Goal: Task Accomplishment & Management: Complete application form

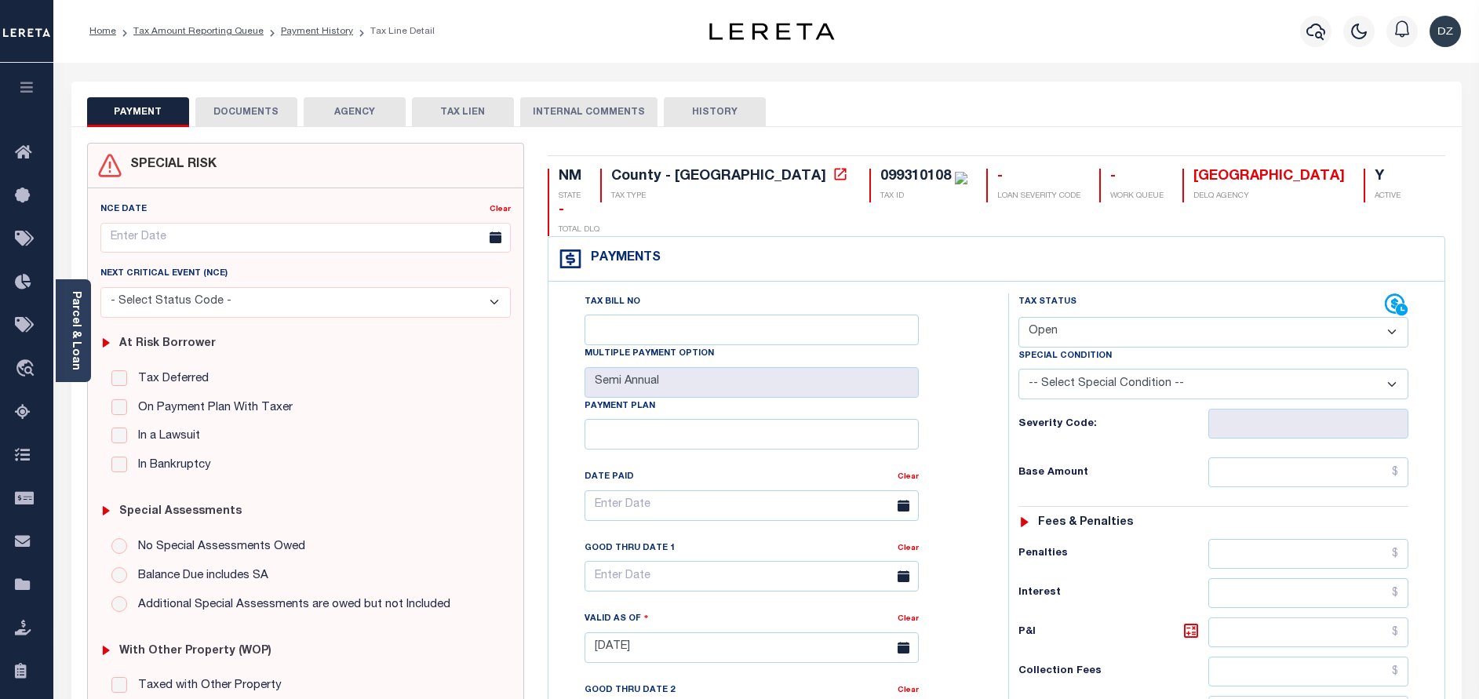
click at [1050, 317] on select "- Select Status Code - Open Due/Unpaid Paid Incomplete No Tax Due Internal Refu…" at bounding box center [1213, 332] width 390 height 31
select select "PYD"
click at [1018, 317] on select "- Select Status Code - Open Due/Unpaid Paid Incomplete No Tax Due Internal Refu…" at bounding box center [1213, 332] width 390 height 31
type input "[DATE]"
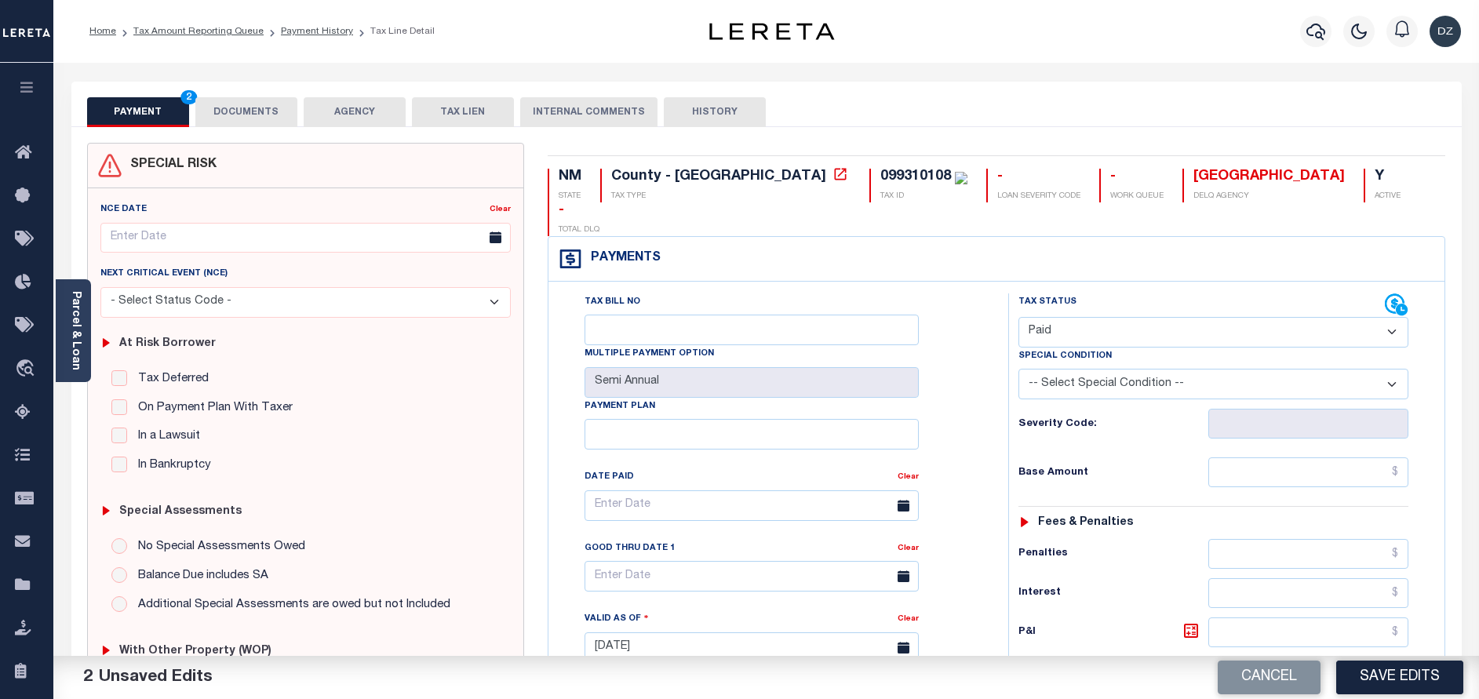
drag, startPoint x: 1292, startPoint y: 421, endPoint x: 1297, endPoint y: 431, distance: 10.5
click at [1293, 421] on div "Tax Status Status - Select Status Code -" at bounding box center [1218, 639] width 421 height 693
click at [1298, 457] on input "text" at bounding box center [1308, 472] width 200 height 30
type input "$0.00"
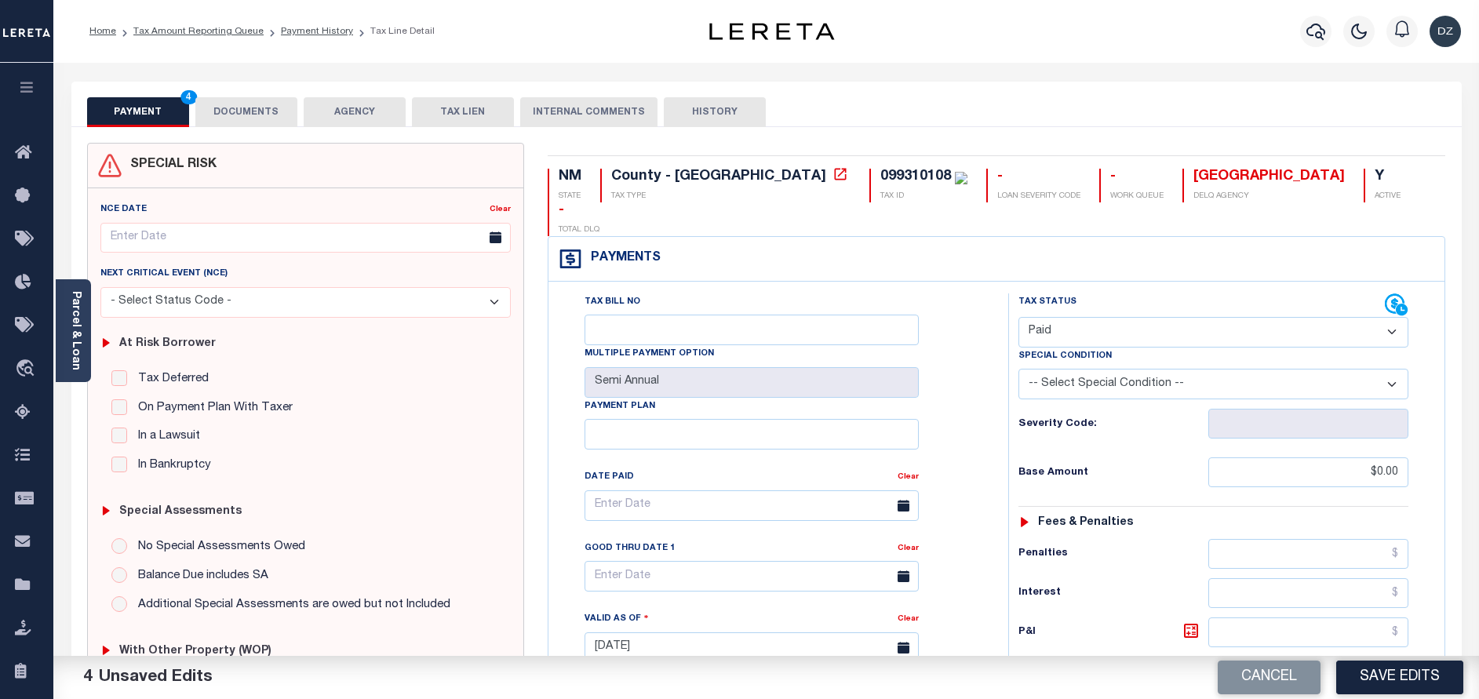
click at [260, 102] on button "DOCUMENTS" at bounding box center [246, 112] width 102 height 30
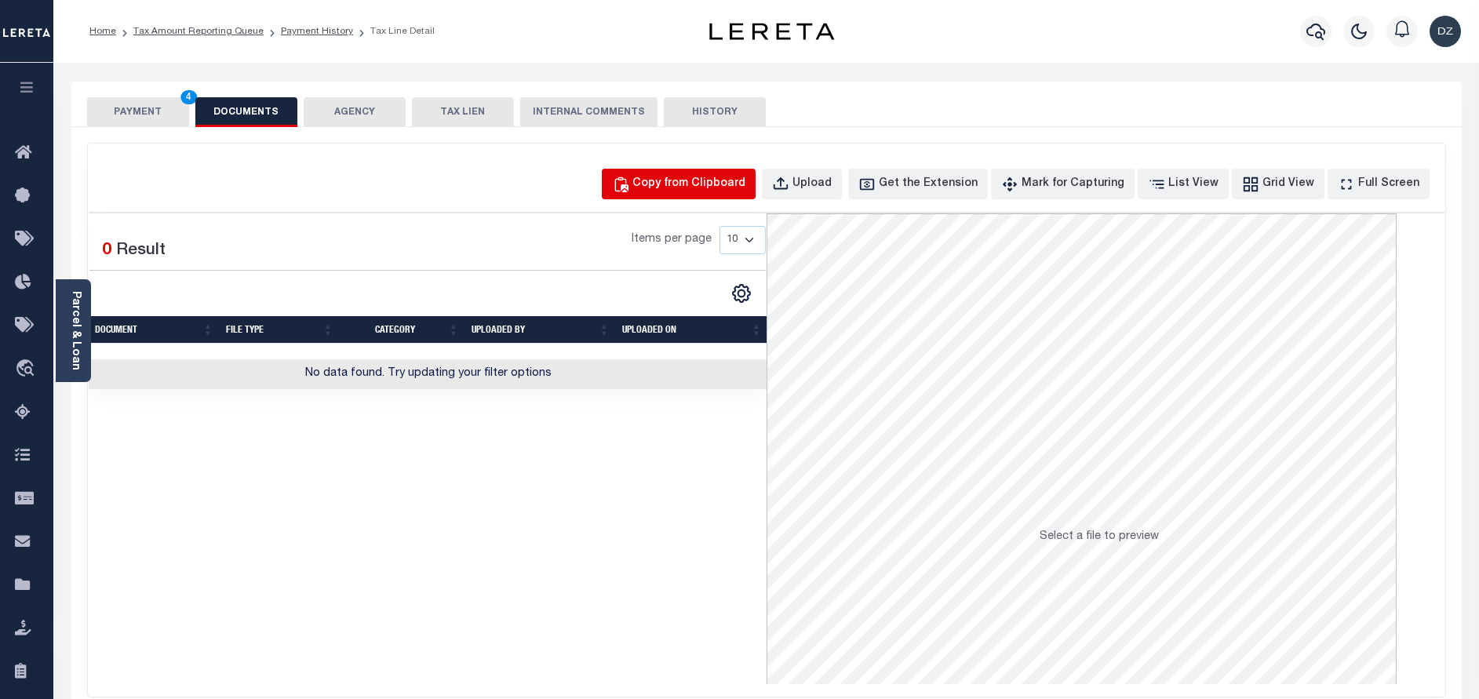
click at [712, 183] on div "Copy from Clipboard" at bounding box center [688, 184] width 113 height 17
select select "POP"
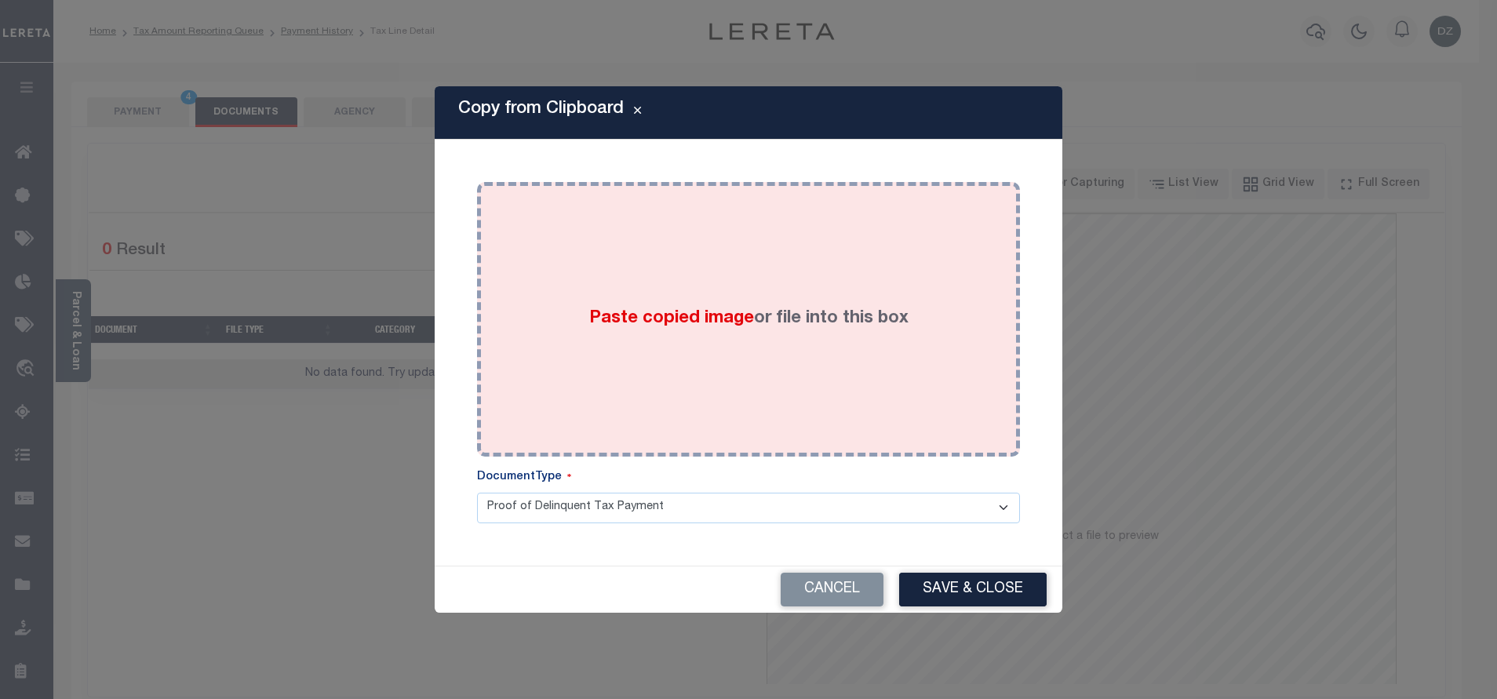
click at [724, 300] on div "Paste copied image or file into this box" at bounding box center [748, 319] width 519 height 251
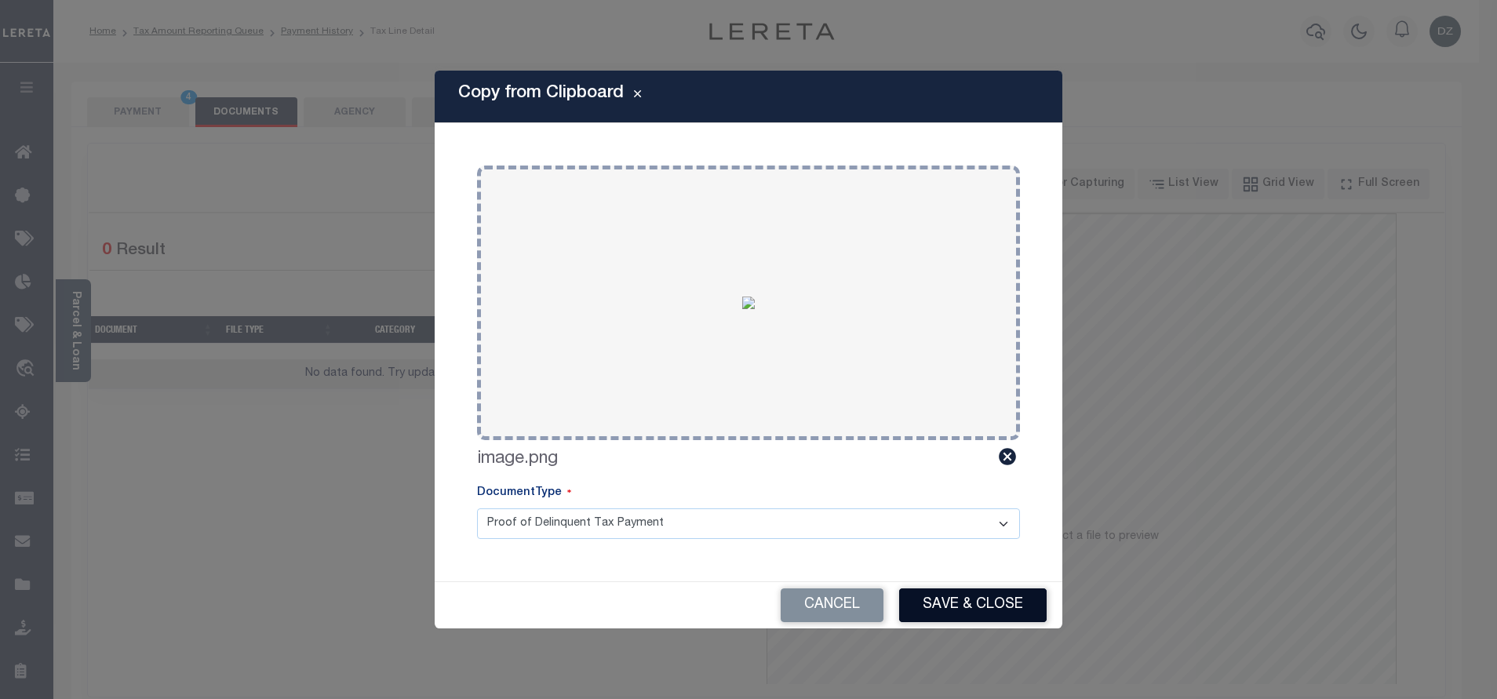
click at [988, 604] on button "Save & Close" at bounding box center [972, 605] width 147 height 34
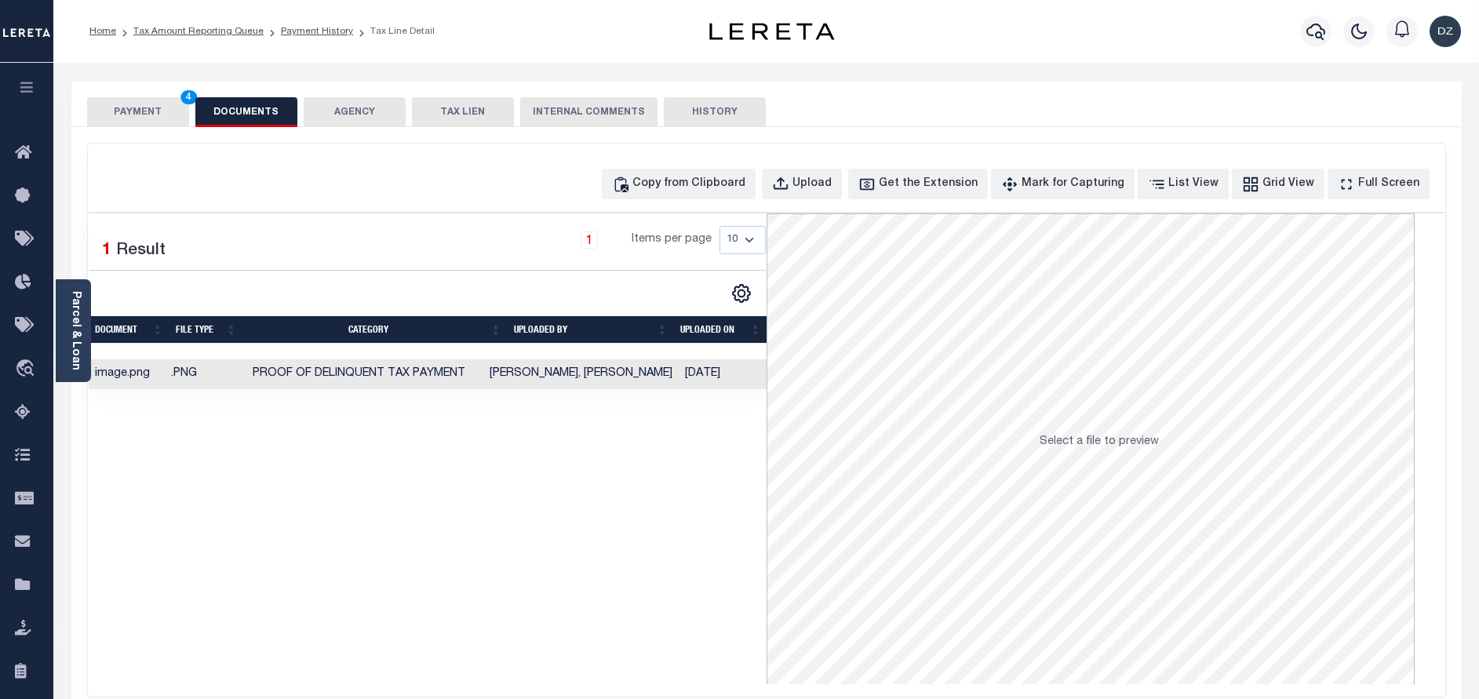
click at [107, 118] on button "PAYMENT 4" at bounding box center [138, 112] width 102 height 30
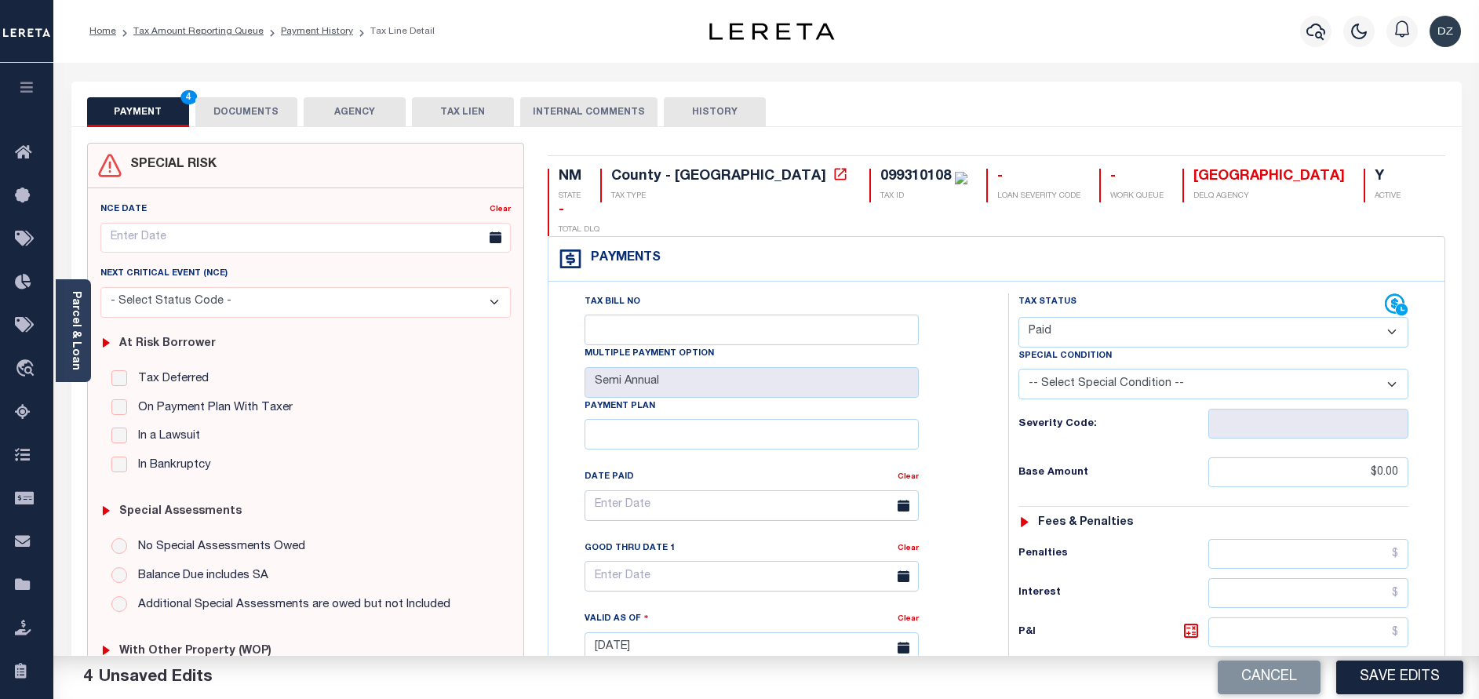
click at [1415, 686] on button "Save Edits" at bounding box center [1399, 678] width 127 height 34
checkbox input "false"
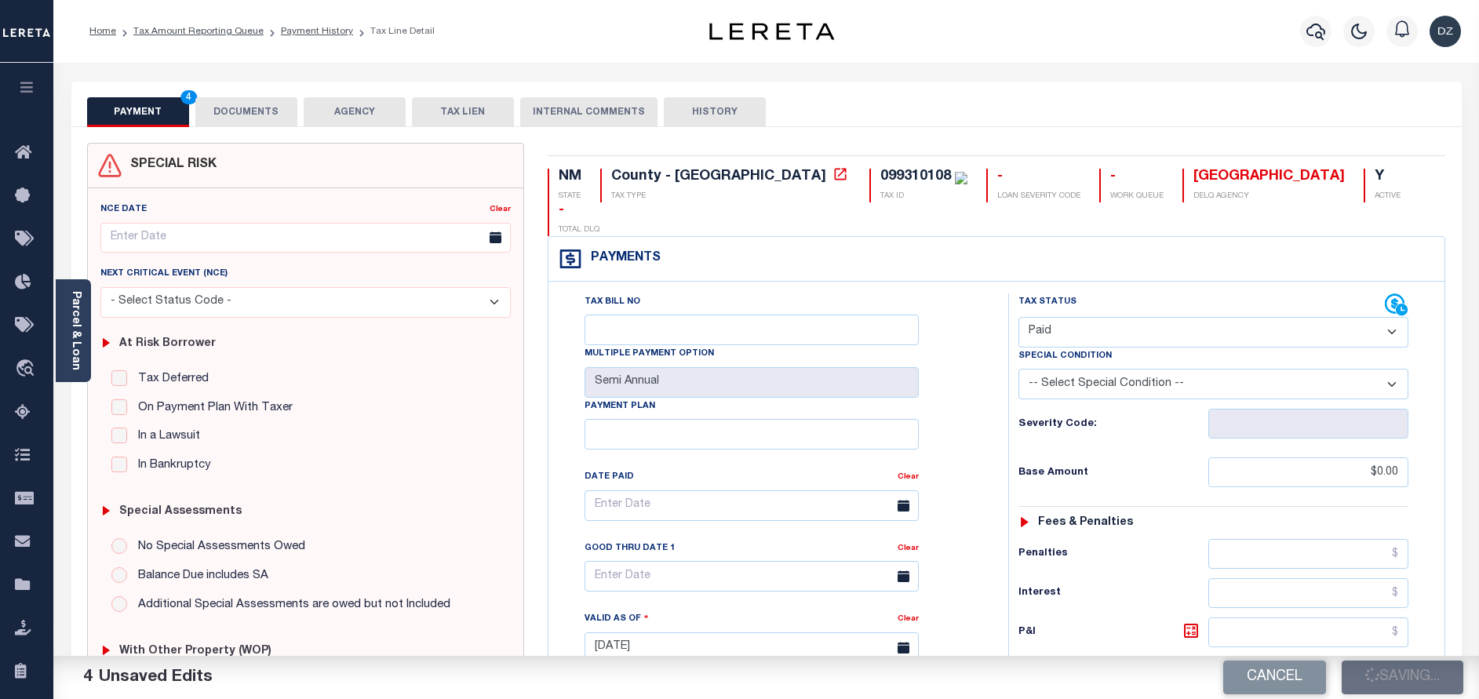
type input "$0"
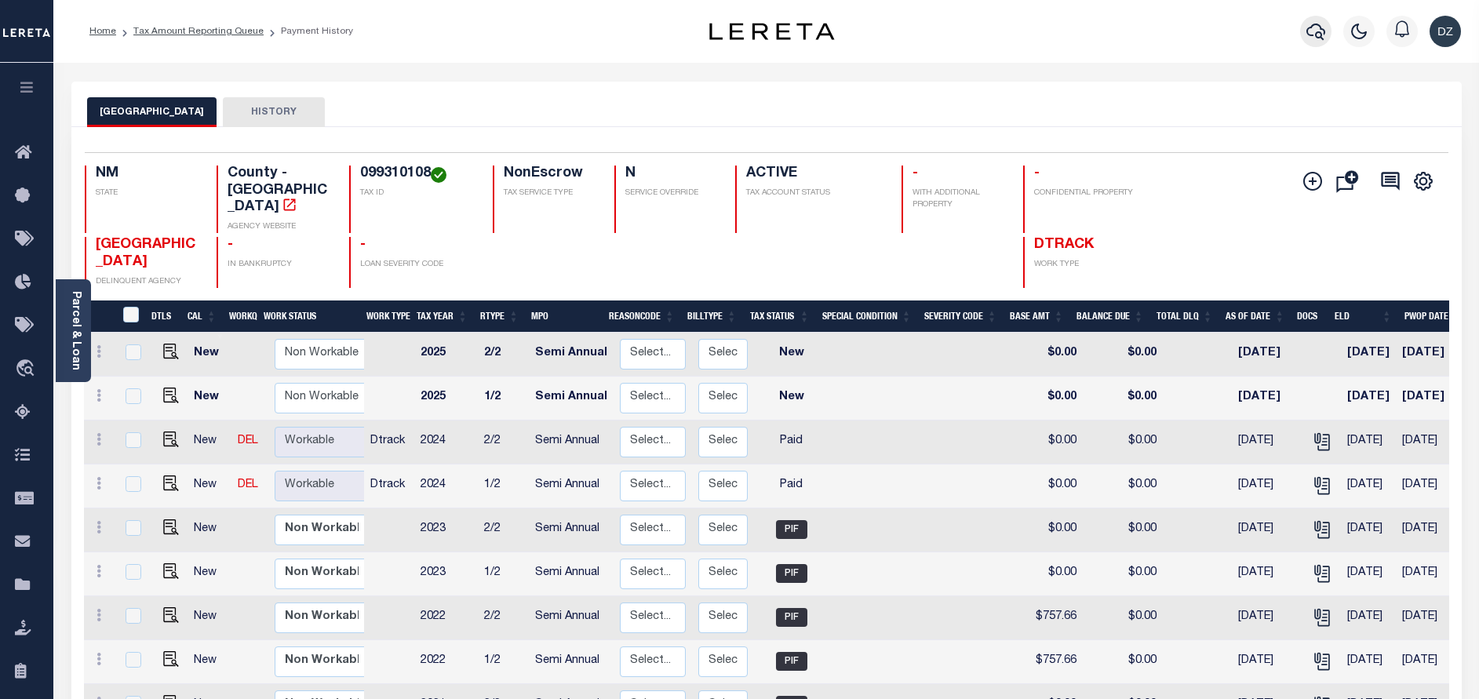
click at [1321, 29] on icon "button" at bounding box center [1315, 32] width 19 height 16
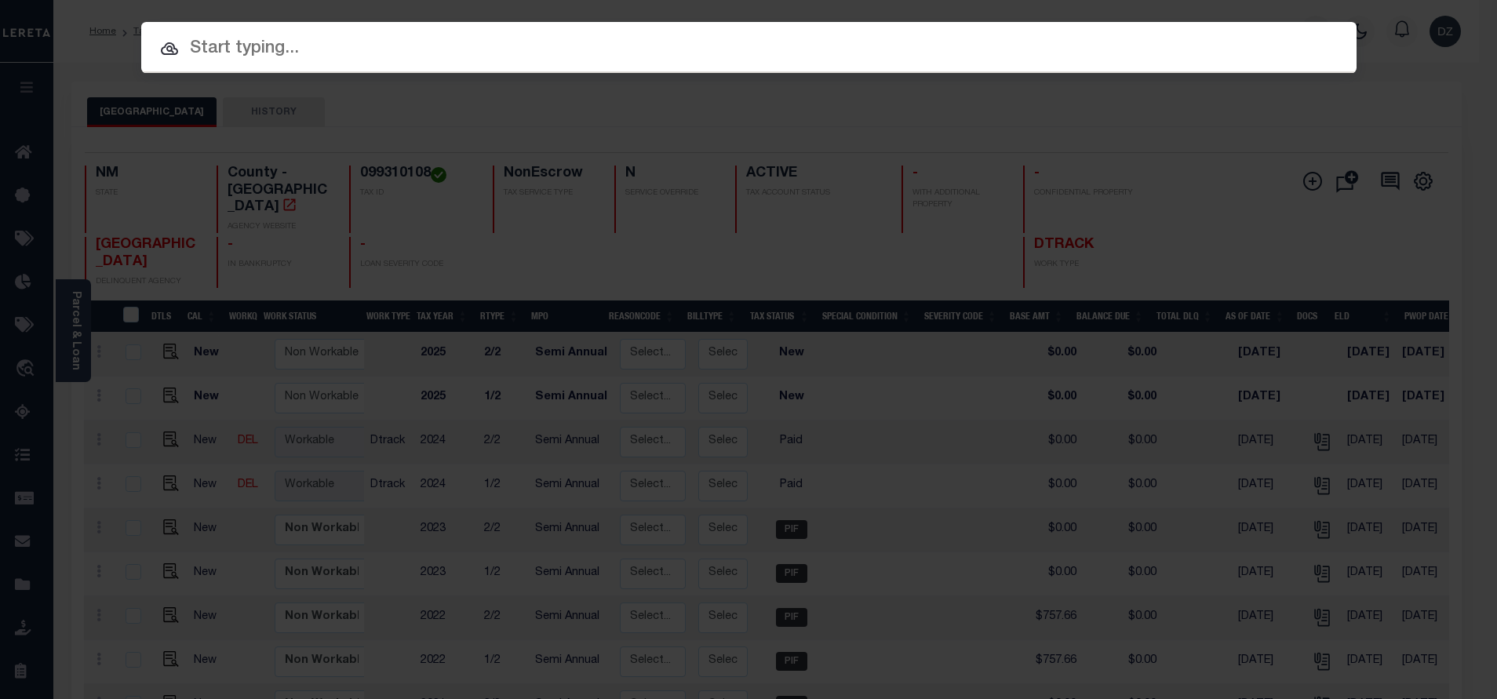
paste input "71985"
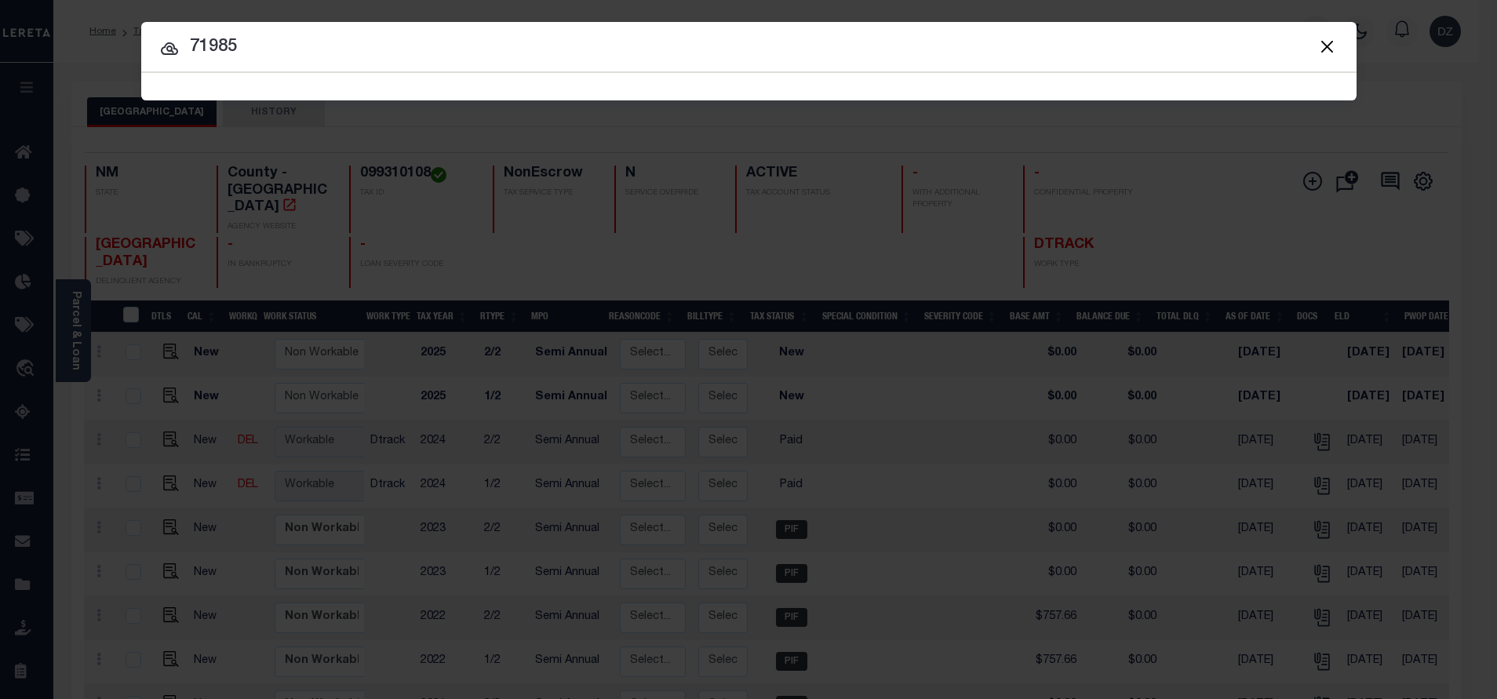
type input "71985"
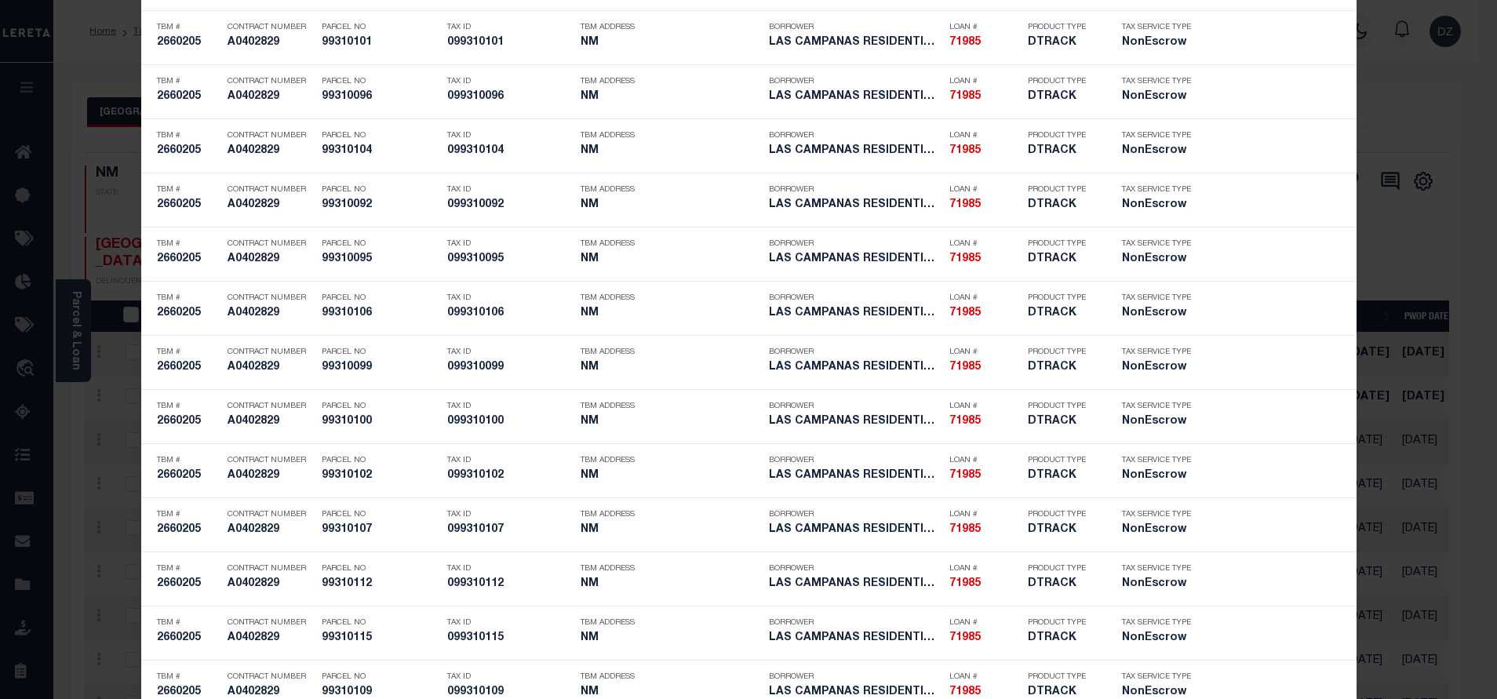
scroll to position [4966, 0]
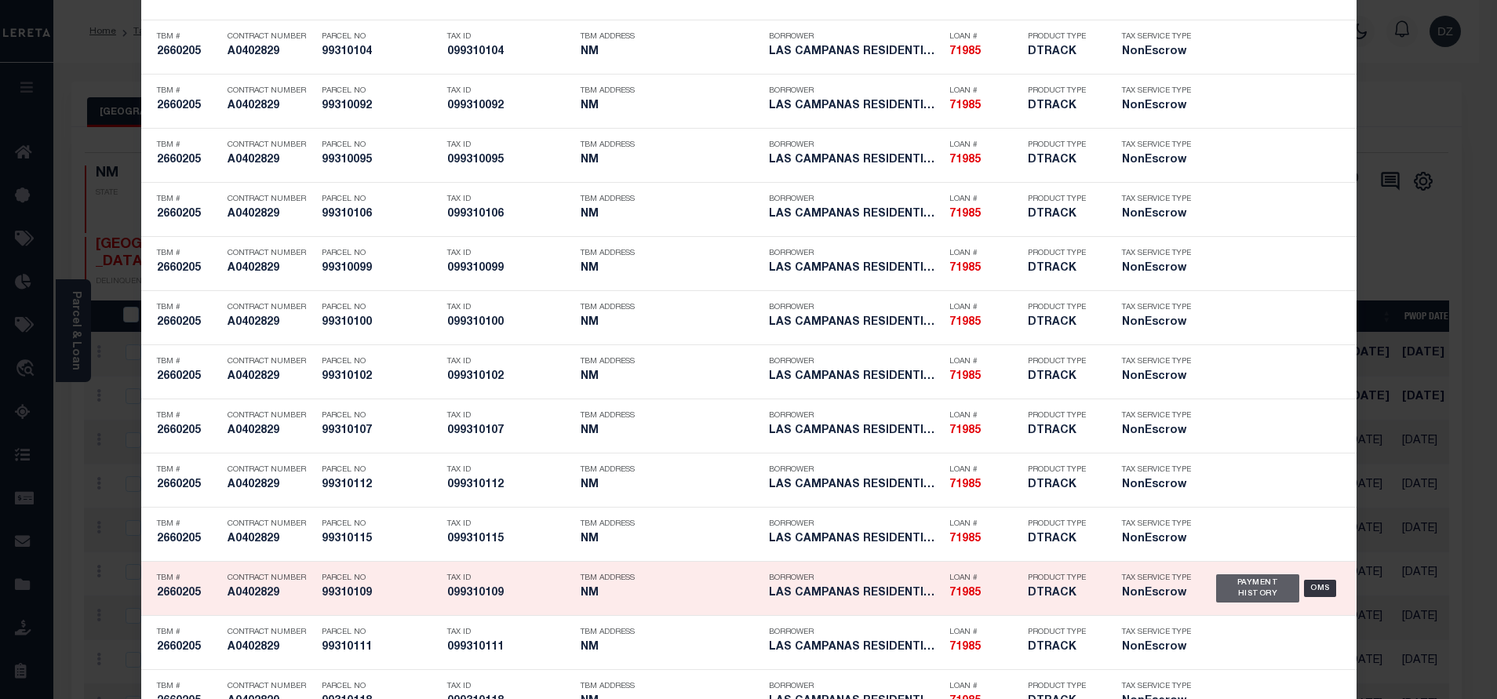
click at [1262, 583] on div "Payment History" at bounding box center [1258, 588] width 84 height 28
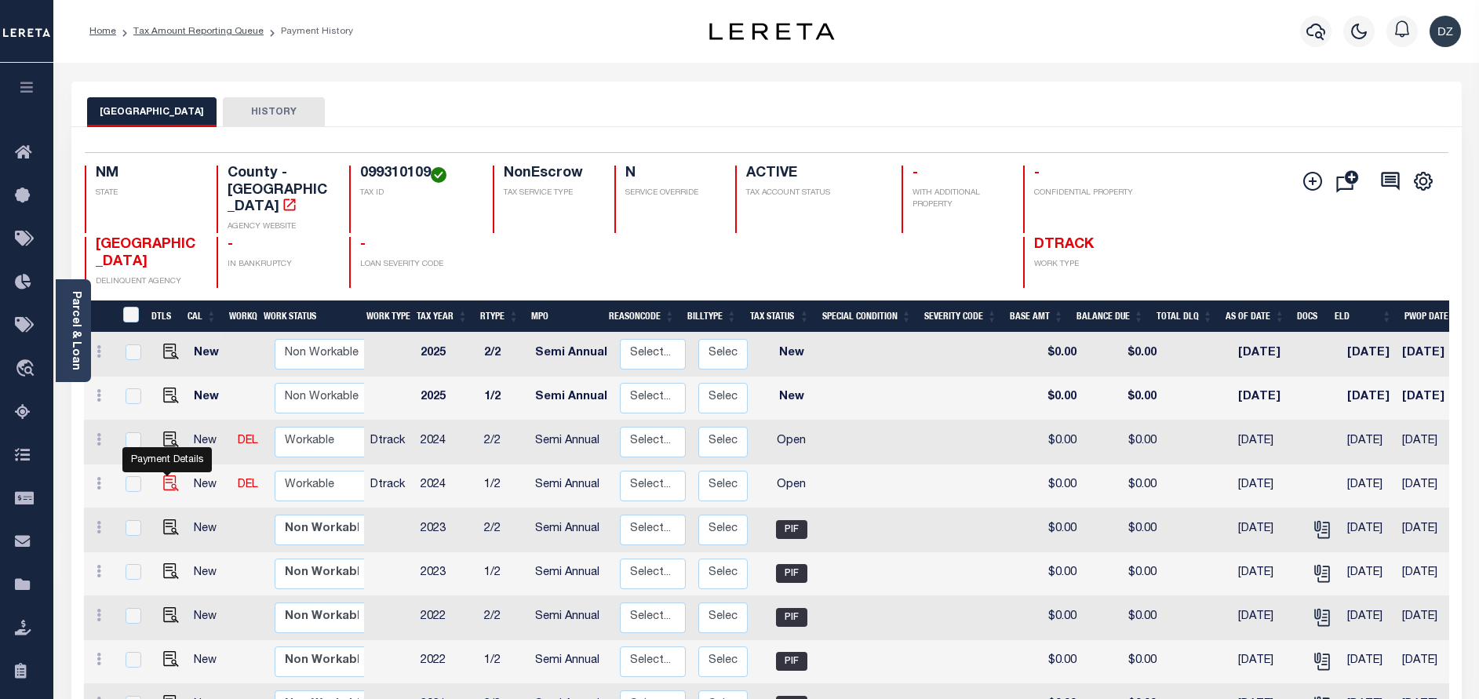
click at [169, 475] on img "" at bounding box center [171, 483] width 16 height 16
checkbox input "true"
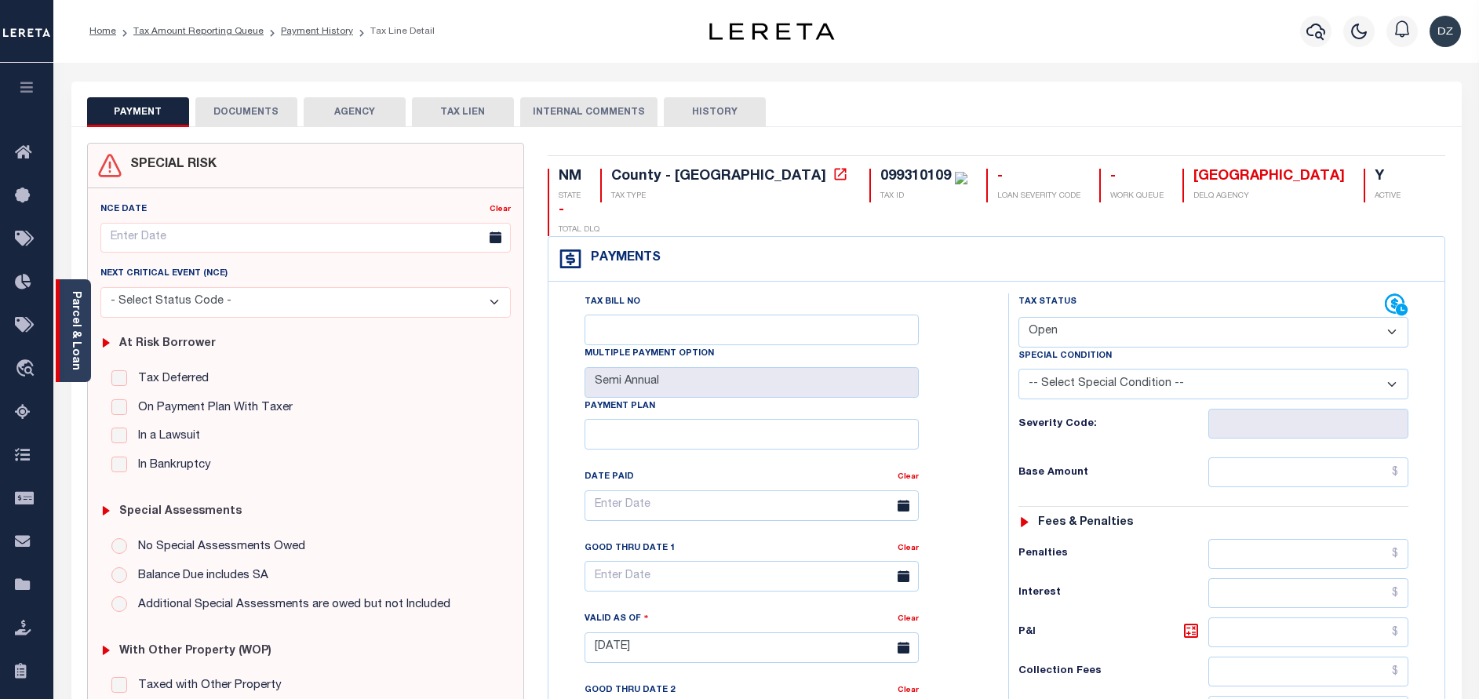
click at [87, 342] on div "Parcel & Loan" at bounding box center [73, 330] width 35 height 103
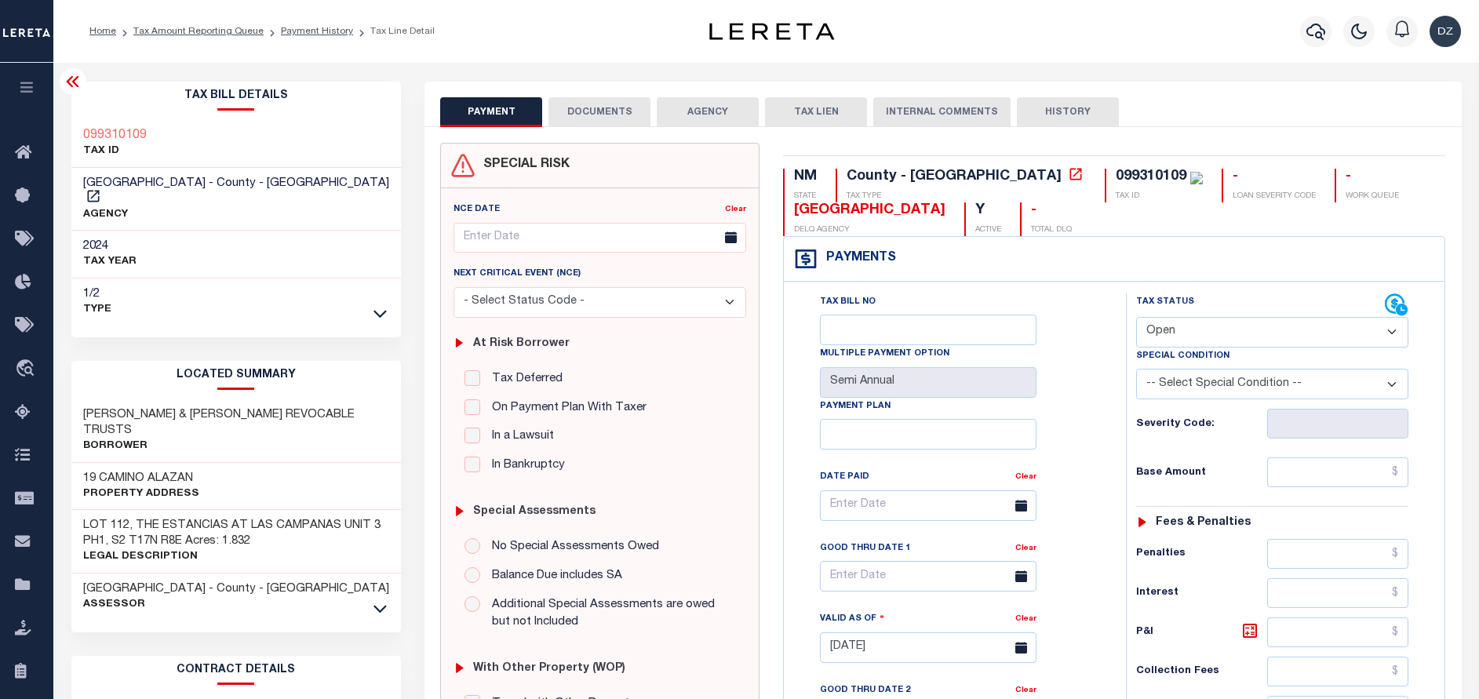
click at [614, 105] on button "DOCUMENTS" at bounding box center [599, 112] width 102 height 30
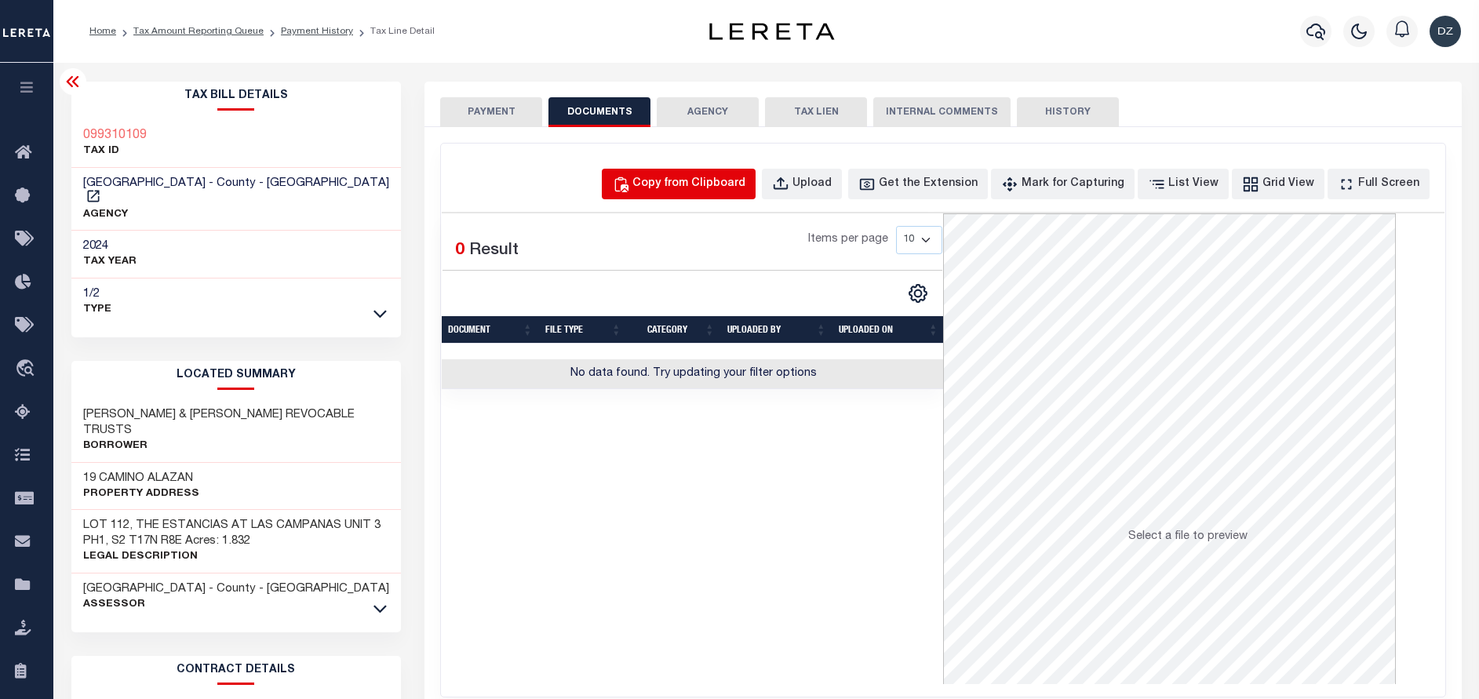
click at [745, 184] on div "Copy from Clipboard" at bounding box center [688, 184] width 113 height 17
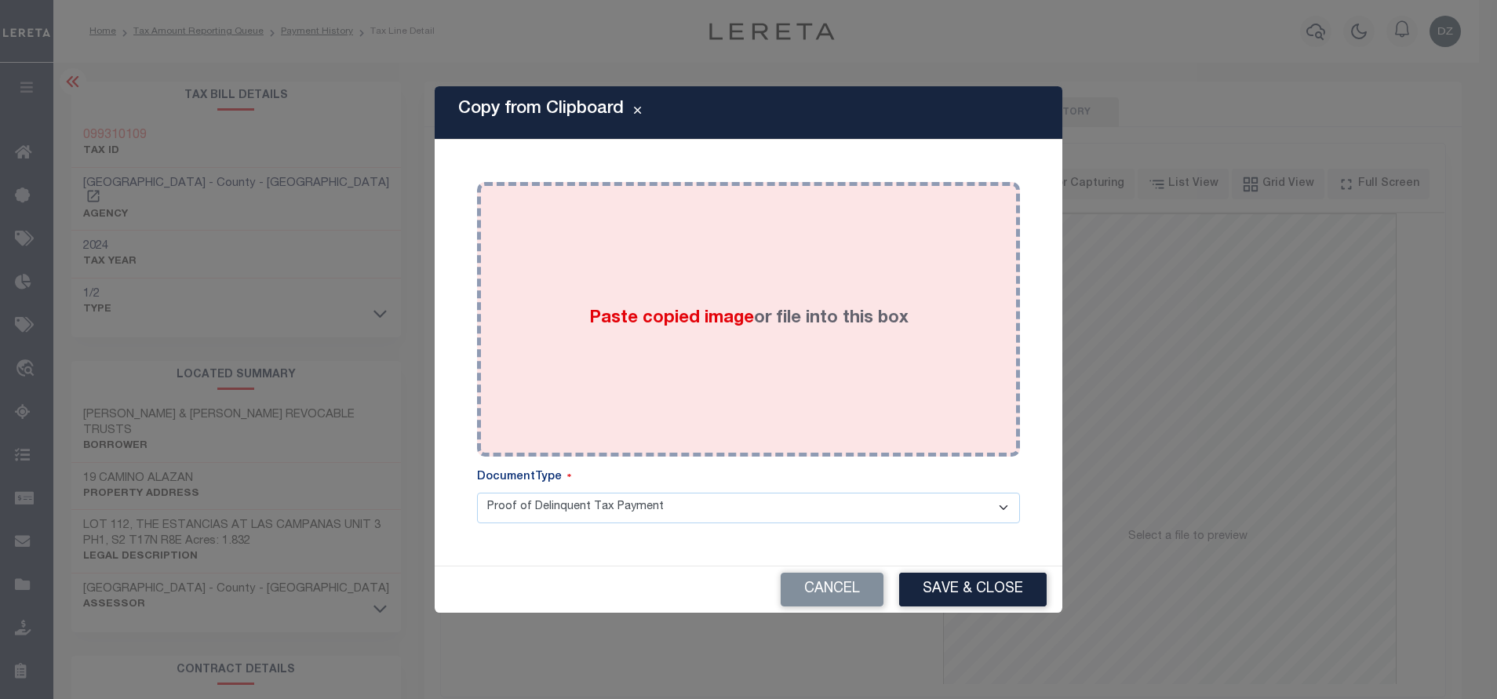
click at [765, 276] on div "Paste copied image or file into this box" at bounding box center [748, 319] width 519 height 251
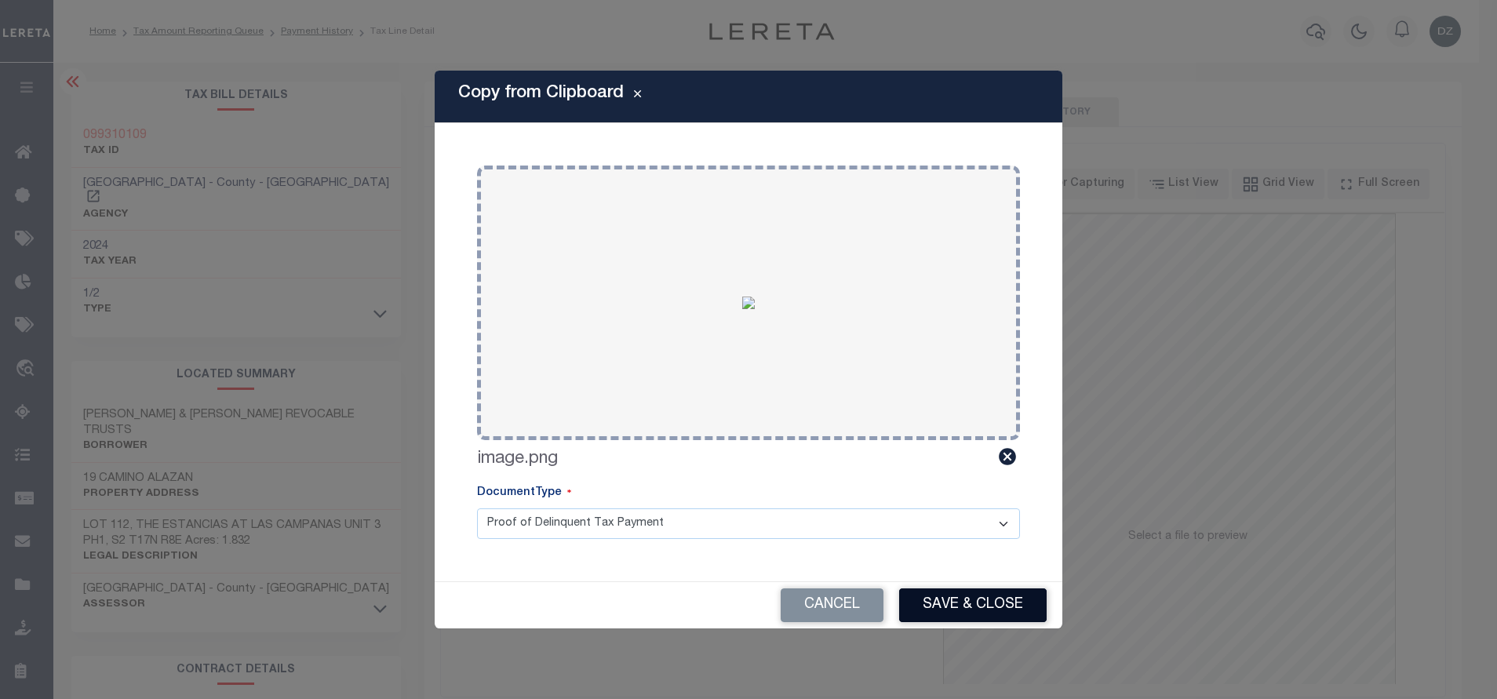
click at [955, 607] on button "Save & Close" at bounding box center [972, 605] width 147 height 34
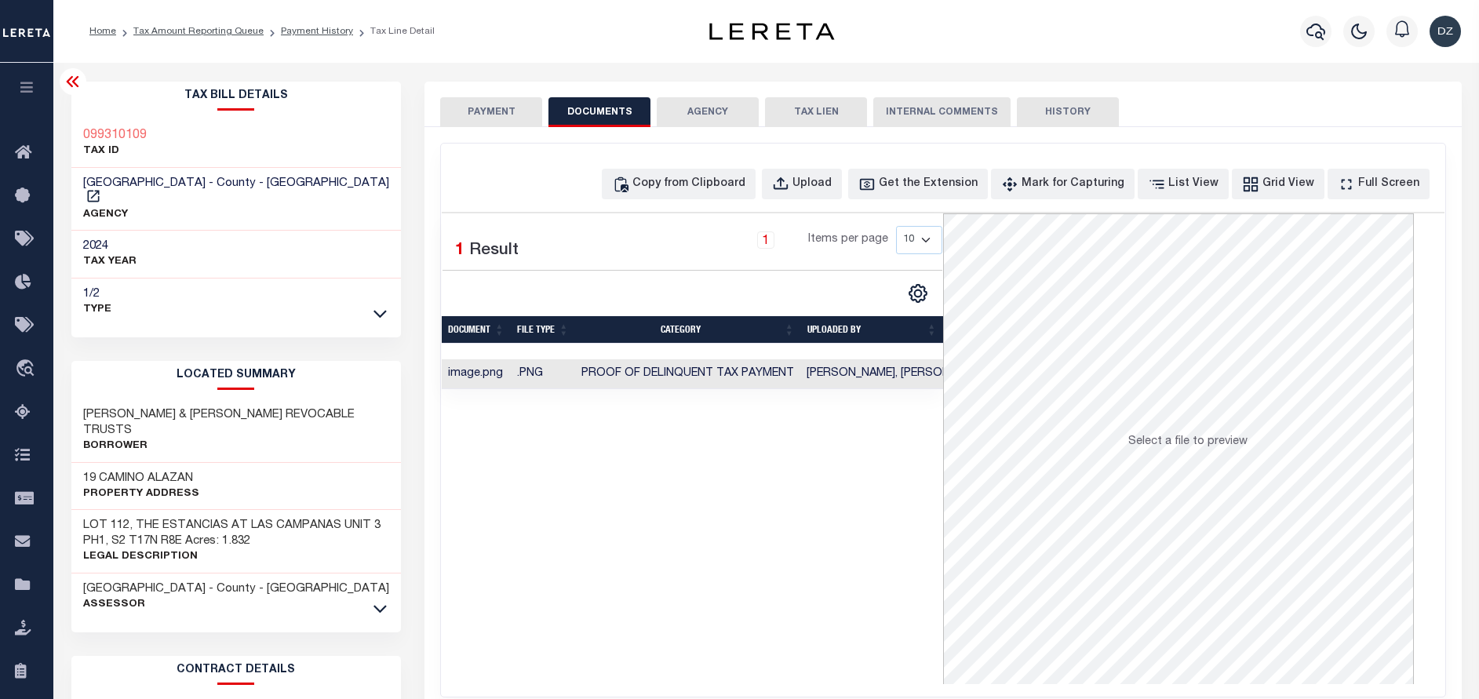
click at [483, 91] on div "PAYMENT DOCUMENTS AGENCY DELINQUENT PAYEE TAX LIEN" at bounding box center [942, 105] width 1037 height 46
click at [492, 111] on button "PAYMENT" at bounding box center [491, 112] width 102 height 30
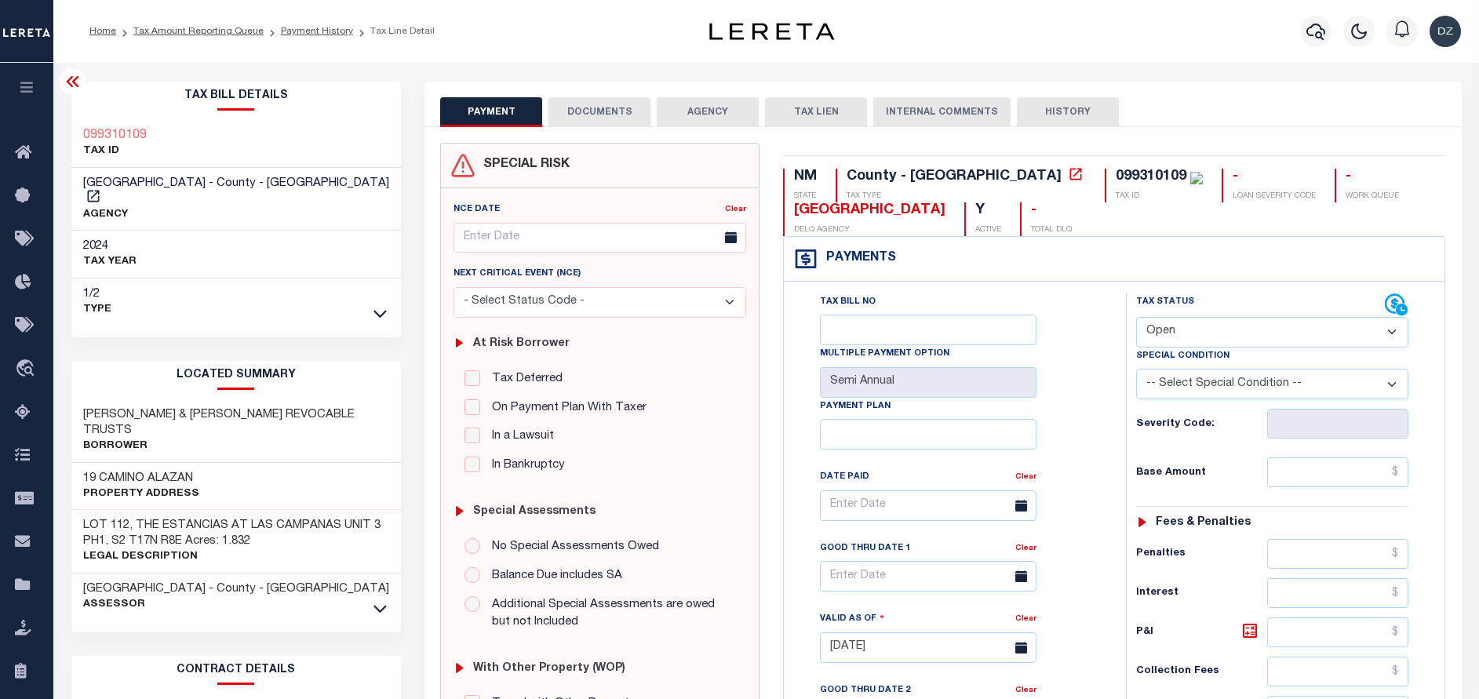
click at [1178, 333] on select "- Select Status Code - Open Due/Unpaid Paid Incomplete No Tax Due Internal Refu…" at bounding box center [1272, 332] width 272 height 31
select select "PYD"
click at [1136, 318] on select "- Select Status Code - Open Due/Unpaid Paid Incomplete No Tax Due Internal Refu…" at bounding box center [1272, 332] width 272 height 31
type input "[DATE]"
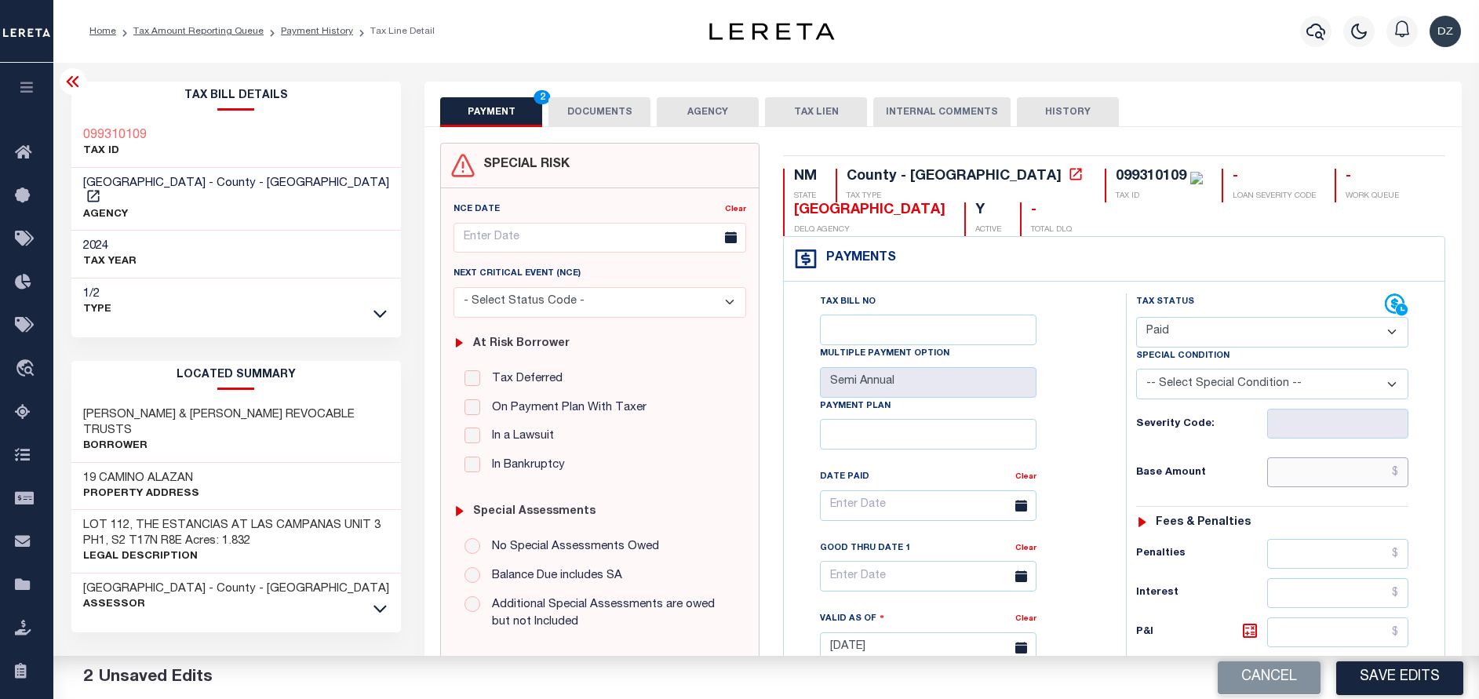
drag, startPoint x: 1320, startPoint y: 476, endPoint x: 1317, endPoint y: 468, distance: 9.2
click at [1320, 475] on input "text" at bounding box center [1337, 472] width 141 height 30
type input "$0.00"
click at [1370, 678] on button "Save Edits" at bounding box center [1399, 678] width 127 height 34
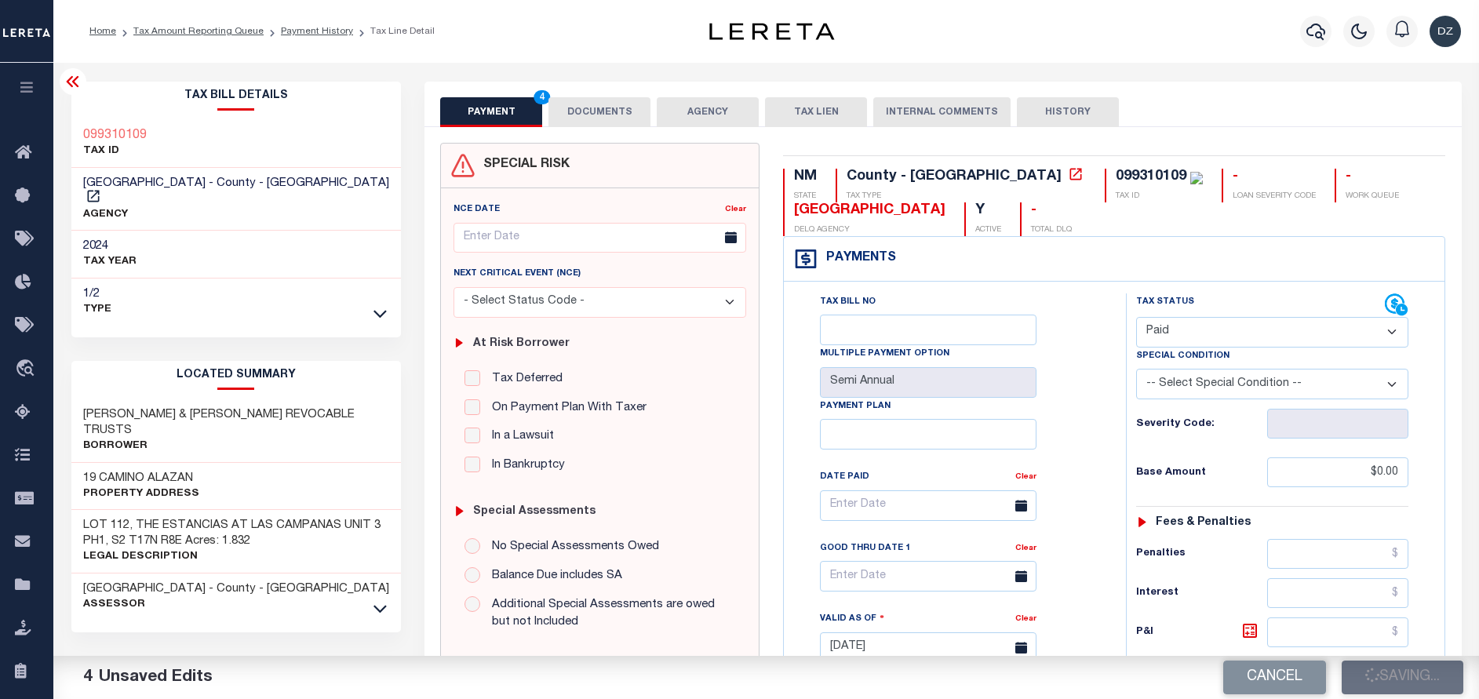
checkbox input "false"
type input "$0"
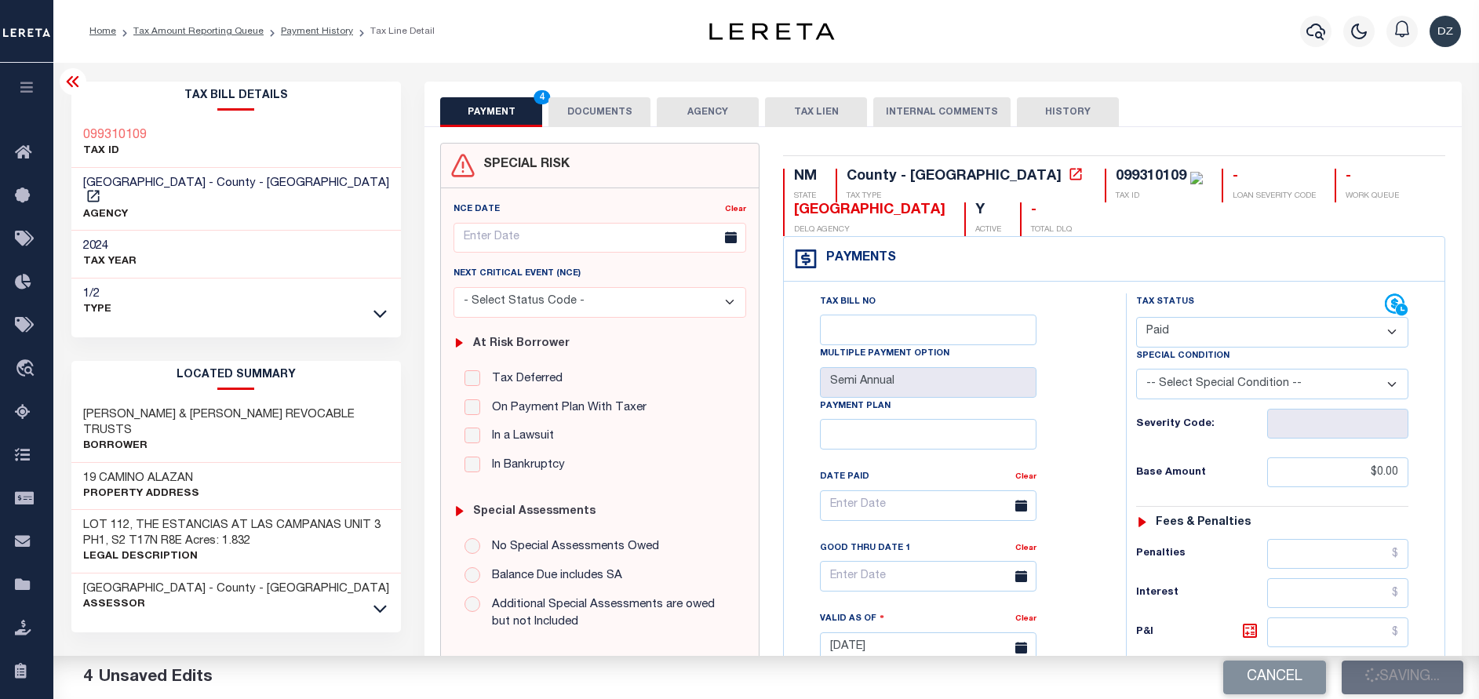
type input "$0"
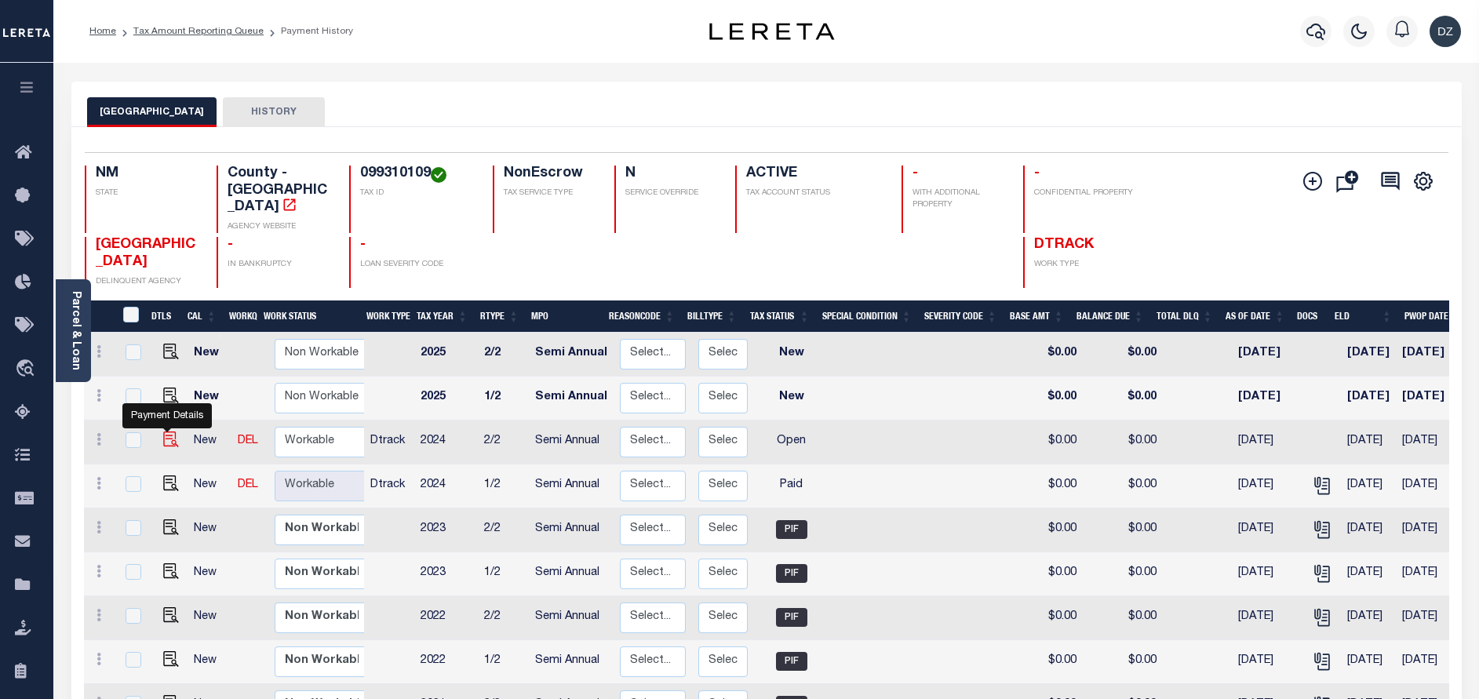
click at [163, 432] on img "" at bounding box center [171, 440] width 16 height 16
checkbox input "true"
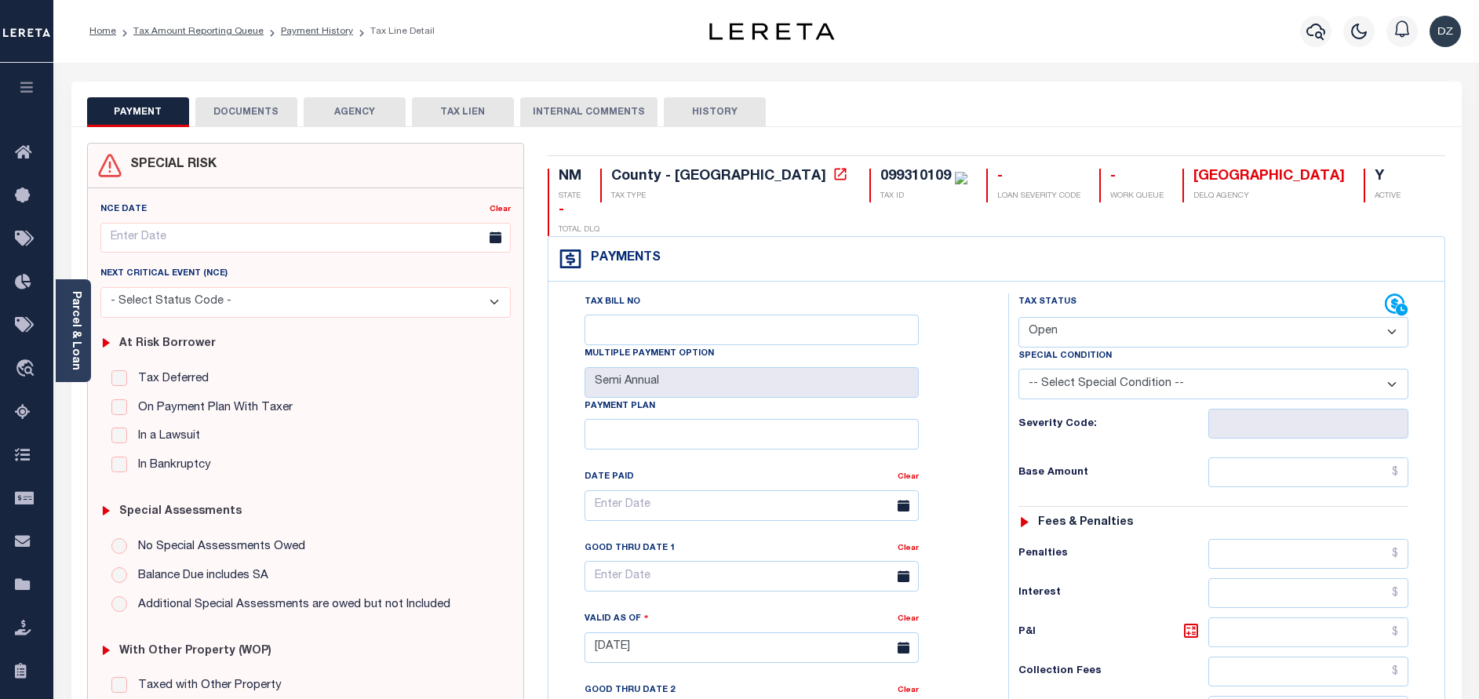
click at [1056, 317] on select "- Select Status Code - Open Due/Unpaid Paid Incomplete No Tax Due Internal Refu…" at bounding box center [1213, 332] width 390 height 31
select select "PYD"
click at [1018, 317] on select "- Select Status Code - Open Due/Unpaid Paid Incomplete No Tax Due Internal Refu…" at bounding box center [1213, 332] width 390 height 31
type input "[DATE]"
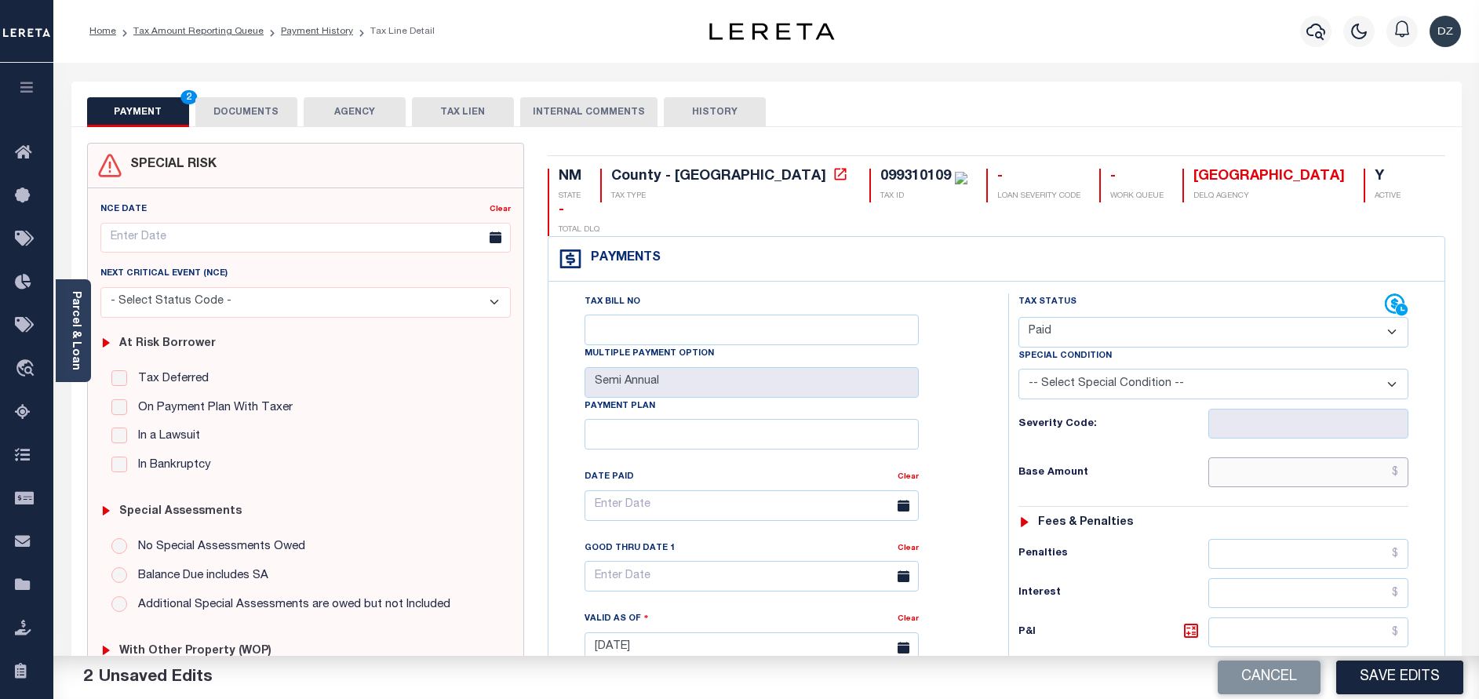
click at [1266, 457] on input "text" at bounding box center [1308, 472] width 200 height 30
type input "$0.00"
click at [256, 106] on button "DOCUMENTS" at bounding box center [246, 112] width 102 height 30
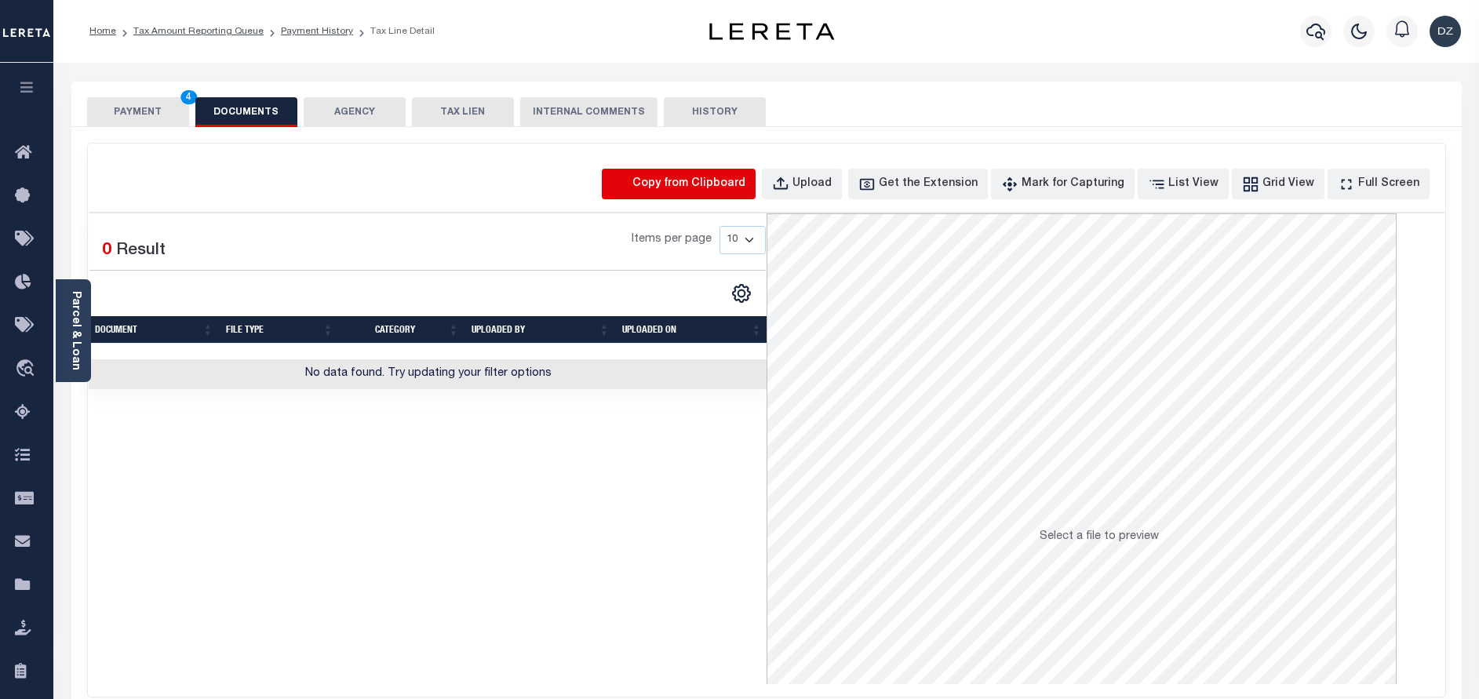
drag, startPoint x: 647, startPoint y: 186, endPoint x: 665, endPoint y: 188, distance: 18.1
click at [665, 188] on button "Copy from Clipboard" at bounding box center [679, 184] width 154 height 31
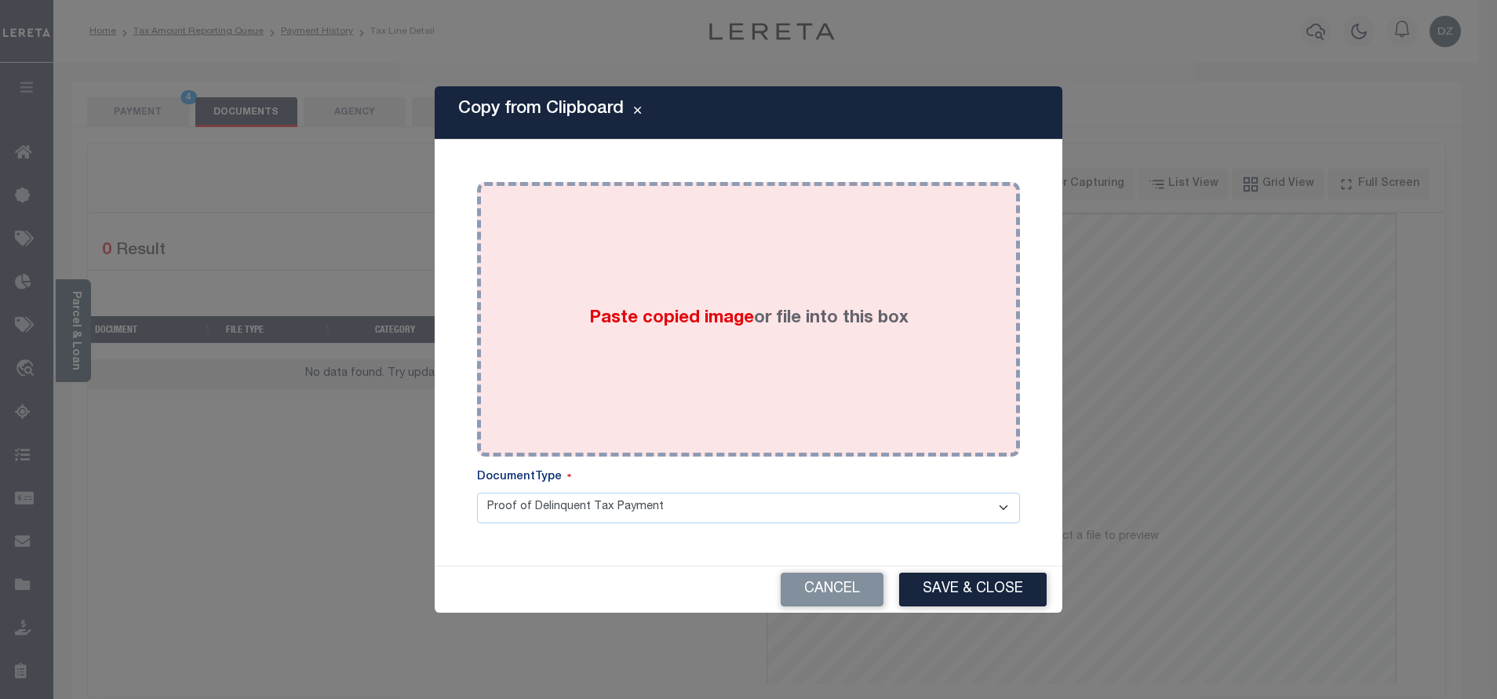
click at [654, 304] on div "Paste copied image or file into this box" at bounding box center [748, 319] width 519 height 251
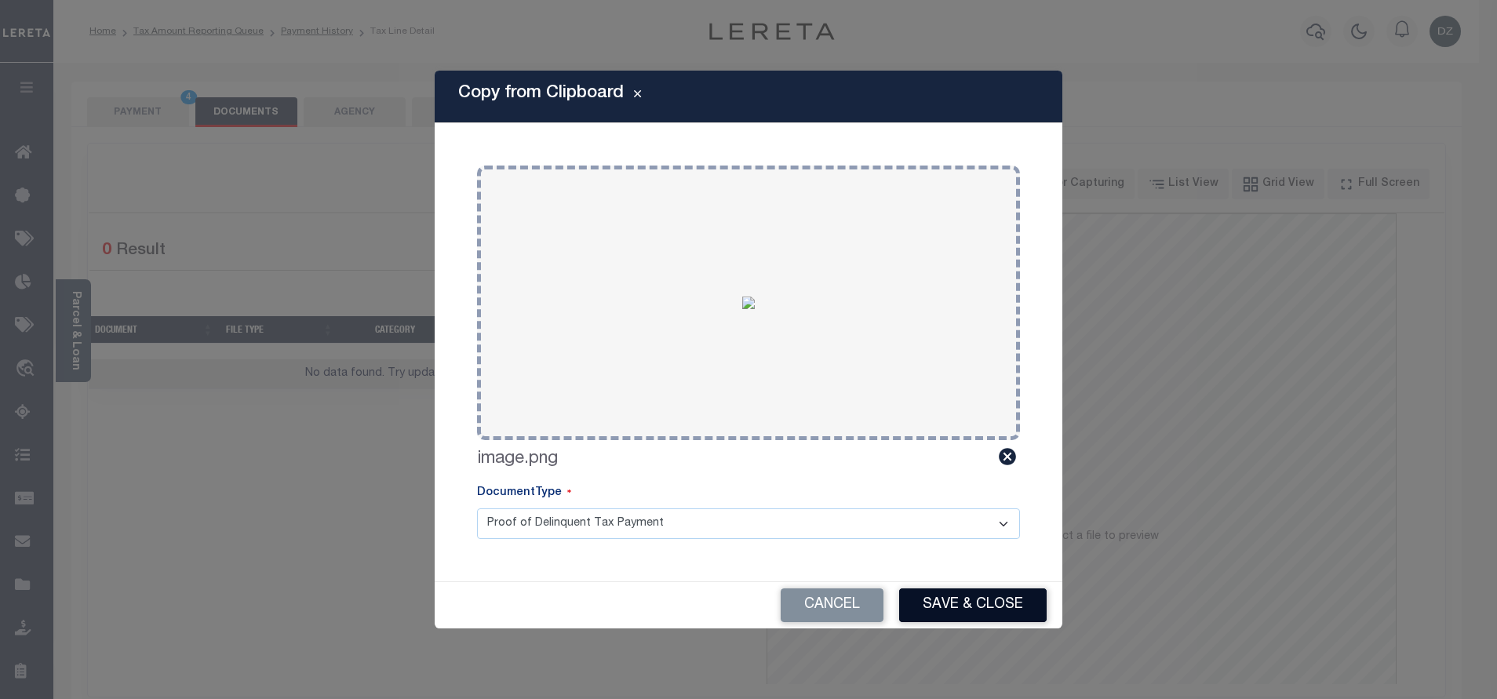
click at [940, 614] on button "Save & Close" at bounding box center [972, 605] width 147 height 34
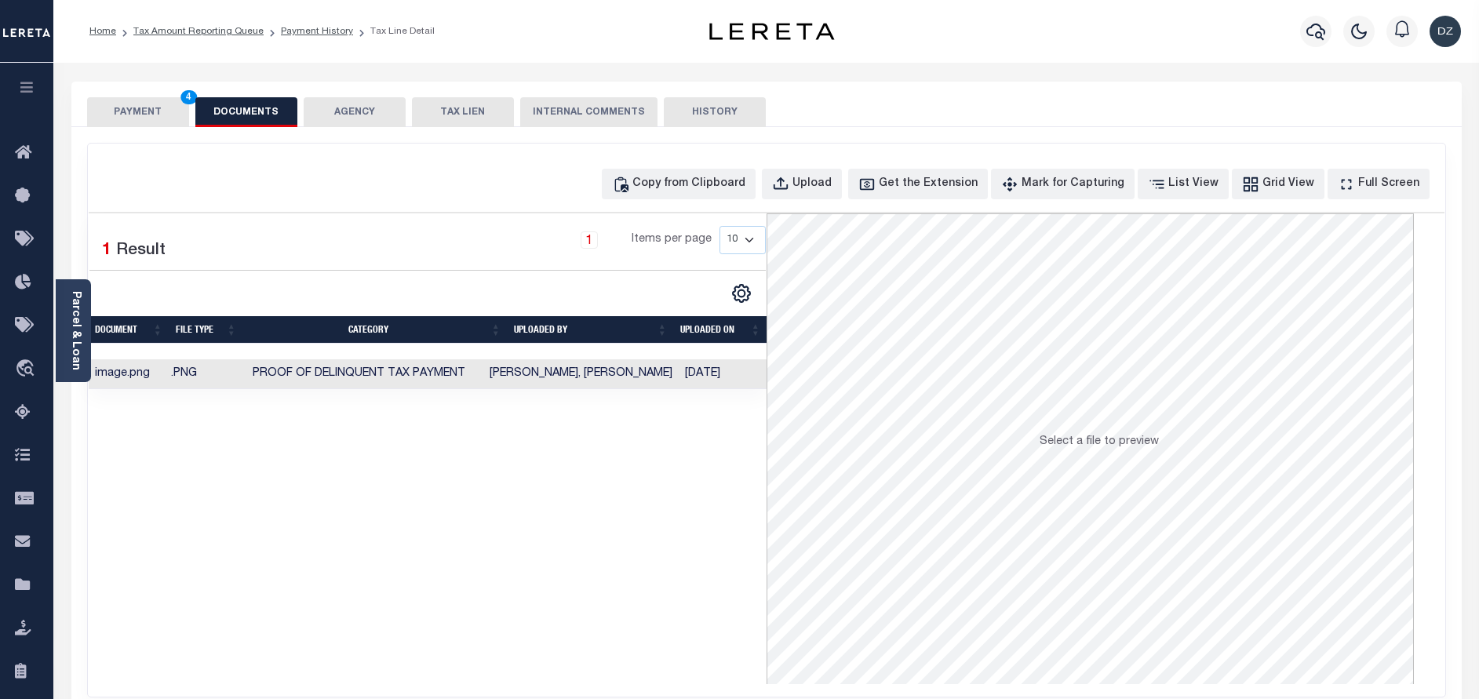
click at [132, 111] on button "PAYMENT 4" at bounding box center [138, 112] width 102 height 30
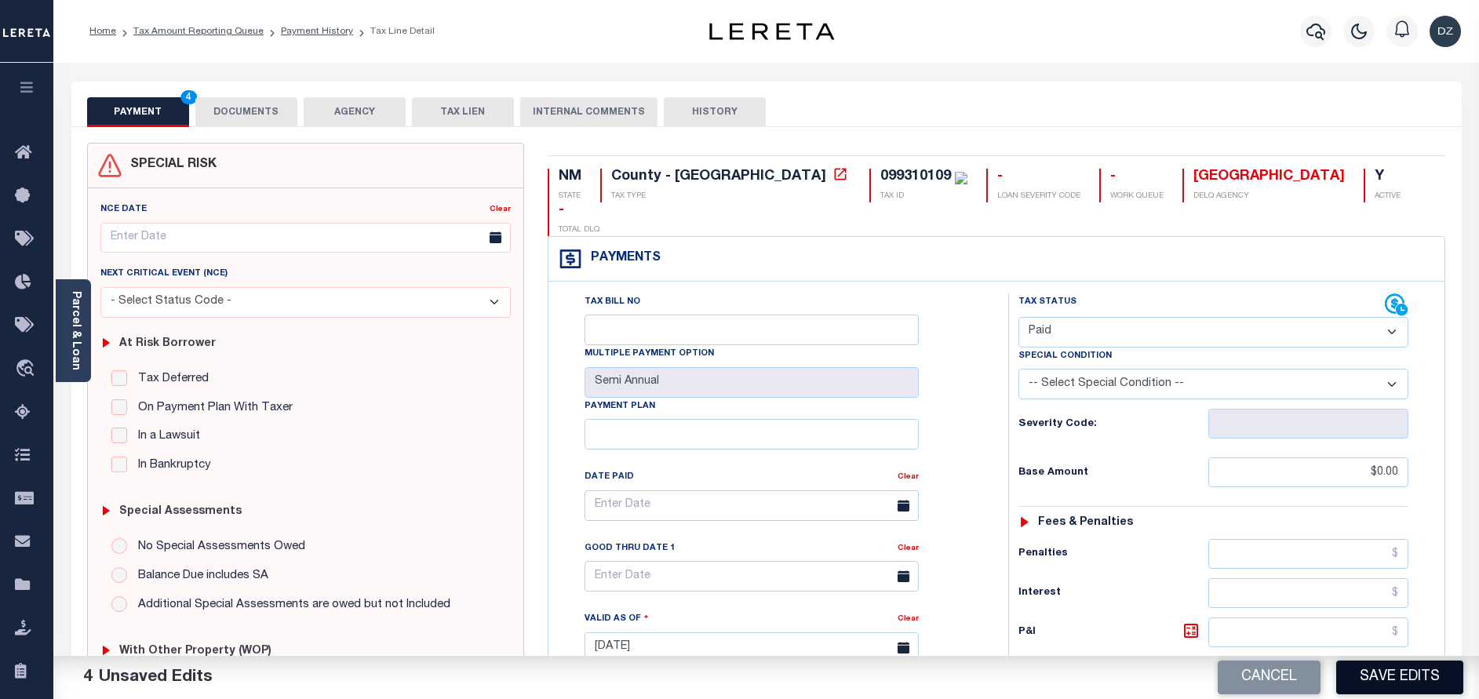
click at [1356, 676] on button "Save Edits" at bounding box center [1399, 678] width 127 height 34
checkbox input "false"
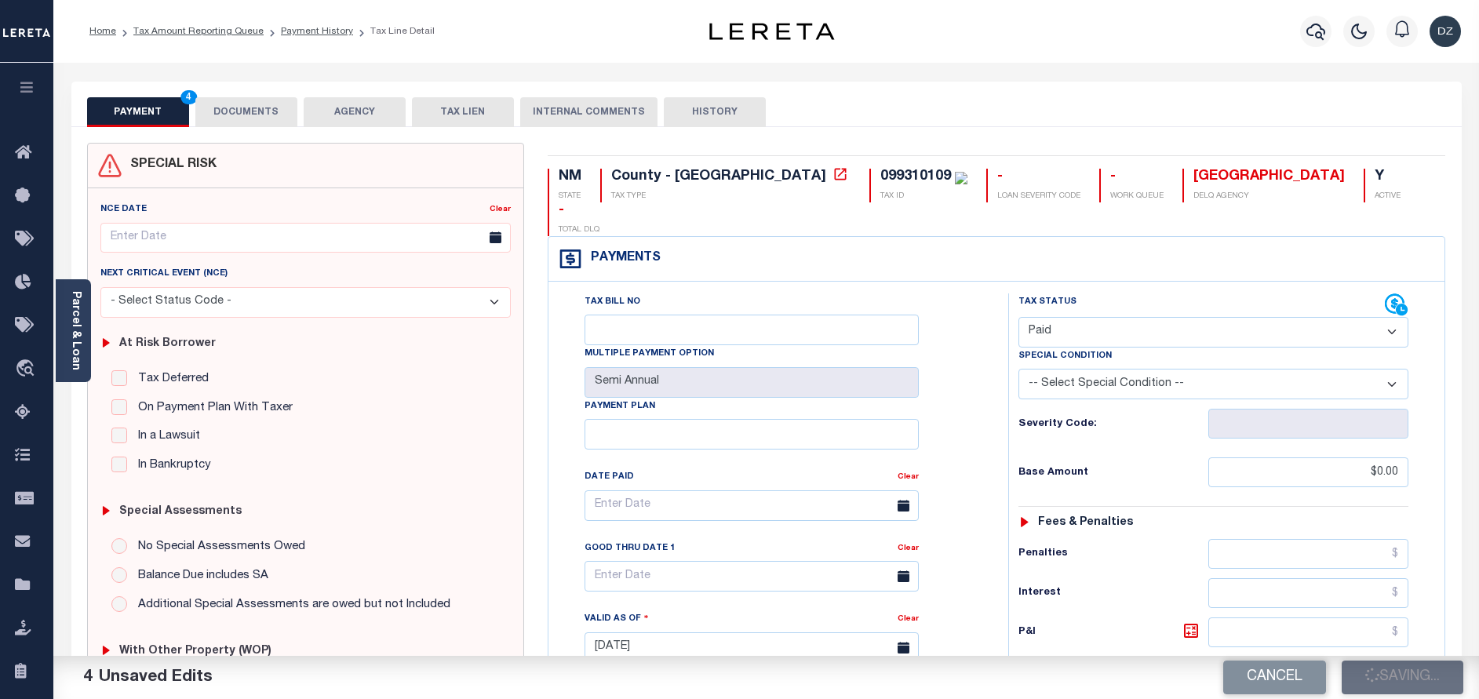
type input "$0"
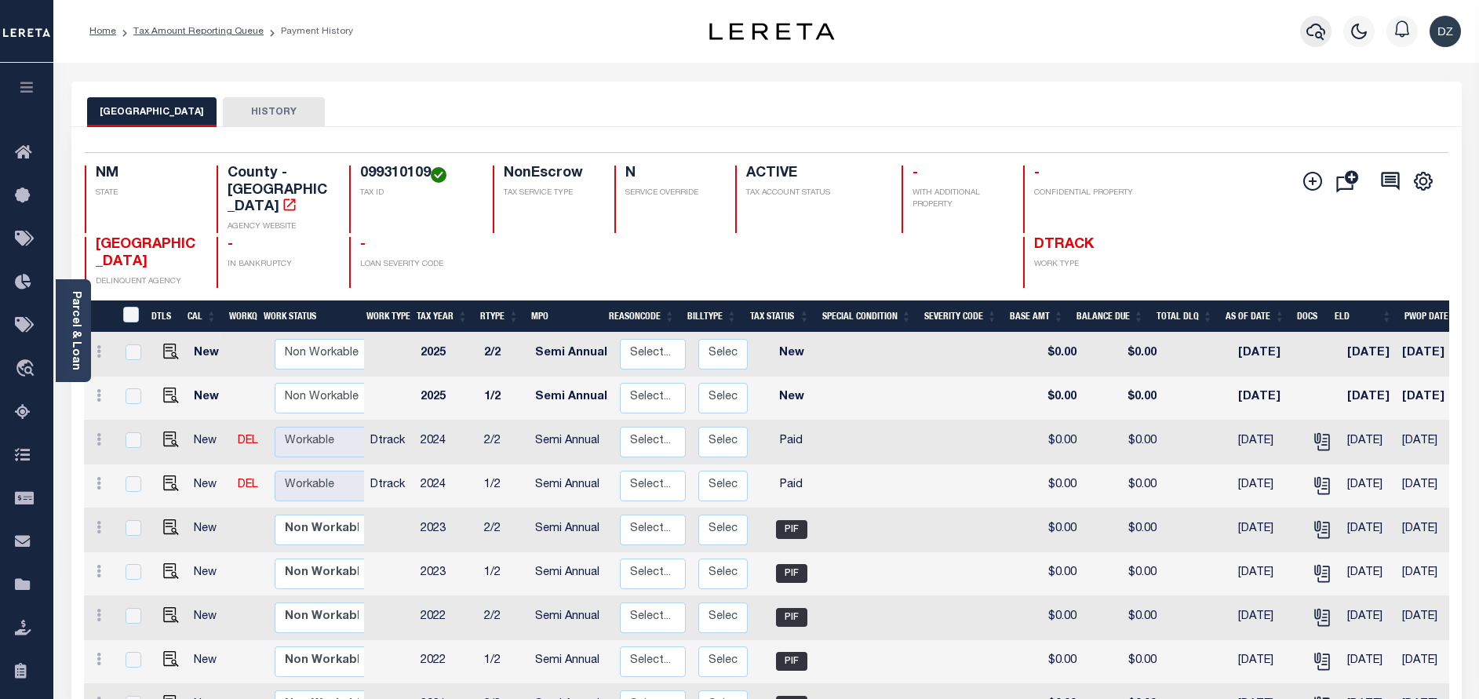
click at [1312, 28] on icon "button" at bounding box center [1315, 32] width 19 height 16
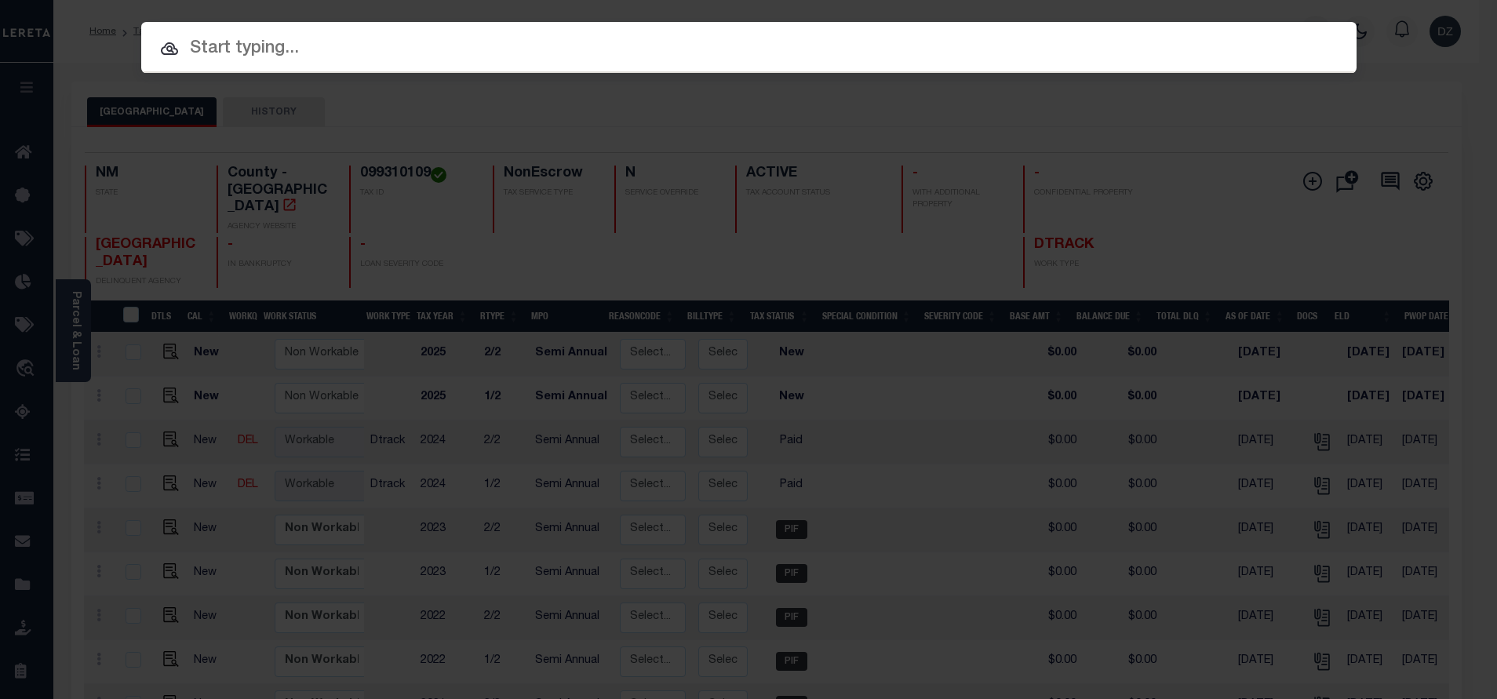
paste input "71985"
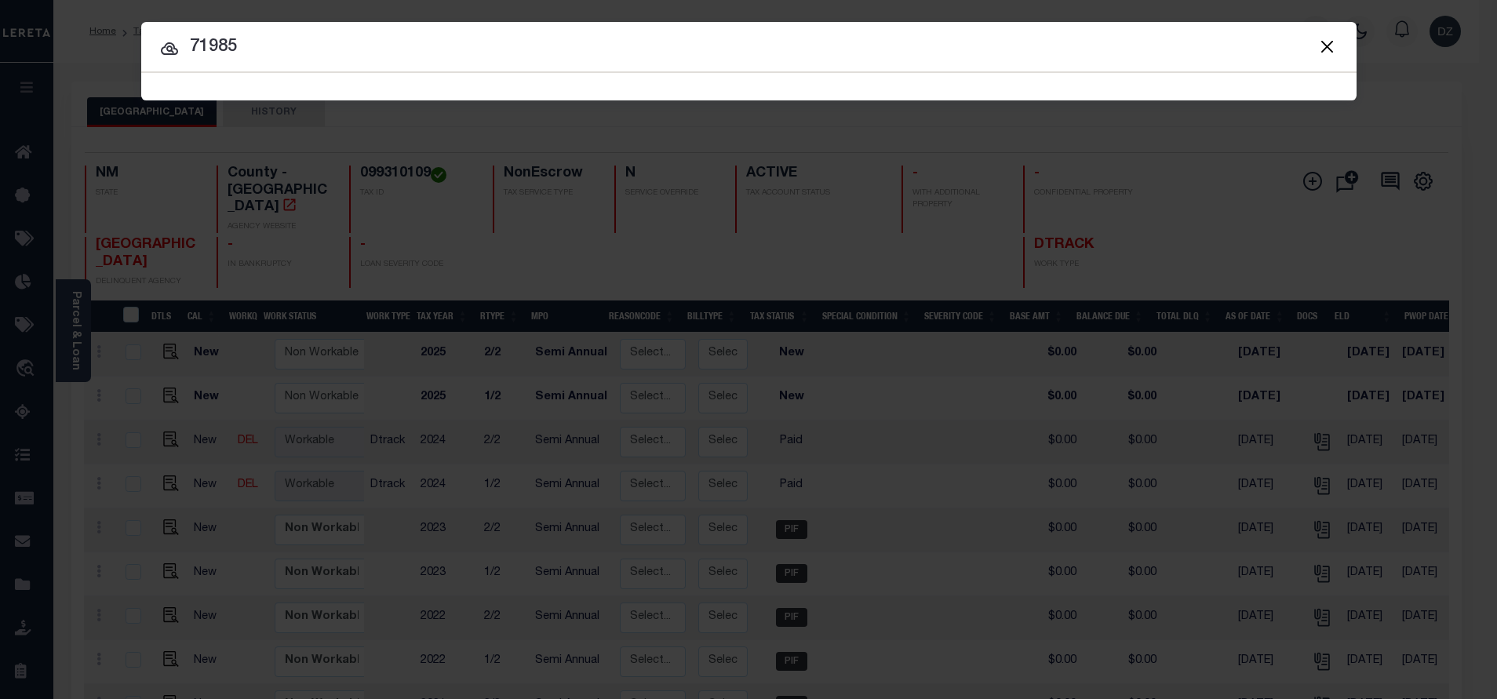
type input "71985"
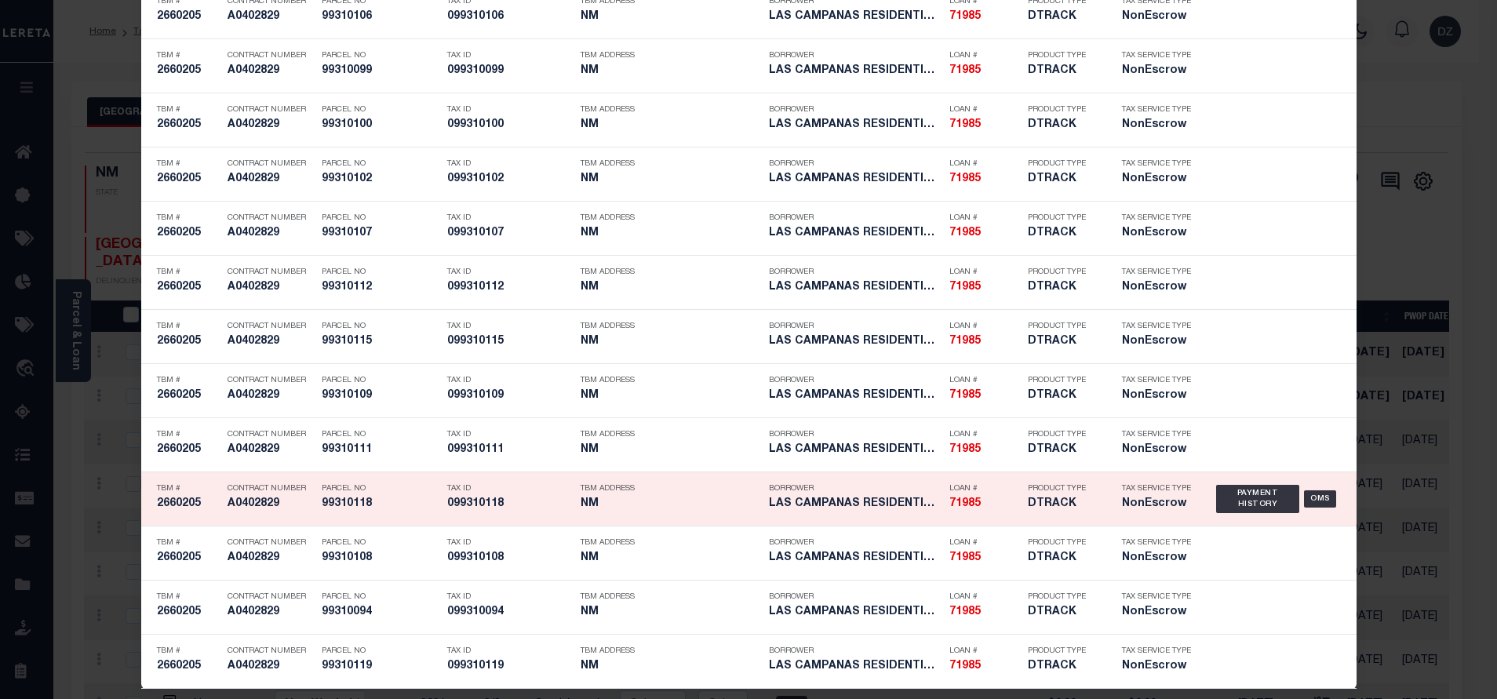
scroll to position [5178, 0]
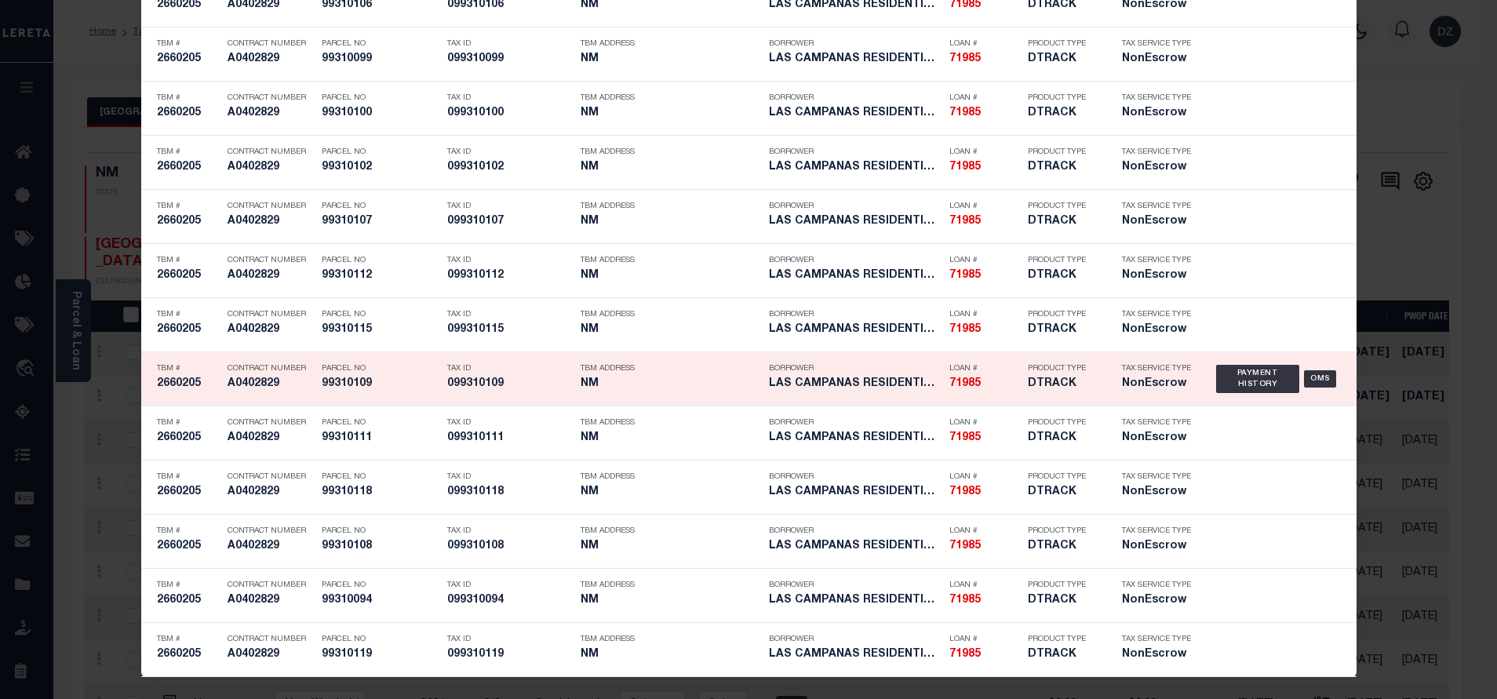
drag, startPoint x: 1237, startPoint y: 439, endPoint x: 1145, endPoint y: 400, distance: 100.2
click at [1234, 439] on div "Payment History" at bounding box center [1258, 433] width 84 height 28
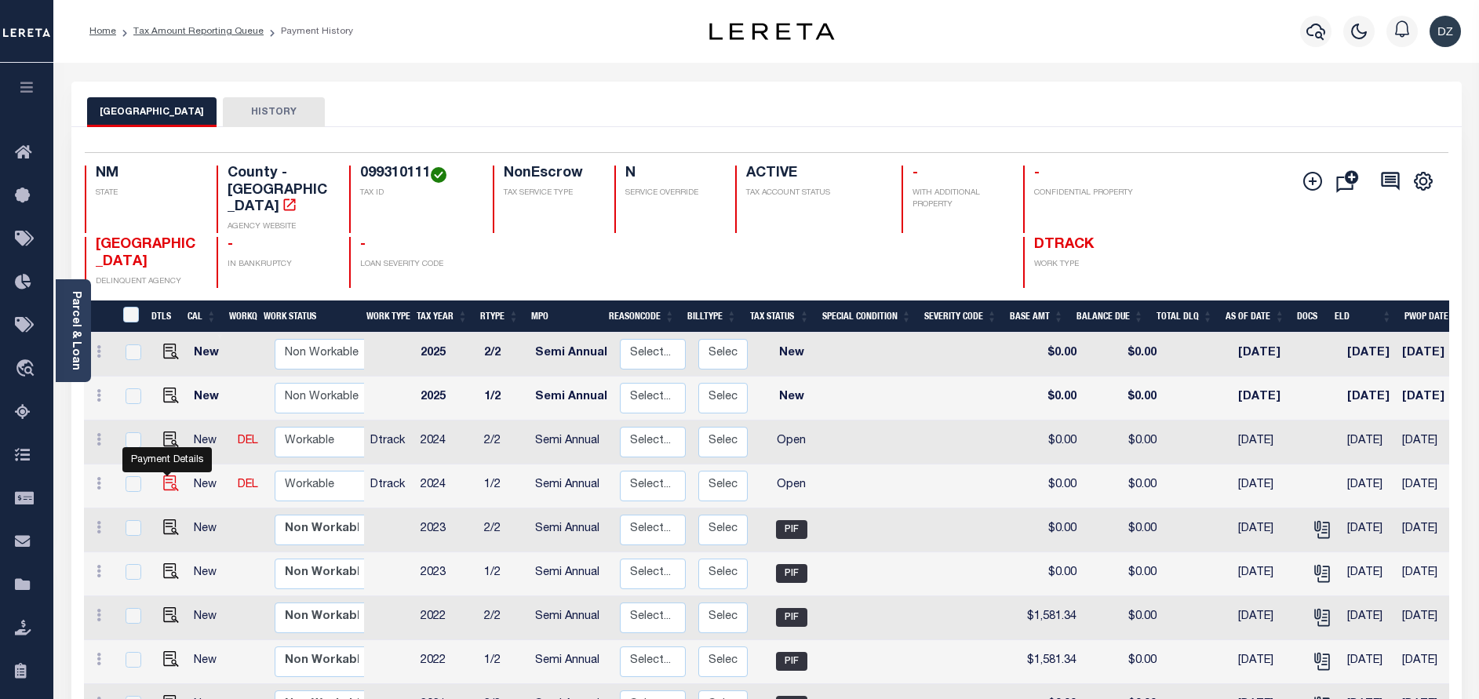
click at [163, 475] on img "" at bounding box center [171, 483] width 16 height 16
checkbox input "true"
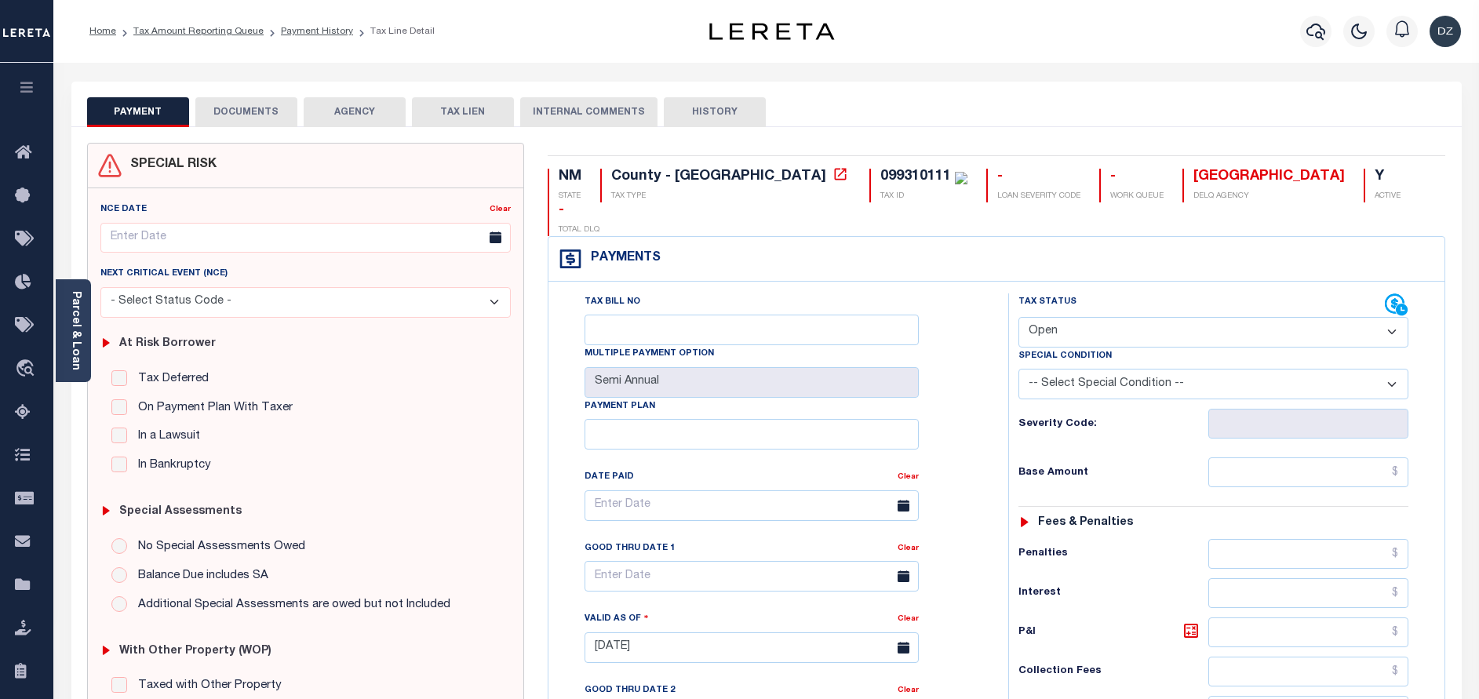
click at [1070, 317] on select "- Select Status Code - Open Due/Unpaid Paid Incomplete No Tax Due Internal Refu…" at bounding box center [1213, 332] width 390 height 31
select select "PYD"
click at [1018, 317] on select "- Select Status Code - Open Due/Unpaid Paid Incomplete No Tax Due Internal Refu…" at bounding box center [1213, 332] width 390 height 31
type input "09/15/2025"
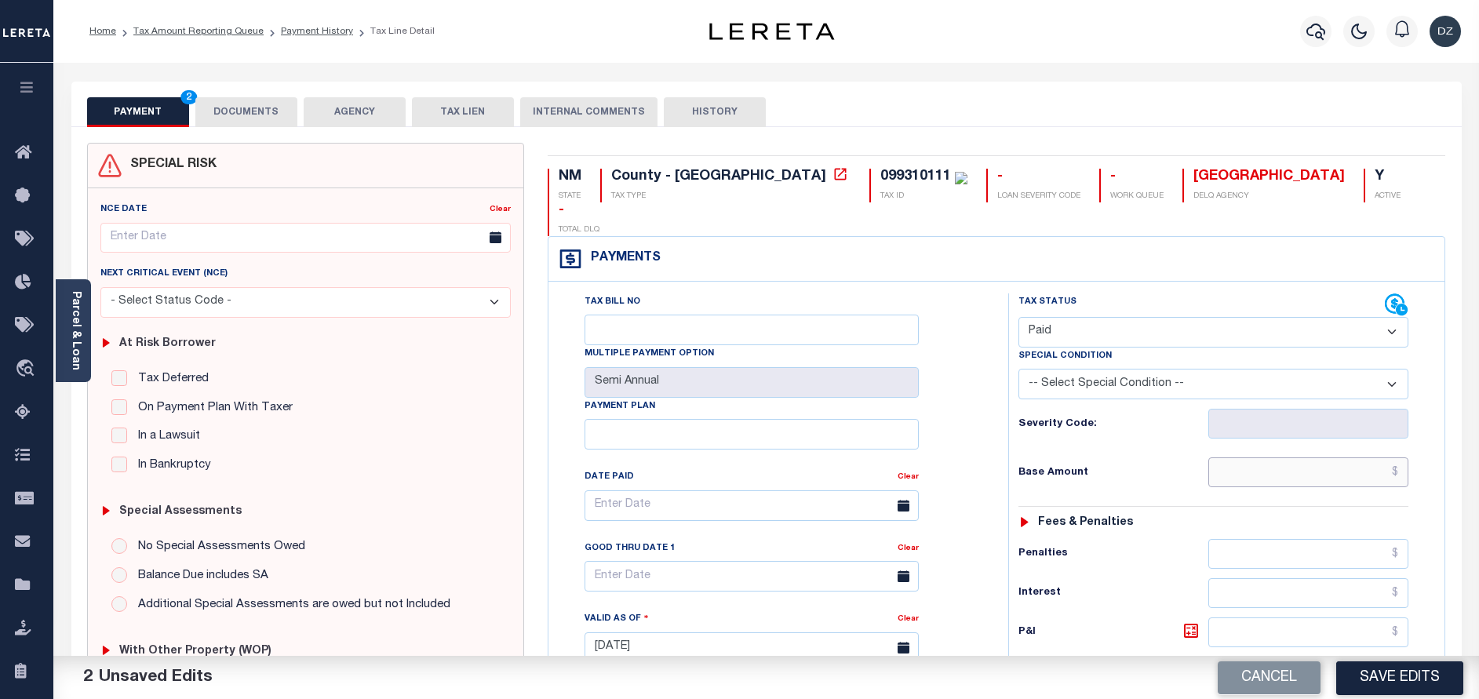
click at [1306, 457] on input "text" at bounding box center [1308, 472] width 200 height 30
type input "$0.00"
click at [254, 113] on button "DOCUMENTS" at bounding box center [246, 112] width 102 height 30
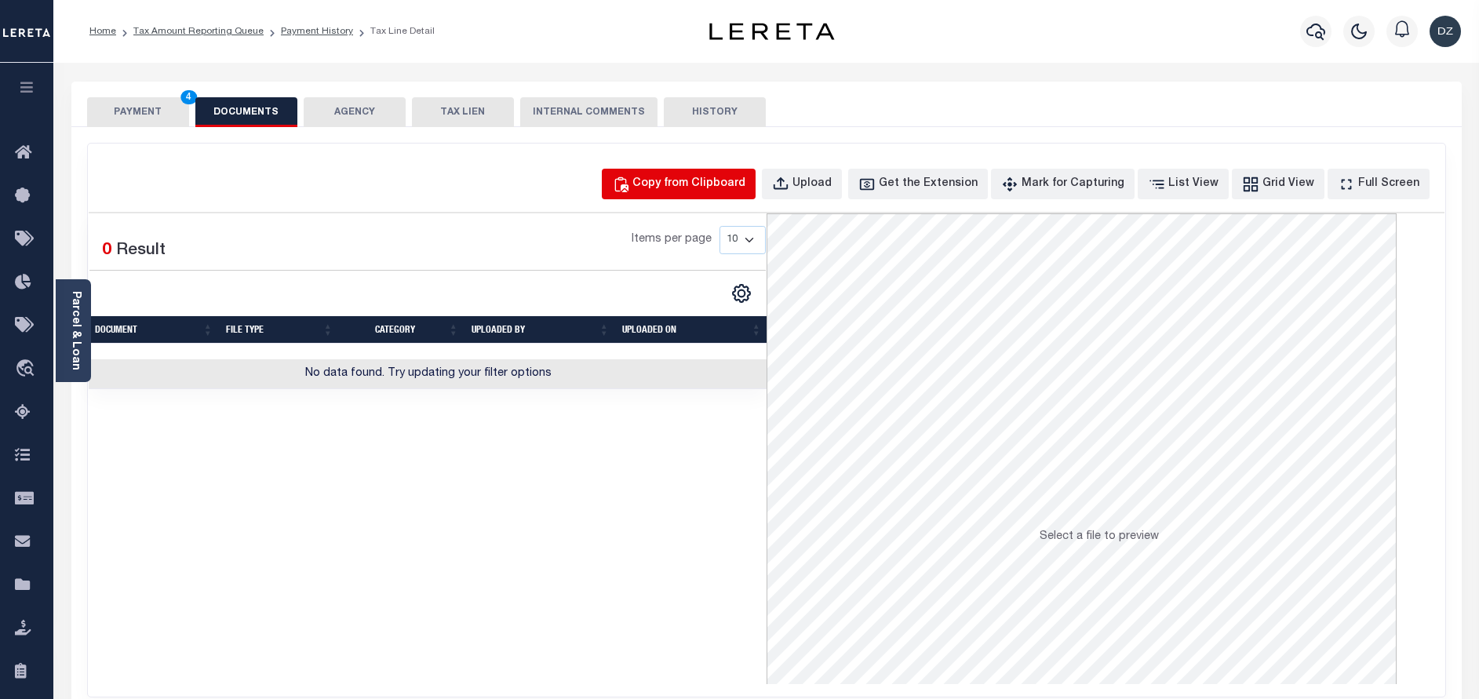
click at [674, 183] on div "Copy from Clipboard" at bounding box center [688, 184] width 113 height 17
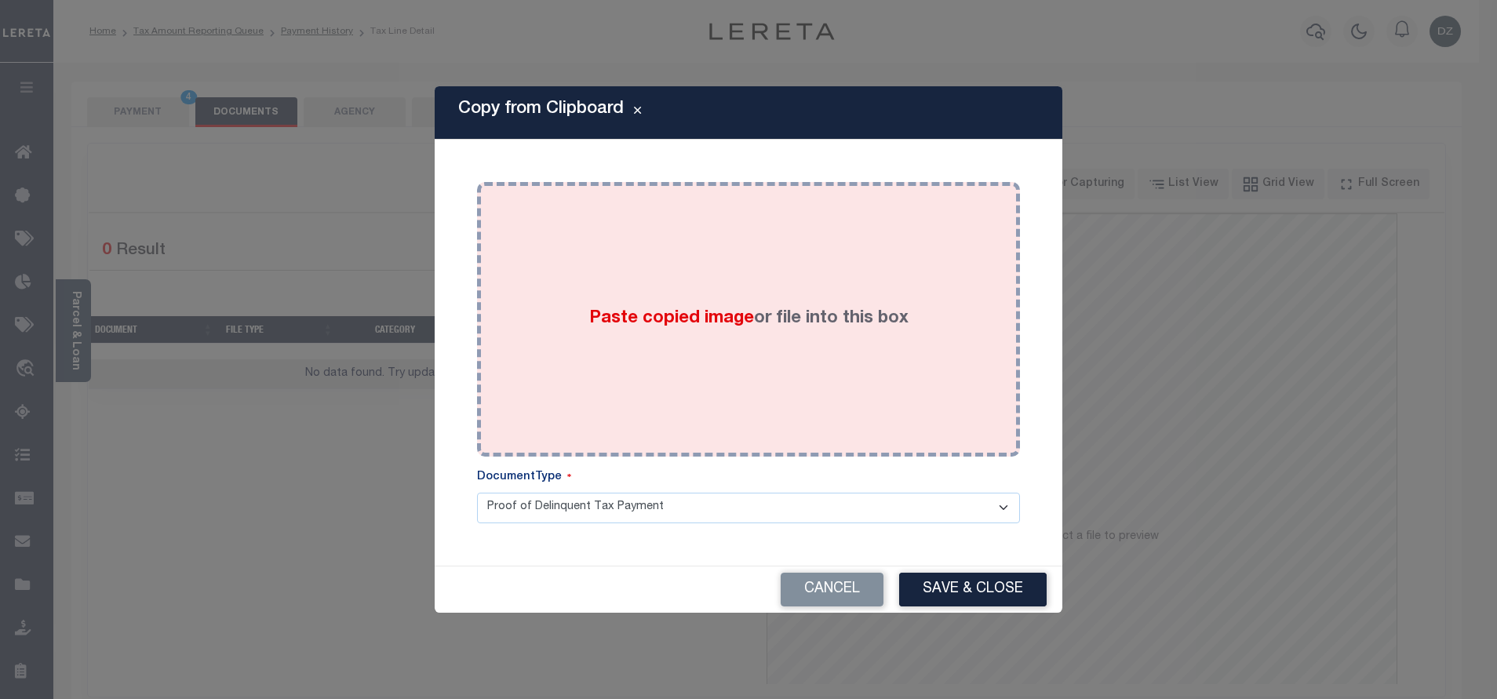
click at [668, 270] on div "Paste copied image or file into this box" at bounding box center [748, 319] width 519 height 251
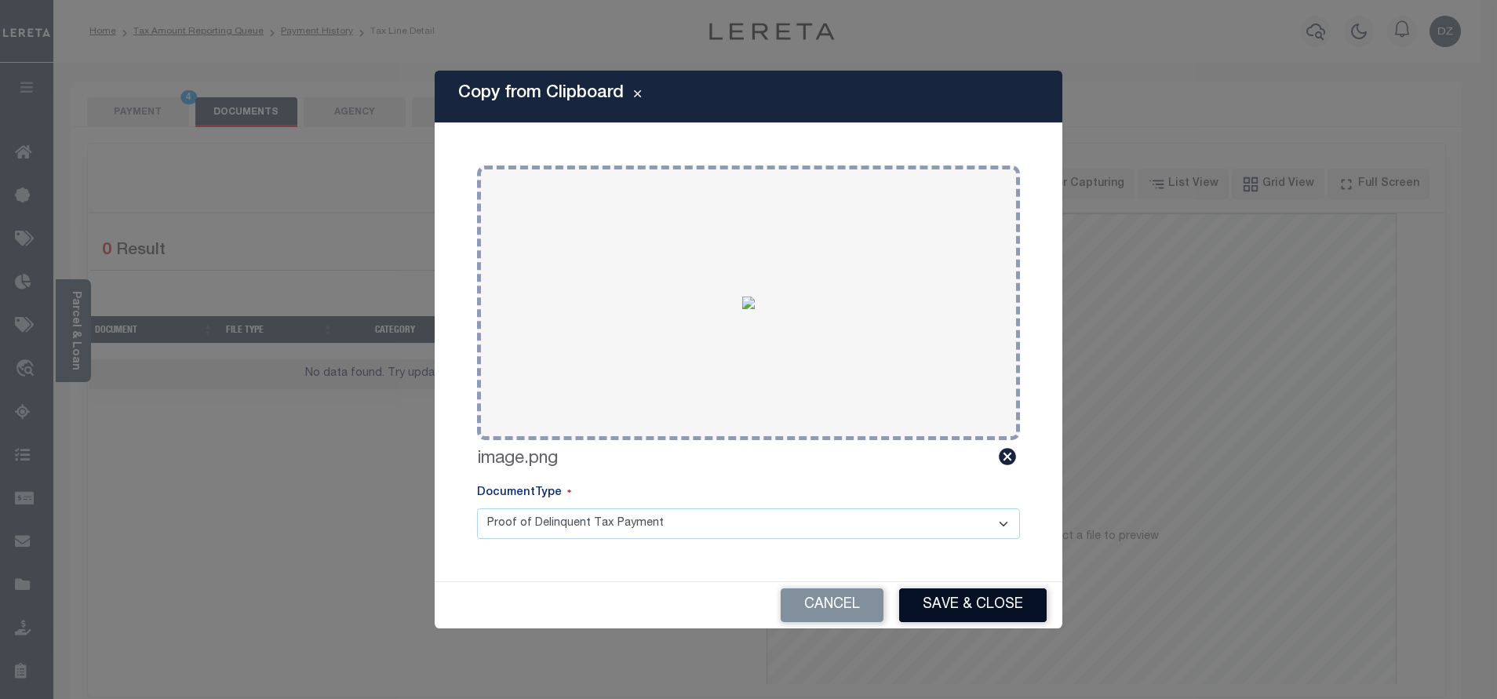
click at [963, 594] on button "Save & Close" at bounding box center [972, 605] width 147 height 34
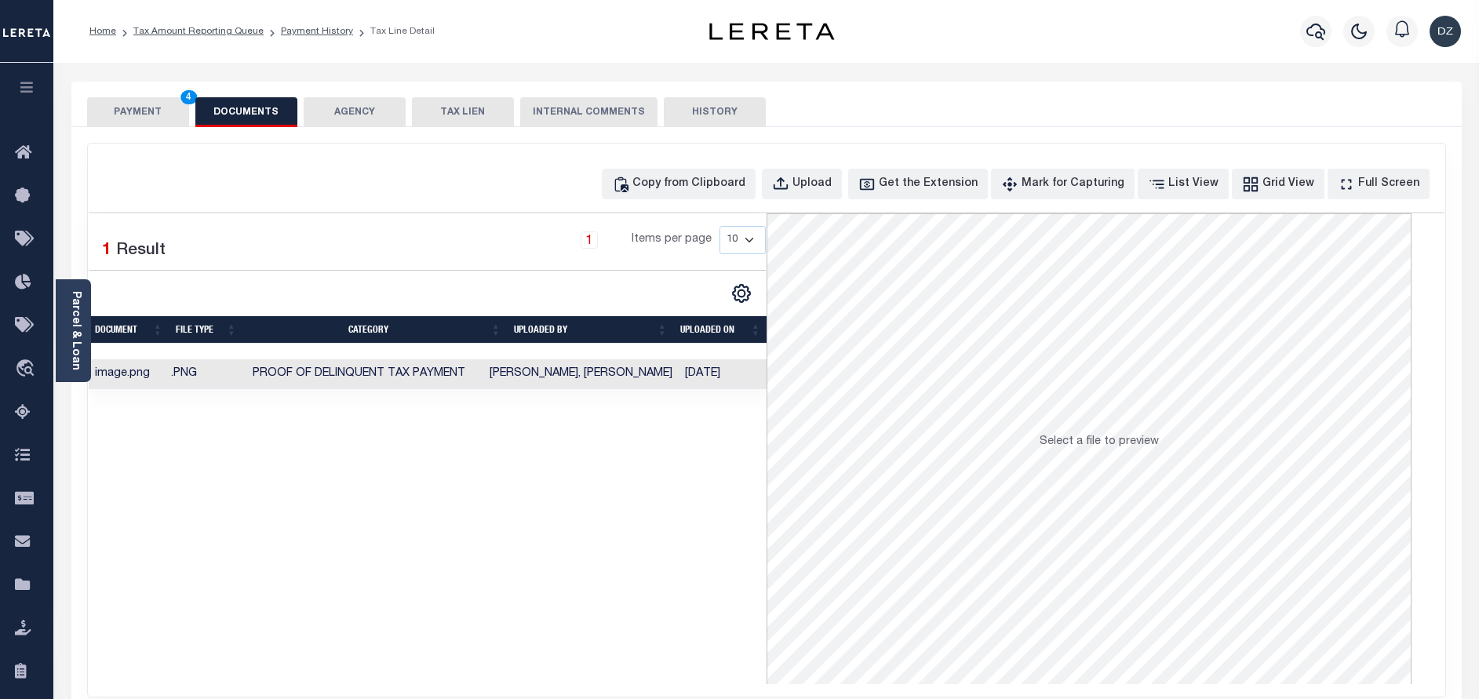
click at [138, 111] on button "PAYMENT 4" at bounding box center [138, 112] width 102 height 30
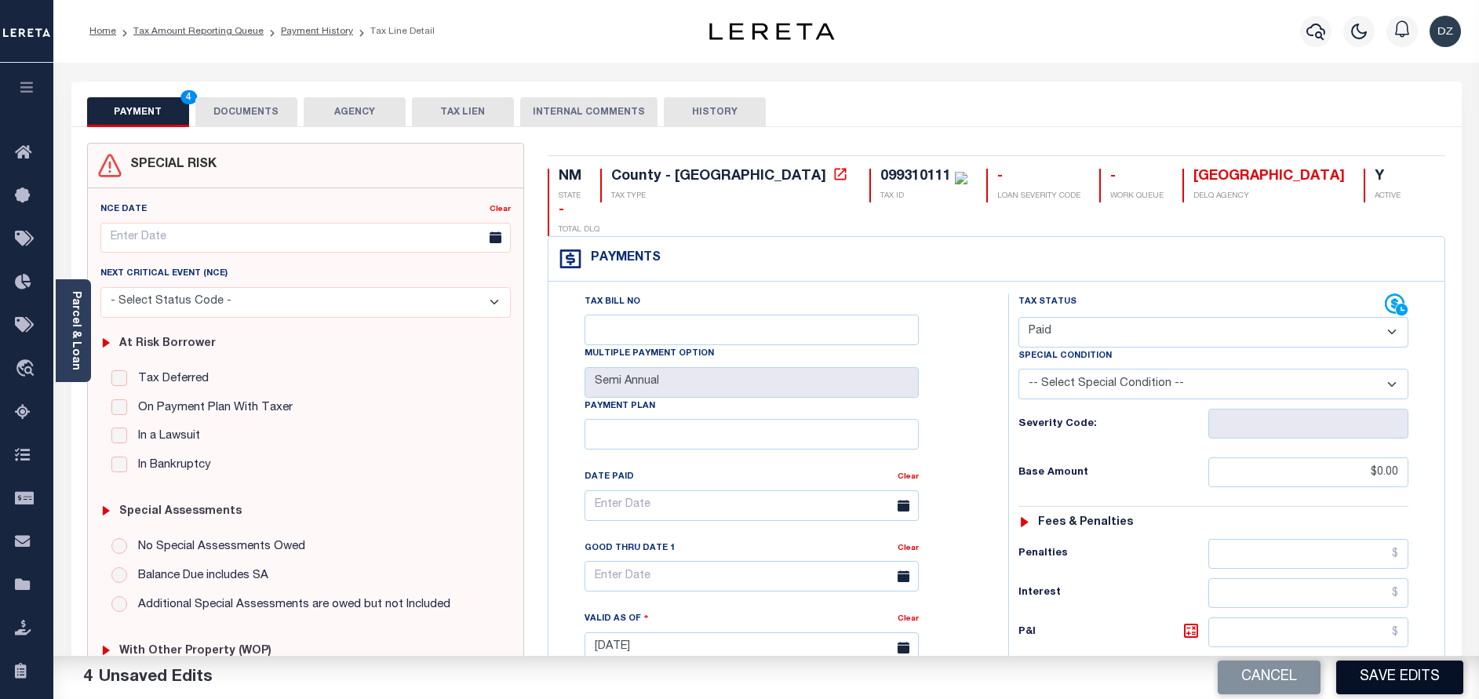
click at [1356, 685] on button "Save Edits" at bounding box center [1399, 678] width 127 height 34
checkbox input "false"
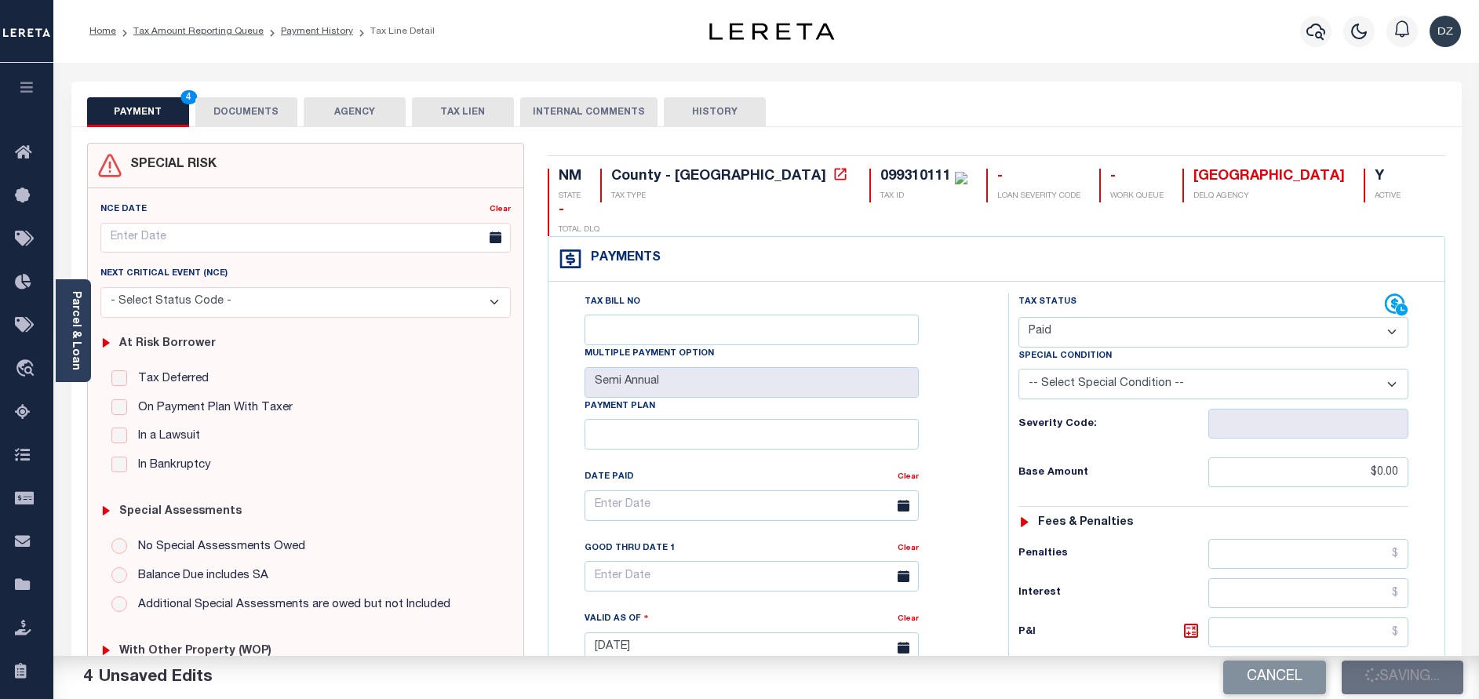
type input "$0"
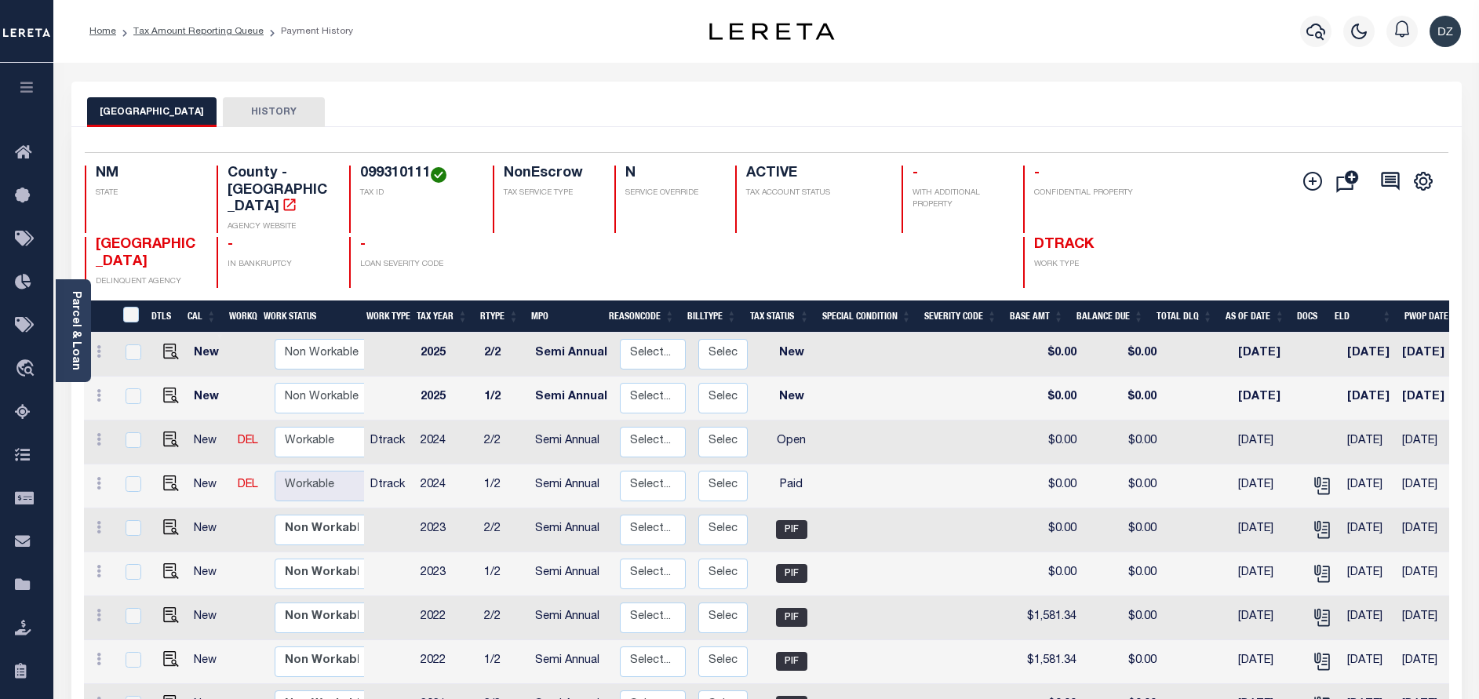
click at [163, 432] on td at bounding box center [168, 443] width 38 height 44
checkbox input "true"
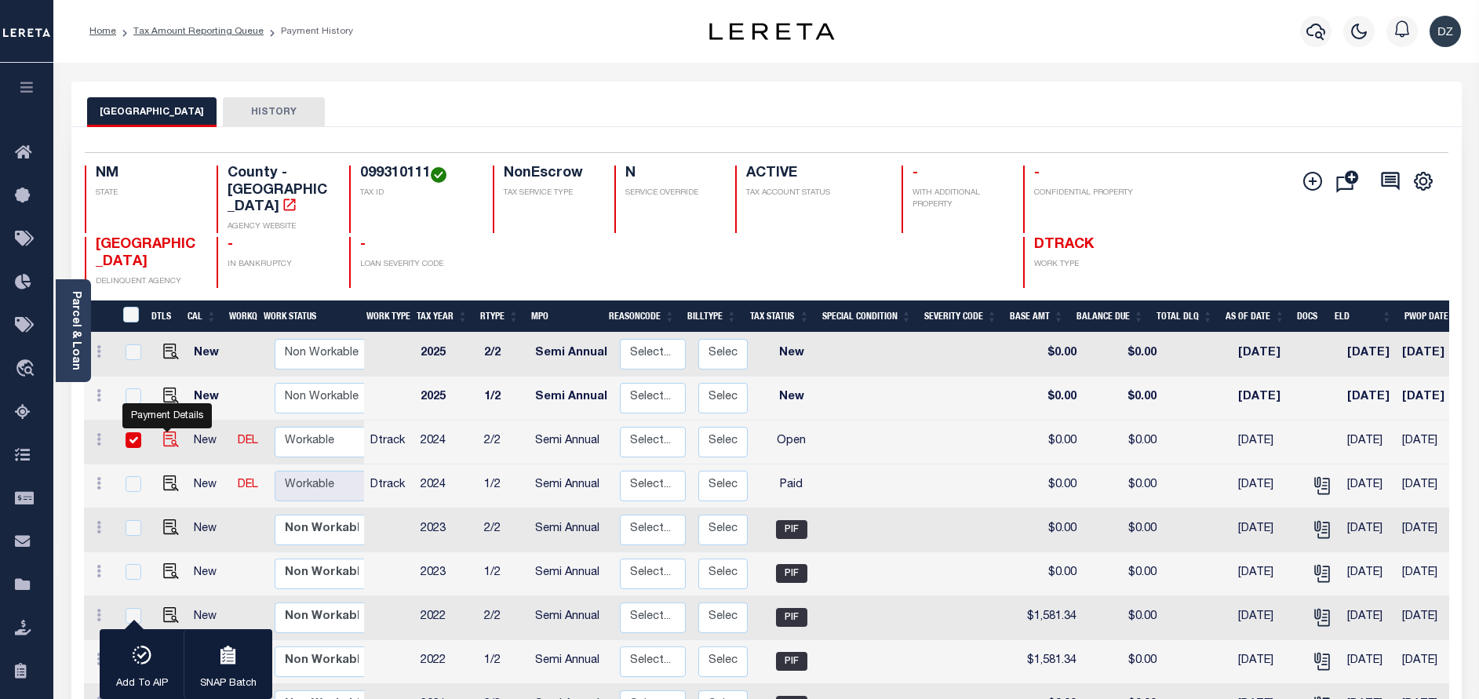
click at [164, 432] on img "" at bounding box center [171, 440] width 16 height 16
checkbox input "false"
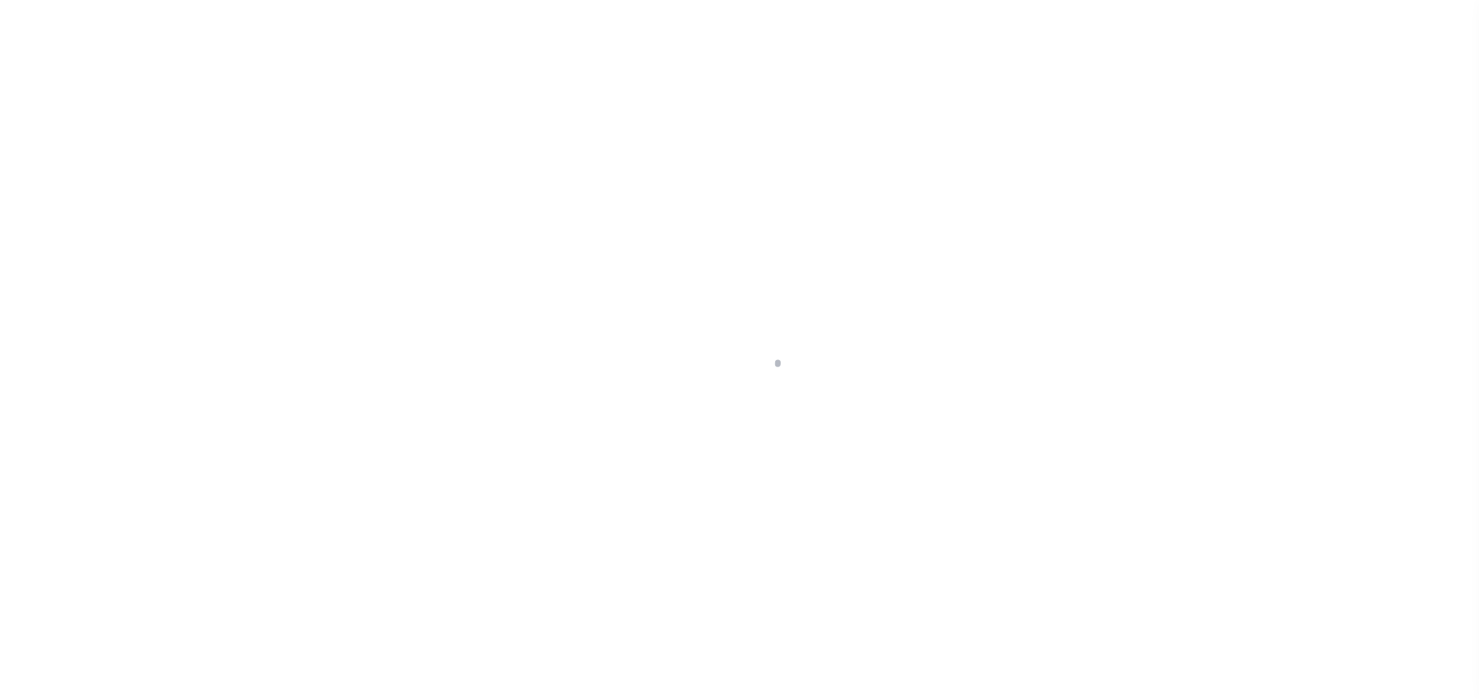
select select "OP2"
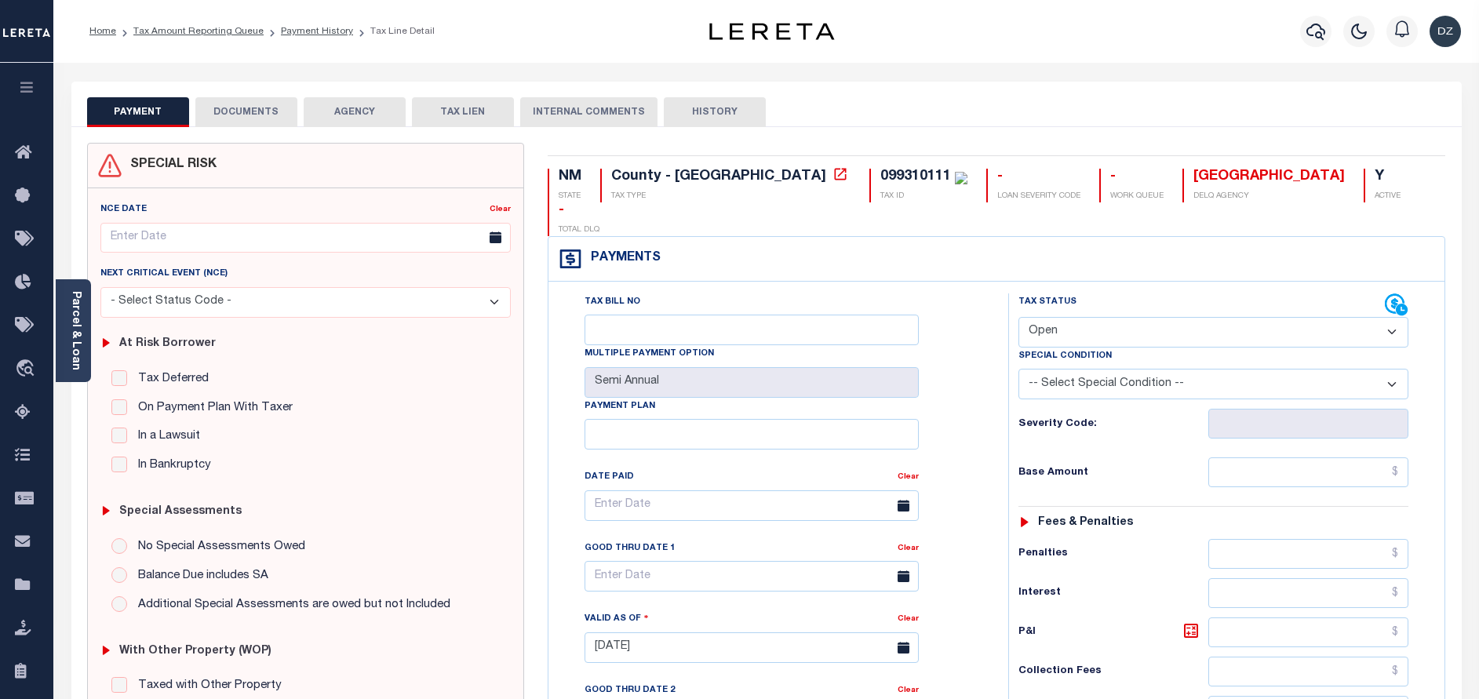
click at [266, 114] on button "DOCUMENTS" at bounding box center [246, 112] width 102 height 30
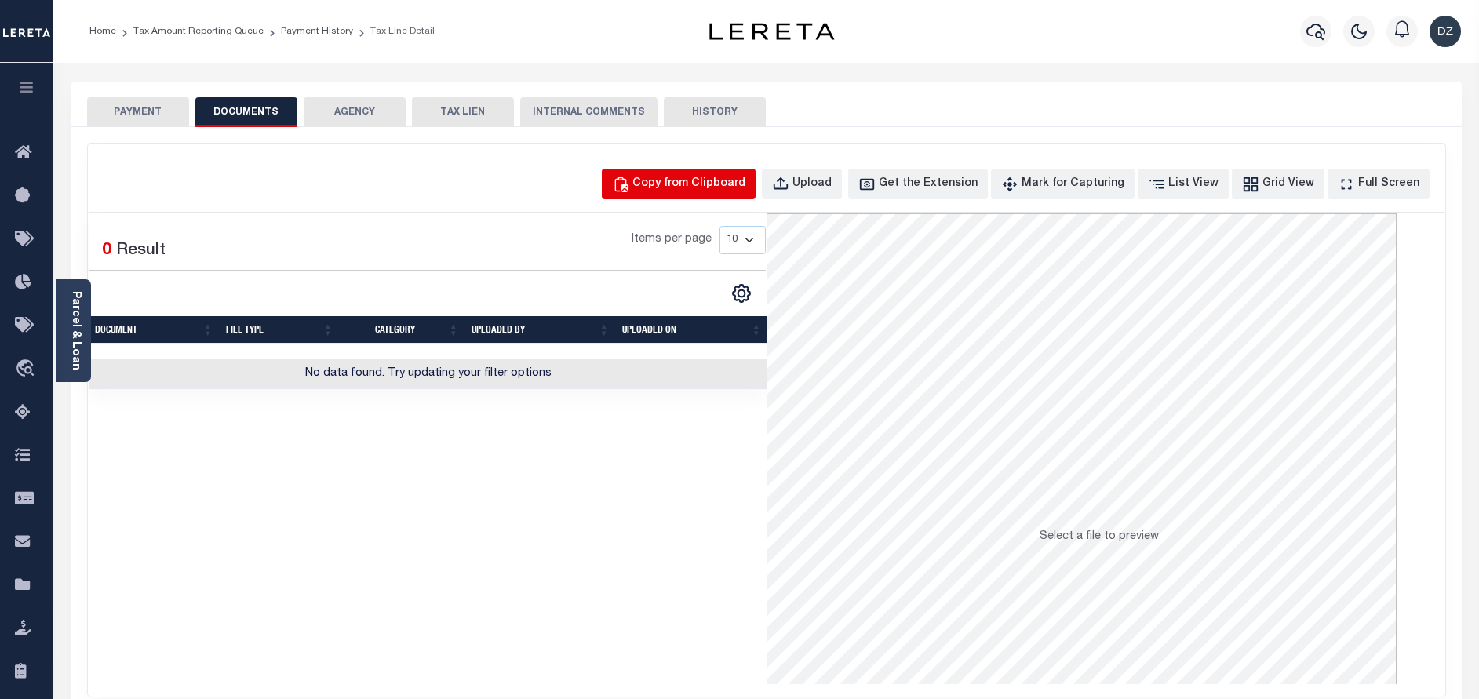
click at [679, 191] on div "Copy from Clipboard" at bounding box center [688, 184] width 113 height 17
select select "POP"
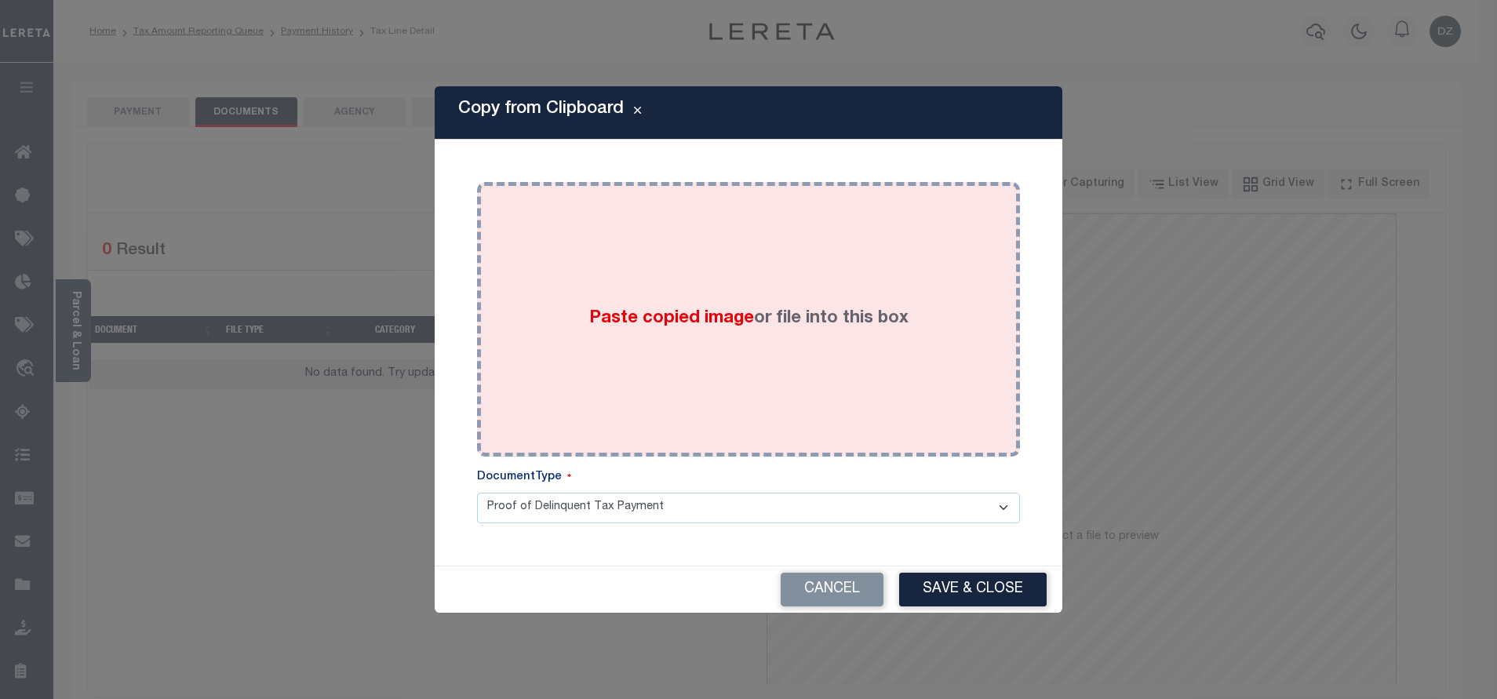
click at [680, 338] on div "Paste copied image or file into this box" at bounding box center [748, 319] width 519 height 251
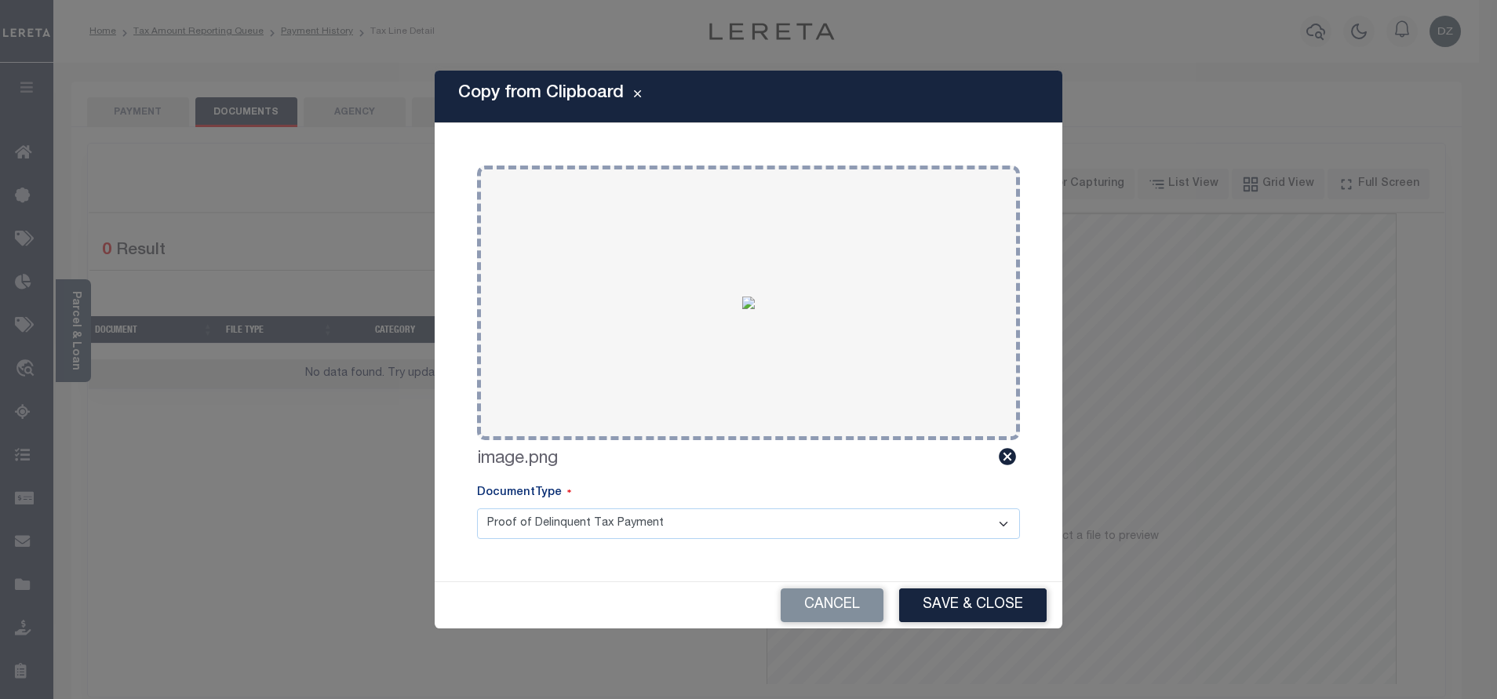
click at [974, 617] on button "Save & Close" at bounding box center [972, 605] width 147 height 34
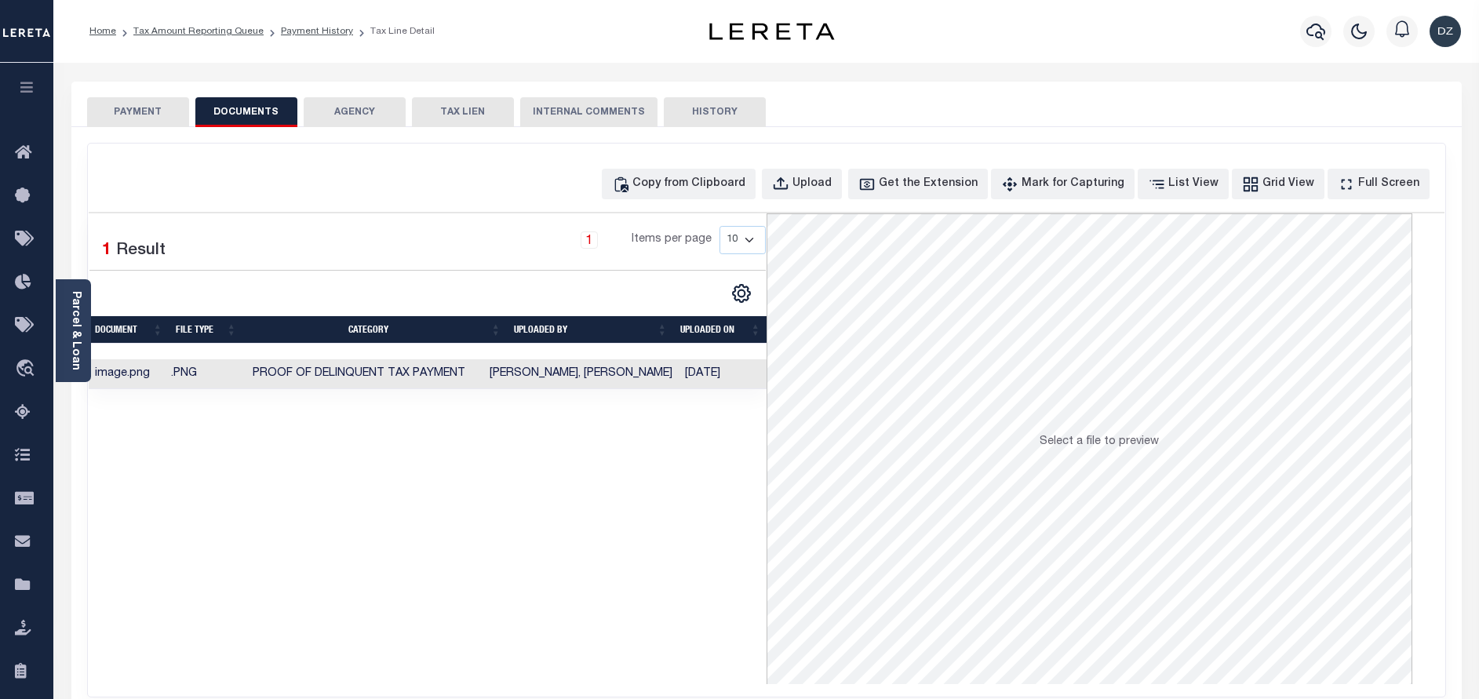
click at [158, 105] on button "PAYMENT" at bounding box center [138, 112] width 102 height 30
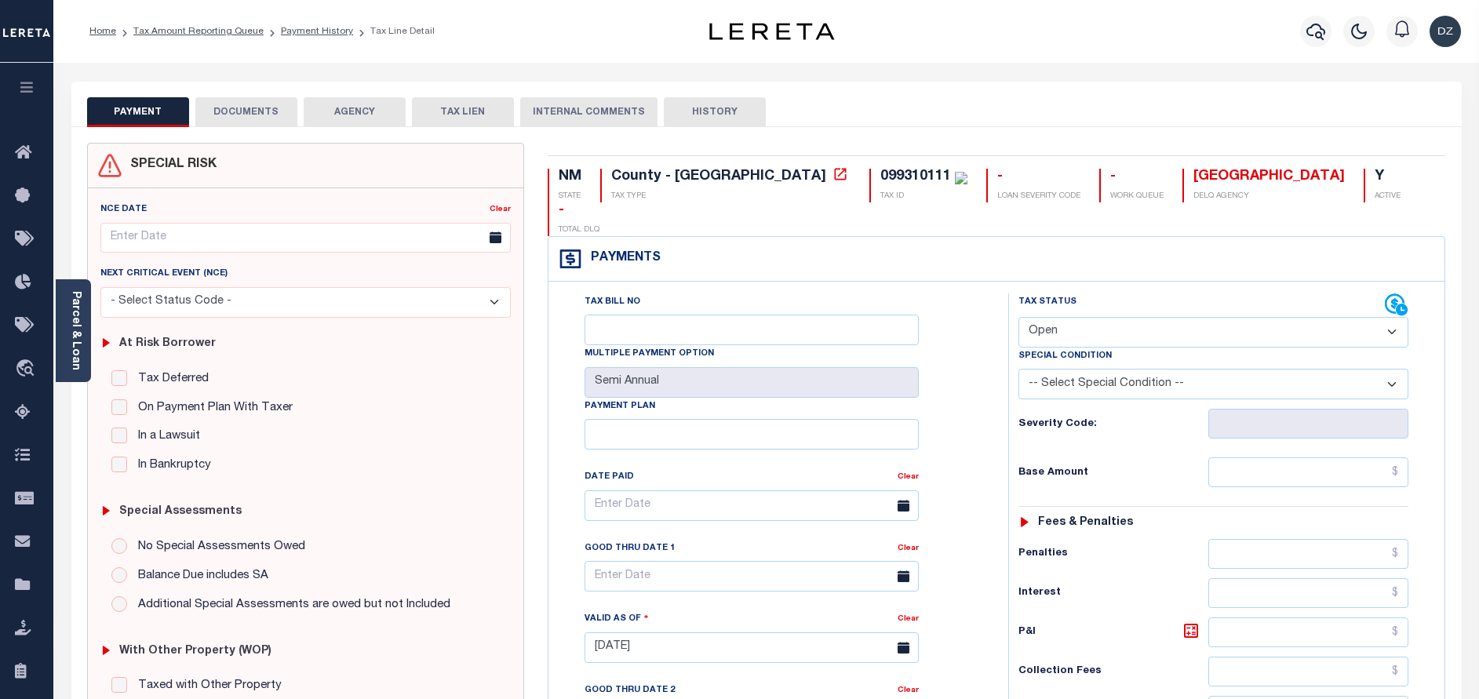
click at [1061, 317] on select "- Select Status Code - Open Due/Unpaid Paid Incomplete No Tax Due Internal Refu…" at bounding box center [1213, 332] width 390 height 31
select select "PYD"
click at [1018, 317] on select "- Select Status Code - Open Due/Unpaid Paid Incomplete No Tax Due Internal Refu…" at bounding box center [1213, 332] width 390 height 31
type input "[DATE]"
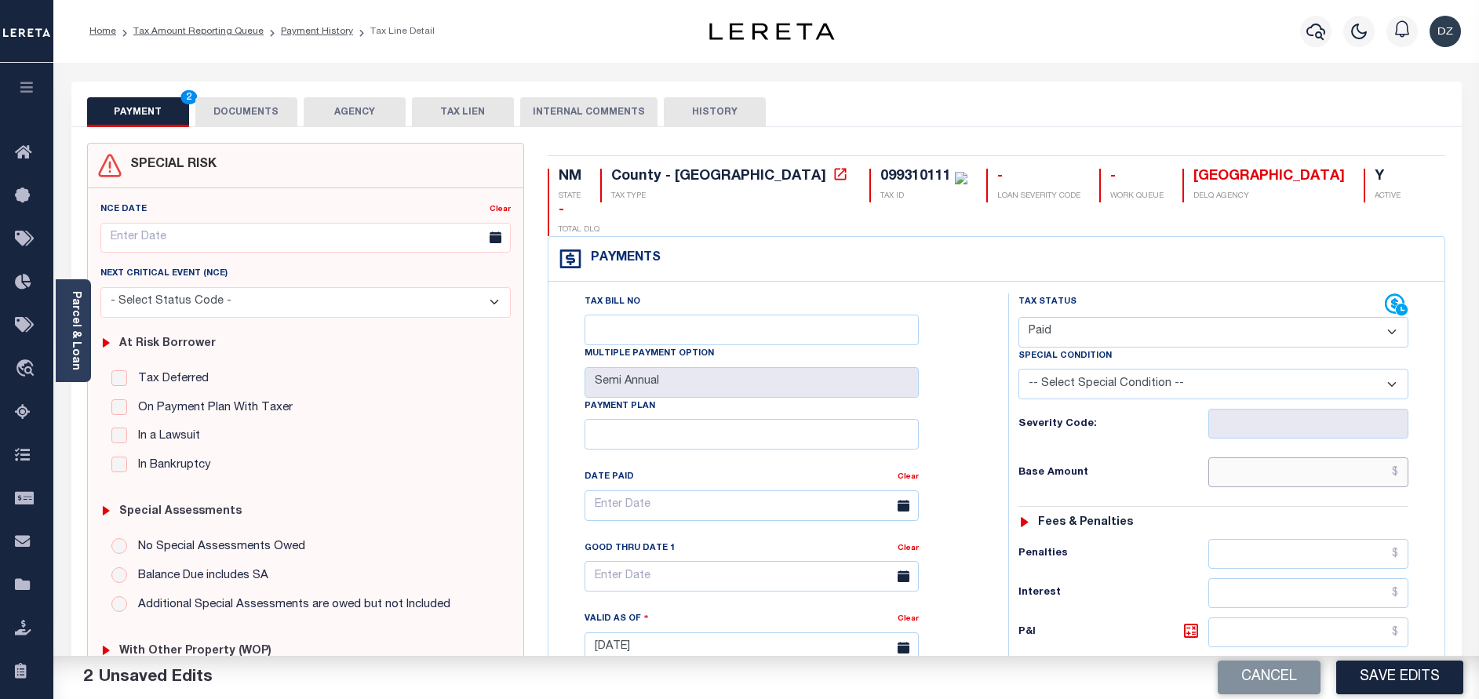
click at [1332, 457] on input "text" at bounding box center [1308, 472] width 200 height 30
type input "$0.00"
click at [1415, 694] on div "Cancel Save Edits" at bounding box center [1123, 678] width 713 height 44
click at [1397, 686] on button "Save Edits" at bounding box center [1399, 678] width 127 height 34
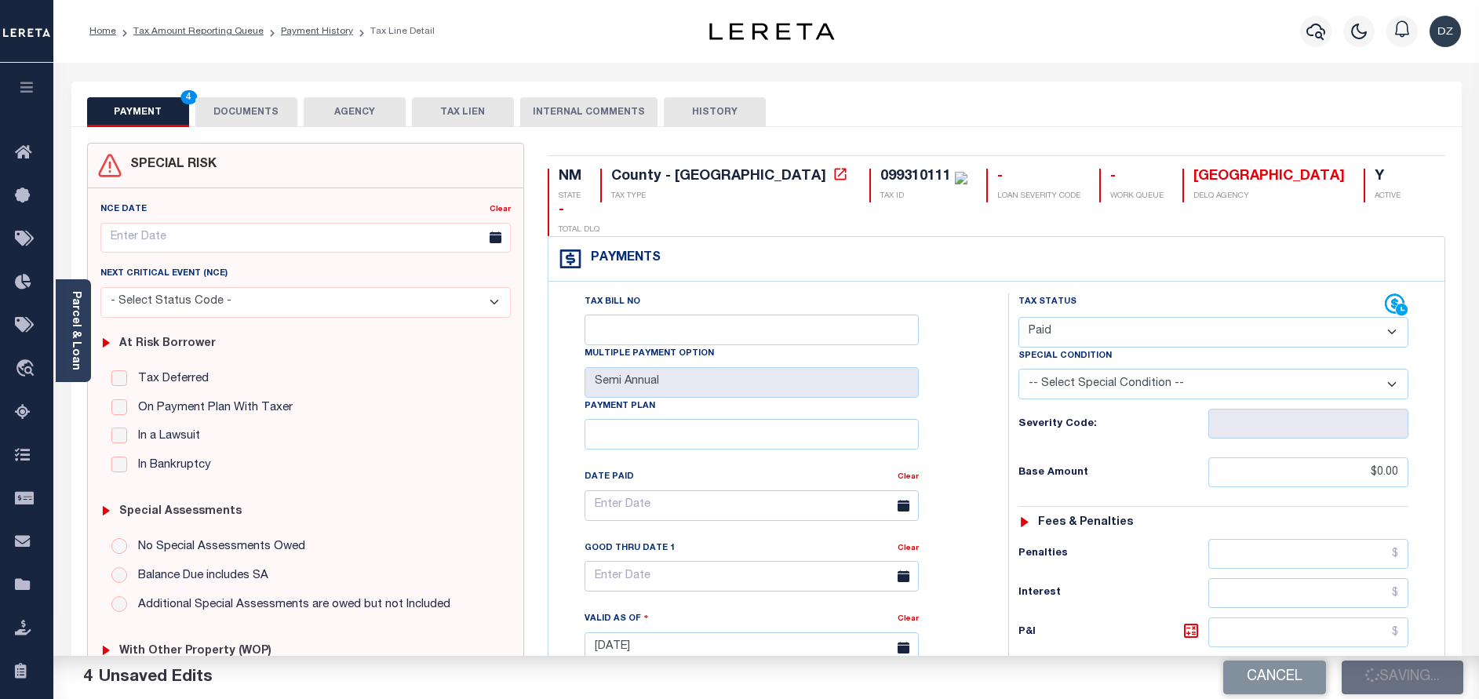
checkbox input "false"
type input "$0"
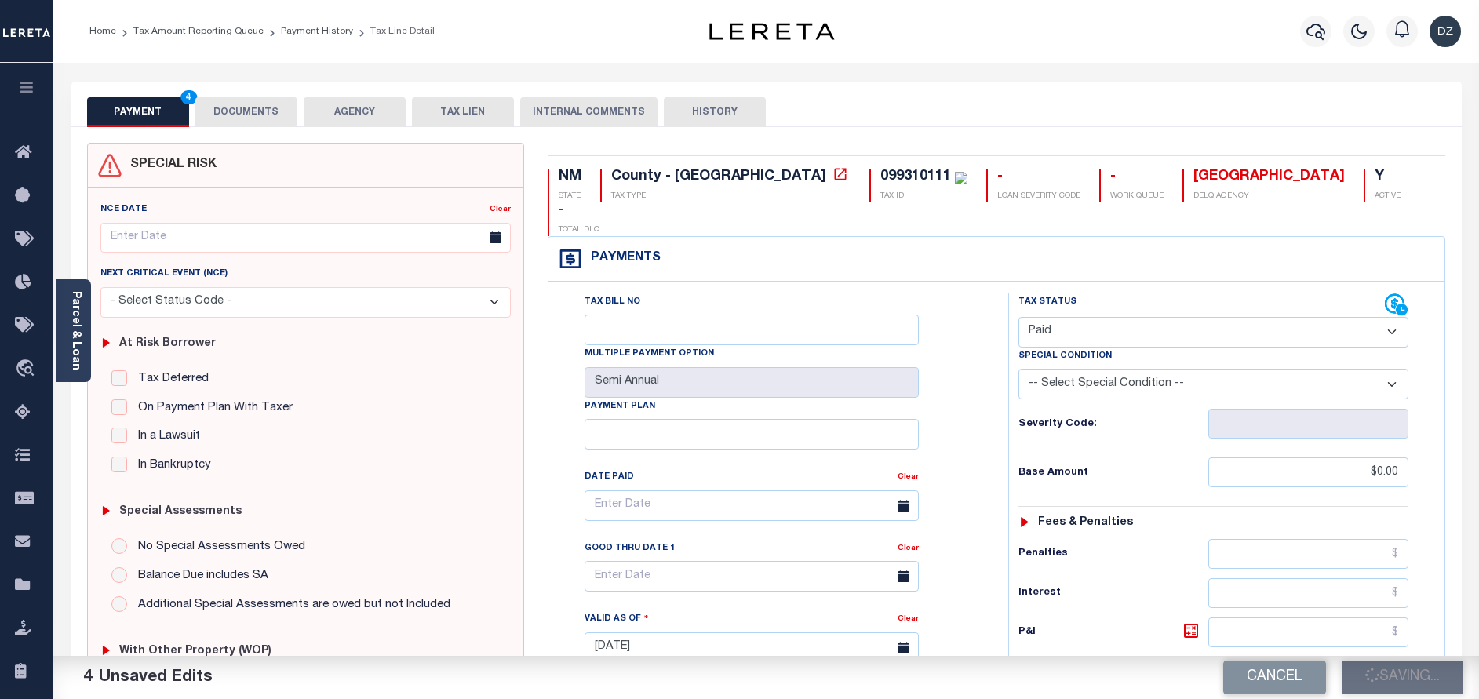
type input "$0"
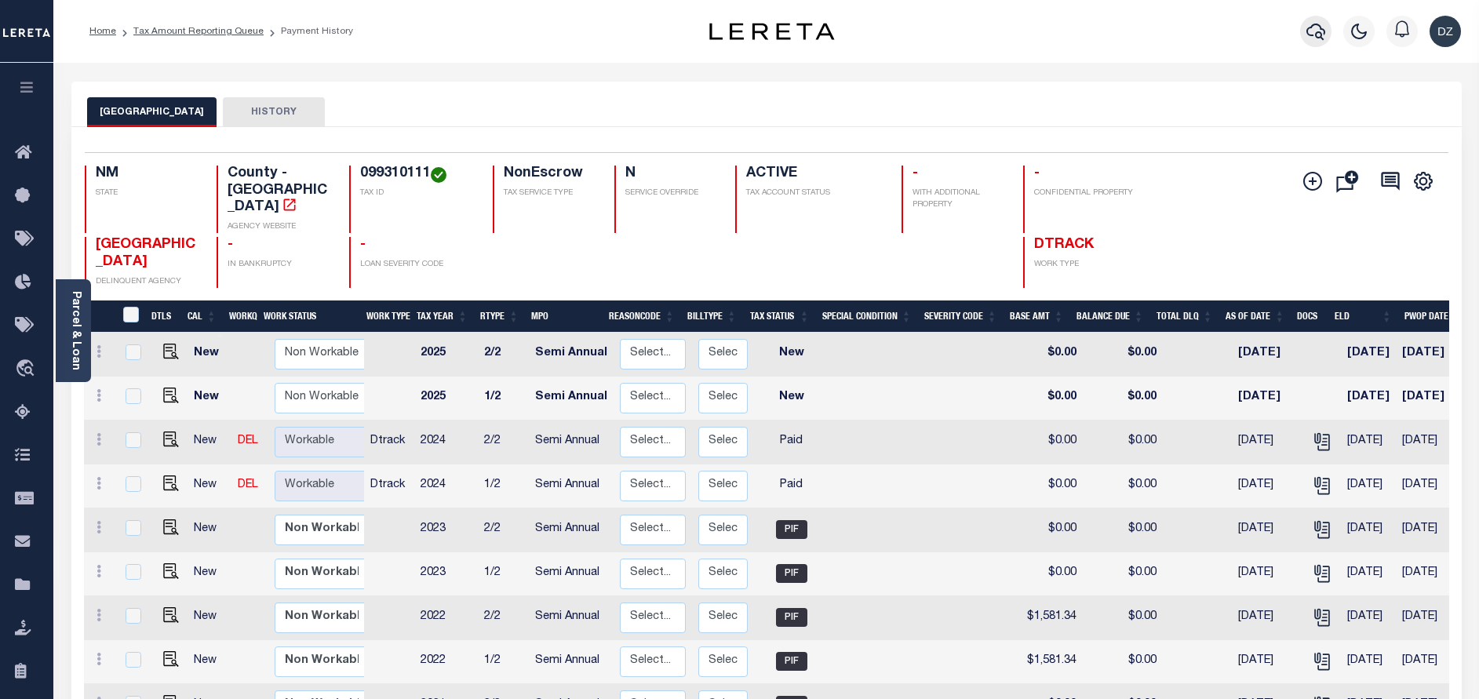
click at [1307, 31] on icon "button" at bounding box center [1315, 31] width 19 height 19
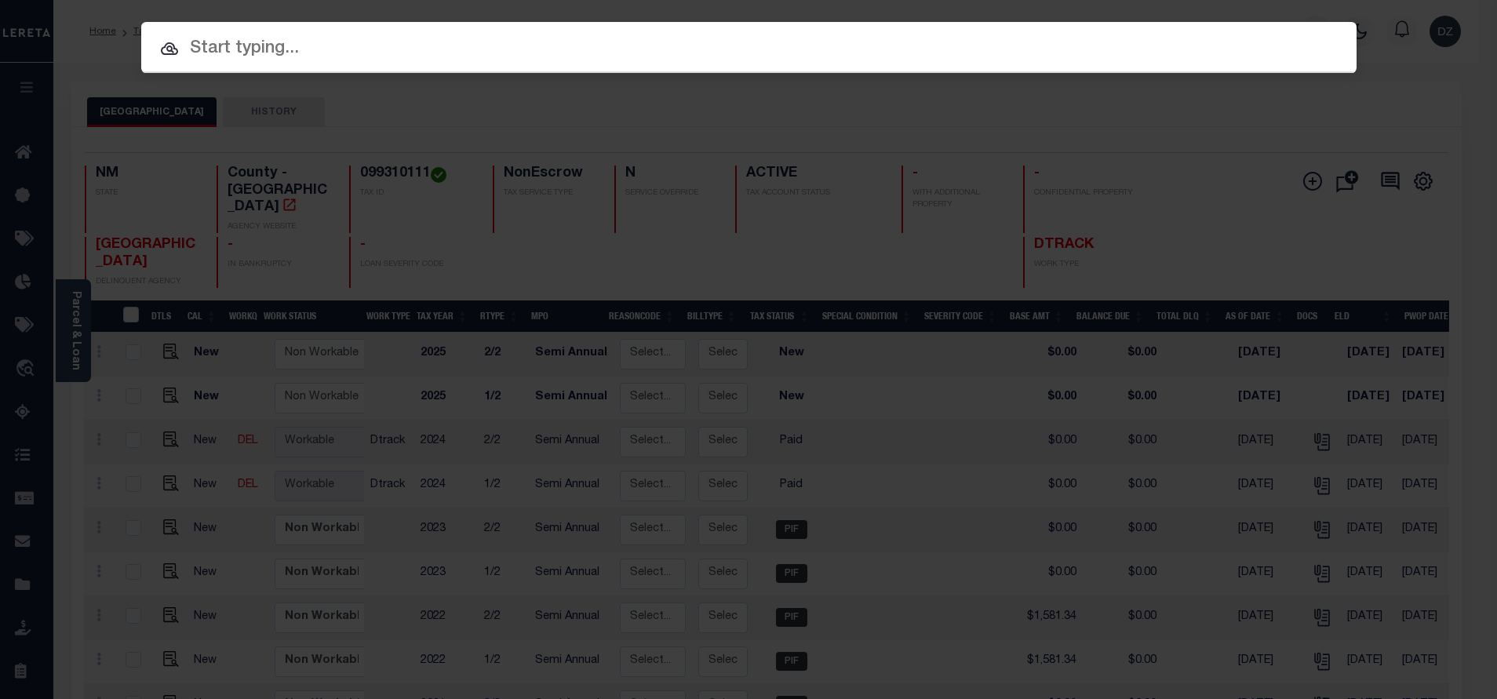
paste input "71985"
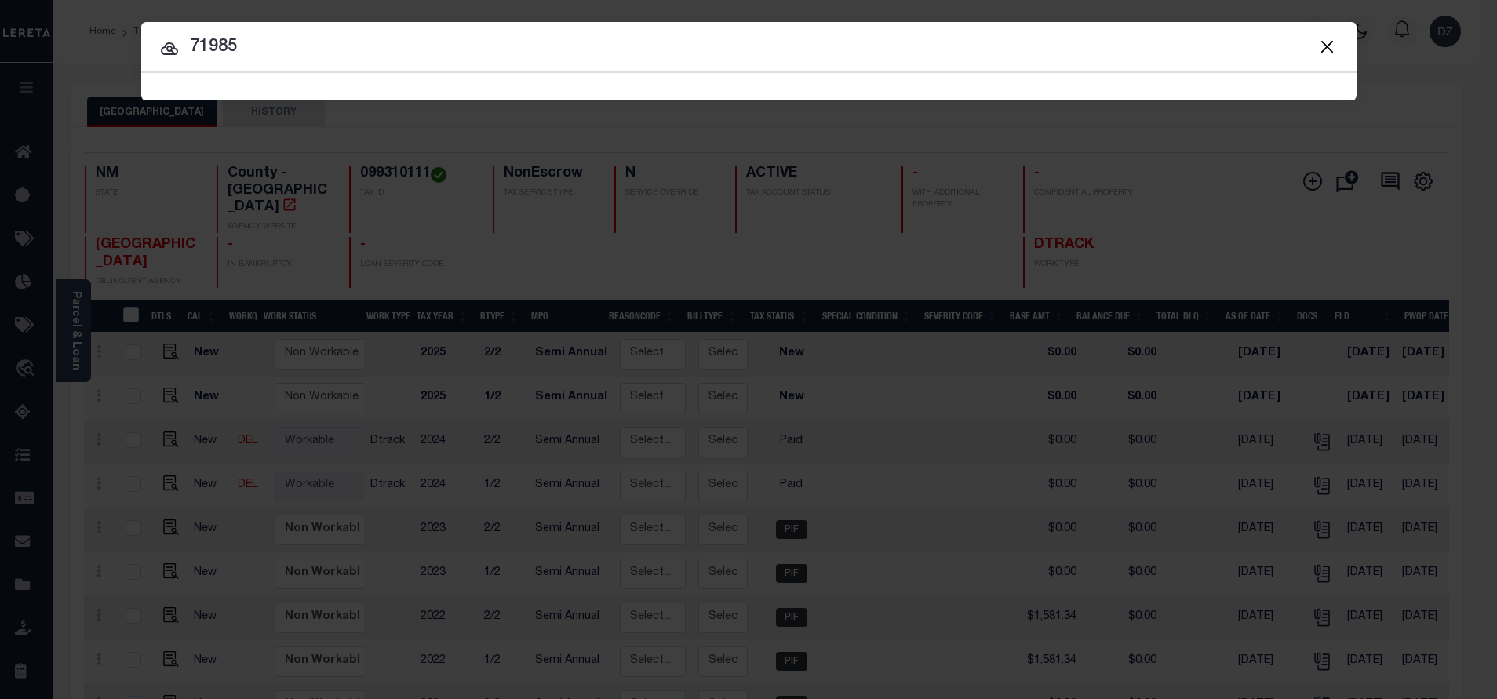
type input "71985"
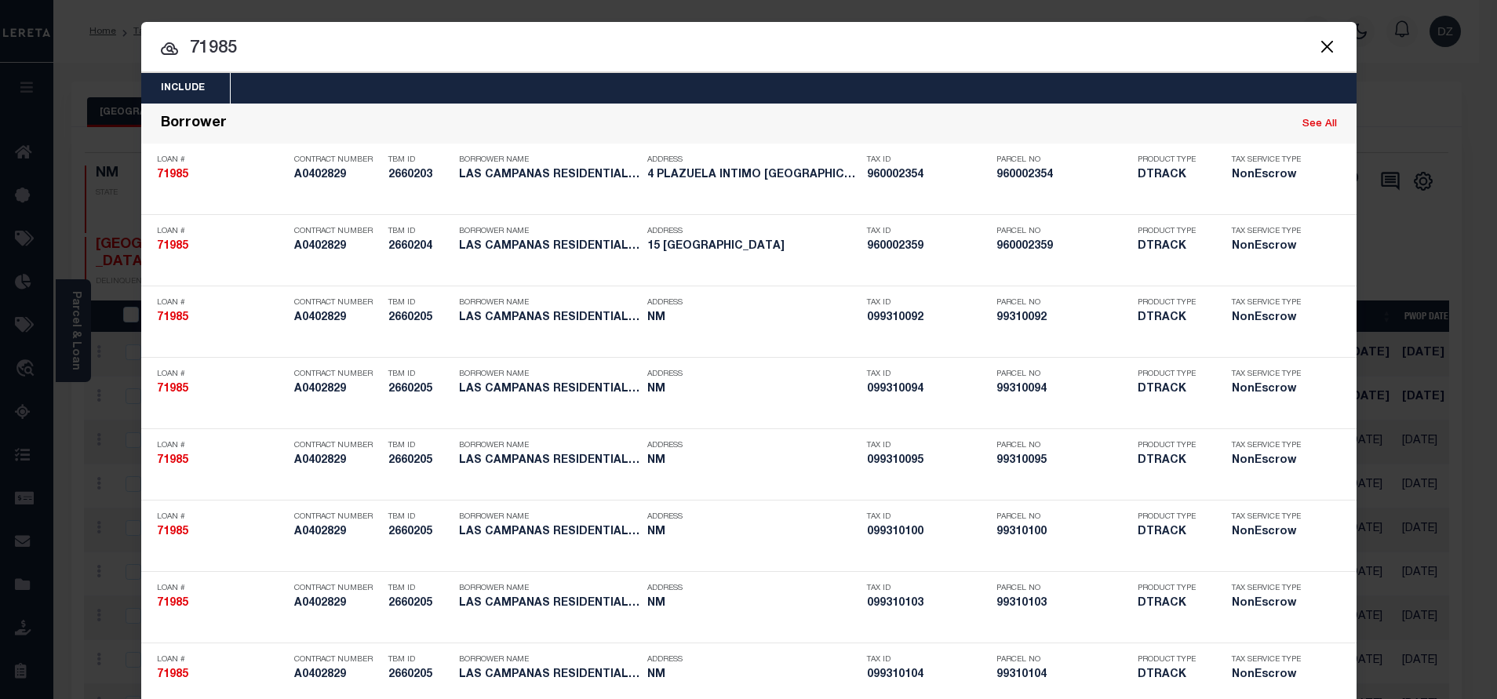
scroll to position [2794, 0]
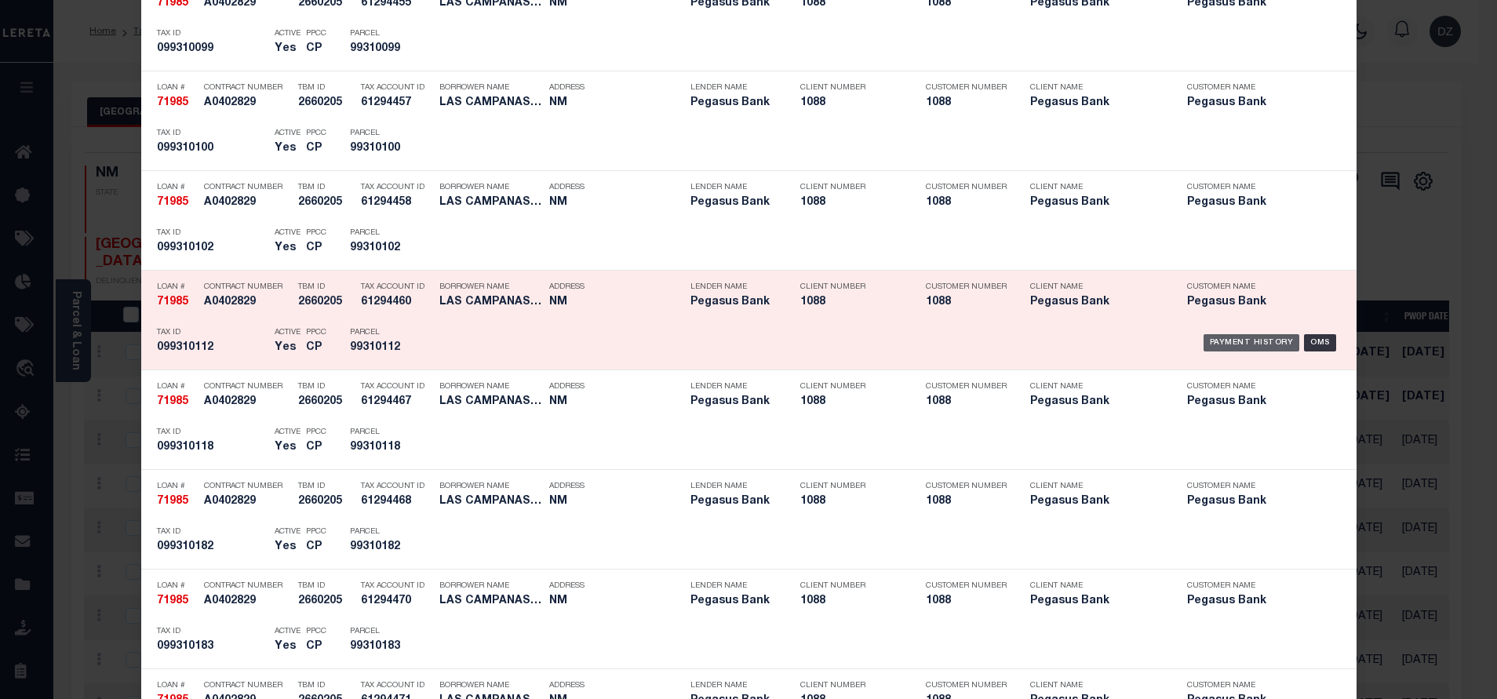
click at [1252, 337] on div "Payment History" at bounding box center [1251, 342] width 96 height 17
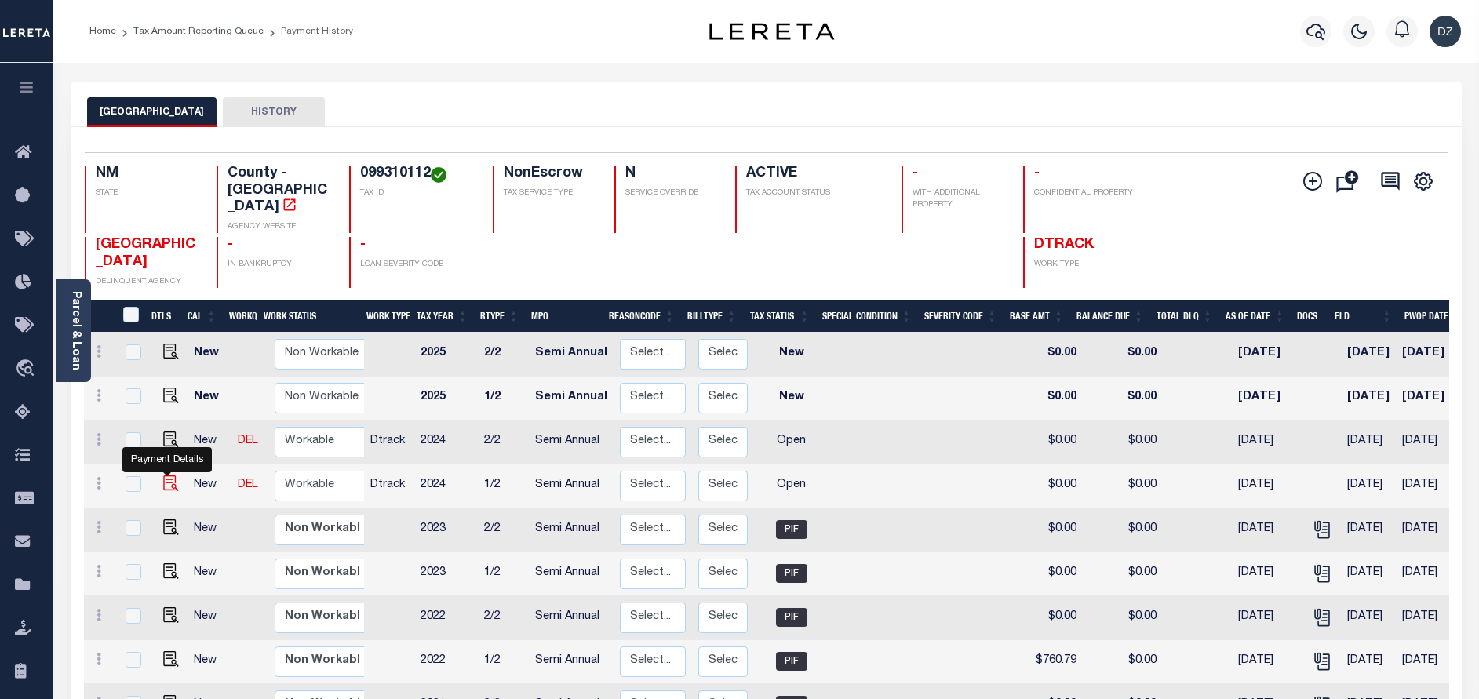
click at [166, 475] on img "" at bounding box center [171, 483] width 16 height 16
checkbox input "true"
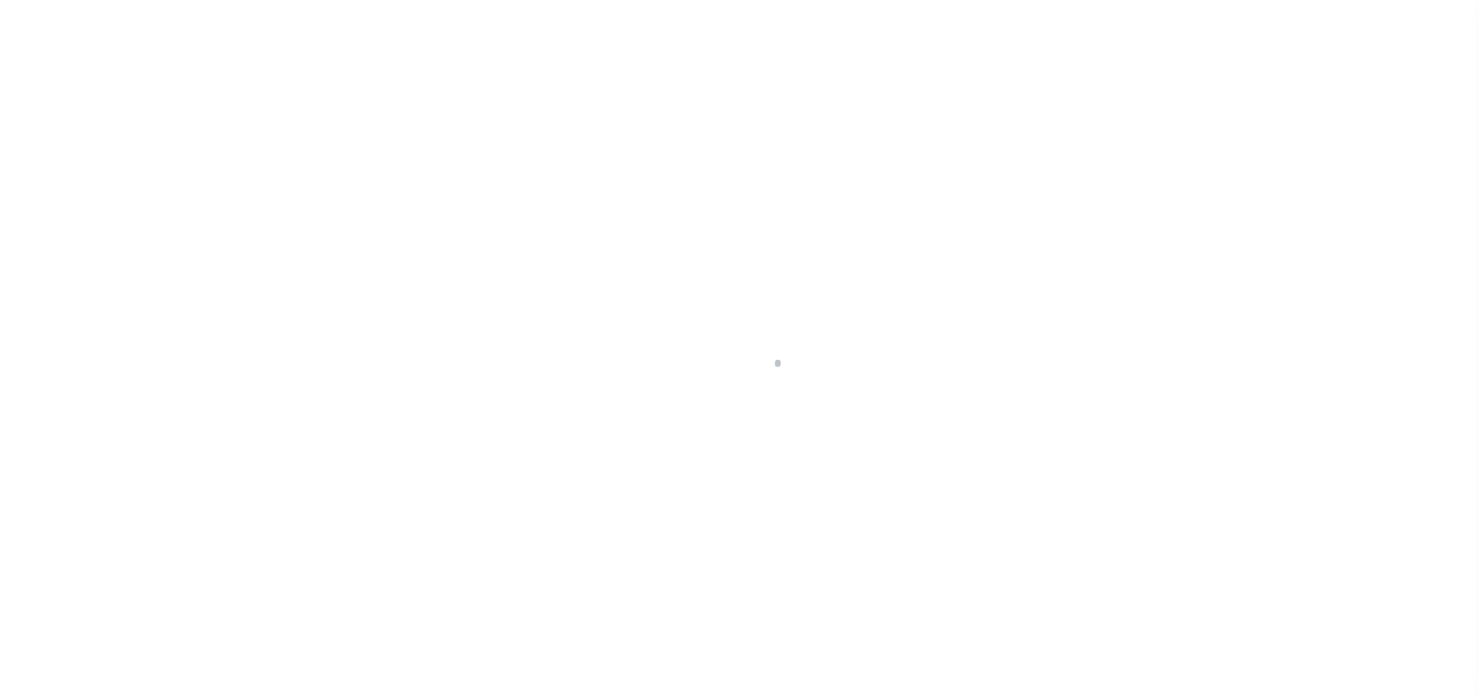
select select "OP2"
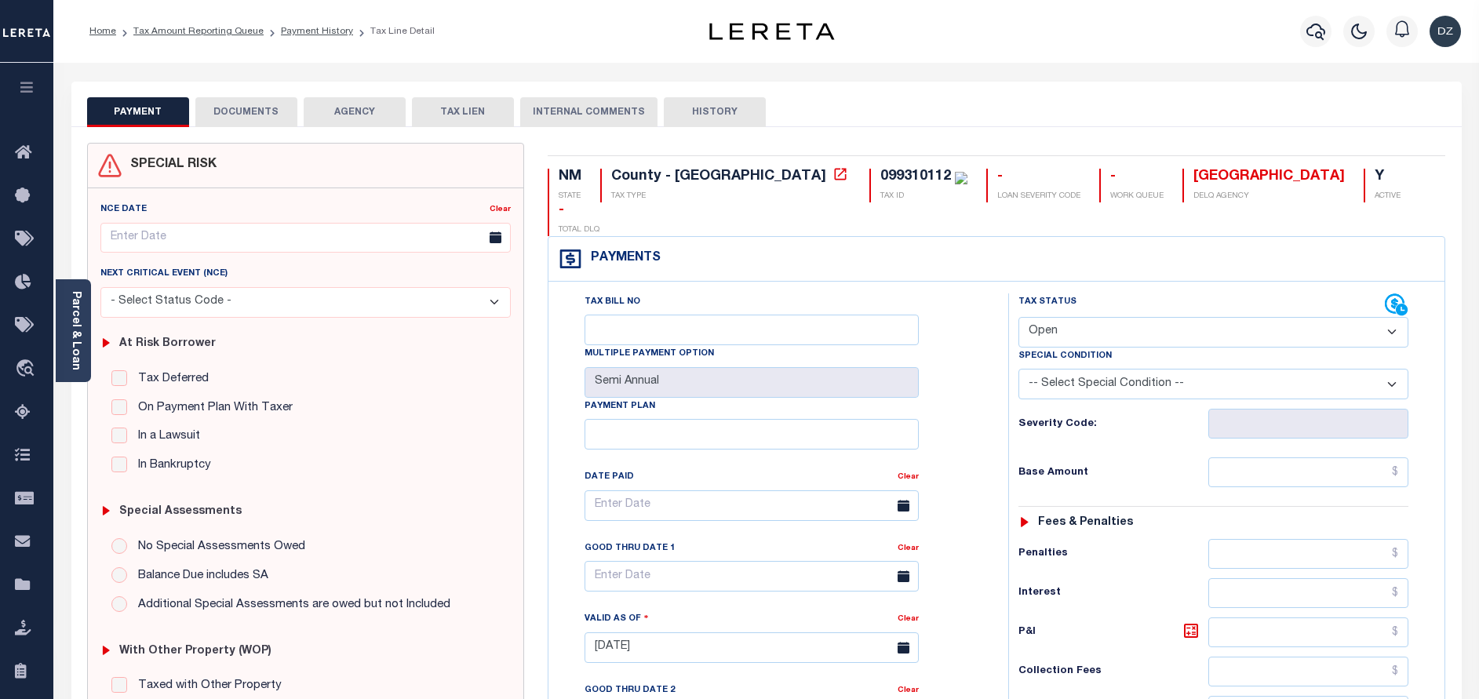
click at [251, 118] on button "DOCUMENTS" at bounding box center [246, 112] width 102 height 30
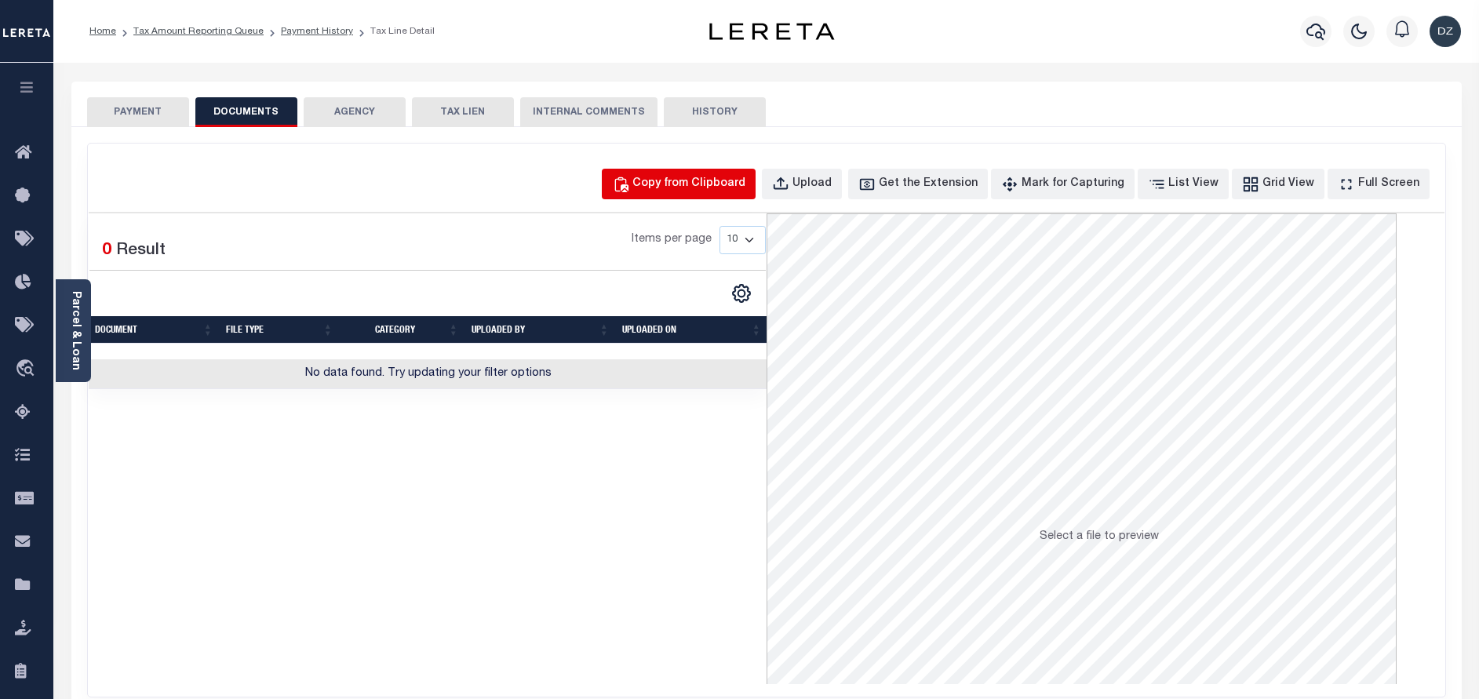
click at [675, 174] on button "Copy from Clipboard" at bounding box center [679, 184] width 154 height 31
select select "POP"
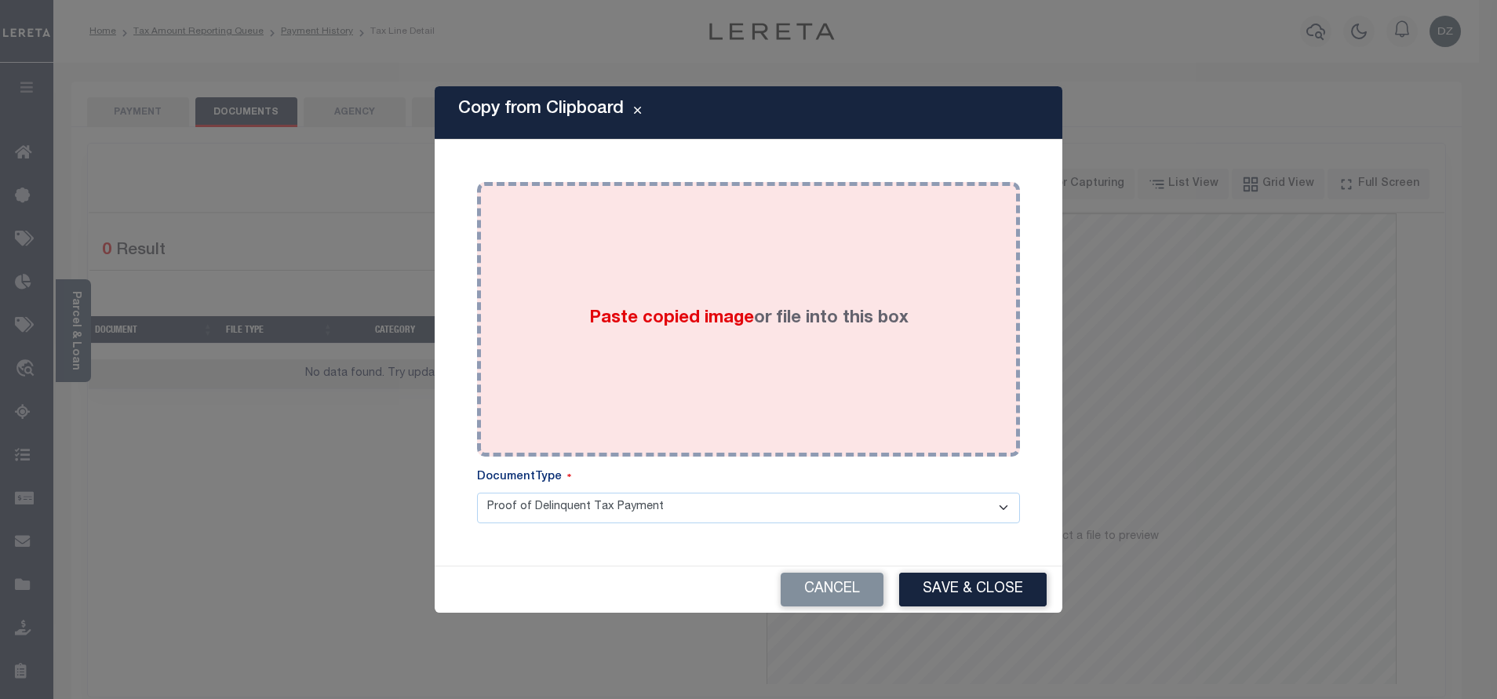
click at [619, 319] on span "Paste copied image" at bounding box center [671, 318] width 165 height 17
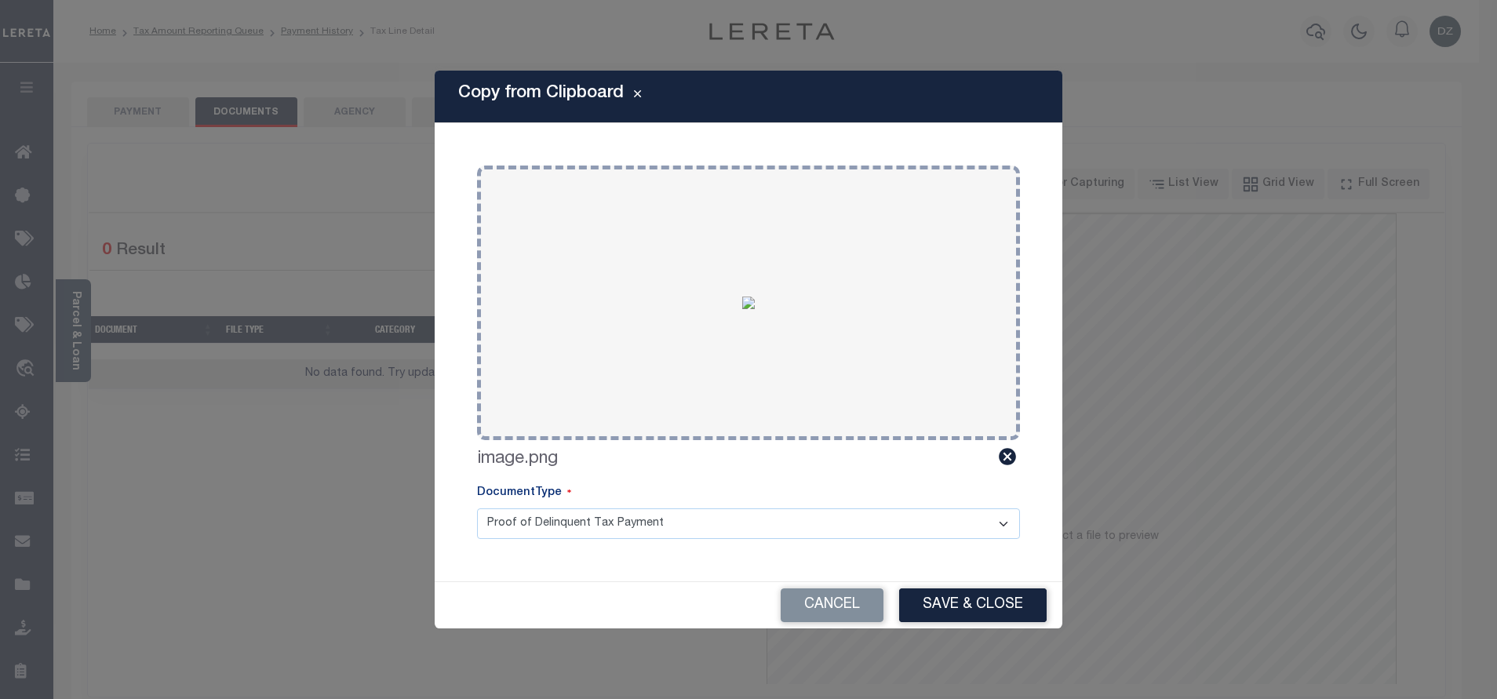
click at [950, 623] on div "Cancel Save & Close" at bounding box center [749, 605] width 628 height 46
click at [944, 602] on button "Save & Close" at bounding box center [972, 605] width 147 height 34
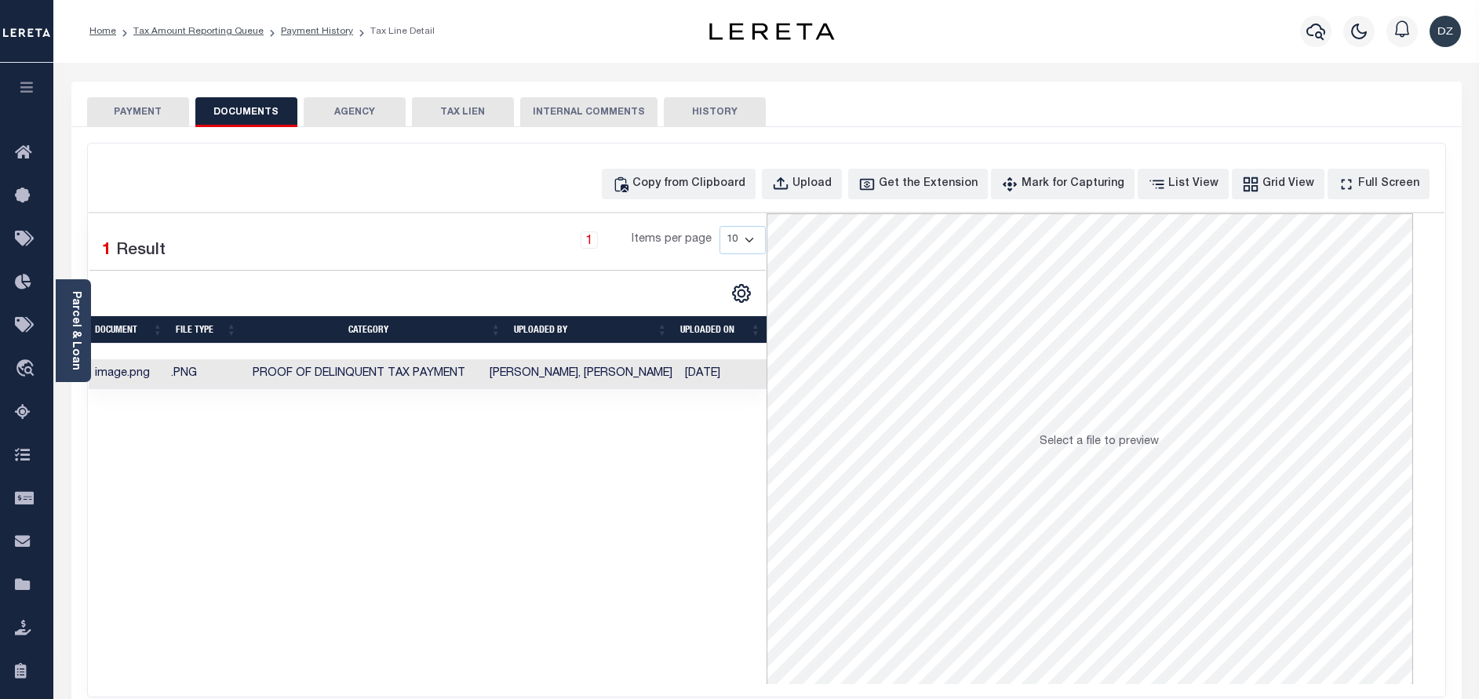
click at [144, 116] on button "PAYMENT" at bounding box center [138, 112] width 102 height 30
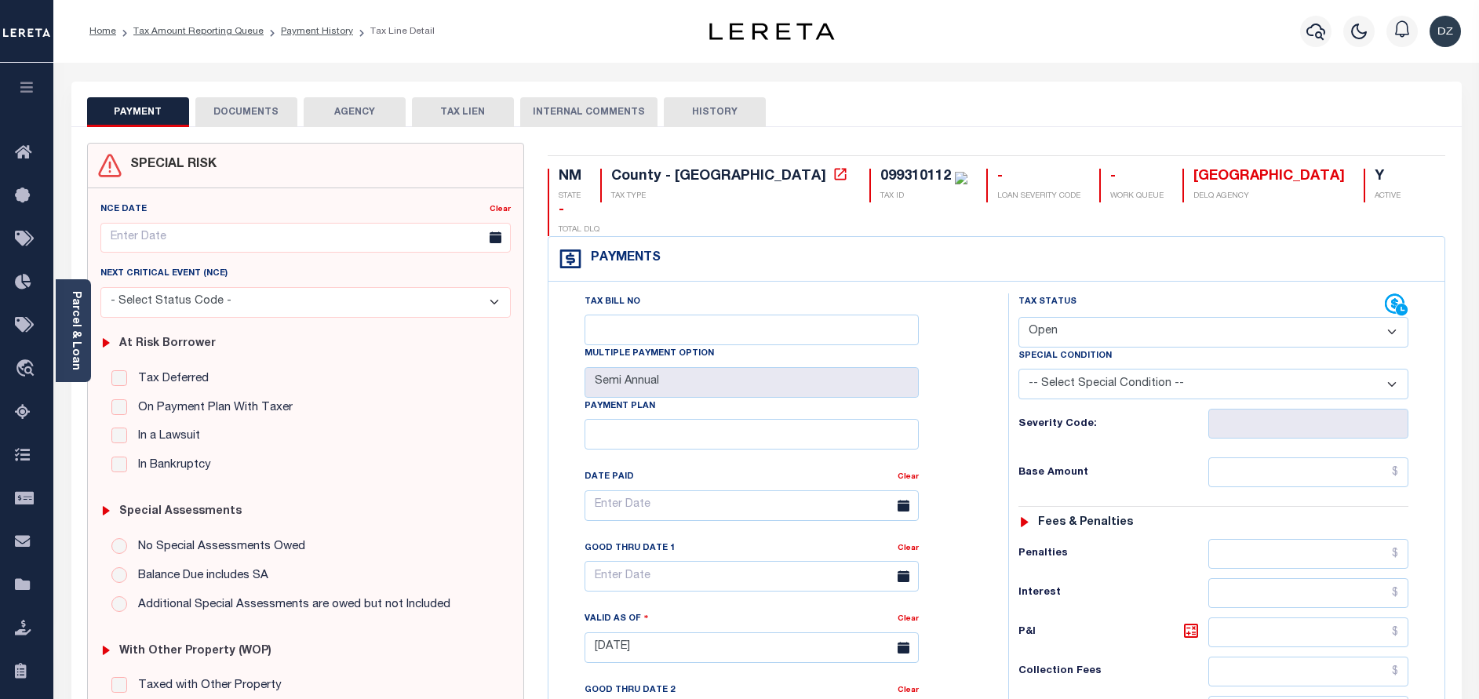
click at [1058, 317] on select "- Select Status Code - Open Due/Unpaid Paid Incomplete No Tax Due Internal Refu…" at bounding box center [1213, 332] width 390 height 31
select select "PYD"
click at [1018, 317] on select "- Select Status Code - Open Due/Unpaid Paid Incomplete No Tax Due Internal Refu…" at bounding box center [1213, 332] width 390 height 31
type input "[DATE]"
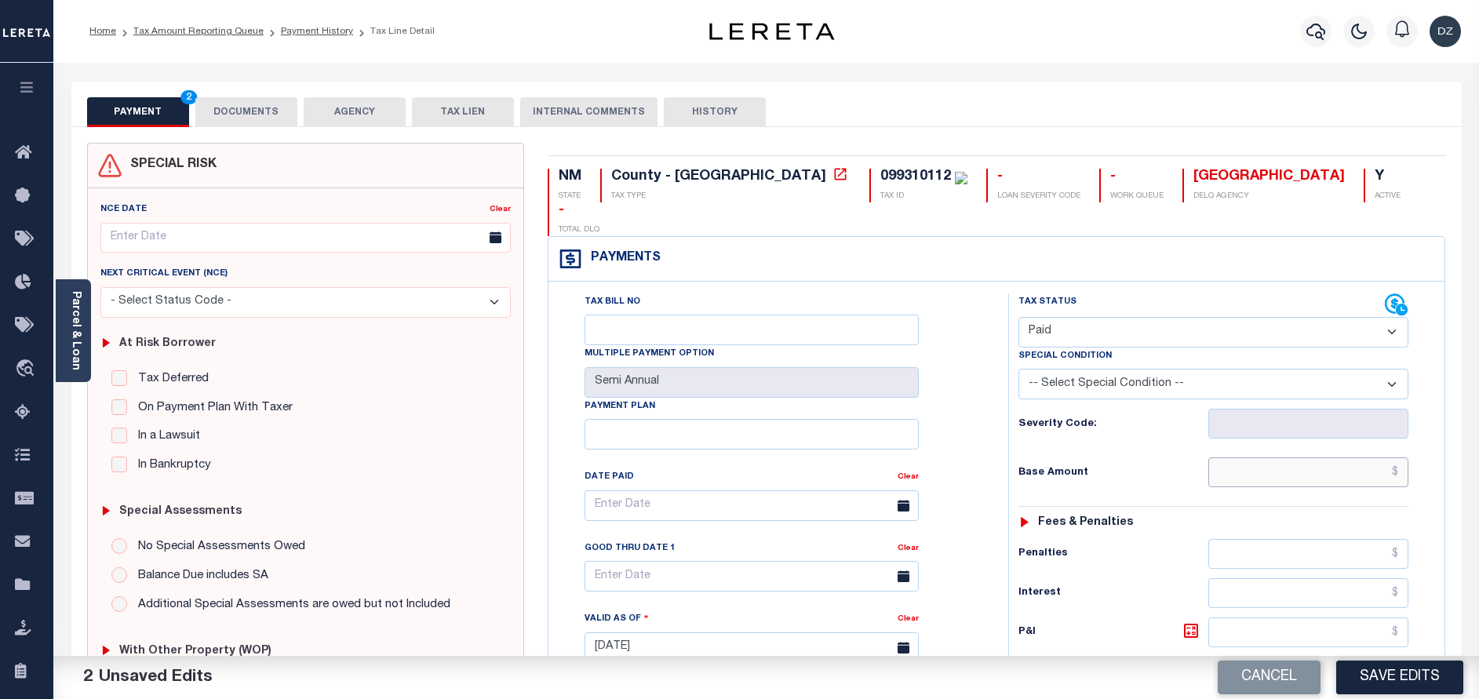
click at [1233, 457] on input "text" at bounding box center [1308, 472] width 200 height 30
type input "$0.00"
click at [1378, 683] on button "Save Edits" at bounding box center [1399, 678] width 127 height 34
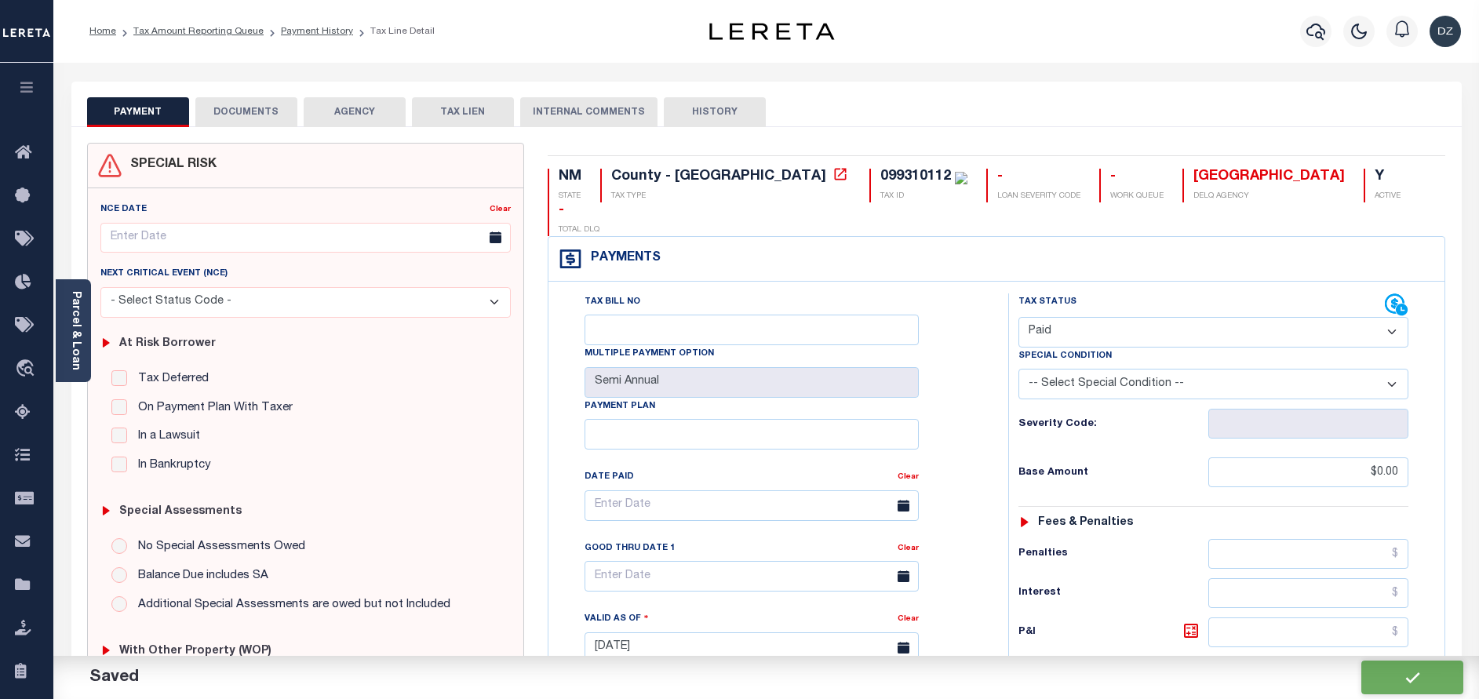
checkbox input "false"
type input "$0"
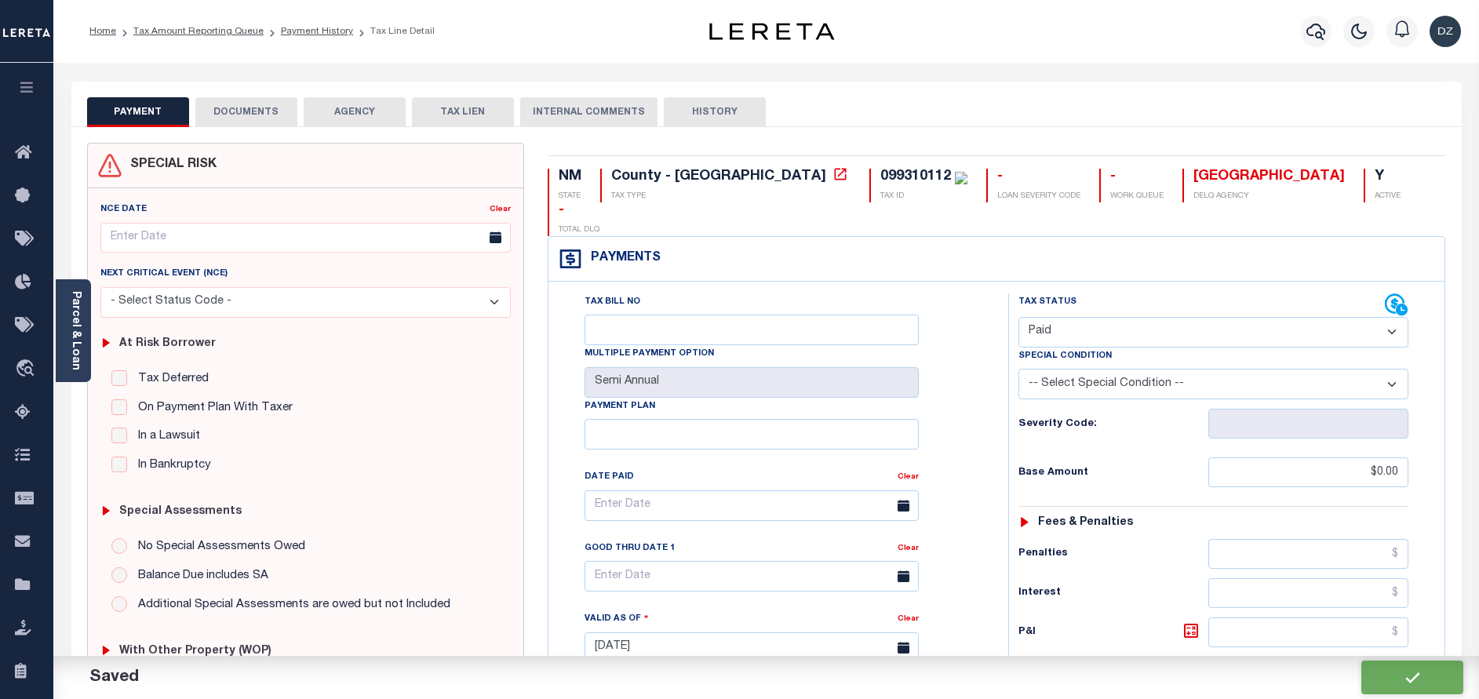
type input "$0"
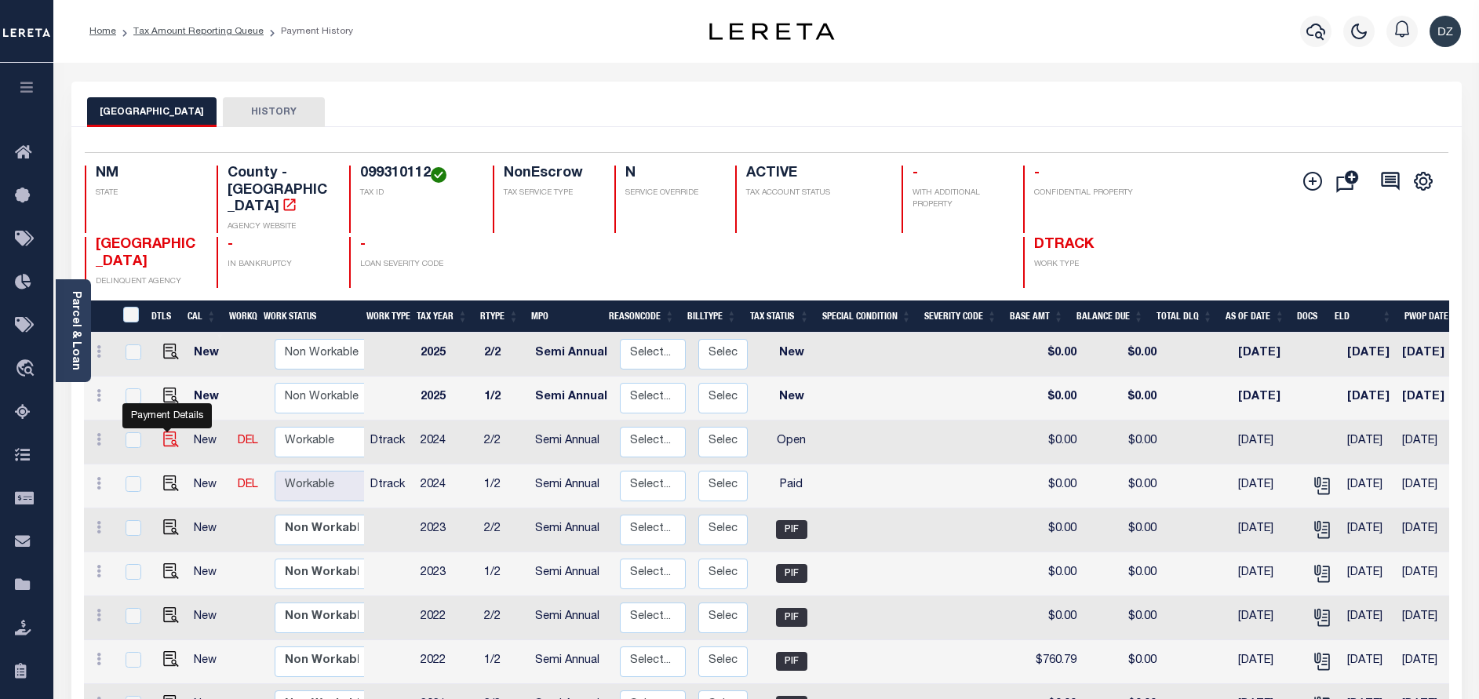
click at [163, 432] on img "" at bounding box center [171, 440] width 16 height 16
checkbox input "true"
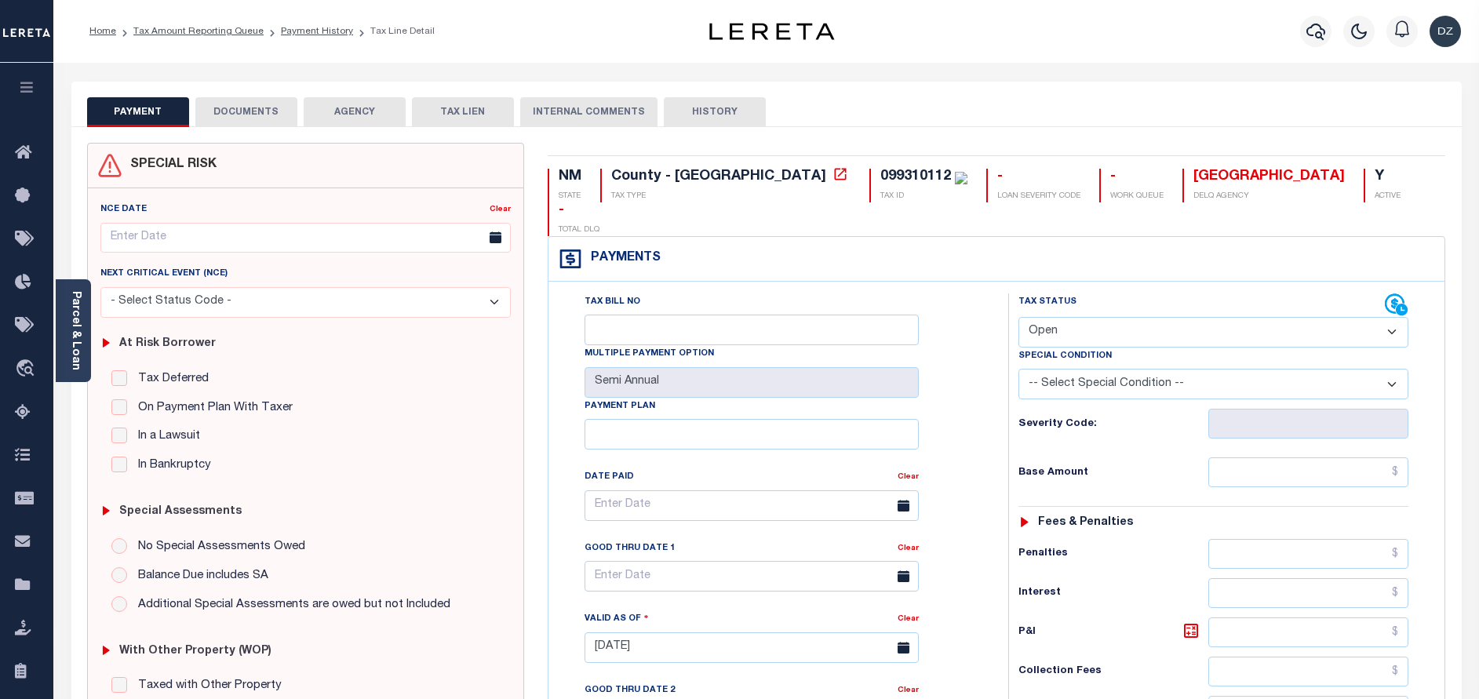
click at [1054, 317] on select "- Select Status Code - Open Due/Unpaid Paid Incomplete No Tax Due Internal Refu…" at bounding box center [1213, 332] width 390 height 31
select select "PYD"
click at [1018, 317] on select "- Select Status Code - Open Due/Unpaid Paid Incomplete No Tax Due Internal Refu…" at bounding box center [1213, 332] width 390 height 31
type input "[DATE]"
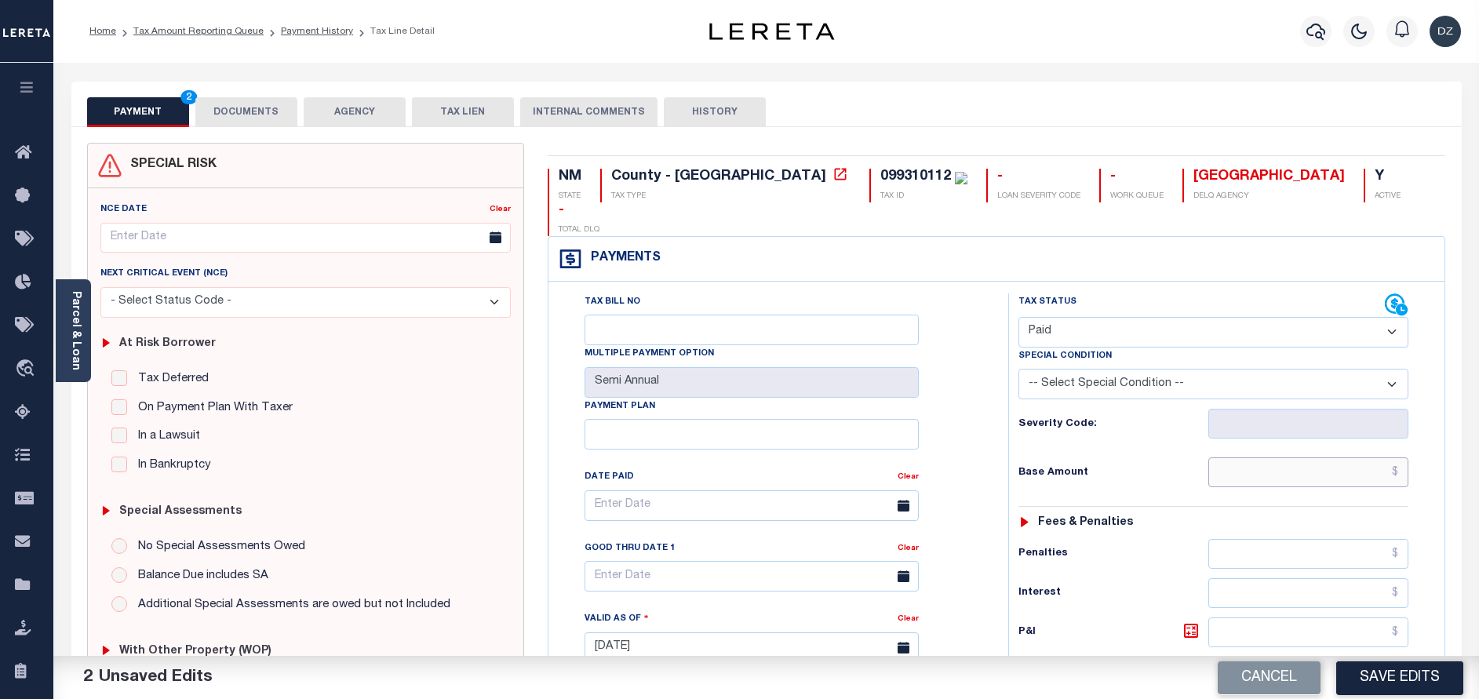
drag, startPoint x: 1294, startPoint y: 443, endPoint x: 1285, endPoint y: 435, distance: 11.7
click at [1294, 457] on input "text" at bounding box center [1308, 472] width 200 height 30
type input "$0.00"
click at [272, 114] on button "DOCUMENTS" at bounding box center [246, 112] width 102 height 30
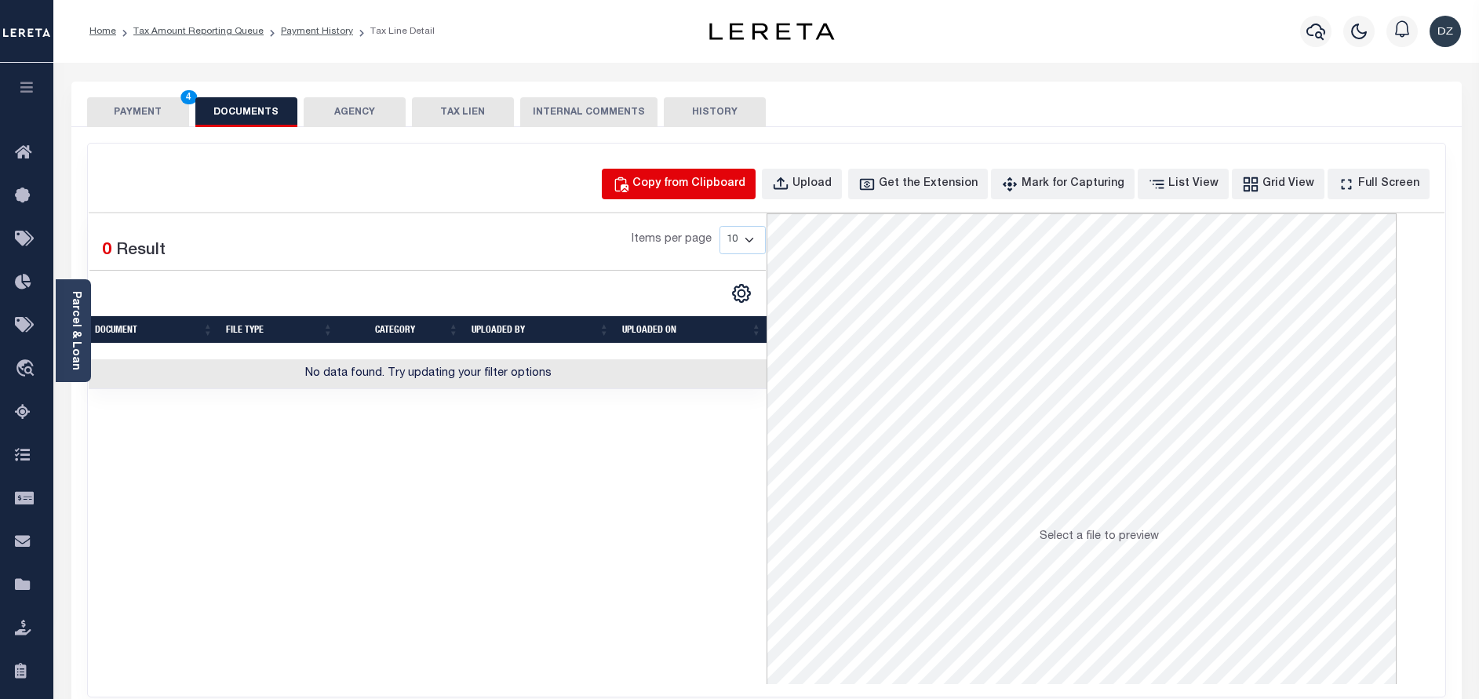
click at [717, 186] on div "Copy from Clipboard" at bounding box center [688, 184] width 113 height 17
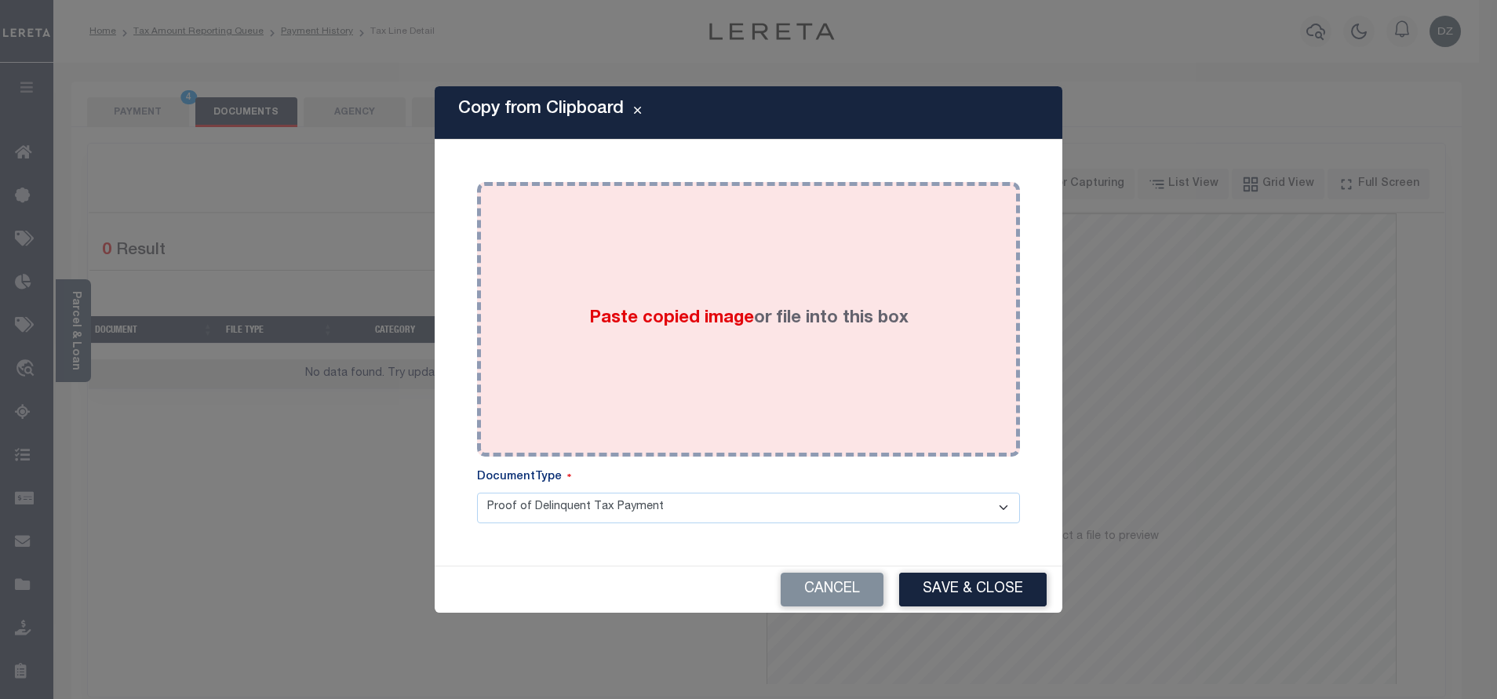
click at [714, 293] on div "Paste copied image or file into this box" at bounding box center [748, 319] width 519 height 251
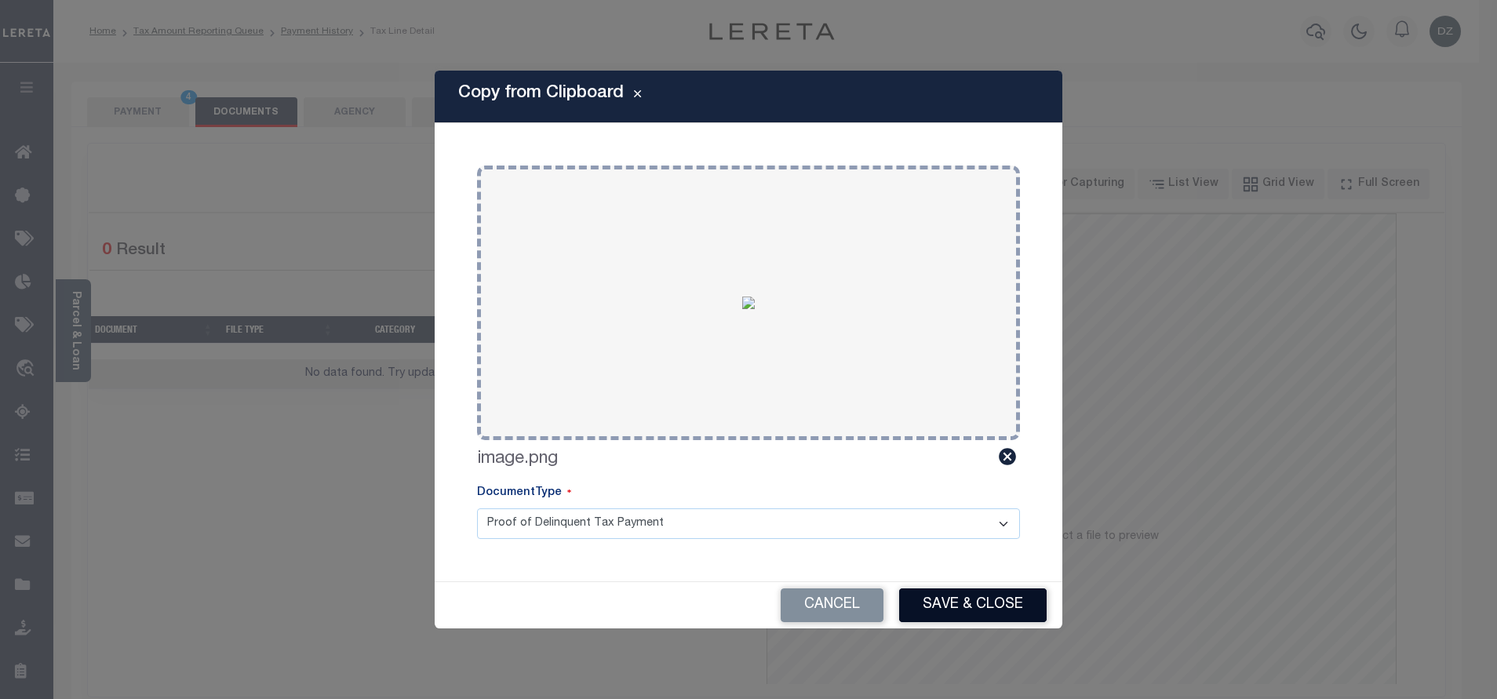
click at [931, 594] on button "Save & Close" at bounding box center [972, 605] width 147 height 34
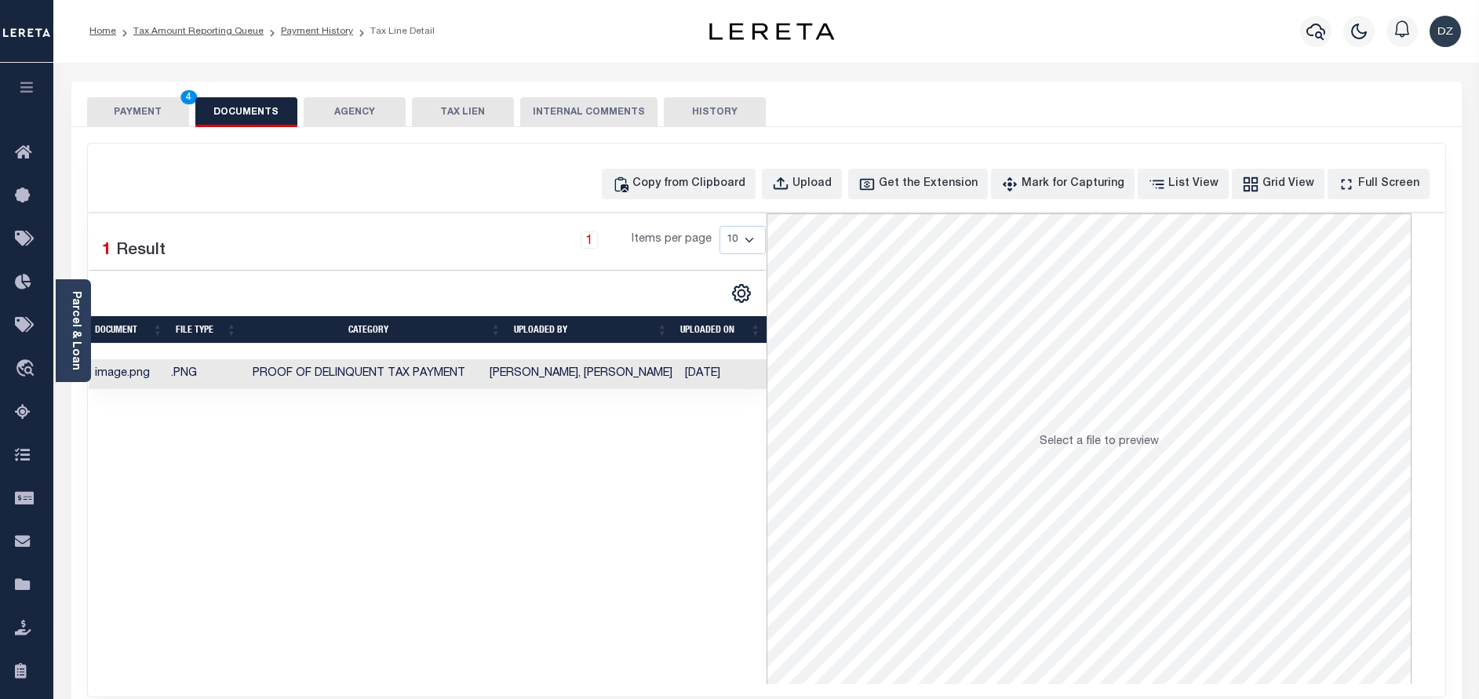
click at [142, 109] on button "PAYMENT 4" at bounding box center [138, 112] width 102 height 30
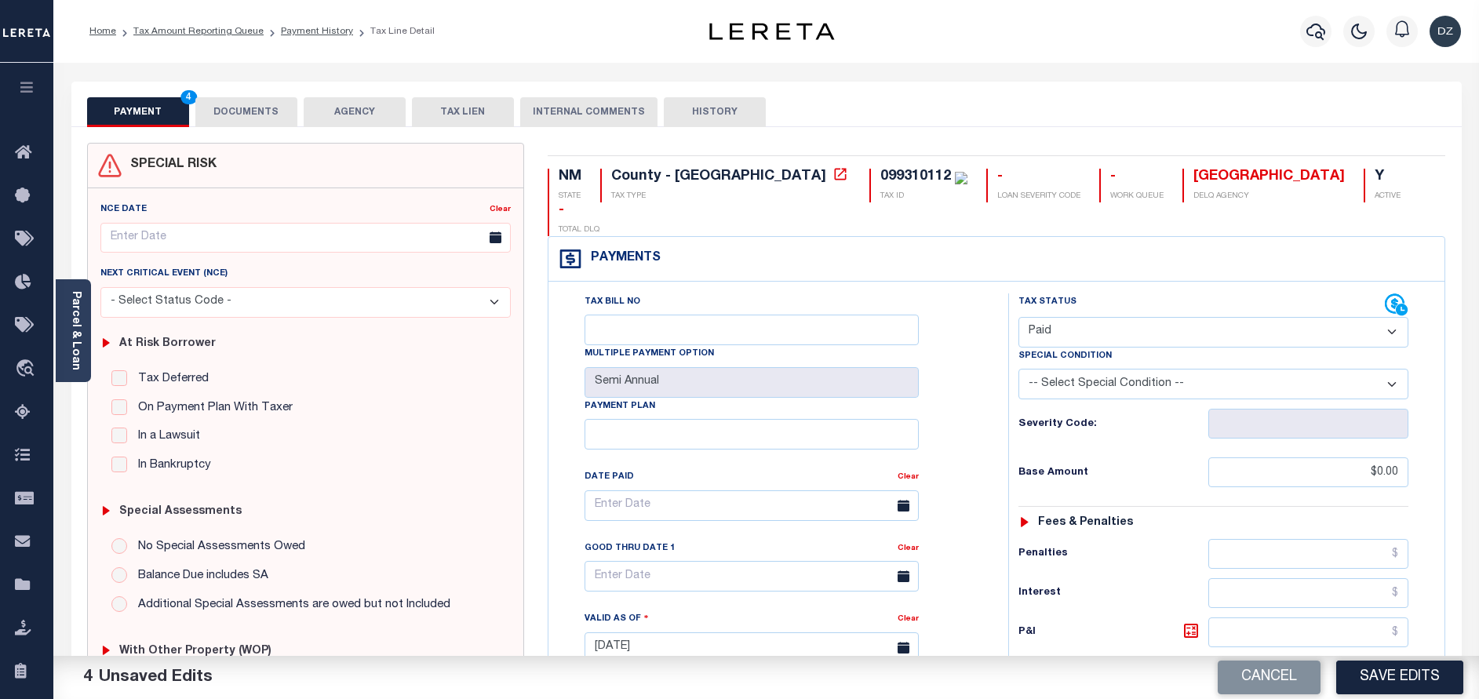
click at [1402, 690] on button "Save Edits" at bounding box center [1399, 678] width 127 height 34
checkbox input "false"
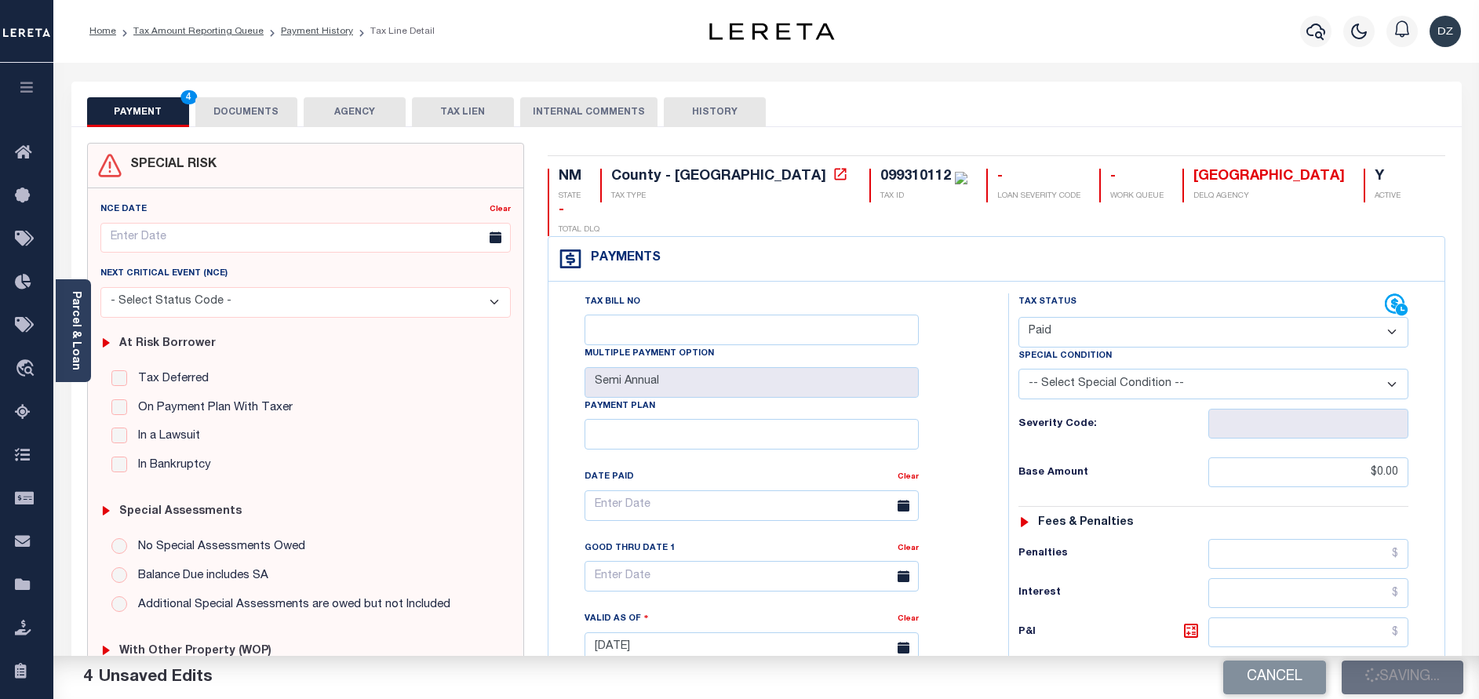
type input "$0"
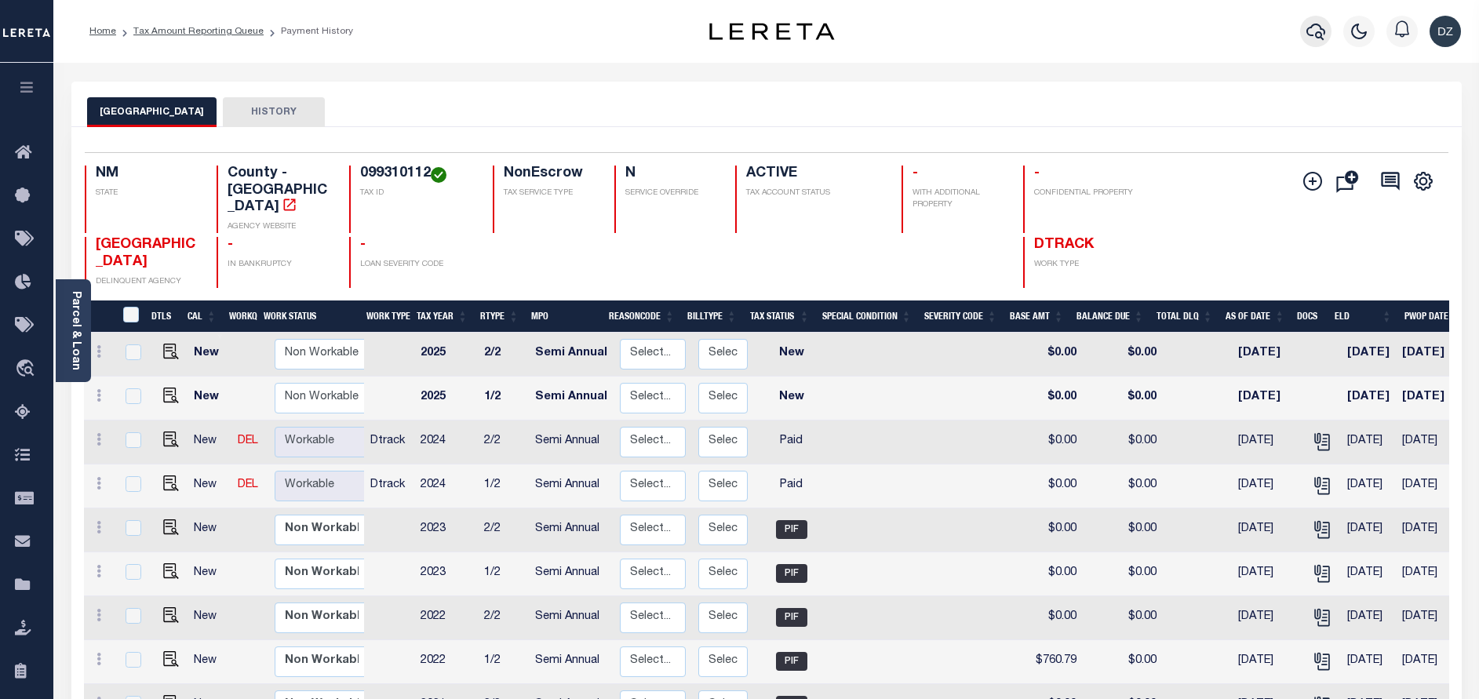
click at [1313, 31] on icon "button" at bounding box center [1315, 31] width 19 height 19
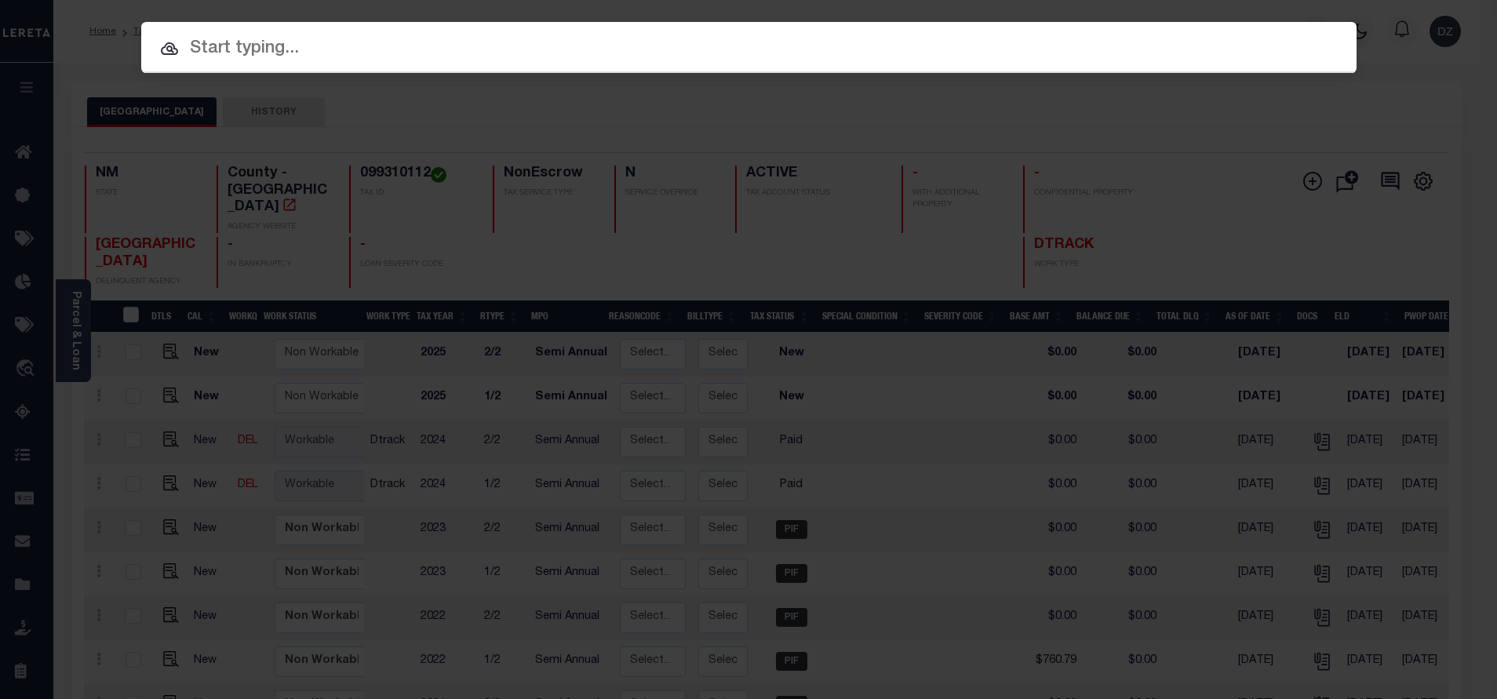
paste input "71985"
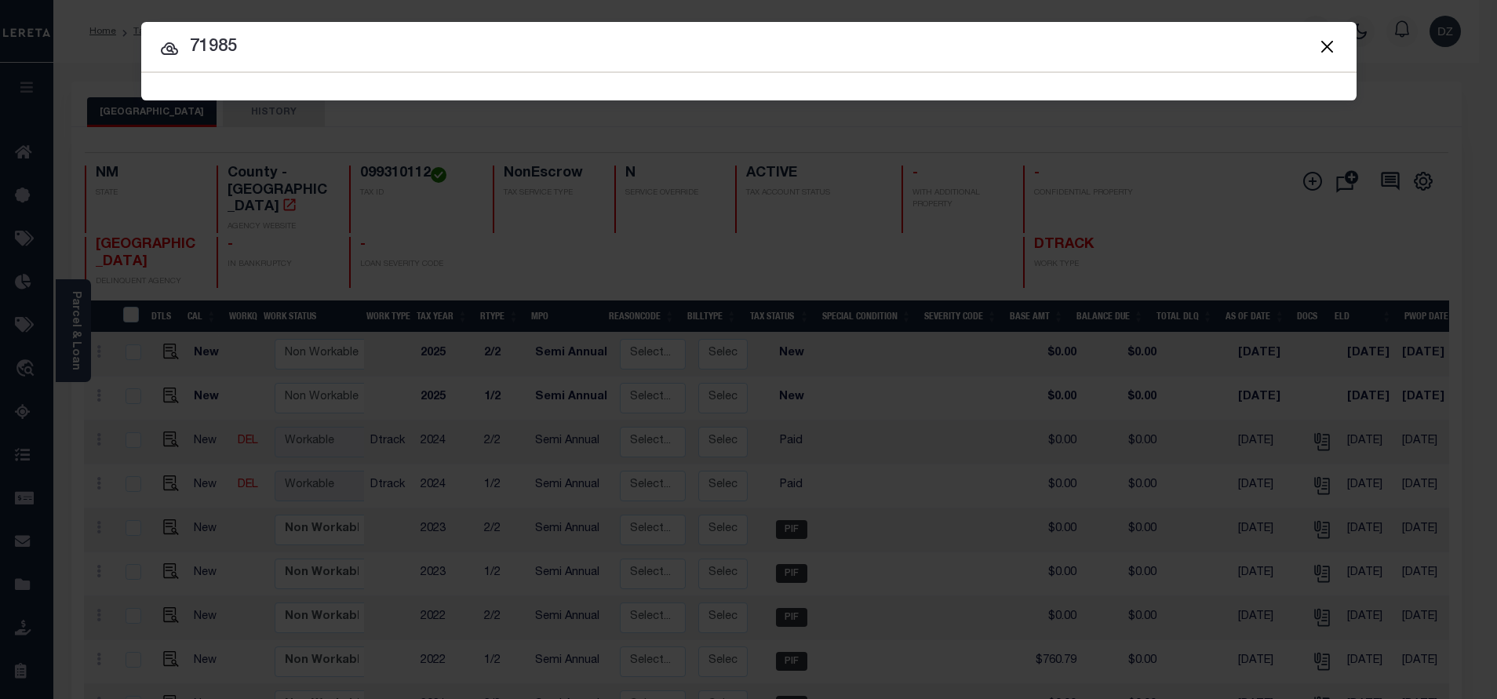
type input "71985"
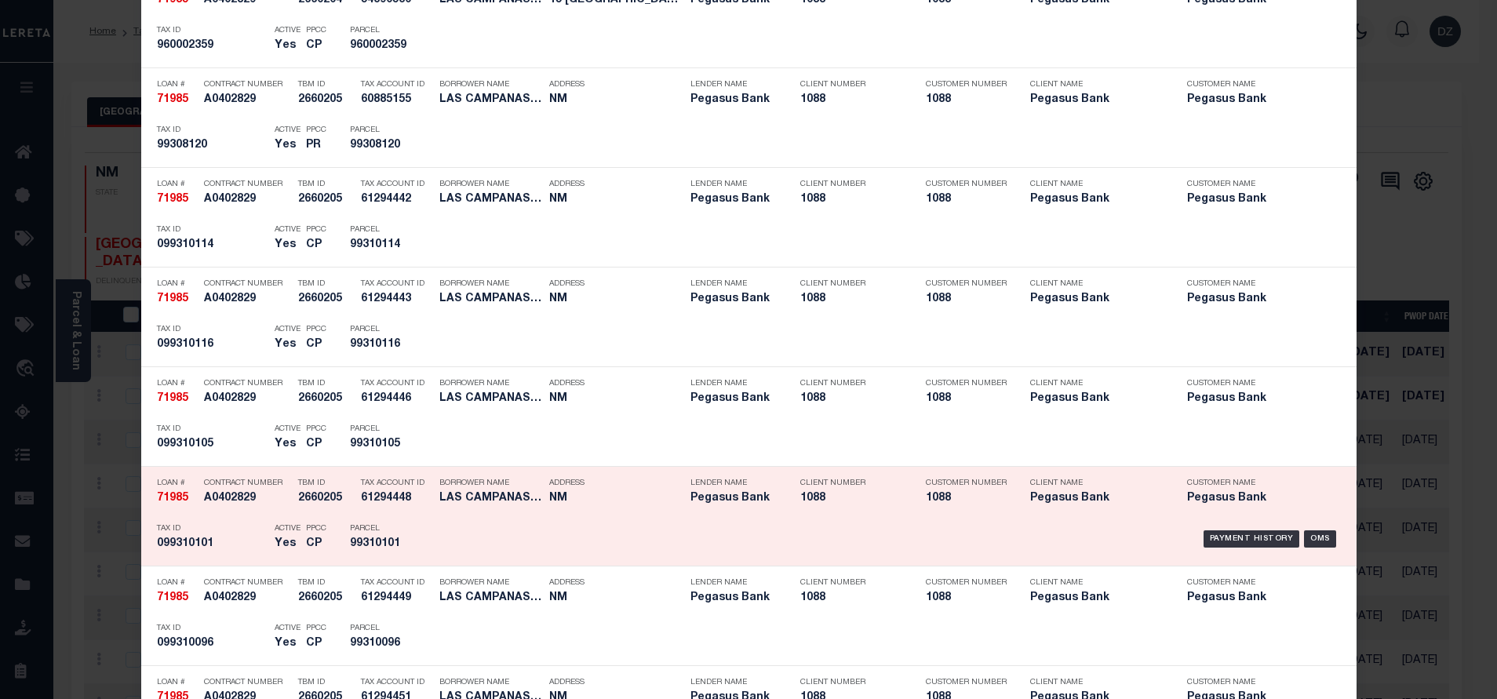
scroll to position [2049, 0]
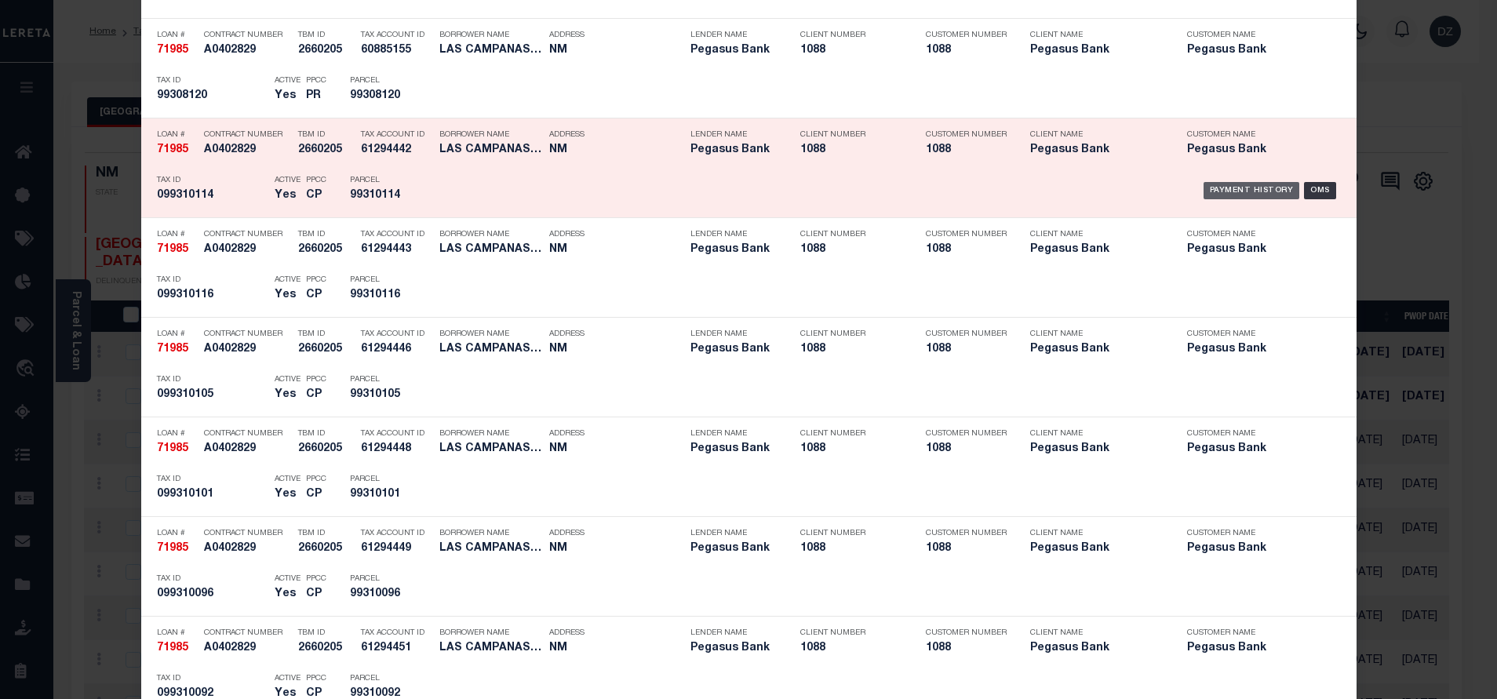
drag, startPoint x: 1212, startPoint y: 191, endPoint x: 693, endPoint y: 179, distance: 519.5
click at [1213, 191] on div "Payment History" at bounding box center [1251, 190] width 96 height 17
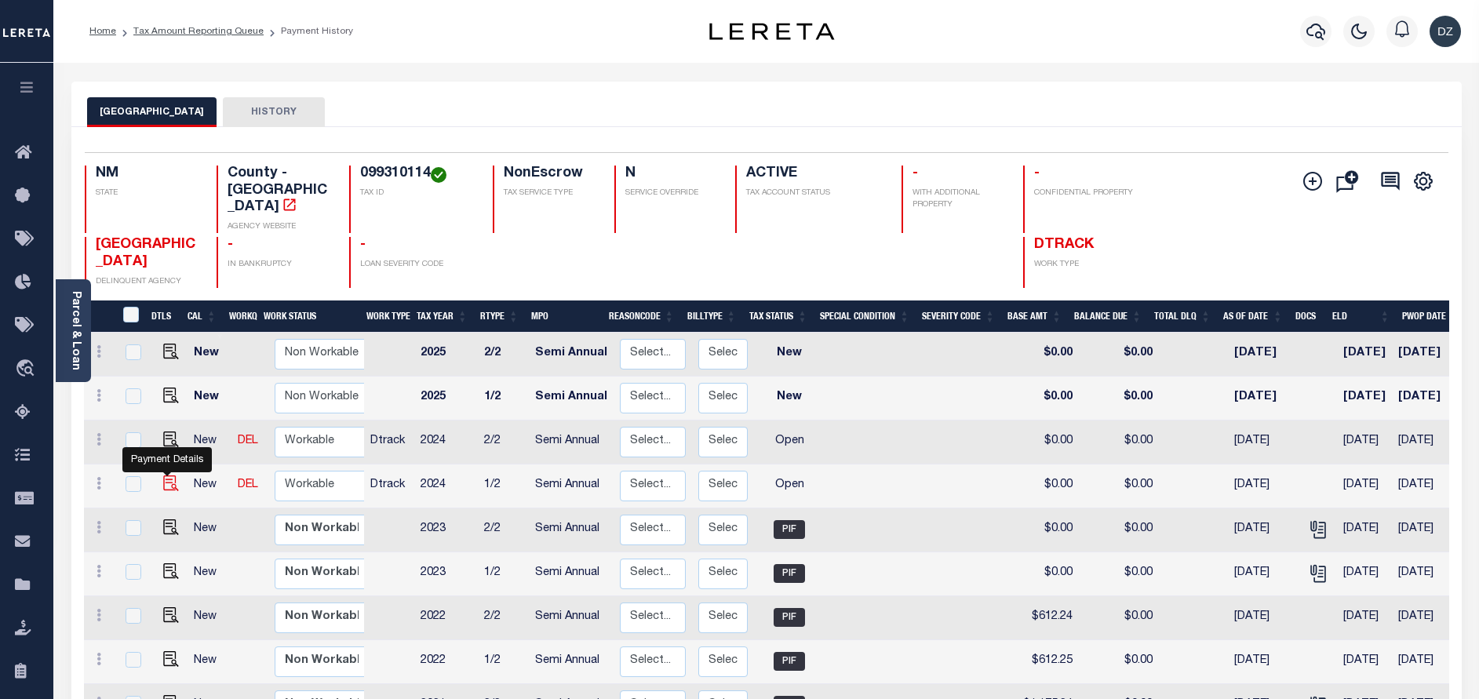
click at [164, 475] on img "" at bounding box center [171, 483] width 16 height 16
checkbox input "true"
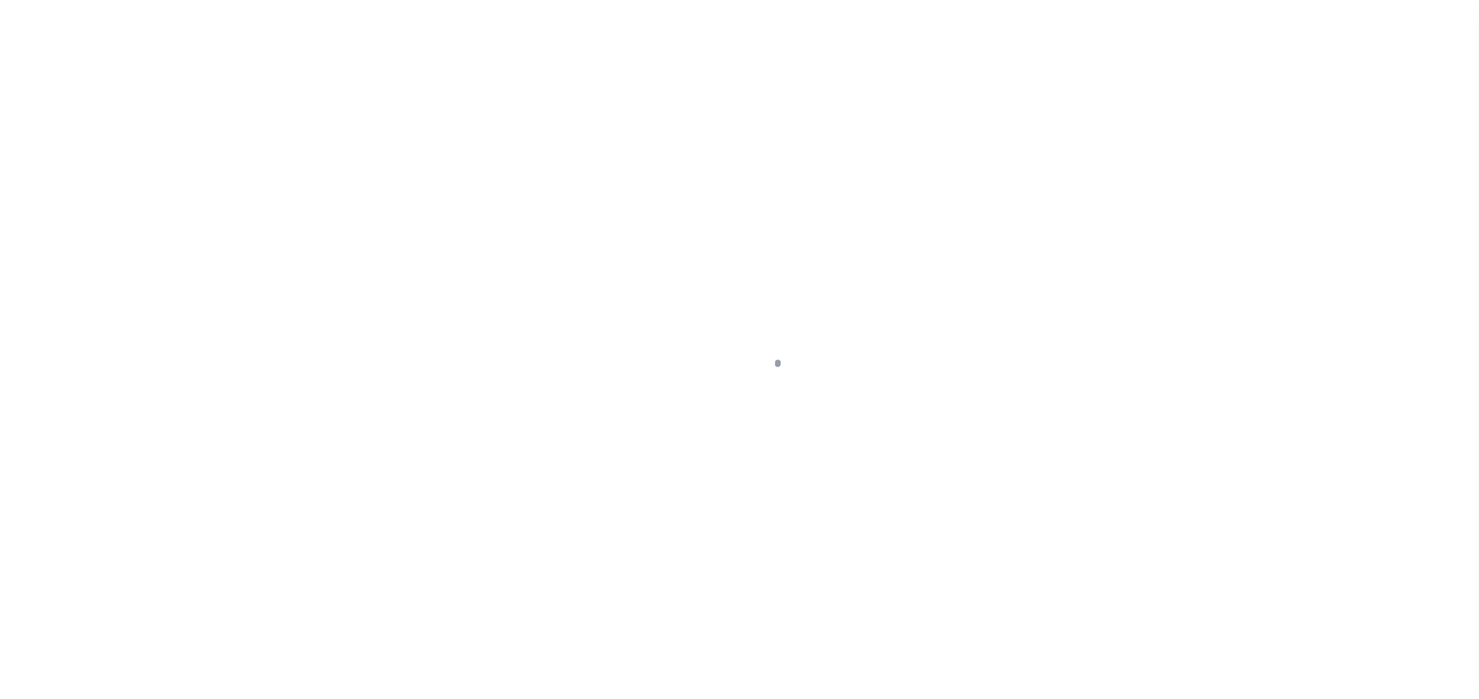
select select "OP2"
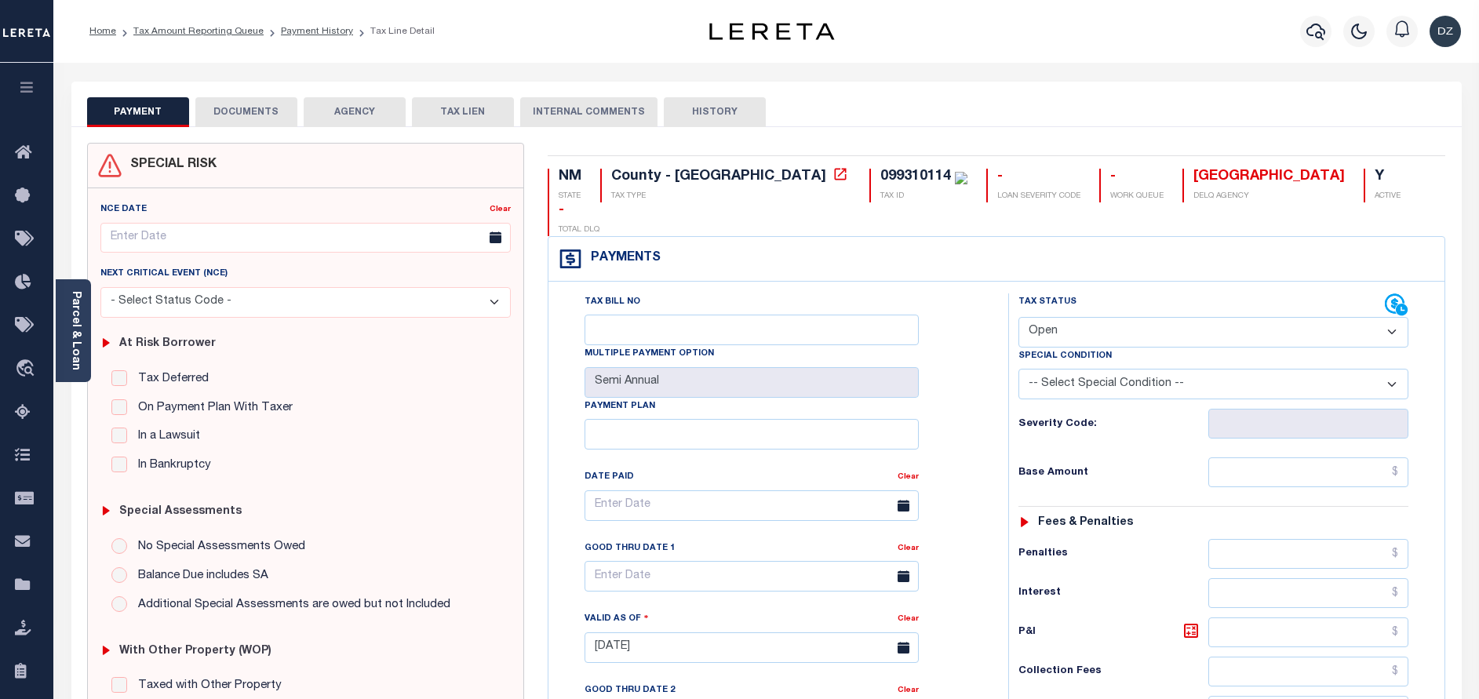
click at [254, 93] on div "PAYMENT DOCUMENTS AGENCY DELINQUENT PAYEE TAX LIEN" at bounding box center [766, 105] width 1390 height 46
click at [268, 116] on button "DOCUMENTS" at bounding box center [246, 112] width 102 height 30
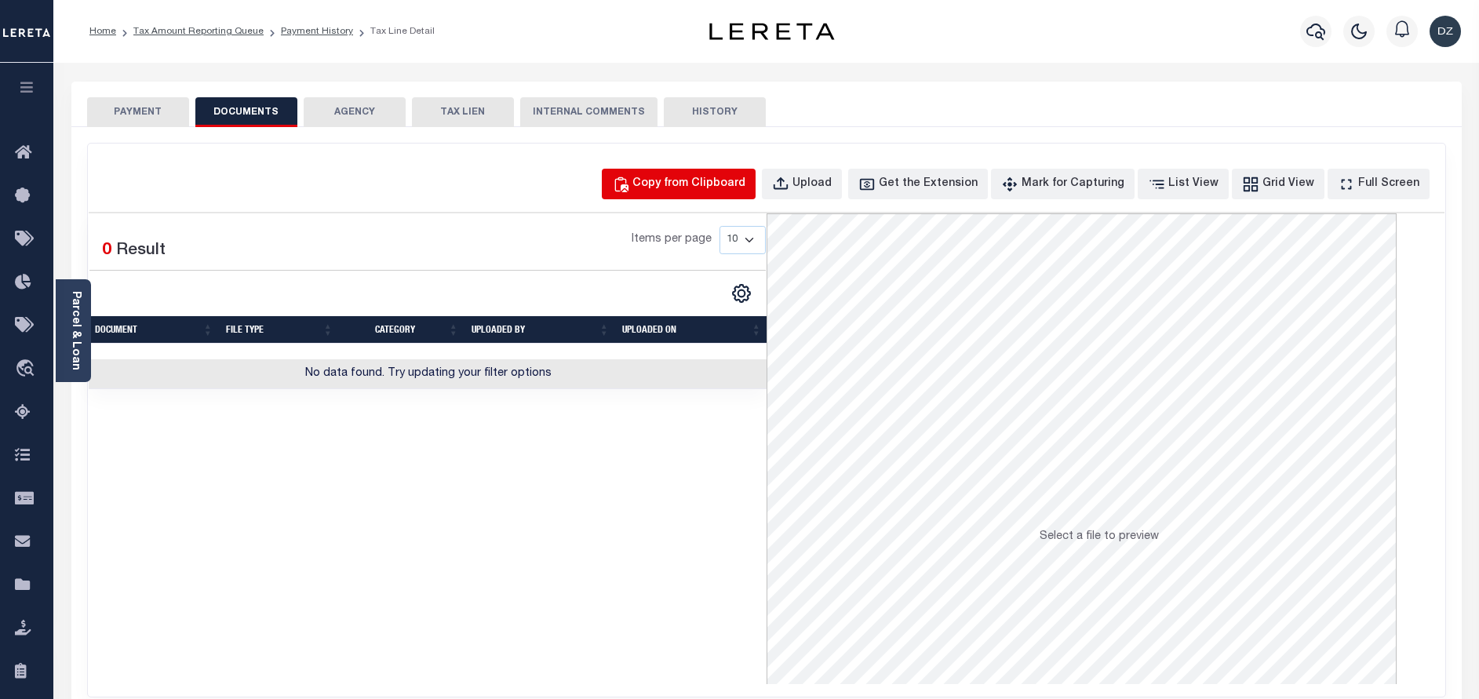
click at [715, 180] on div "Copy from Clipboard" at bounding box center [688, 184] width 113 height 17
select select "POP"
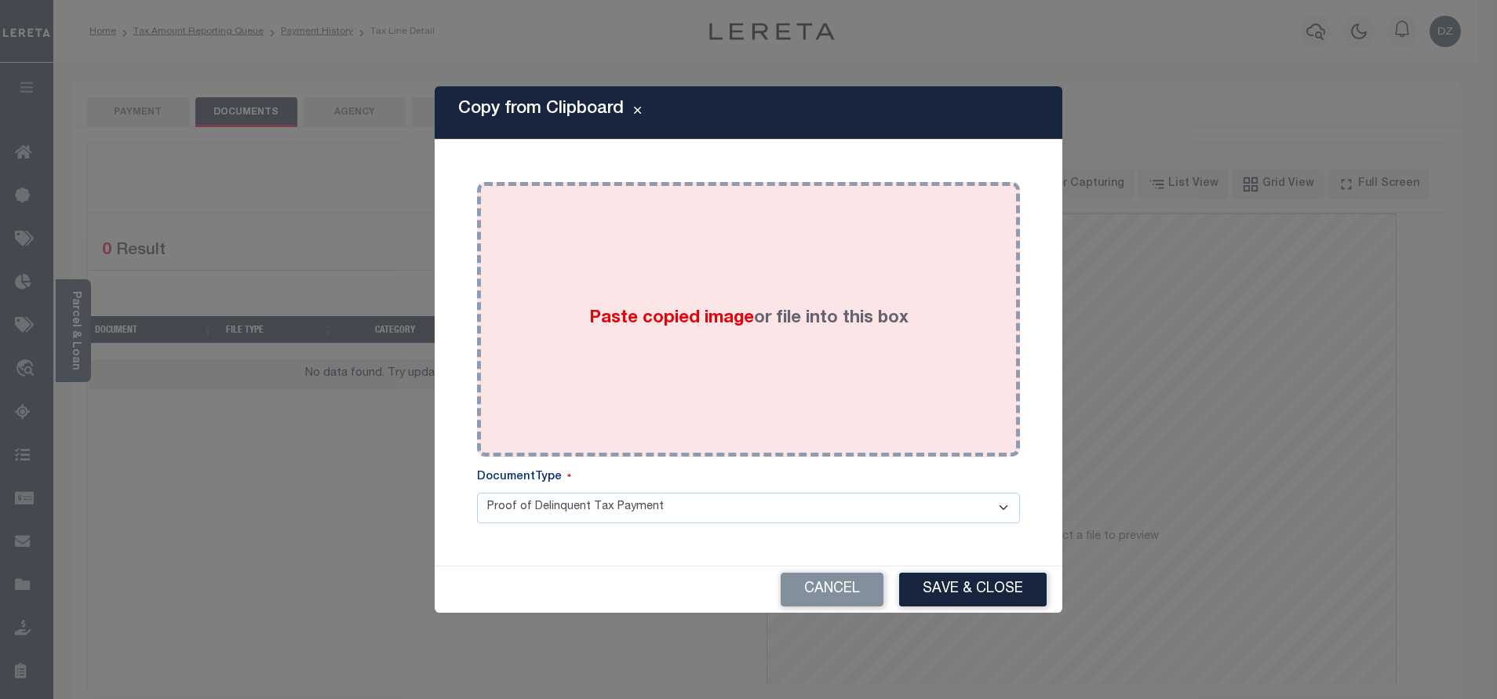
drag, startPoint x: 708, startPoint y: 288, endPoint x: 700, endPoint y: 291, distance: 8.4
click at [700, 291] on div "Paste copied image or file into this box" at bounding box center [748, 319] width 519 height 251
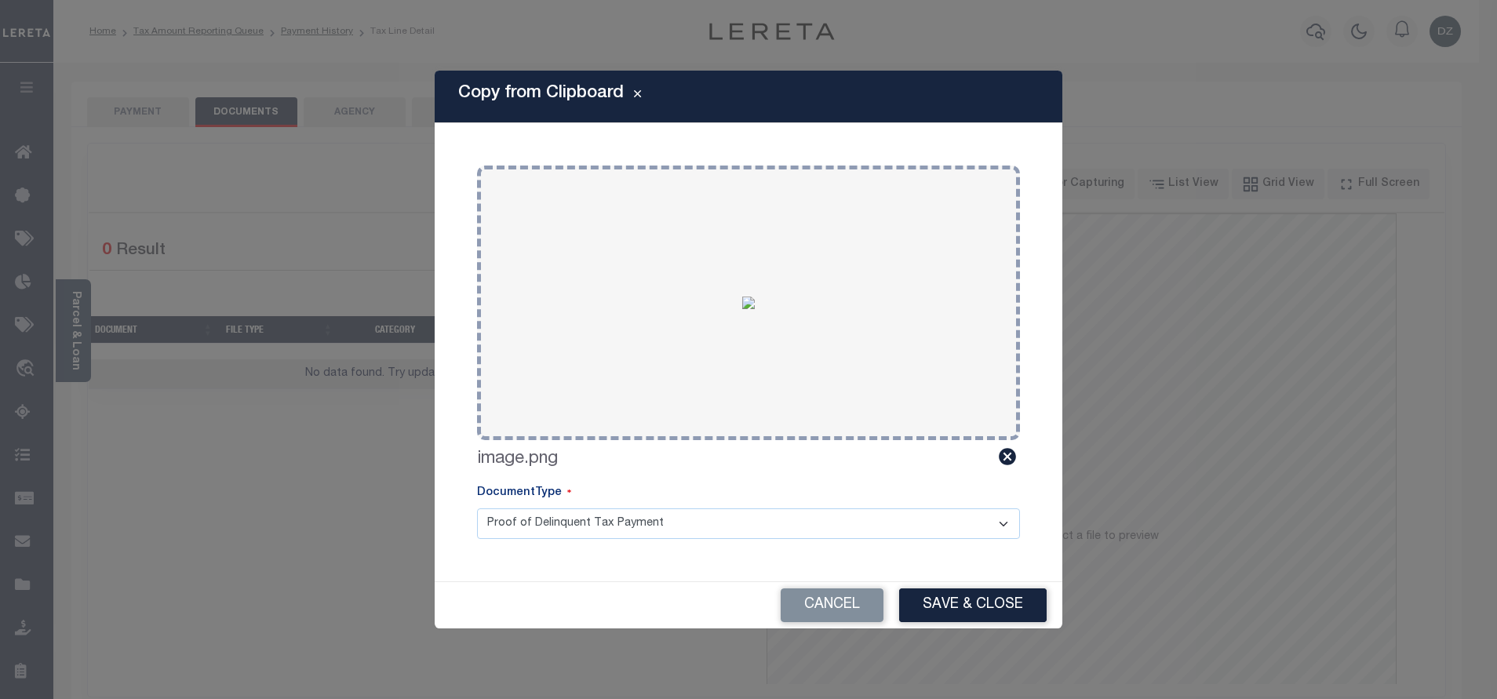
click at [938, 584] on div "Cancel Save & Close" at bounding box center [749, 605] width 628 height 46
click at [918, 610] on button "Save & Close" at bounding box center [972, 605] width 147 height 34
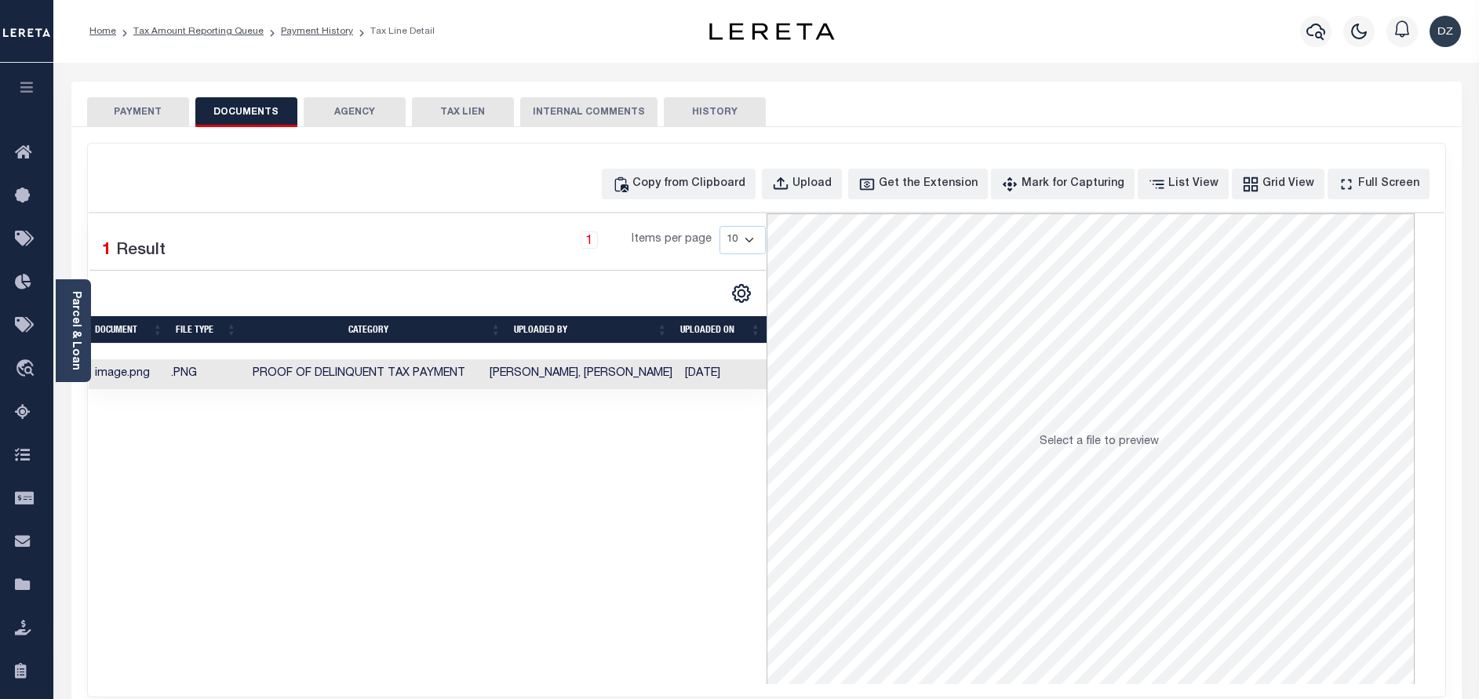
click at [126, 113] on button "PAYMENT" at bounding box center [138, 112] width 102 height 30
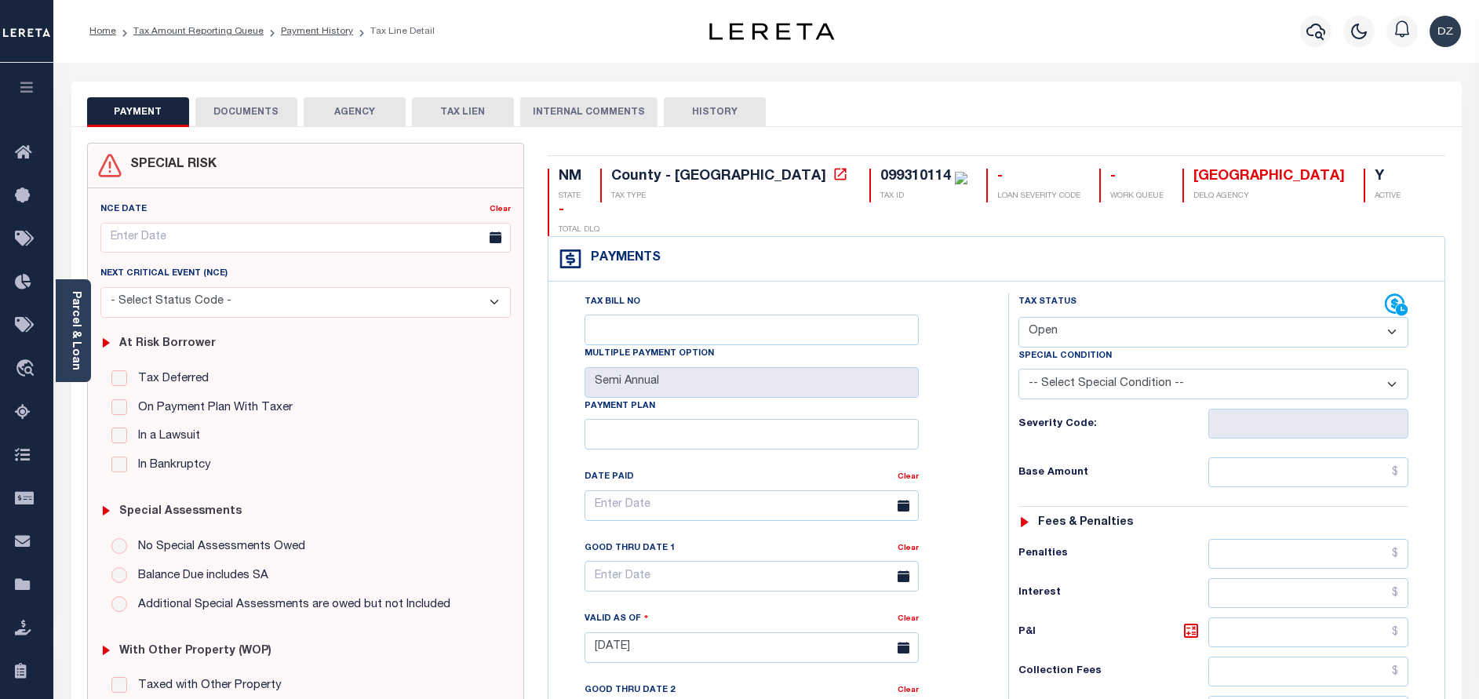
drag, startPoint x: 1084, startPoint y: 304, endPoint x: 1084, endPoint y: 314, distance: 9.4
click at [1084, 317] on select "- Select Status Code - Open Due/Unpaid Paid Incomplete No Tax Due Internal Refu…" at bounding box center [1213, 332] width 390 height 31
select select "PYD"
click at [1018, 317] on select "- Select Status Code - Open Due/Unpaid Paid Incomplete No Tax Due Internal Refu…" at bounding box center [1213, 332] width 390 height 31
type input "[DATE]"
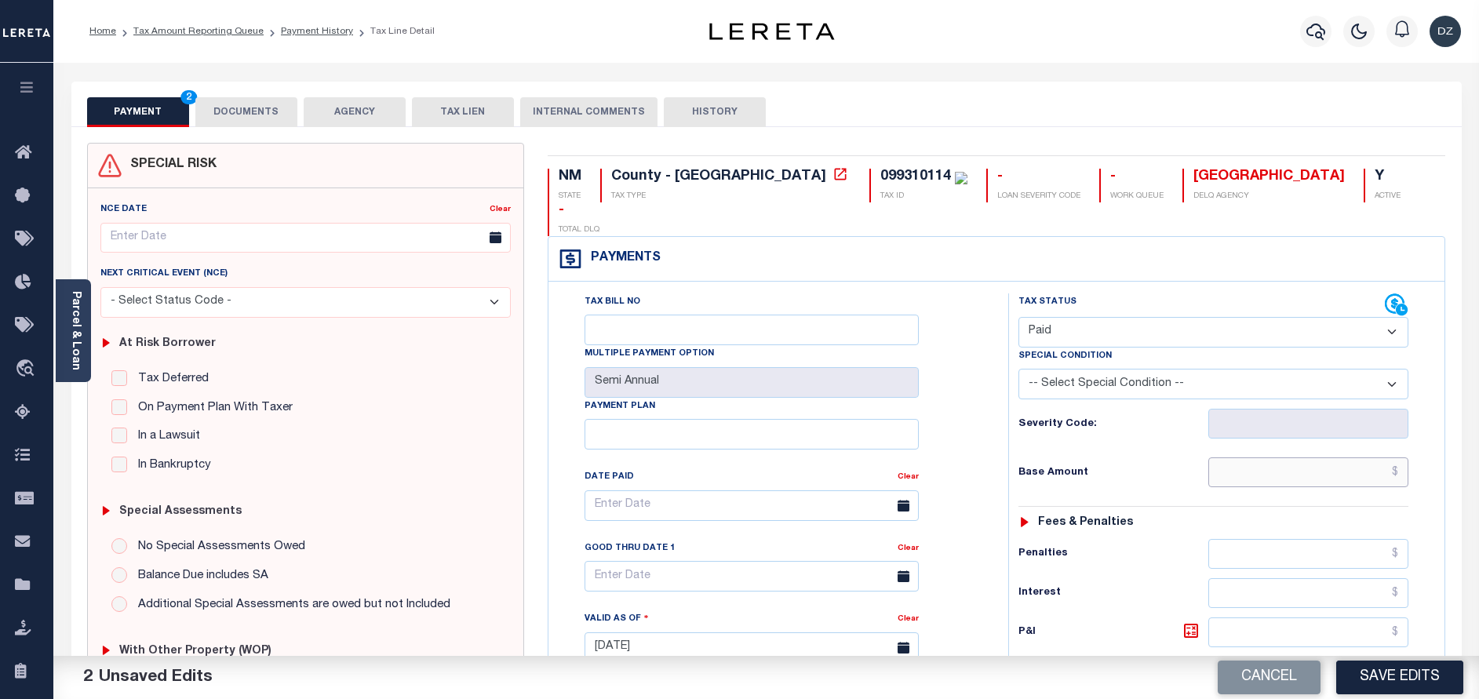
click at [1275, 457] on input "text" at bounding box center [1308, 472] width 200 height 30
type input "$0.00"
click at [1379, 684] on button "Save Edits" at bounding box center [1399, 678] width 127 height 34
checkbox input "false"
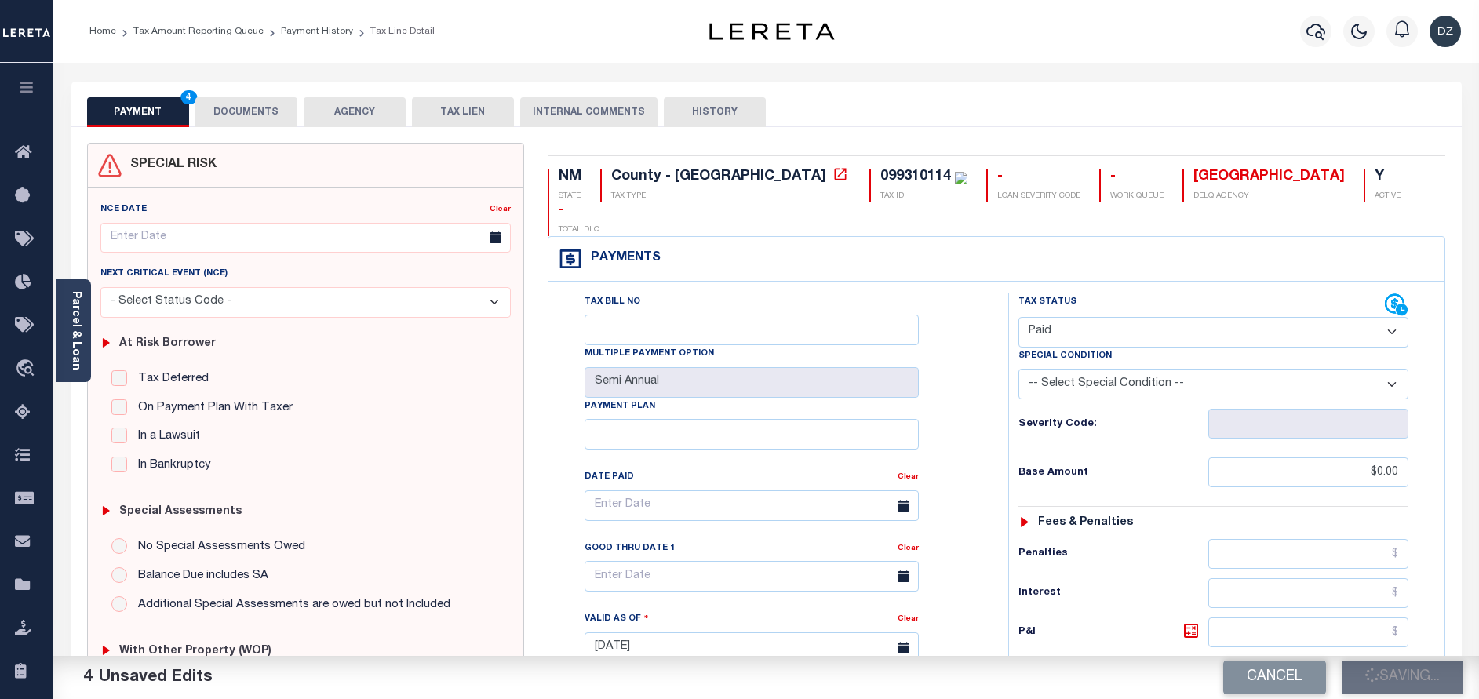
checkbox input "false"
type input "$0"
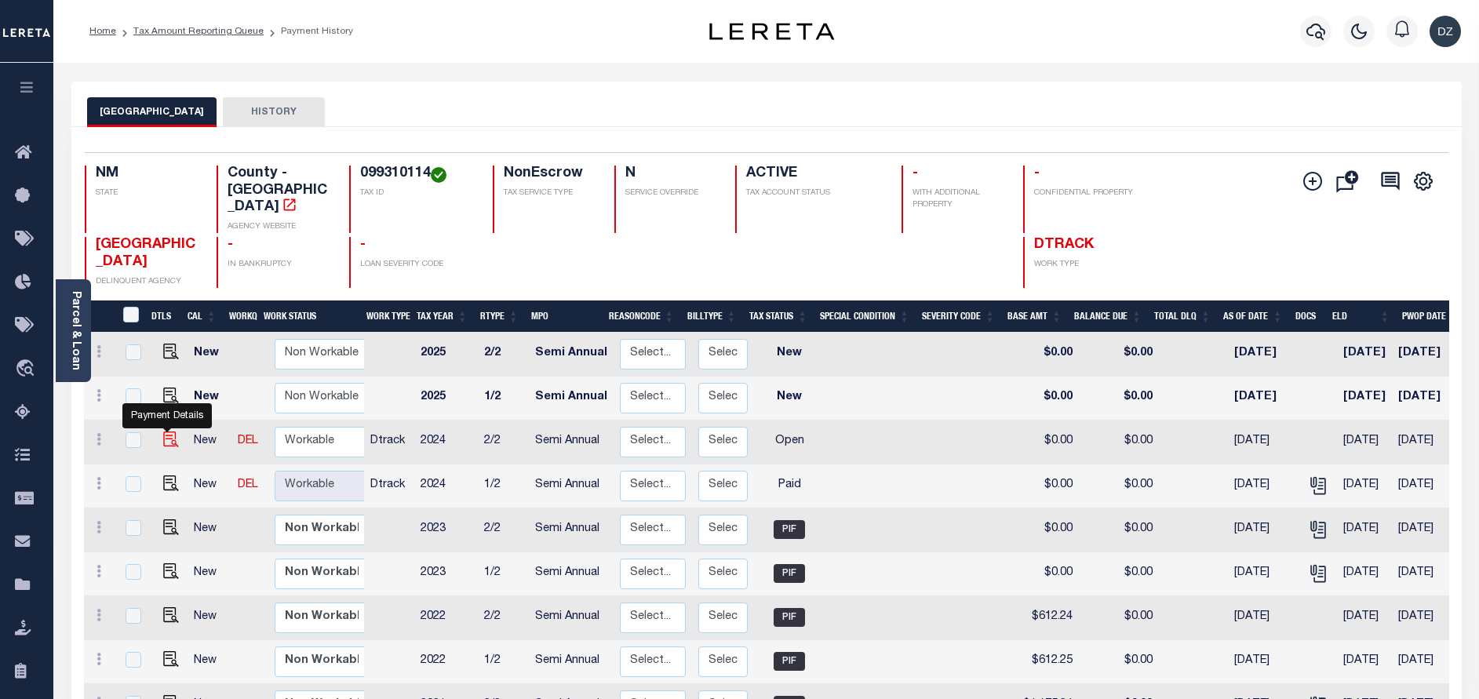
click at [171, 432] on img "" at bounding box center [171, 440] width 16 height 16
checkbox input "true"
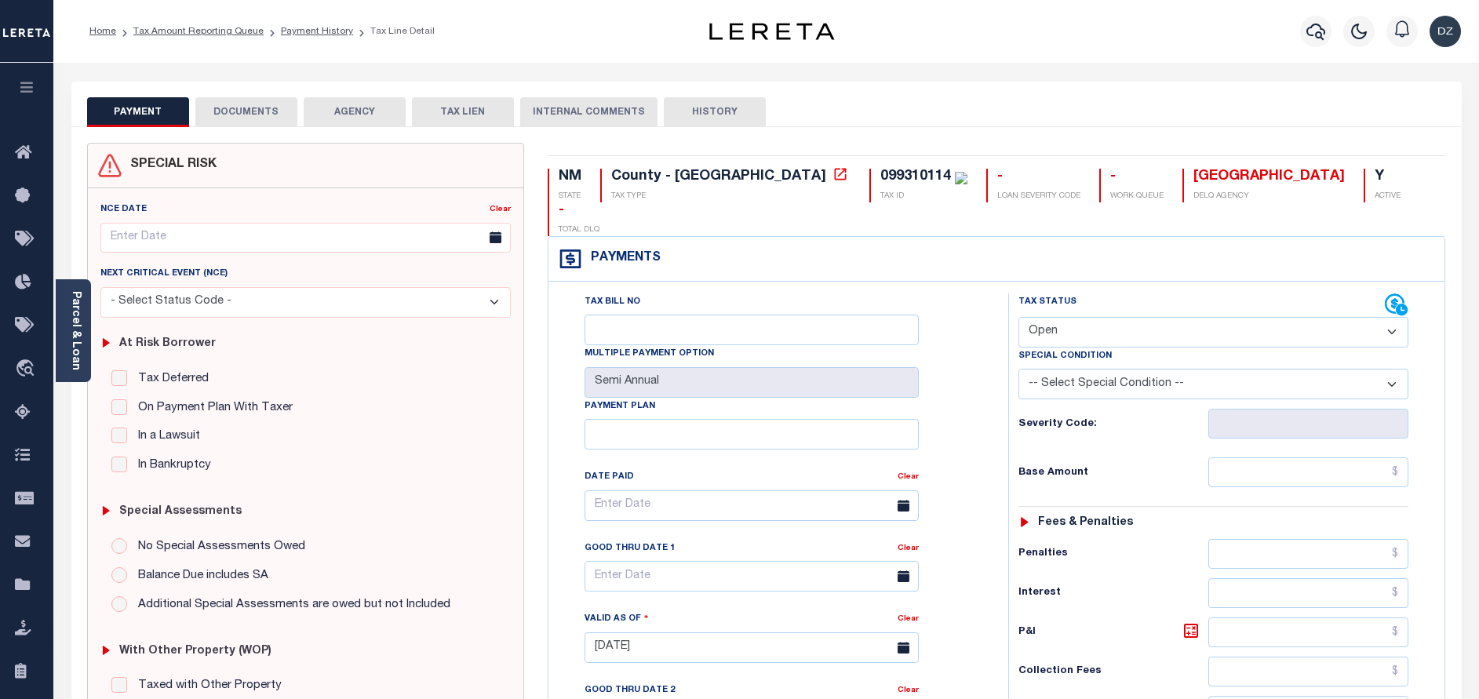
click at [1076, 317] on select "- Select Status Code - Open Due/Unpaid Paid Incomplete No Tax Due Internal Refu…" at bounding box center [1213, 332] width 390 height 31
select select "PYD"
click at [1018, 317] on select "- Select Status Code - Open Due/Unpaid Paid Incomplete No Tax Due Internal Refu…" at bounding box center [1213, 332] width 390 height 31
type input "09/15/2025"
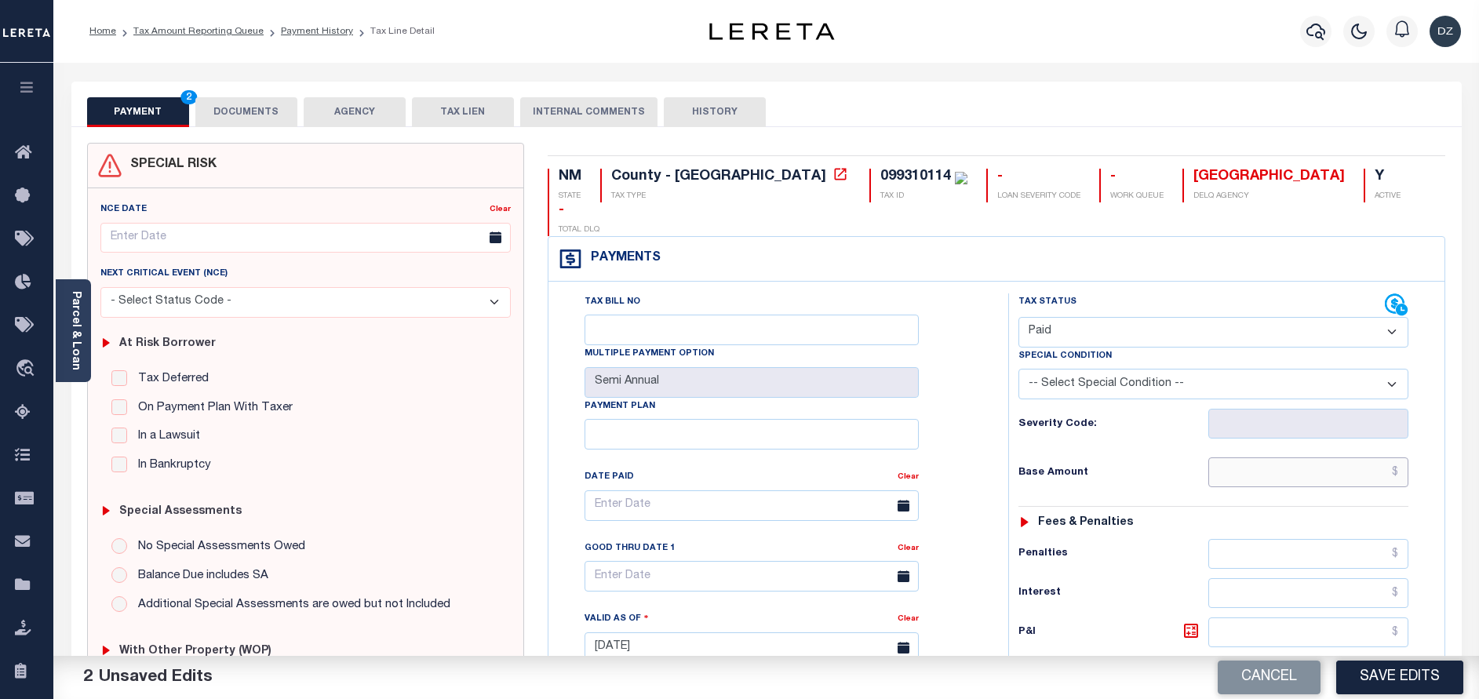
click at [1287, 457] on input "text" at bounding box center [1308, 472] width 200 height 30
type input "$0.00"
click at [281, 117] on button "DOCUMENTS" at bounding box center [246, 112] width 102 height 30
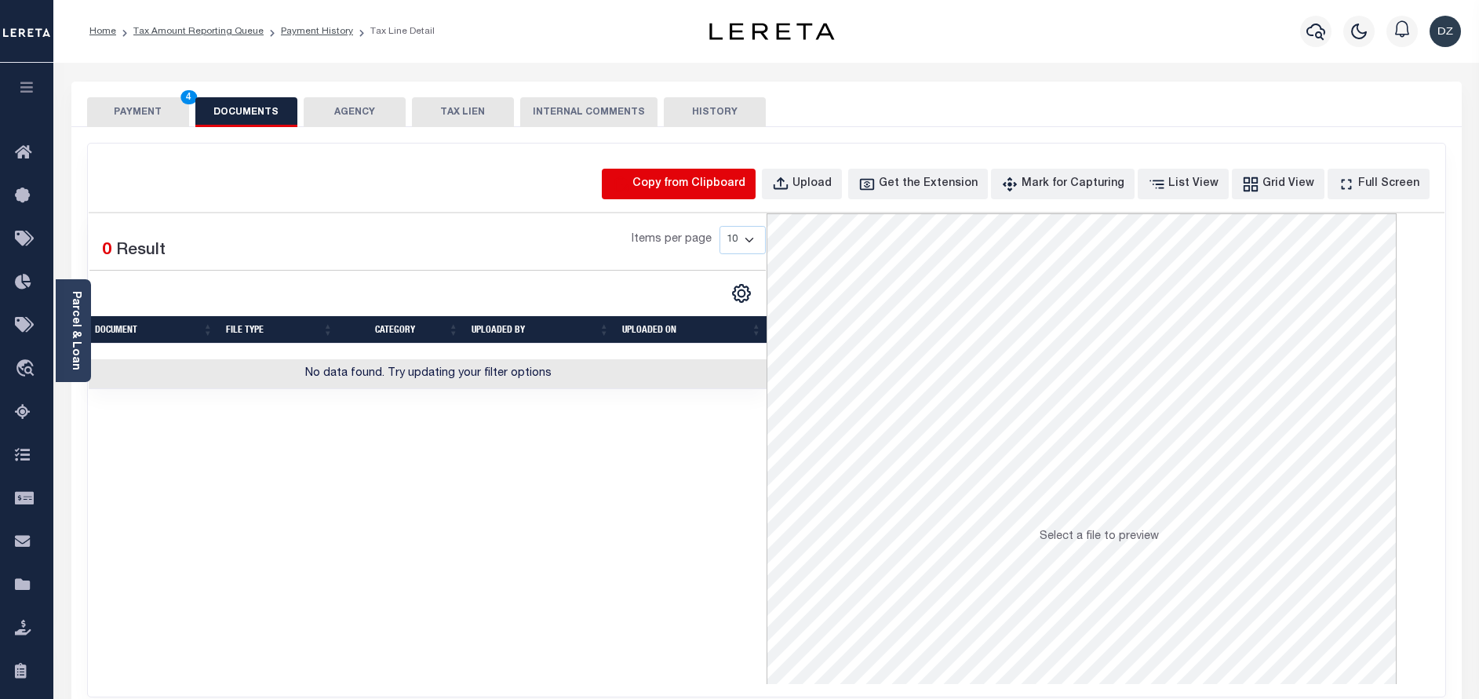
click at [629, 179] on icon "button" at bounding box center [620, 184] width 17 height 17
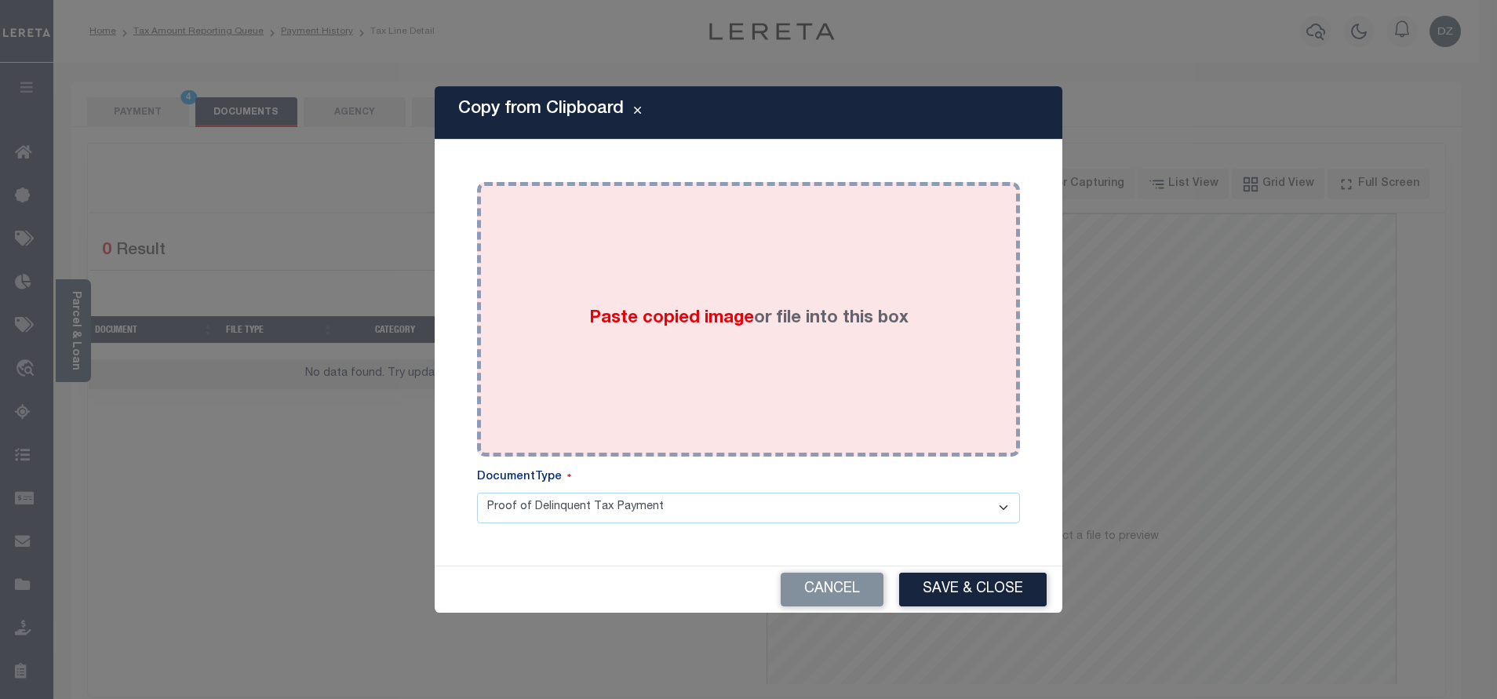
click at [645, 247] on div "Paste copied image or file into this box" at bounding box center [748, 319] width 519 height 251
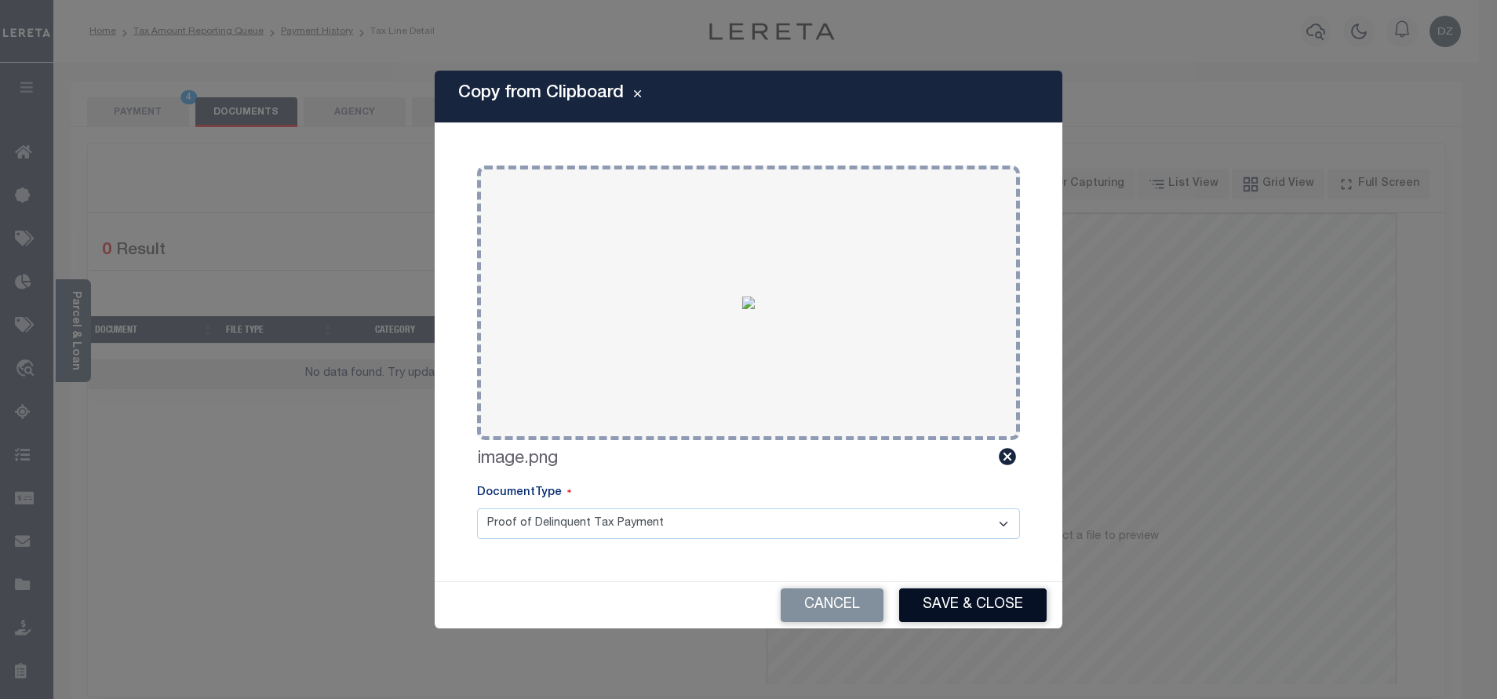
click at [952, 600] on button "Save & Close" at bounding box center [972, 605] width 147 height 34
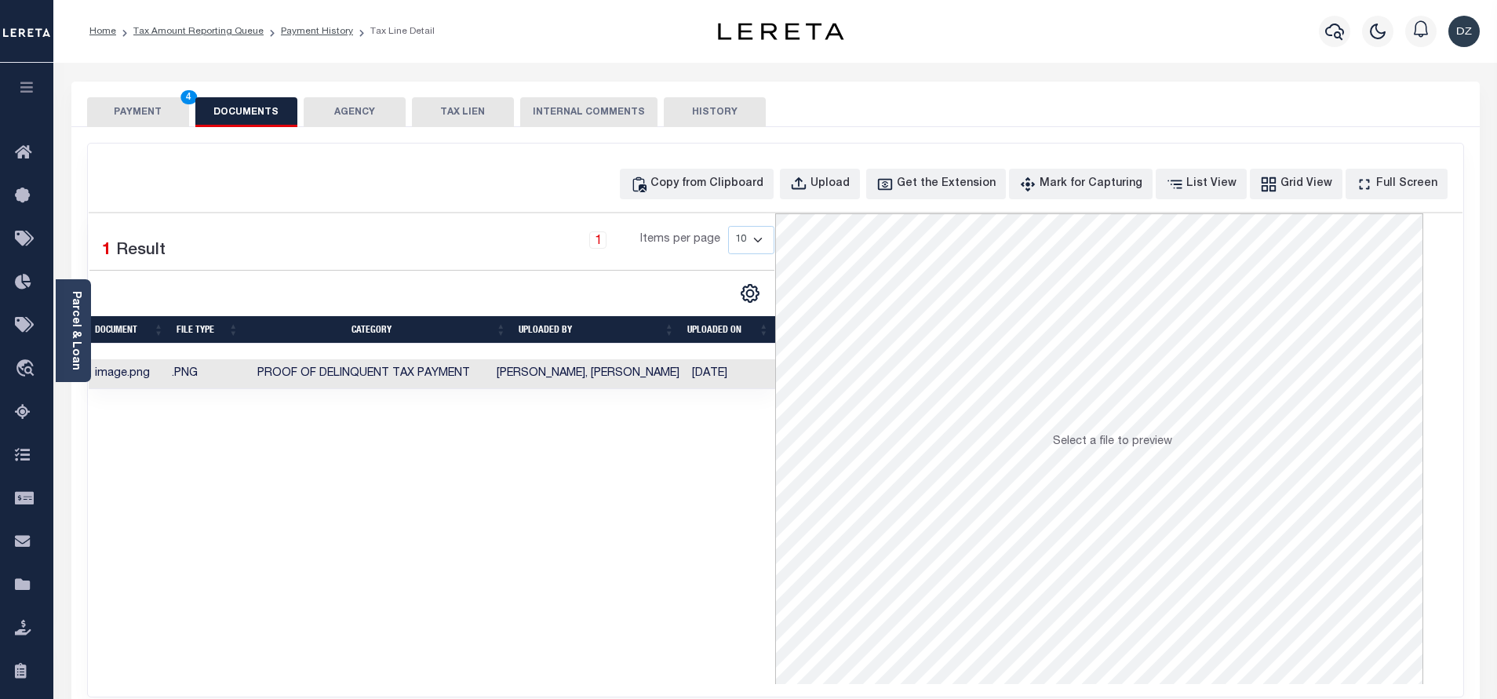
click at [162, 107] on button "PAYMENT 4" at bounding box center [138, 112] width 102 height 30
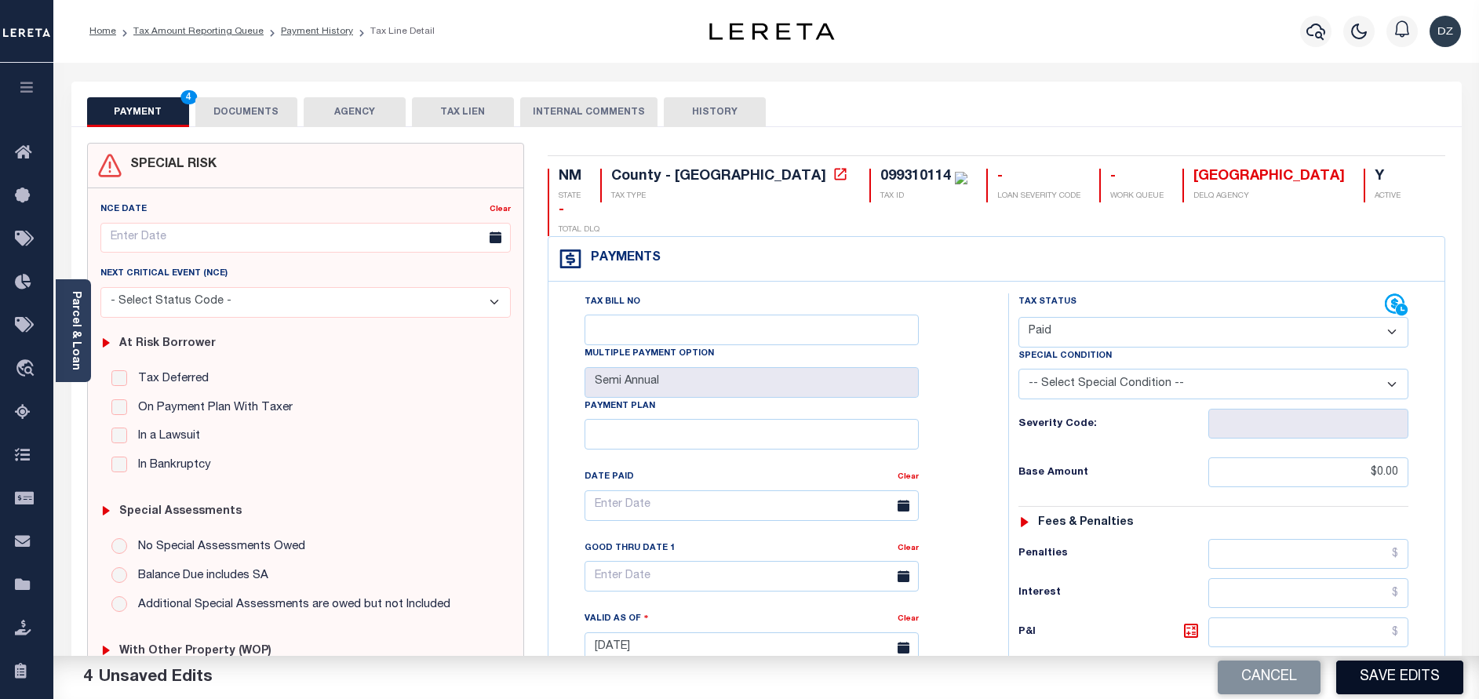
click at [1408, 681] on button "Save Edits" at bounding box center [1399, 678] width 127 height 34
checkbox input "false"
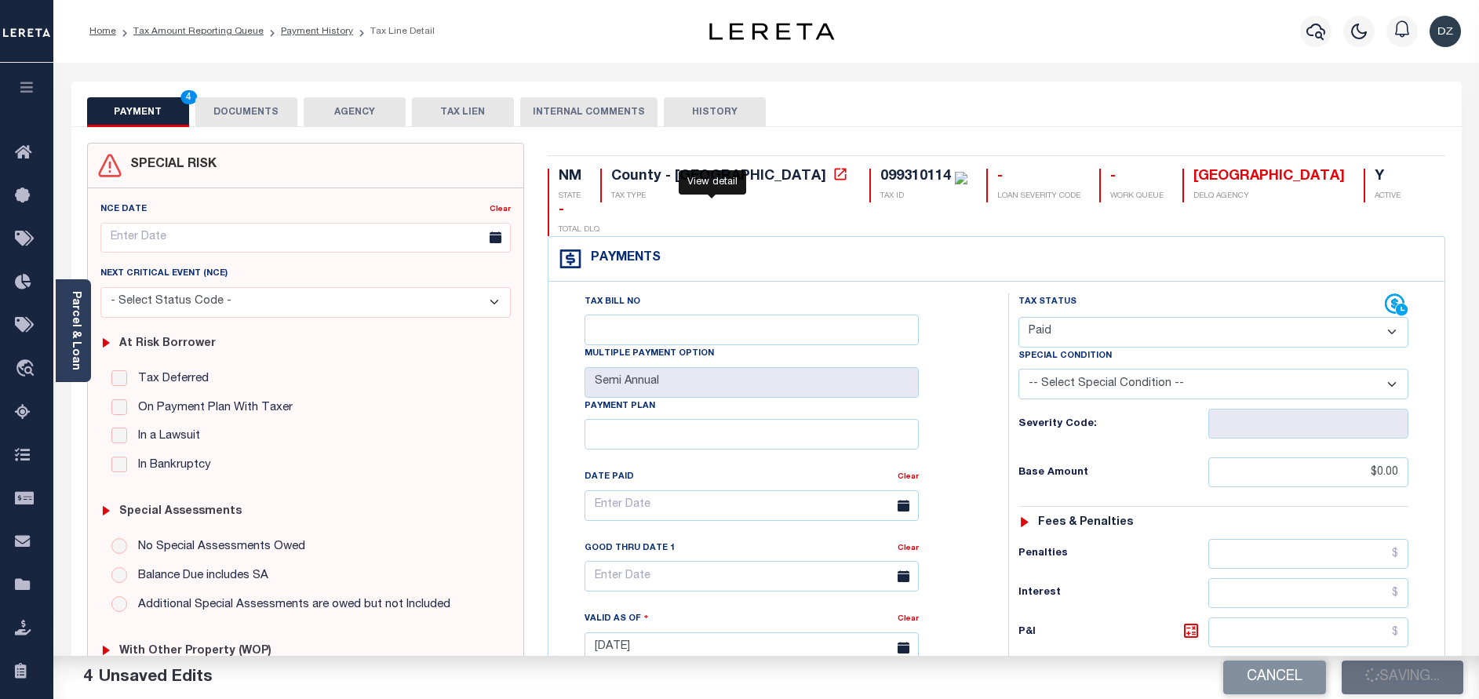
type input "$0"
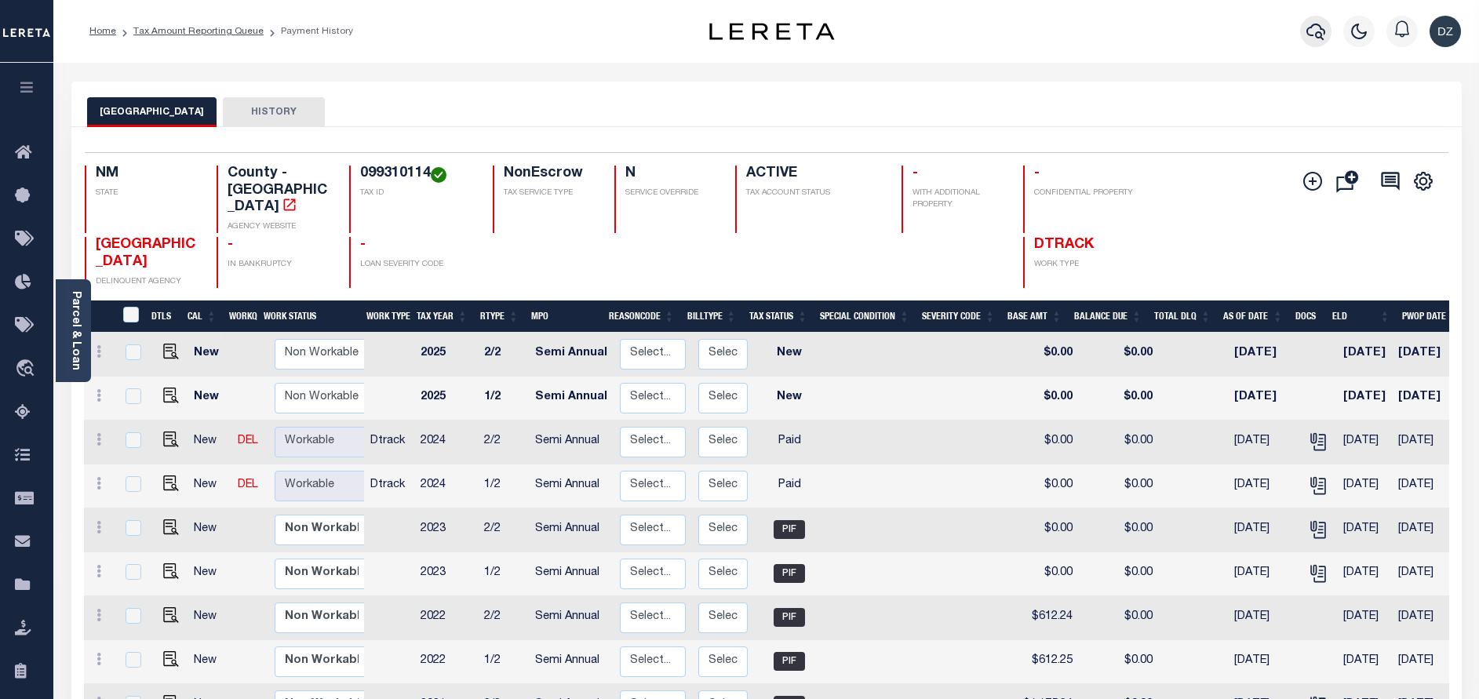
click at [1320, 31] on icon "button" at bounding box center [1315, 31] width 19 height 19
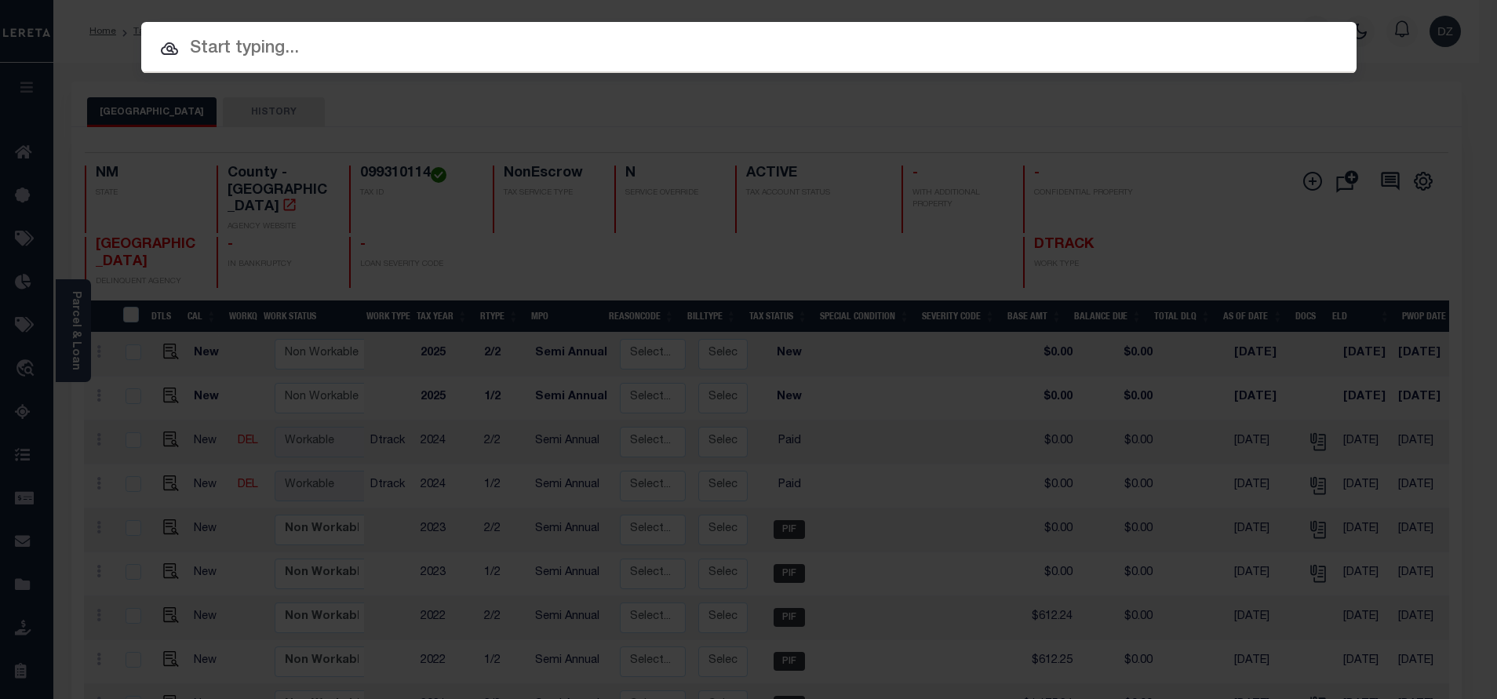
paste input "71985"
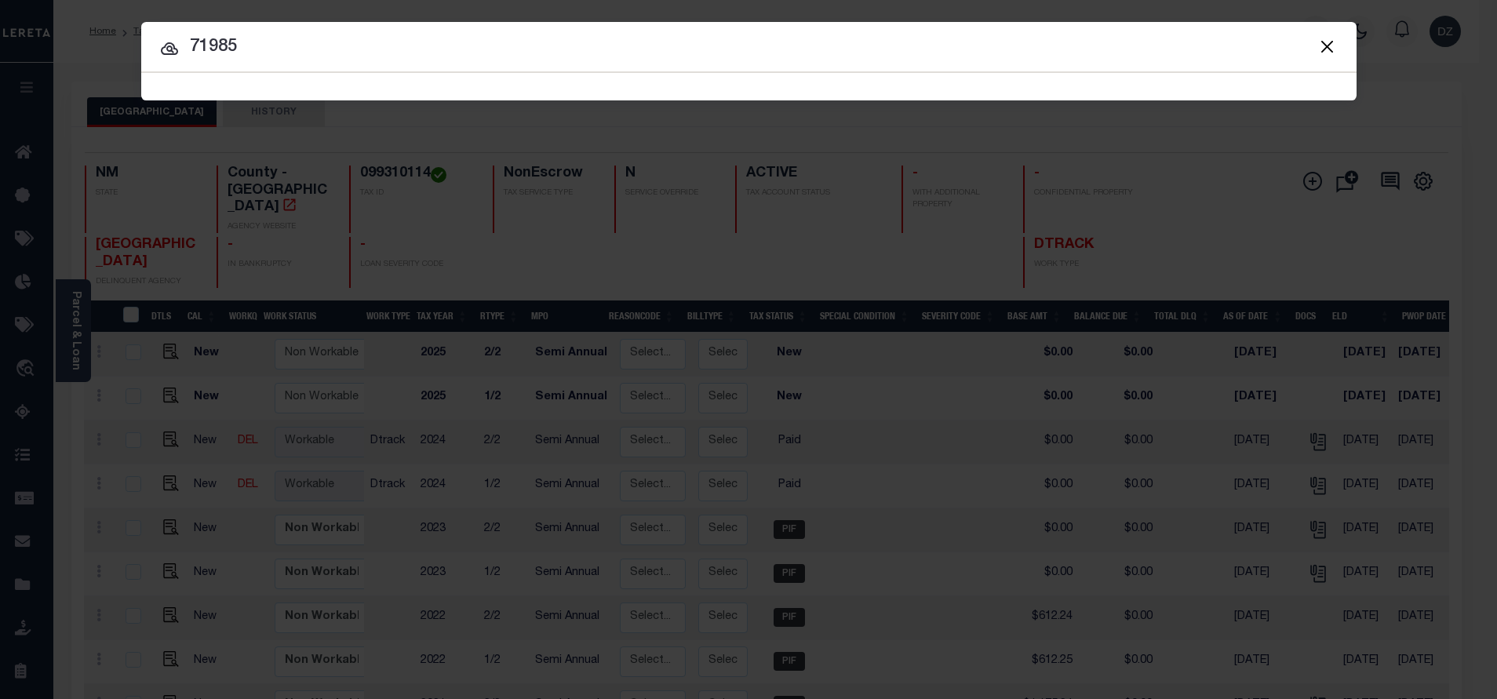
type input "71985"
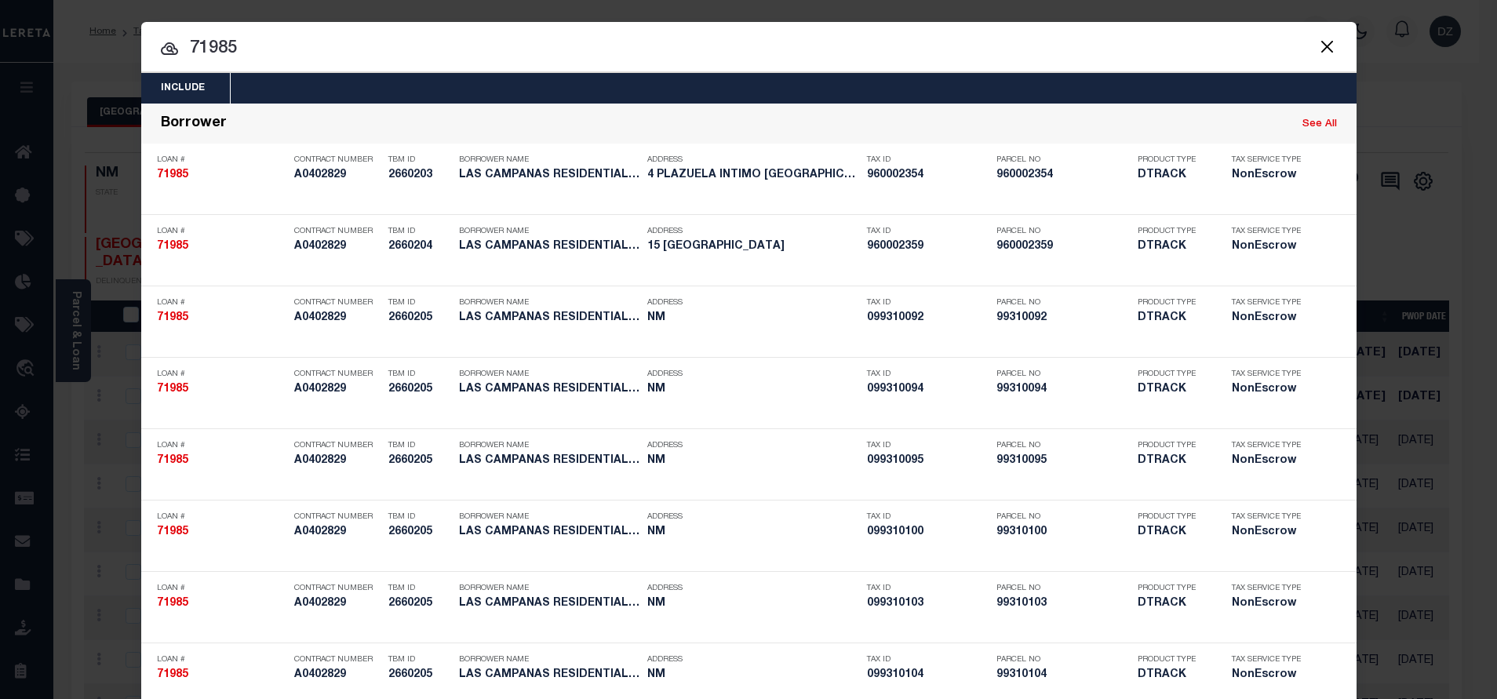
scroll to position [5158, 0]
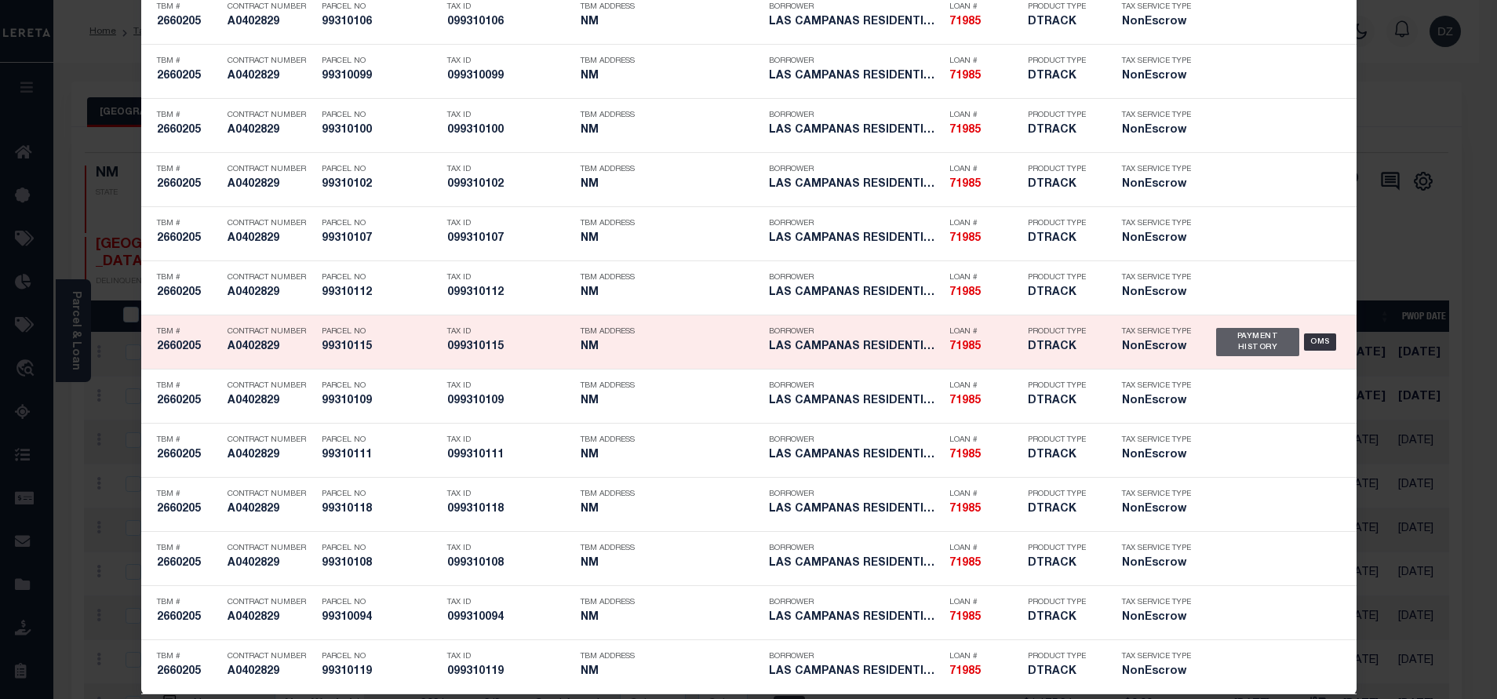
click at [1252, 349] on div "Payment History" at bounding box center [1258, 342] width 84 height 28
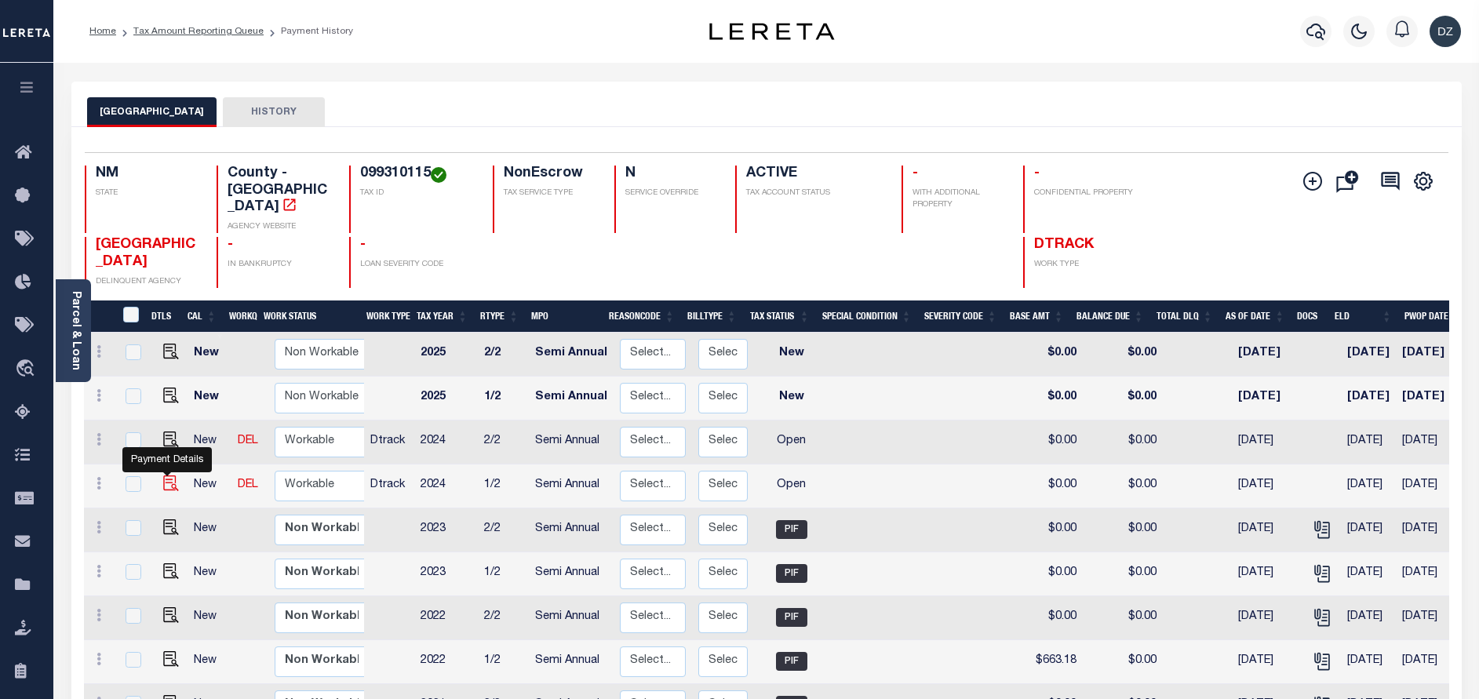
click at [163, 475] on img "" at bounding box center [171, 483] width 16 height 16
checkbox input "true"
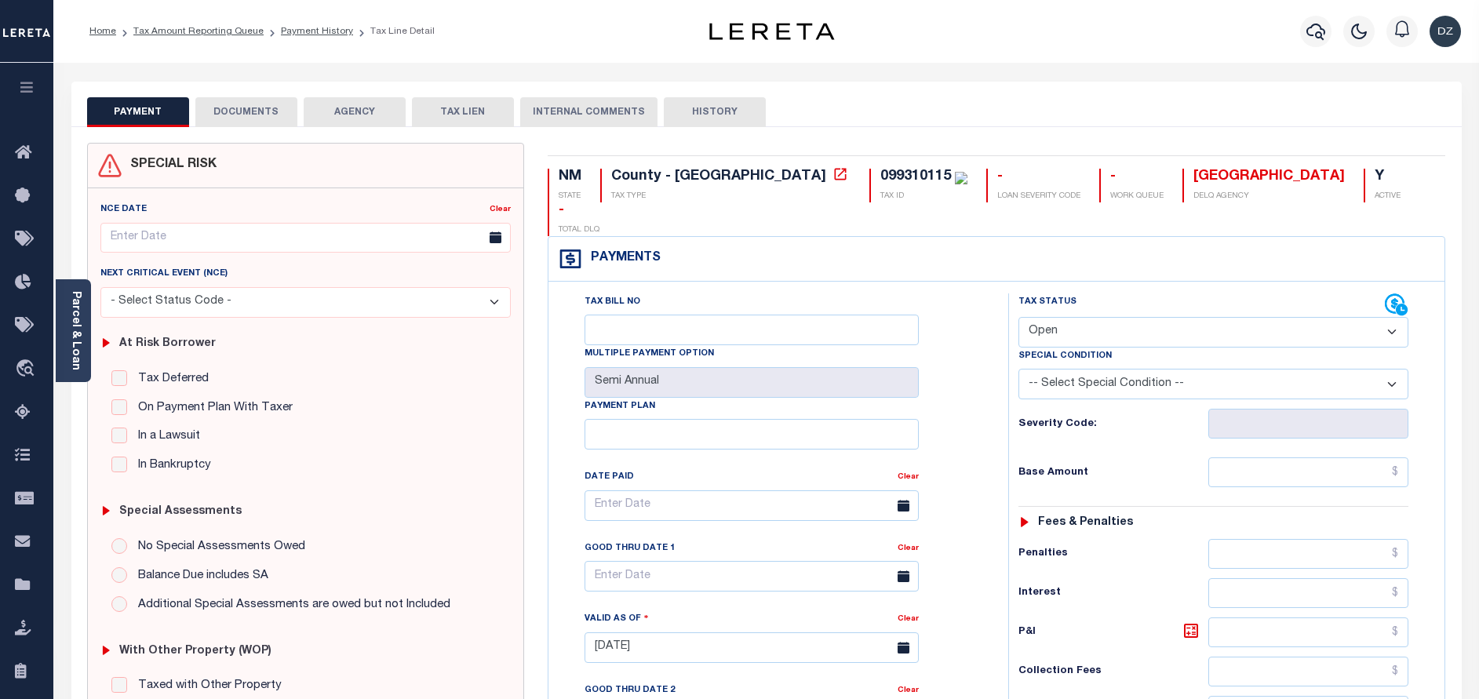
drag, startPoint x: 1083, startPoint y: 305, endPoint x: 1078, endPoint y: 314, distance: 9.8
click at [1080, 317] on select "- Select Status Code - Open Due/Unpaid Paid Incomplete No Tax Due Internal Refu…" at bounding box center [1213, 332] width 390 height 31
select select "PYD"
click at [1018, 317] on select "- Select Status Code - Open Due/Unpaid Paid Incomplete No Tax Due Internal Refu…" at bounding box center [1213, 332] width 390 height 31
type input "[DATE]"
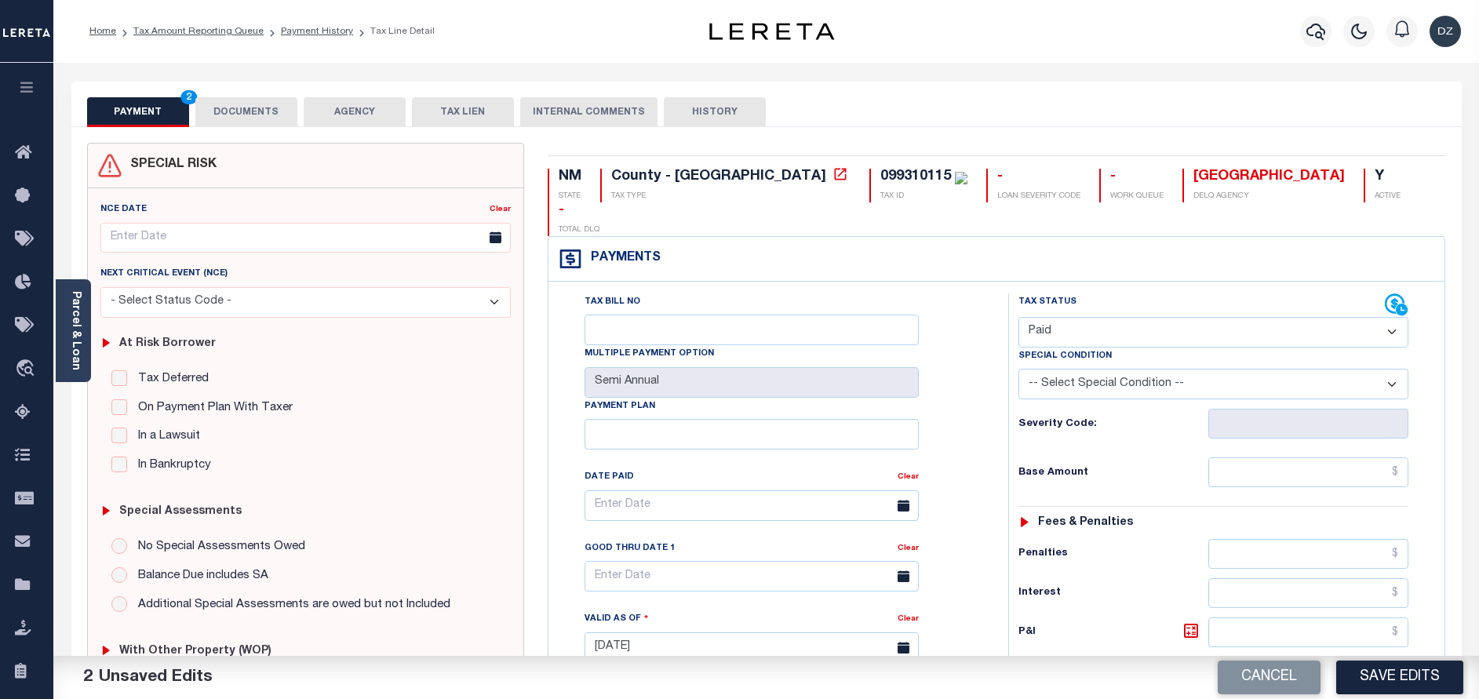
click at [260, 106] on button "DOCUMENTS" at bounding box center [246, 112] width 102 height 30
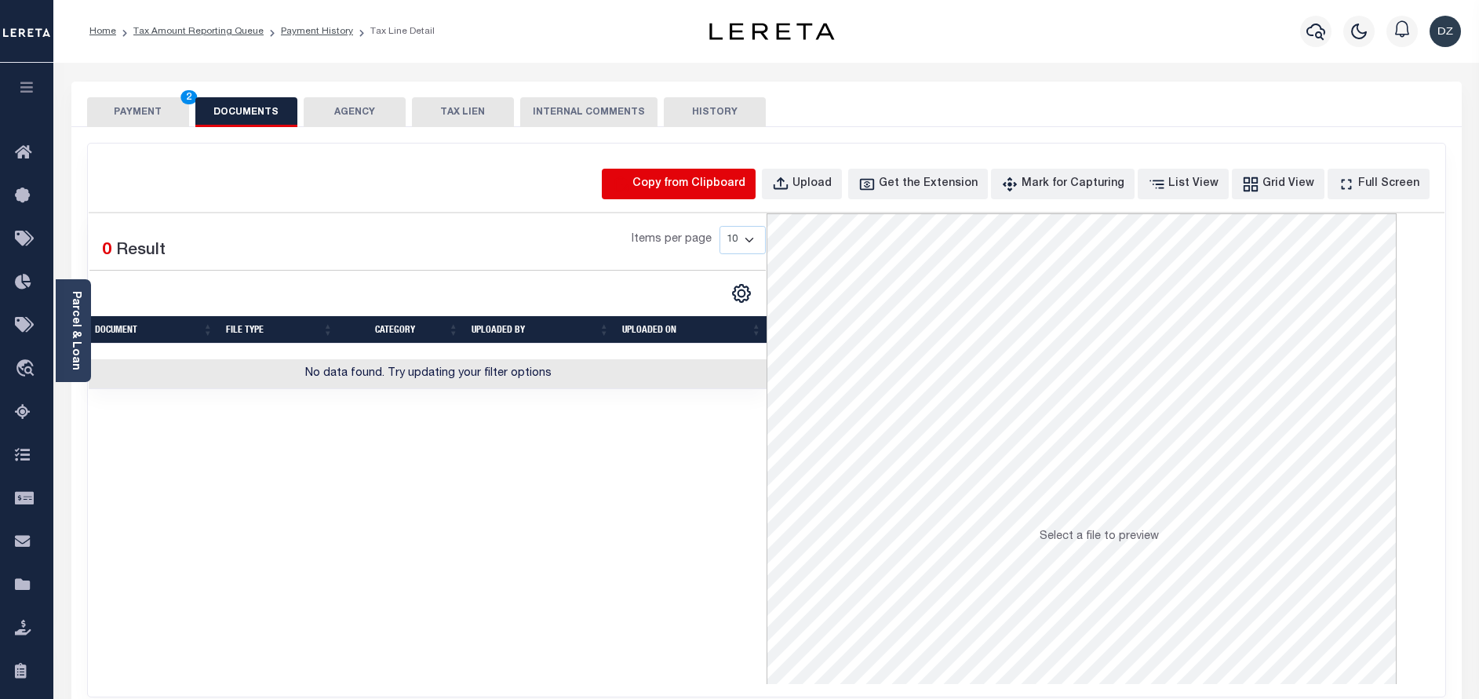
click at [629, 183] on icon "button" at bounding box center [620, 184] width 17 height 17
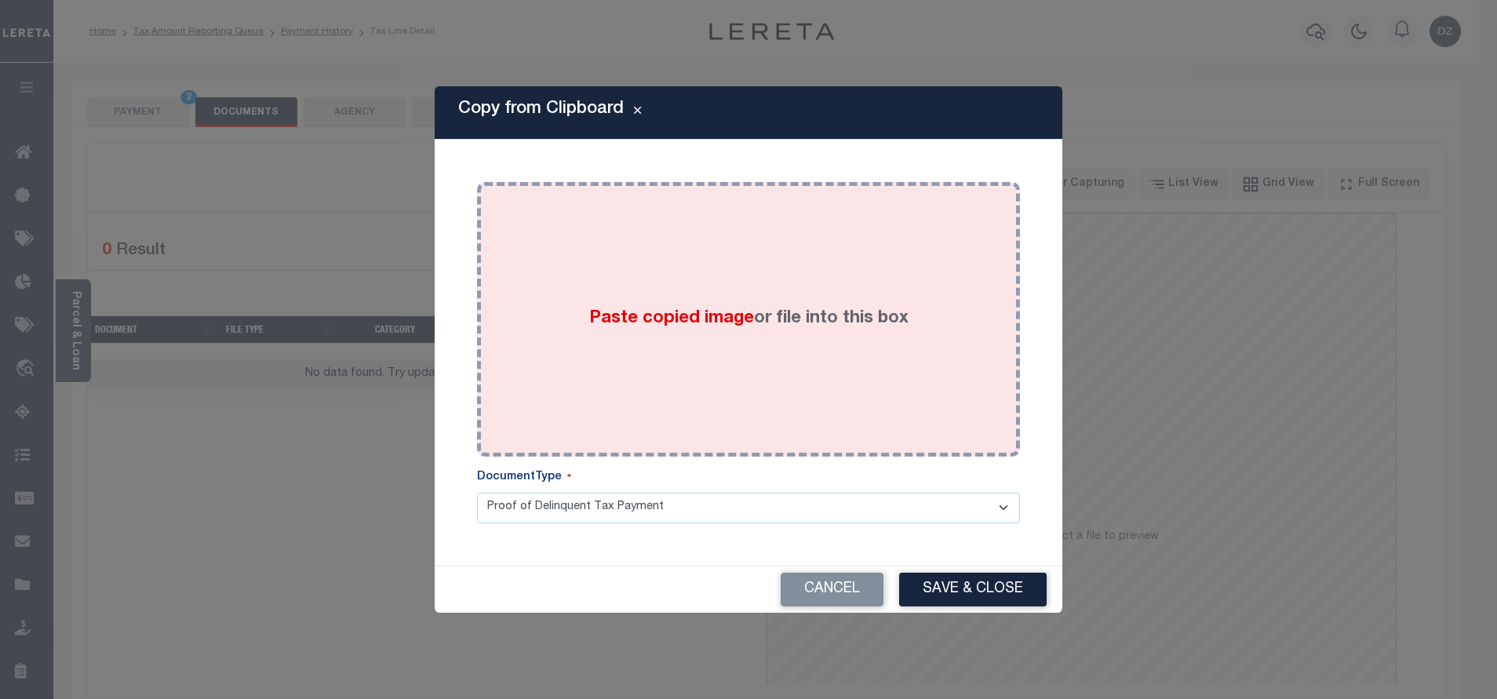
click at [683, 279] on div "Paste copied image or file into this box" at bounding box center [748, 319] width 519 height 251
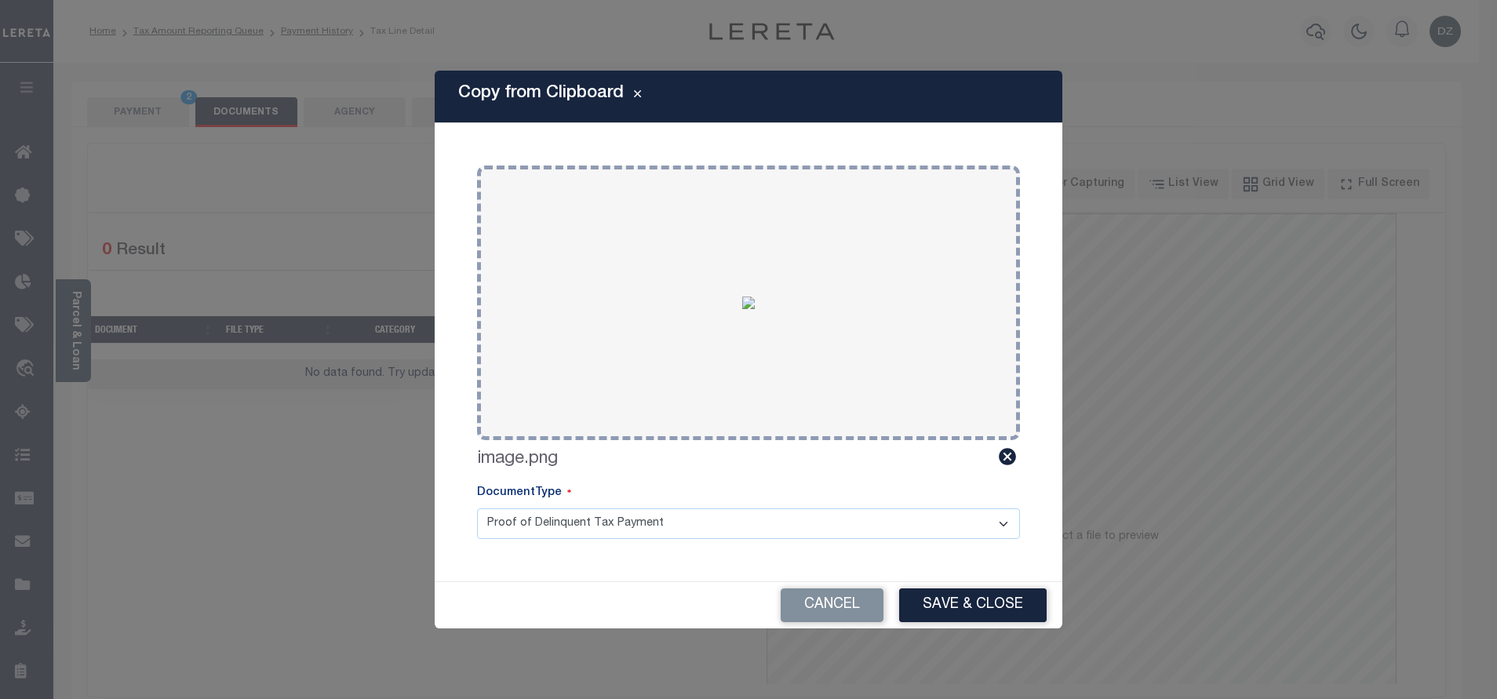
click at [971, 591] on button "Save & Close" at bounding box center [972, 605] width 147 height 34
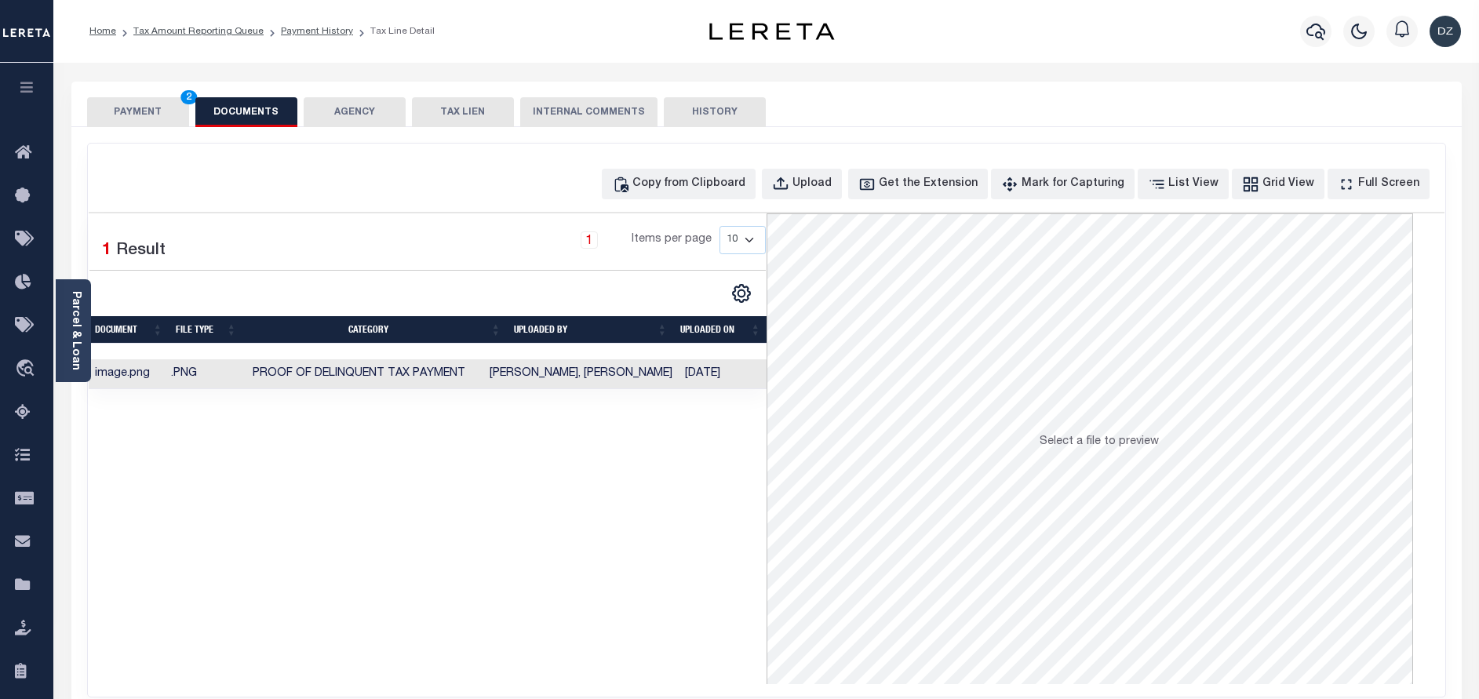
click at [158, 100] on button "PAYMENT 2" at bounding box center [138, 112] width 102 height 30
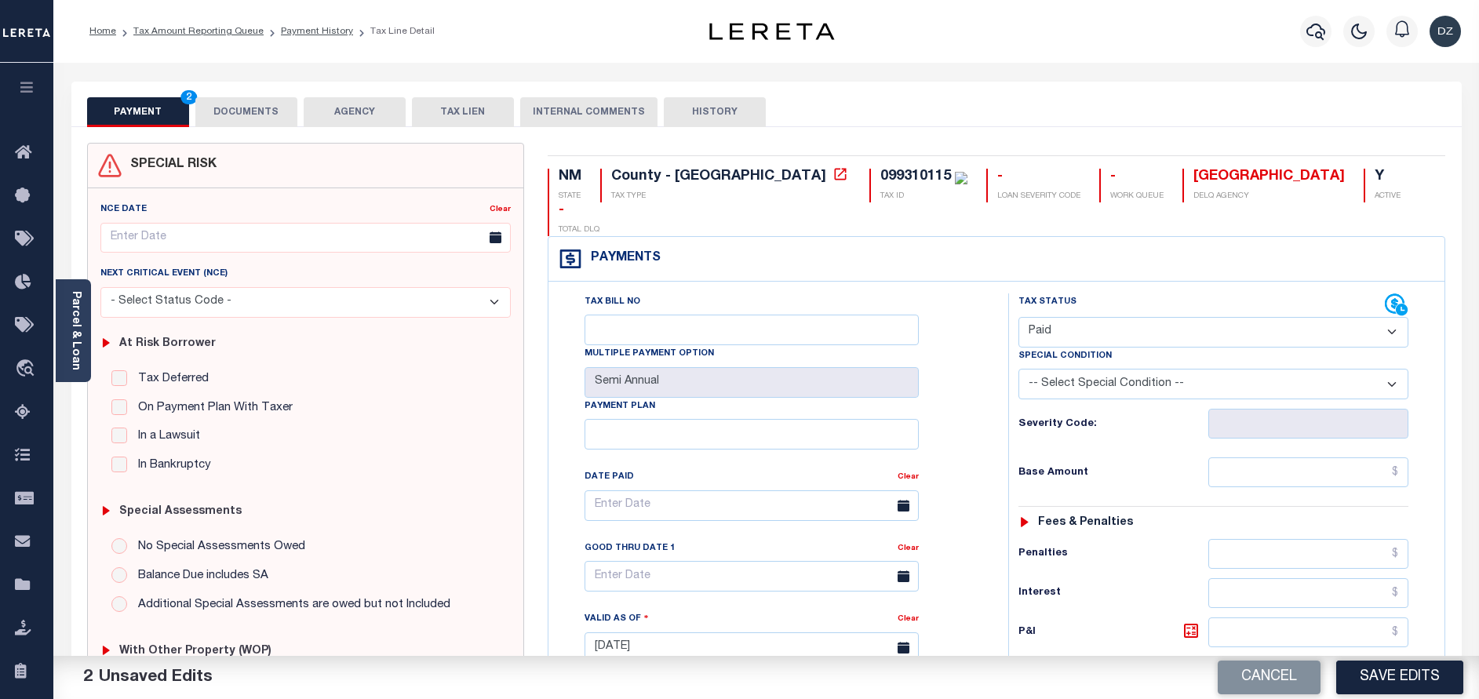
click at [1050, 317] on select "- Select Status Code - Open Due/Unpaid Paid Incomplete No Tax Due Internal Refu…" at bounding box center [1213, 332] width 390 height 31
click at [1018, 317] on select "- Select Status Code - Open Due/Unpaid Paid Incomplete No Tax Due Internal Refu…" at bounding box center [1213, 332] width 390 height 31
click at [1330, 458] on div "Tax Status Status - Select Status Code -" at bounding box center [1218, 639] width 421 height 693
click at [1314, 457] on input "text" at bounding box center [1308, 472] width 200 height 30
type input "$0.00"
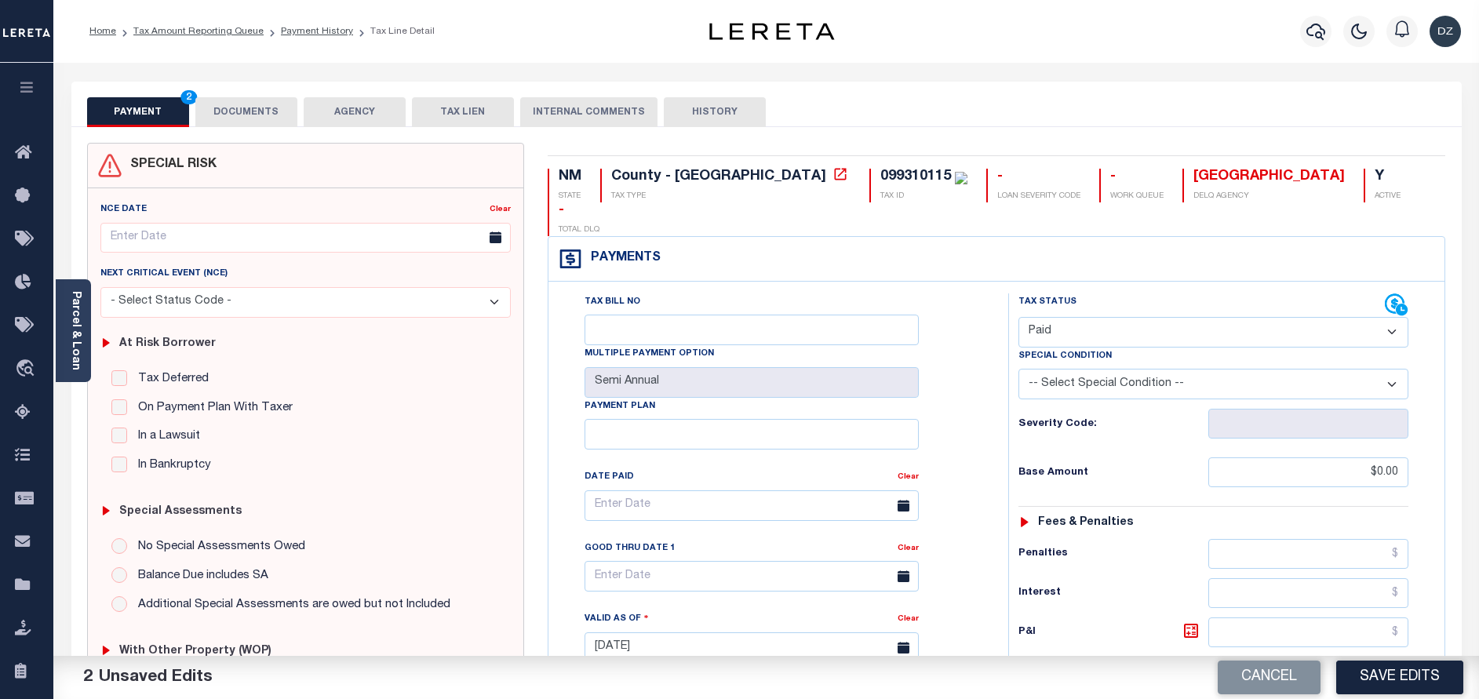
type input "$0.00"
drag, startPoint x: 1396, startPoint y: 674, endPoint x: 1365, endPoint y: 681, distance: 32.2
click at [1396, 674] on button "Save Edits" at bounding box center [1399, 678] width 127 height 34
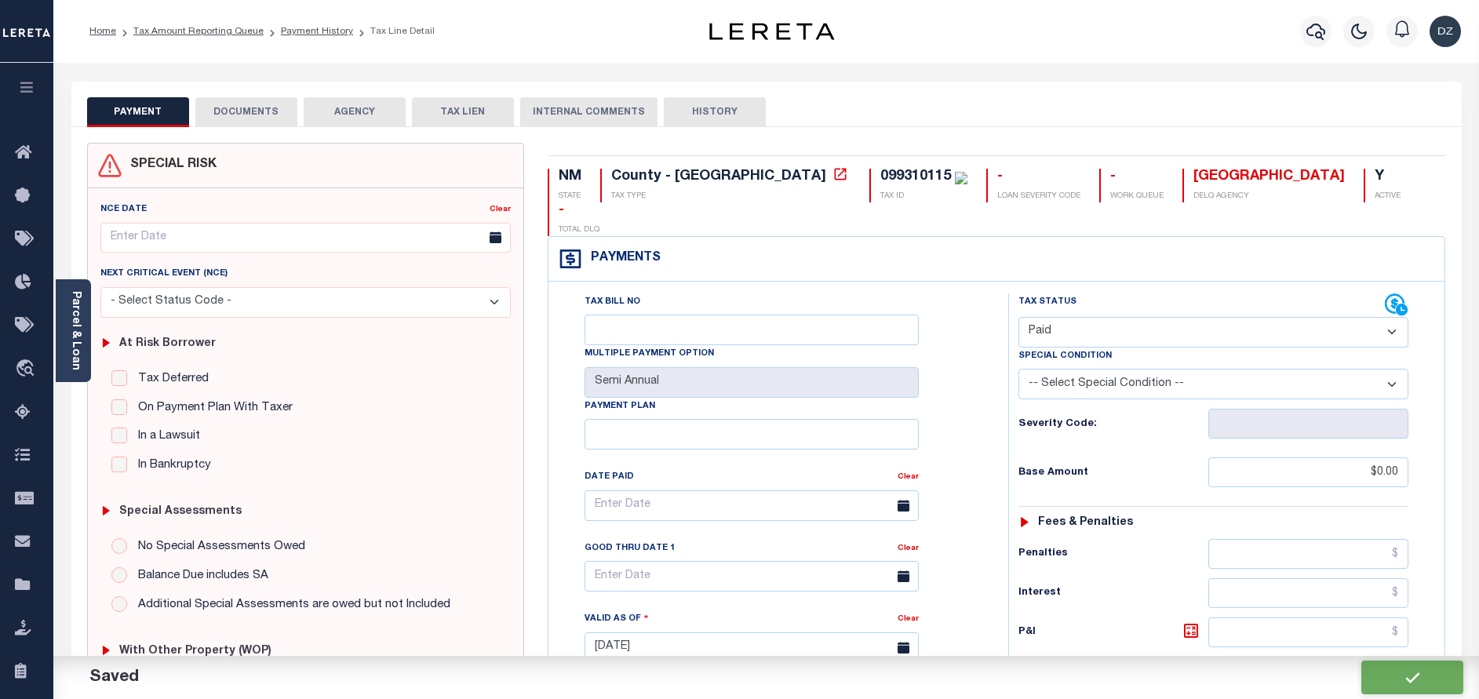
checkbox input "false"
type input "$0"
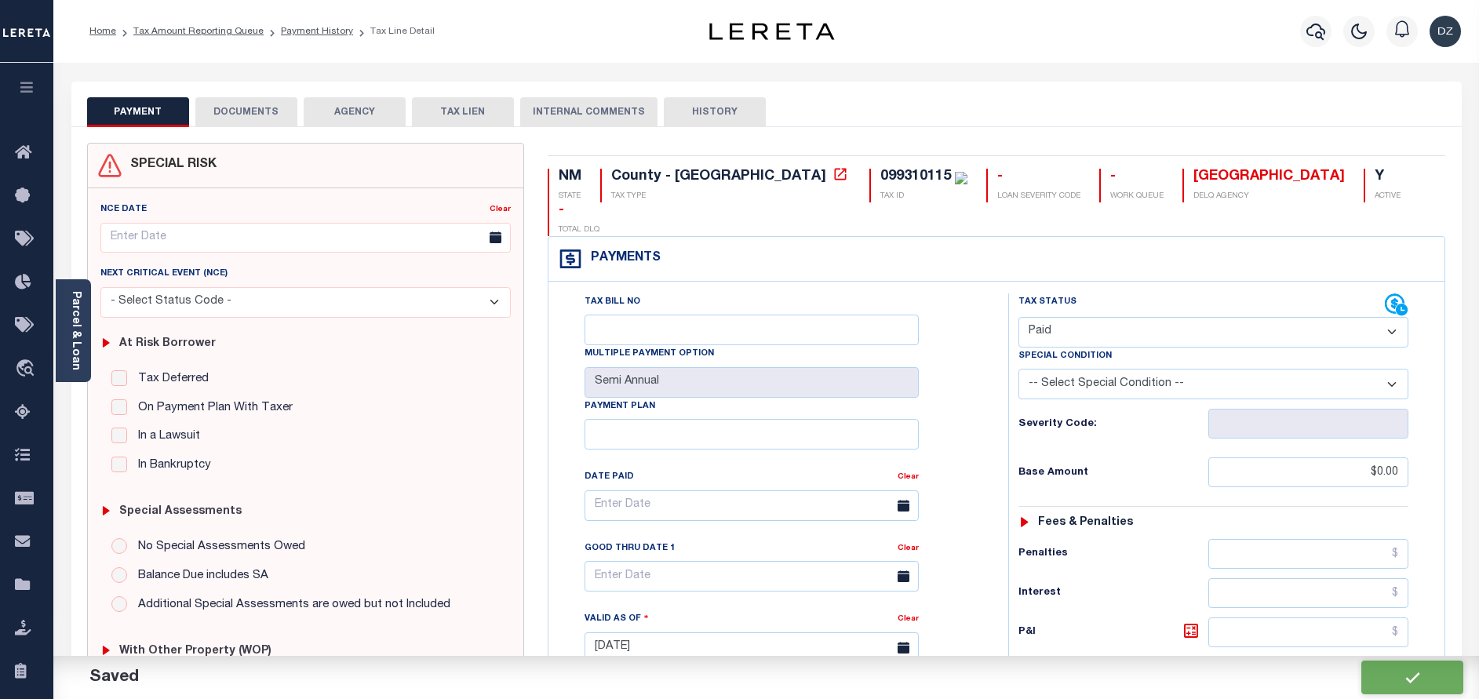
type input "$0"
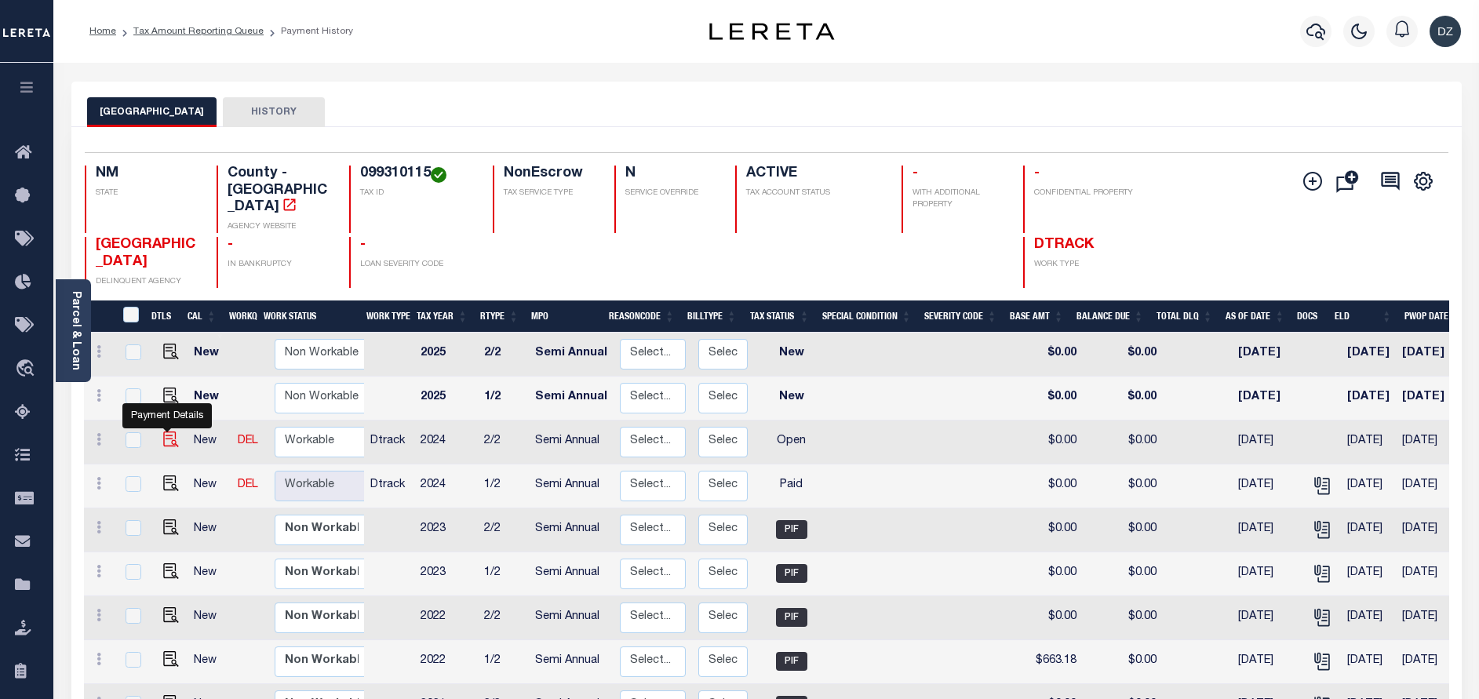
click at [163, 432] on img "" at bounding box center [171, 440] width 16 height 16
checkbox input "true"
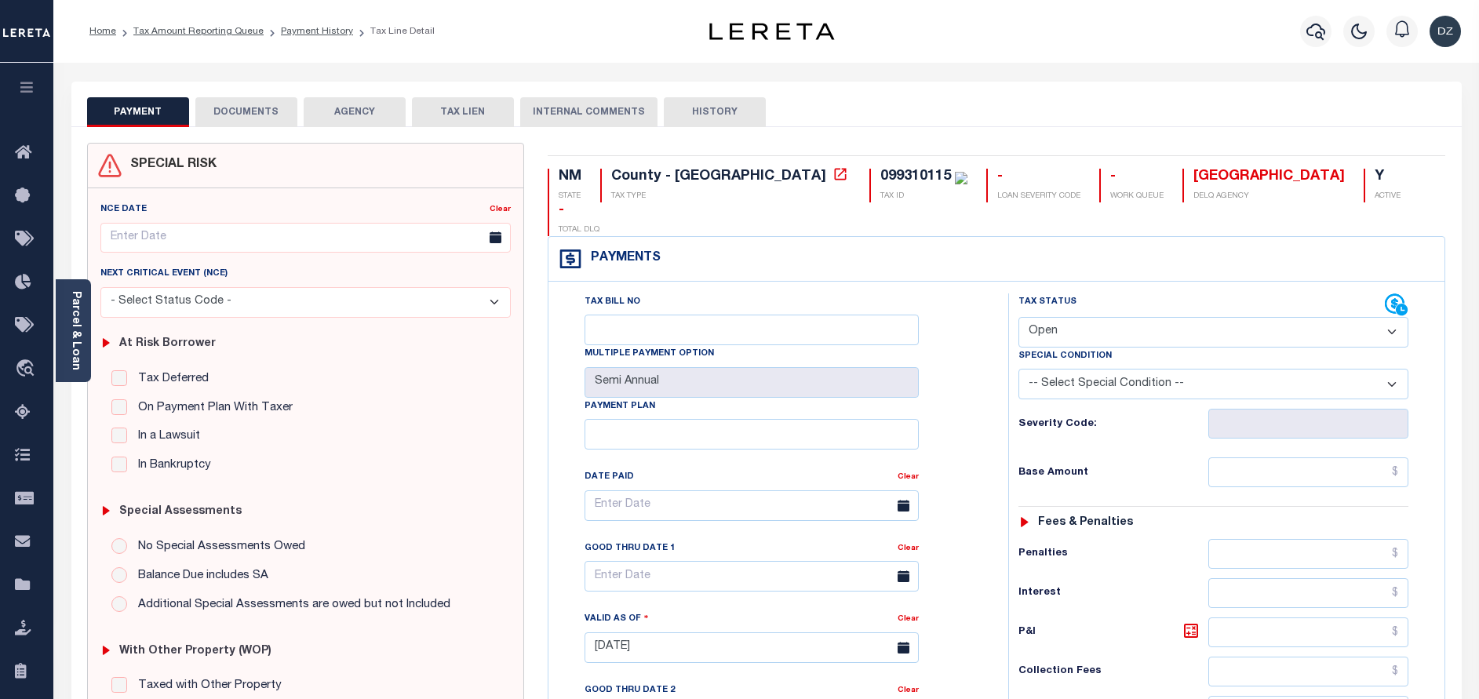
drag, startPoint x: 1118, startPoint y: 301, endPoint x: 1117, endPoint y: 313, distance: 11.8
click at [1117, 317] on select "- Select Status Code - Open Due/Unpaid Paid Incomplete No Tax Due Internal Refu…" at bounding box center [1213, 332] width 390 height 31
select select "INC"
click at [1018, 317] on select "- Select Status Code - Open Due/Unpaid Paid Incomplete No Tax Due Internal Refu…" at bounding box center [1213, 332] width 390 height 31
type input "[DATE]"
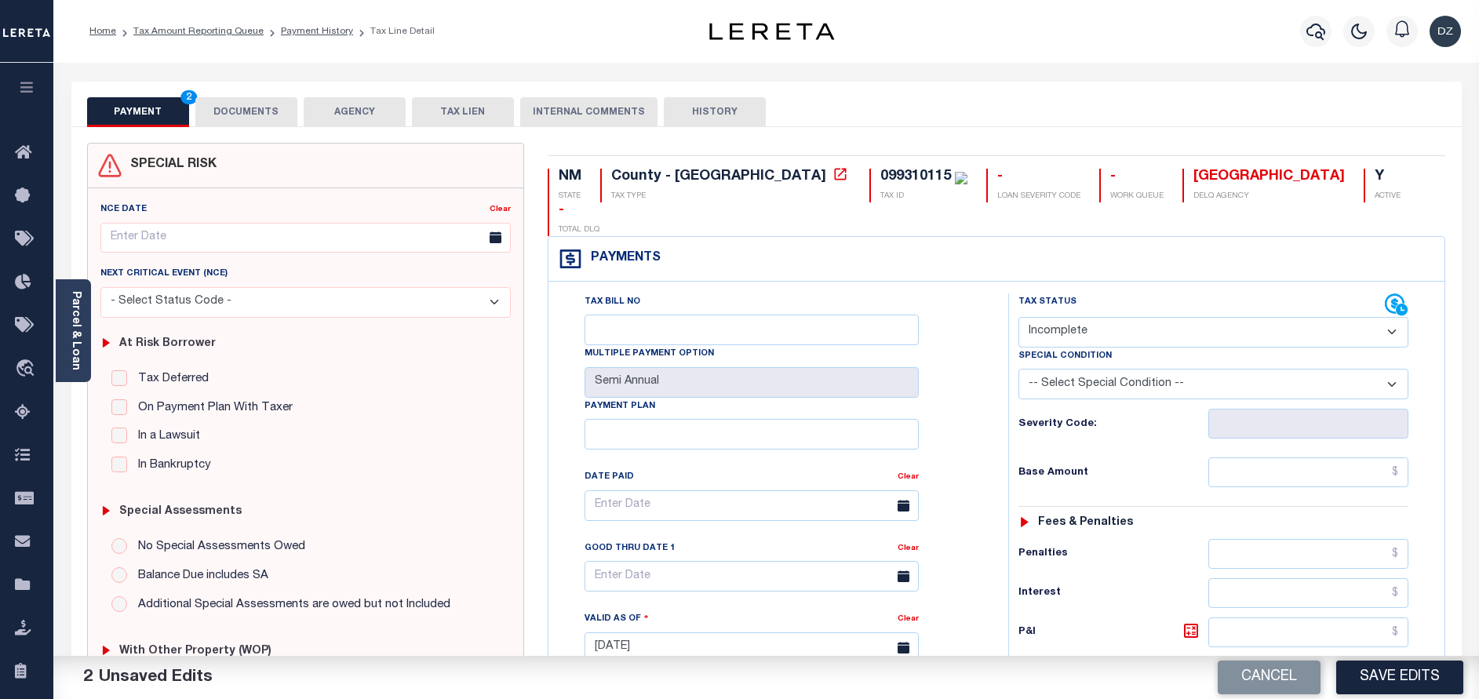
drag, startPoint x: 1054, startPoint y: 300, endPoint x: 1060, endPoint y: 314, distance: 15.2
click at [1054, 317] on select "- Select Status Code - Open Due/Unpaid Paid Incomplete No Tax Due Internal Refu…" at bounding box center [1213, 332] width 390 height 31
select select "PYD"
click at [1018, 317] on select "- Select Status Code - Open Due/Unpaid Paid Incomplete No Tax Due Internal Refu…" at bounding box center [1213, 332] width 390 height 31
click at [1280, 424] on div "Tax Status Status - Select Status Code -" at bounding box center [1218, 639] width 421 height 693
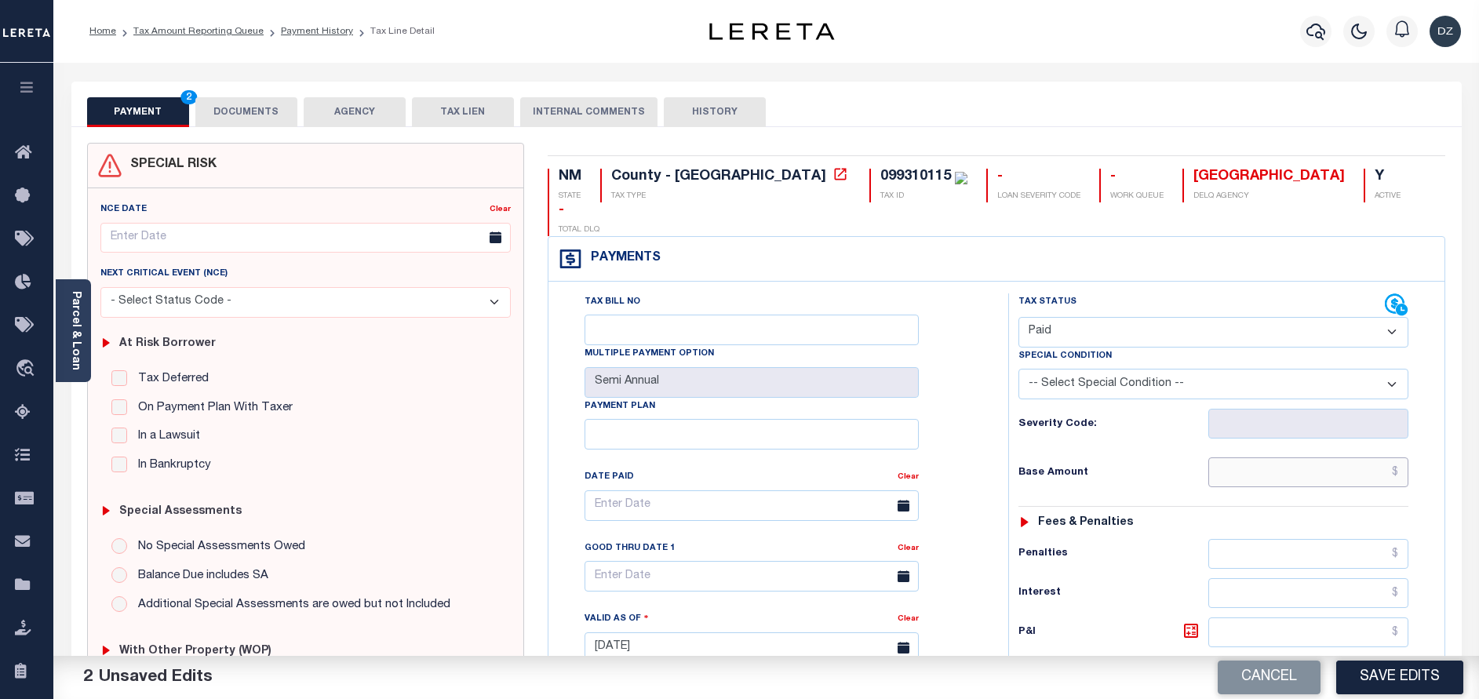
click at [1279, 457] on input "text" at bounding box center [1308, 472] width 200 height 30
type input "$0.00"
click at [200, 100] on button "DOCUMENTS" at bounding box center [246, 112] width 102 height 30
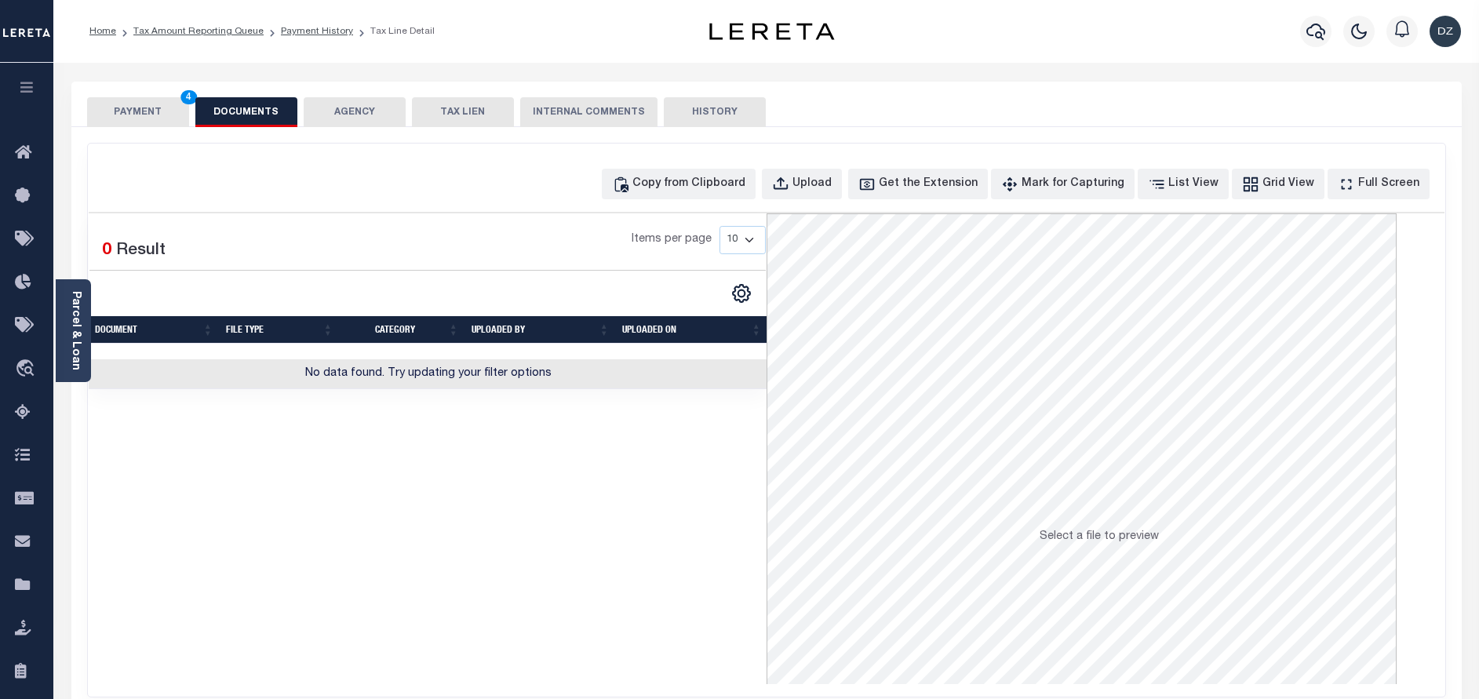
click at [723, 200] on div "Copy from Clipboard Upload Get the Extension Mark for Capturing Got it List Vie…" at bounding box center [766, 420] width 1357 height 553
click at [714, 191] on div "Copy from Clipboard" at bounding box center [688, 184] width 113 height 17
select select "POP"
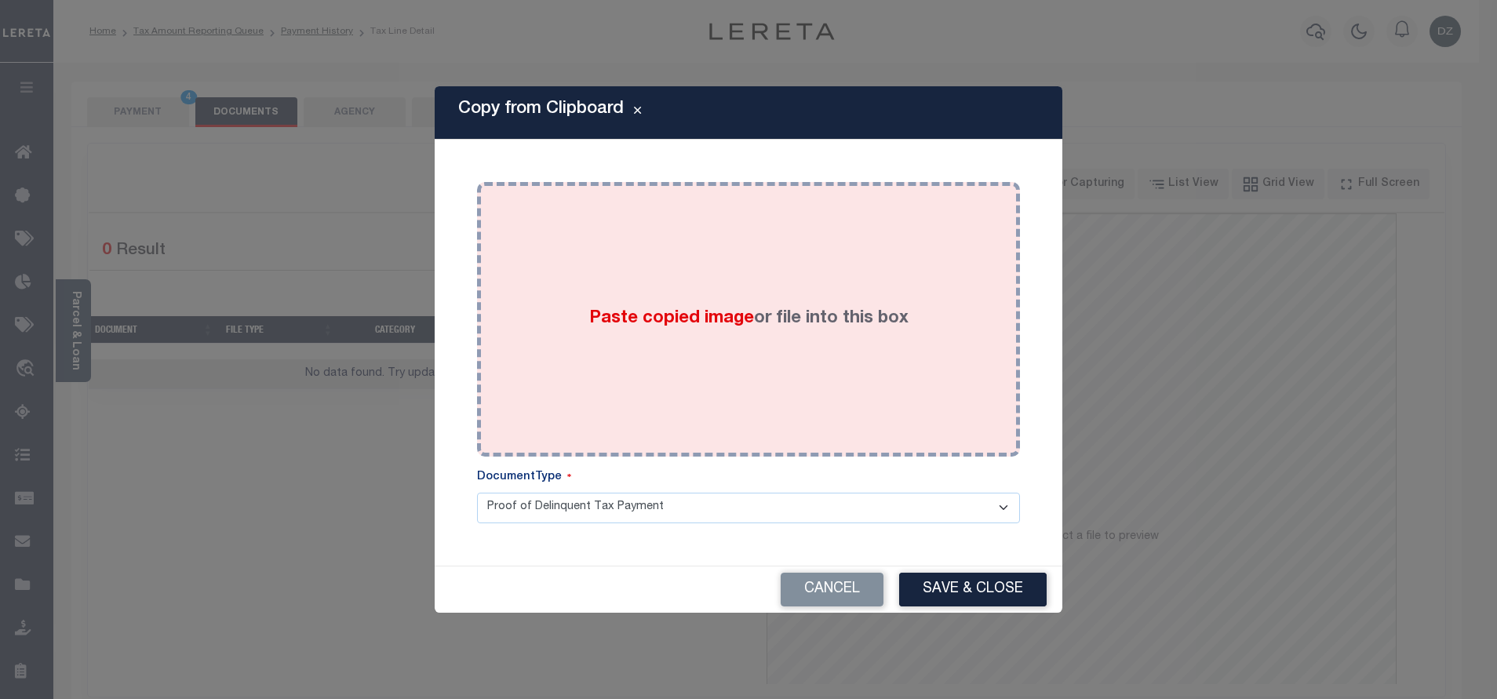
click at [741, 278] on div "Paste copied image or file into this box" at bounding box center [748, 319] width 519 height 251
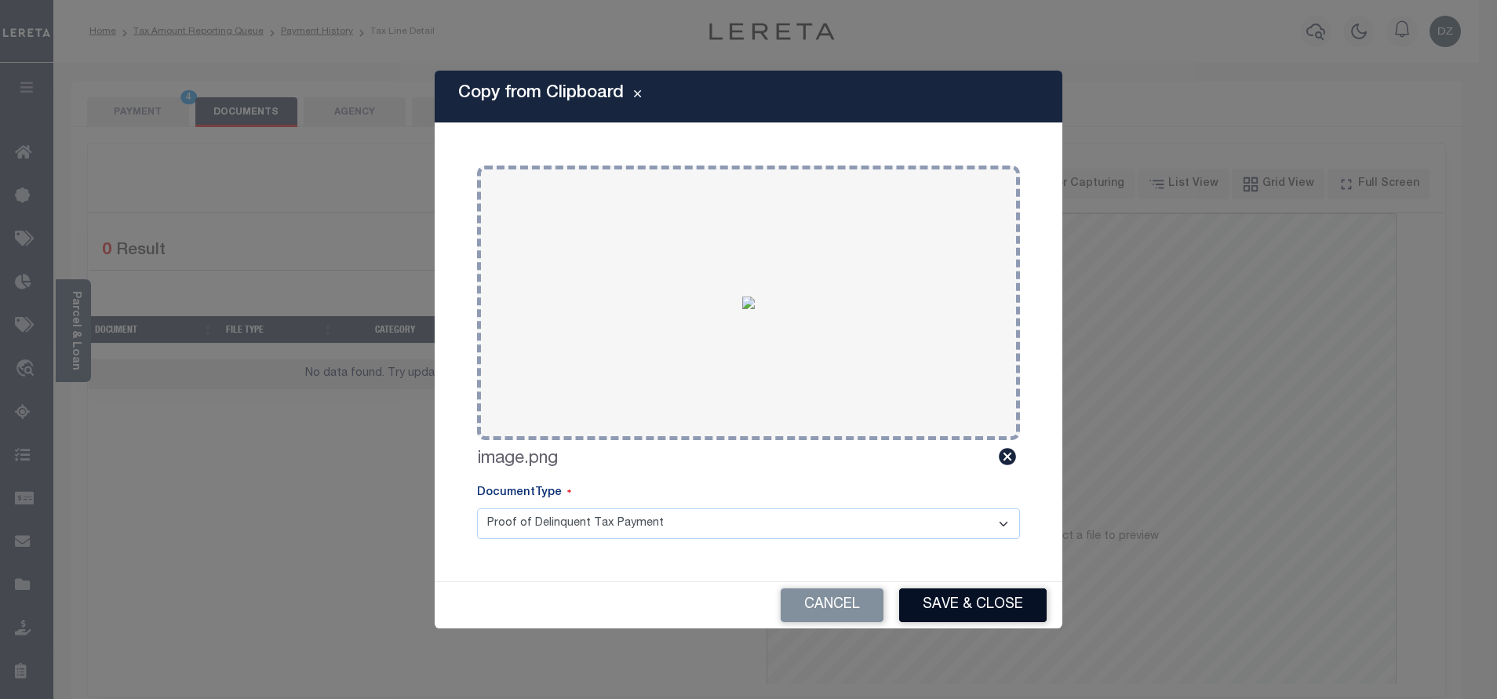
click at [928, 592] on button "Save & Close" at bounding box center [972, 605] width 147 height 34
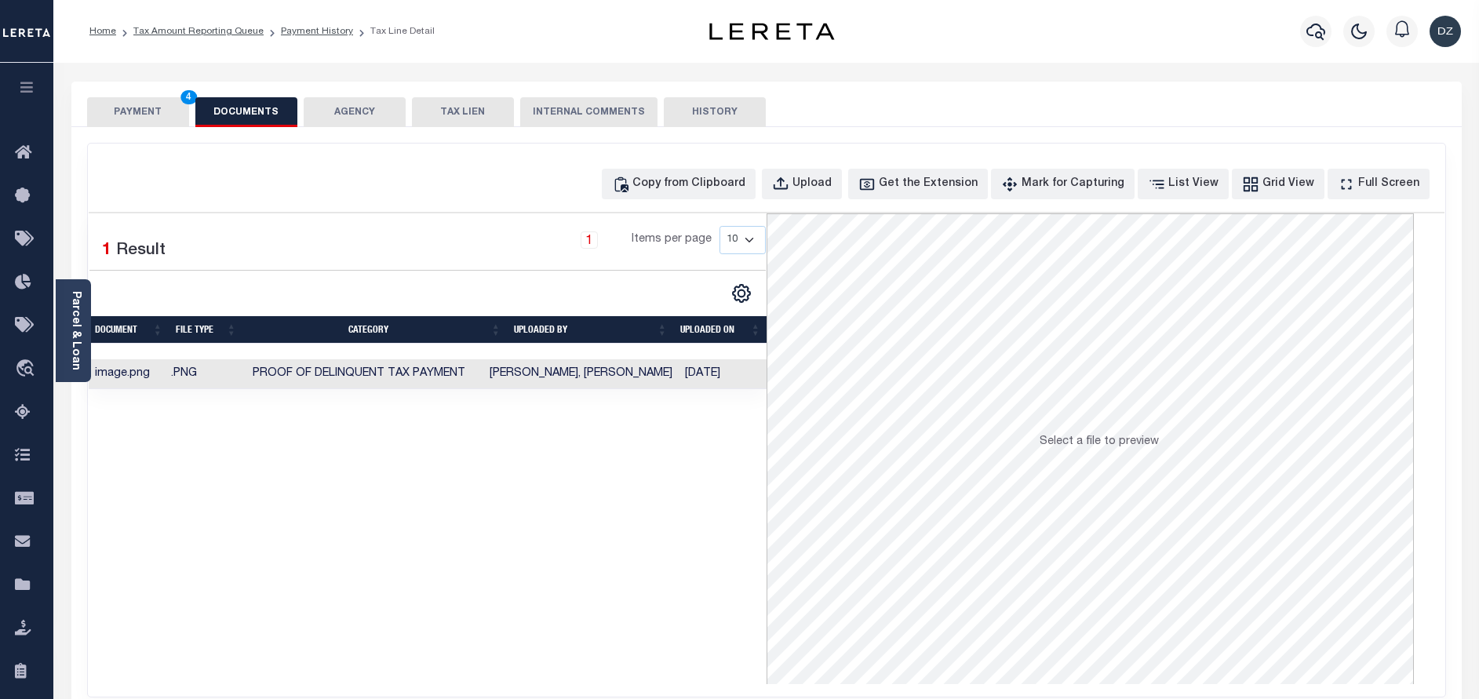
click at [161, 111] on button "PAYMENT 4" at bounding box center [138, 112] width 102 height 30
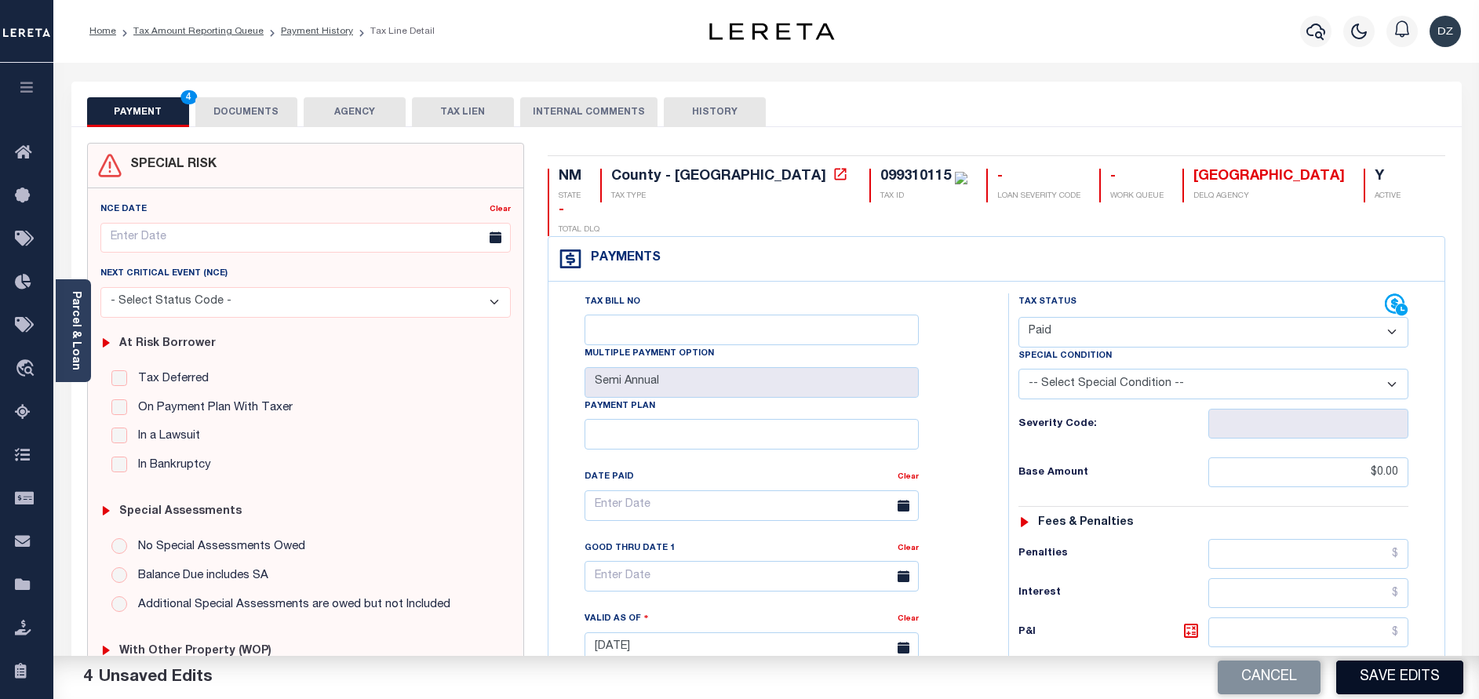
click at [1378, 666] on button "Save Edits" at bounding box center [1399, 678] width 127 height 34
checkbox input "false"
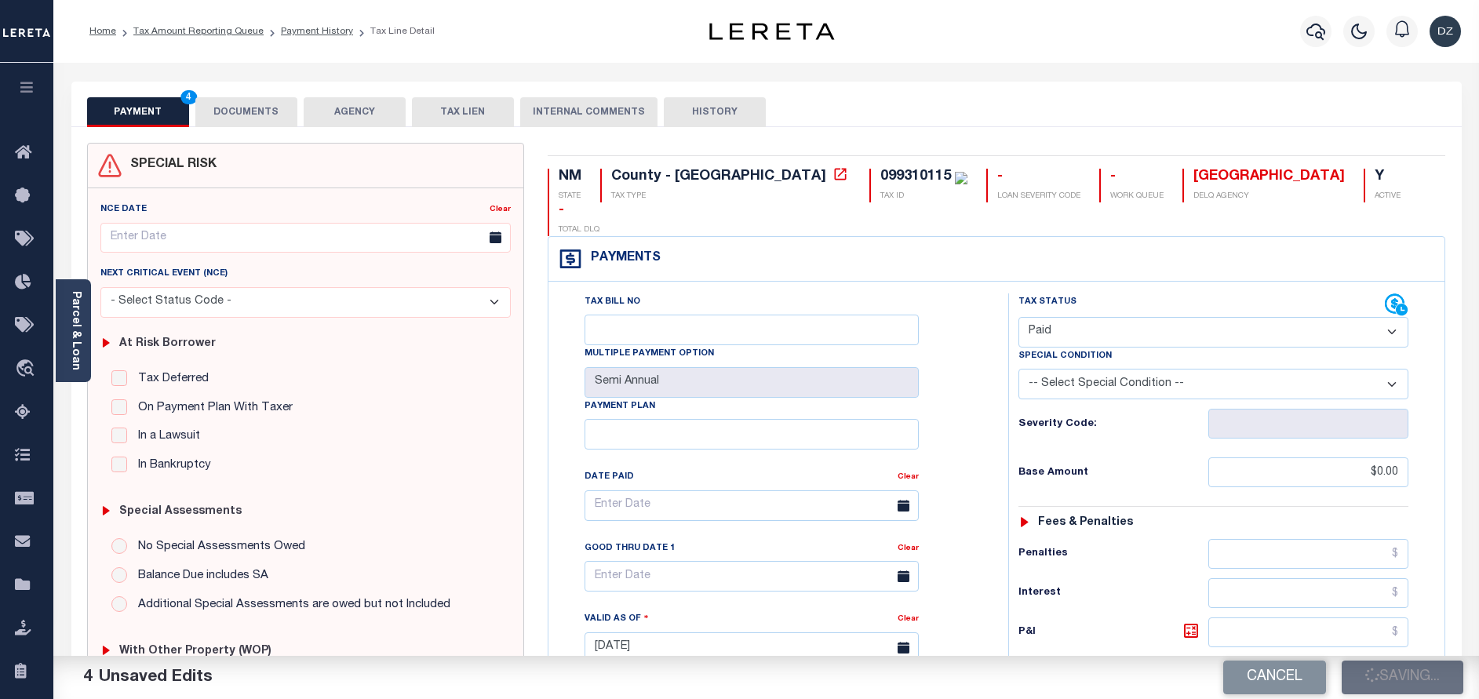
type input "$0"
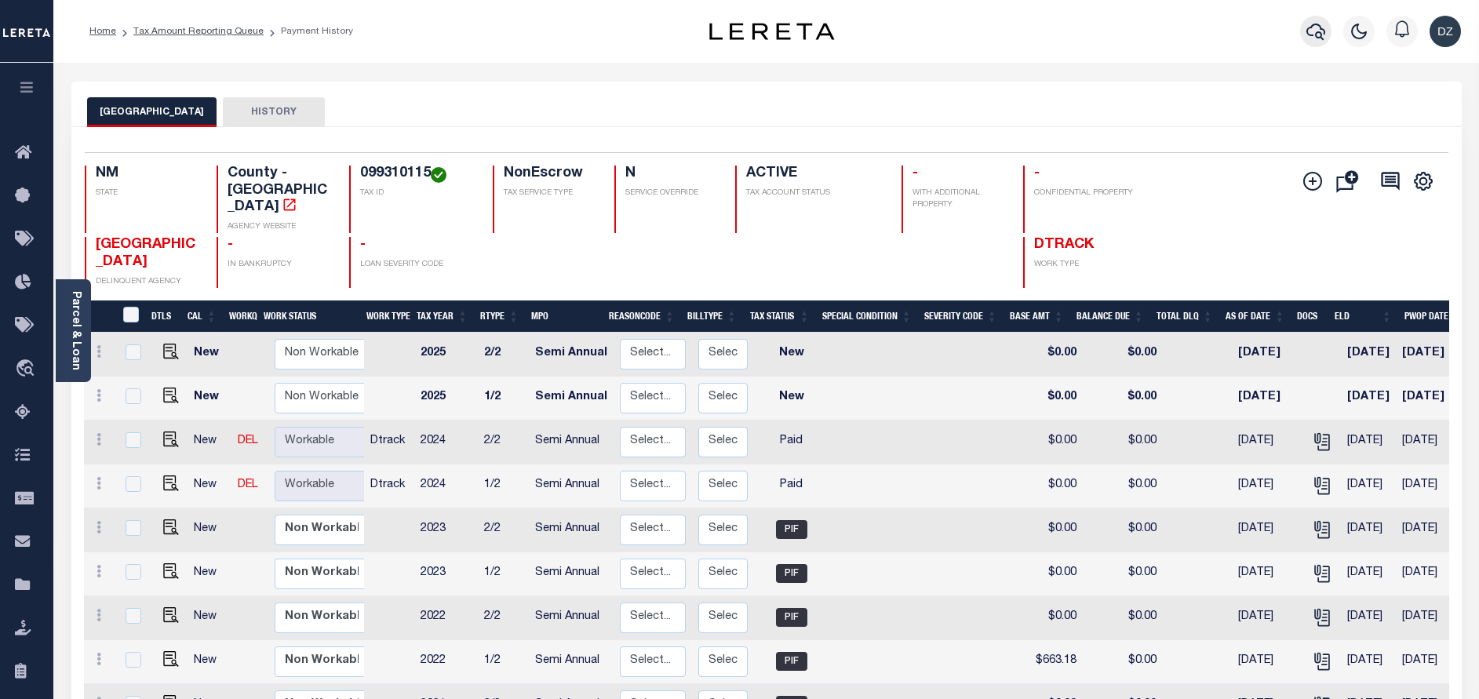
click at [1313, 40] on icon "button" at bounding box center [1315, 31] width 19 height 19
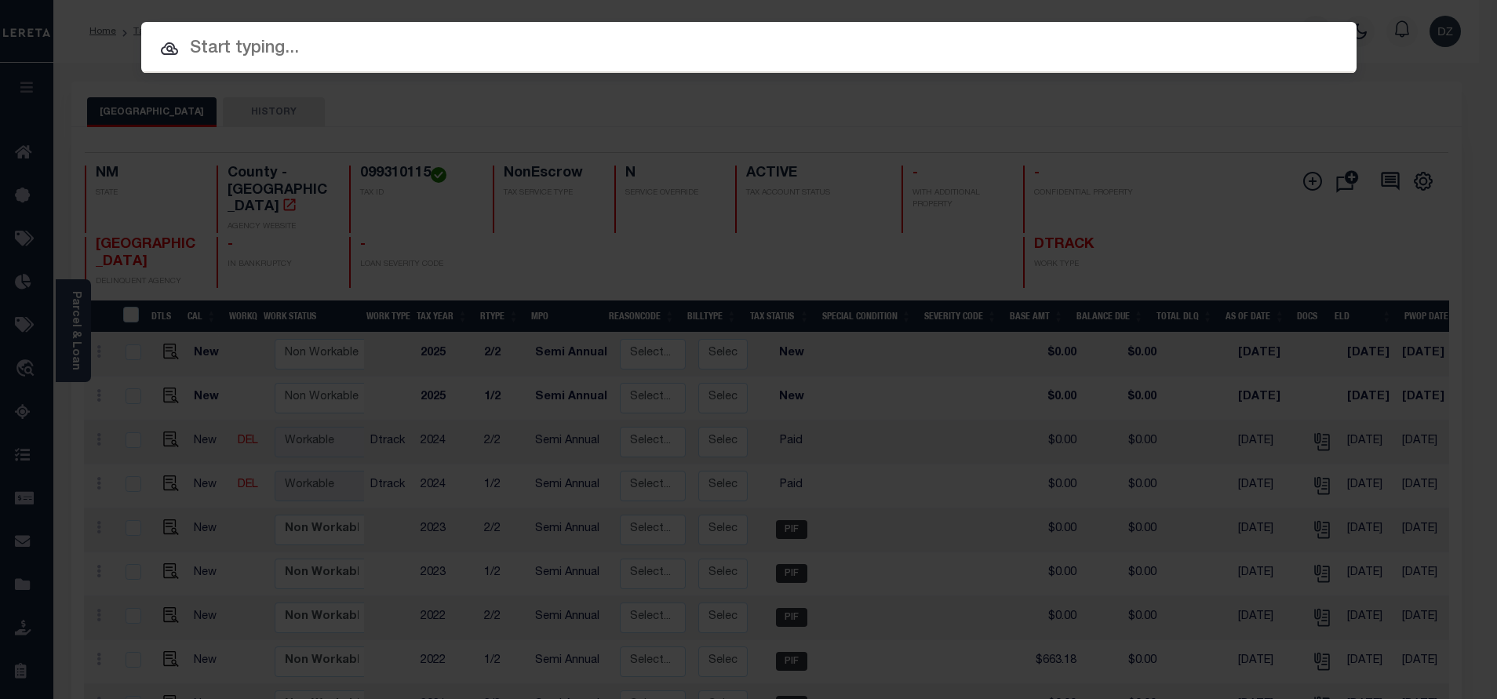
paste input "71985"
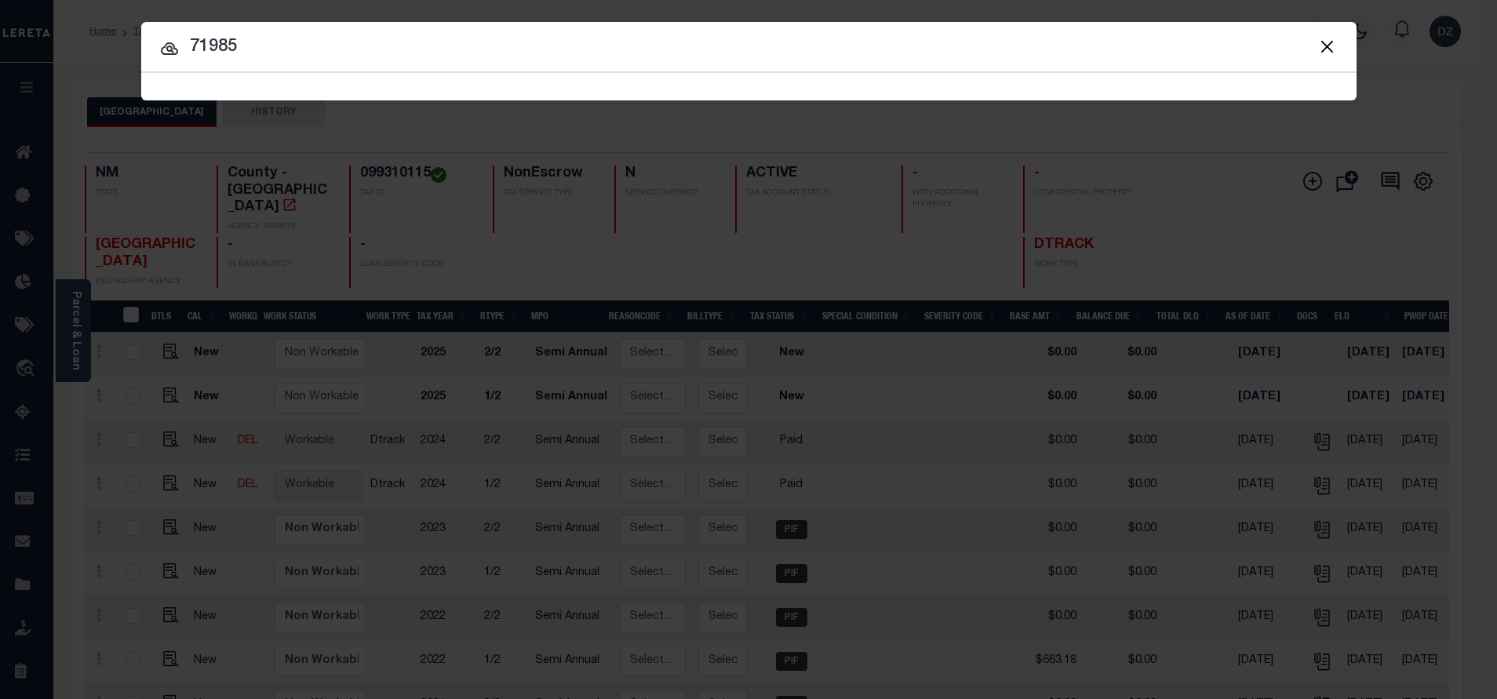
type input "71985"
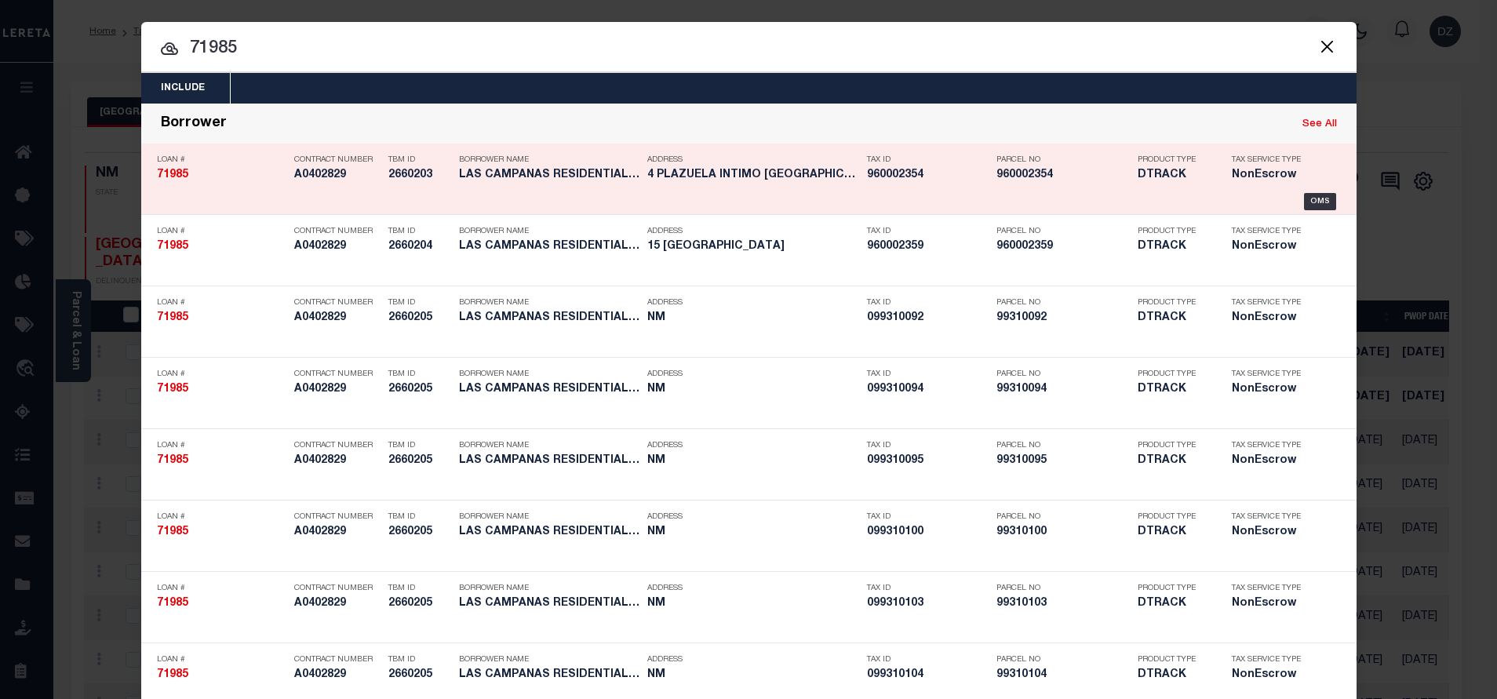
scroll to position [1997, 0]
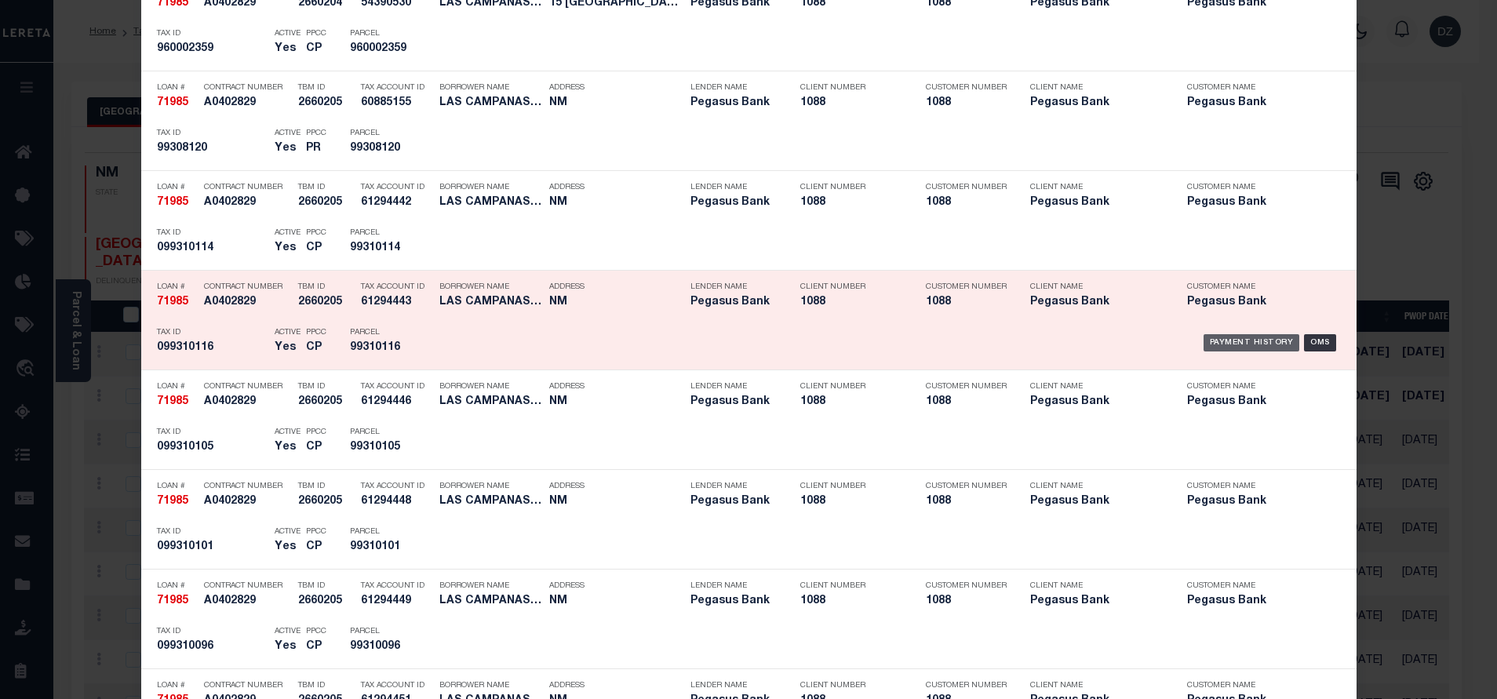
click at [1218, 340] on div "Payment History" at bounding box center [1251, 342] width 96 height 17
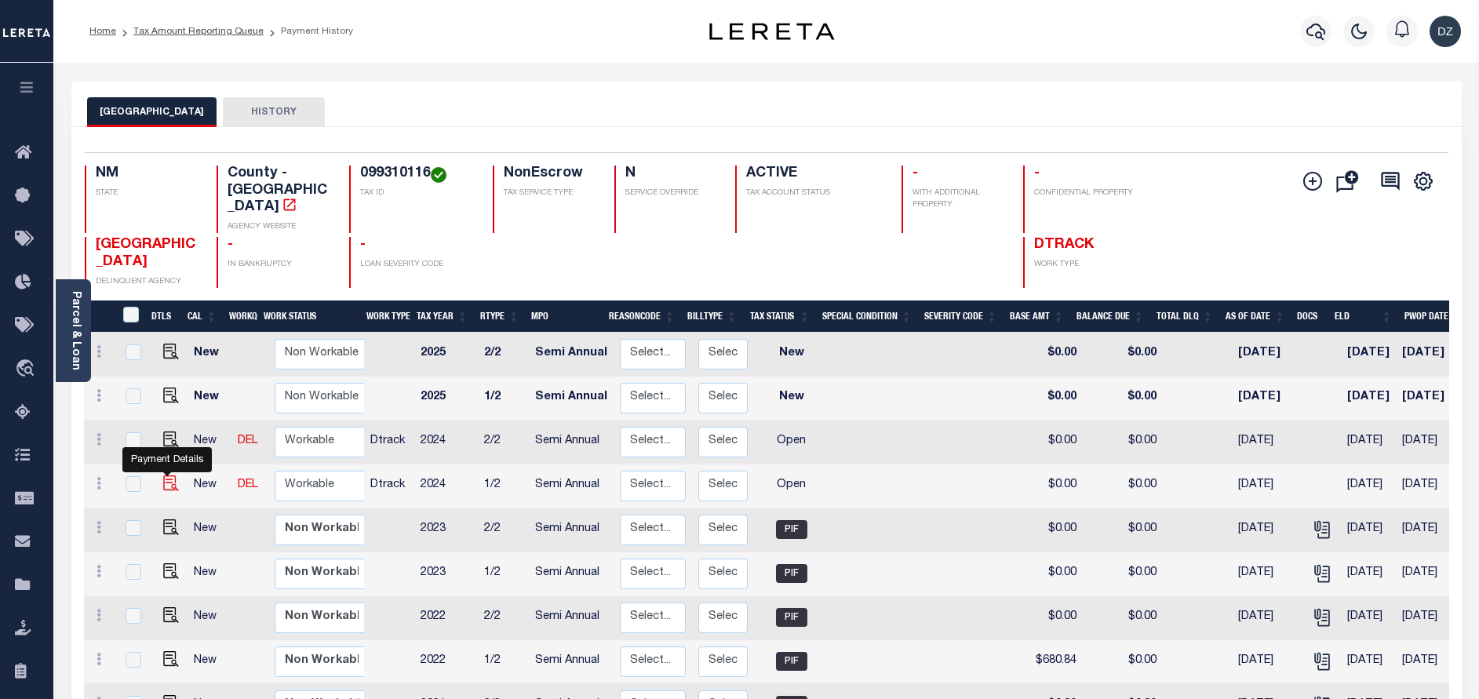
click at [167, 475] on img "" at bounding box center [171, 483] width 16 height 16
checkbox input "true"
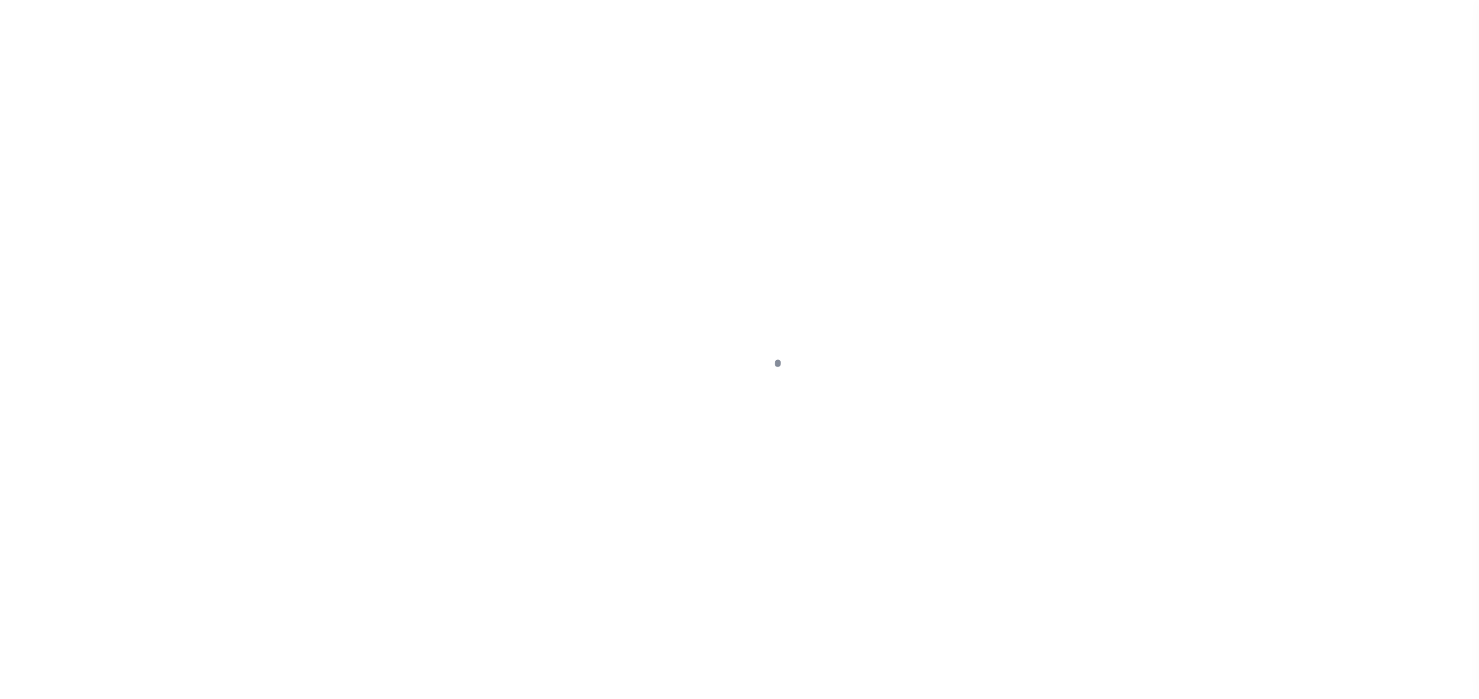
select select "OP2"
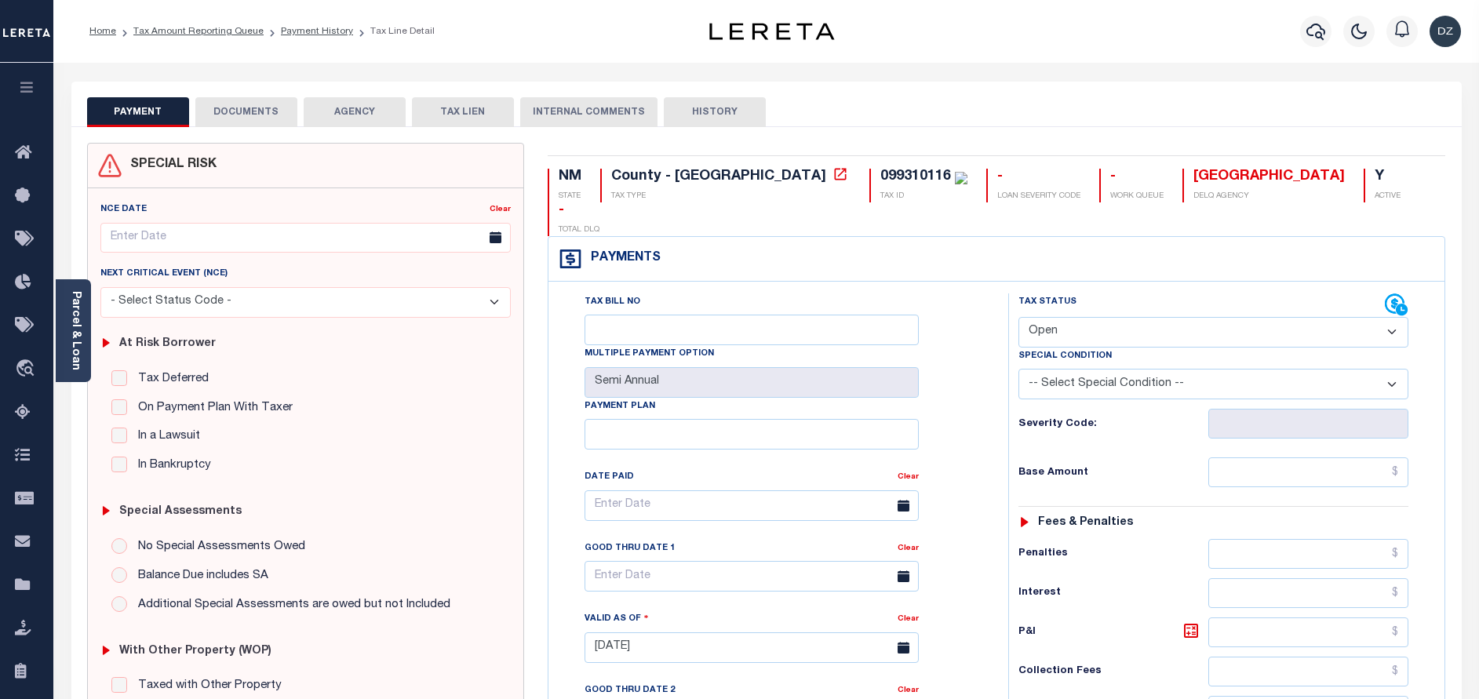
click at [271, 120] on button "DOCUMENTS" at bounding box center [246, 112] width 102 height 30
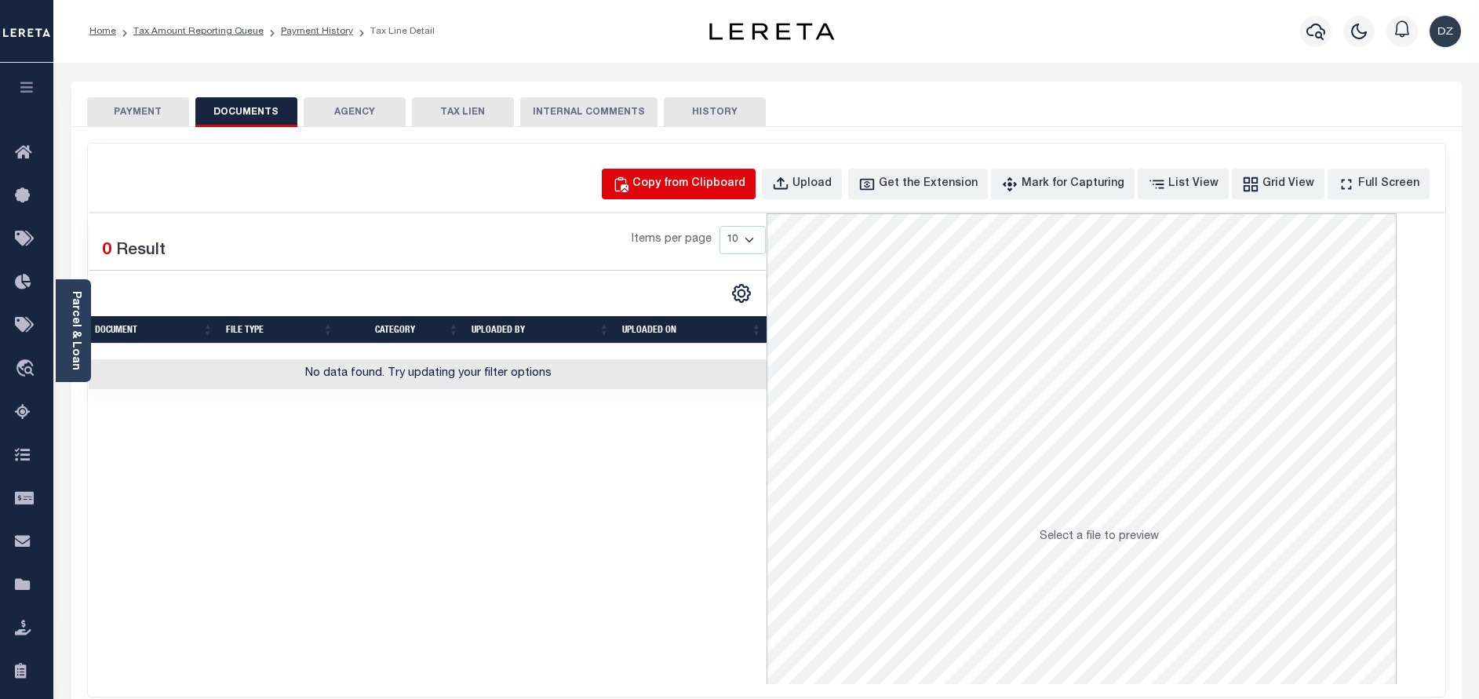
click at [732, 191] on div "Copy from Clipboard" at bounding box center [688, 184] width 113 height 17
select select "POP"
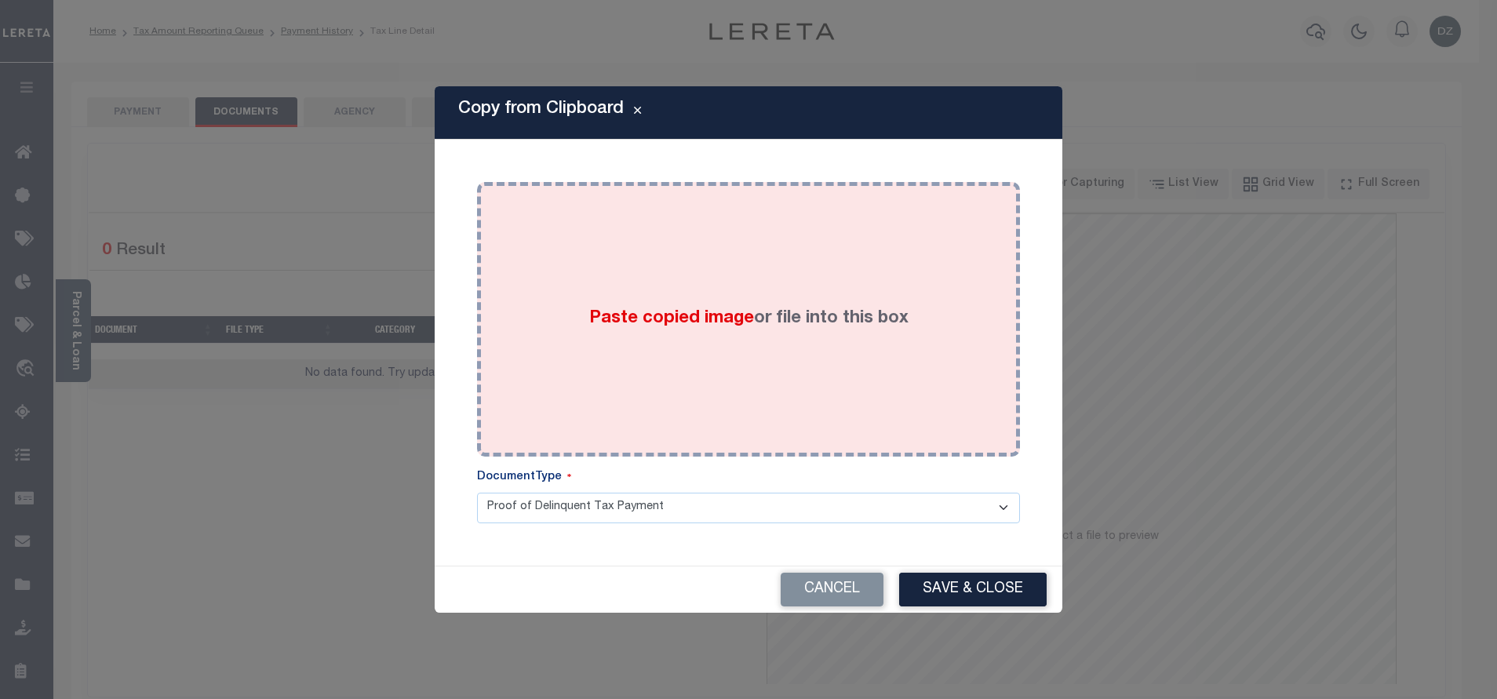
click at [702, 327] on div "Paste copied image or file into this box" at bounding box center [748, 319] width 519 height 251
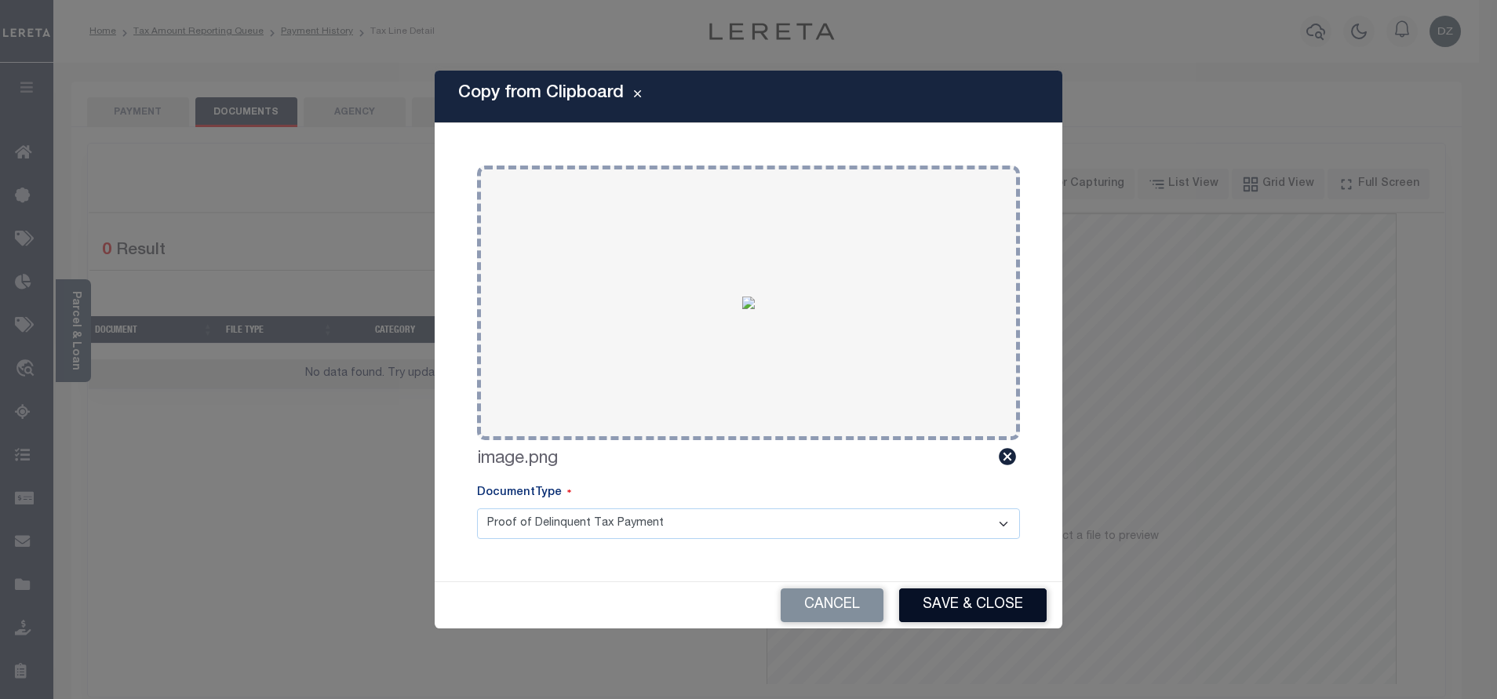
click at [926, 610] on button "Save & Close" at bounding box center [972, 605] width 147 height 34
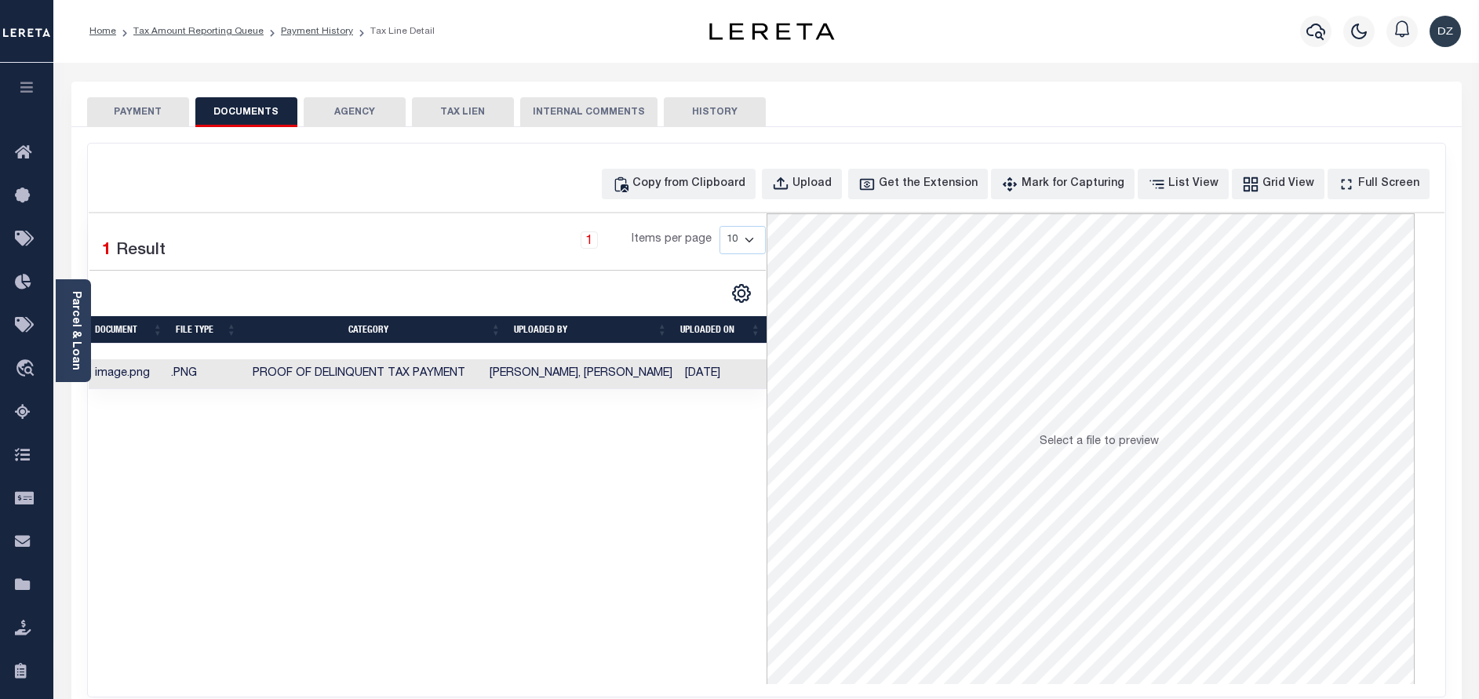
click at [140, 108] on button "PAYMENT" at bounding box center [138, 112] width 102 height 30
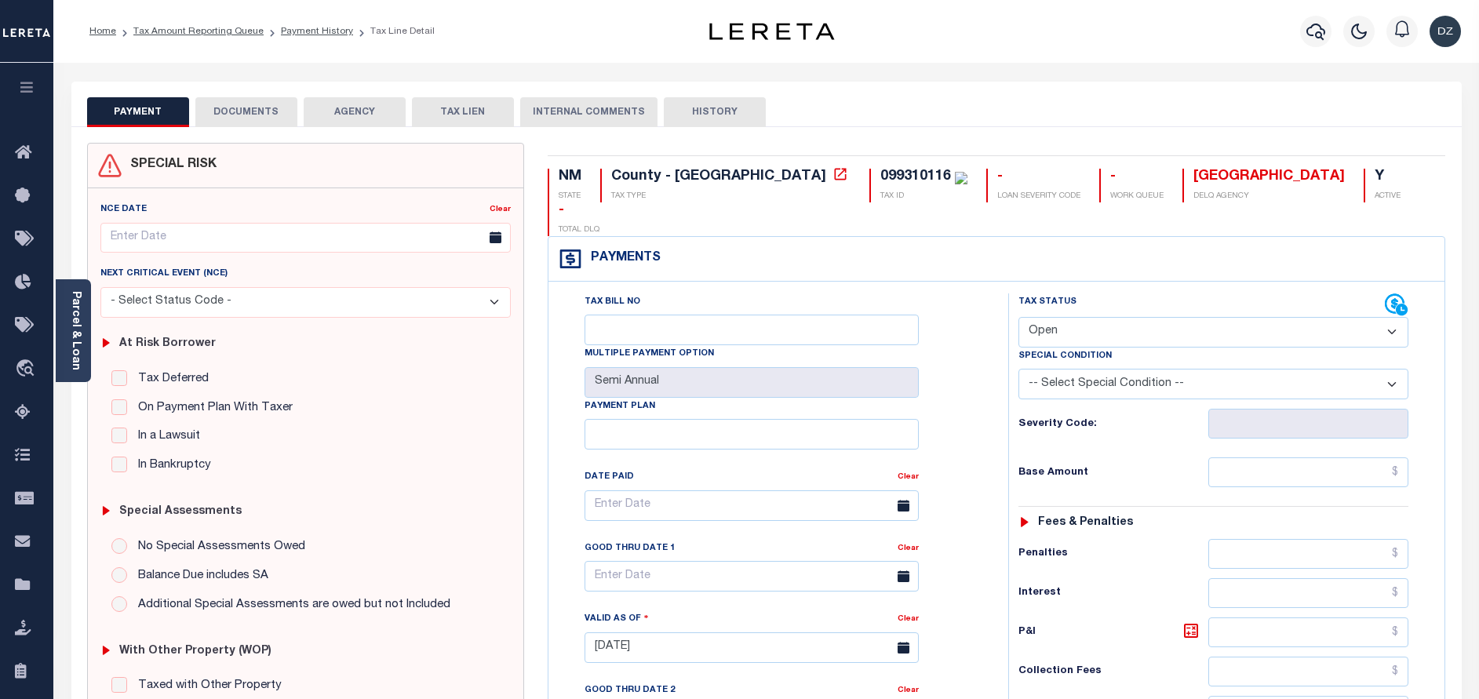
drag, startPoint x: 1100, startPoint y: 292, endPoint x: 1097, endPoint y: 316, distance: 24.5
click at [1100, 317] on select "- Select Status Code - Open Due/Unpaid Paid Incomplete No Tax Due Internal Refu…" at bounding box center [1213, 332] width 390 height 31
select select "PYD"
click at [1018, 317] on select "- Select Status Code - Open Due/Unpaid Paid Incomplete No Tax Due Internal Refu…" at bounding box center [1213, 332] width 390 height 31
type input "[DATE]"
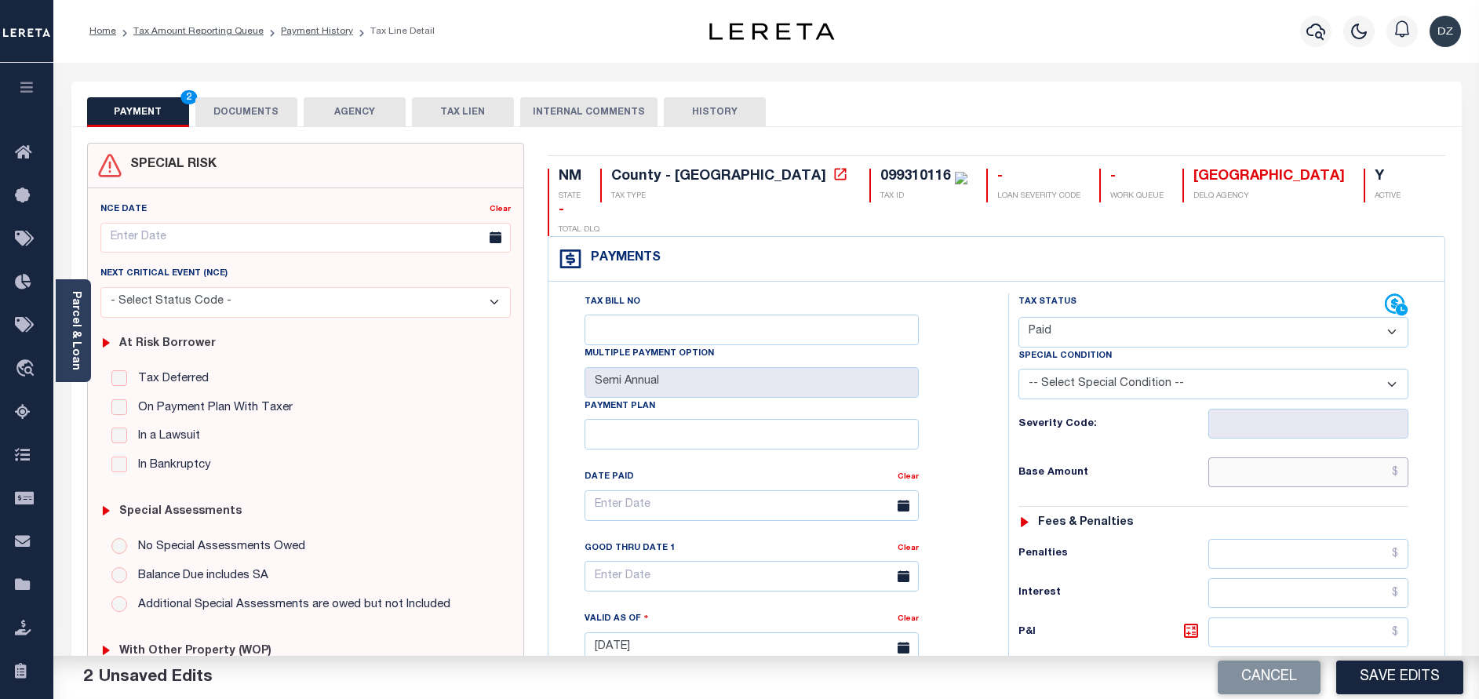
click at [1302, 457] on input "text" at bounding box center [1308, 472] width 200 height 30
type input "$0.00"
click at [1364, 672] on button "Save Edits" at bounding box center [1399, 678] width 127 height 34
checkbox input "false"
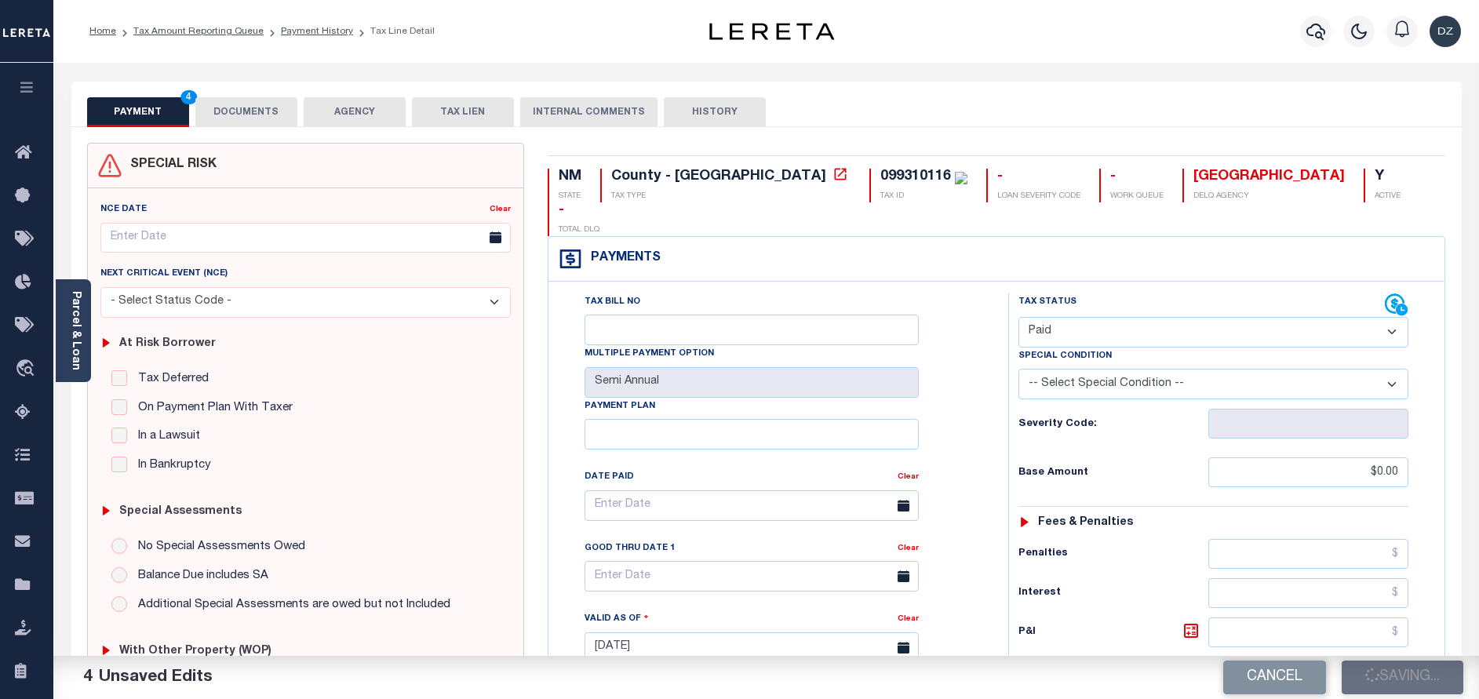
checkbox input "false"
type input "$0"
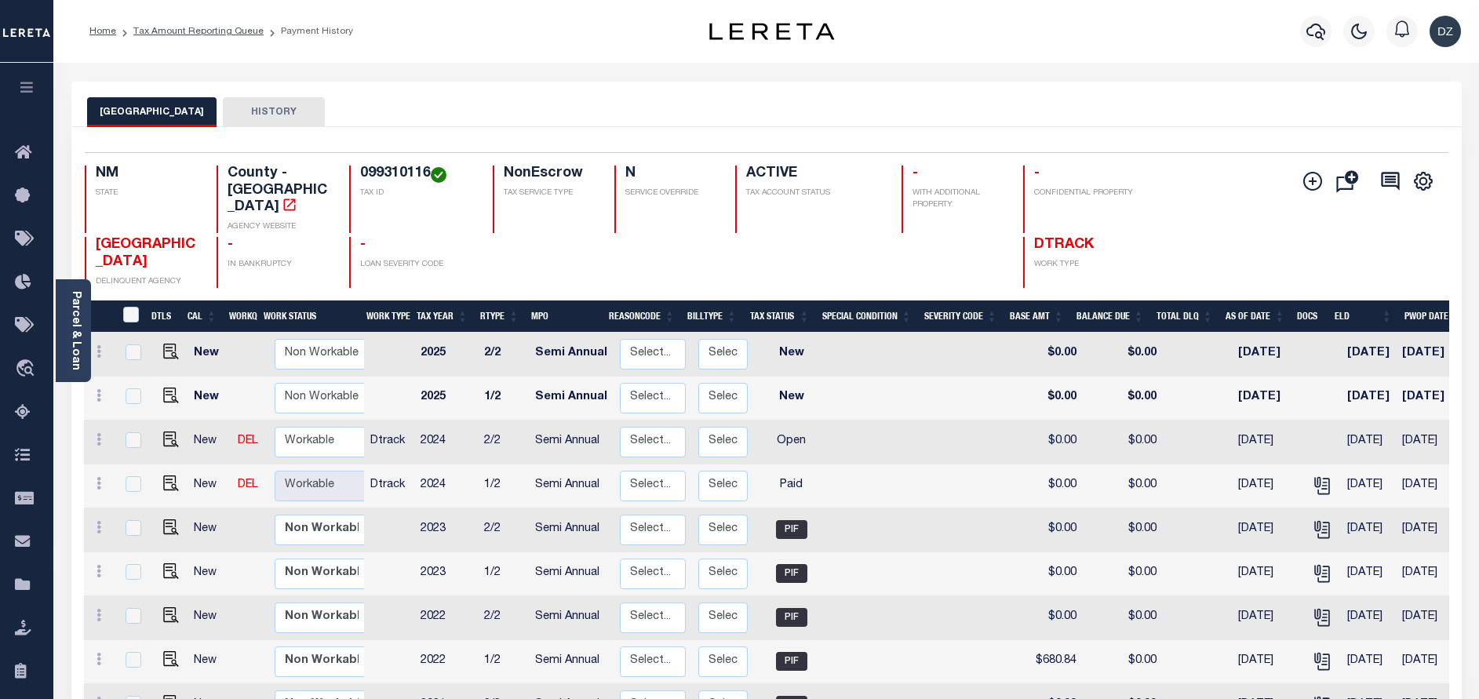
click at [158, 435] on link at bounding box center [167, 440] width 24 height 11
checkbox input "true"
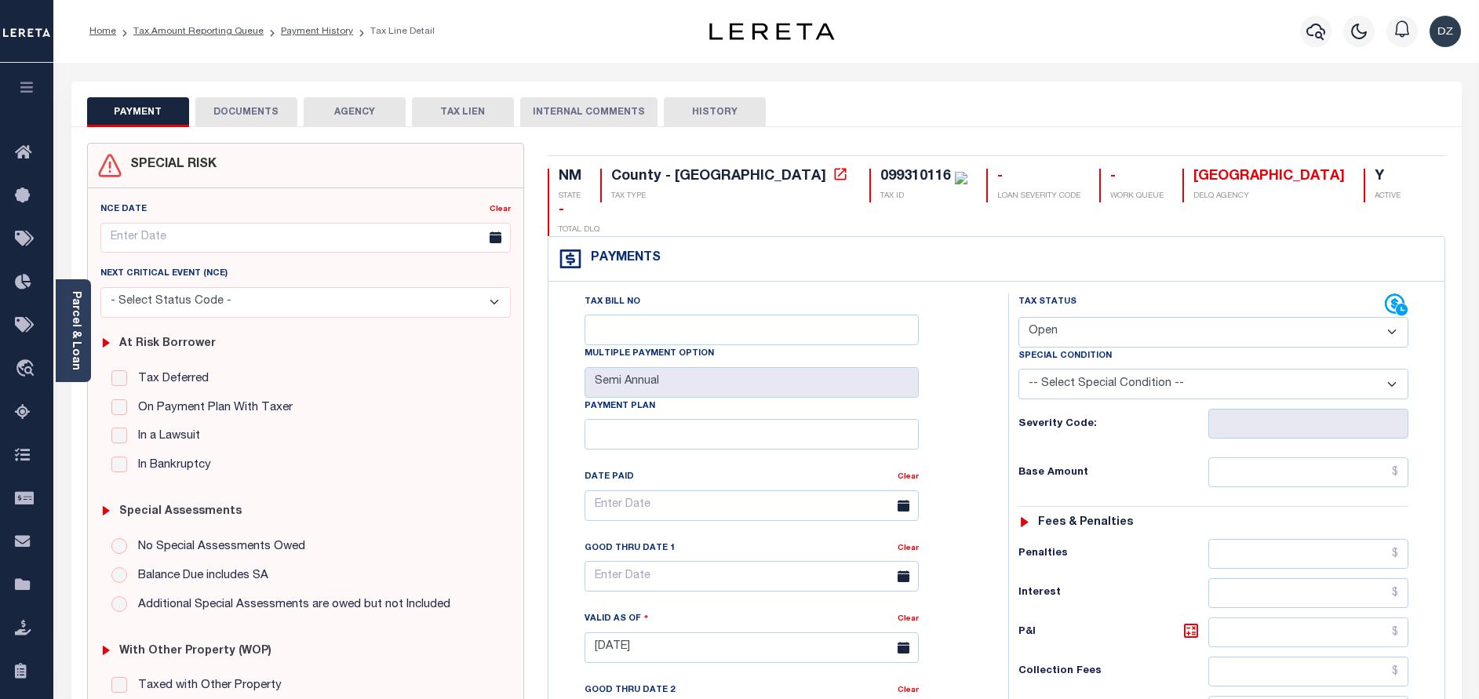
drag, startPoint x: 1076, startPoint y: 289, endPoint x: 1073, endPoint y: 301, distance: 12.8
click at [1075, 317] on select "- Select Status Code - Open Due/Unpaid Paid Incomplete No Tax Due Internal Refu…" at bounding box center [1213, 332] width 390 height 31
select select "PYD"
click at [1018, 317] on select "- Select Status Code - Open Due/Unpaid Paid Incomplete No Tax Due Internal Refu…" at bounding box center [1213, 332] width 390 height 31
type input "[DATE]"
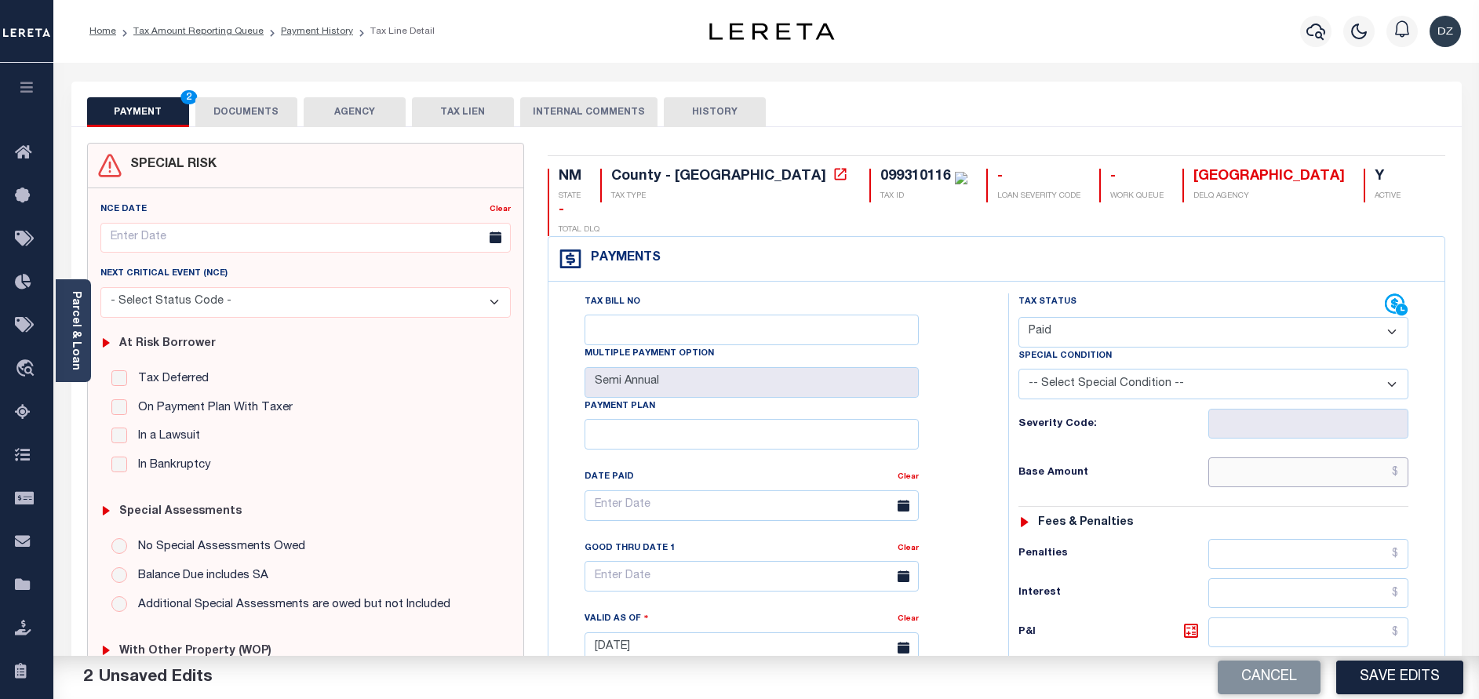
click at [1269, 457] on input "text" at bounding box center [1308, 472] width 200 height 30
type input "$0.00"
drag, startPoint x: 260, startPoint y: 108, endPoint x: 324, endPoint y: 128, distance: 67.3
click at [260, 109] on button "DOCUMENTS" at bounding box center [246, 112] width 102 height 30
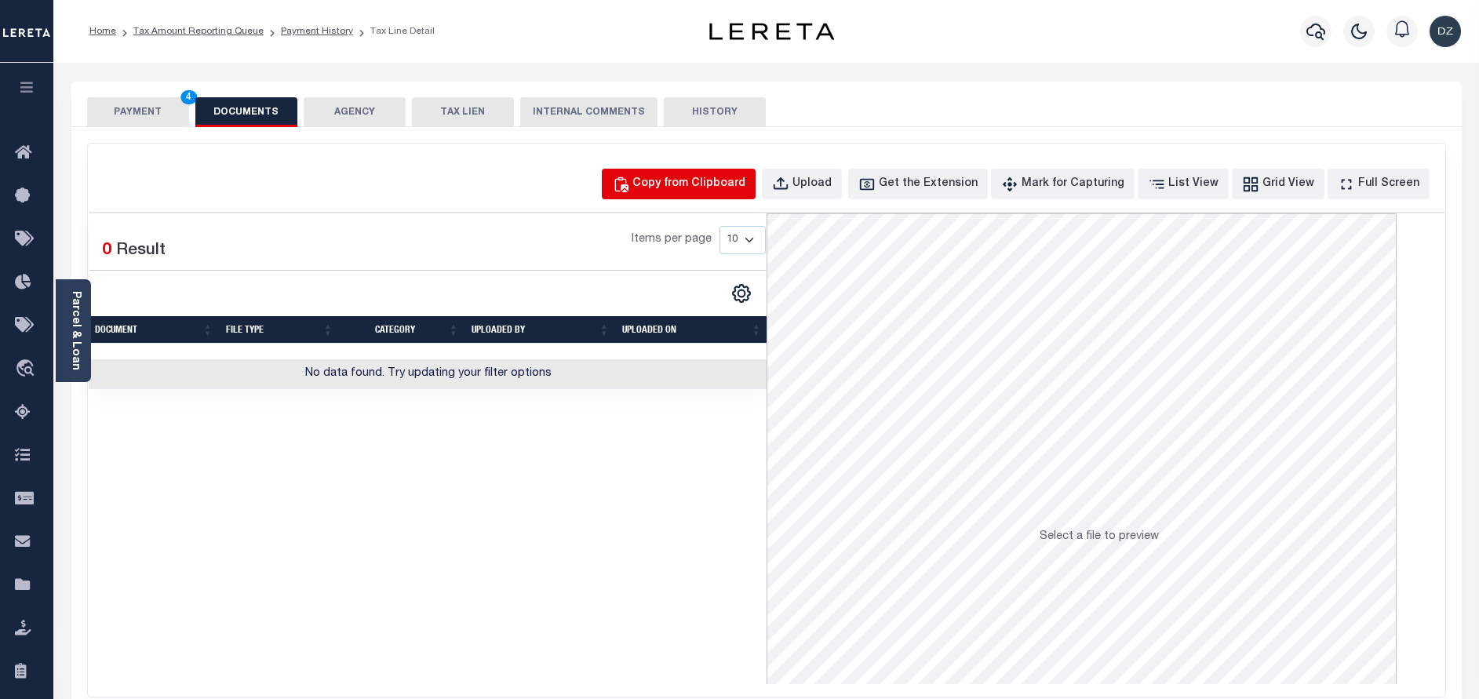
click at [722, 172] on button "Copy from Clipboard" at bounding box center [679, 184] width 154 height 31
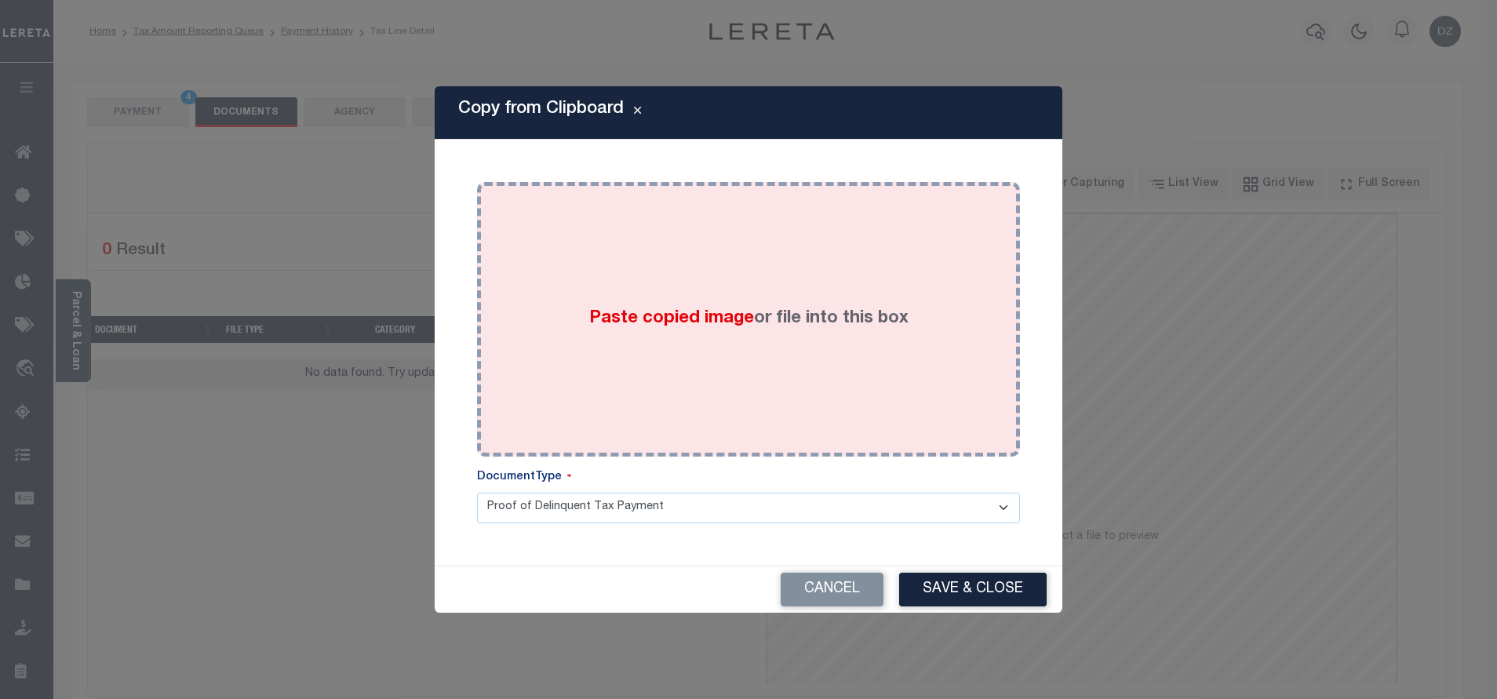
click at [672, 316] on label "Paste copied image or file into this box" at bounding box center [748, 319] width 319 height 26
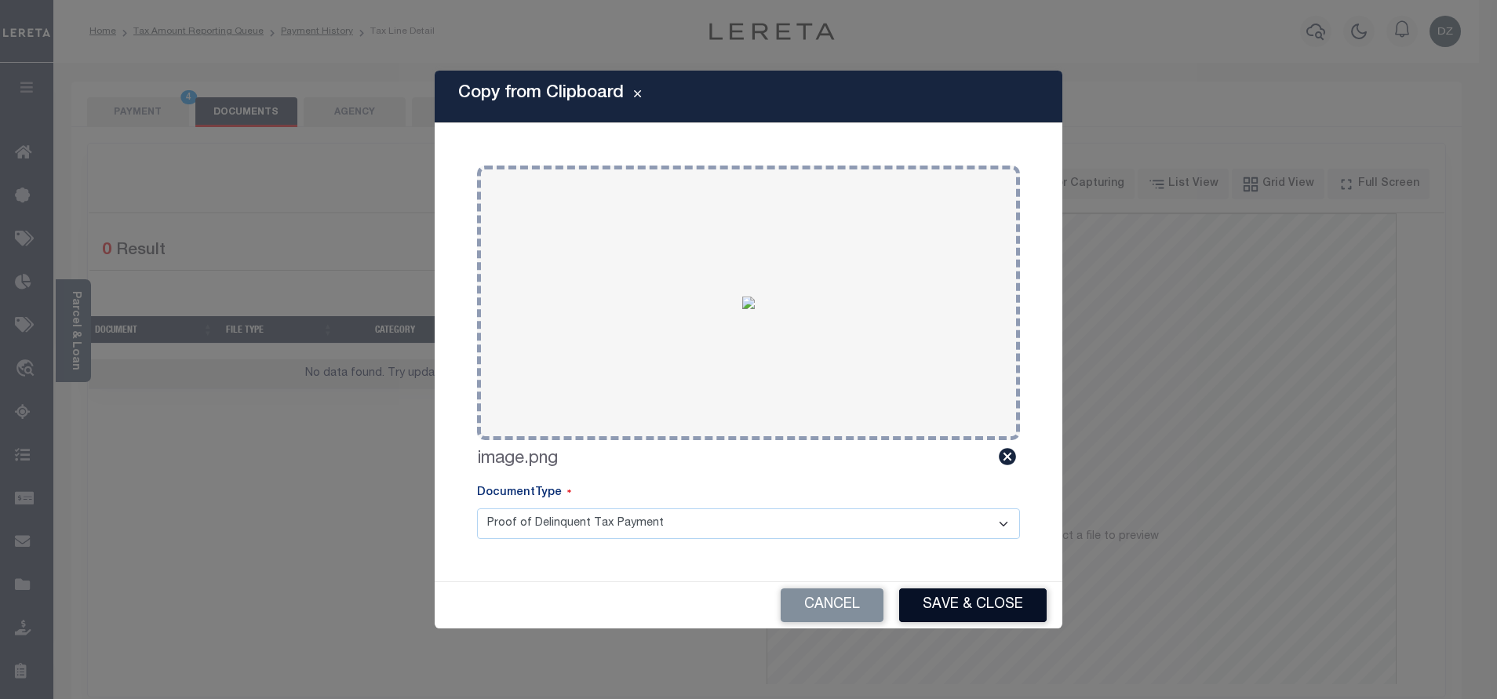
drag, startPoint x: 941, startPoint y: 601, endPoint x: 866, endPoint y: 537, distance: 98.5
click at [941, 601] on button "Save & Close" at bounding box center [972, 605] width 147 height 34
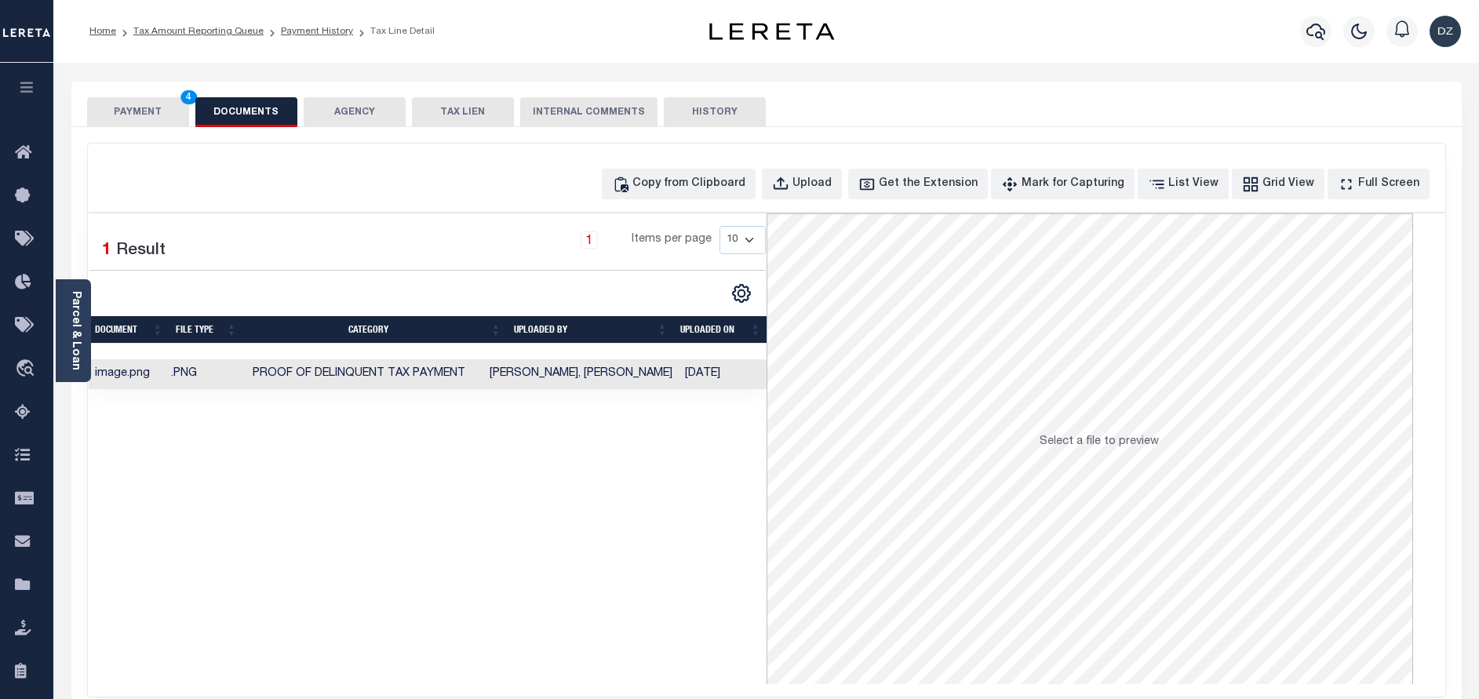
click at [151, 115] on button "PAYMENT 4" at bounding box center [138, 112] width 102 height 30
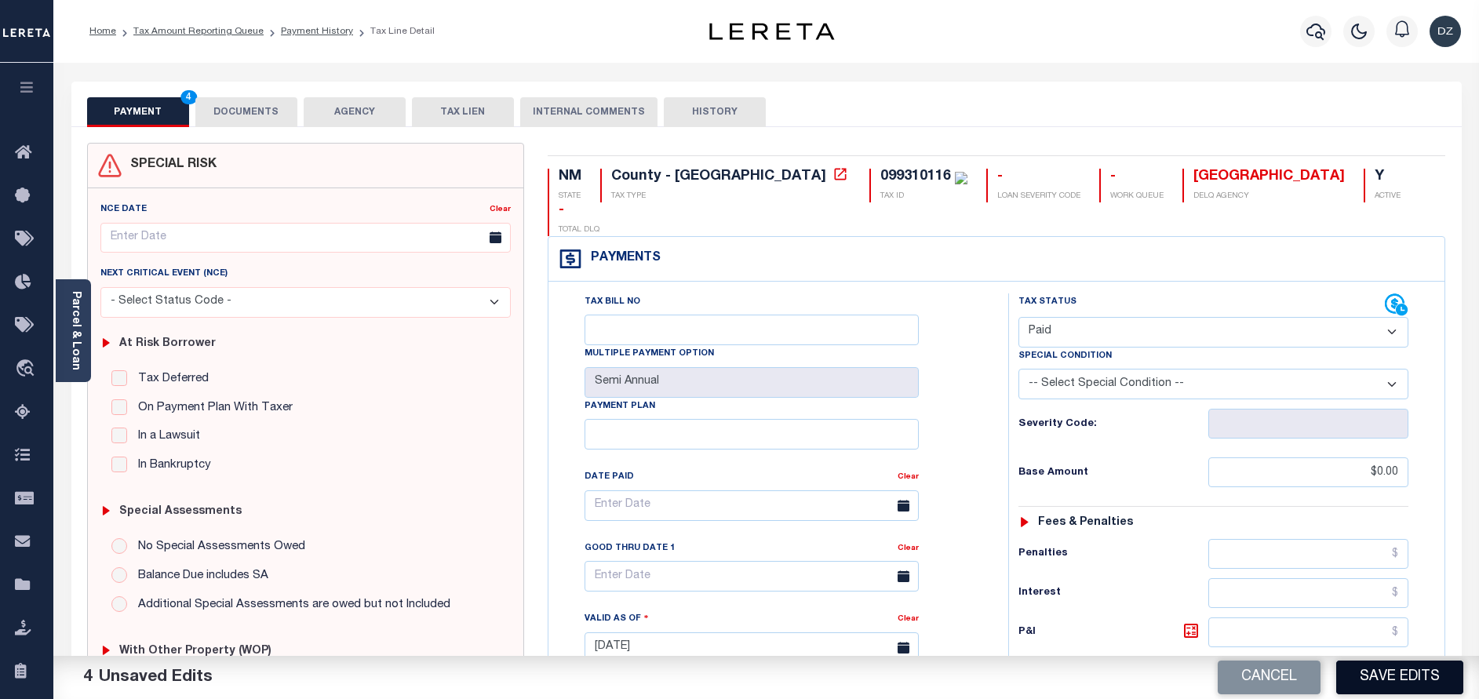
click at [1367, 679] on button "Save Edits" at bounding box center [1399, 678] width 127 height 34
checkbox input "false"
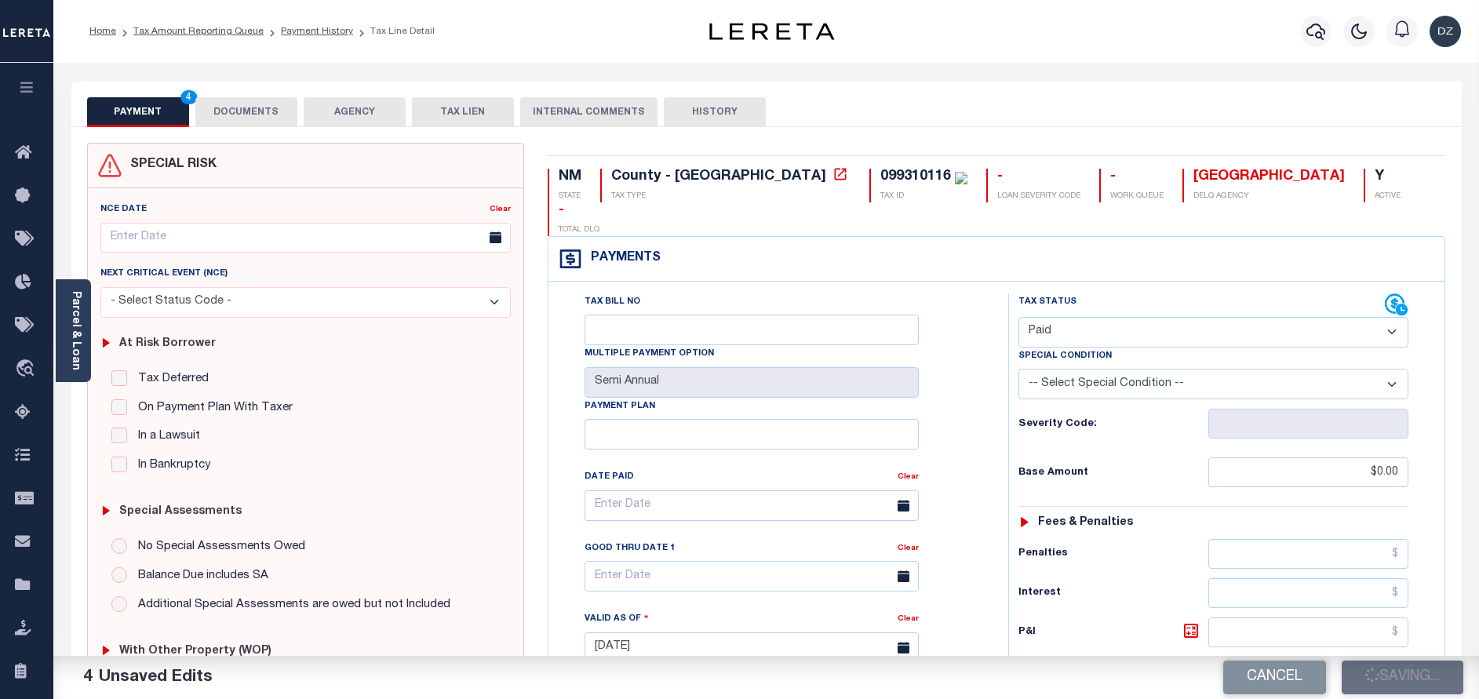
type input "$0"
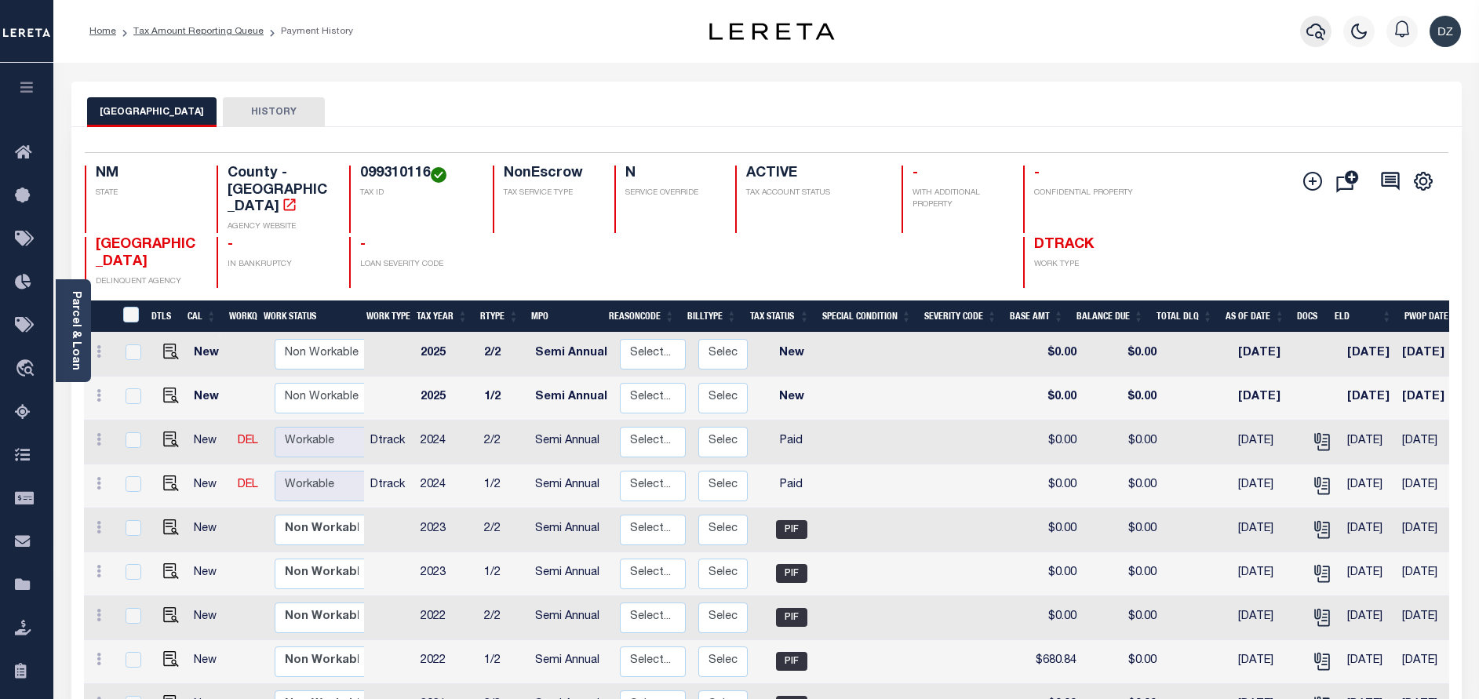
click at [1313, 33] on icon "button" at bounding box center [1315, 31] width 19 height 19
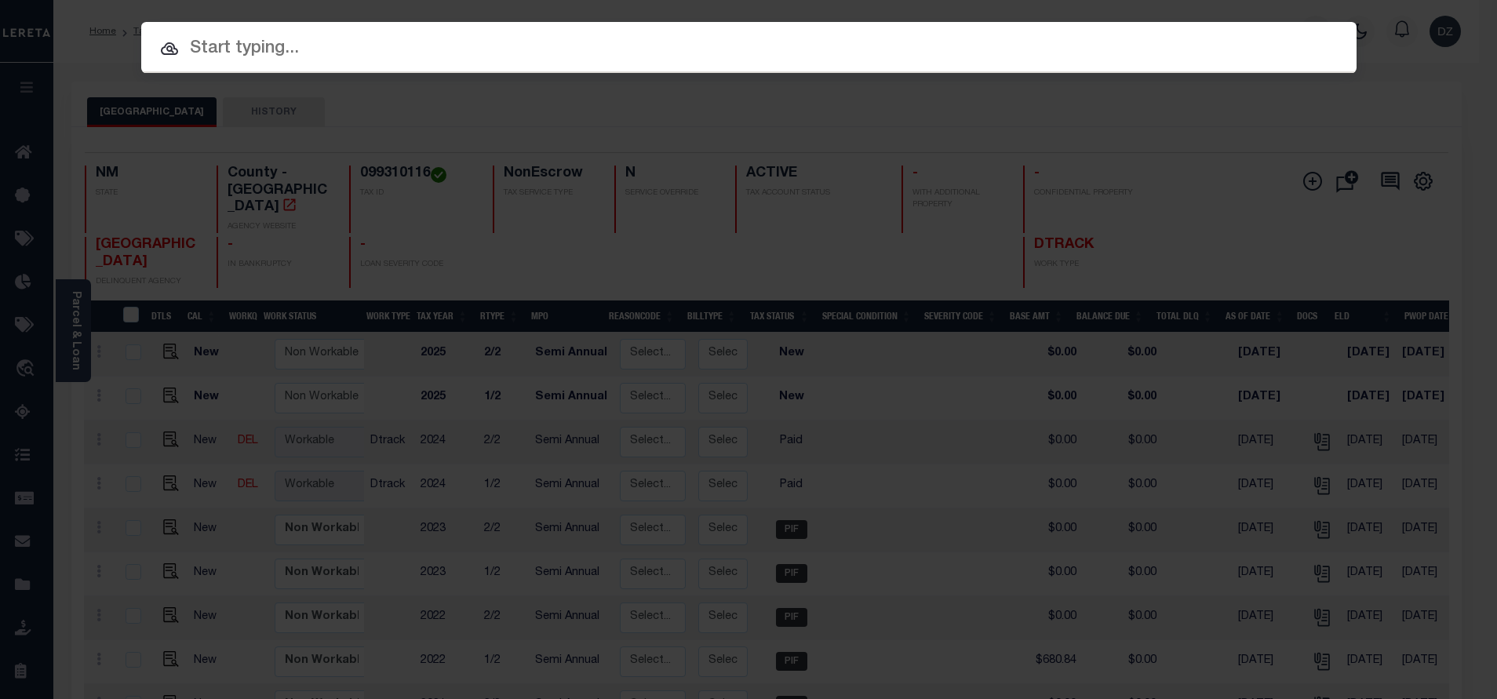
paste input "71985"
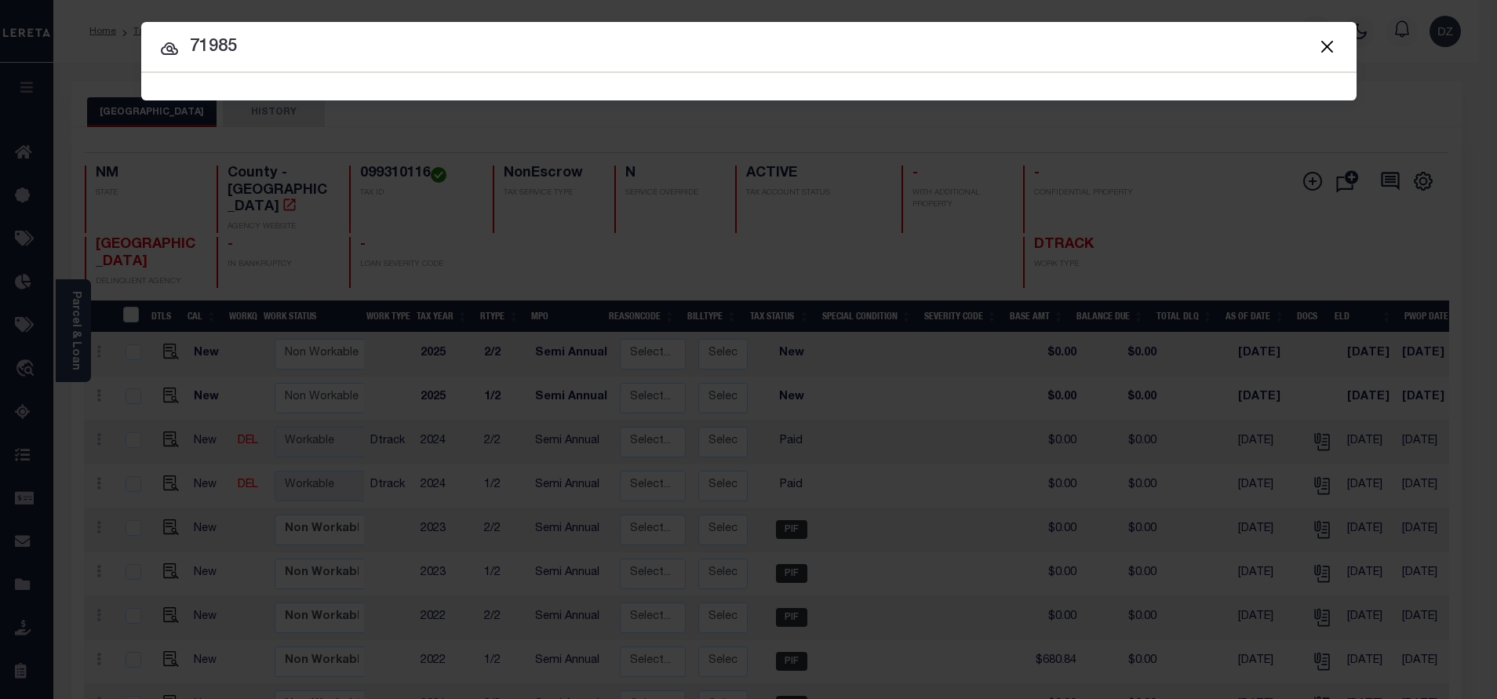
type input "71985"
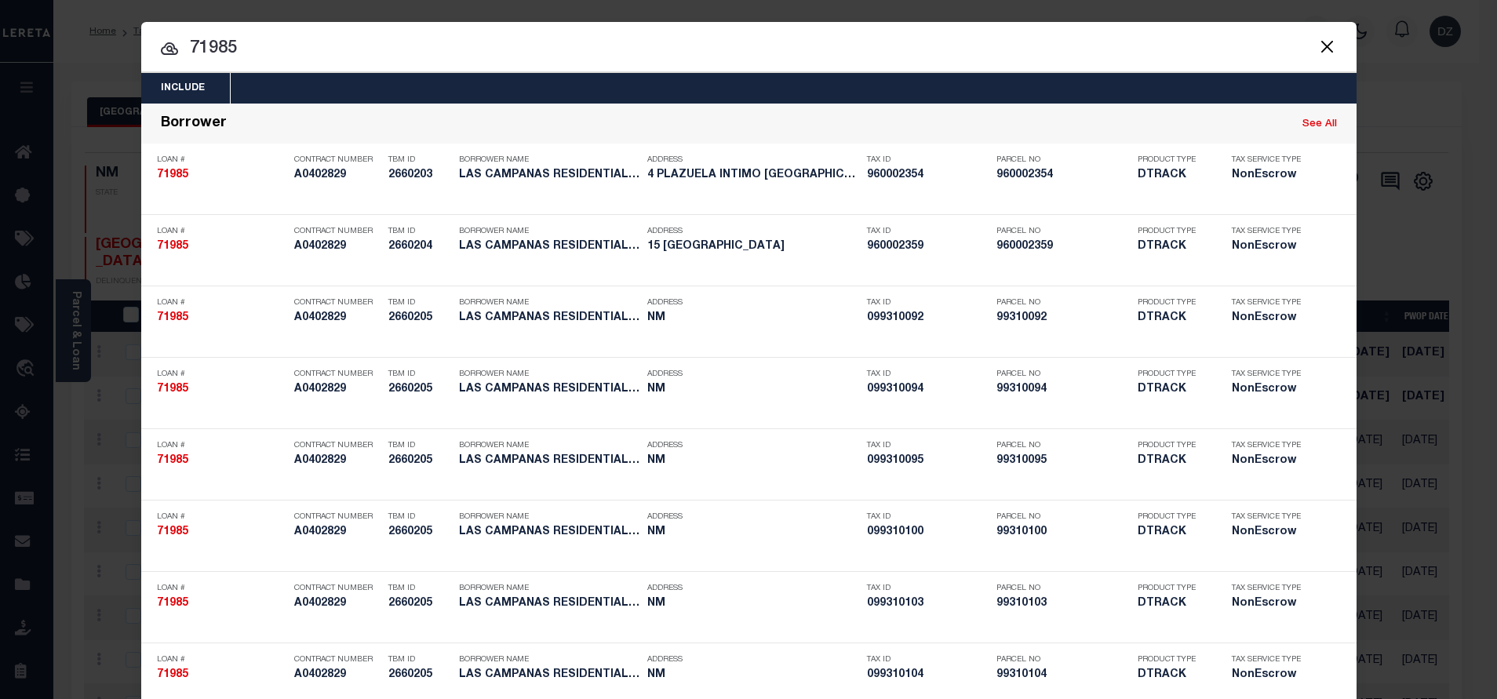
scroll to position [2893, 0]
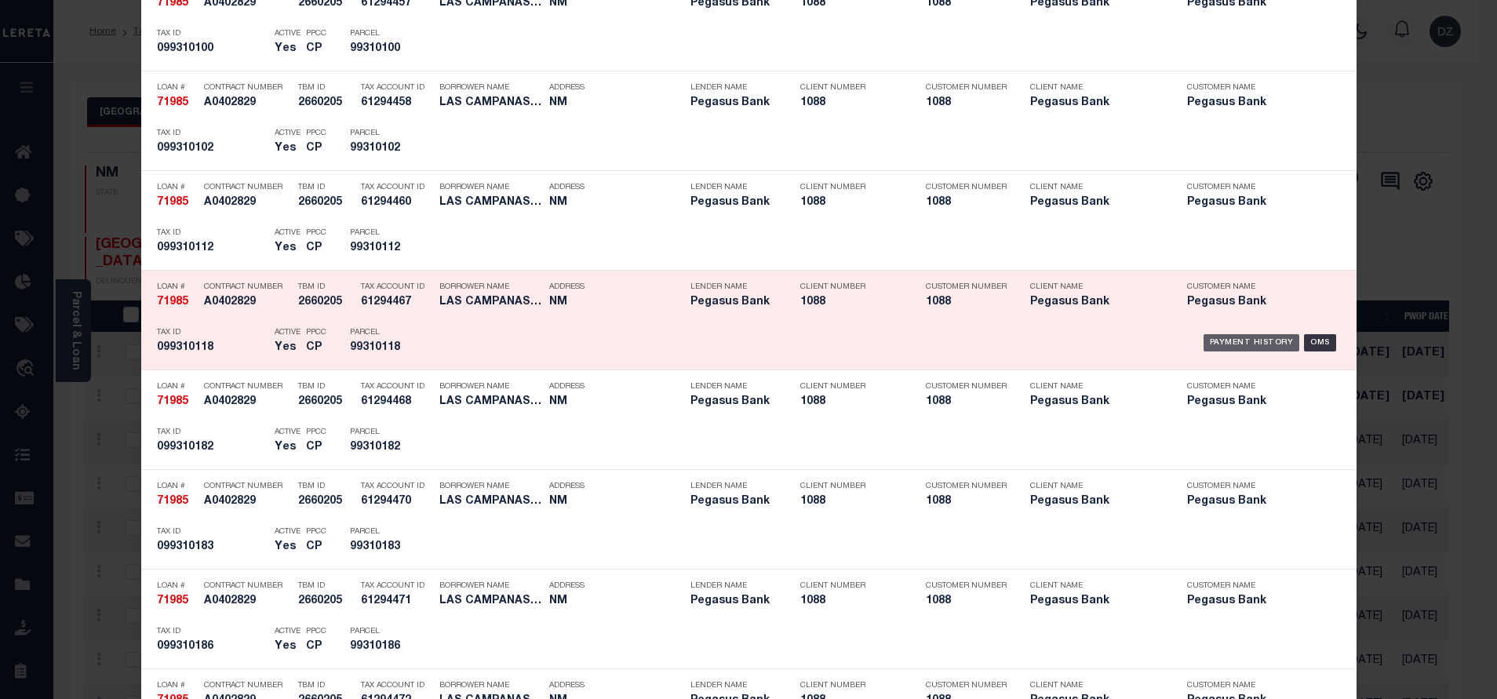
click at [1227, 340] on div "Payment History" at bounding box center [1251, 342] width 96 height 17
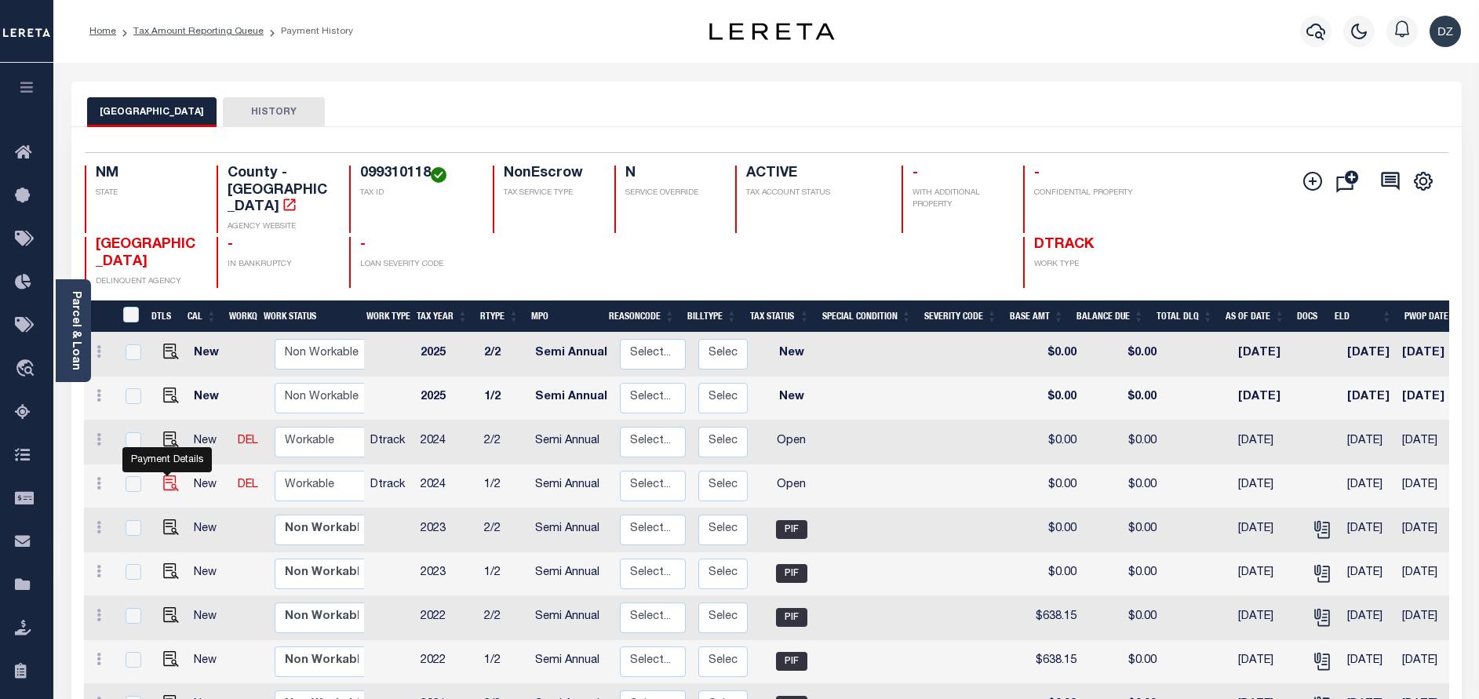
click at [166, 475] on img "" at bounding box center [171, 483] width 16 height 16
checkbox input "true"
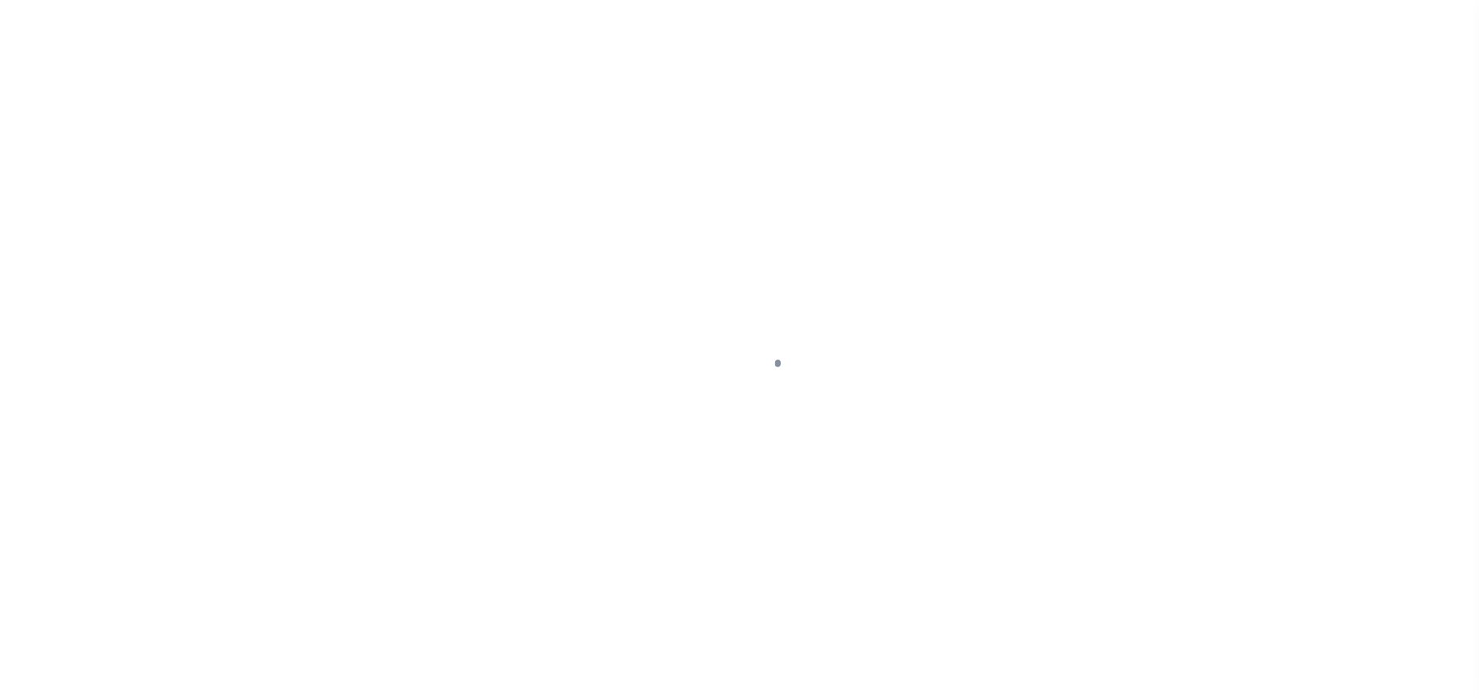
select select "OP2"
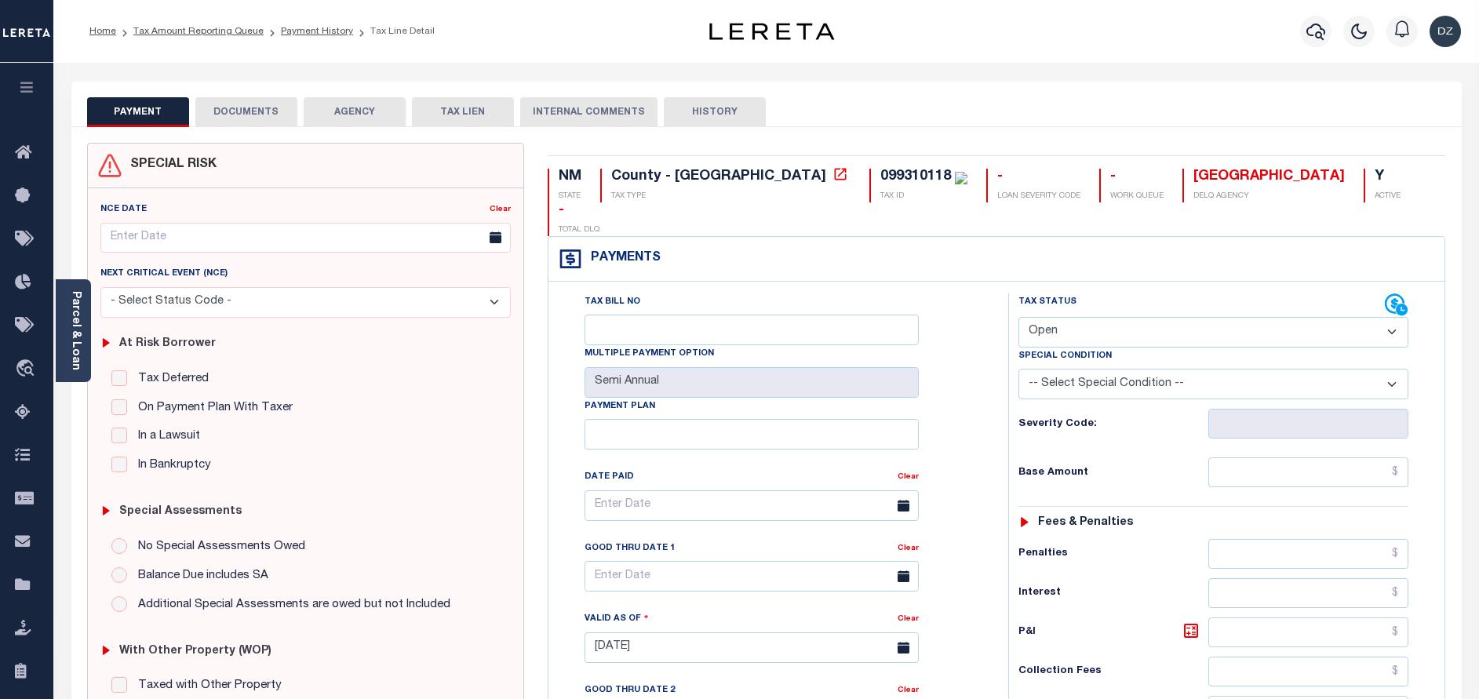
click at [236, 104] on button "DOCUMENTS" at bounding box center [246, 112] width 102 height 30
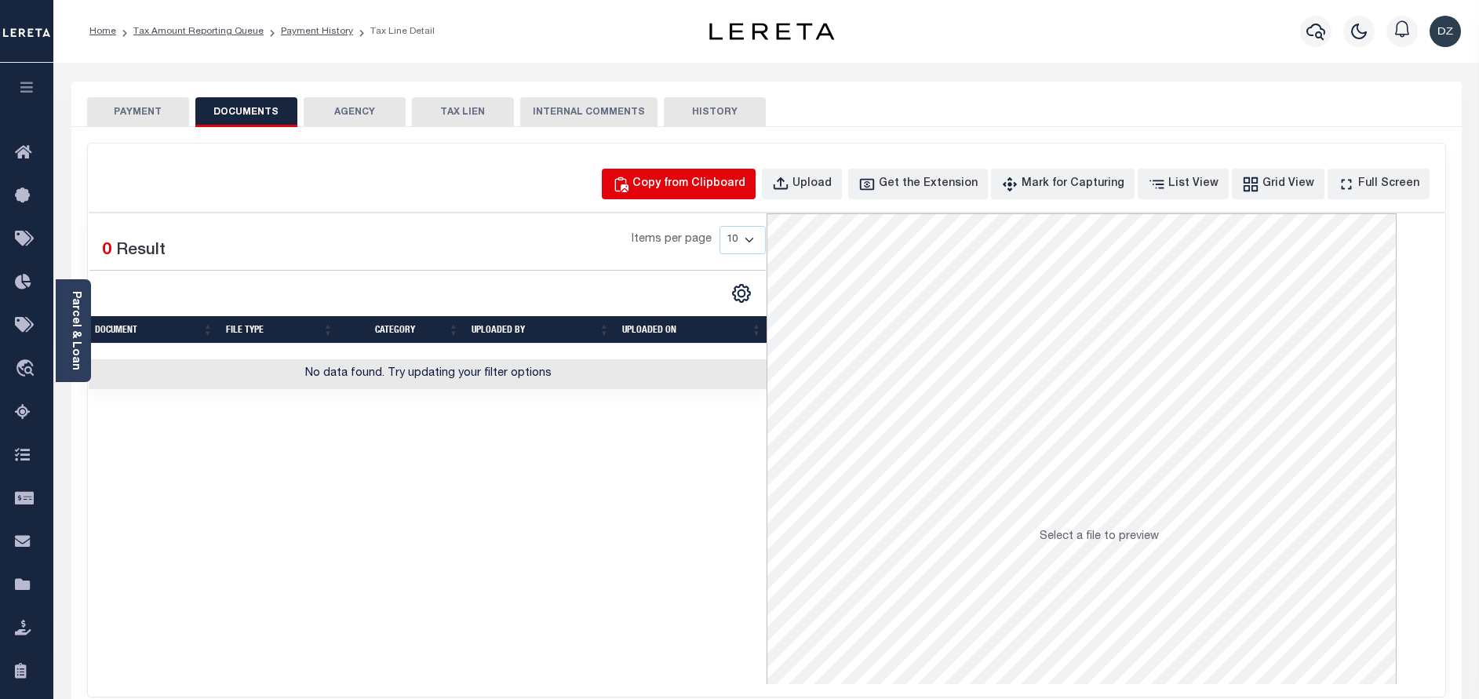
click at [669, 188] on button "Copy from Clipboard" at bounding box center [679, 184] width 154 height 31
select select "POP"
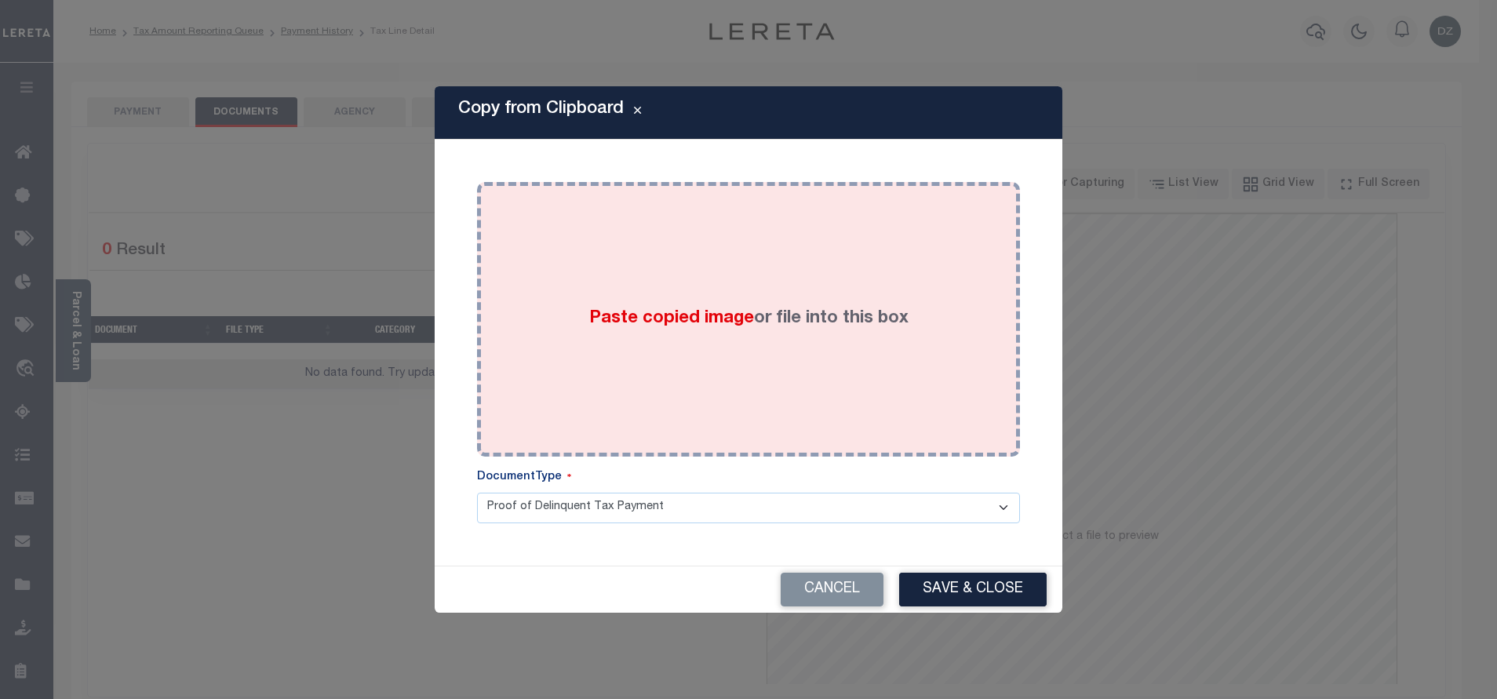
click at [652, 258] on div "Paste copied image or file into this box" at bounding box center [748, 319] width 519 height 251
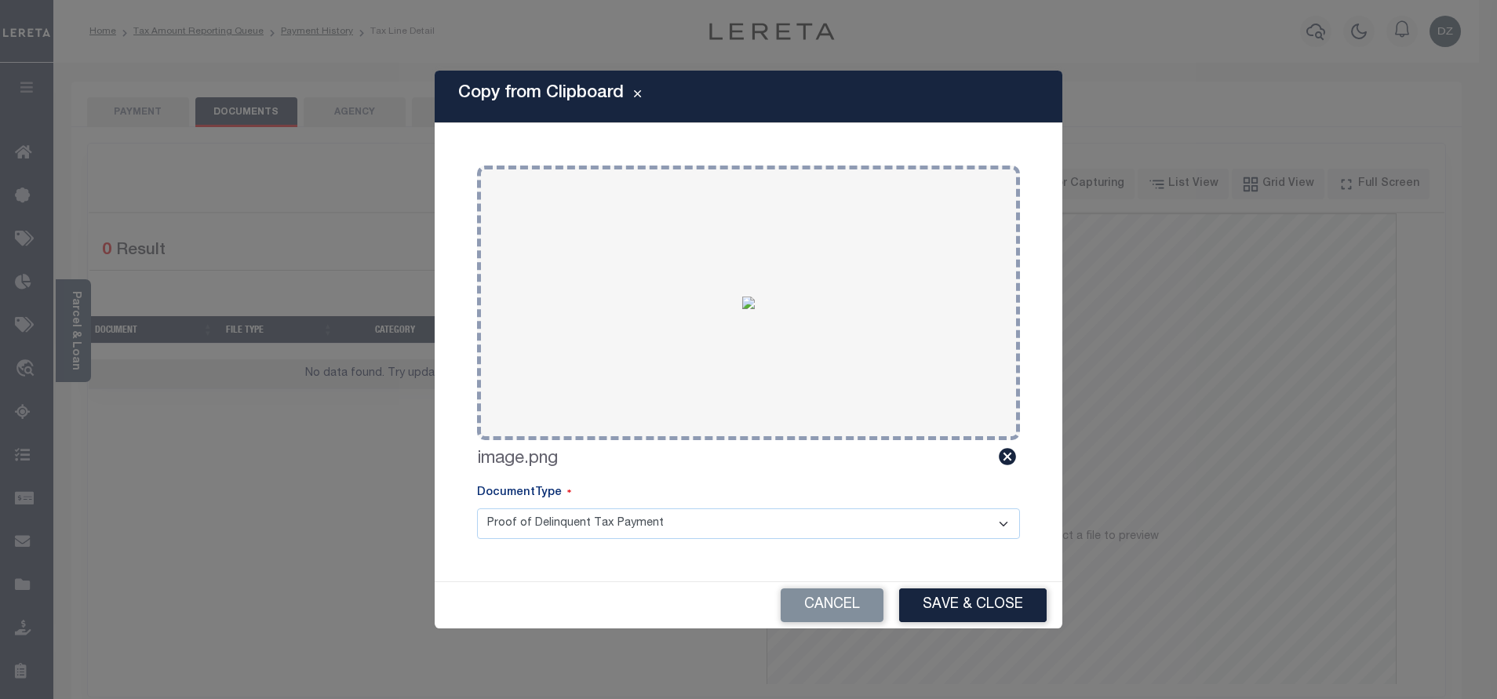
click at [941, 584] on div "Cancel Save & Close" at bounding box center [749, 605] width 628 height 46
click at [945, 609] on button "Save & Close" at bounding box center [972, 605] width 147 height 34
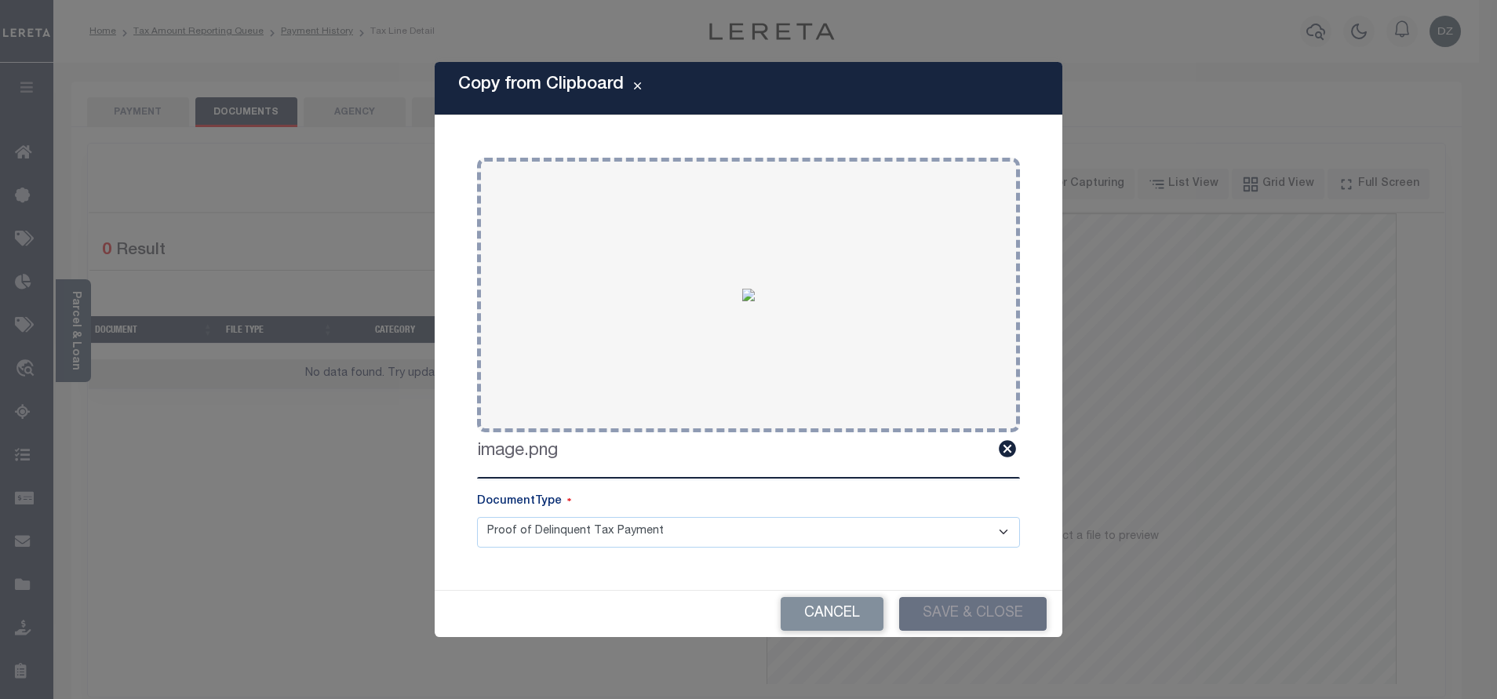
click at [129, 115] on div "Copy from Clipboard Paste copied image or file into this box Select file or dra…" at bounding box center [748, 349] width 1497 height 699
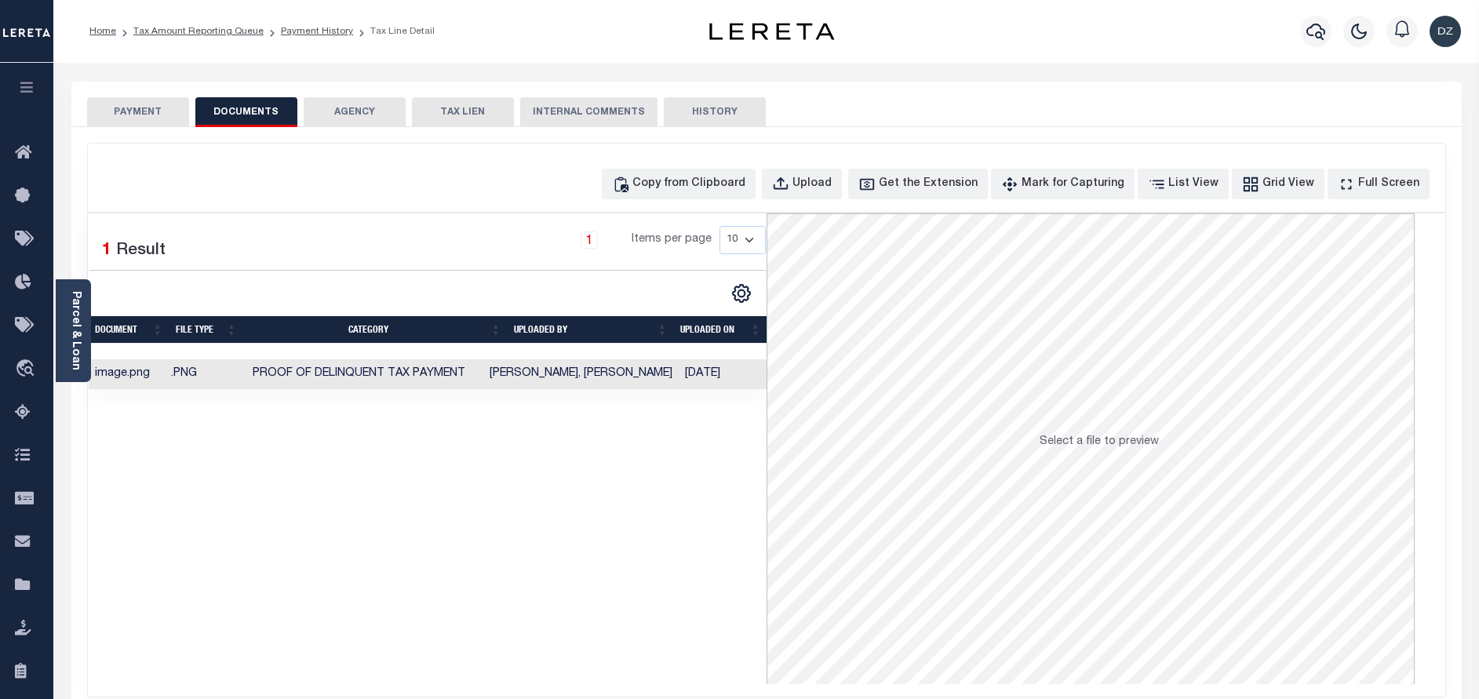
click at [129, 115] on button "PAYMENT" at bounding box center [138, 112] width 102 height 30
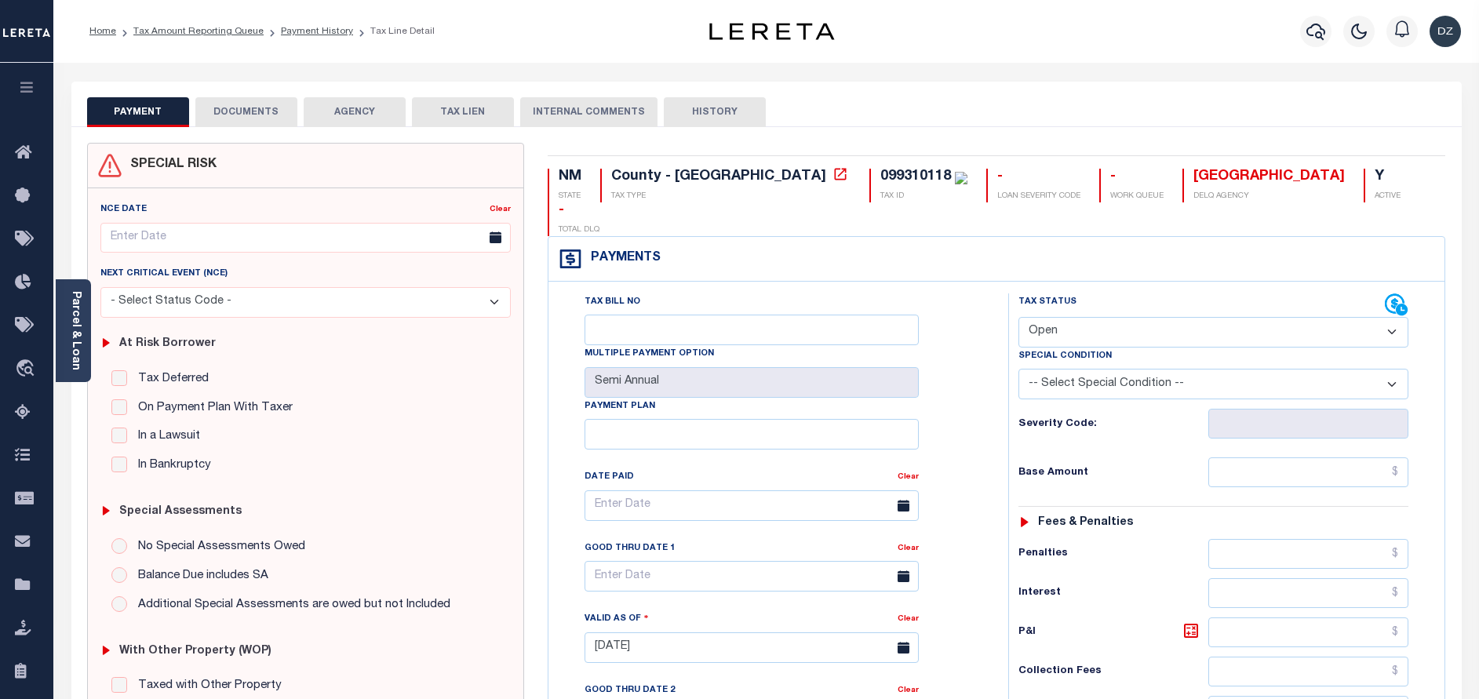
drag, startPoint x: 1036, startPoint y: 307, endPoint x: 1036, endPoint y: 316, distance: 9.4
click at [1036, 317] on select "- Select Status Code - Open Due/Unpaid Paid Incomplete No Tax Due Internal Refu…" at bounding box center [1213, 332] width 390 height 31
select select "PYD"
click at [1018, 317] on select "- Select Status Code - Open Due/Unpaid Paid Incomplete No Tax Due Internal Refu…" at bounding box center [1213, 332] width 390 height 31
type input "[DATE]"
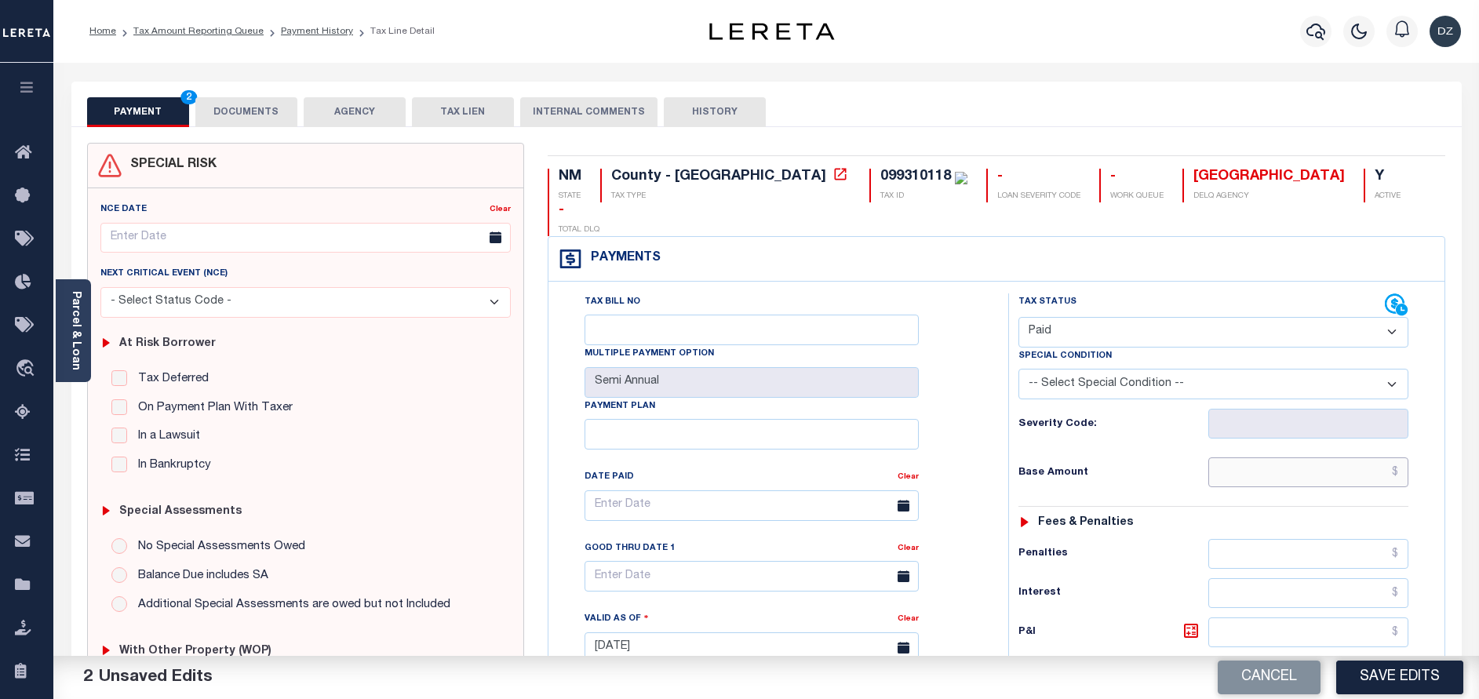
click at [1287, 457] on input "text" at bounding box center [1308, 472] width 200 height 30
type input "$0.00"
click at [1355, 672] on button "Save Edits" at bounding box center [1399, 678] width 127 height 34
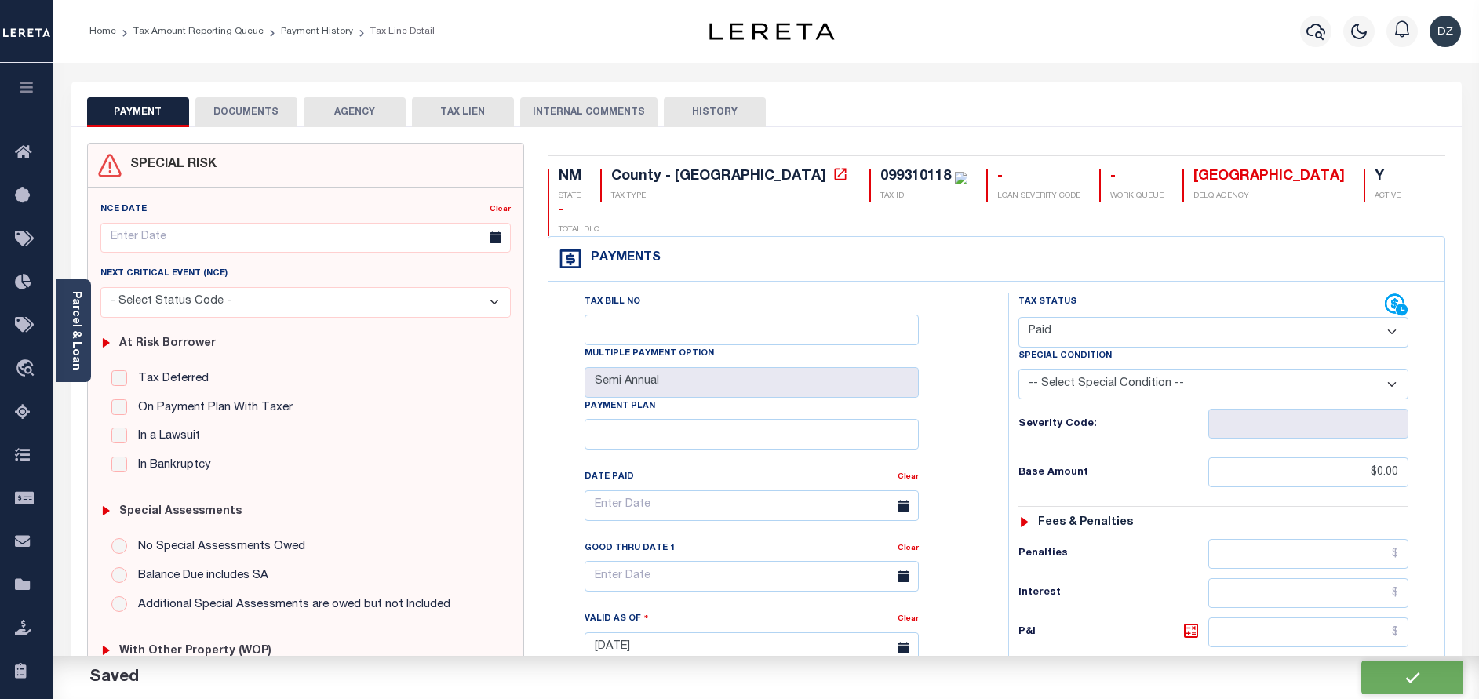
checkbox input "false"
type input "$0"
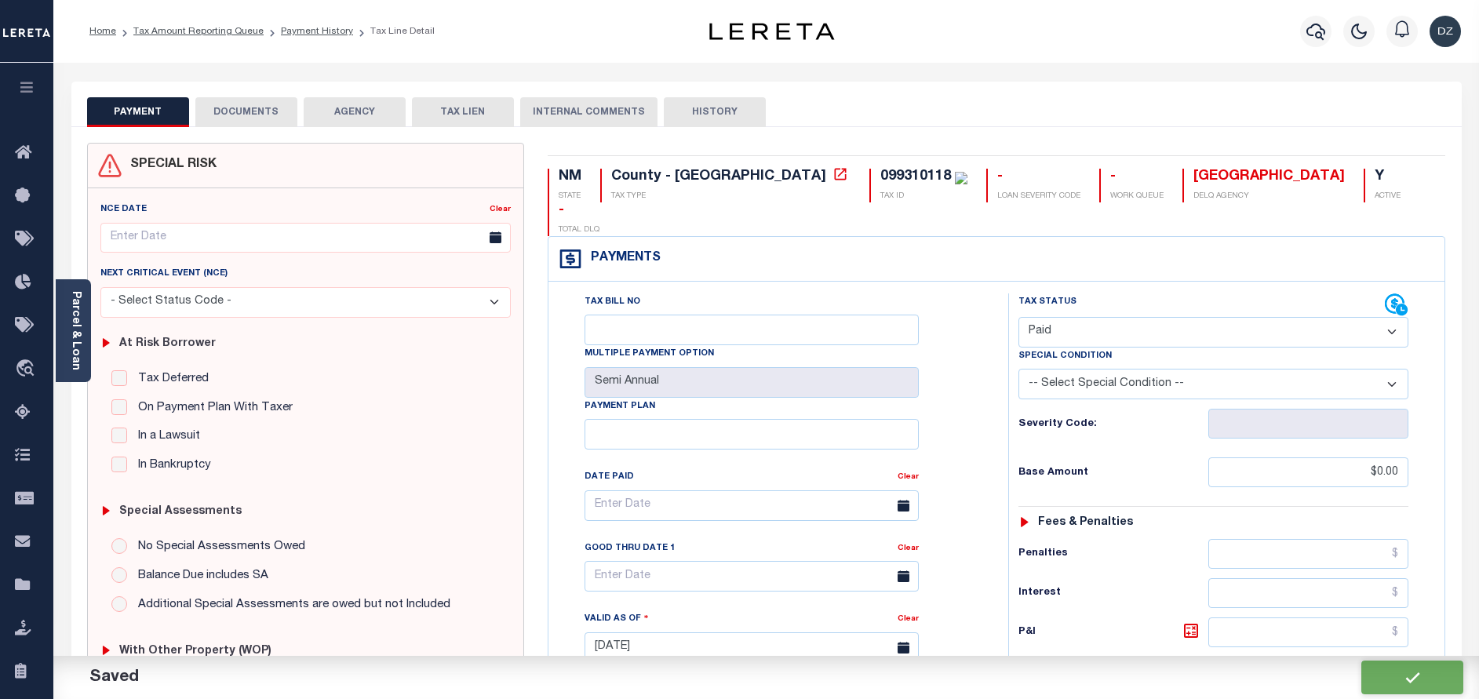
type input "$0"
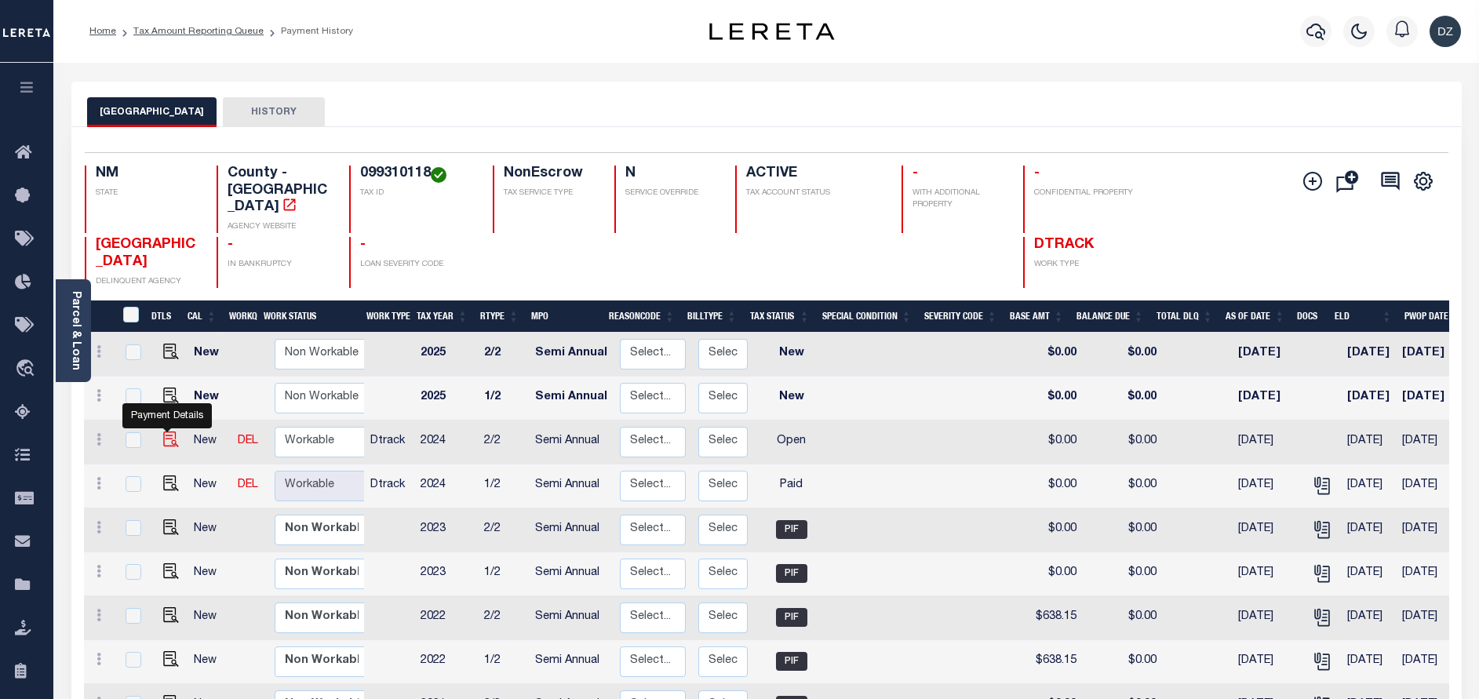
click at [163, 432] on img "" at bounding box center [171, 440] width 16 height 16
checkbox input "true"
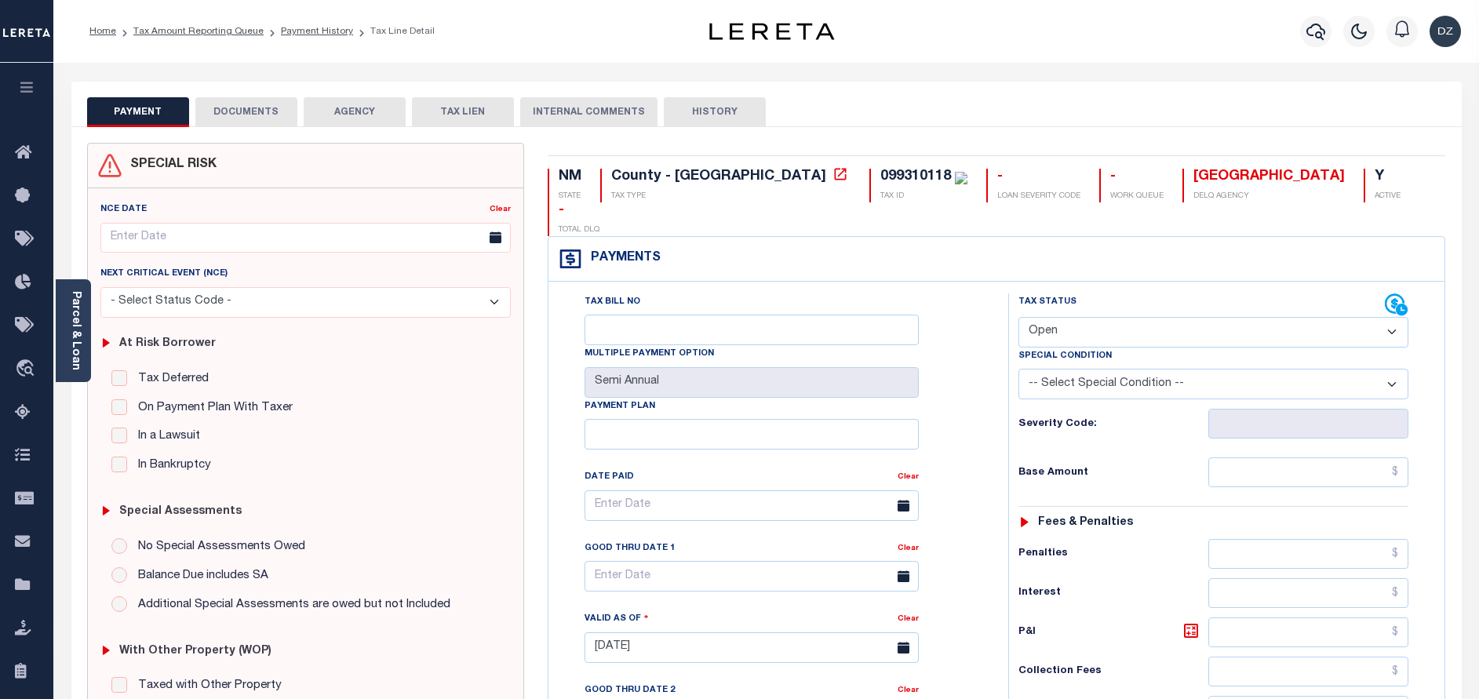
click at [1079, 317] on select "- Select Status Code - Open Due/Unpaid Paid Incomplete No Tax Due Internal Refu…" at bounding box center [1213, 332] width 390 height 31
select select "PYD"
click at [1018, 317] on select "- Select Status Code - Open Due/Unpaid Paid Incomplete No Tax Due Internal Refu…" at bounding box center [1213, 332] width 390 height 31
type input "[DATE]"
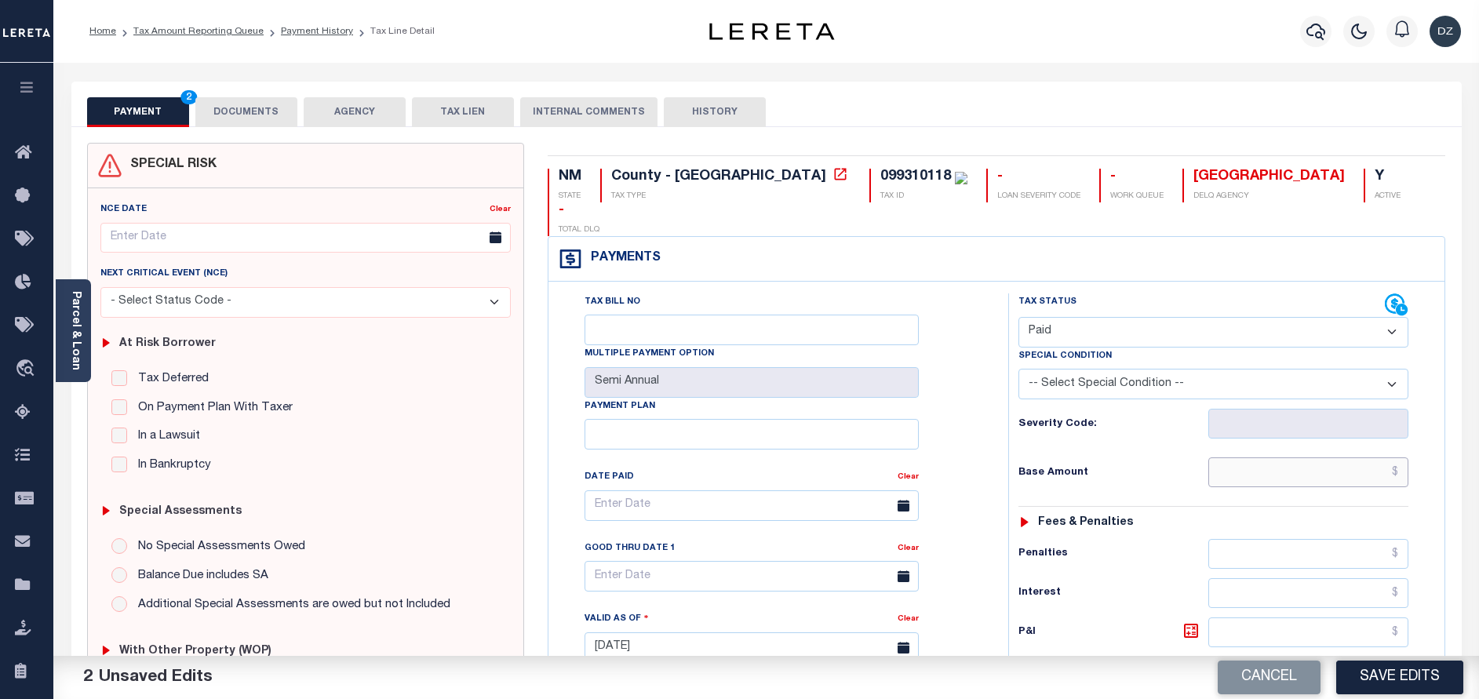
drag, startPoint x: 1282, startPoint y: 447, endPoint x: 1270, endPoint y: 435, distance: 16.6
click at [1283, 457] on input "text" at bounding box center [1308, 472] width 200 height 30
type input "$0.00"
click at [213, 111] on button "DOCUMENTS" at bounding box center [246, 112] width 102 height 30
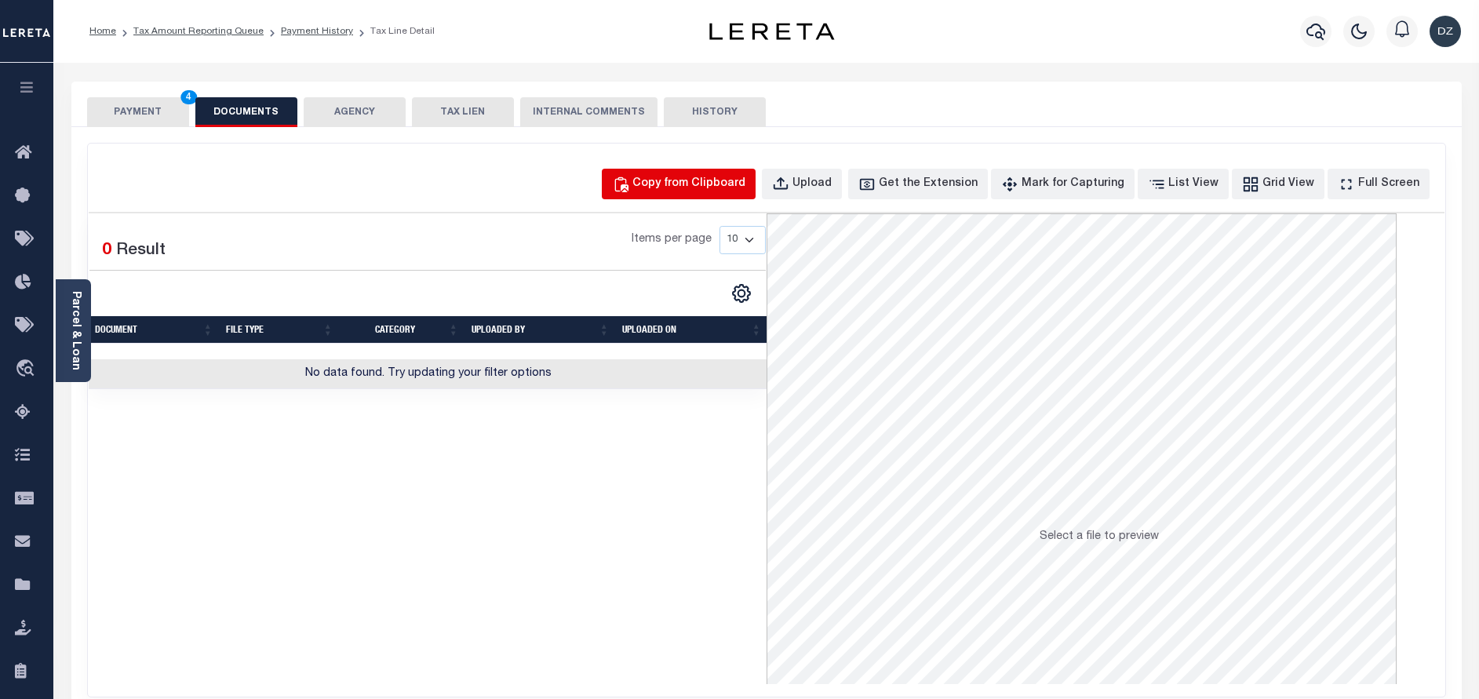
click at [708, 186] on div "Copy from Clipboard" at bounding box center [688, 184] width 113 height 17
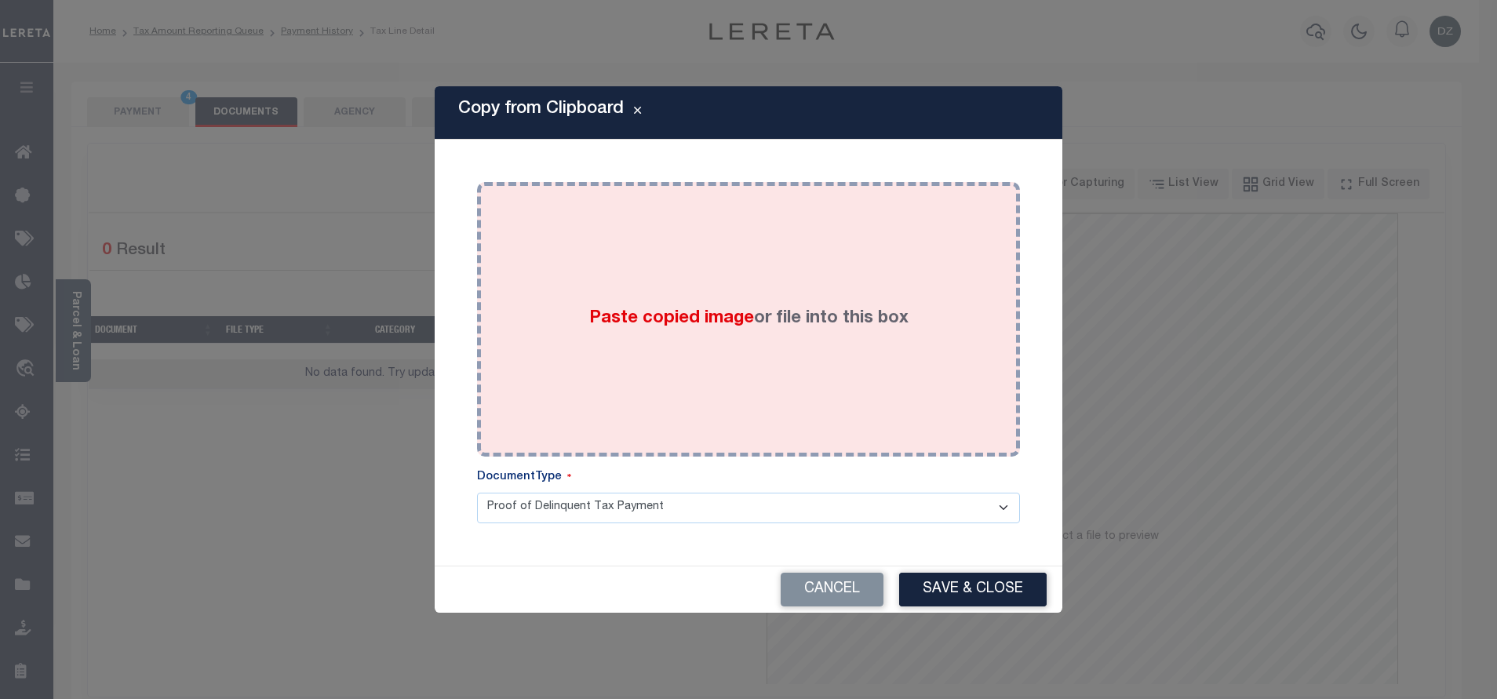
click at [719, 288] on div "Paste copied image or file into this box" at bounding box center [748, 319] width 519 height 251
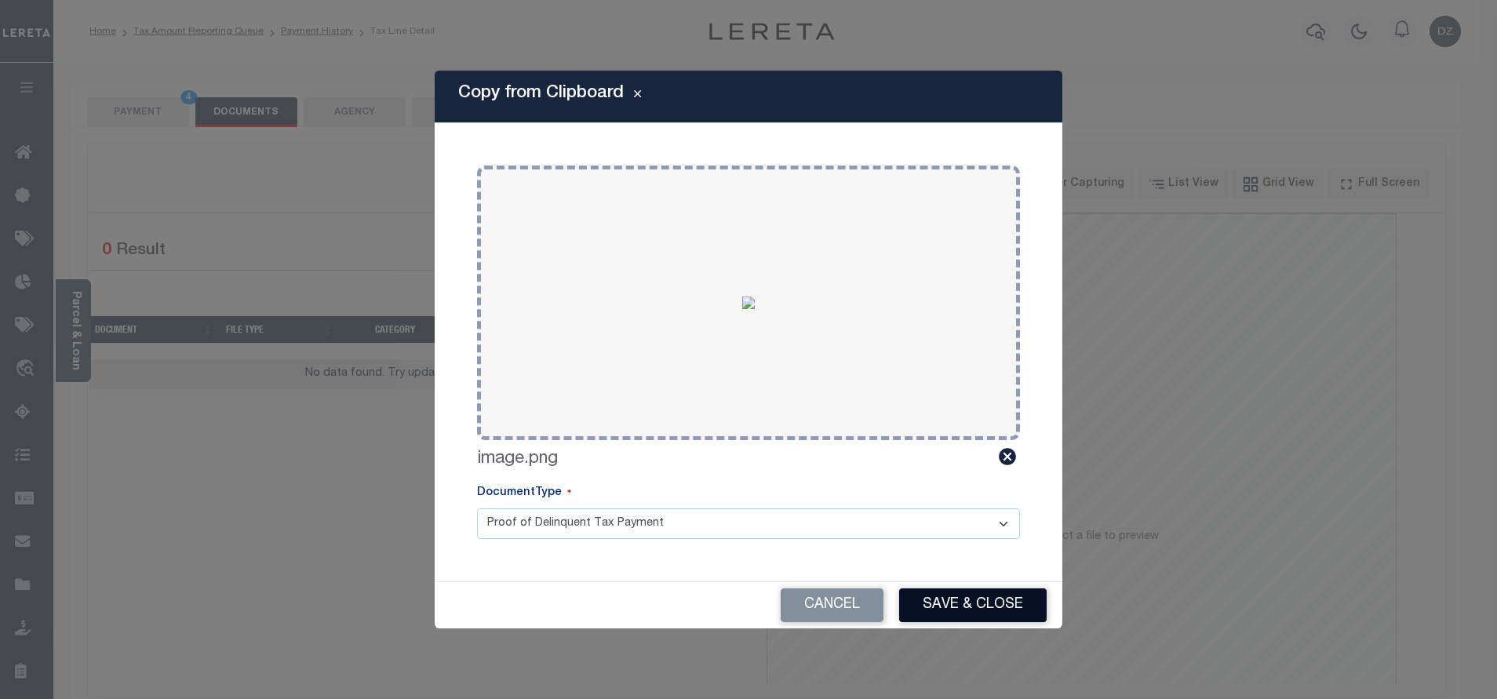
click at [936, 596] on button "Save & Close" at bounding box center [972, 605] width 147 height 34
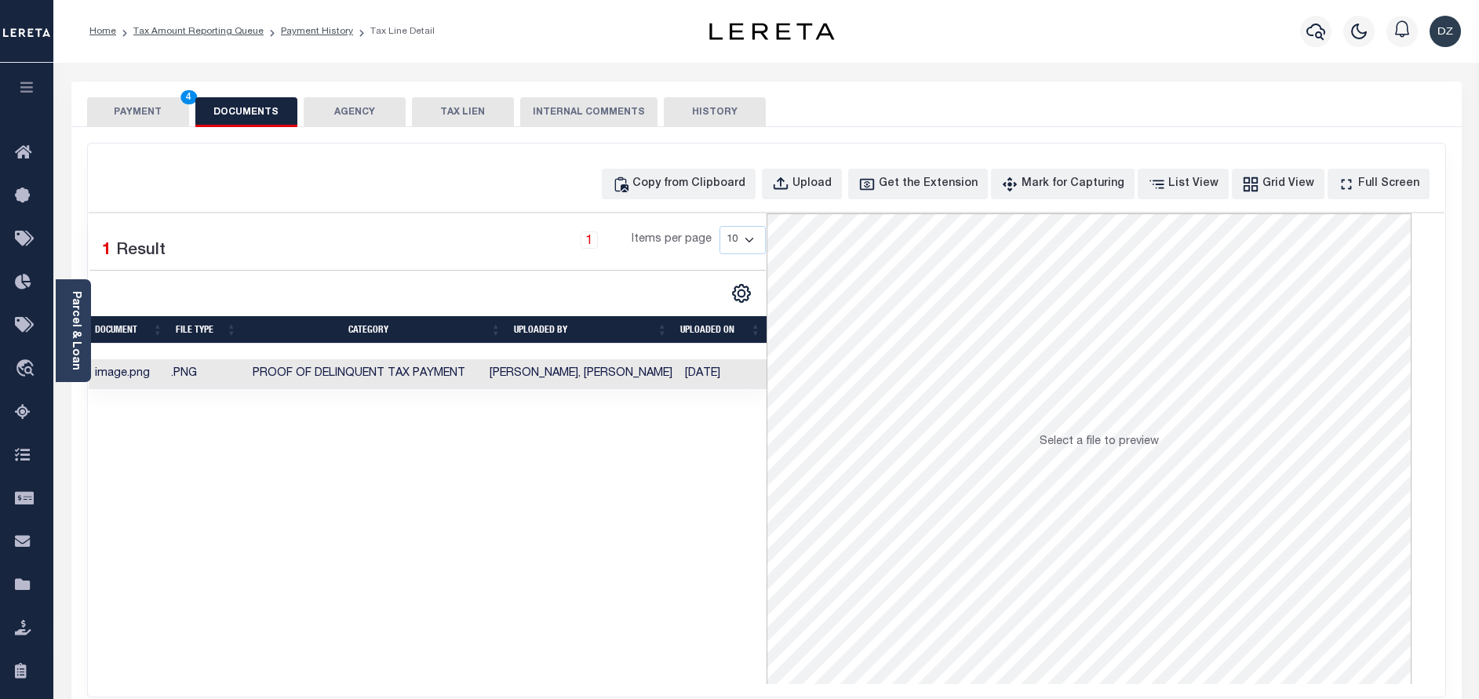
click at [168, 115] on button "PAYMENT 4" at bounding box center [138, 112] width 102 height 30
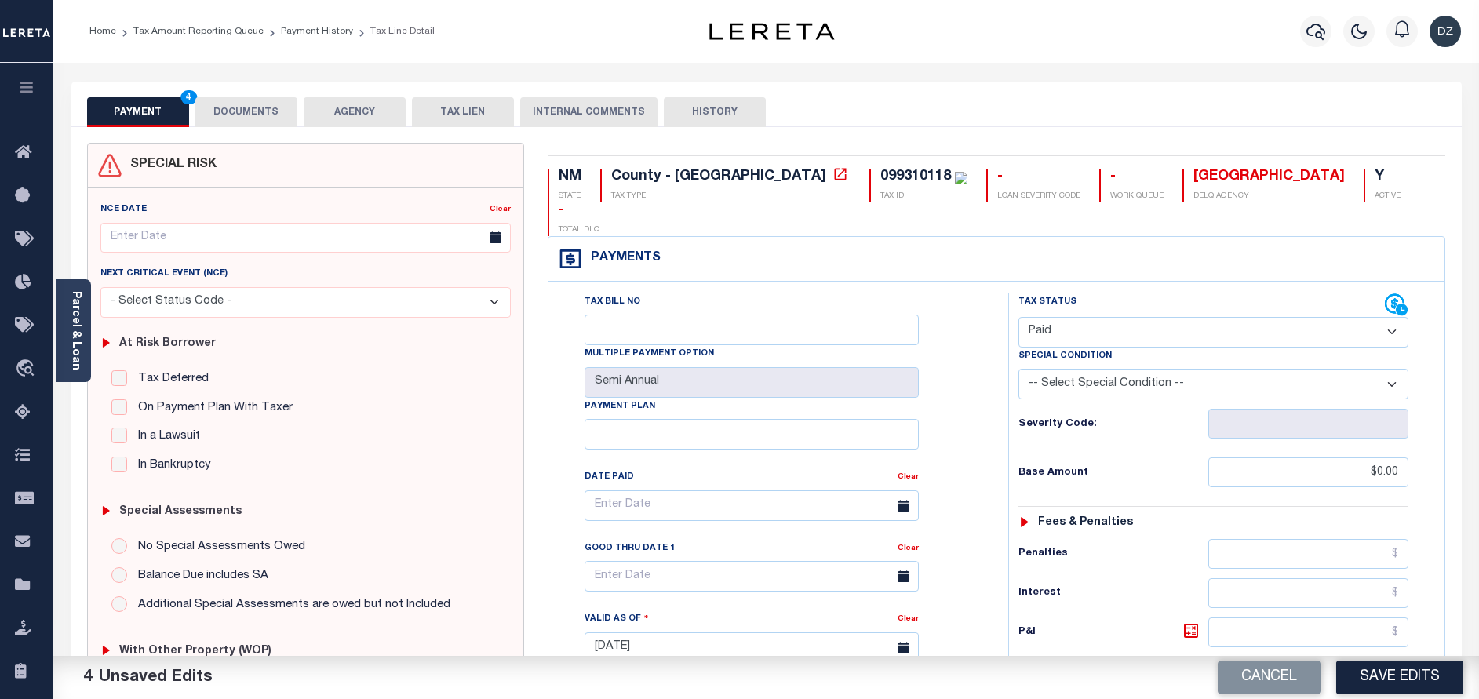
drag, startPoint x: 1420, startPoint y: 690, endPoint x: 954, endPoint y: 297, distance: 609.6
click at [1415, 688] on button "Save Edits" at bounding box center [1399, 678] width 127 height 34
checkbox input "false"
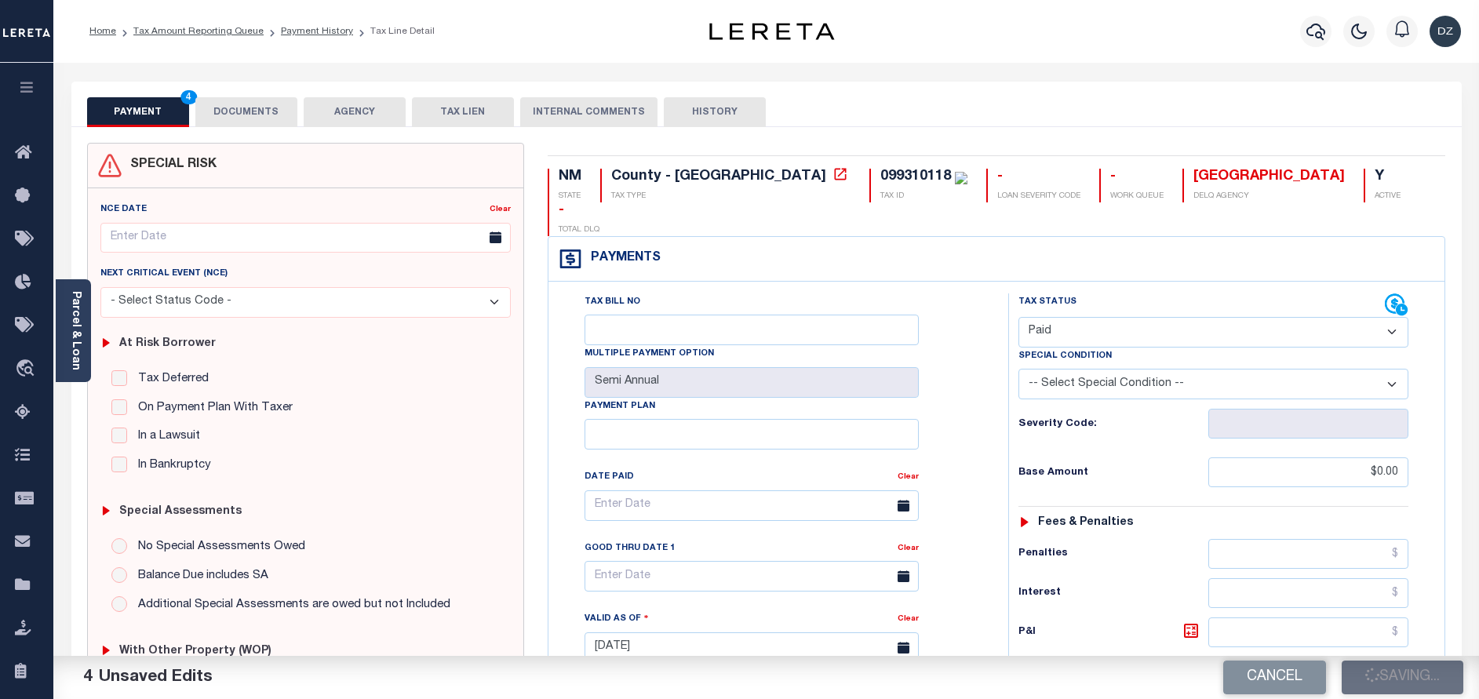
checkbox input "false"
type input "$0"
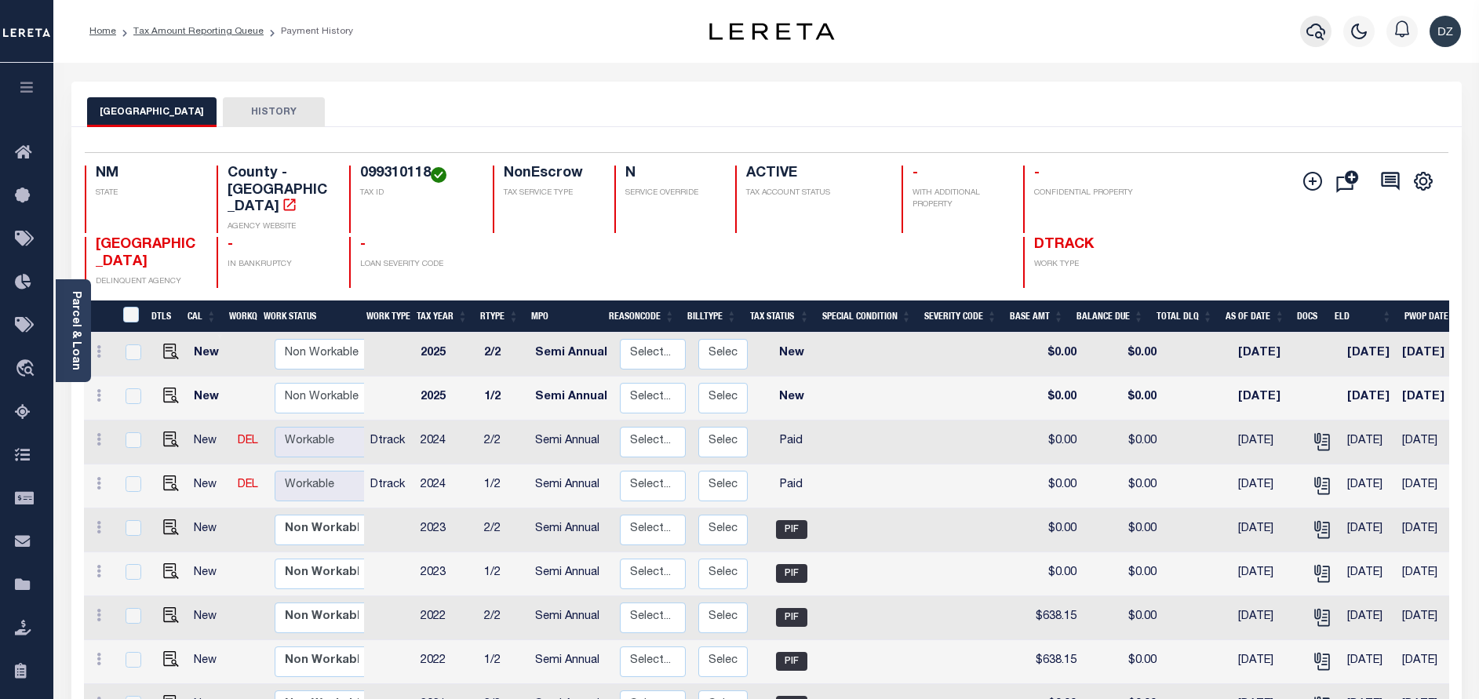
click at [1316, 30] on icon "button" at bounding box center [1315, 31] width 19 height 19
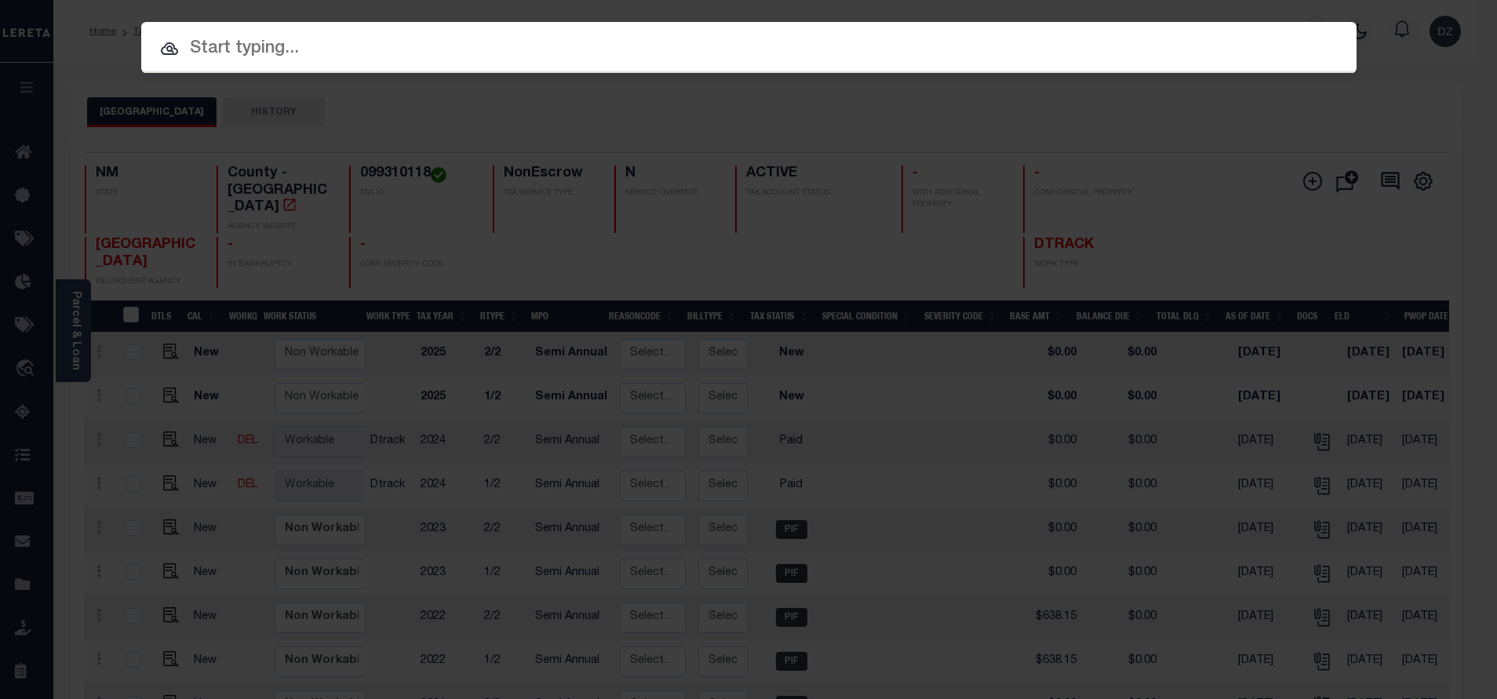
paste input "71985"
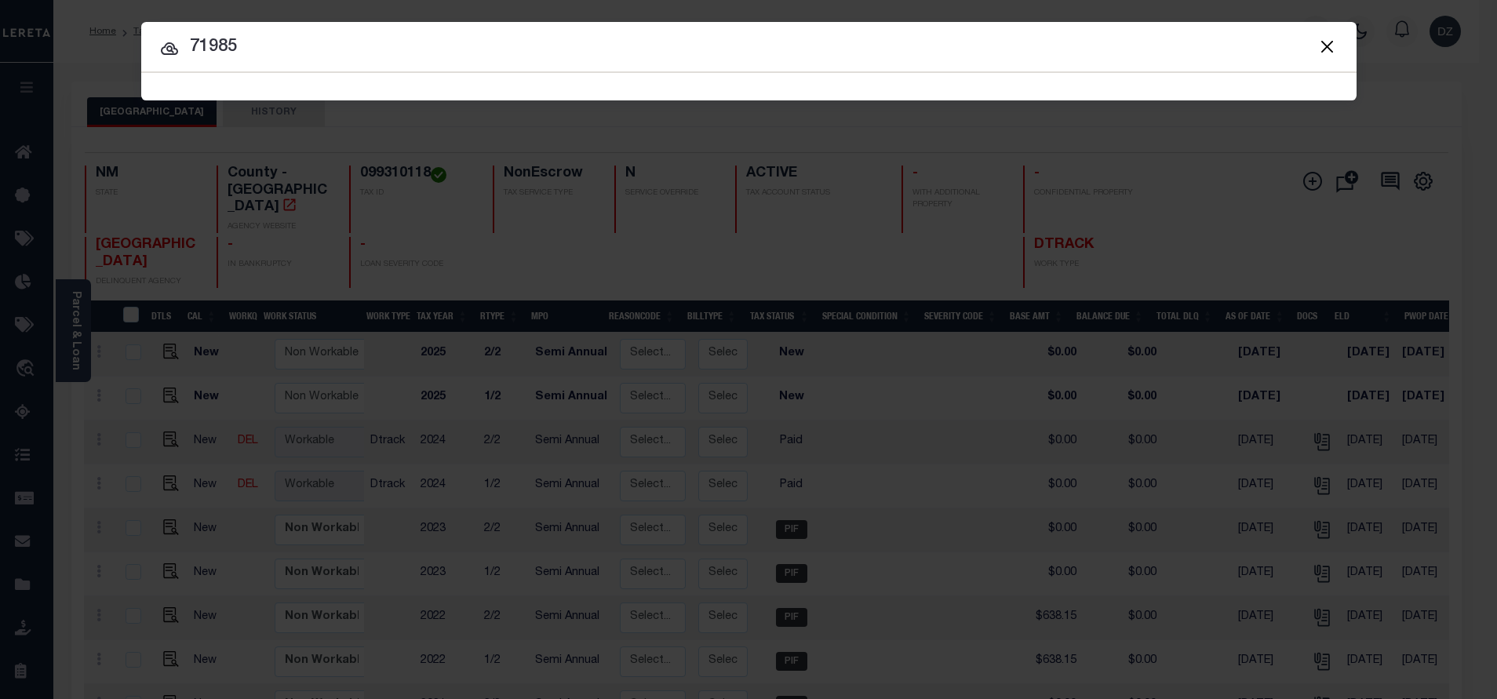
type input "71985"
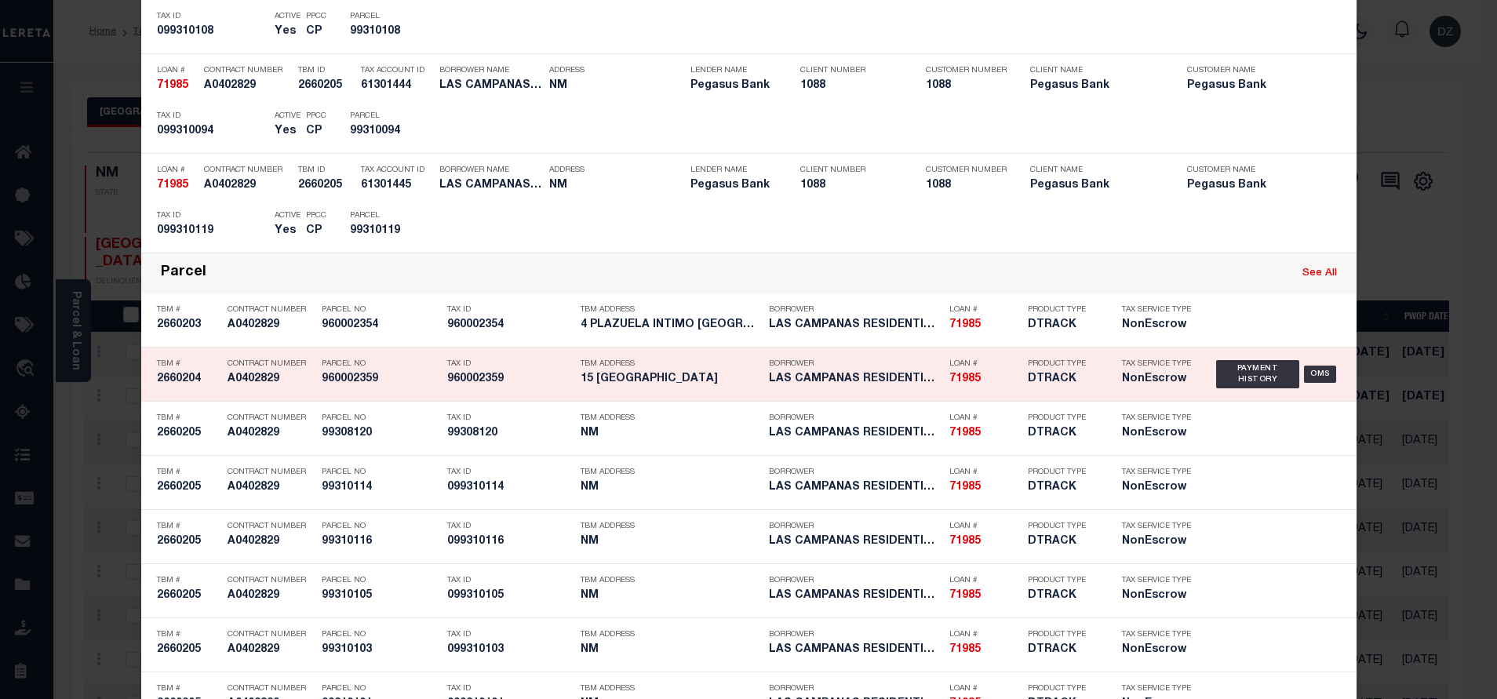
scroll to position [4207, 0]
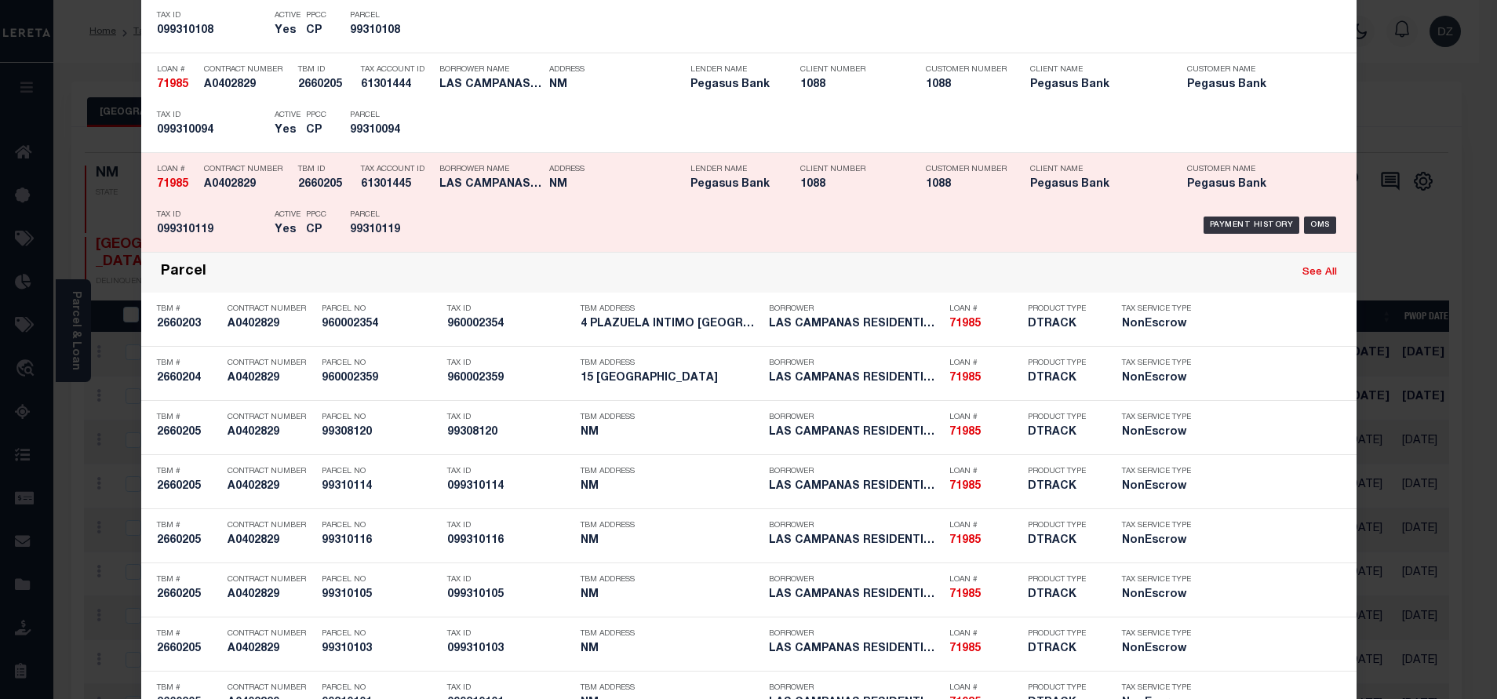
click at [1214, 213] on div "Payment History OMS" at bounding box center [892, 225] width 897 height 46
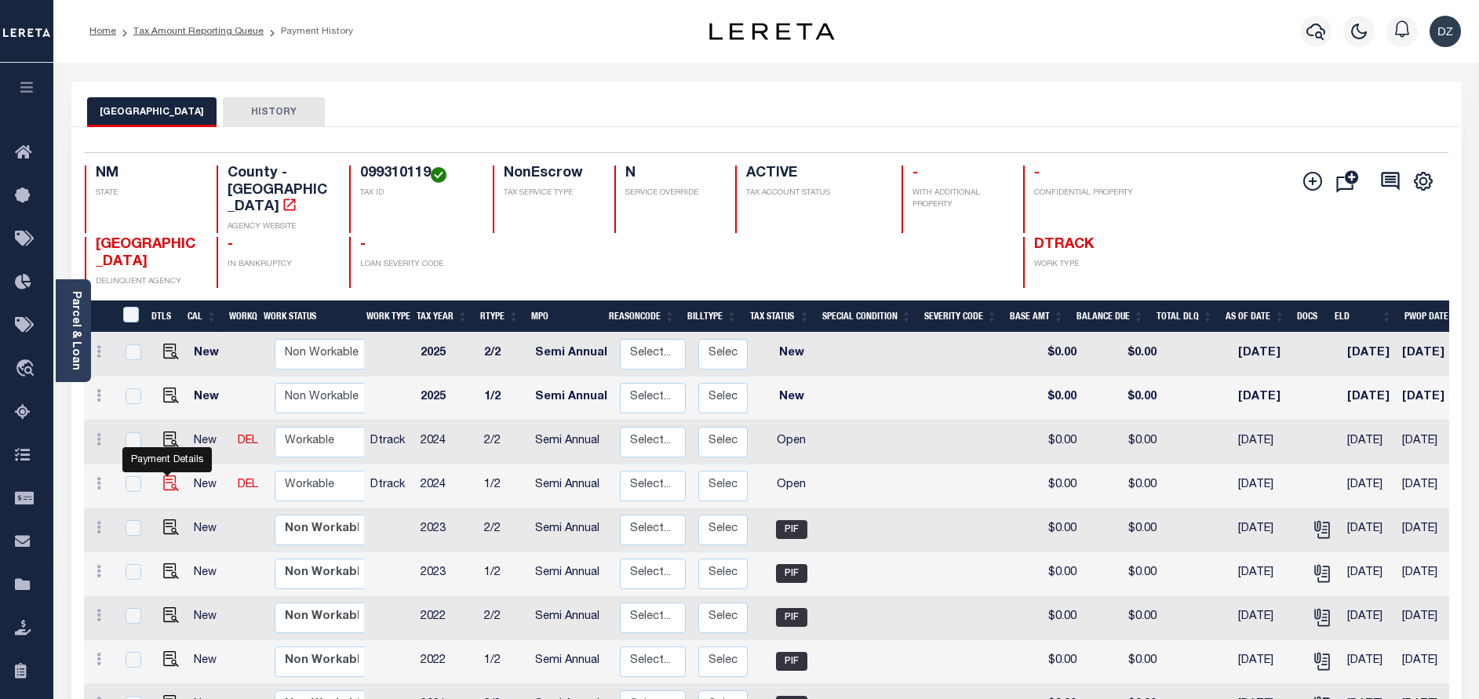
click at [165, 475] on img "" at bounding box center [171, 483] width 16 height 16
checkbox input "true"
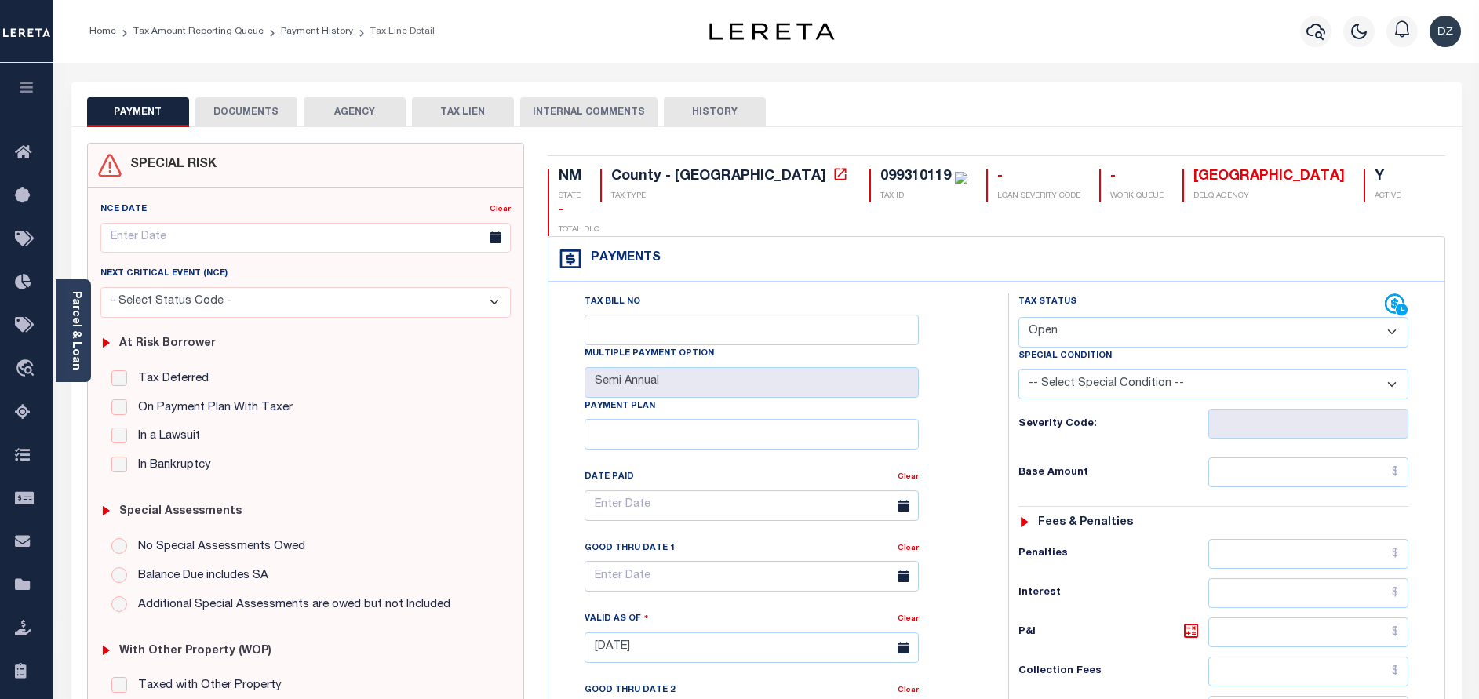
click at [1087, 317] on select "- Select Status Code - Open Due/Unpaid Paid Incomplete No Tax Due Internal Refu…" at bounding box center [1213, 332] width 390 height 31
select select "PYD"
click at [1018, 317] on select "- Select Status Code - Open Due/Unpaid Paid Incomplete No Tax Due Internal Refu…" at bounding box center [1213, 332] width 390 height 31
type input "[DATE]"
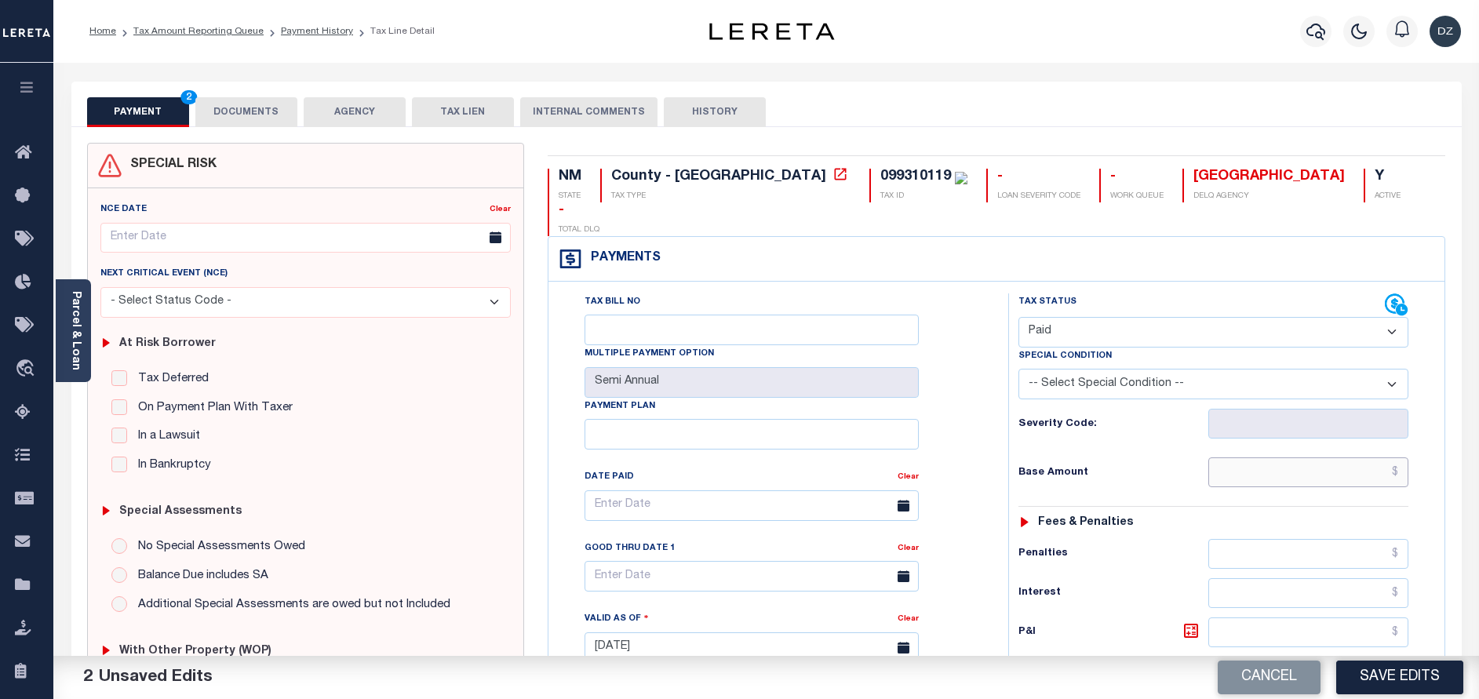
click at [1276, 457] on input "text" at bounding box center [1308, 472] width 200 height 30
type input "$0.00"
click at [279, 116] on button "DOCUMENTS" at bounding box center [246, 112] width 102 height 30
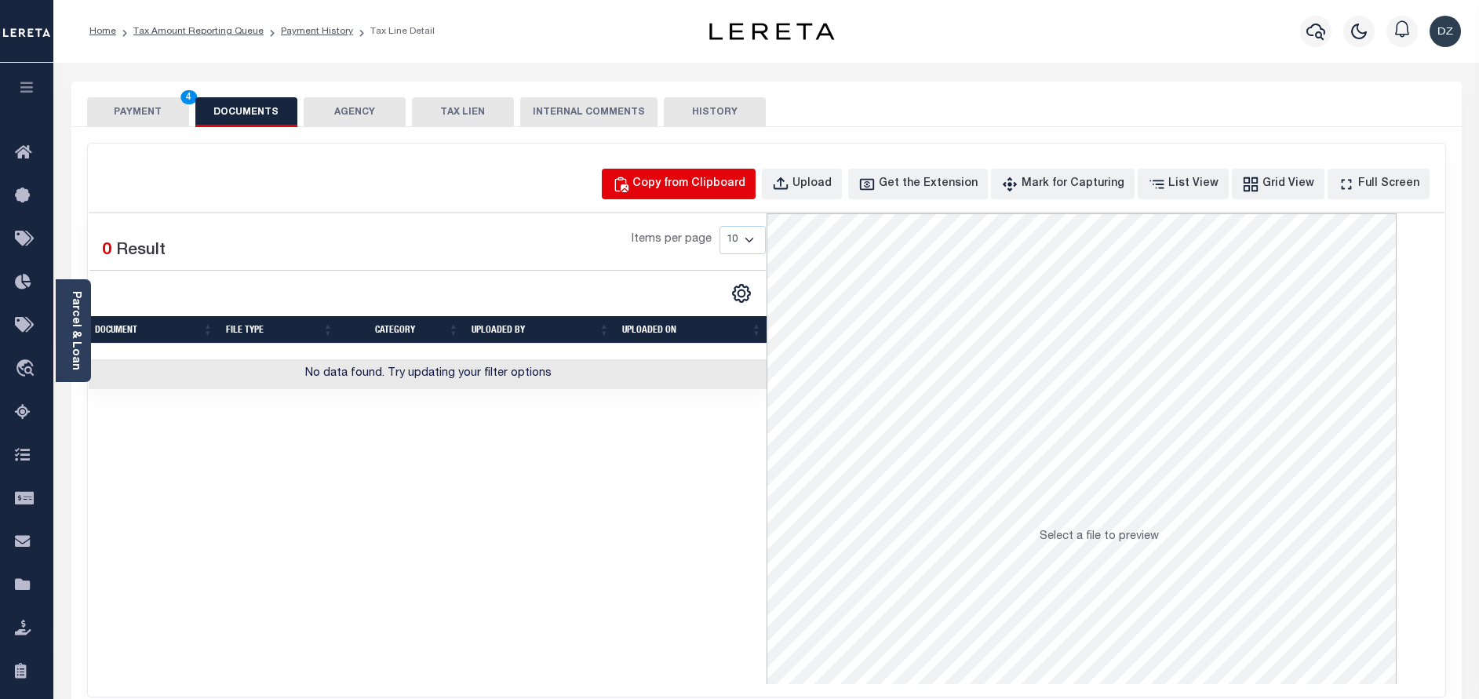
click at [697, 173] on button "Copy from Clipboard" at bounding box center [679, 184] width 154 height 31
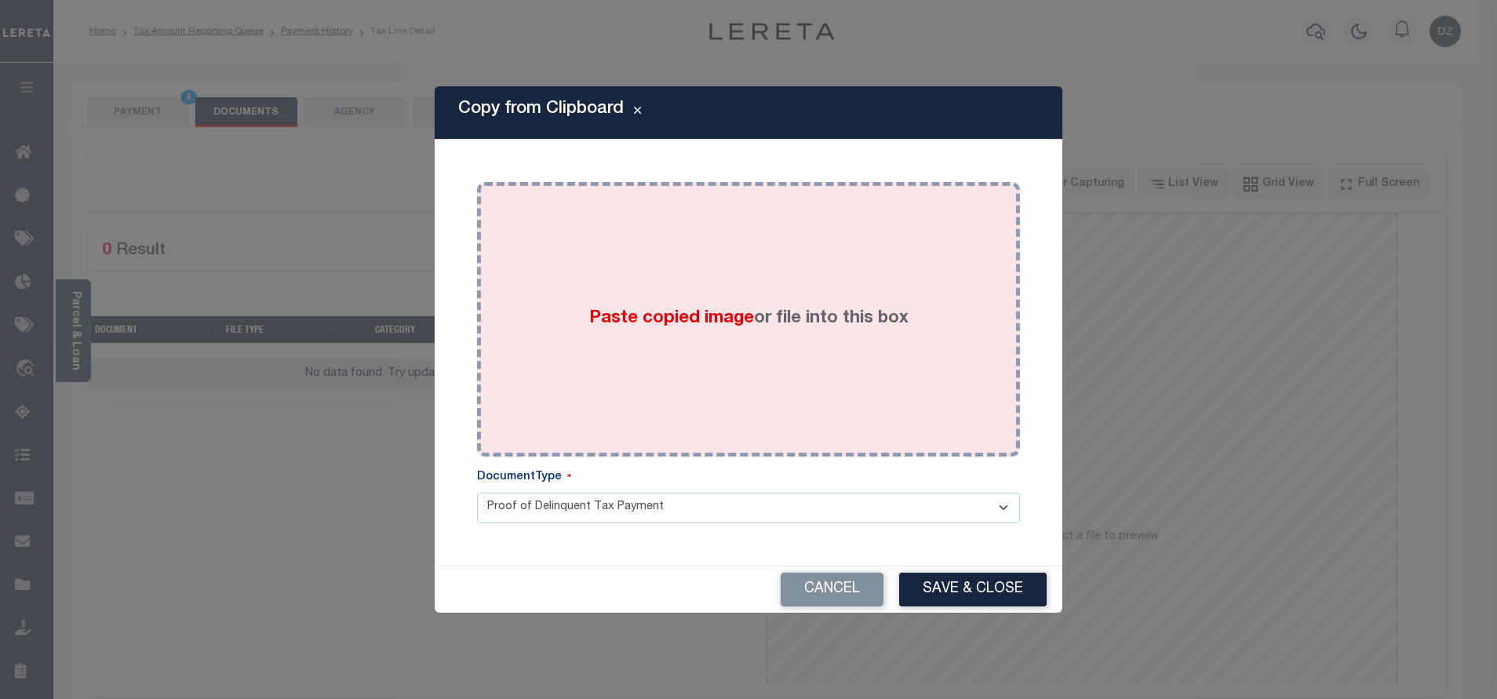
click at [698, 277] on div "Paste copied image or file into this box" at bounding box center [748, 319] width 519 height 251
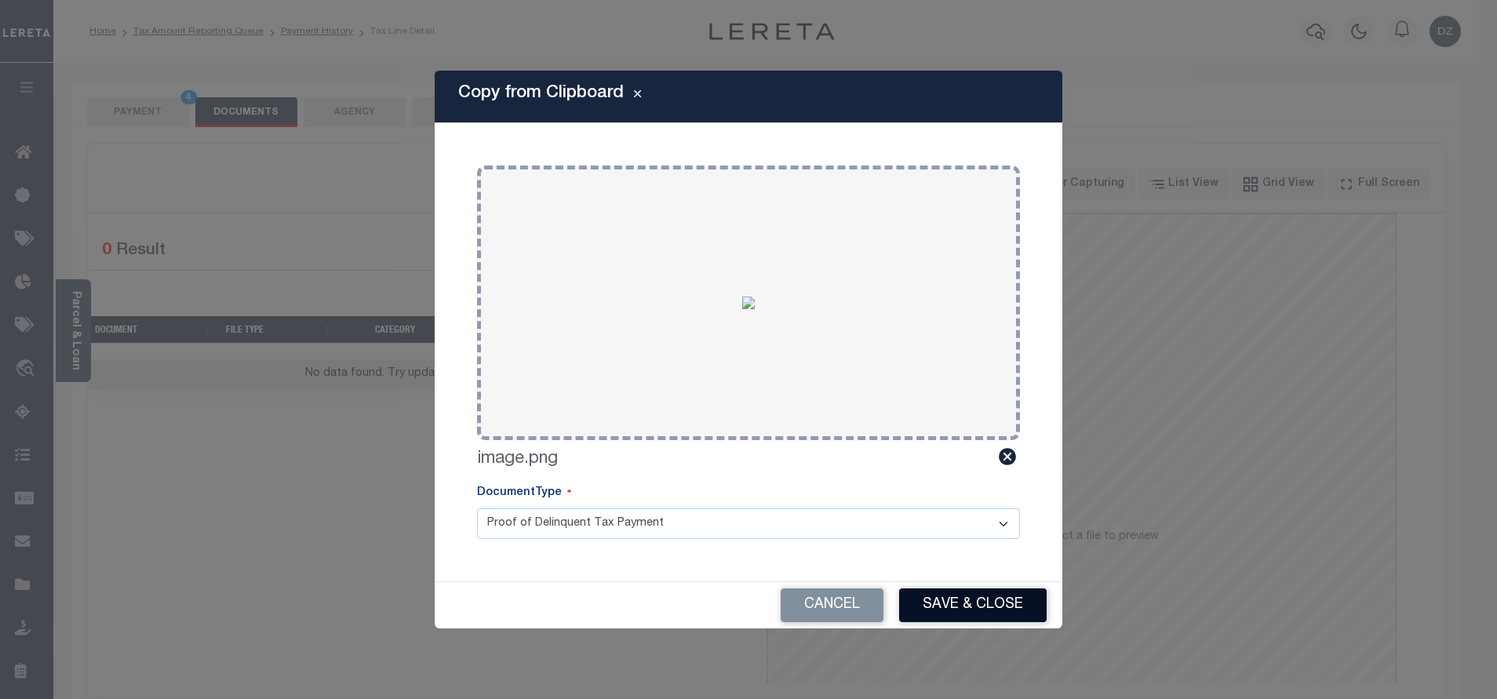
click at [946, 605] on button "Save & Close" at bounding box center [972, 605] width 147 height 34
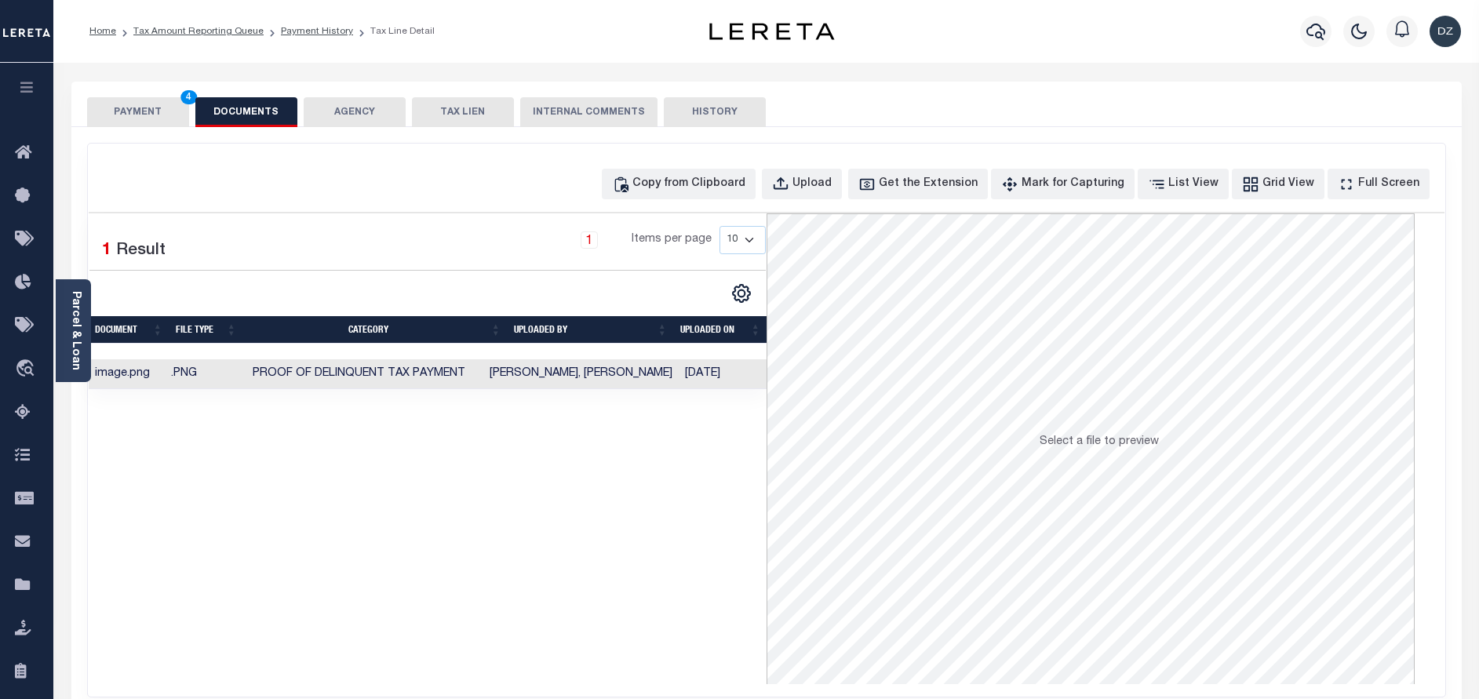
click at [142, 105] on button "PAYMENT 4" at bounding box center [138, 112] width 102 height 30
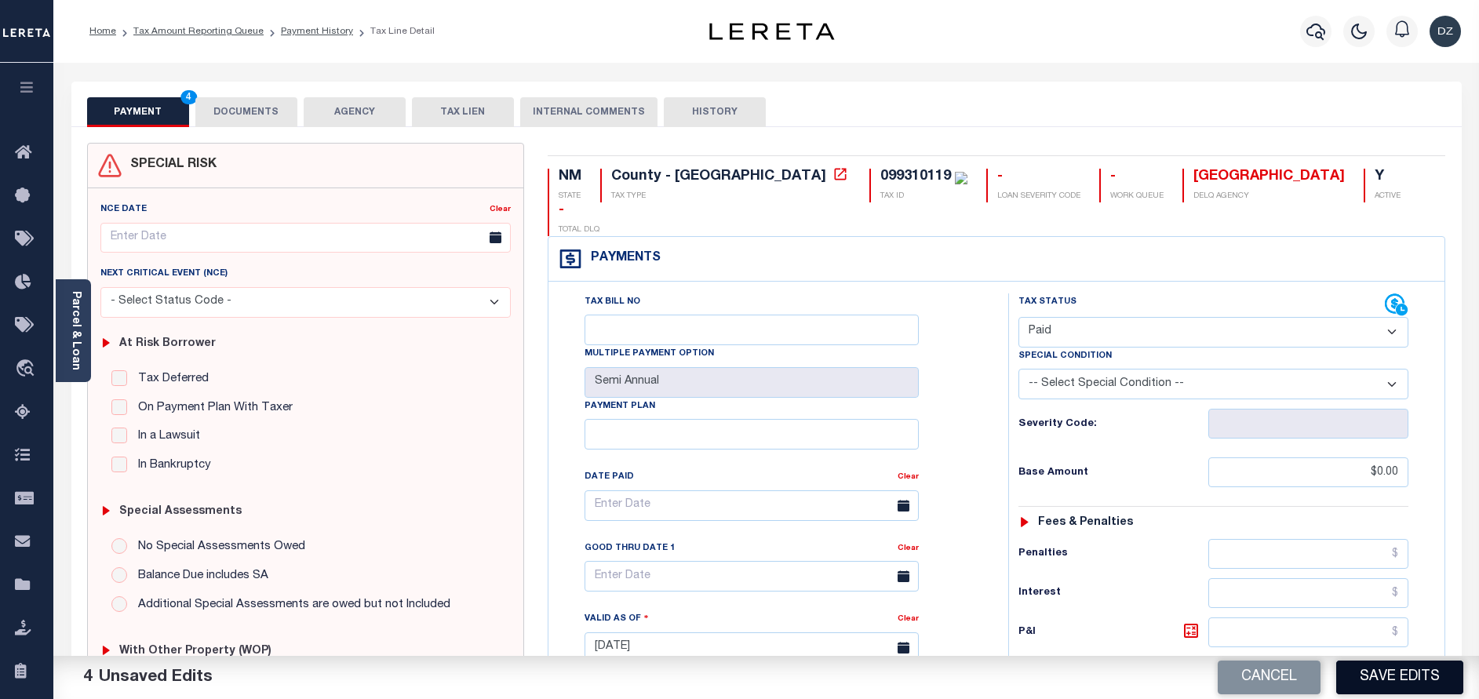
click at [1373, 668] on button "Save Edits" at bounding box center [1399, 678] width 127 height 34
checkbox input "false"
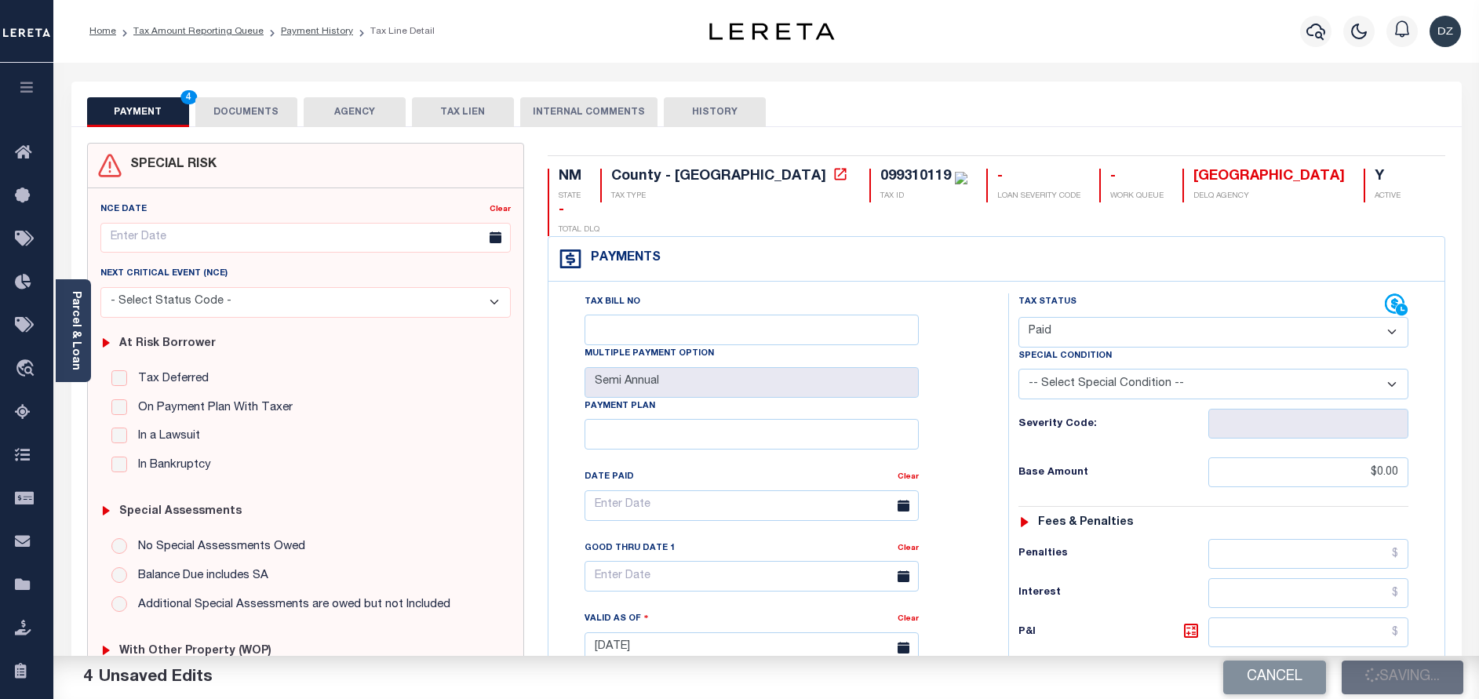
type input "$0"
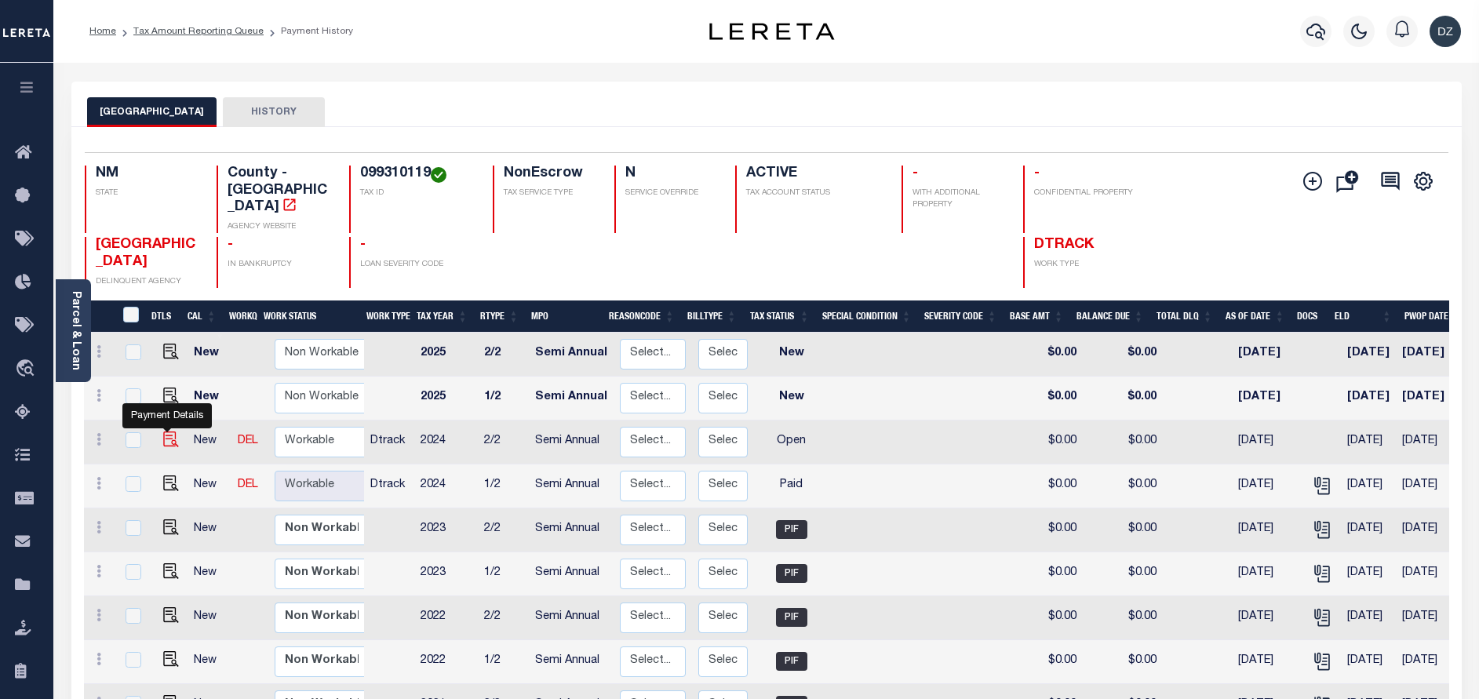
click at [169, 432] on img "" at bounding box center [171, 440] width 16 height 16
checkbox input "true"
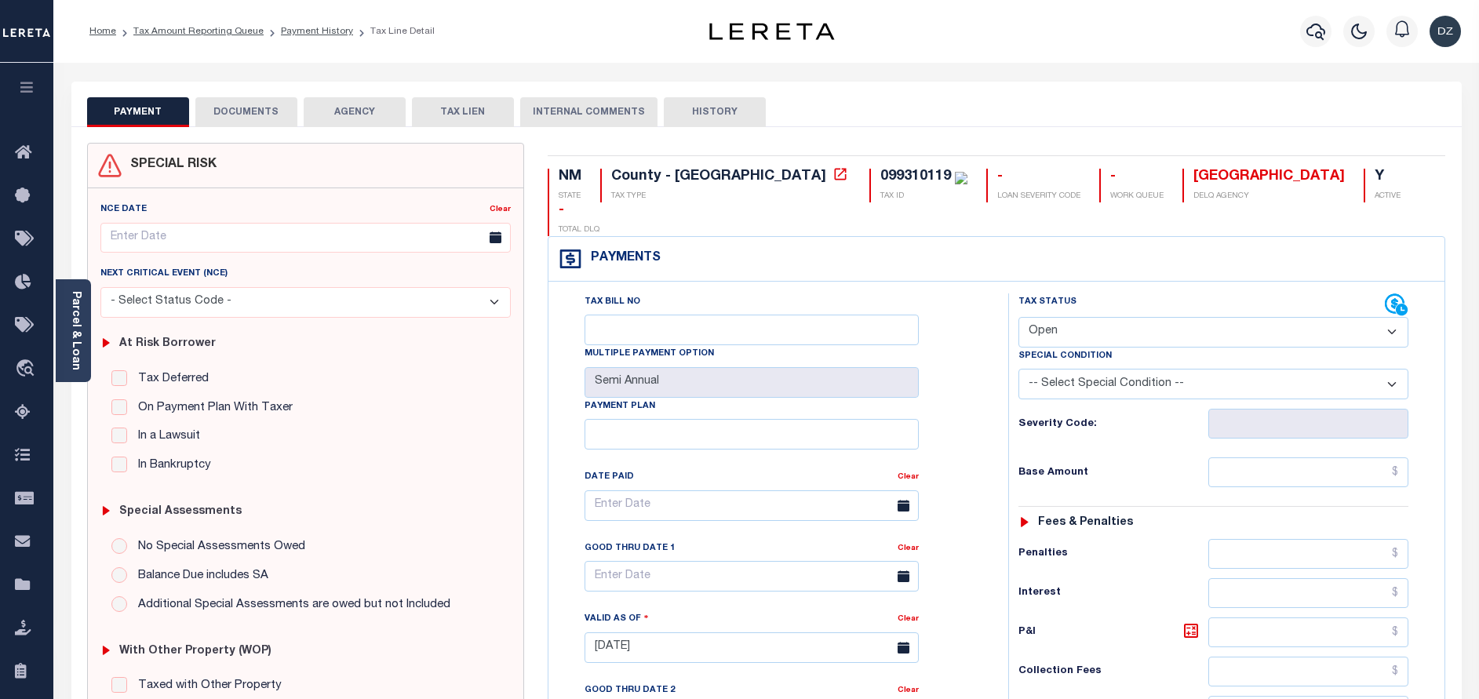
click at [1080, 293] on div "Tax Status Status" at bounding box center [1201, 305] width 366 height 24
click at [1065, 317] on select "- Select Status Code - Open Due/Unpaid Paid Incomplete No Tax Due Internal Refu…" at bounding box center [1213, 332] width 390 height 31
select select "DUE"
click at [1018, 317] on select "- Select Status Code - Open Due/Unpaid Paid Incomplete No Tax Due Internal Refu…" at bounding box center [1213, 332] width 390 height 31
type input "[DATE]"
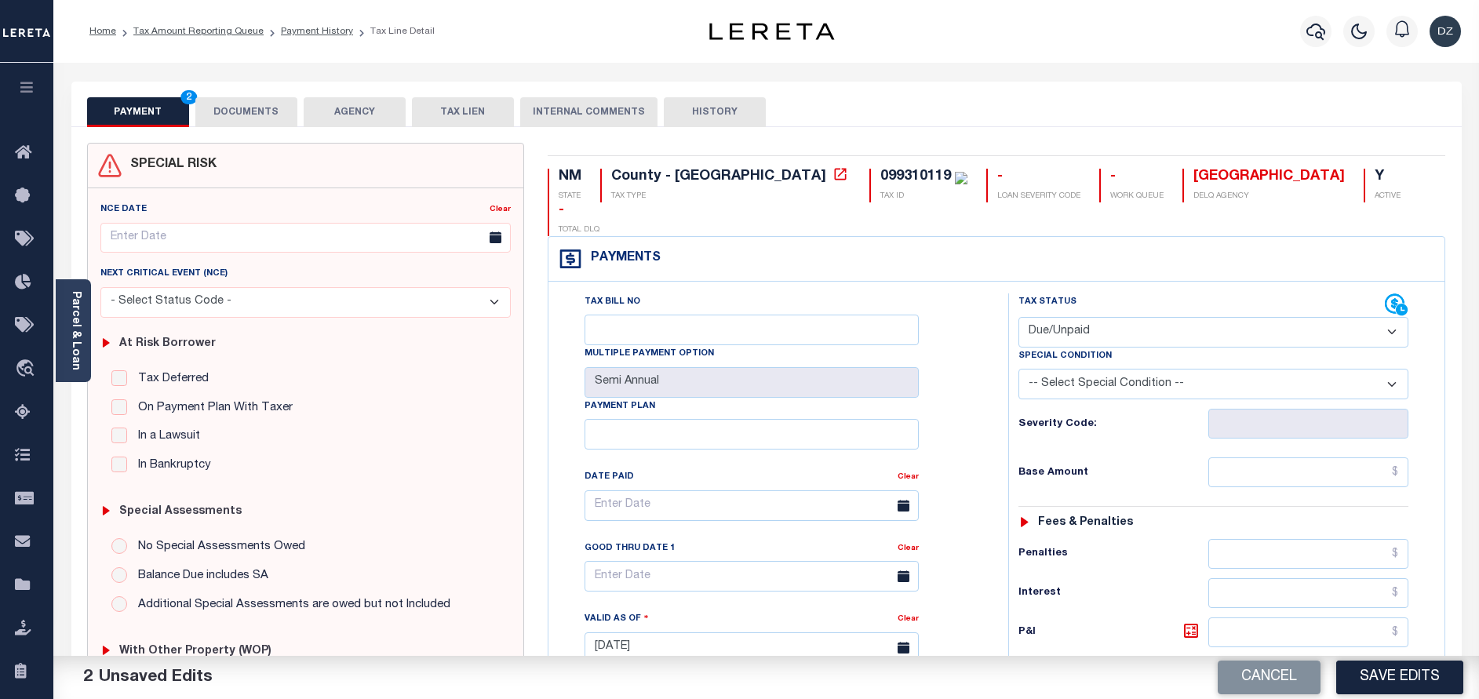
click at [1042, 317] on select "- Select Status Code - Open Due/Unpaid Paid Incomplete No Tax Due Internal Refu…" at bounding box center [1213, 332] width 390 height 31
select select "PYD"
click at [1018, 317] on select "- Select Status Code - Open Due/Unpaid Paid Incomplete No Tax Due Internal Refu…" at bounding box center [1213, 332] width 390 height 31
click at [1261, 457] on input "text" at bounding box center [1308, 472] width 200 height 30
type input "$0.00"
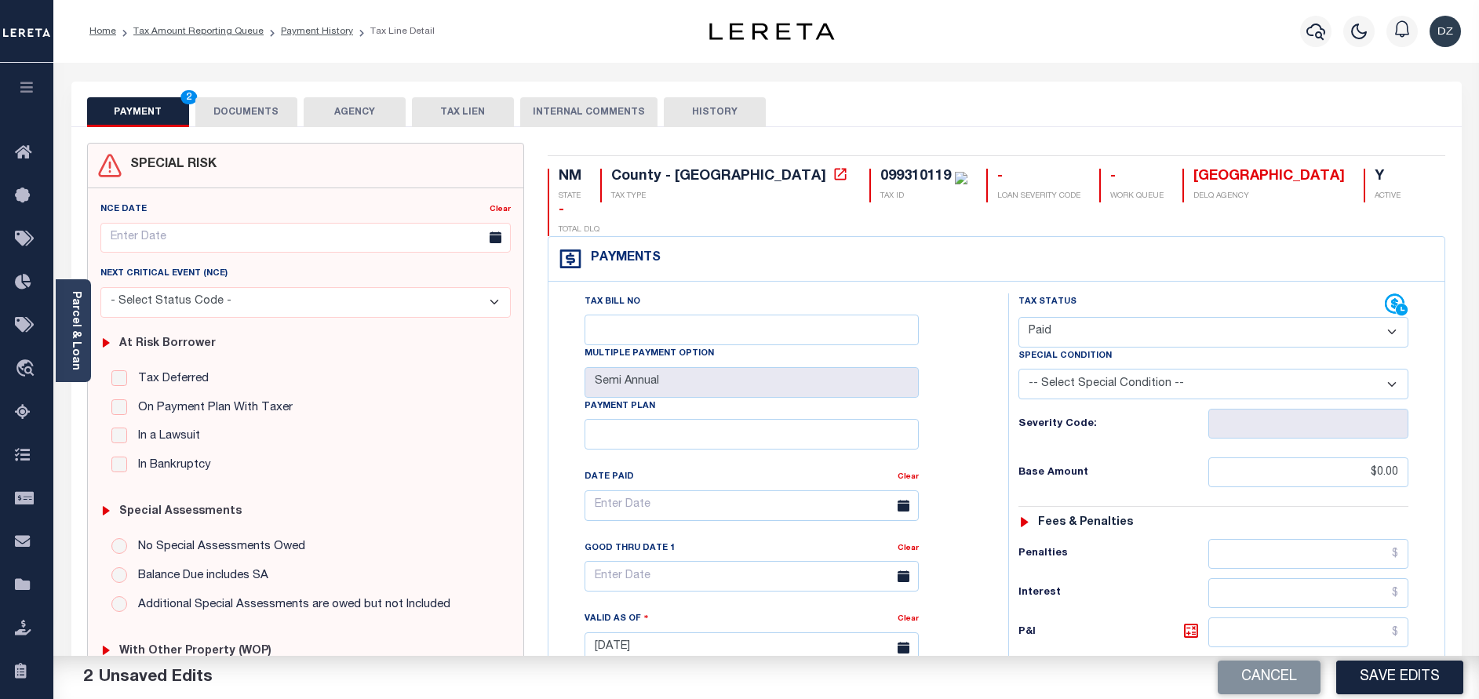
type input "$0.00"
click at [257, 105] on button "DOCUMENTS" at bounding box center [246, 112] width 102 height 30
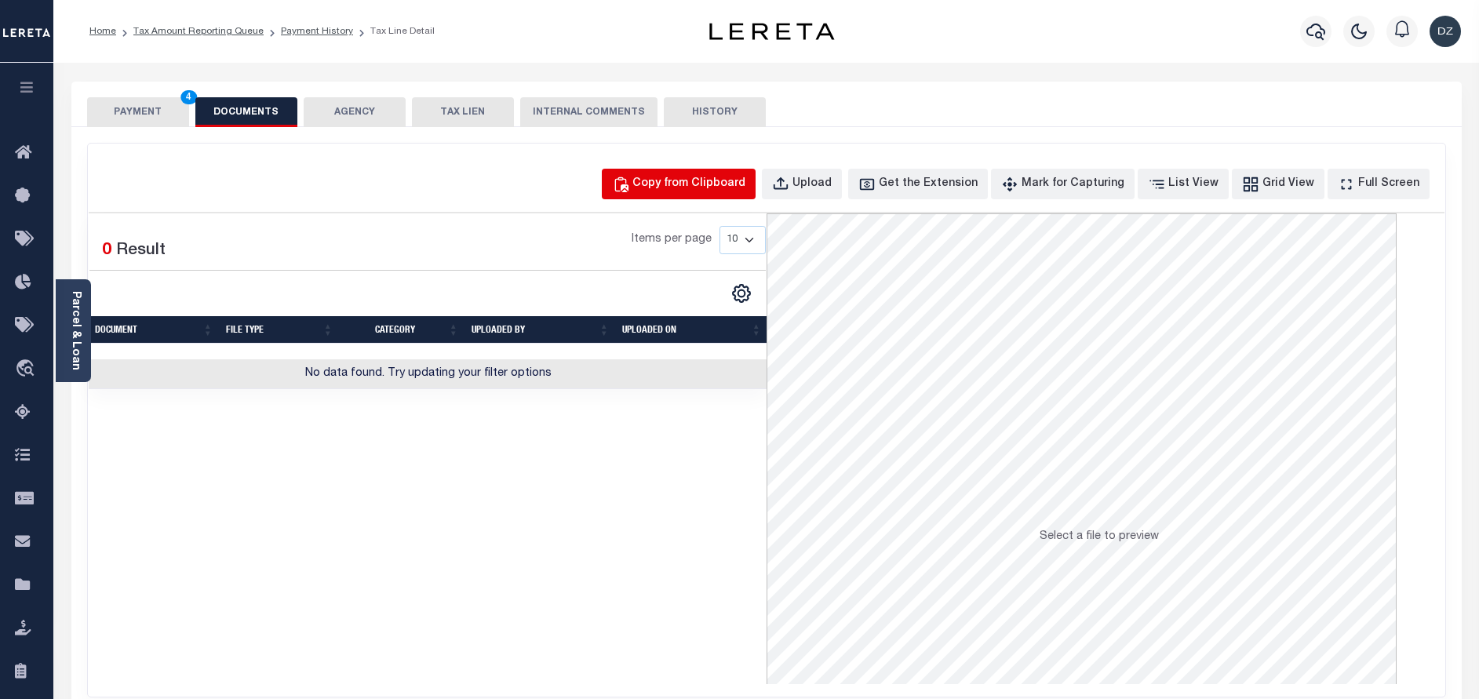
click at [719, 191] on div "Copy from Clipboard" at bounding box center [688, 184] width 113 height 17
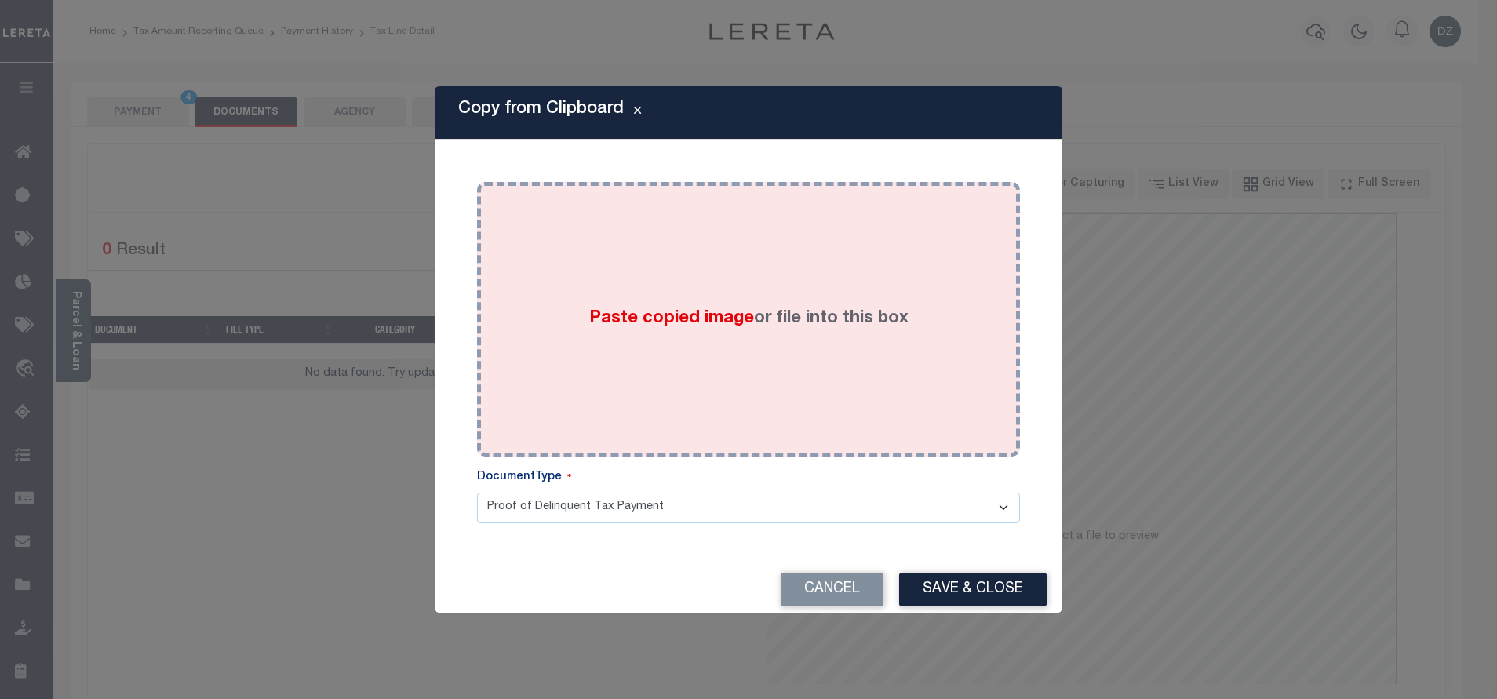
click at [721, 315] on label "Paste copied image or file into this box" at bounding box center [748, 319] width 319 height 26
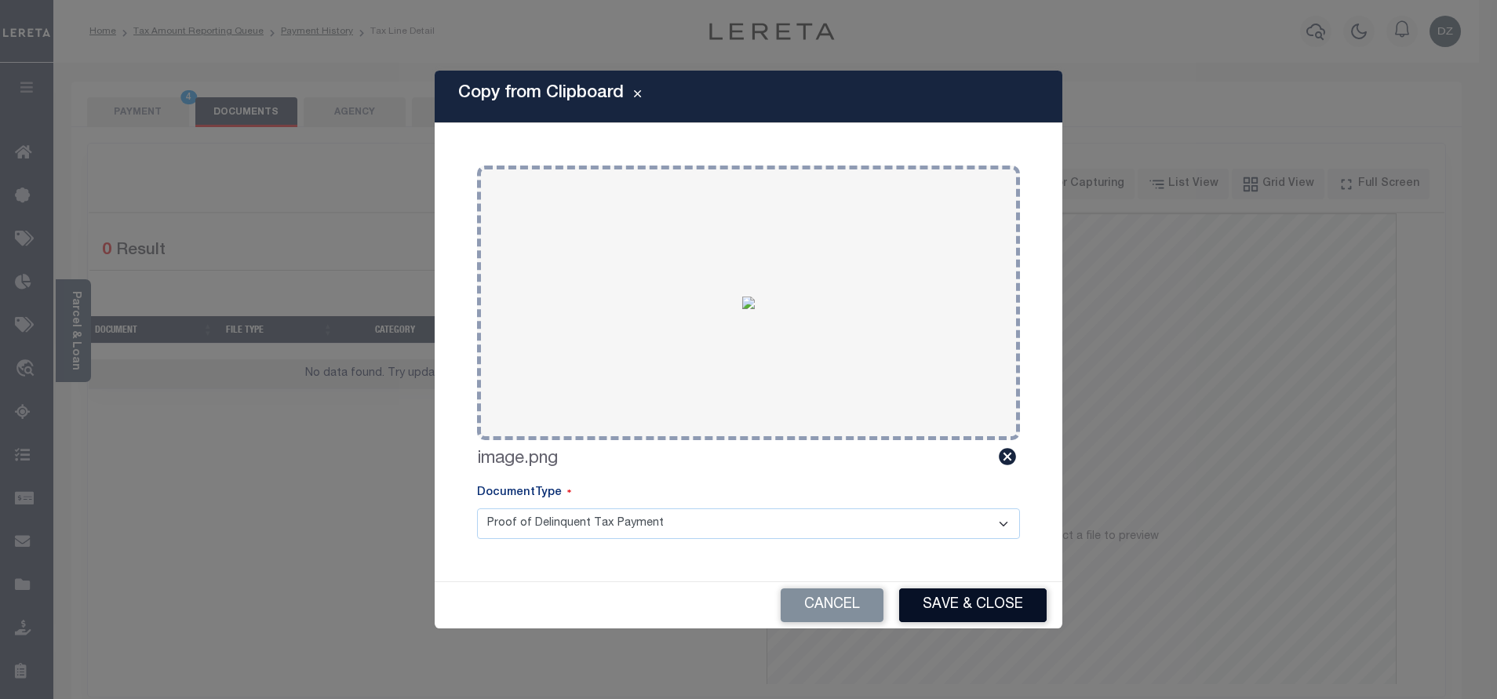
click at [945, 610] on button "Save & Close" at bounding box center [972, 605] width 147 height 34
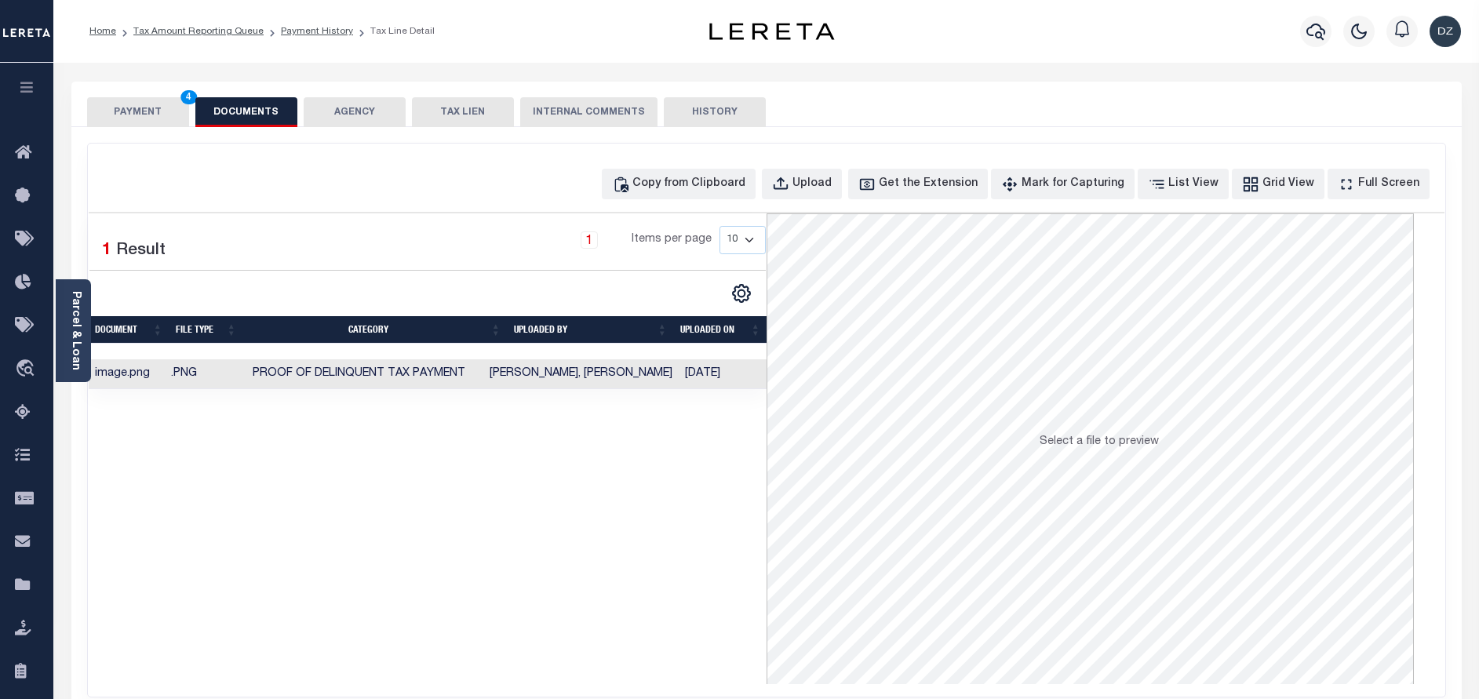
click at [126, 118] on button "PAYMENT 4" at bounding box center [138, 112] width 102 height 30
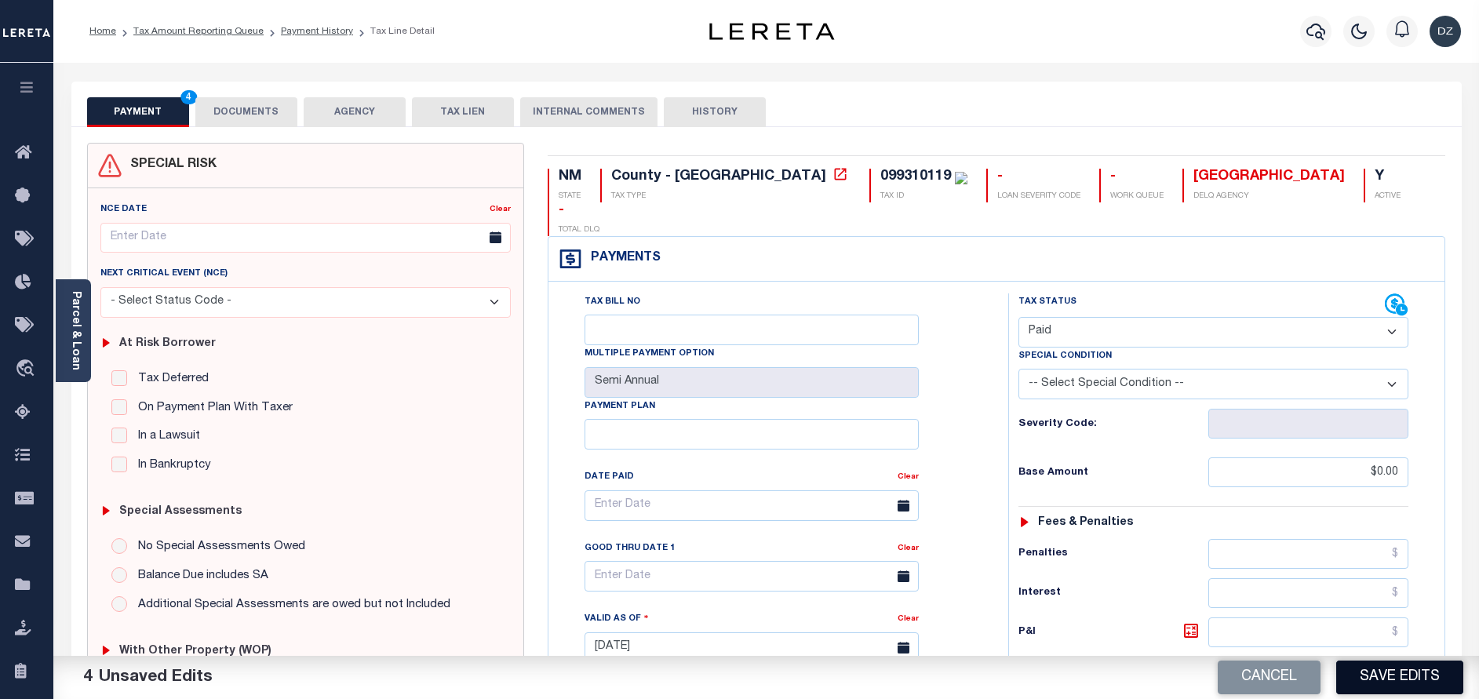
click at [1391, 686] on button "Save Edits" at bounding box center [1399, 678] width 127 height 34
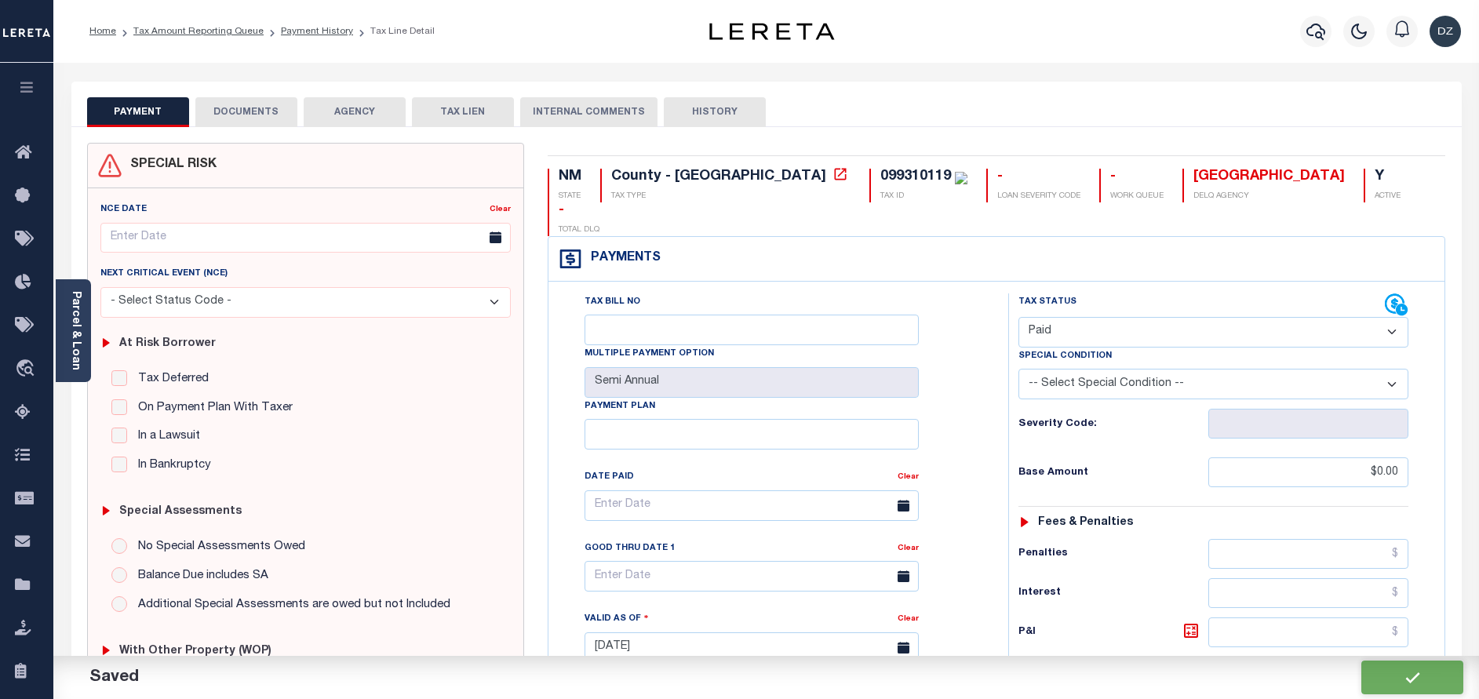
checkbox input "false"
type input "$0"
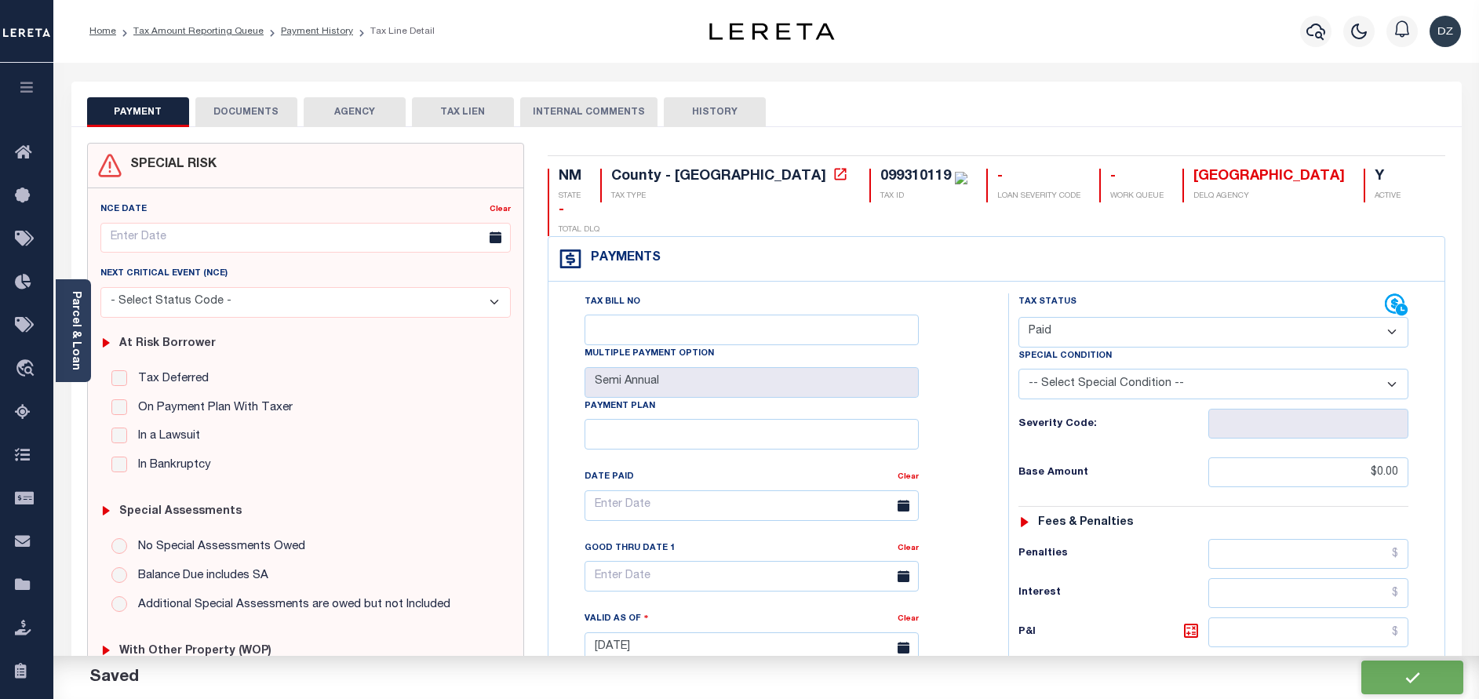
type input "$0"
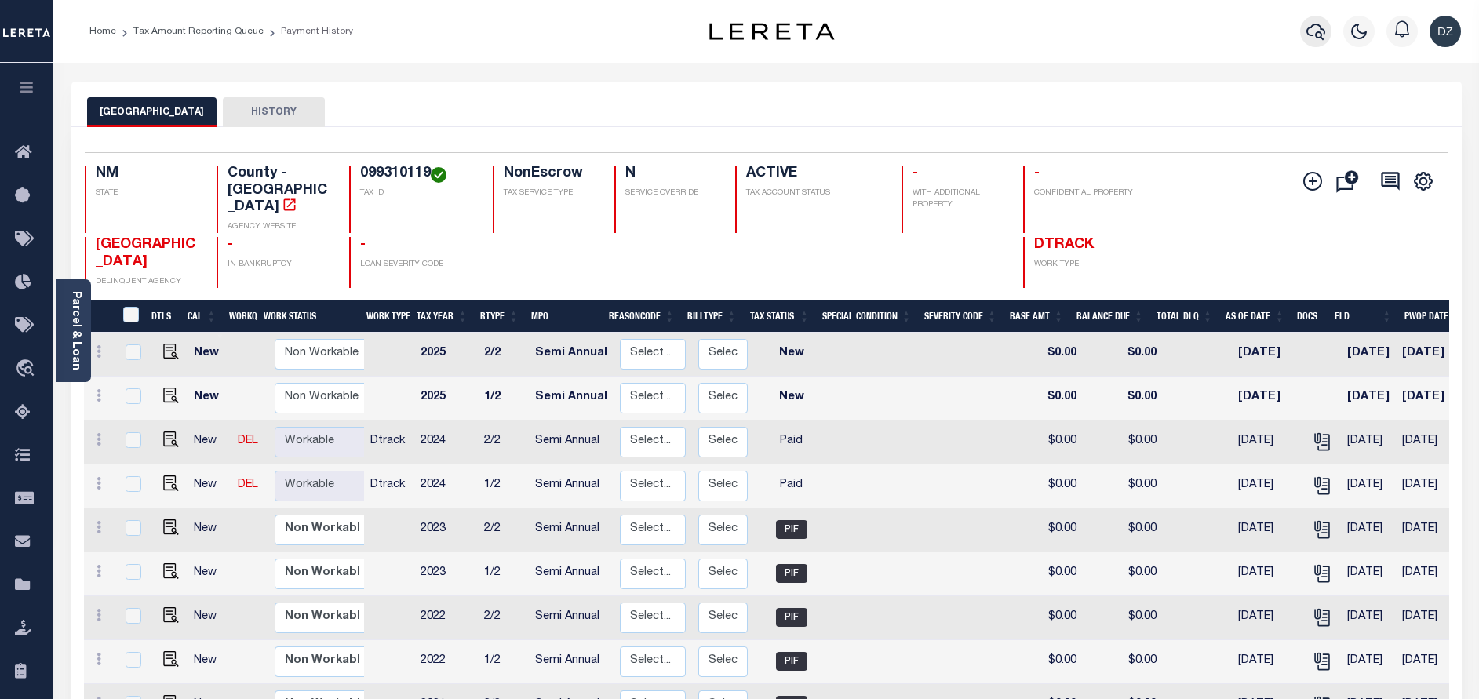
click at [1312, 30] on icon "button" at bounding box center [1315, 31] width 19 height 19
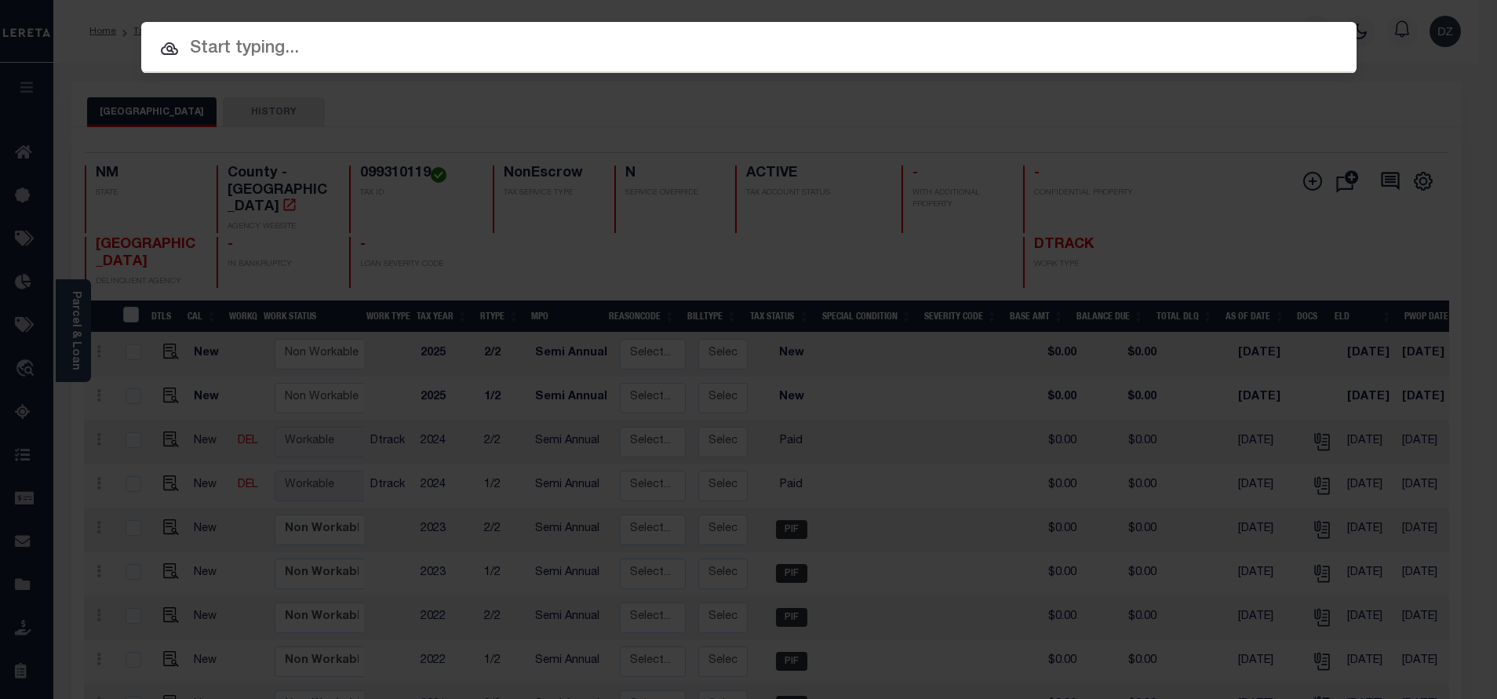
paste input "71985"
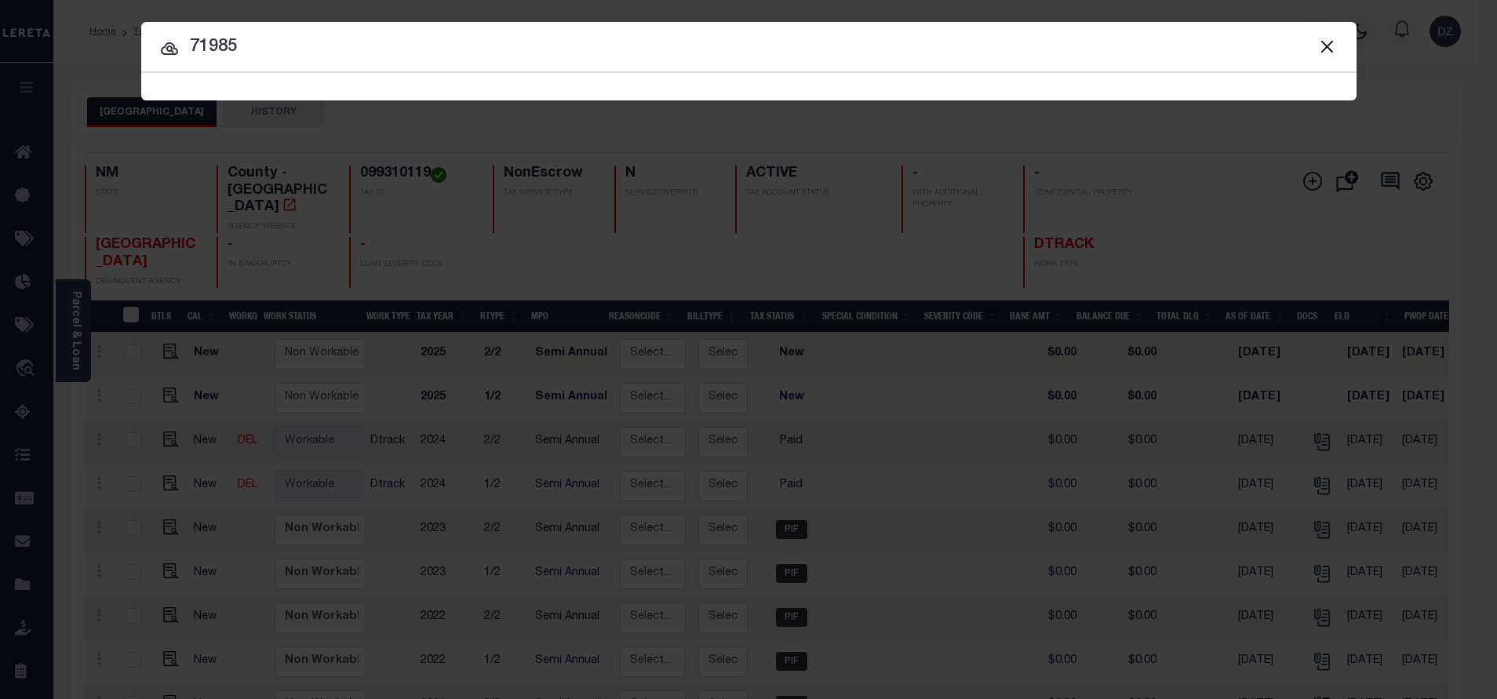
type input "71985"
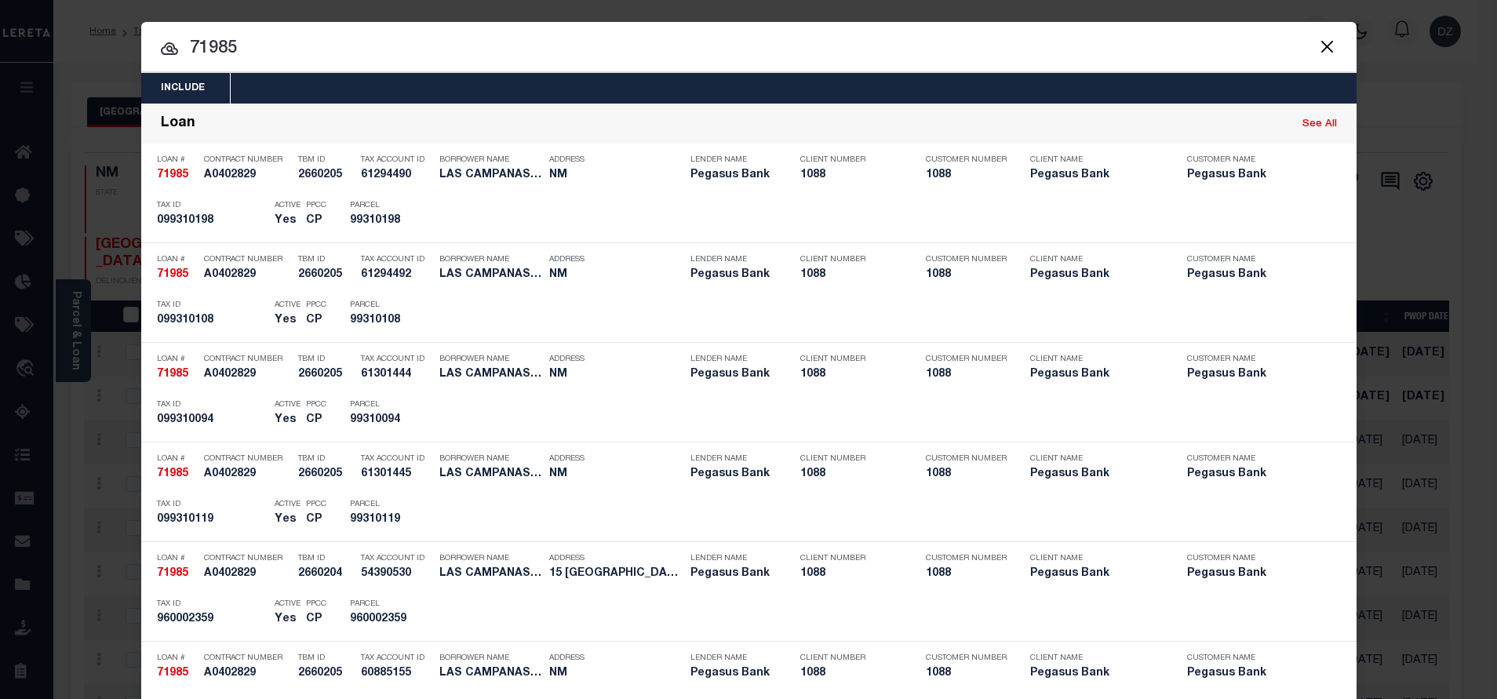
scroll to position [1566, 0]
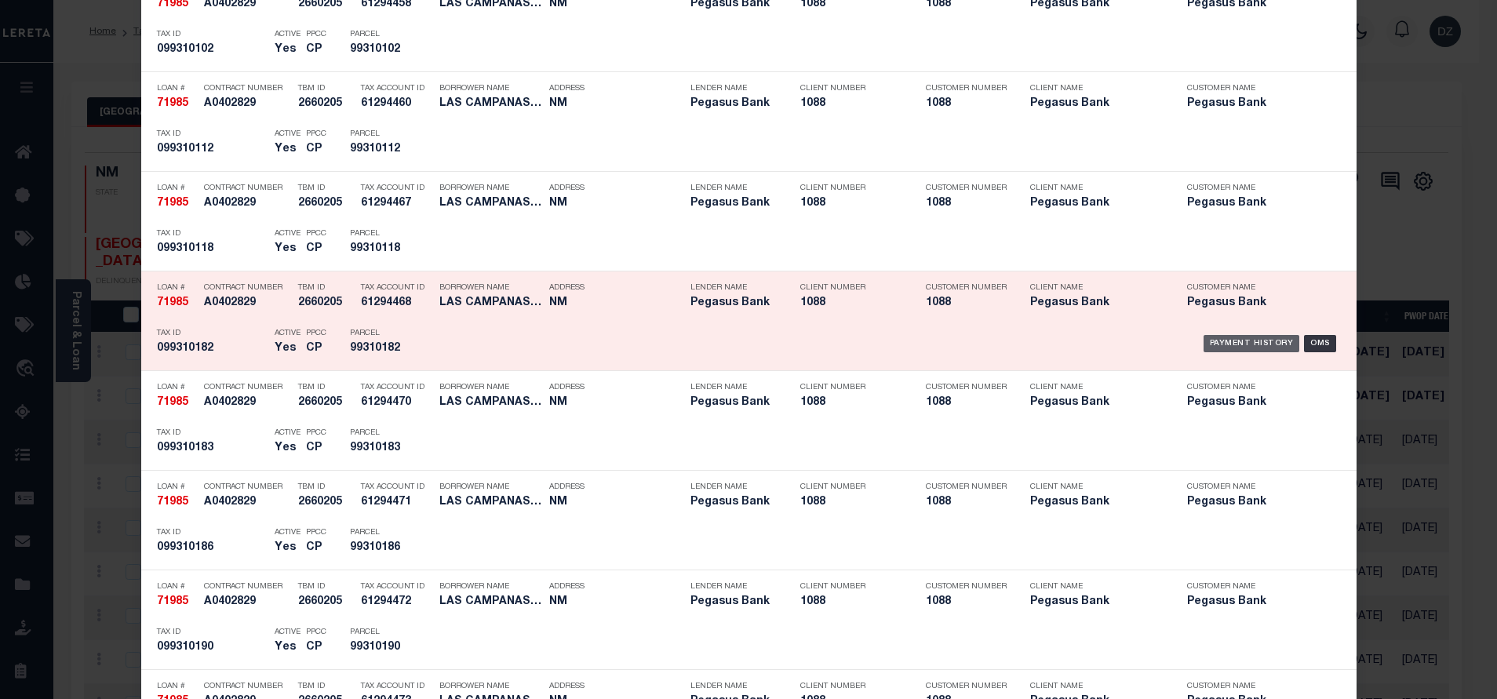
click at [1217, 344] on div "Payment History" at bounding box center [1251, 343] width 96 height 17
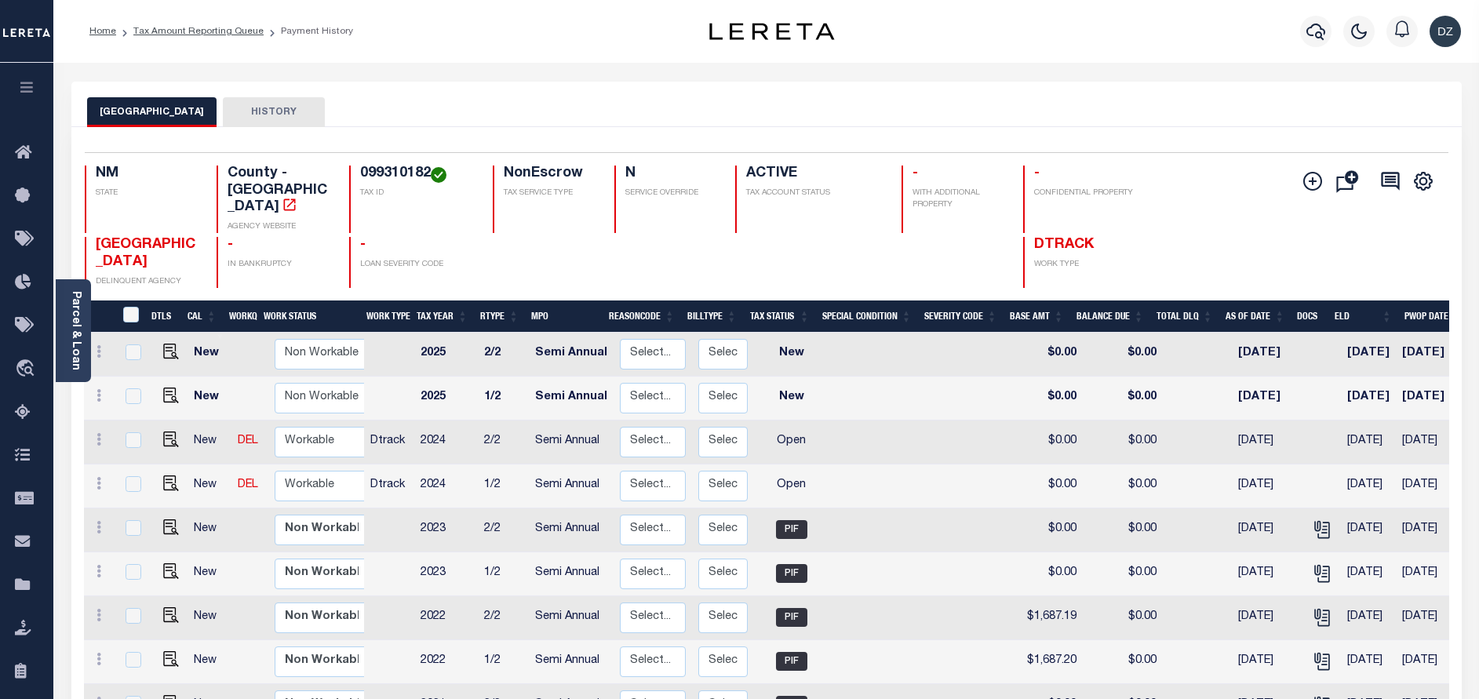
click at [156, 479] on link at bounding box center [167, 484] width 24 height 11
checkbox input "true"
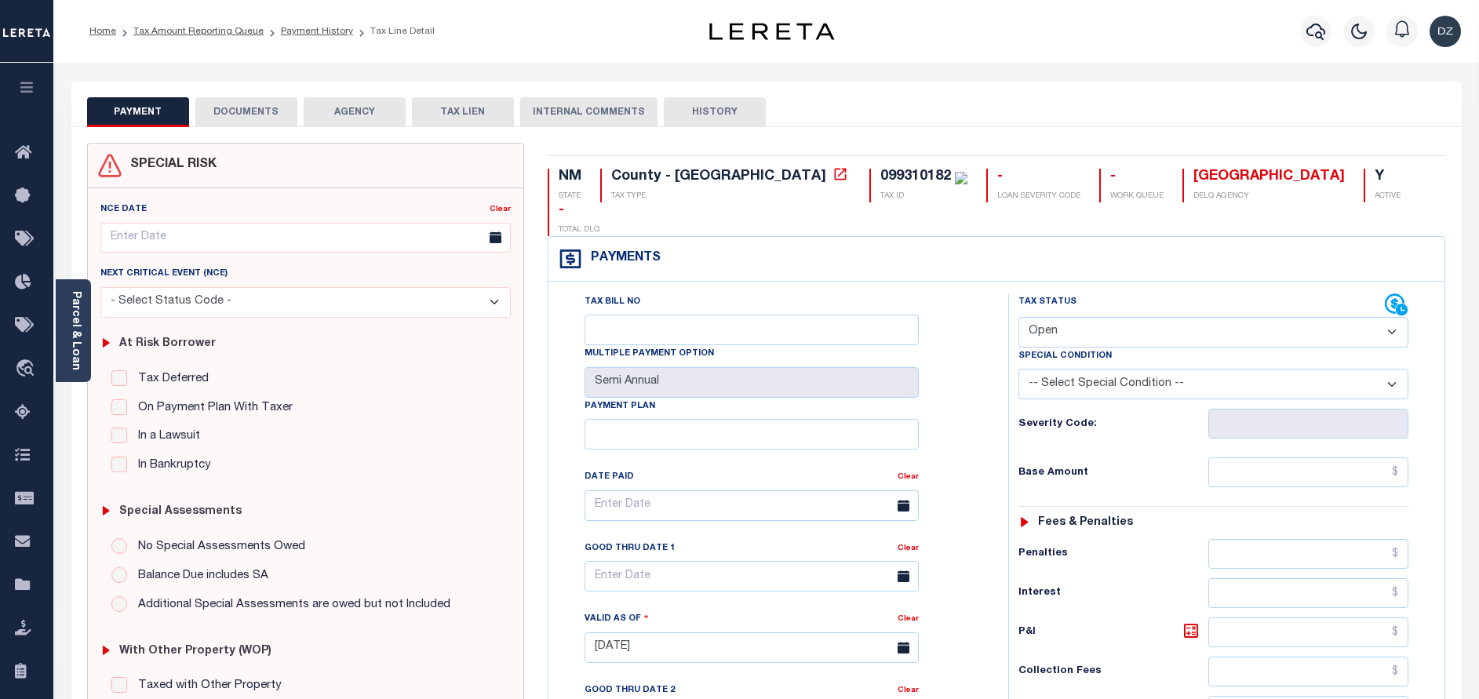
click at [1109, 317] on select "- Select Status Code - Open Due/Unpaid Paid Incomplete No Tax Due Internal Refu…" at bounding box center [1213, 332] width 390 height 31
select select "PYD"
click at [1018, 317] on select "- Select Status Code - Open Due/Unpaid Paid Incomplete No Tax Due Internal Refu…" at bounding box center [1213, 332] width 390 height 31
type input "[DATE]"
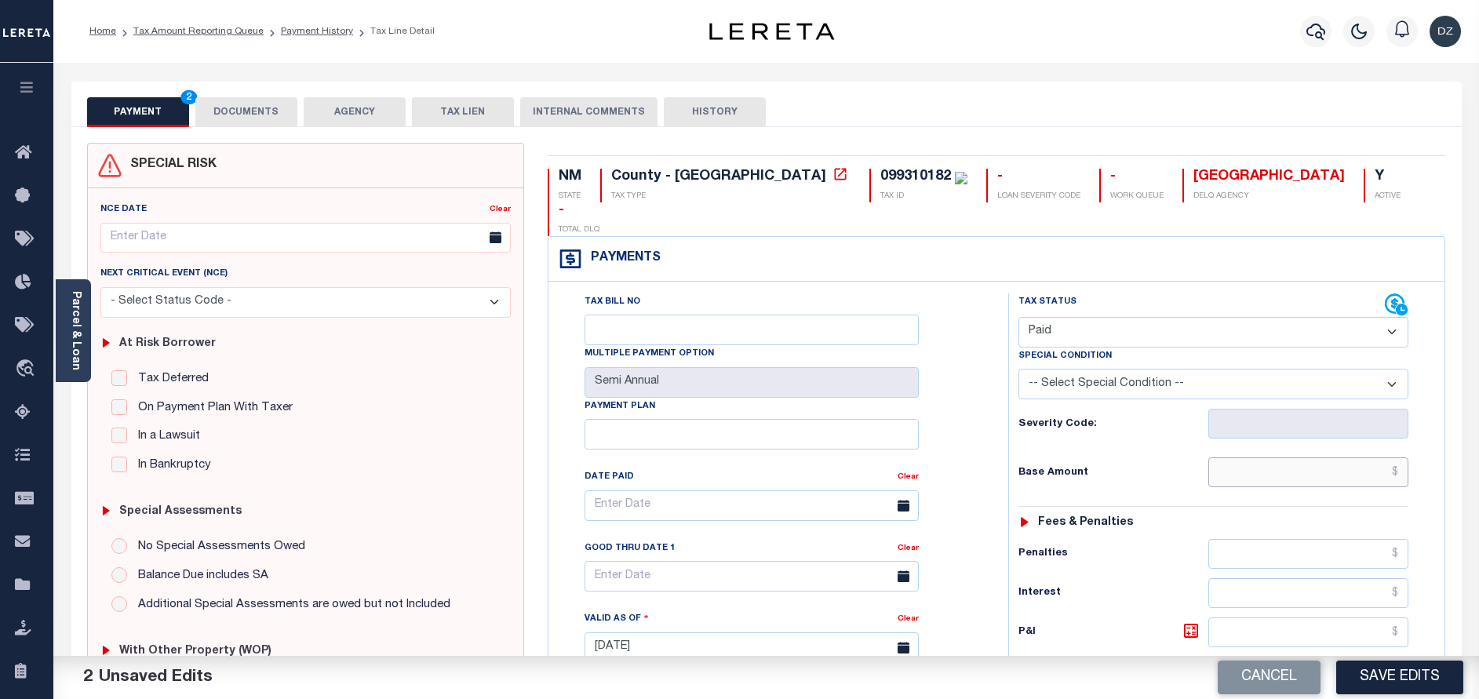
click at [1279, 457] on input "text" at bounding box center [1308, 472] width 200 height 30
type input "$0.00"
click at [268, 100] on button "DOCUMENTS" at bounding box center [246, 112] width 102 height 30
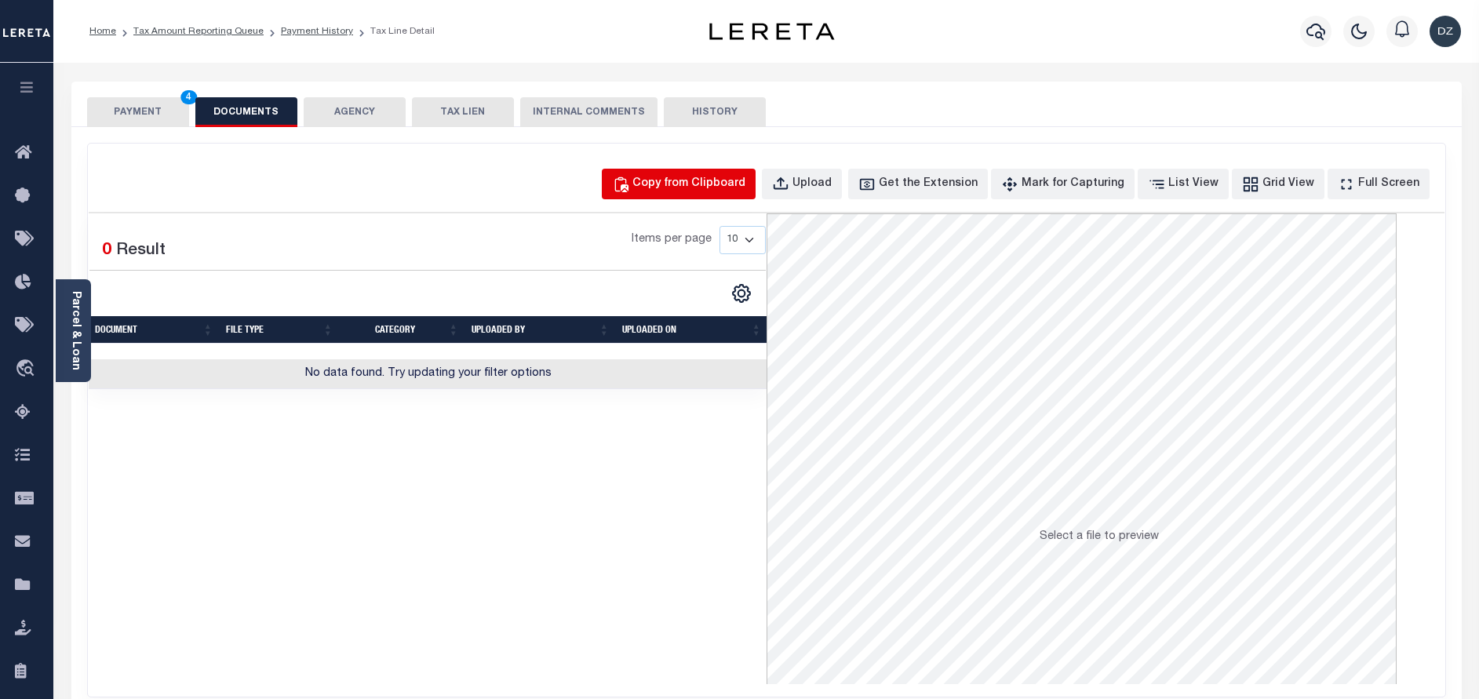
click at [698, 191] on div "Copy from Clipboard" at bounding box center [688, 184] width 113 height 17
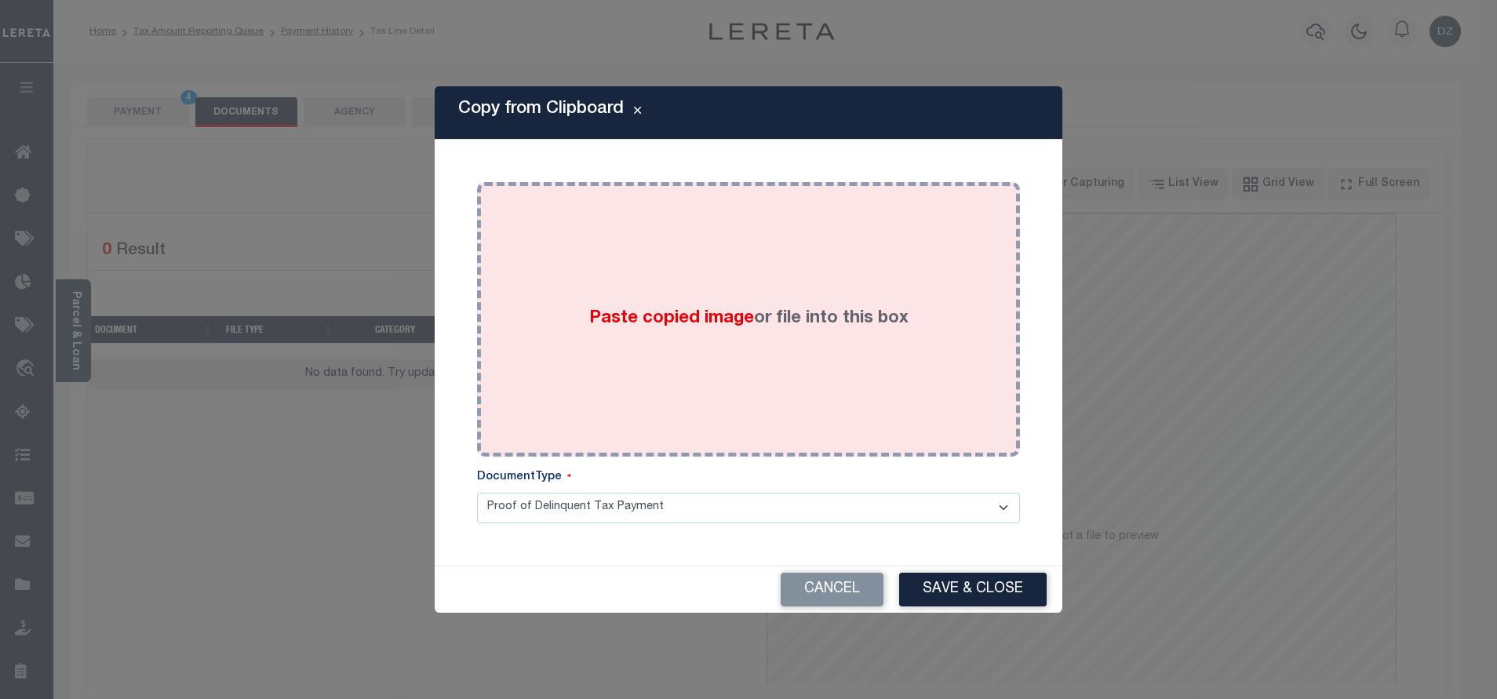
click at [689, 297] on div "Paste copied image or file into this box" at bounding box center [748, 319] width 519 height 251
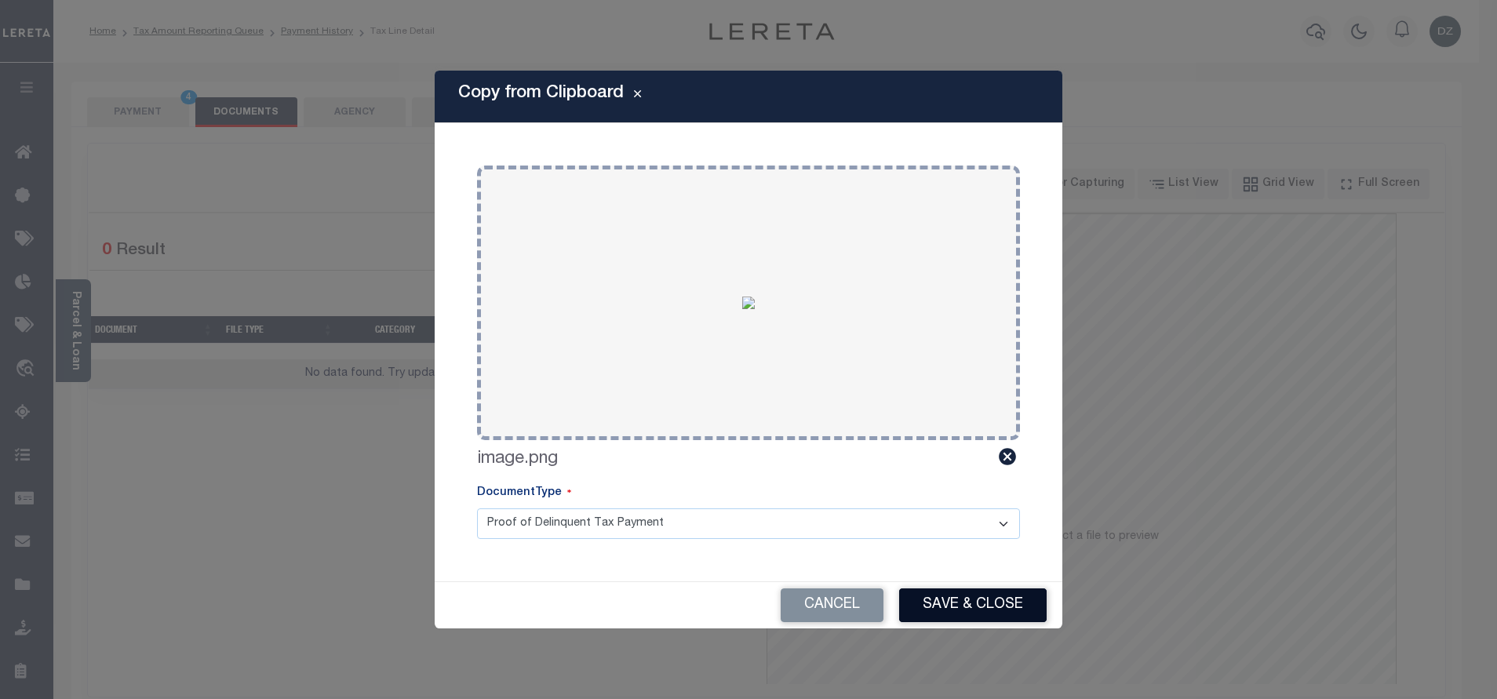
click at [985, 598] on button "Save & Close" at bounding box center [972, 605] width 147 height 34
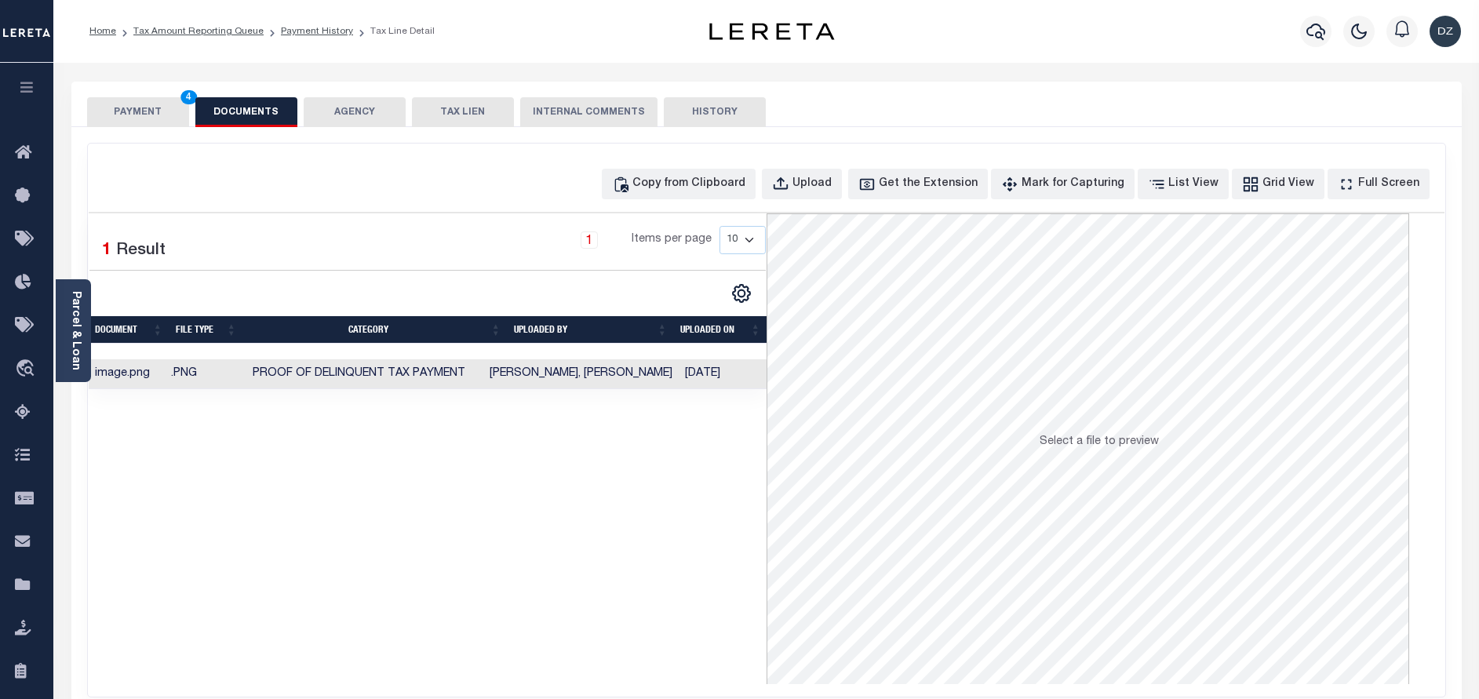
click at [168, 103] on button "PAYMENT 4" at bounding box center [138, 112] width 102 height 30
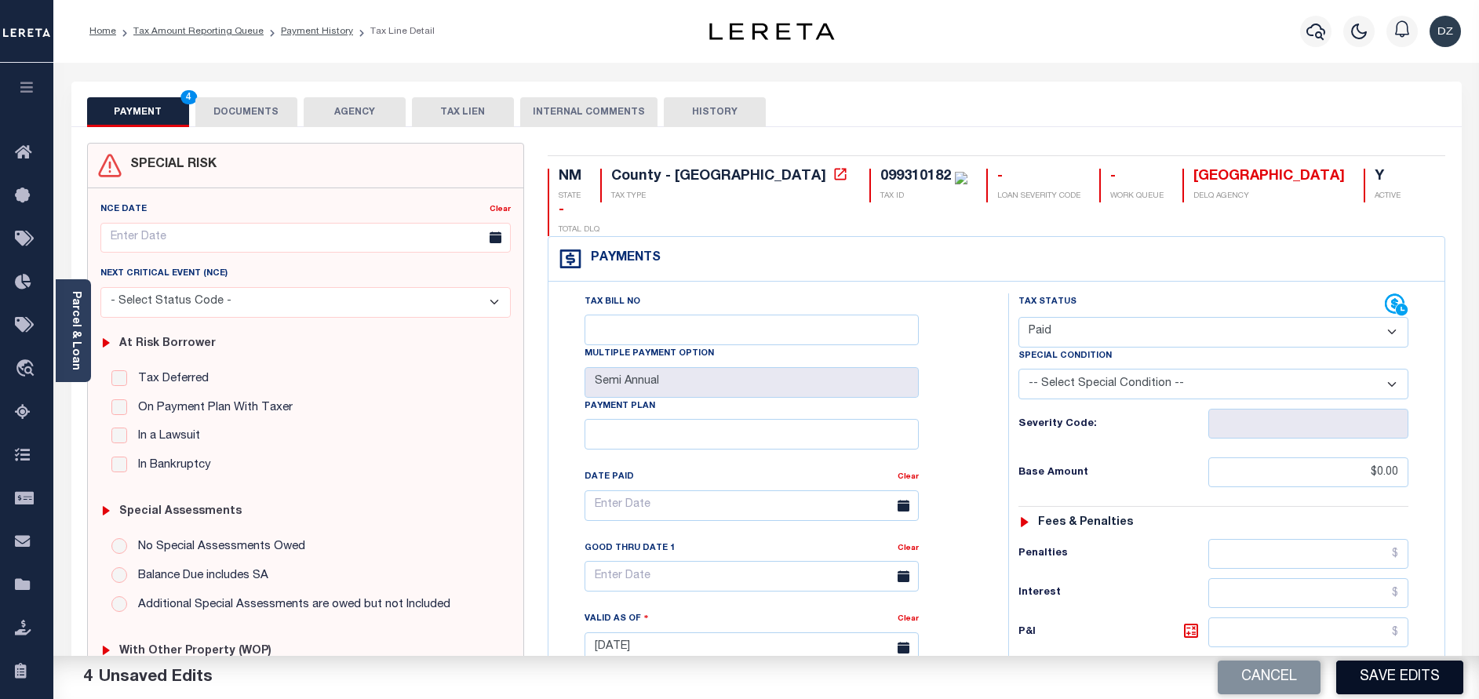
click at [1364, 670] on button "Save Edits" at bounding box center [1399, 678] width 127 height 34
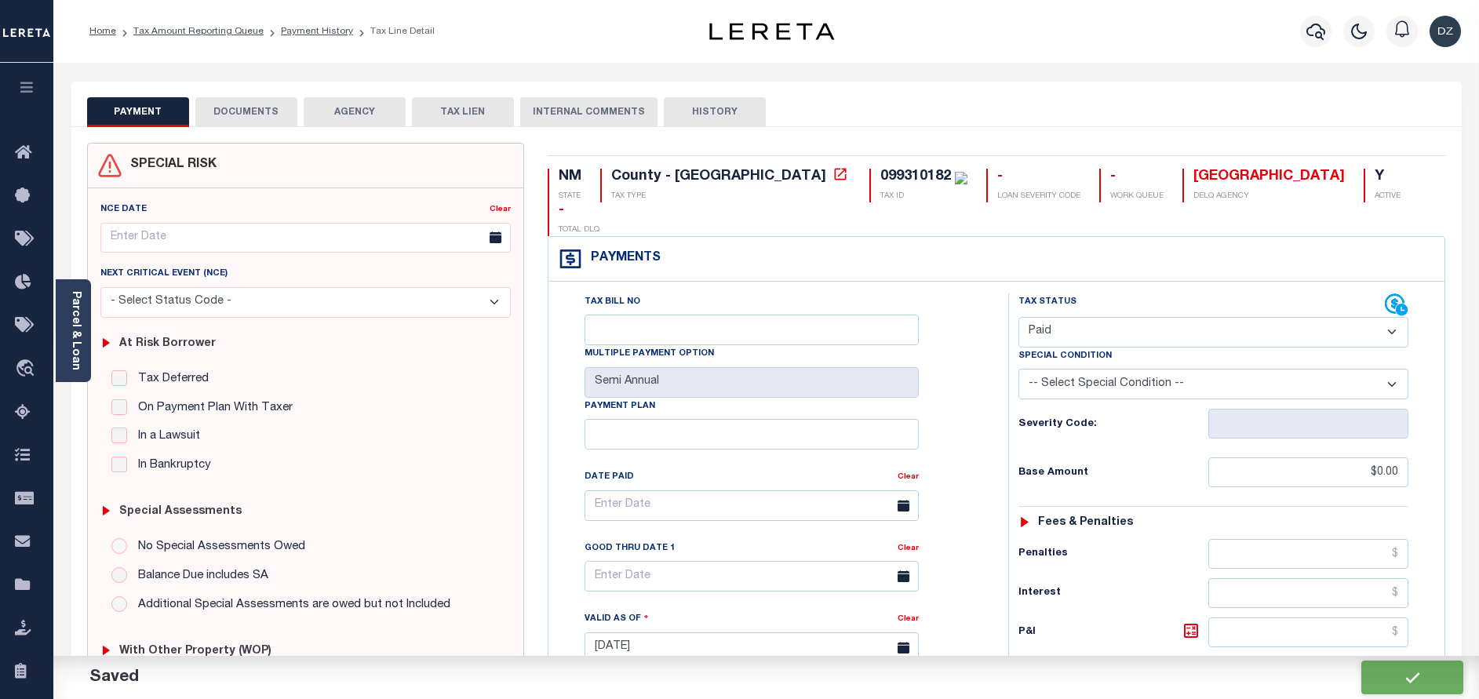
checkbox input "false"
type input "$0"
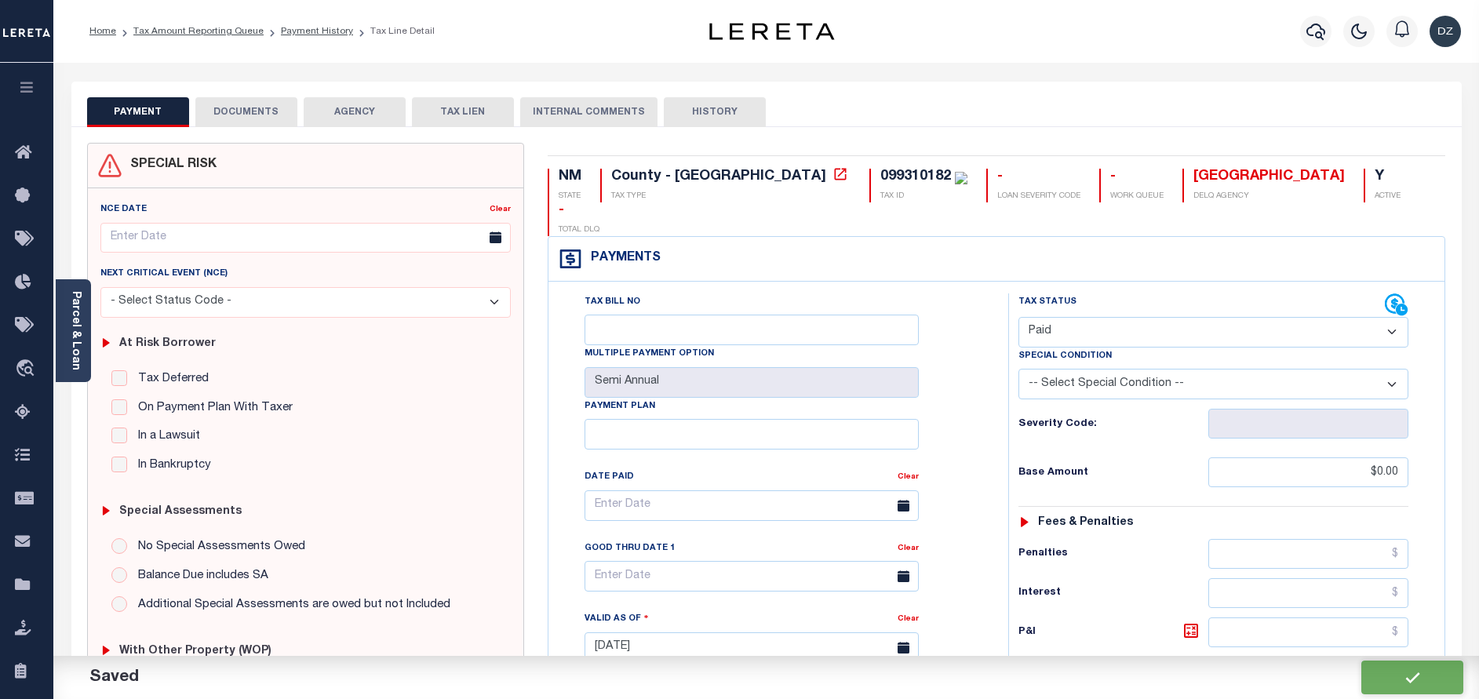
type input "$0"
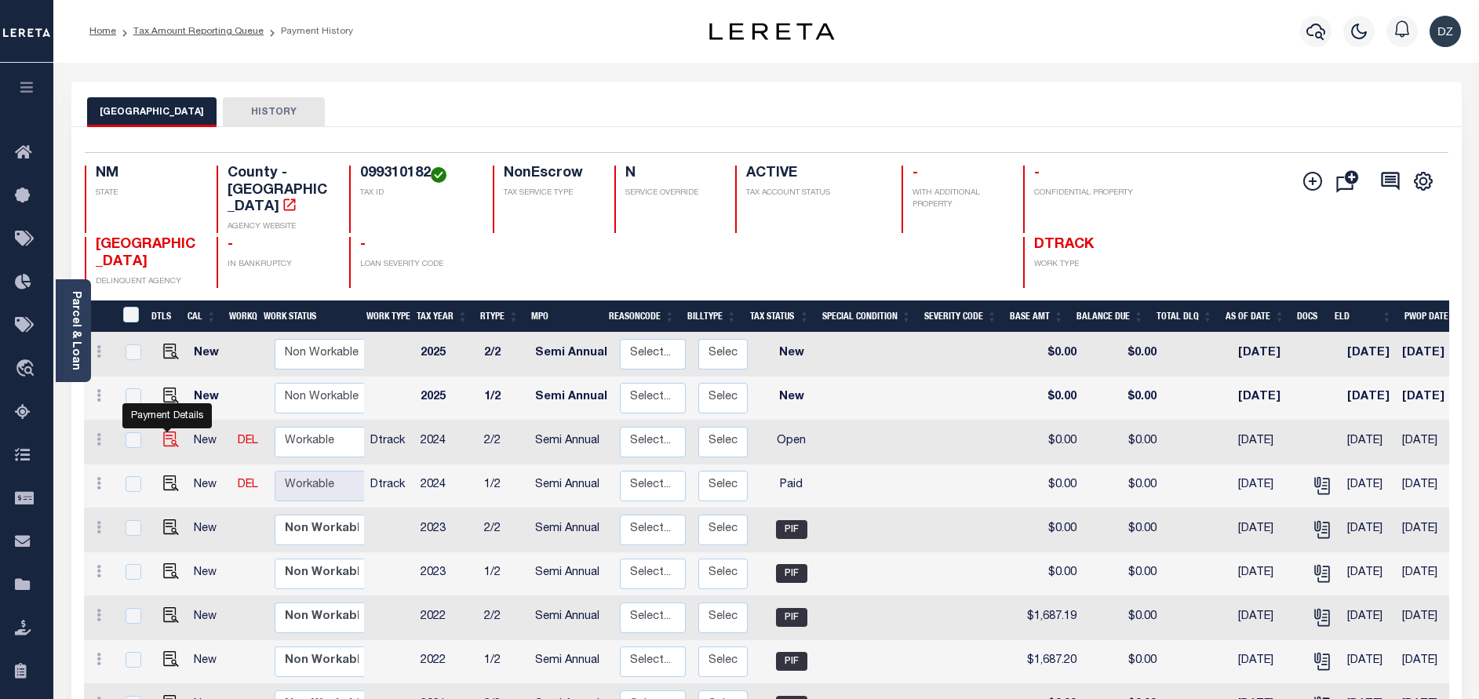
click at [172, 432] on img "" at bounding box center [171, 440] width 16 height 16
checkbox input "true"
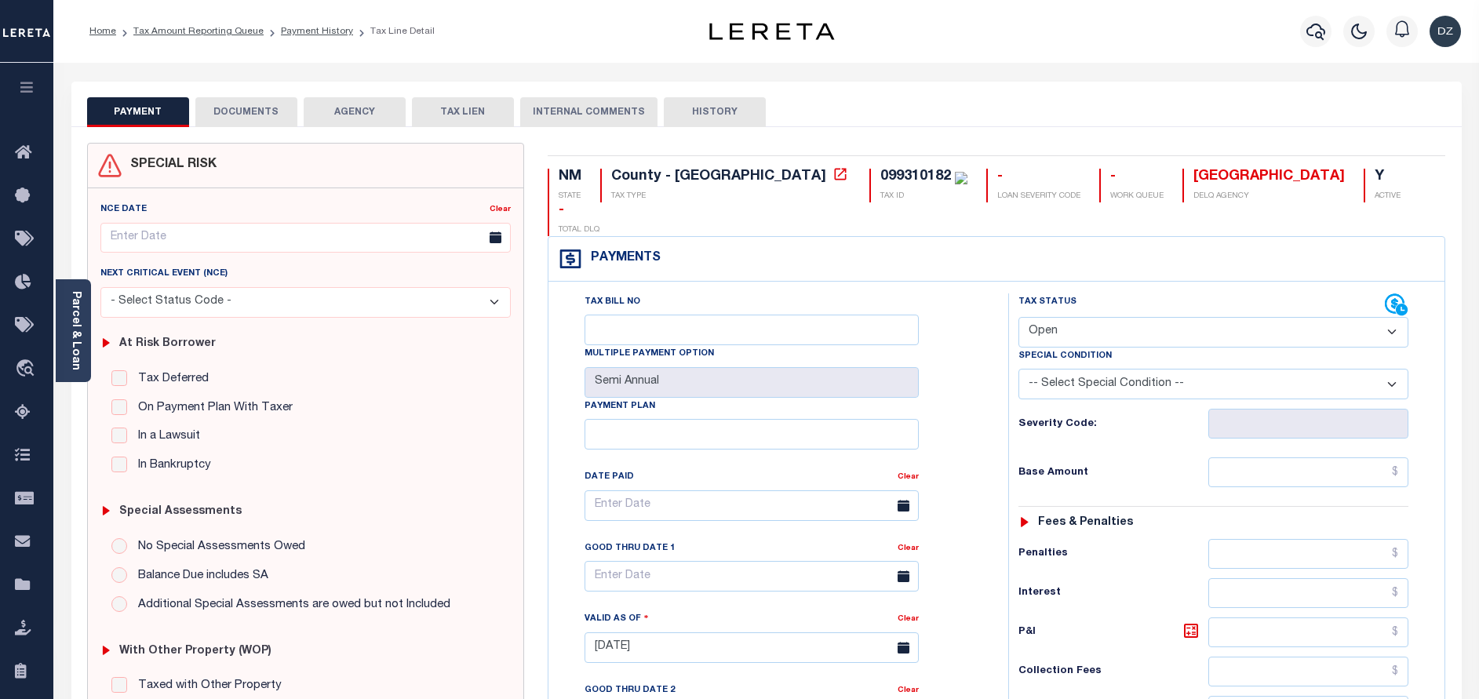
click at [1126, 317] on select "- Select Status Code - Open Due/Unpaid Paid Incomplete No Tax Due Internal Refu…" at bounding box center [1213, 332] width 390 height 31
select select "PYD"
click at [1018, 317] on select "- Select Status Code - Open Due/Unpaid Paid Incomplete No Tax Due Internal Refu…" at bounding box center [1213, 332] width 390 height 31
type input "[DATE]"
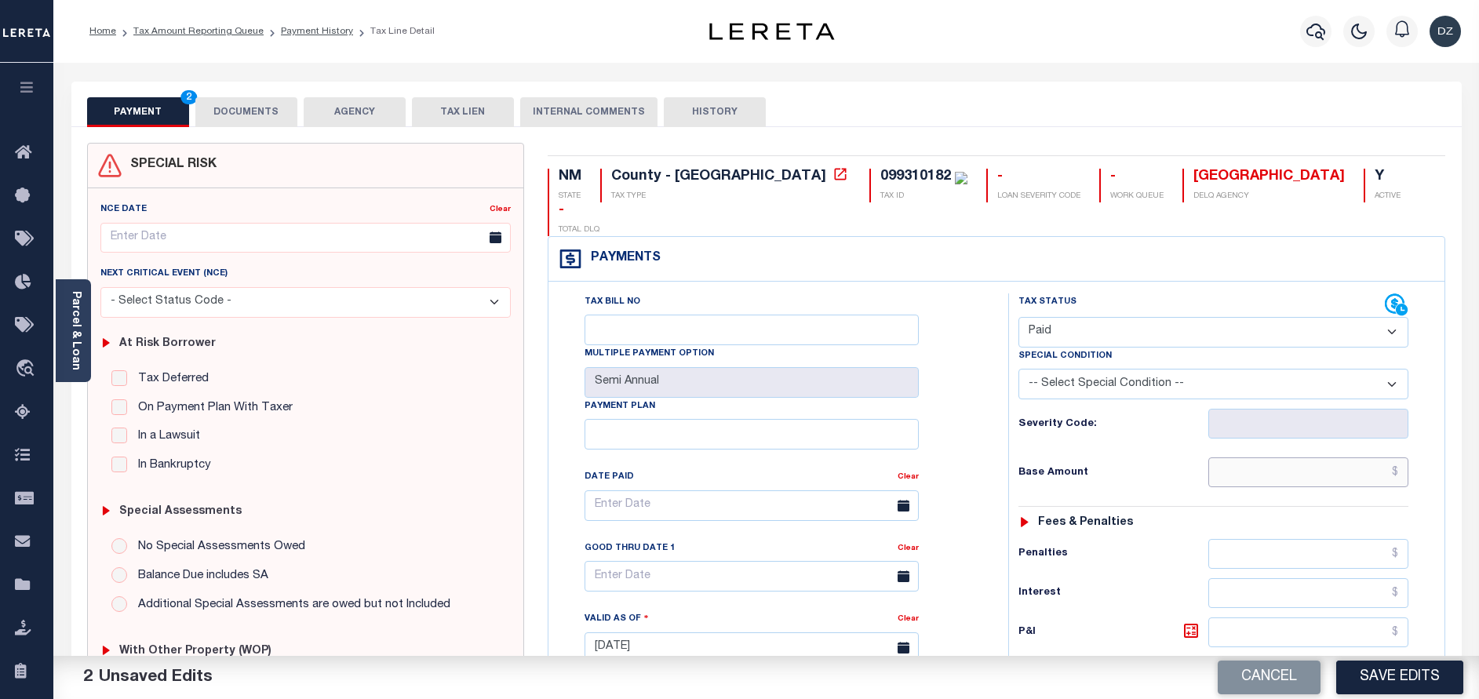
click at [1340, 457] on input "text" at bounding box center [1308, 472] width 200 height 30
type input "$0.00"
click at [220, 100] on button "DOCUMENTS" at bounding box center [246, 112] width 102 height 30
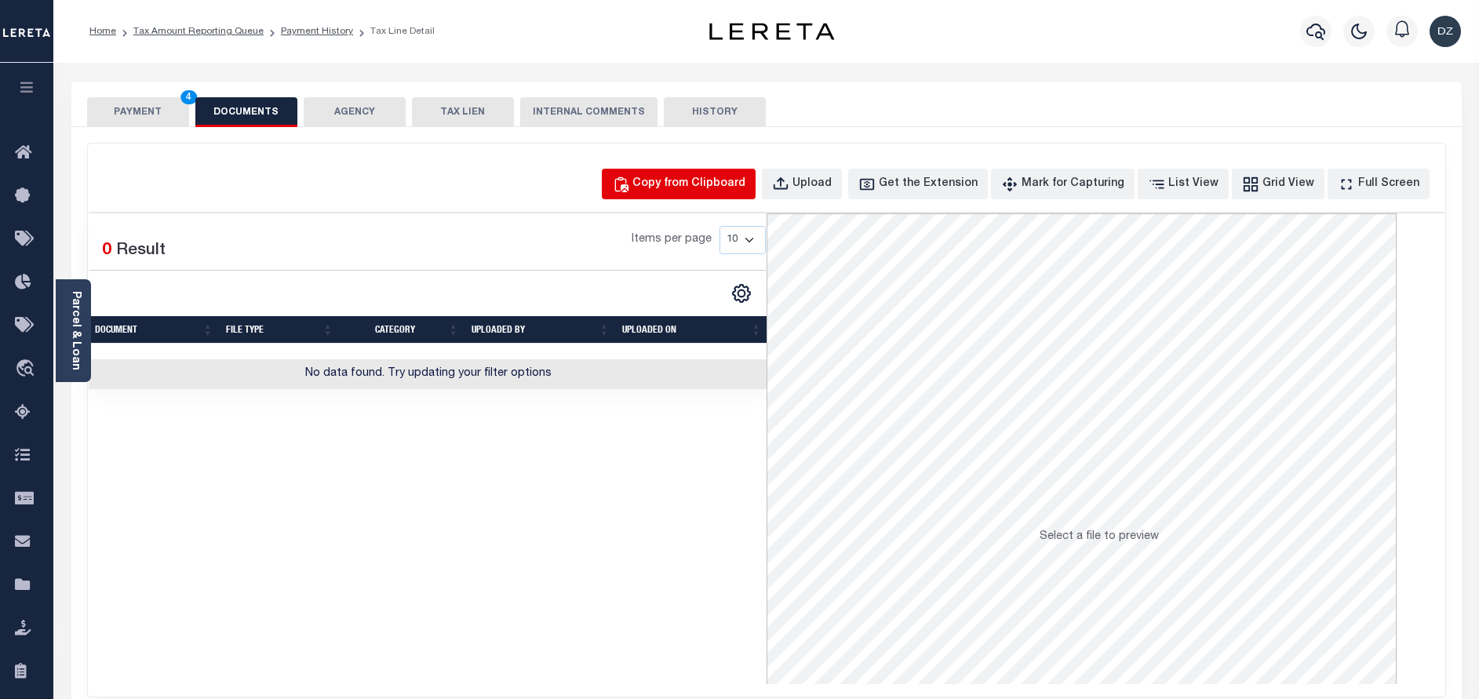
click at [710, 190] on div "Copy from Clipboard" at bounding box center [688, 184] width 113 height 17
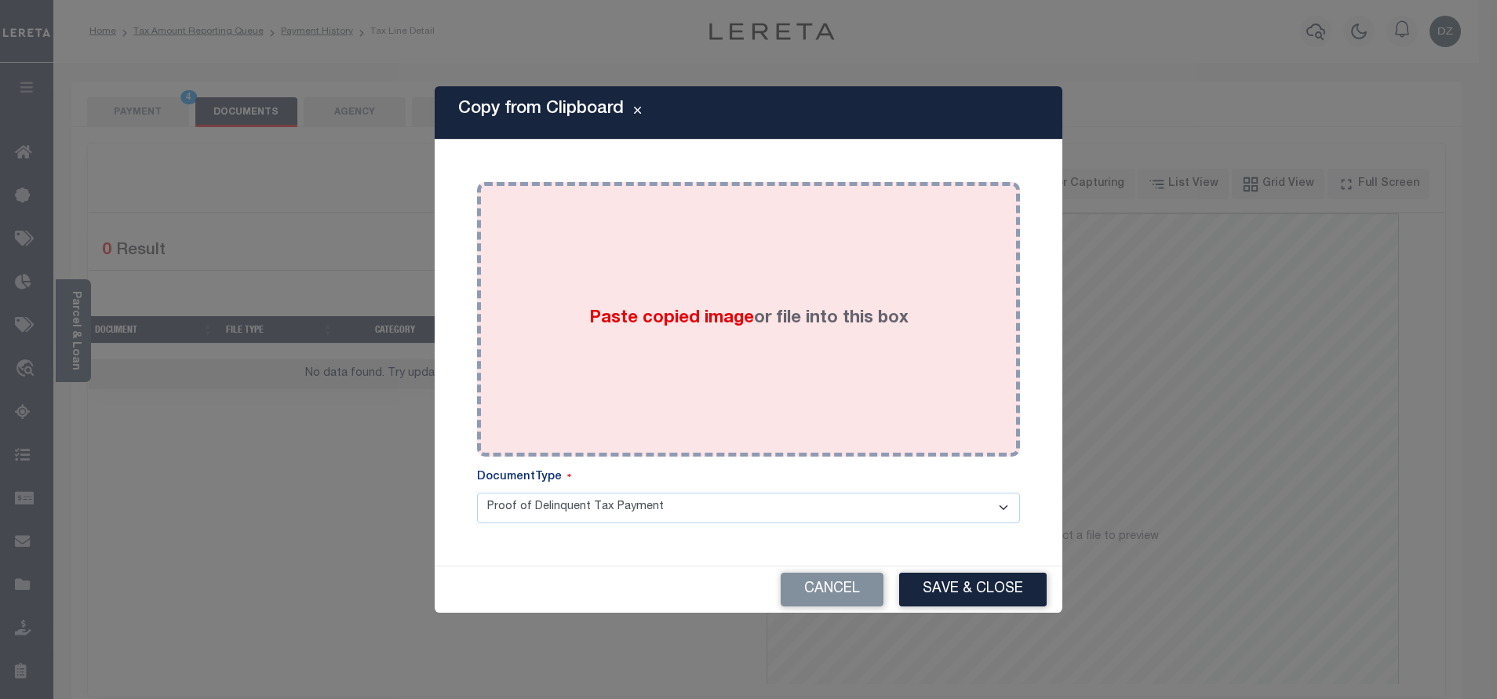
click at [690, 304] on div "Paste copied image or file into this box" at bounding box center [748, 319] width 519 height 251
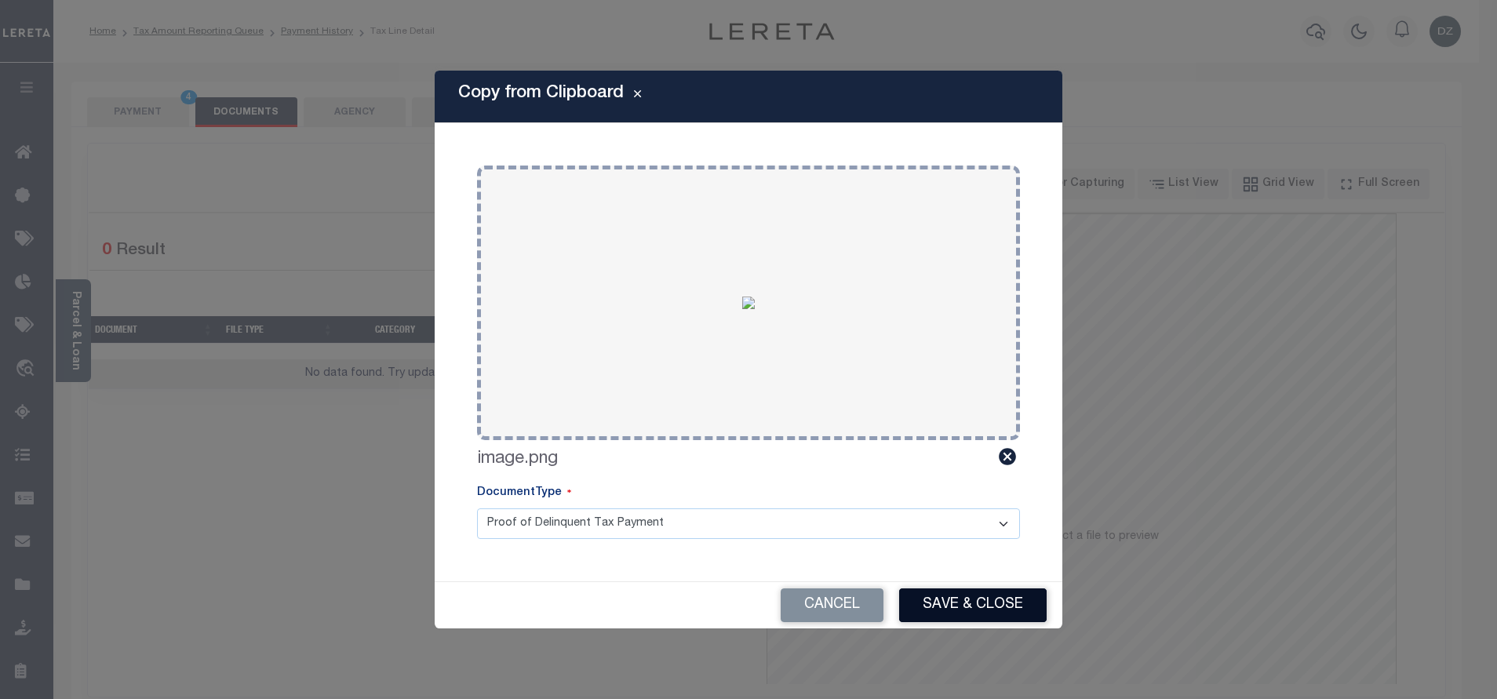
click at [936, 603] on button "Save & Close" at bounding box center [972, 605] width 147 height 34
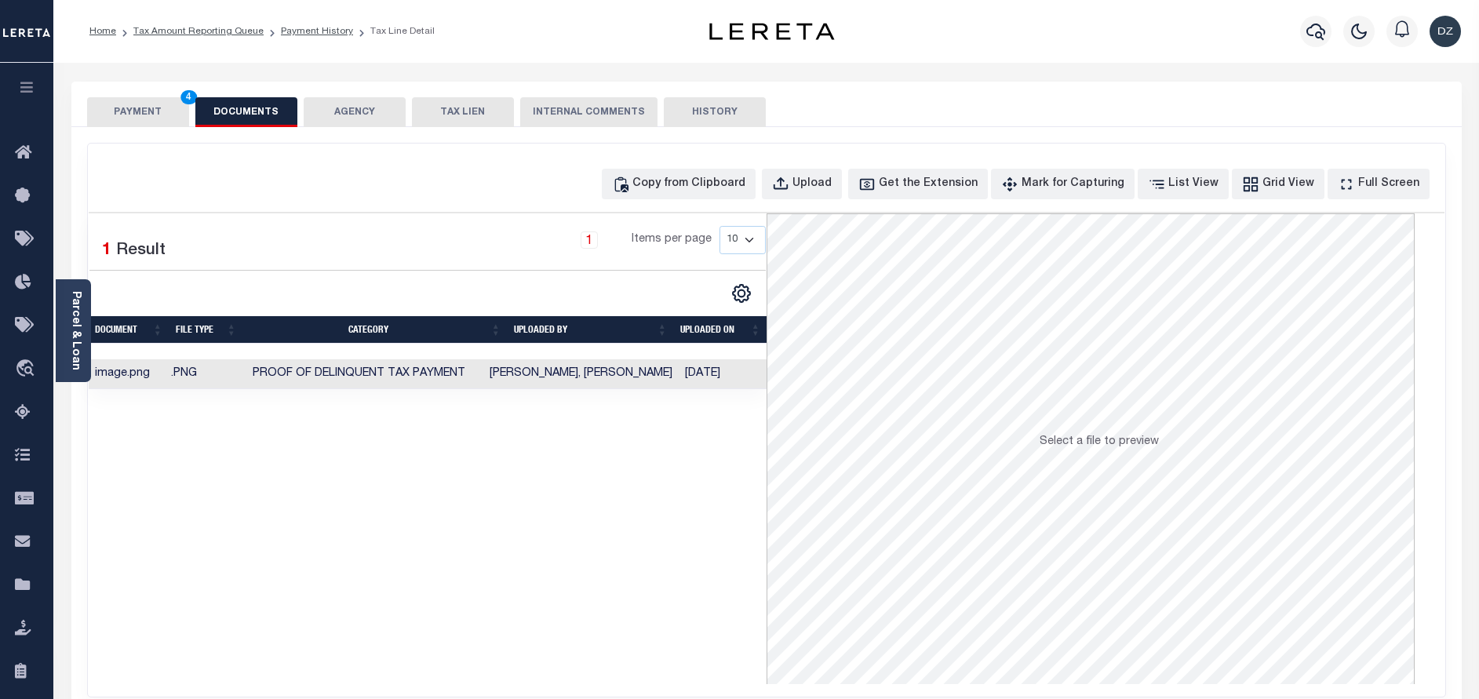
click at [135, 102] on button "PAYMENT 4" at bounding box center [138, 112] width 102 height 30
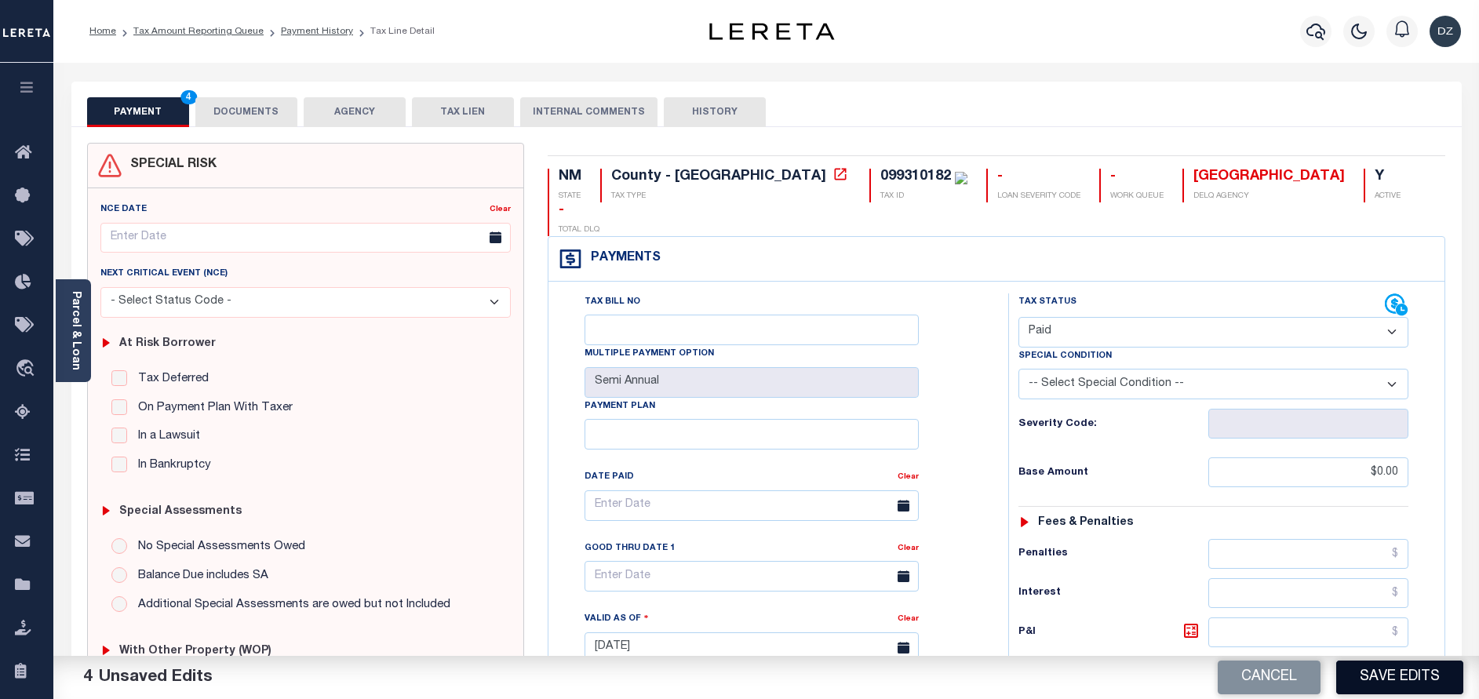
click at [1428, 684] on button "Save Edits" at bounding box center [1399, 678] width 127 height 34
checkbox input "false"
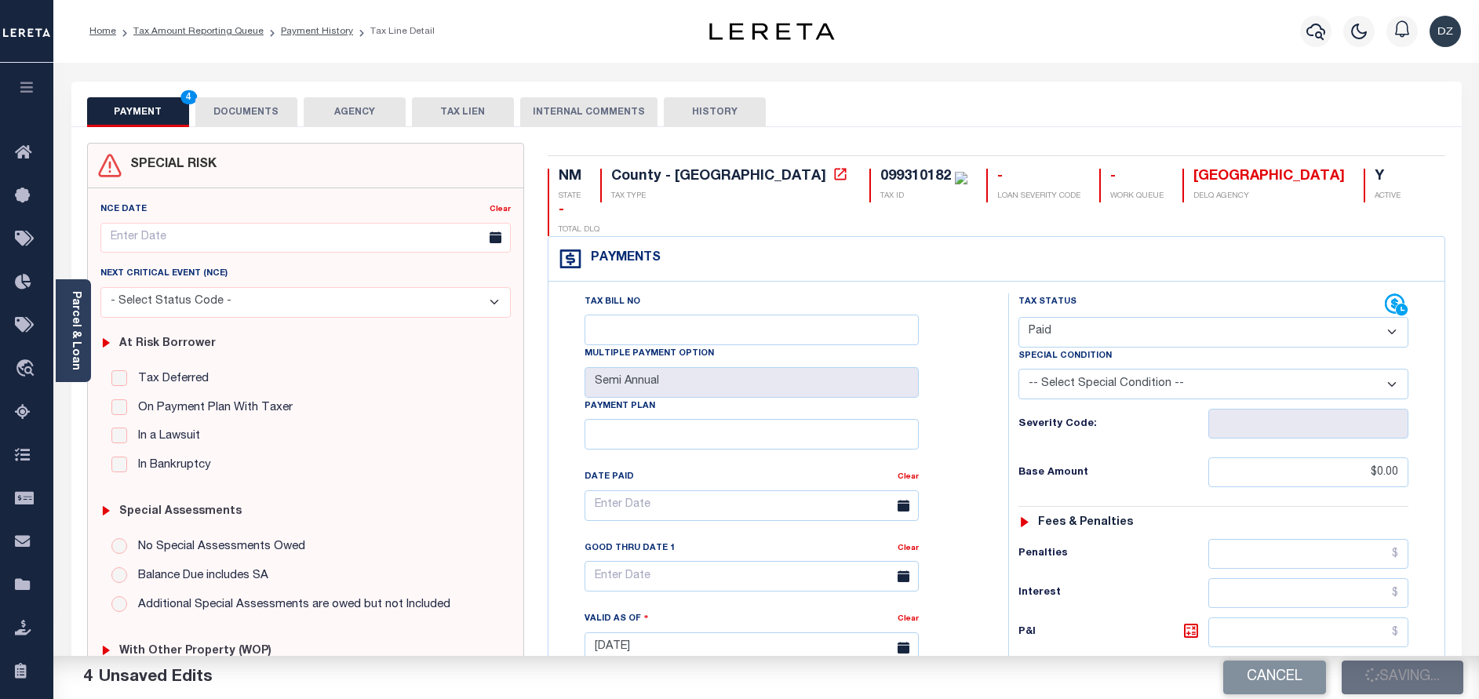
type input "$0"
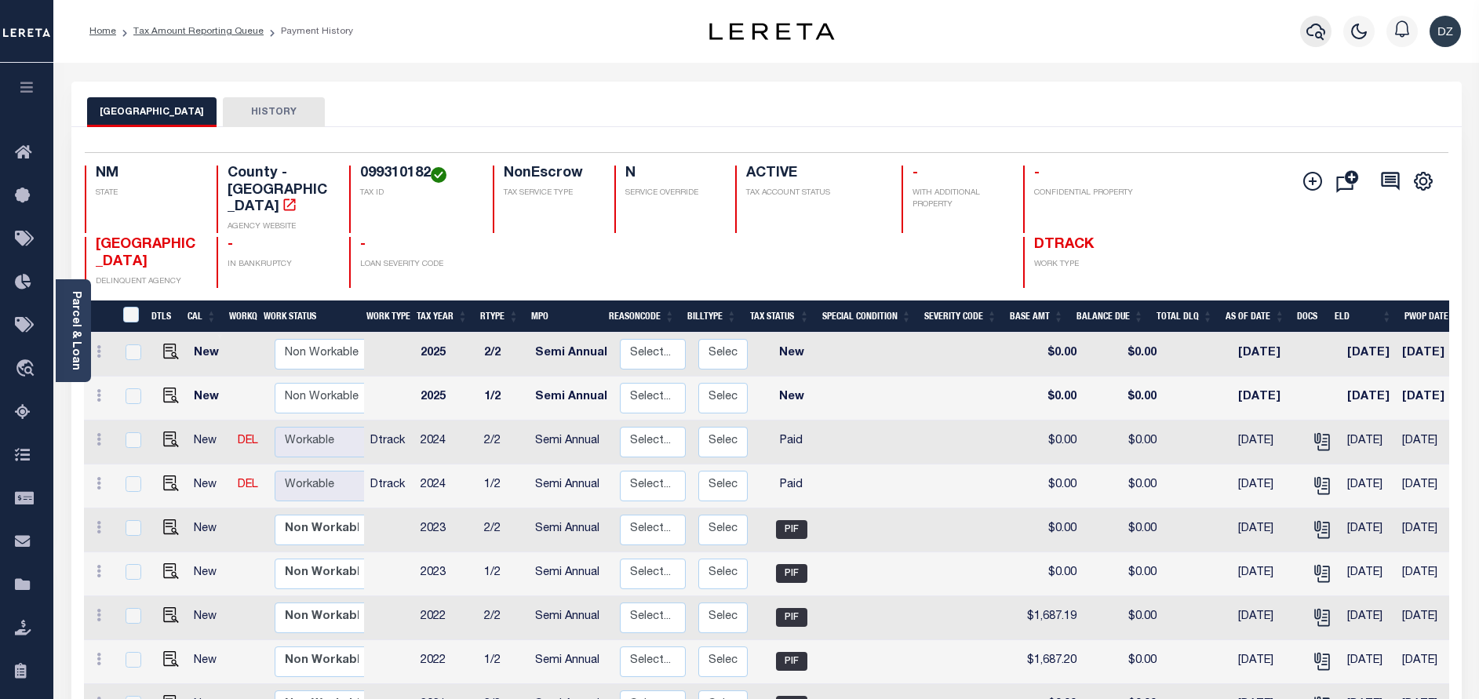
click at [1316, 30] on icon "button" at bounding box center [1315, 31] width 19 height 19
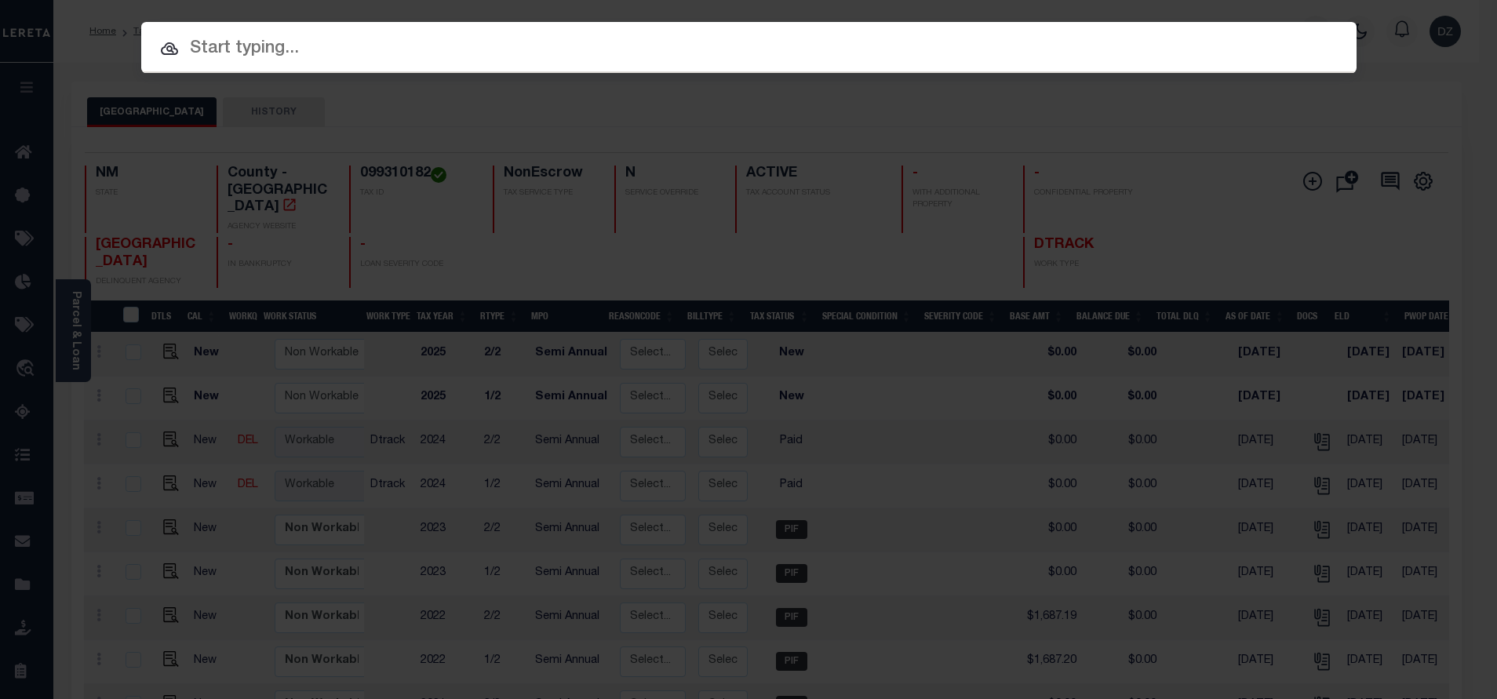
paste input "71985"
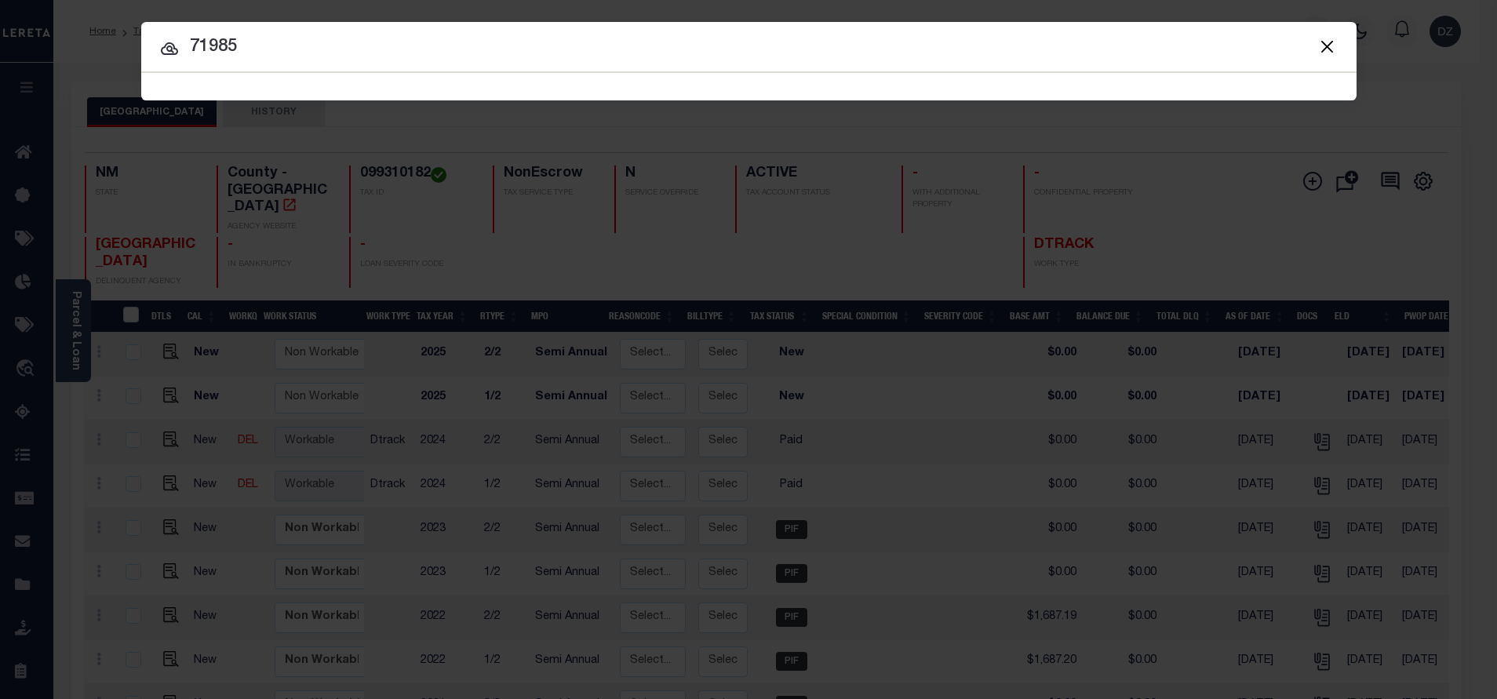
type input "71985"
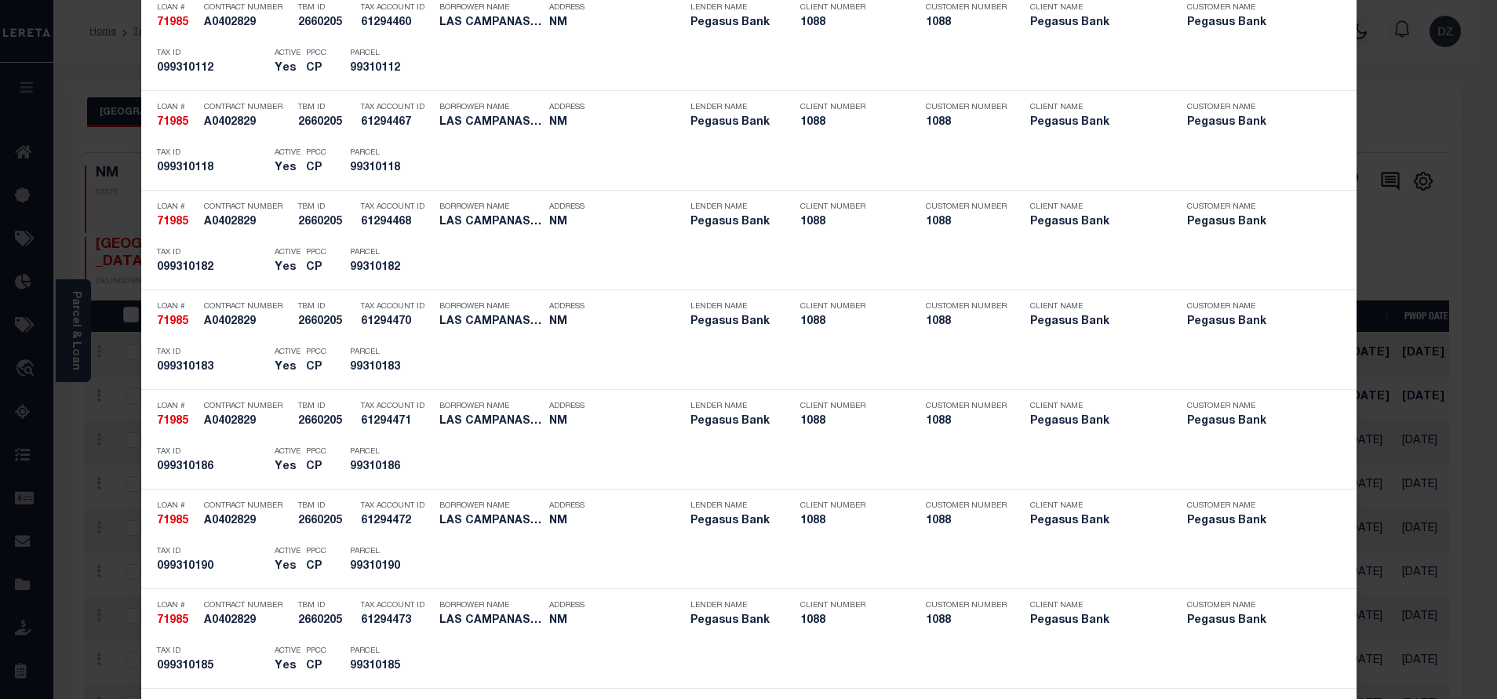
scroll to position [3133, 0]
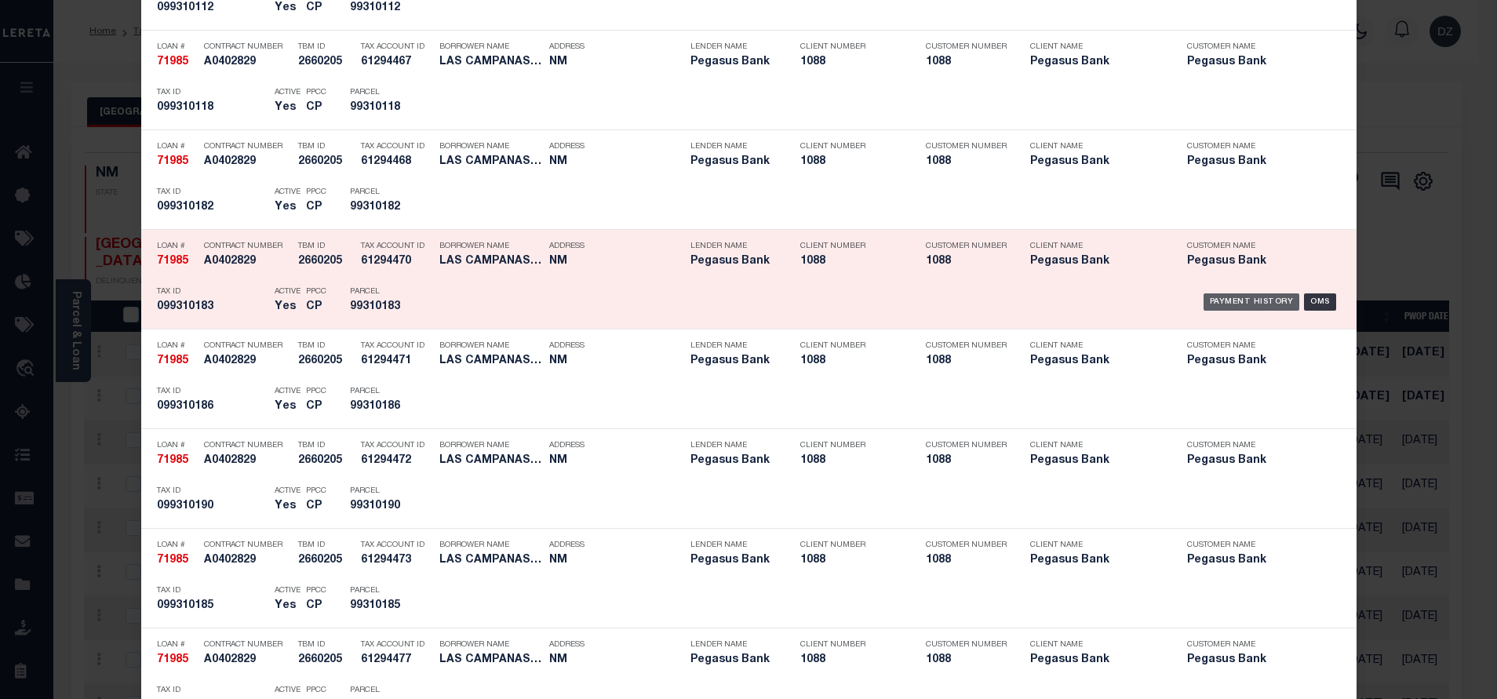
click at [1256, 304] on div "Payment History" at bounding box center [1251, 301] width 96 height 17
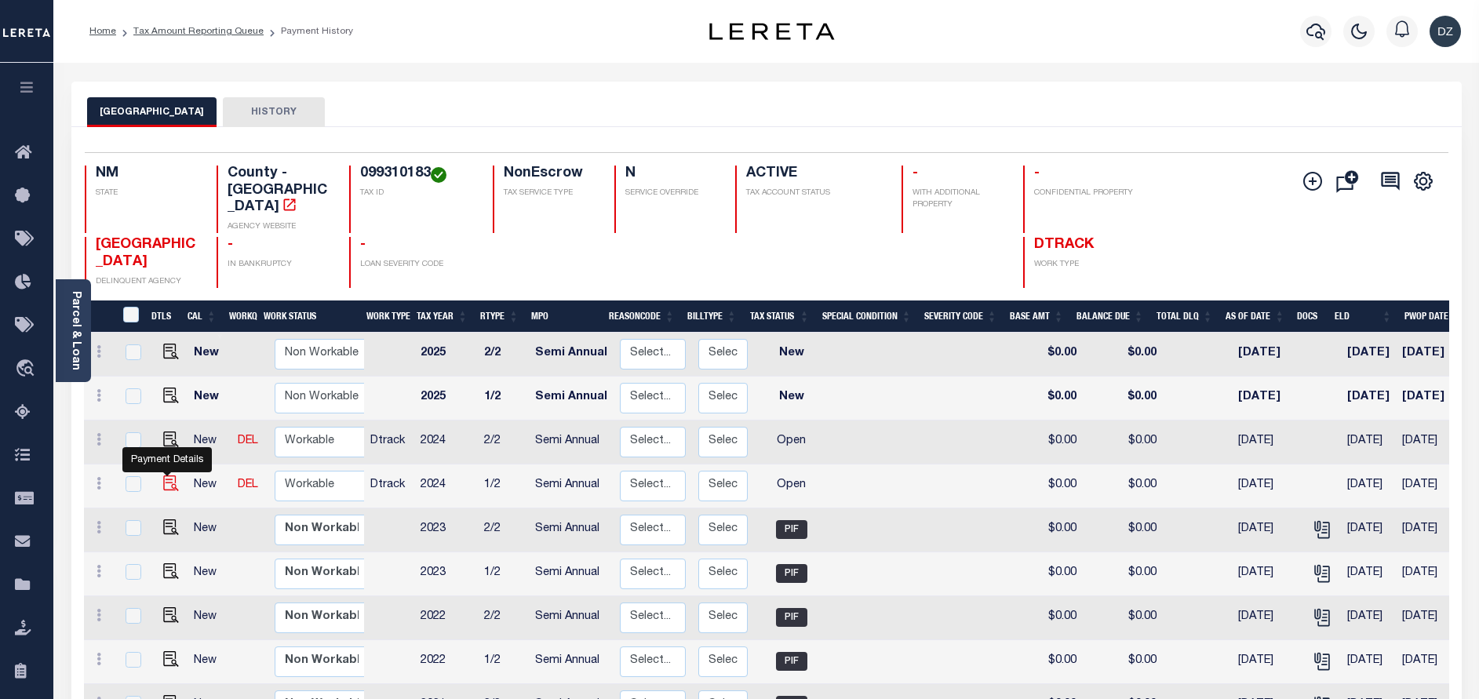
click at [171, 475] on img "" at bounding box center [171, 483] width 16 height 16
checkbox input "true"
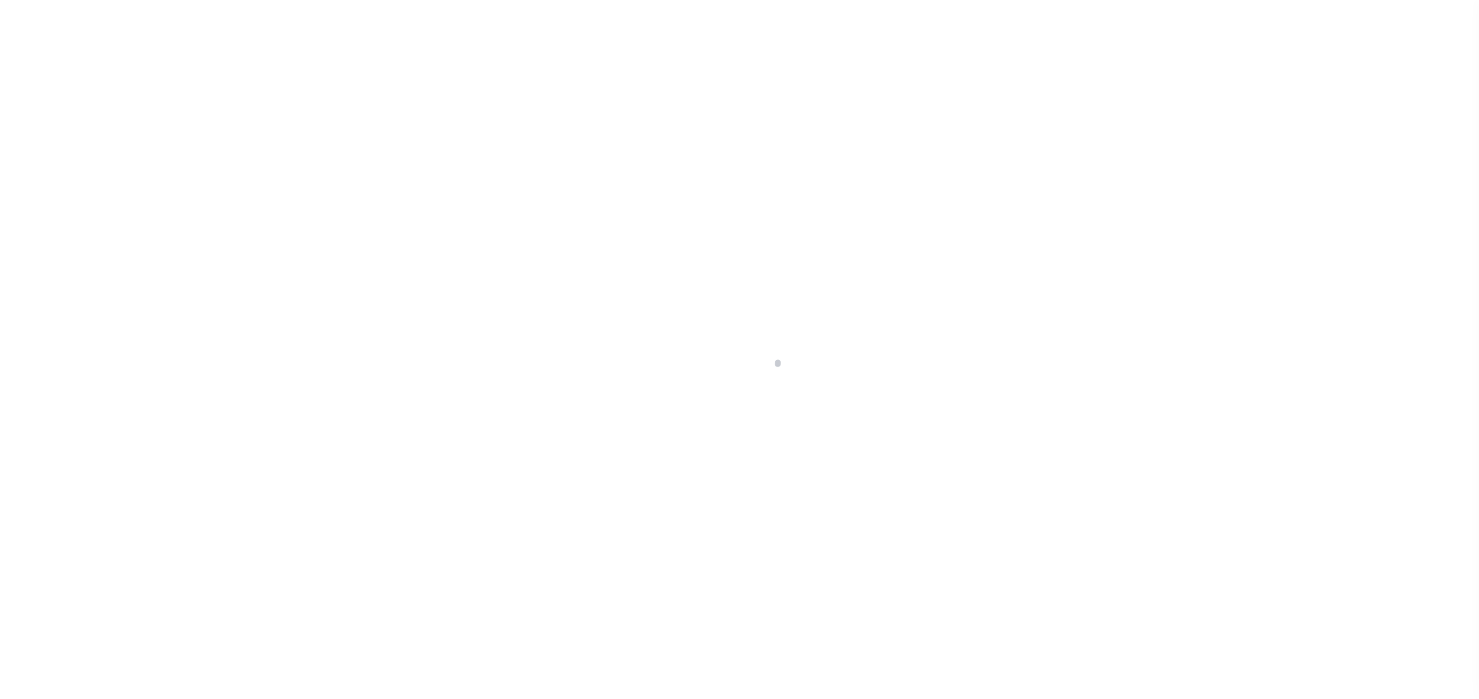
select select "OP2"
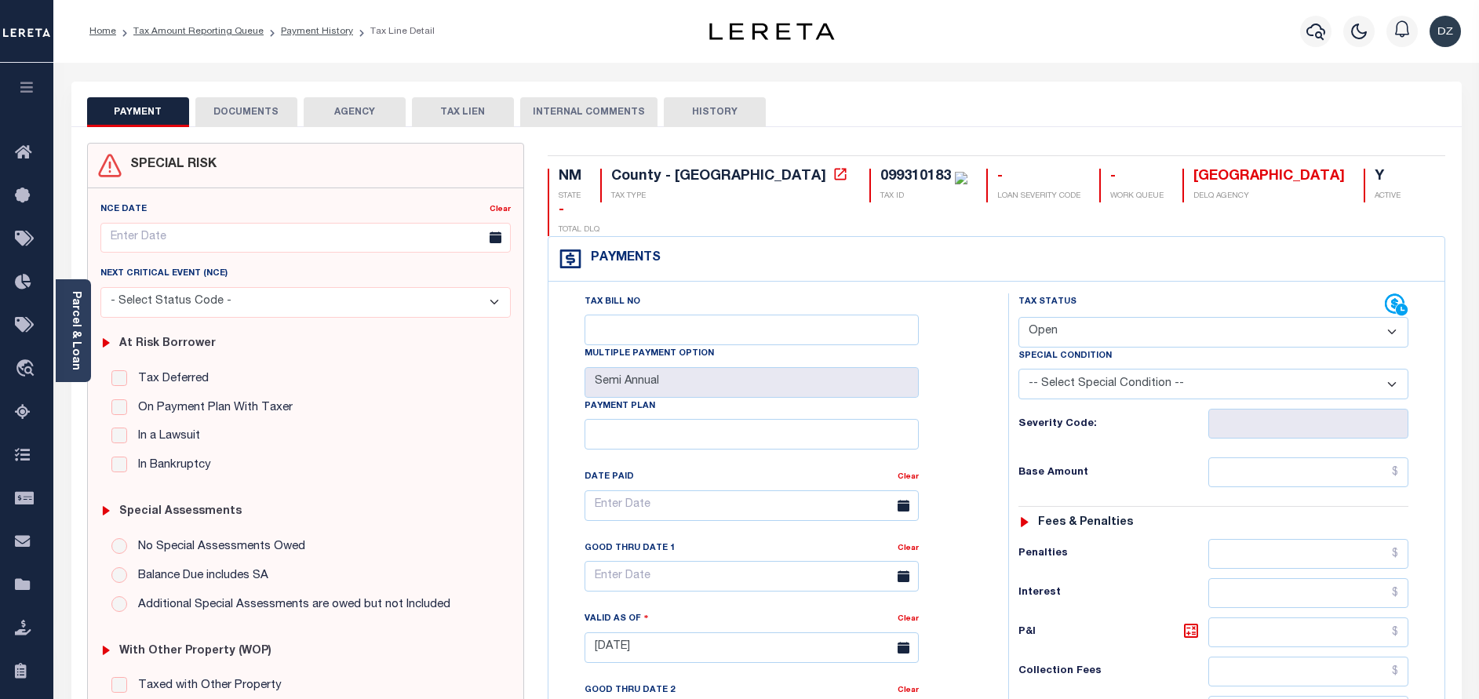
click at [275, 115] on button "DOCUMENTS" at bounding box center [246, 112] width 102 height 30
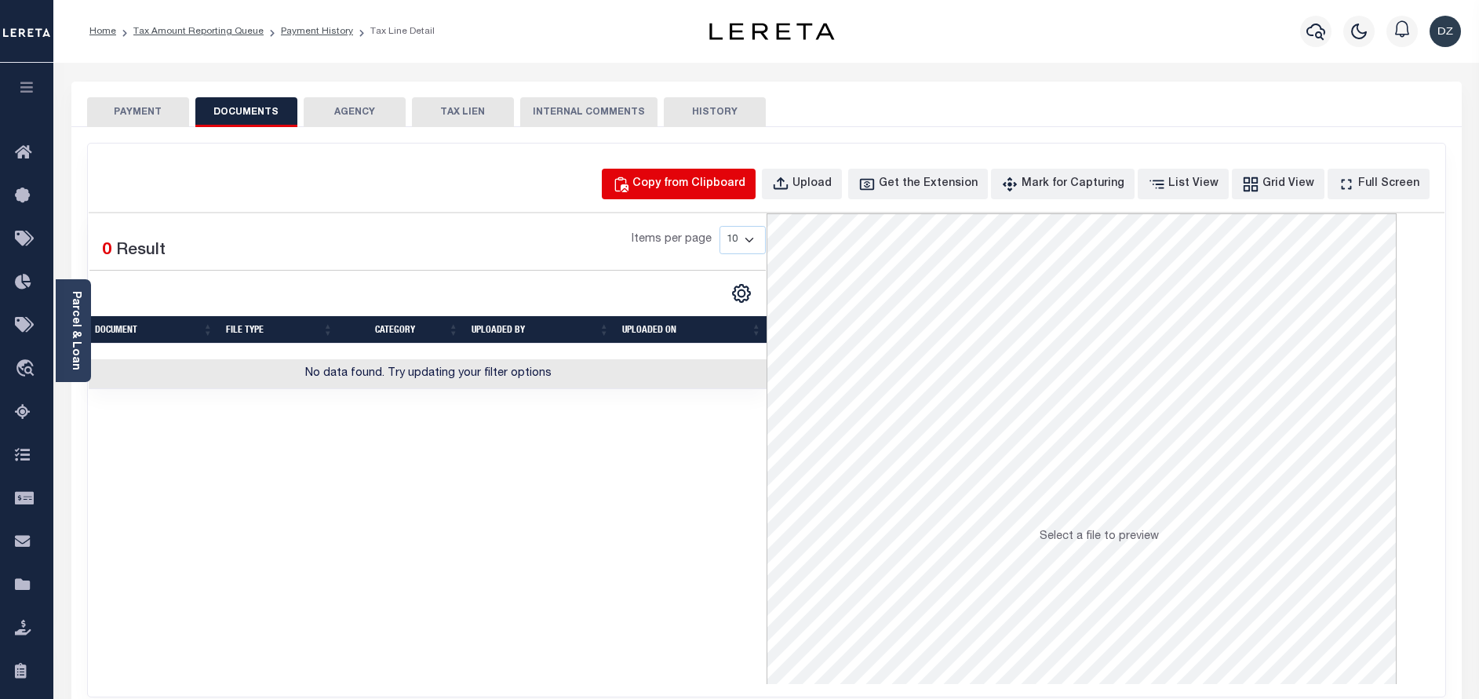
click at [675, 180] on div "Copy from Clipboard" at bounding box center [688, 184] width 113 height 17
select select "POP"
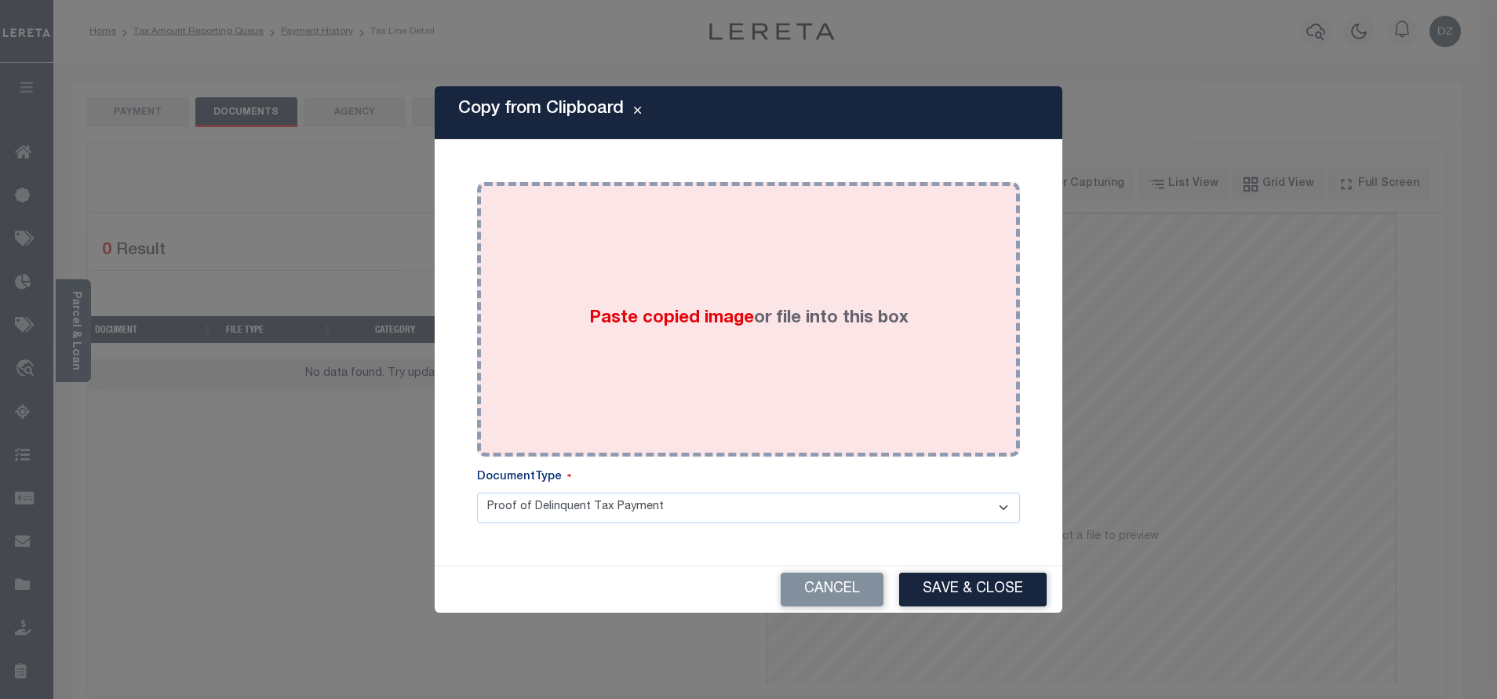
click at [614, 317] on span "Paste copied image" at bounding box center [671, 318] width 165 height 17
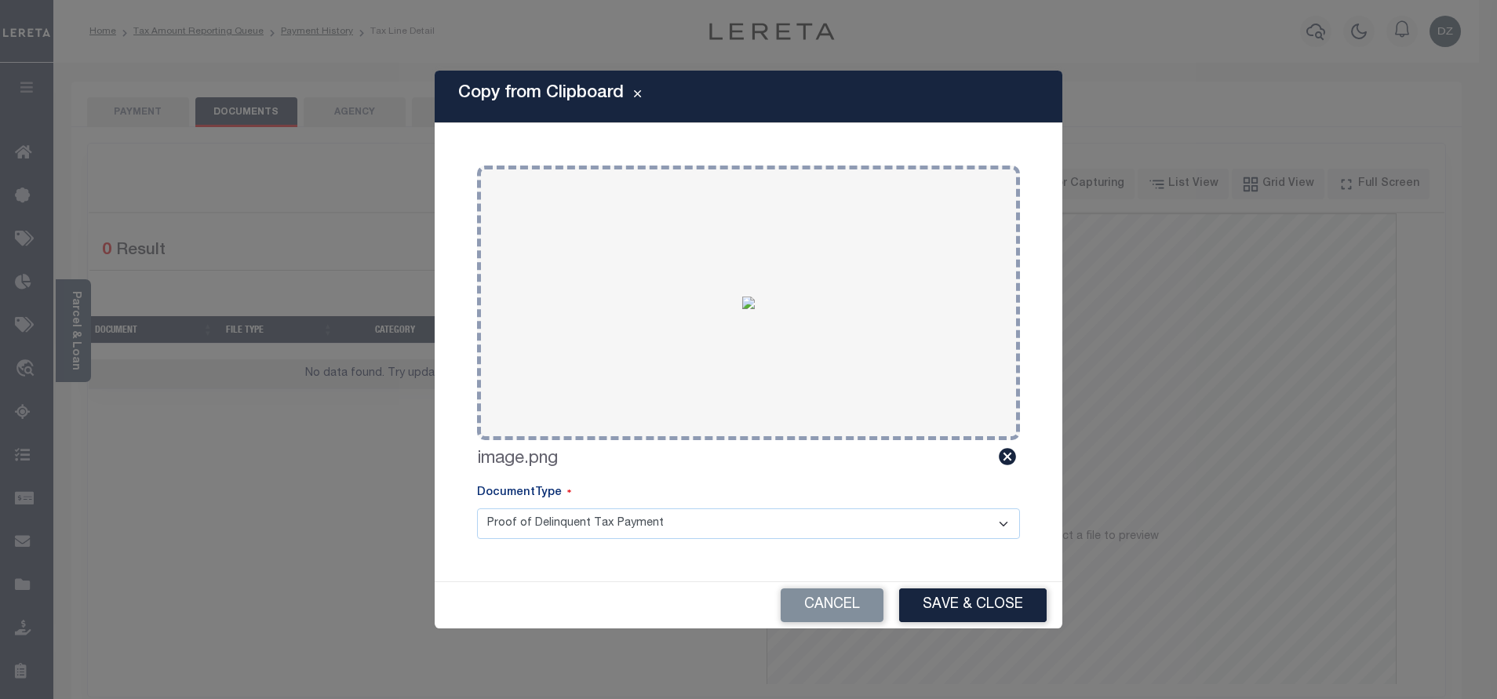
drag, startPoint x: 936, startPoint y: 610, endPoint x: 925, endPoint y: 606, distance: 11.7
click at [933, 610] on button "Save & Close" at bounding box center [972, 605] width 147 height 34
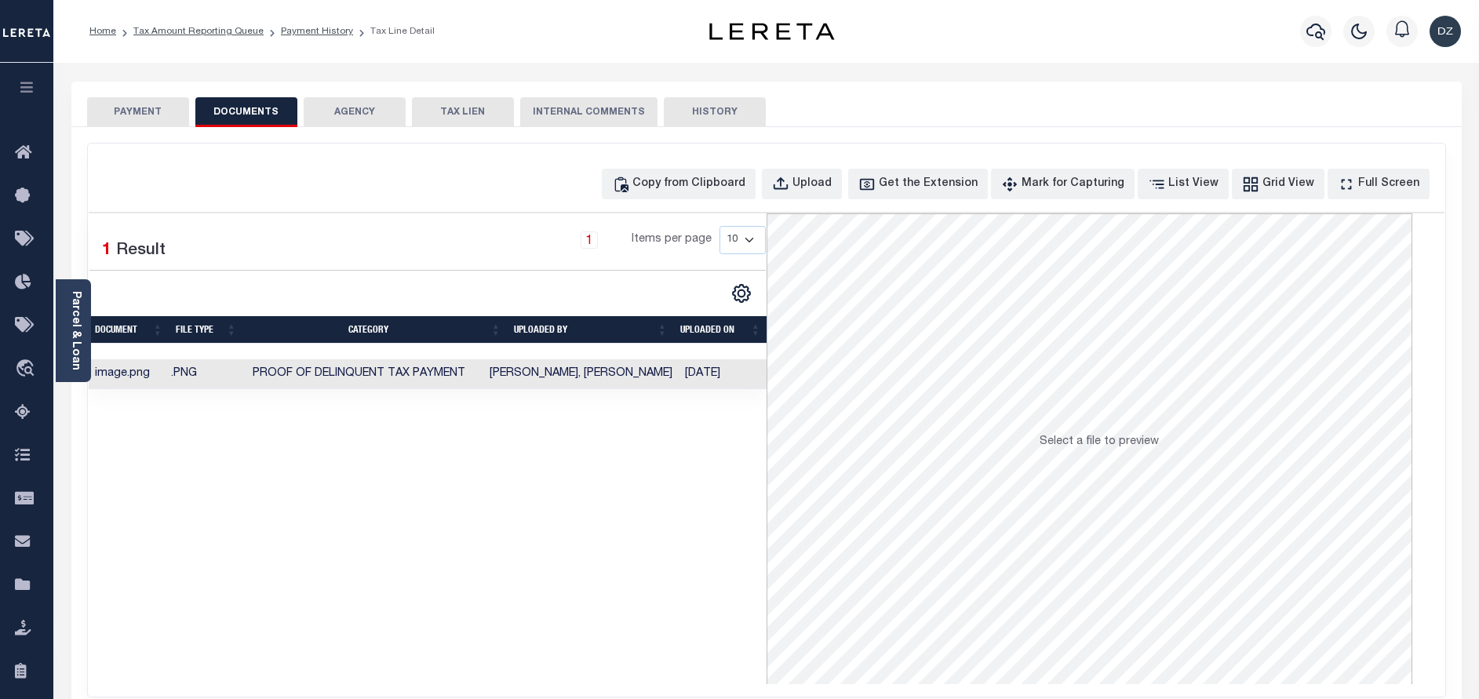
click at [150, 111] on button "PAYMENT" at bounding box center [138, 112] width 102 height 30
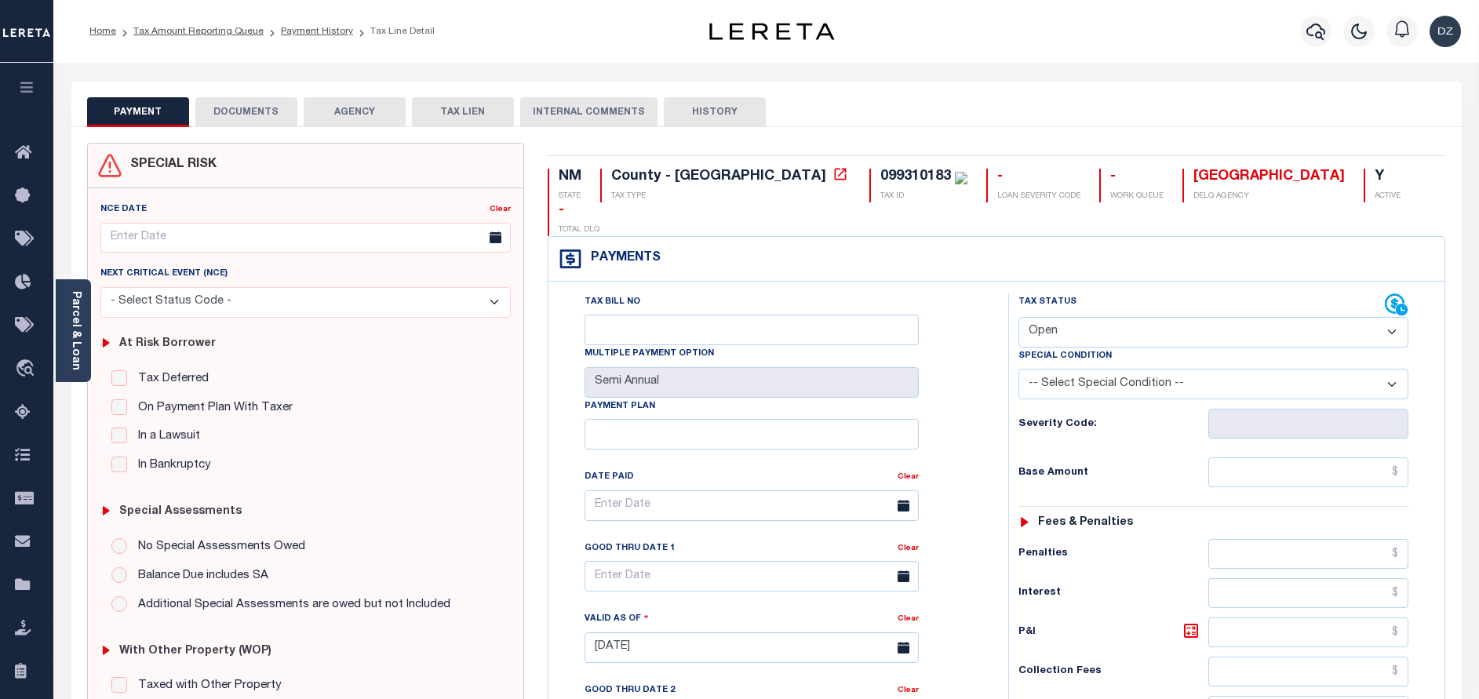
drag, startPoint x: 1095, startPoint y: 302, endPoint x: 1083, endPoint y: 316, distance: 18.9
click at [1095, 317] on select "- Select Status Code - Open Due/Unpaid Paid Incomplete No Tax Due Internal Refu…" at bounding box center [1213, 332] width 390 height 31
select select "PYD"
click at [1018, 317] on select "- Select Status Code - Open Due/Unpaid Paid Incomplete No Tax Due Internal Refu…" at bounding box center [1213, 332] width 390 height 31
type input "[DATE]"
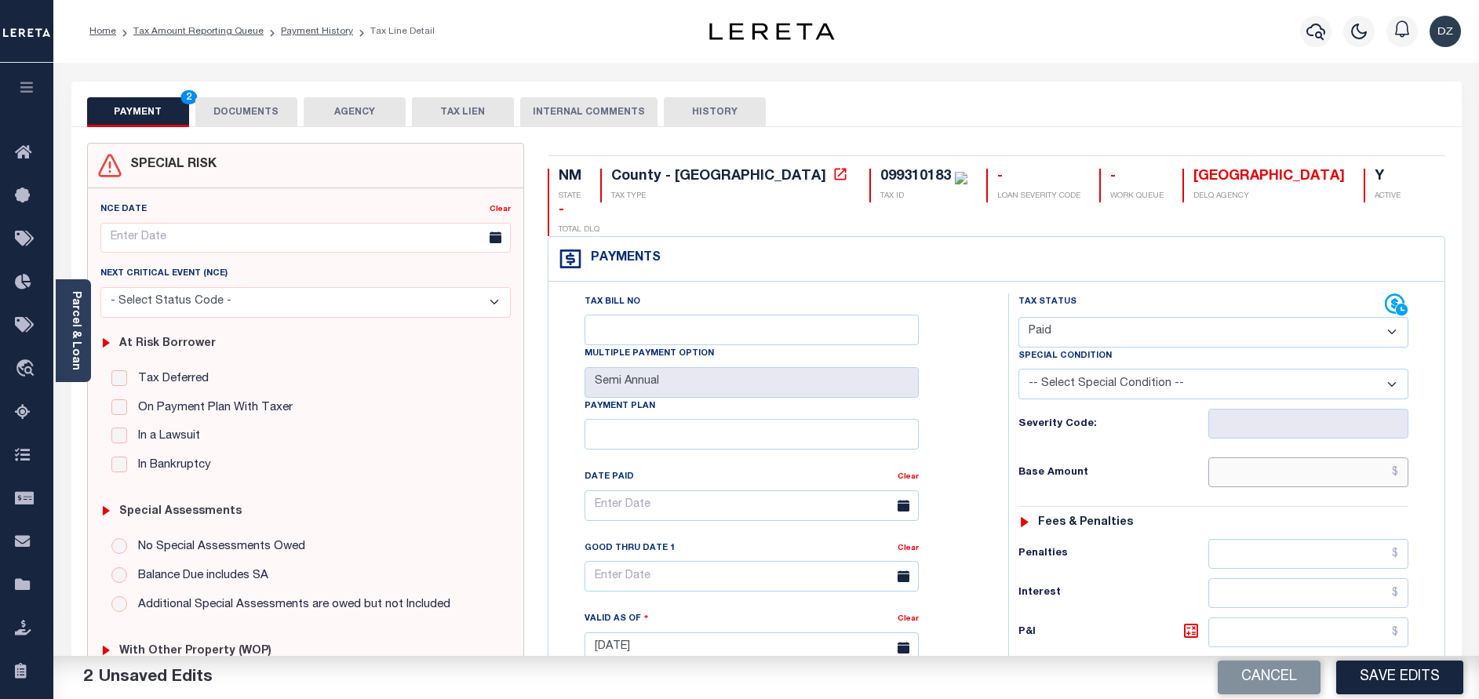
click at [1349, 457] on input "text" at bounding box center [1308, 472] width 200 height 30
type input "$0.00"
click at [1384, 674] on button "Save Edits" at bounding box center [1399, 678] width 127 height 34
checkbox input "false"
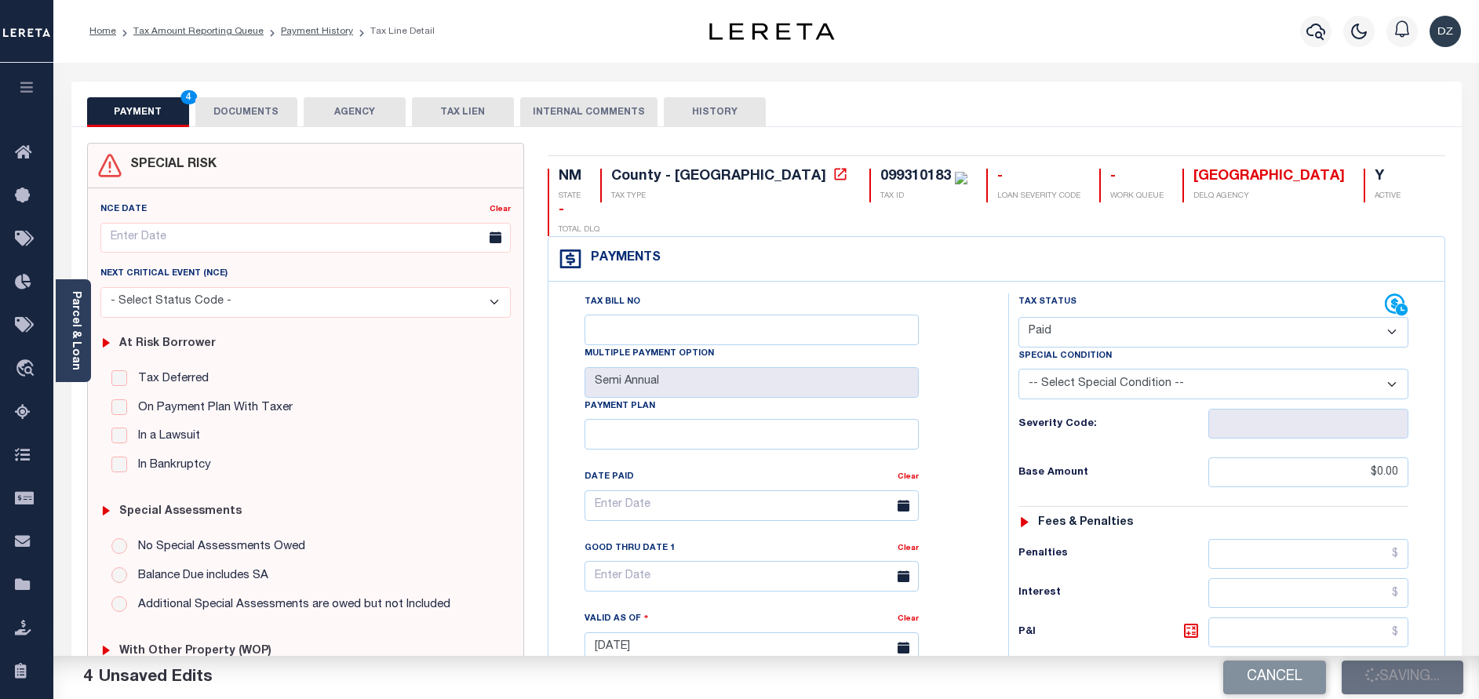
checkbox input "false"
type input "$0"
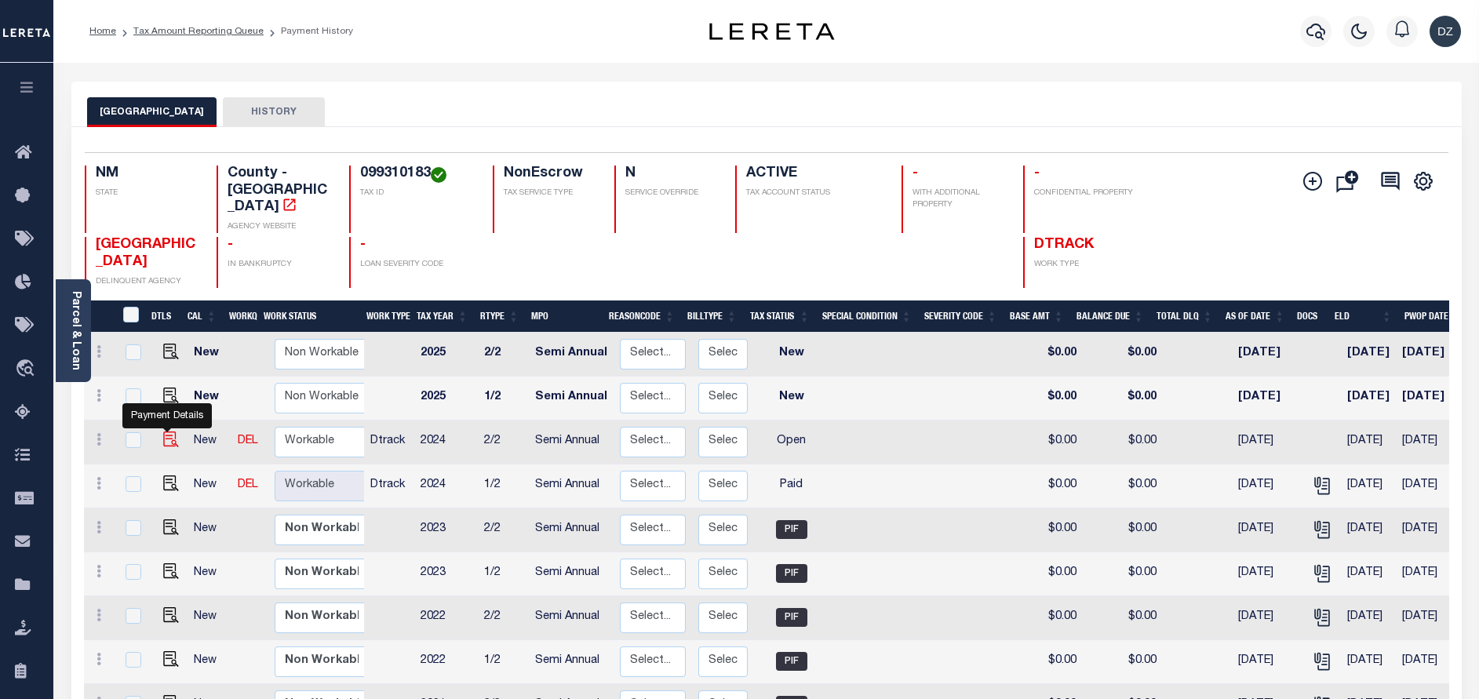
click at [169, 432] on img "" at bounding box center [171, 440] width 16 height 16
checkbox input "true"
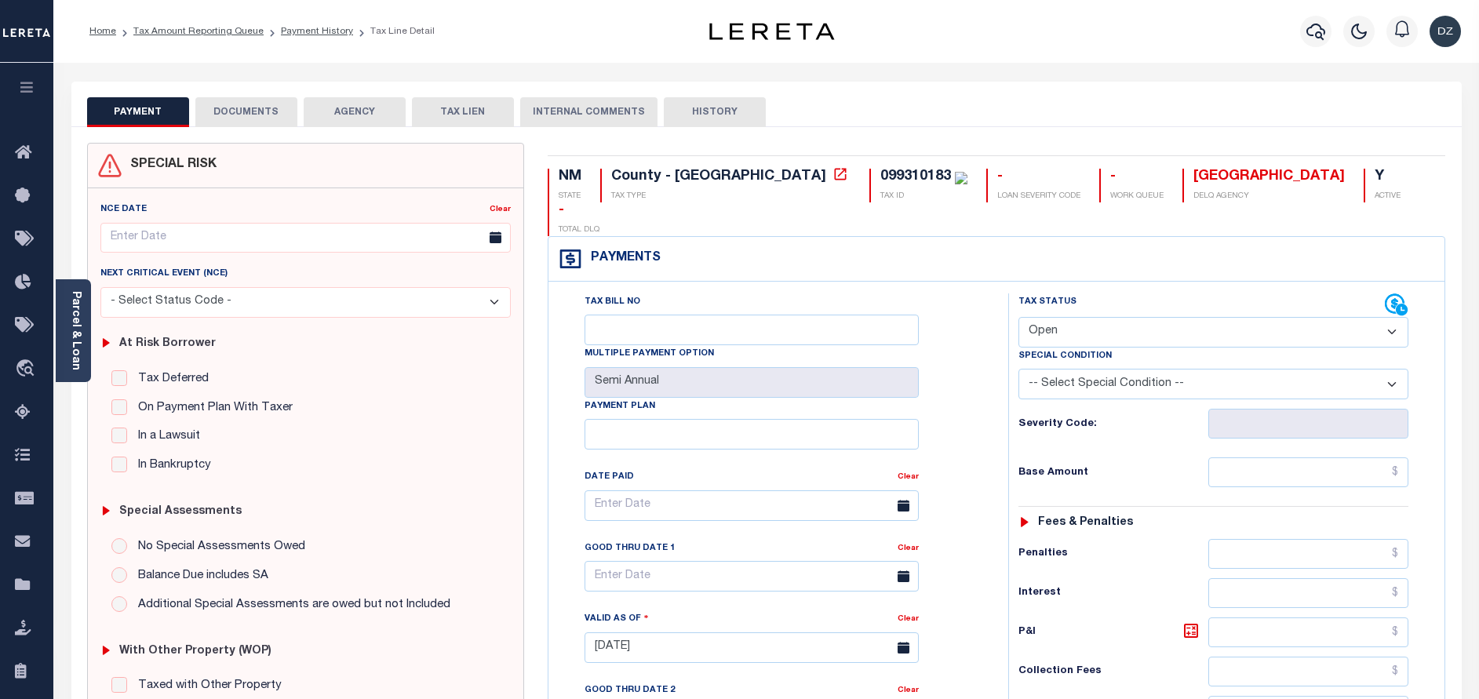
click at [1051, 317] on select "- Select Status Code - Open Due/Unpaid Paid Incomplete No Tax Due Internal Refu…" at bounding box center [1213, 332] width 390 height 31
select select "PYD"
click at [1018, 317] on select "- Select Status Code - Open Due/Unpaid Paid Incomplete No Tax Due Internal Refu…" at bounding box center [1213, 332] width 390 height 31
type input "[DATE]"
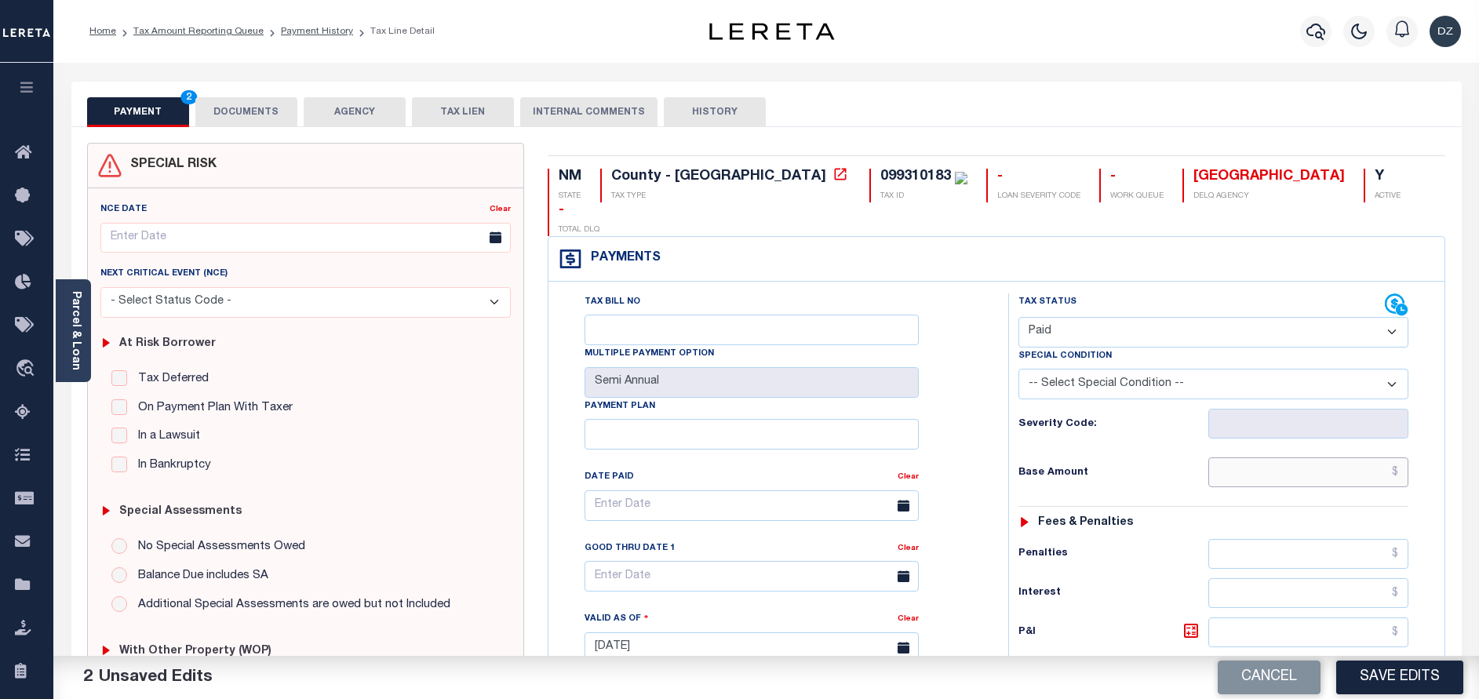
click at [1341, 457] on input "text" at bounding box center [1308, 472] width 200 height 30
type input "$0.00"
click at [246, 107] on button "DOCUMENTS" at bounding box center [246, 112] width 102 height 30
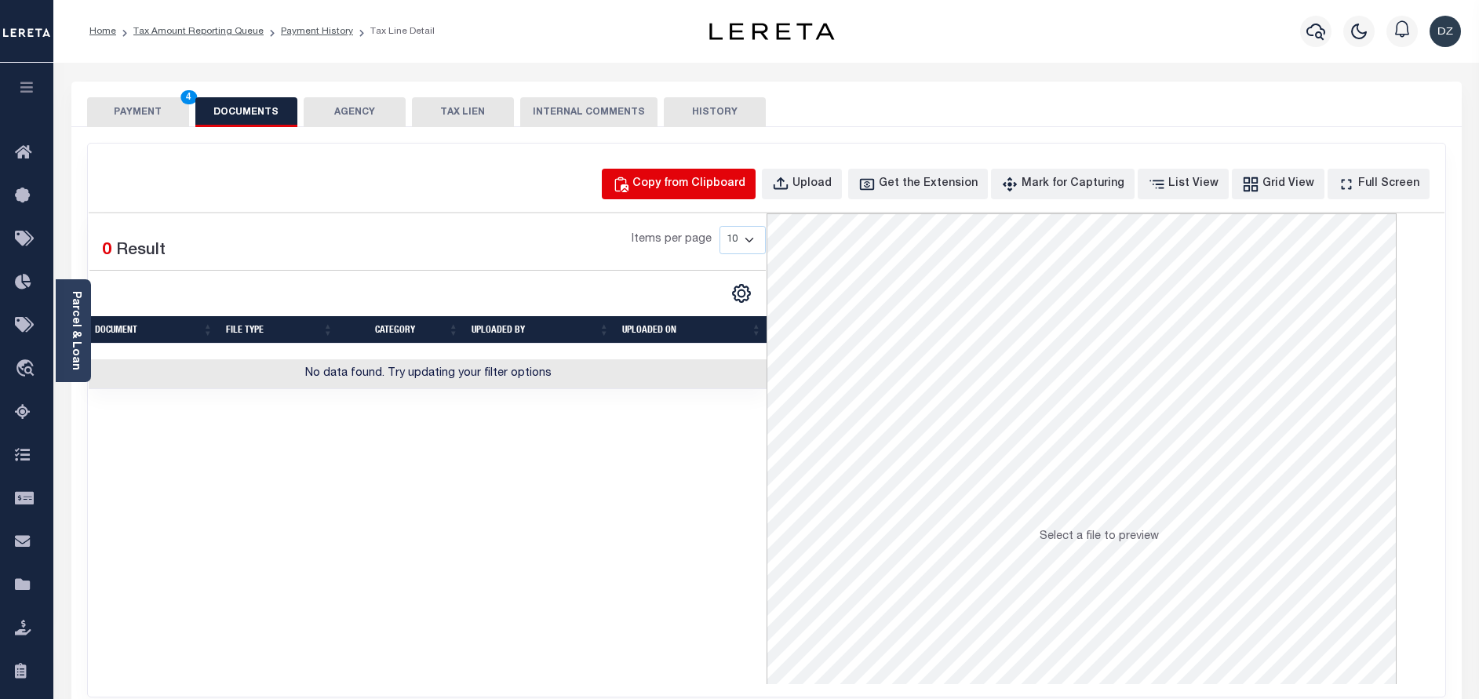
click at [722, 193] on button "Copy from Clipboard" at bounding box center [679, 184] width 154 height 31
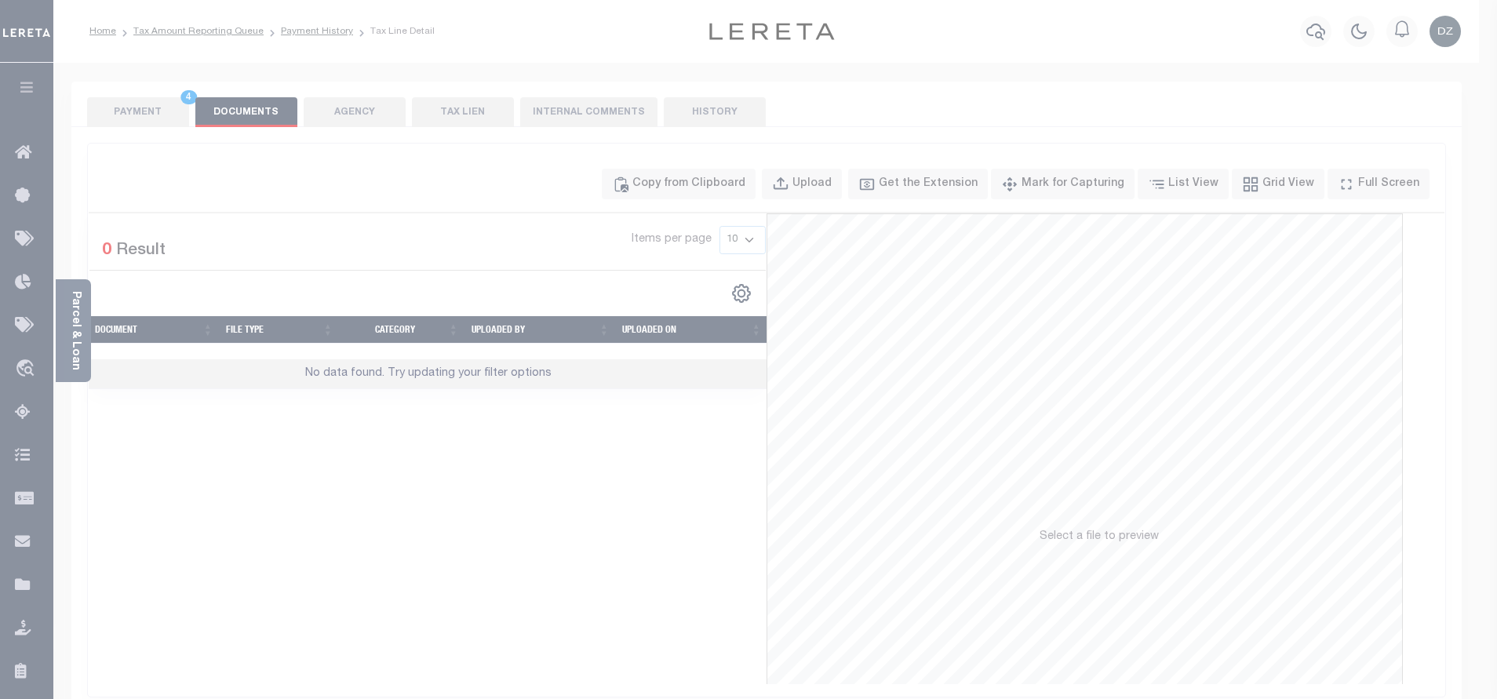
click at [0, 0] on div "Paste copied image or file into this box" at bounding box center [0, 0] width 0 height 0
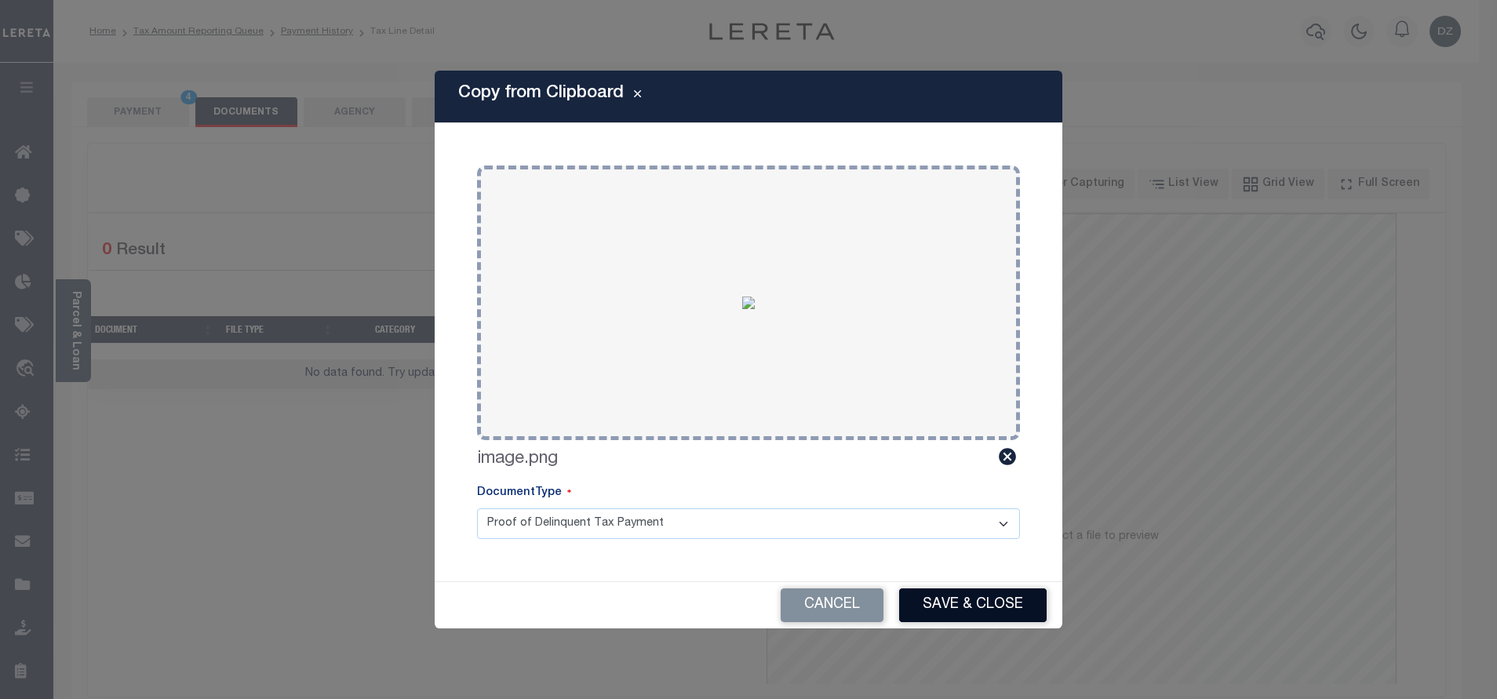
click at [937, 605] on button "Save & Close" at bounding box center [972, 605] width 147 height 34
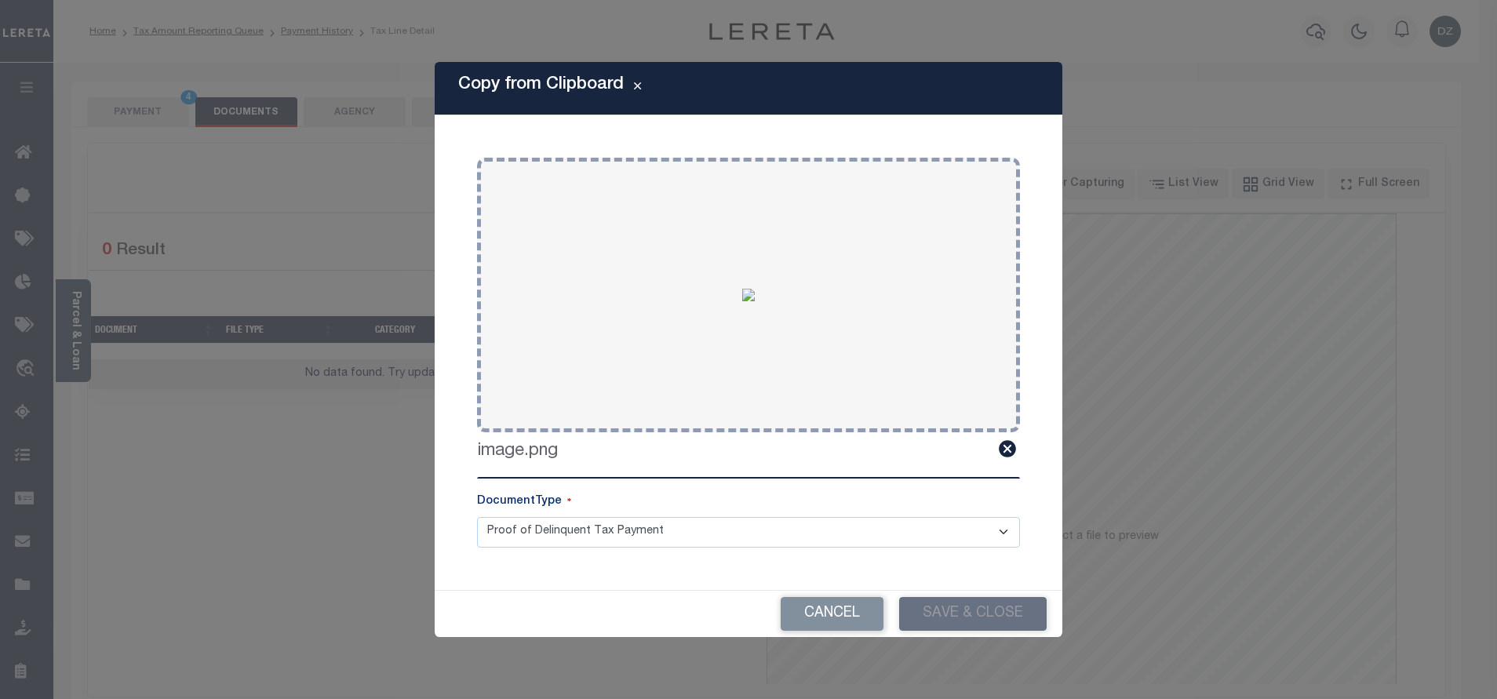
click at [157, 113] on div "Copy from Clipboard Paste copied image or file into this box Select file or dra…" at bounding box center [748, 349] width 1497 height 699
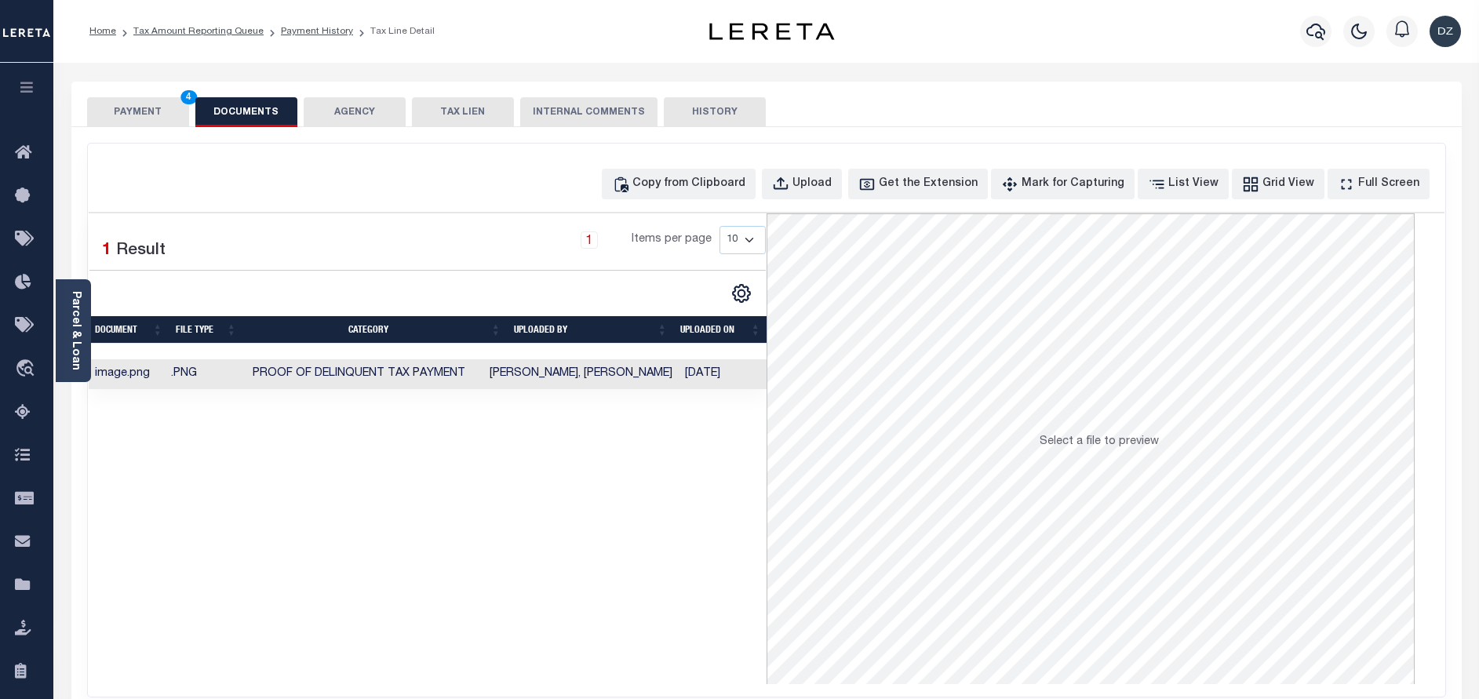
click at [158, 114] on button "PAYMENT 4" at bounding box center [138, 112] width 102 height 30
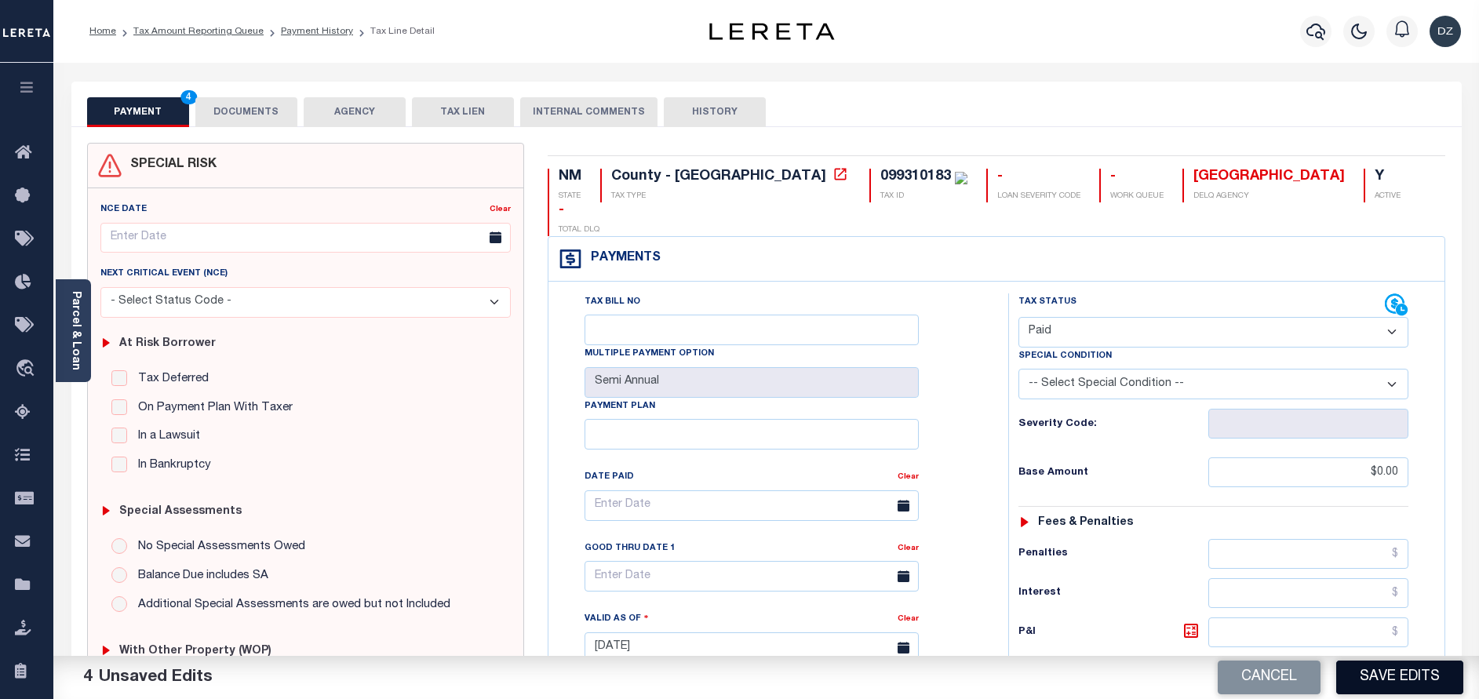
click at [1404, 678] on button "Save Edits" at bounding box center [1399, 678] width 127 height 34
checkbox input "false"
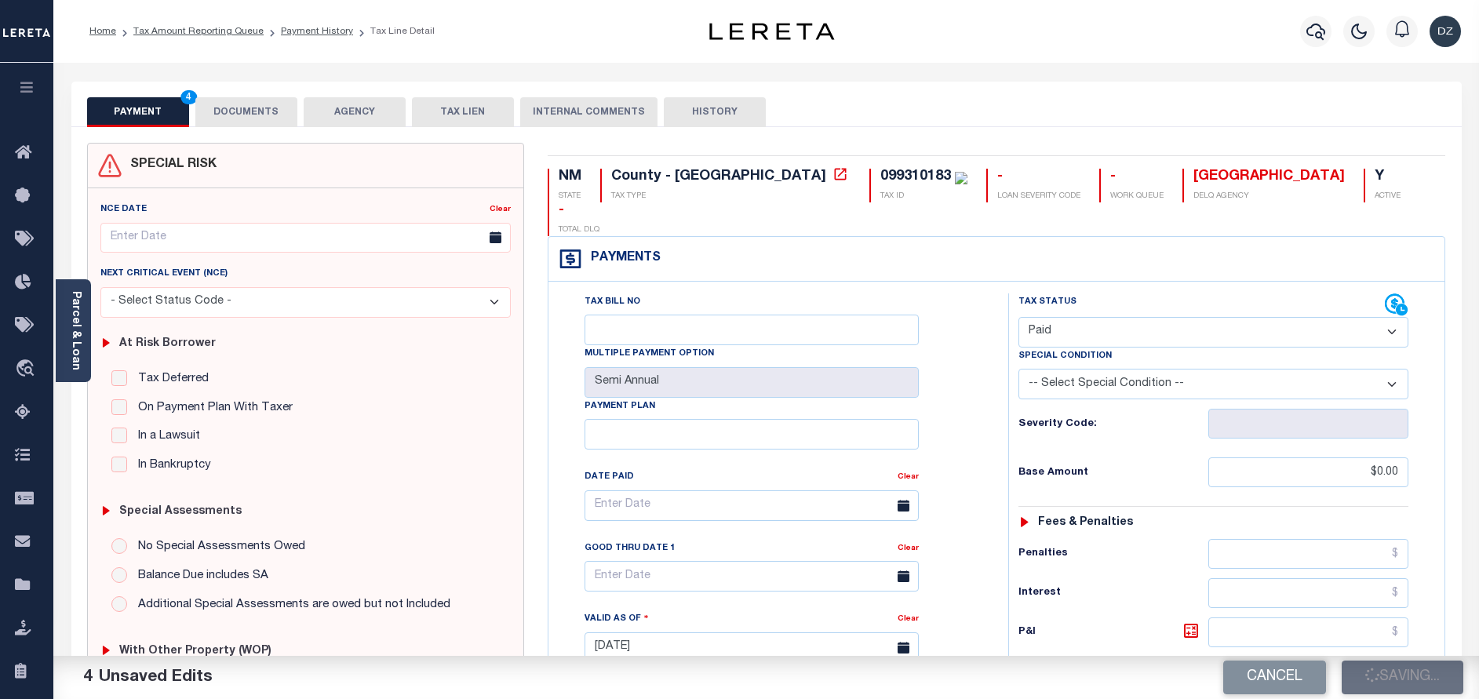
type input "$0"
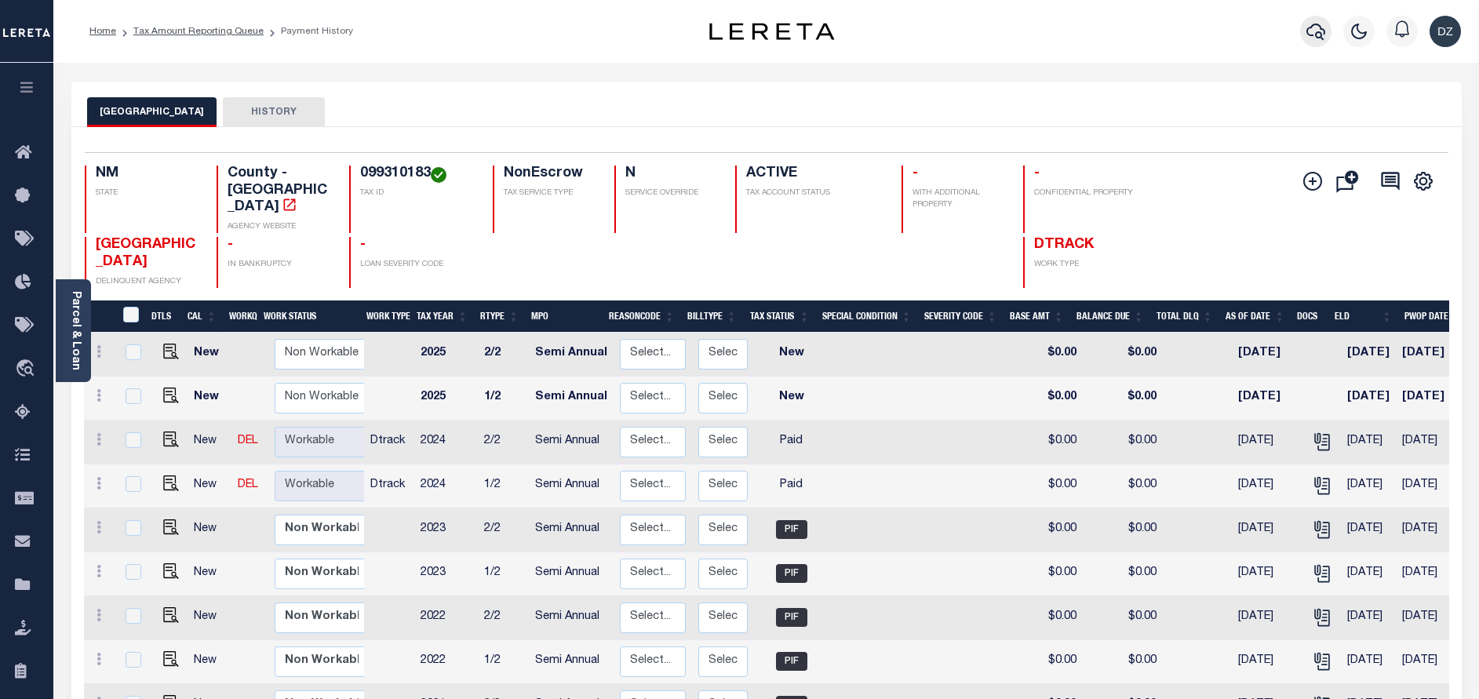
click at [1315, 32] on icon "button" at bounding box center [1315, 31] width 19 height 19
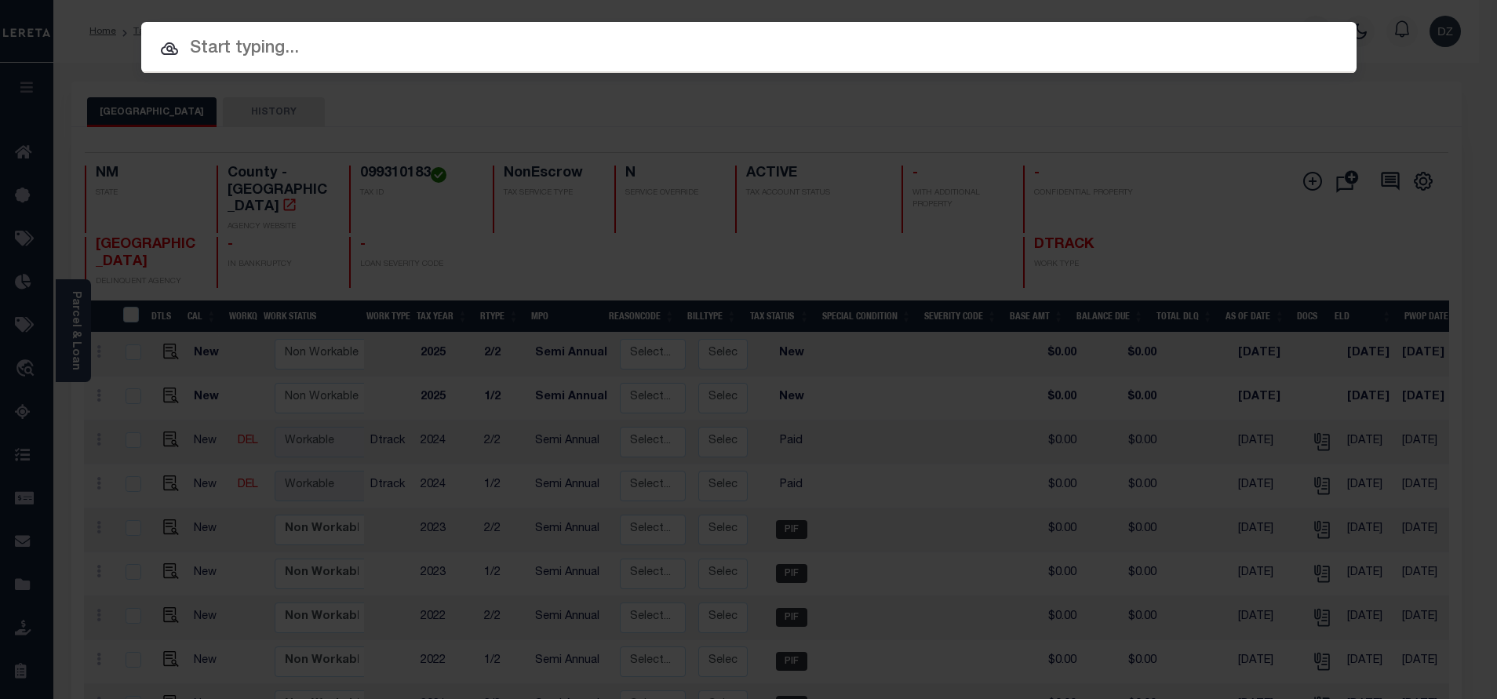
paste input "71985"
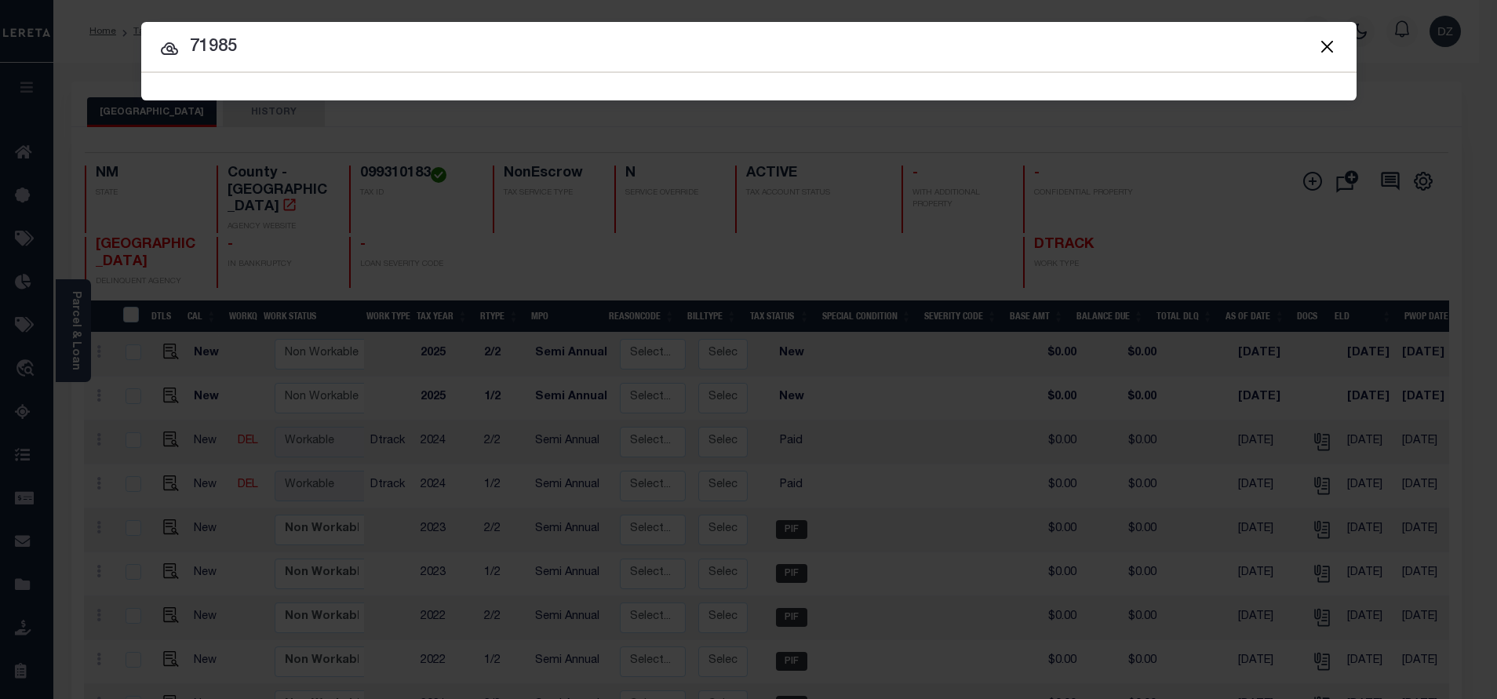
type input "71985"
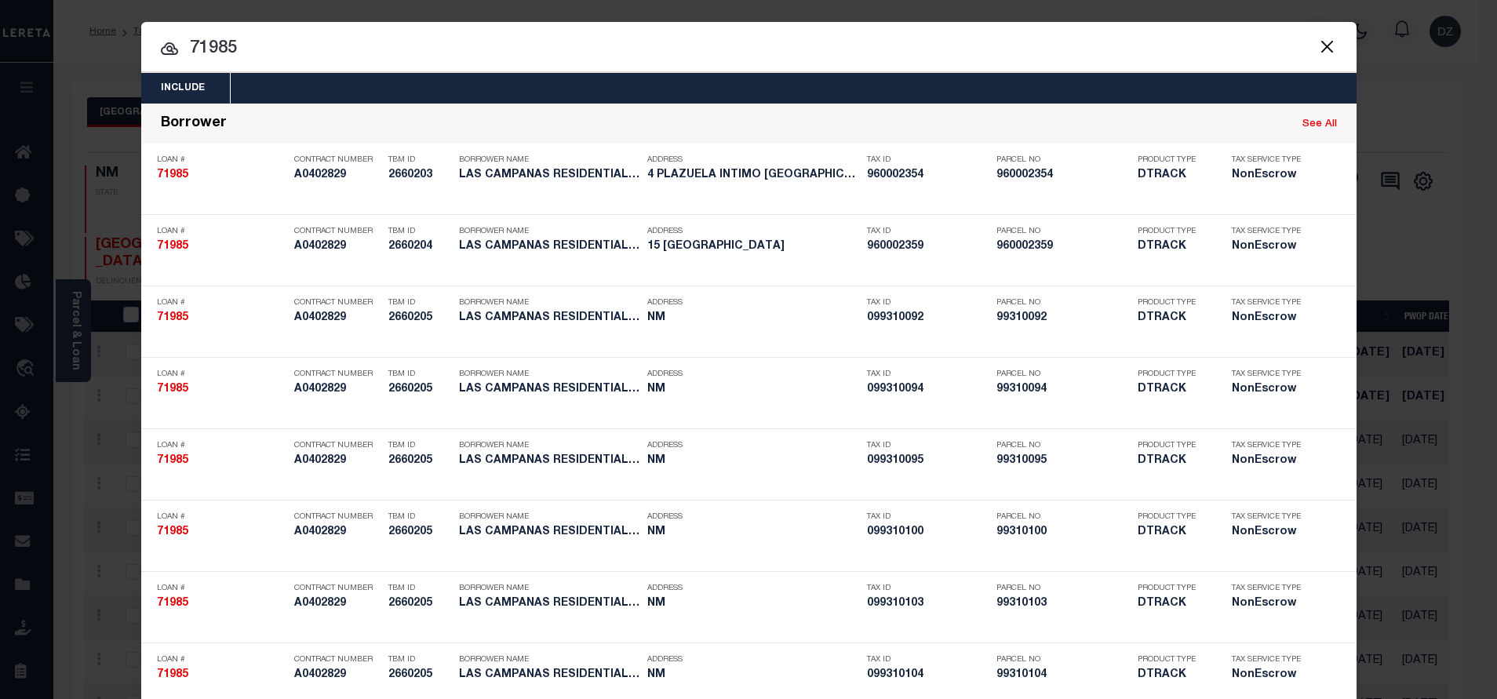
click at [1324, 38] on button "Close" at bounding box center [1327, 46] width 20 height 20
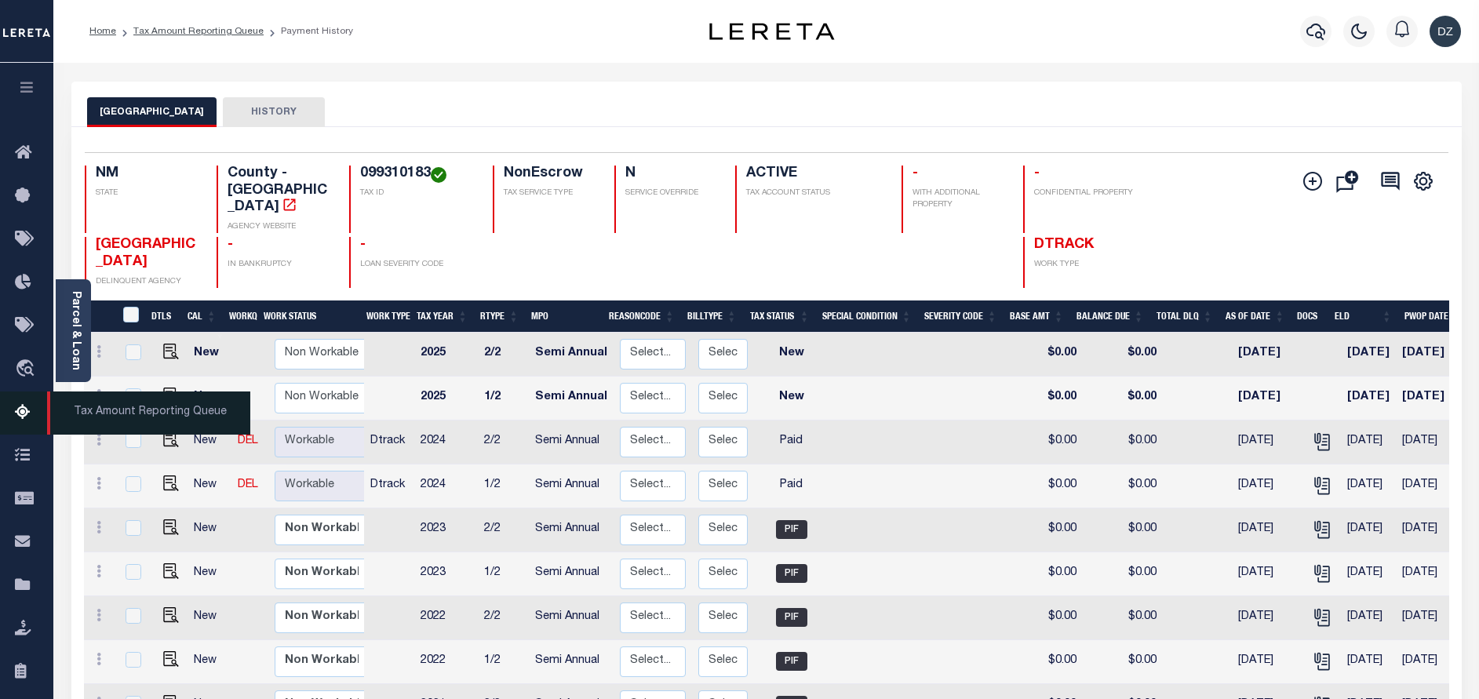
click at [25, 423] on icon at bounding box center [27, 413] width 25 height 20
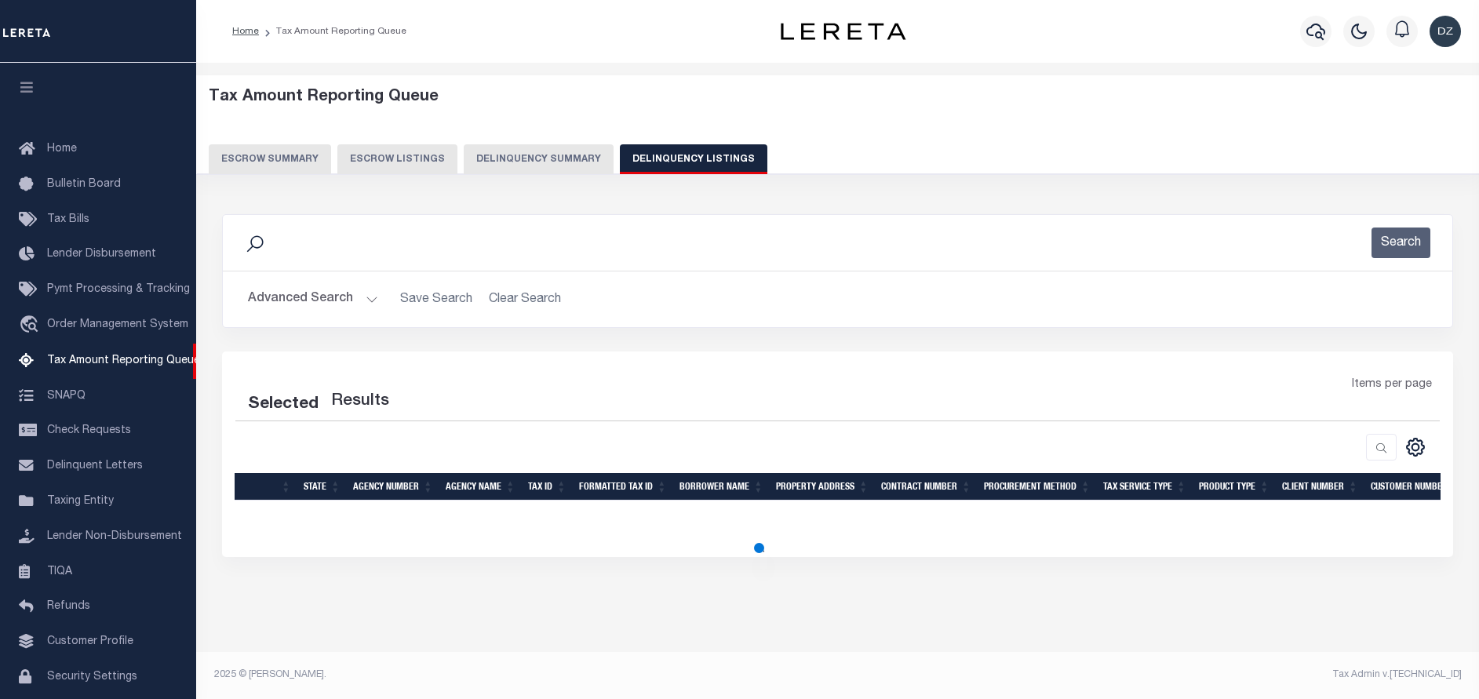
select select
select select "100"
click at [302, 298] on button "Advanced Search" at bounding box center [313, 299] width 130 height 31
select select "100"
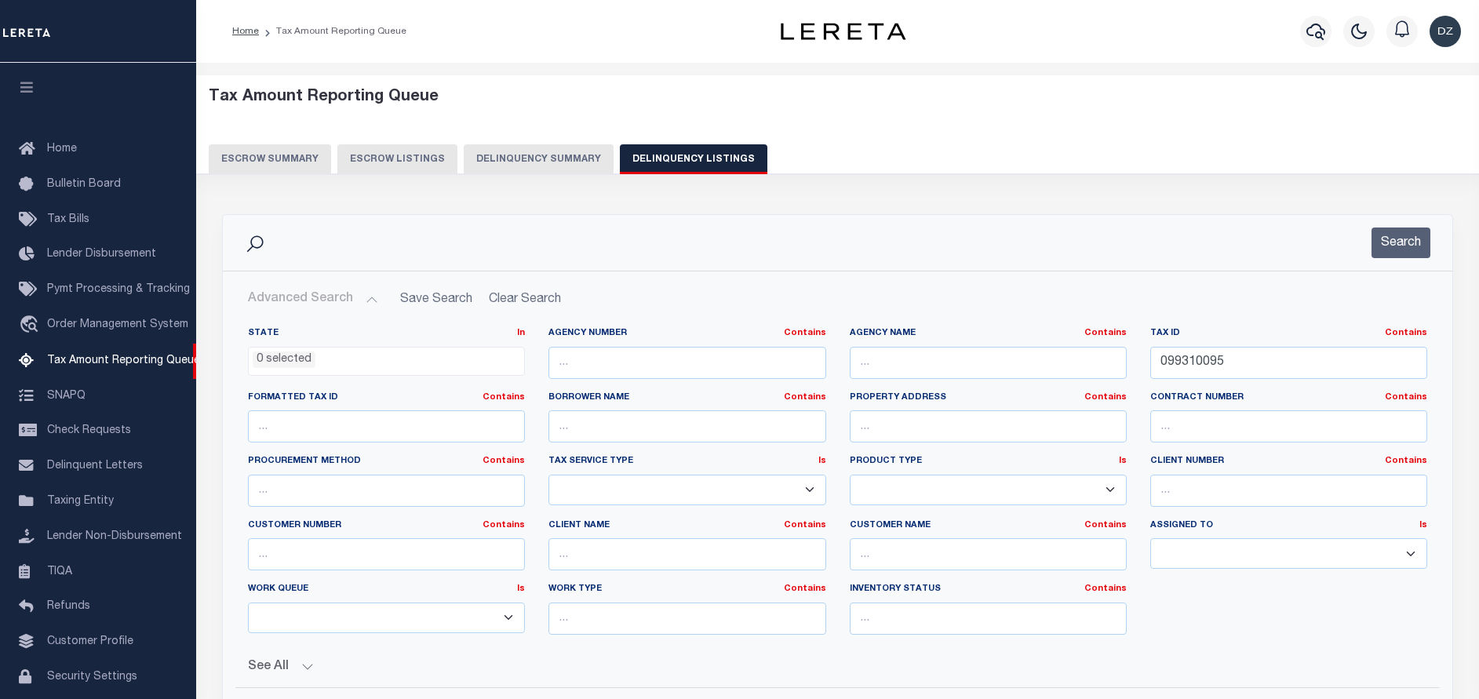
scroll to position [65, 0]
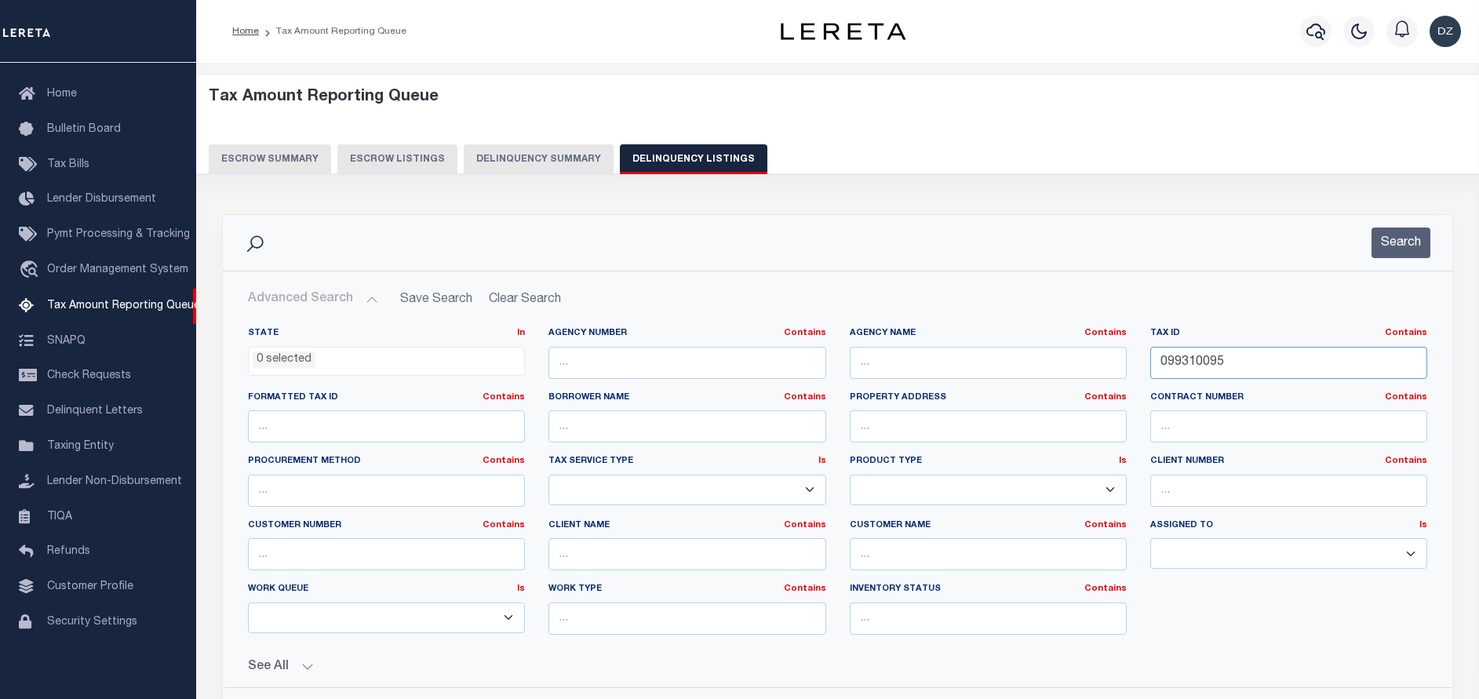
drag, startPoint x: 1227, startPoint y: 361, endPoint x: 1154, endPoint y: 348, distance: 74.2
click at [1156, 349] on input "099310095" at bounding box center [1288, 363] width 277 height 32
paste input "184"
type input "099310184"
click at [1391, 237] on button "Search" at bounding box center [1400, 243] width 59 height 31
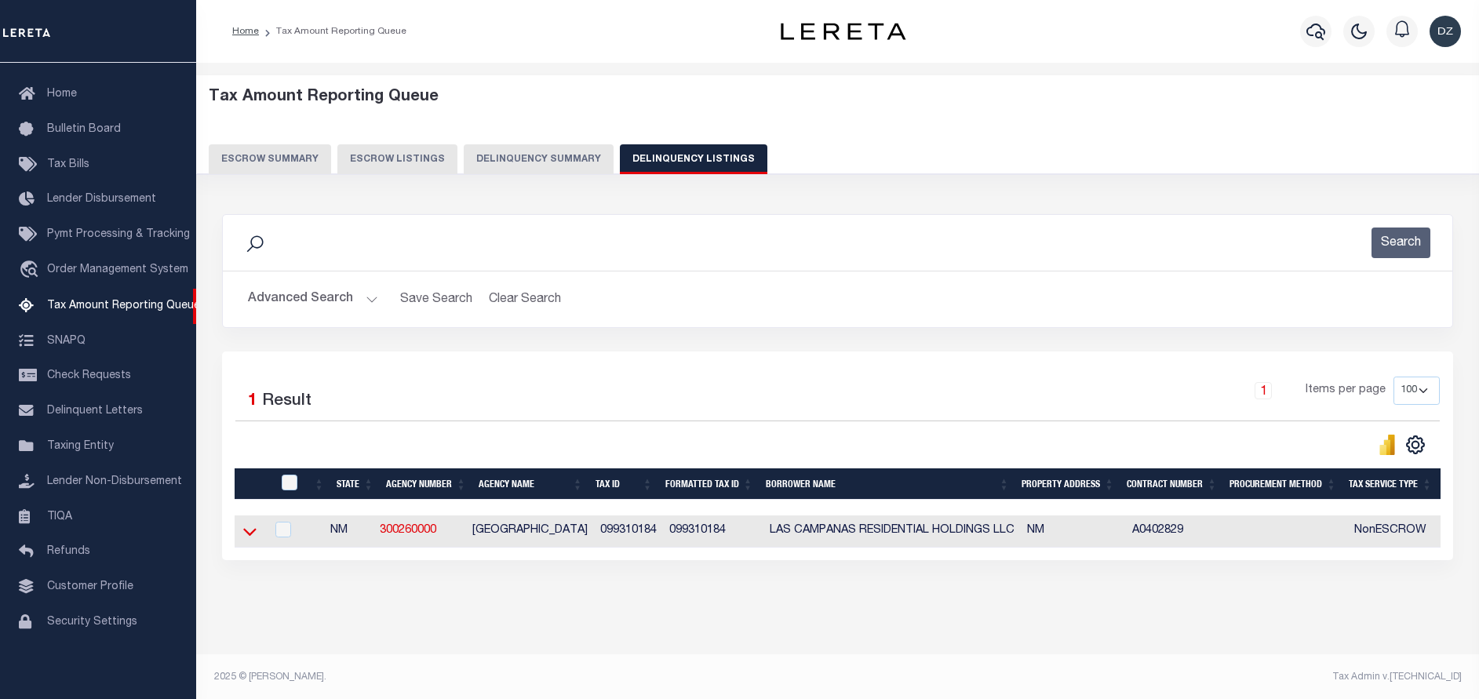
click at [256, 532] on icon at bounding box center [249, 531] width 13 height 16
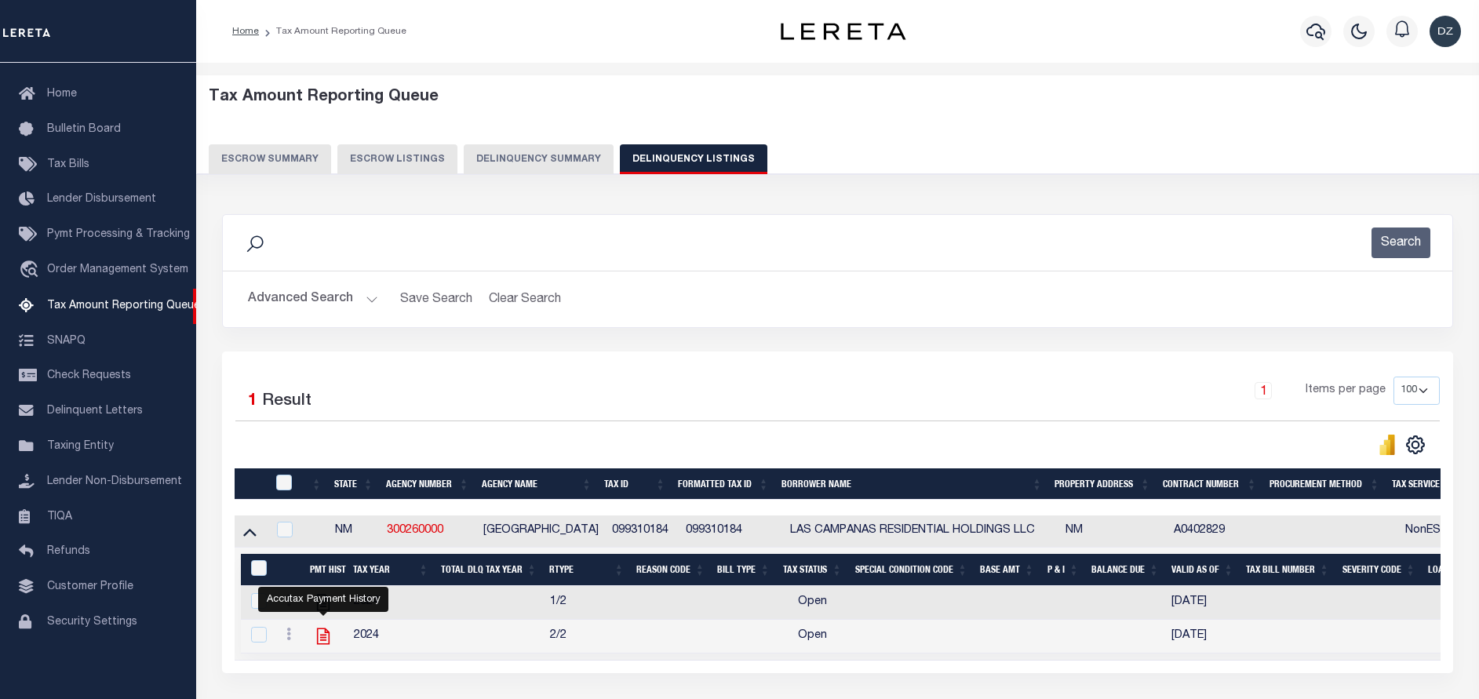
click at [328, 643] on icon "" at bounding box center [323, 636] width 20 height 20
checkbox input "true"
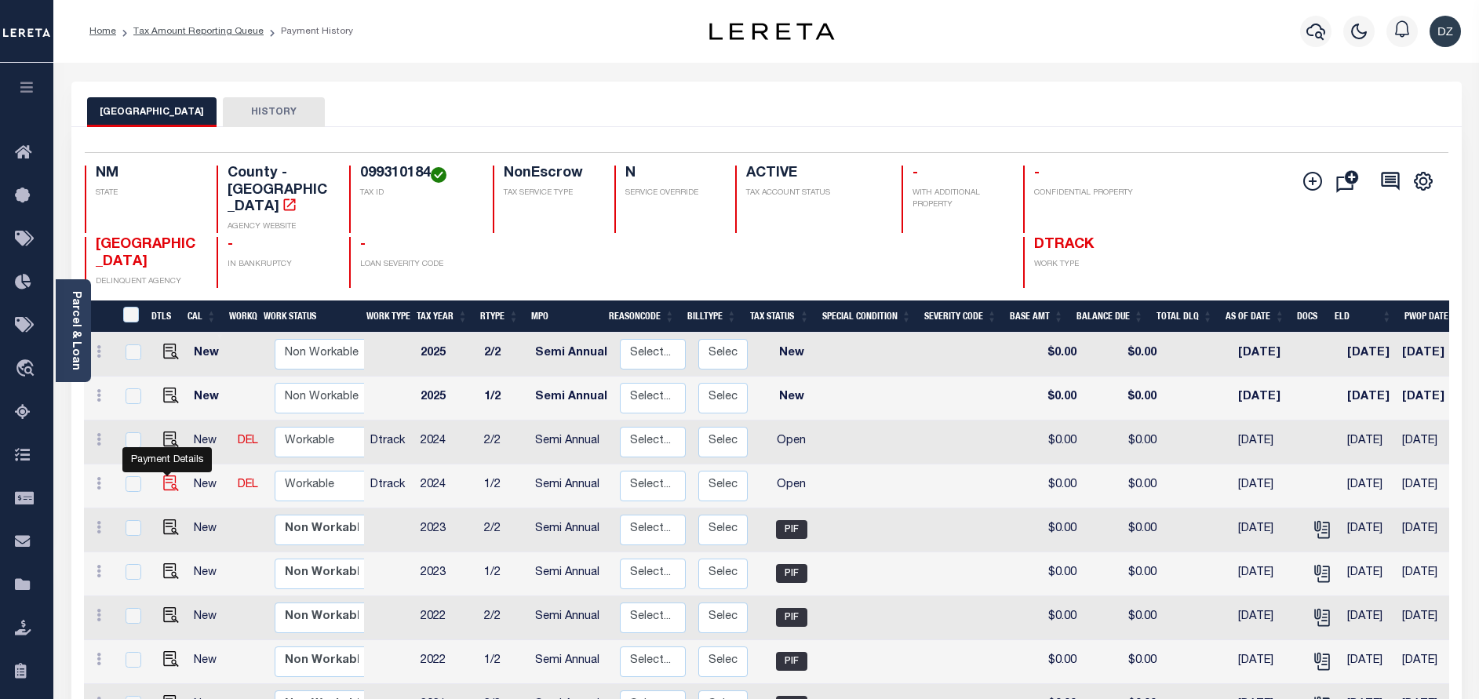
click at [163, 475] on img "" at bounding box center [171, 483] width 16 height 16
checkbox input "true"
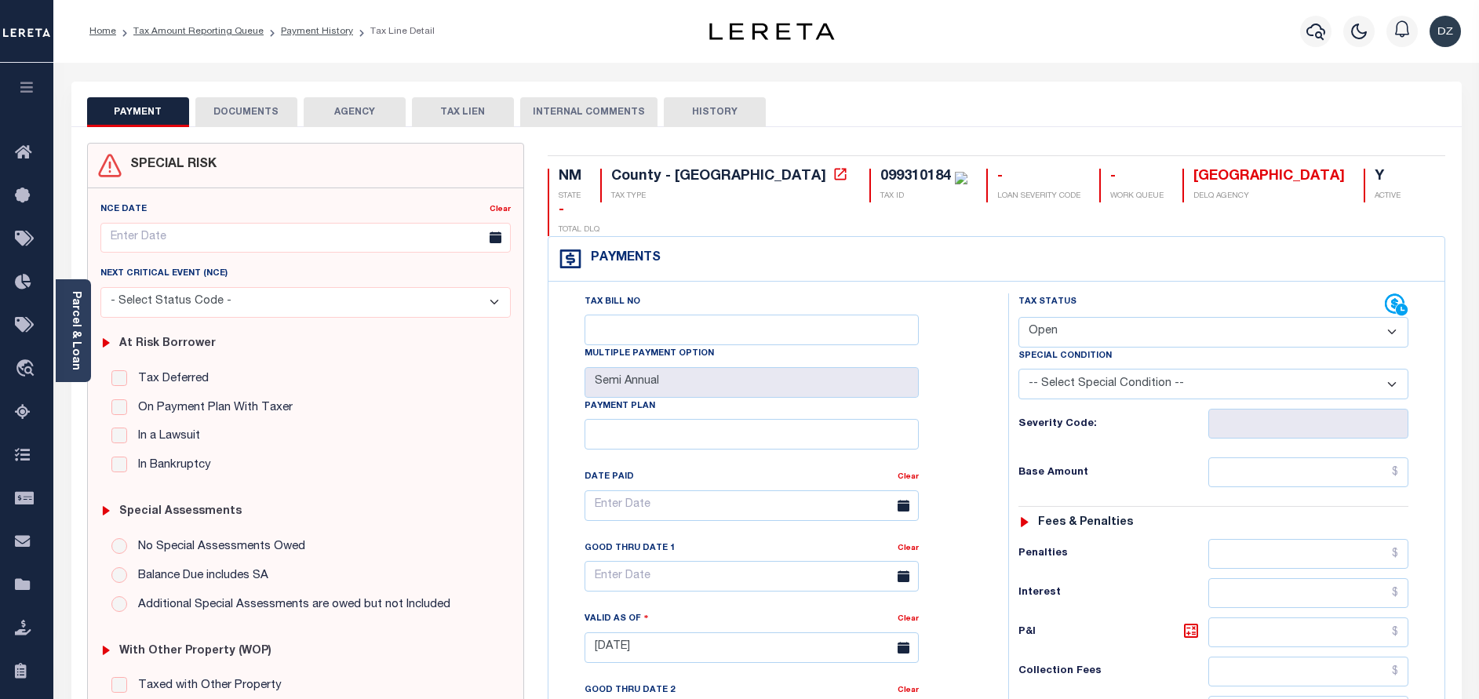
click at [263, 98] on button "DOCUMENTS" at bounding box center [246, 112] width 102 height 30
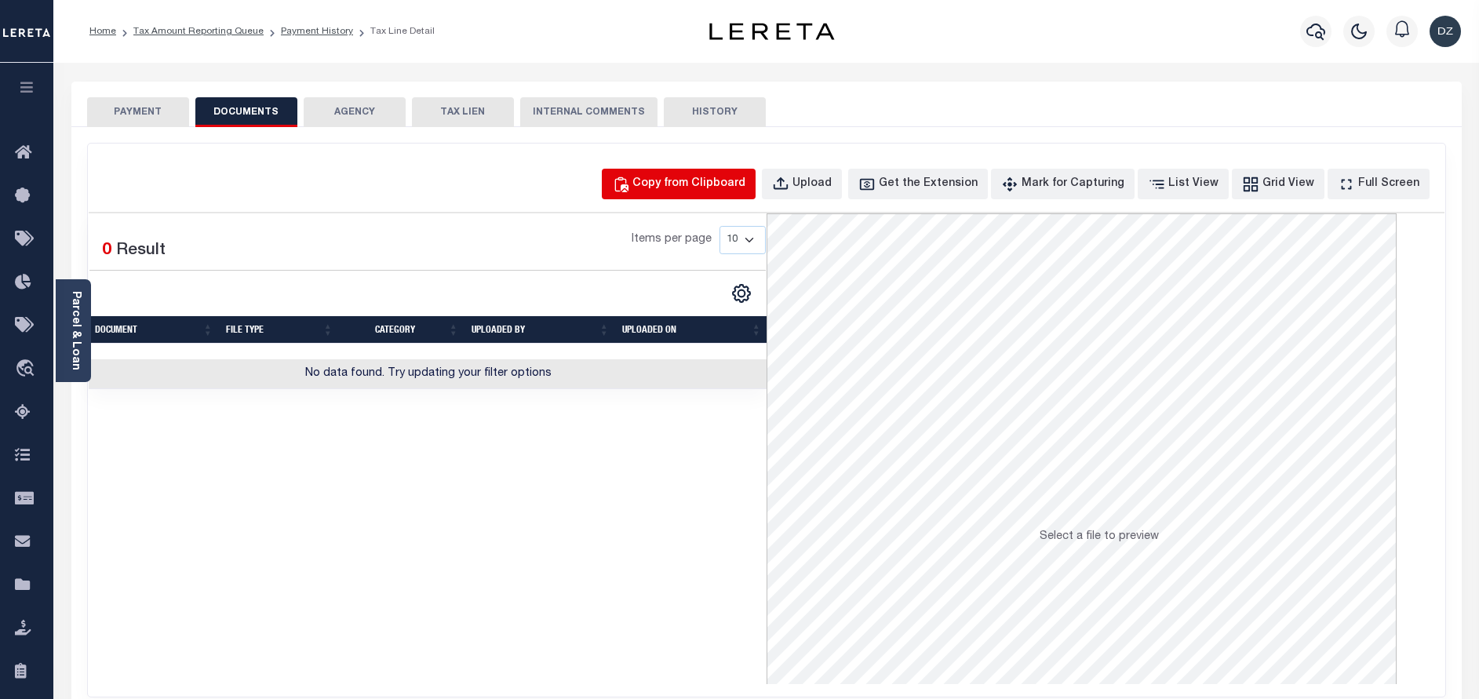
click at [737, 190] on div "Copy from Clipboard" at bounding box center [688, 184] width 113 height 17
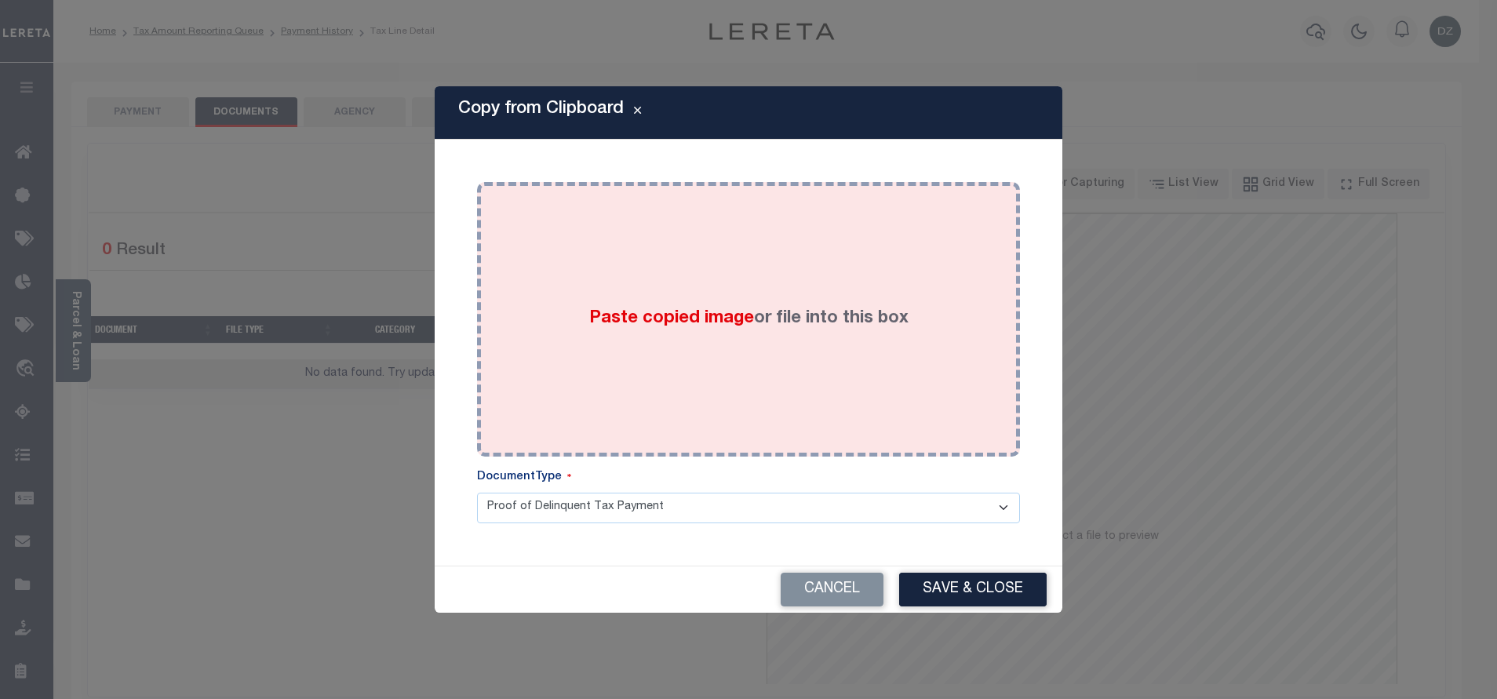
click at [686, 282] on div "Paste copied image or file into this box" at bounding box center [748, 319] width 519 height 251
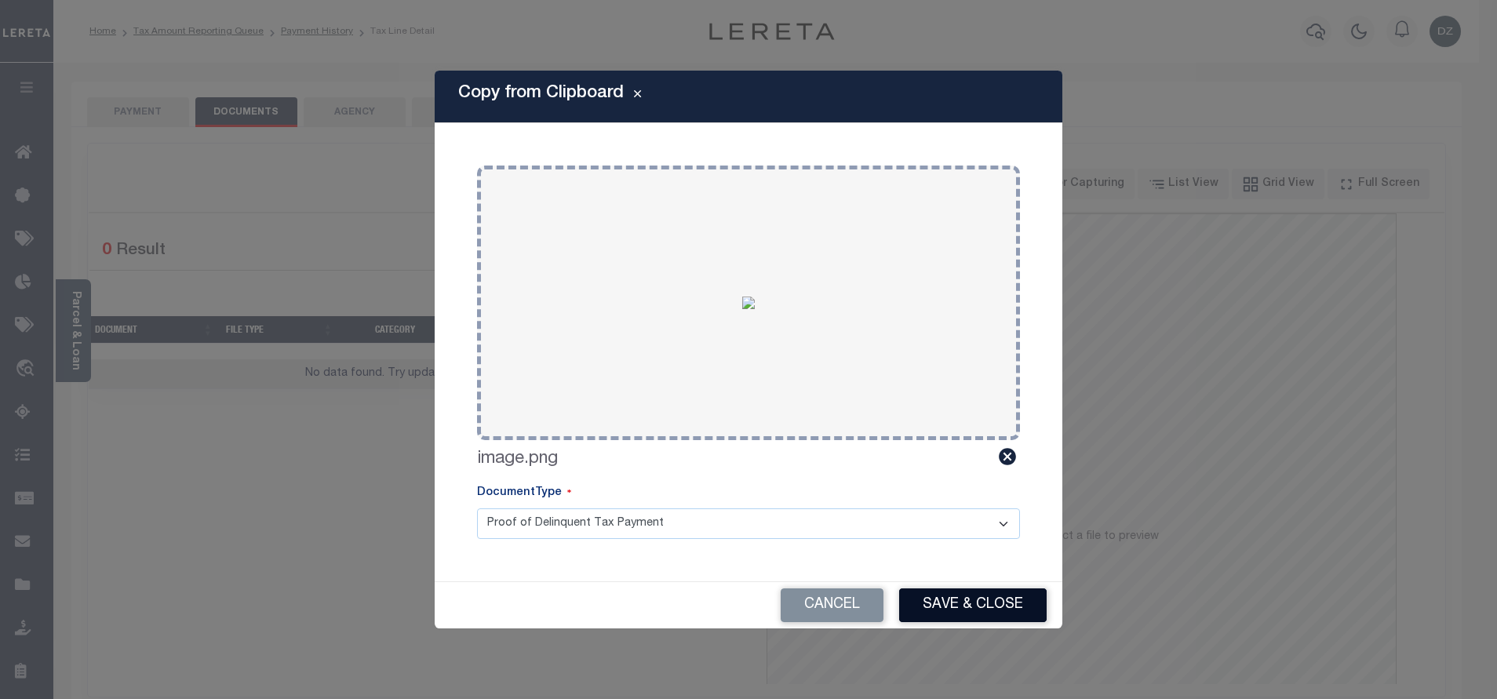
click at [924, 588] on button "Save & Close" at bounding box center [972, 605] width 147 height 34
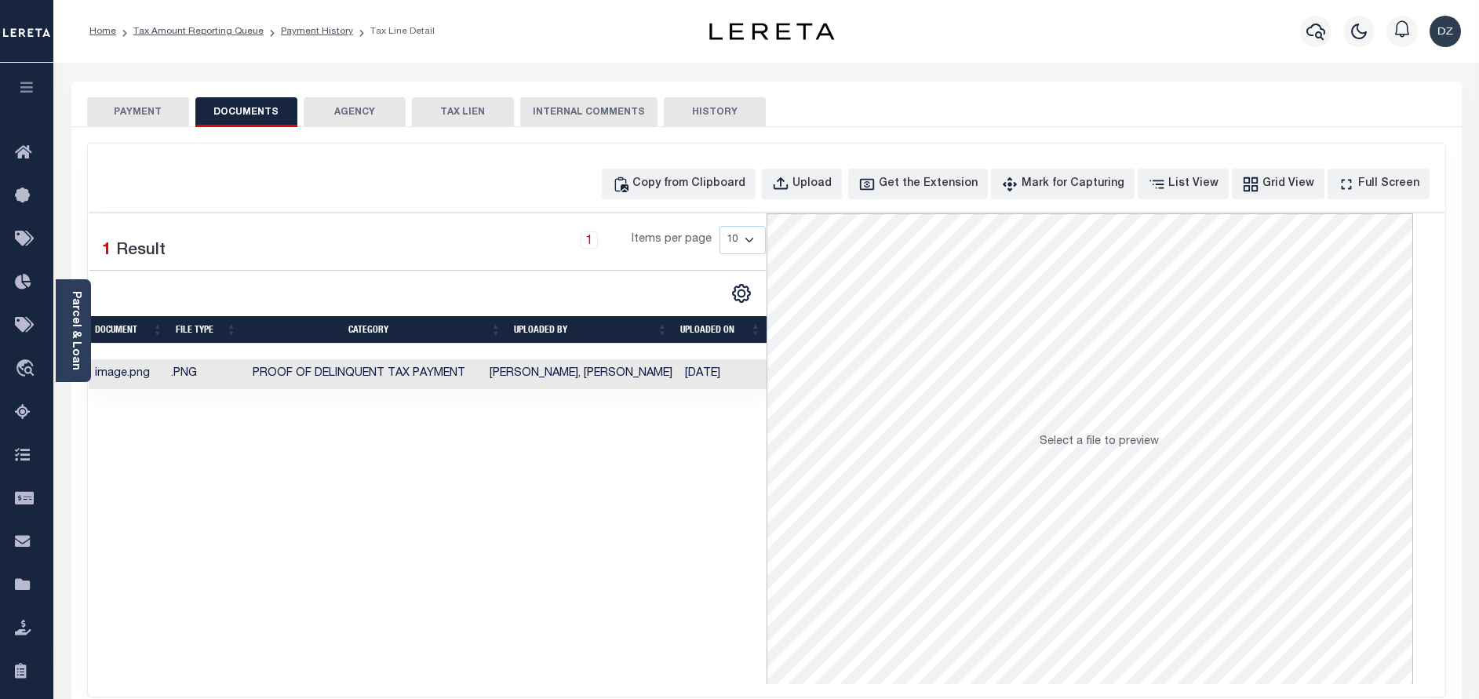
click at [142, 104] on button "PAYMENT" at bounding box center [138, 112] width 102 height 30
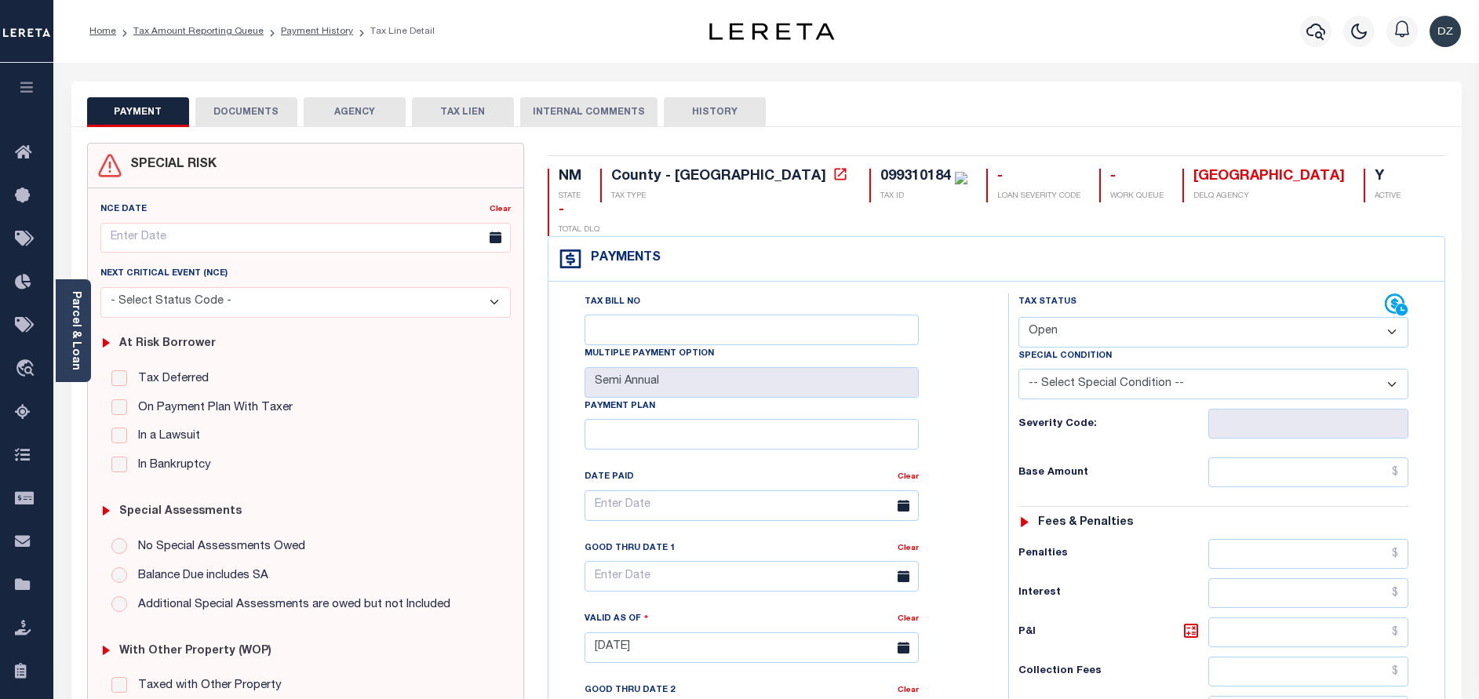
click at [1083, 317] on select "- Select Status Code - Open Due/Unpaid Paid Incomplete No Tax Due Internal Refu…" at bounding box center [1213, 332] width 390 height 31
select select "PYD"
click at [1018, 317] on select "- Select Status Code - Open Due/Unpaid Paid Incomplete No Tax Due Internal Refu…" at bounding box center [1213, 332] width 390 height 31
type input "[DATE]"
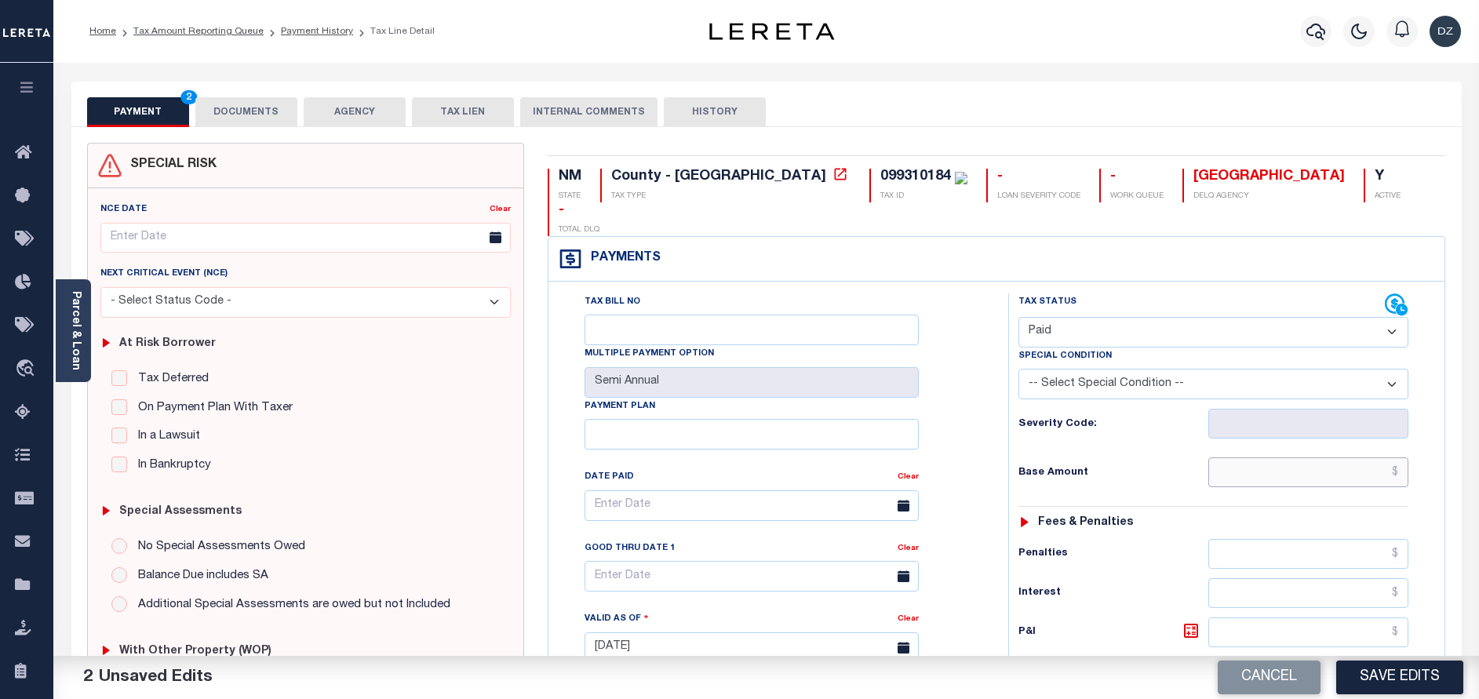
click at [1303, 457] on input "text" at bounding box center [1308, 472] width 200 height 30
type input "$0.00"
click at [1381, 677] on button "Save Edits" at bounding box center [1399, 678] width 127 height 34
checkbox input "false"
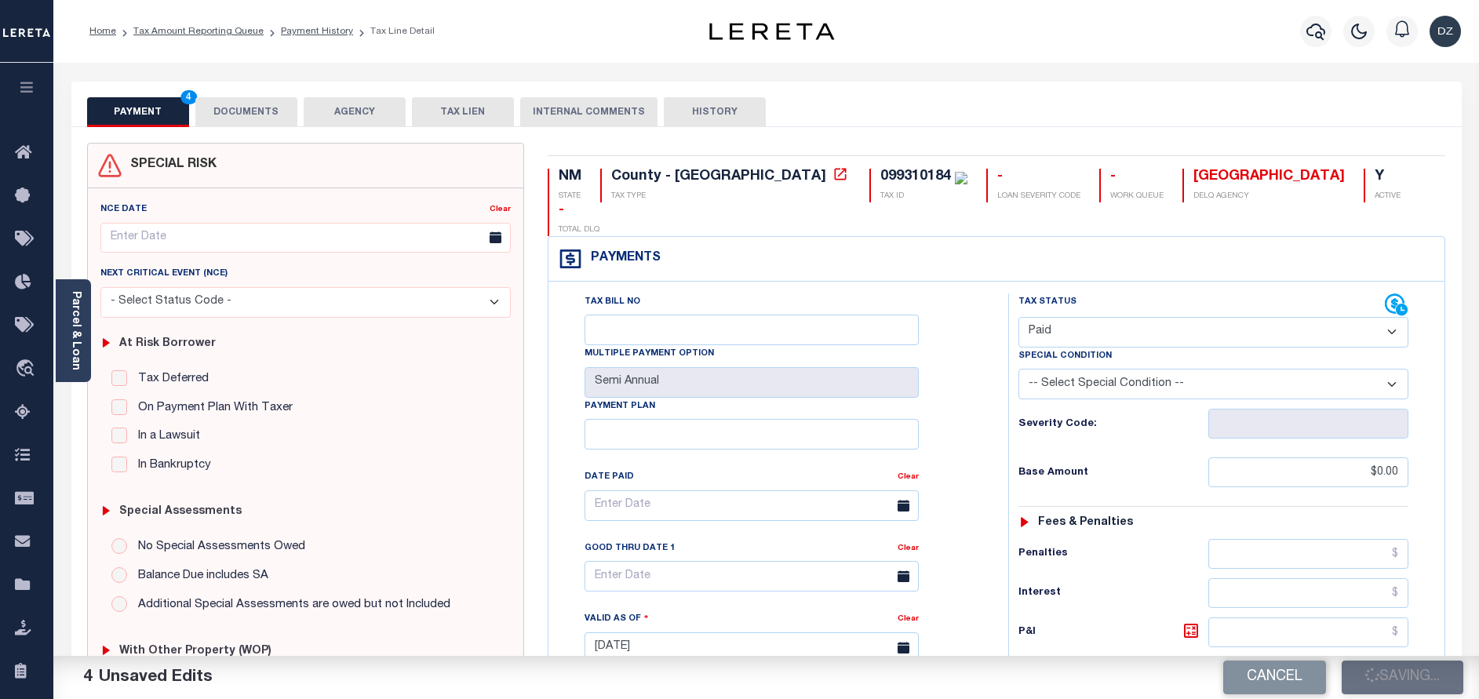
checkbox input "false"
type input "$0"
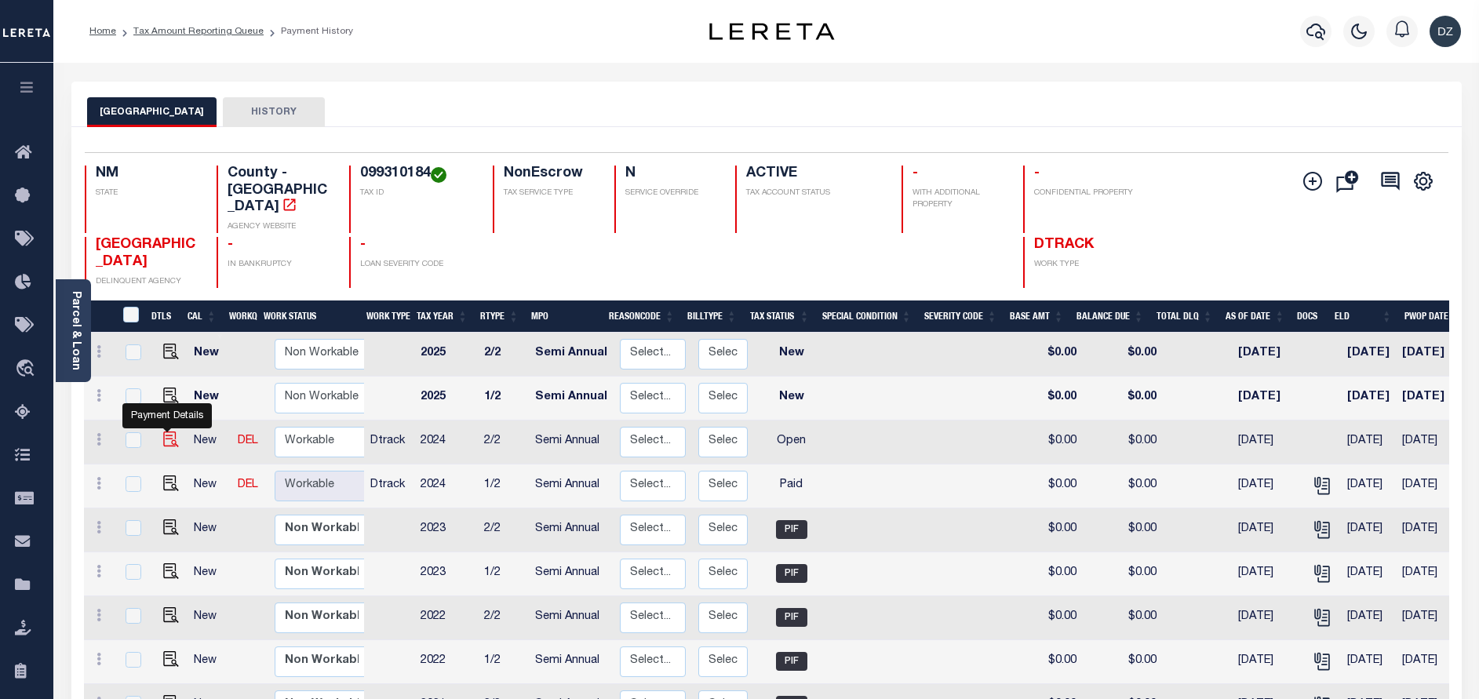
click at [165, 432] on img "" at bounding box center [171, 440] width 16 height 16
checkbox input "true"
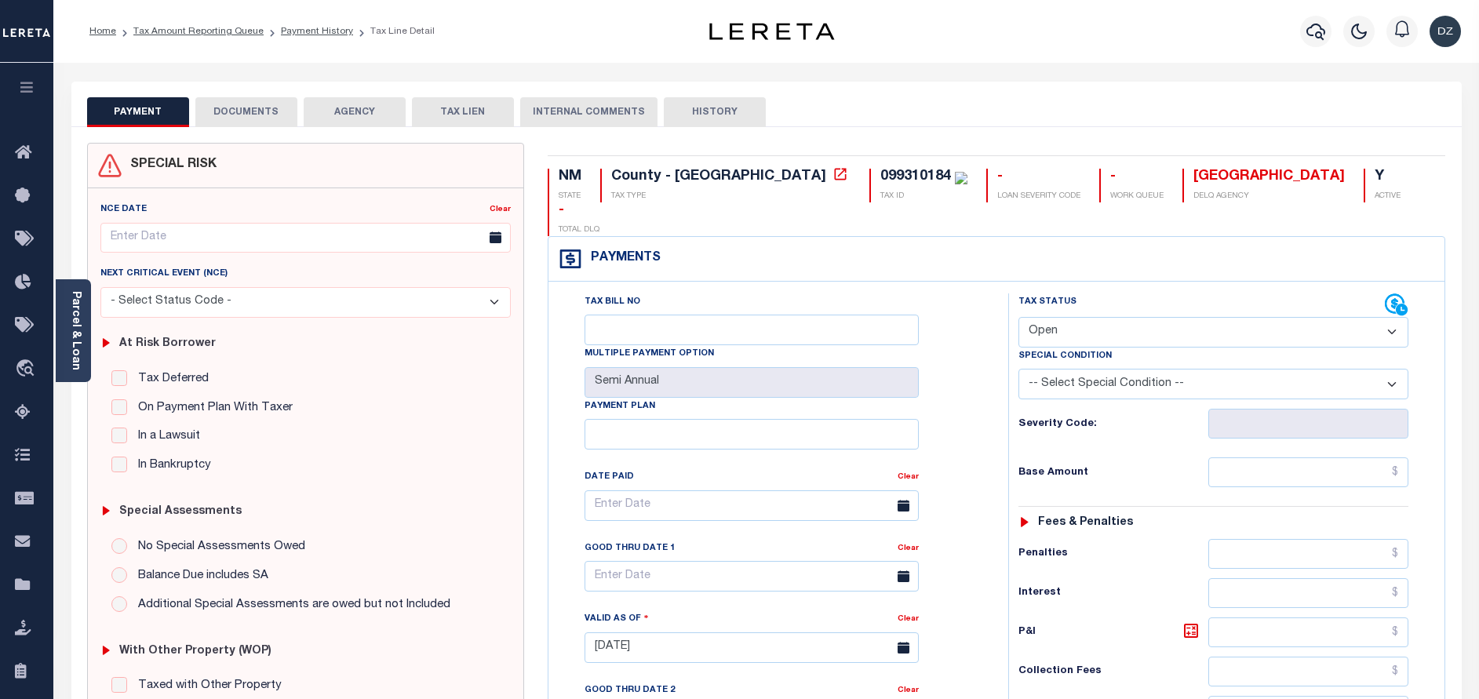
click at [1078, 317] on select "- Select Status Code - Open Due/Unpaid Paid Incomplete No Tax Due Internal Refu…" at bounding box center [1213, 332] width 390 height 31
select select "PYD"
click at [1018, 317] on select "- Select Status Code - Open Due/Unpaid Paid Incomplete No Tax Due Internal Refu…" at bounding box center [1213, 332] width 390 height 31
type input "[DATE]"
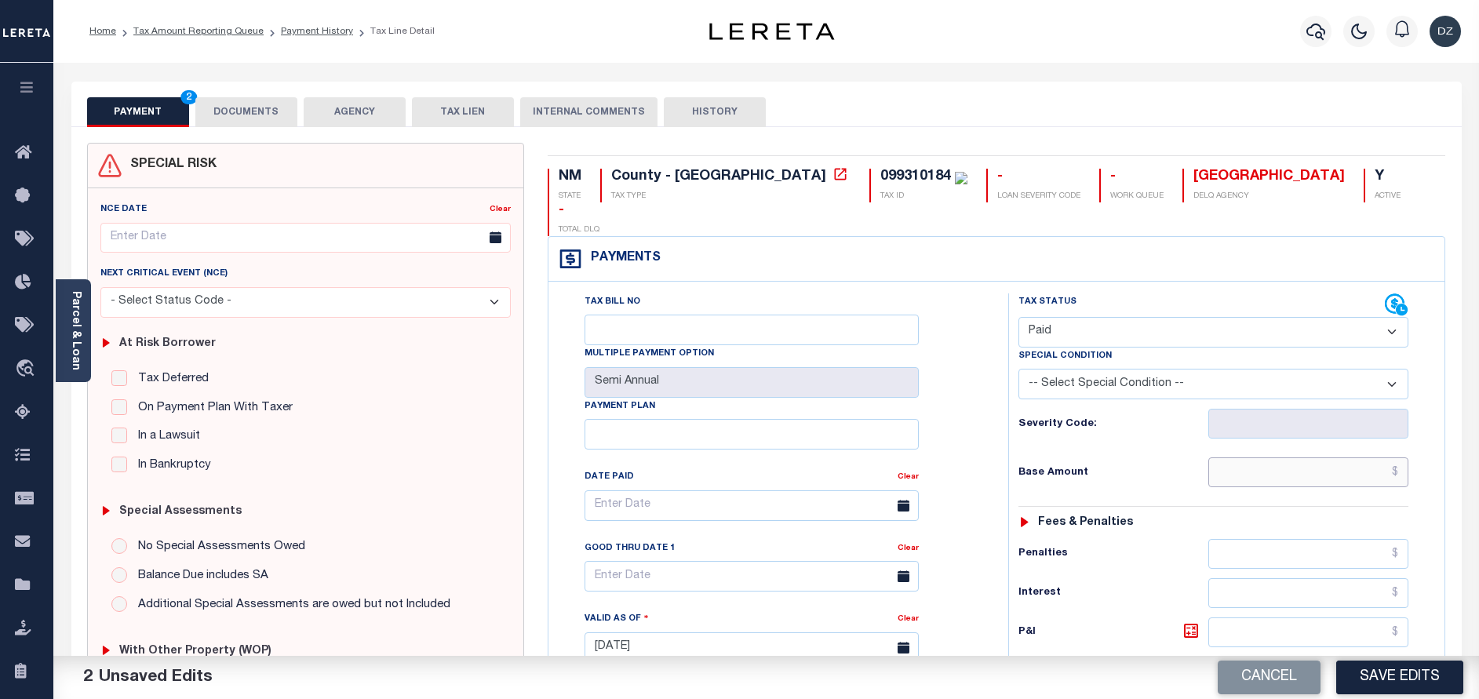
click at [1266, 457] on input "text" at bounding box center [1308, 472] width 200 height 30
type input "$0.00"
click at [202, 123] on button "DOCUMENTS" at bounding box center [246, 112] width 102 height 30
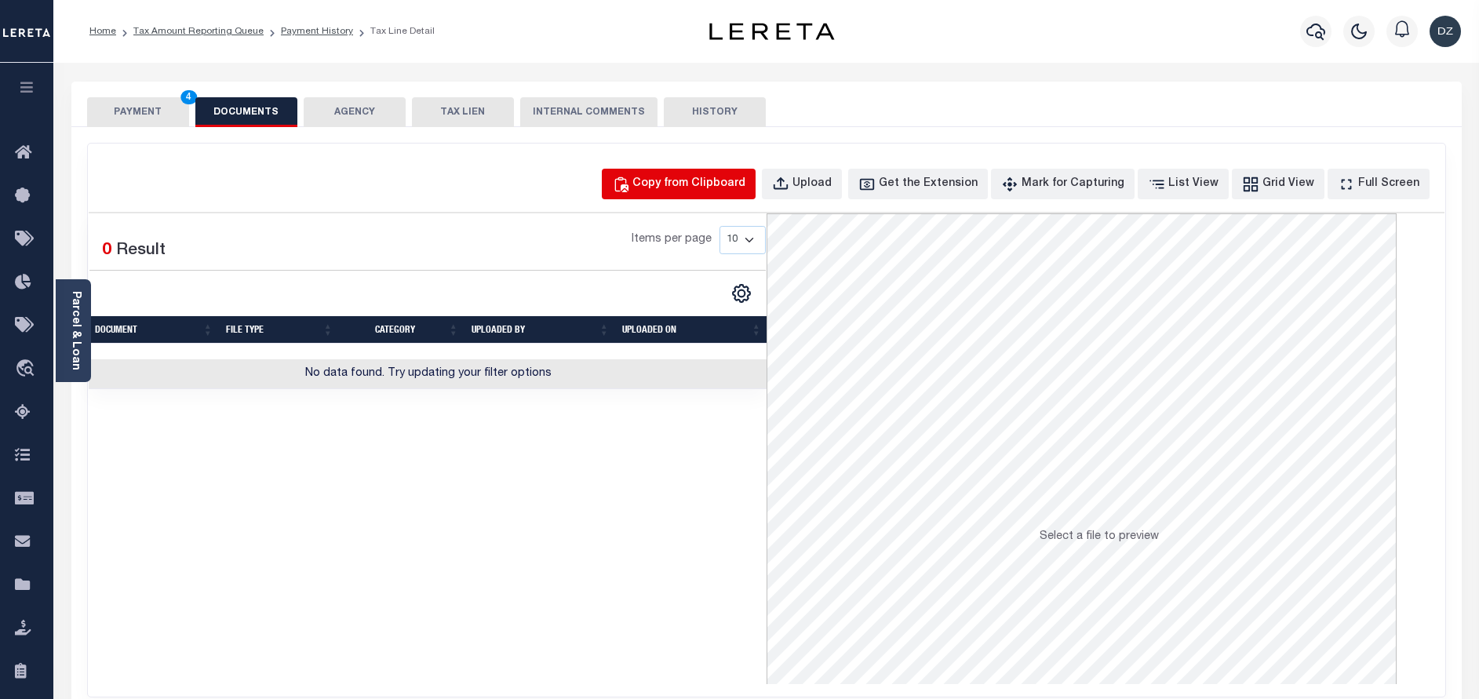
click at [699, 195] on button "Copy from Clipboard" at bounding box center [679, 184] width 154 height 31
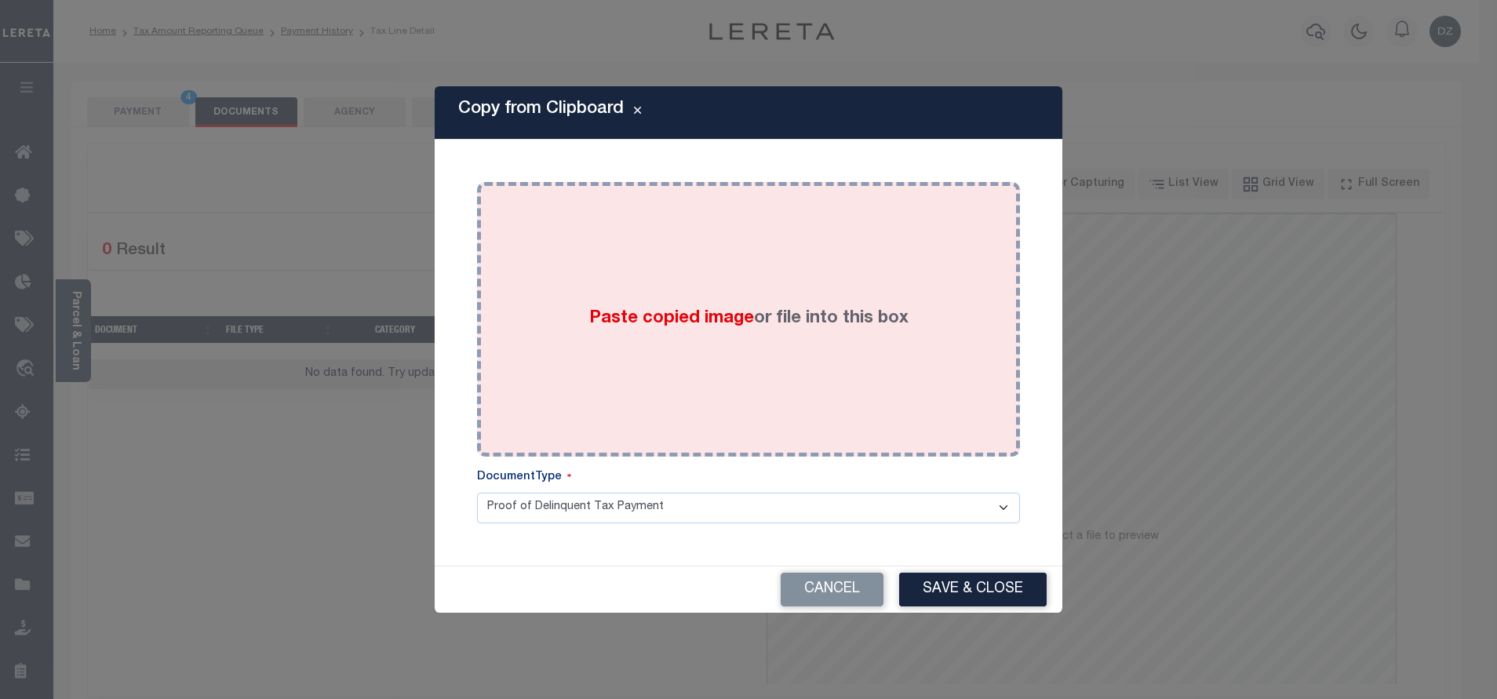
click at [653, 278] on div "Paste copied image or file into this box" at bounding box center [748, 319] width 519 height 251
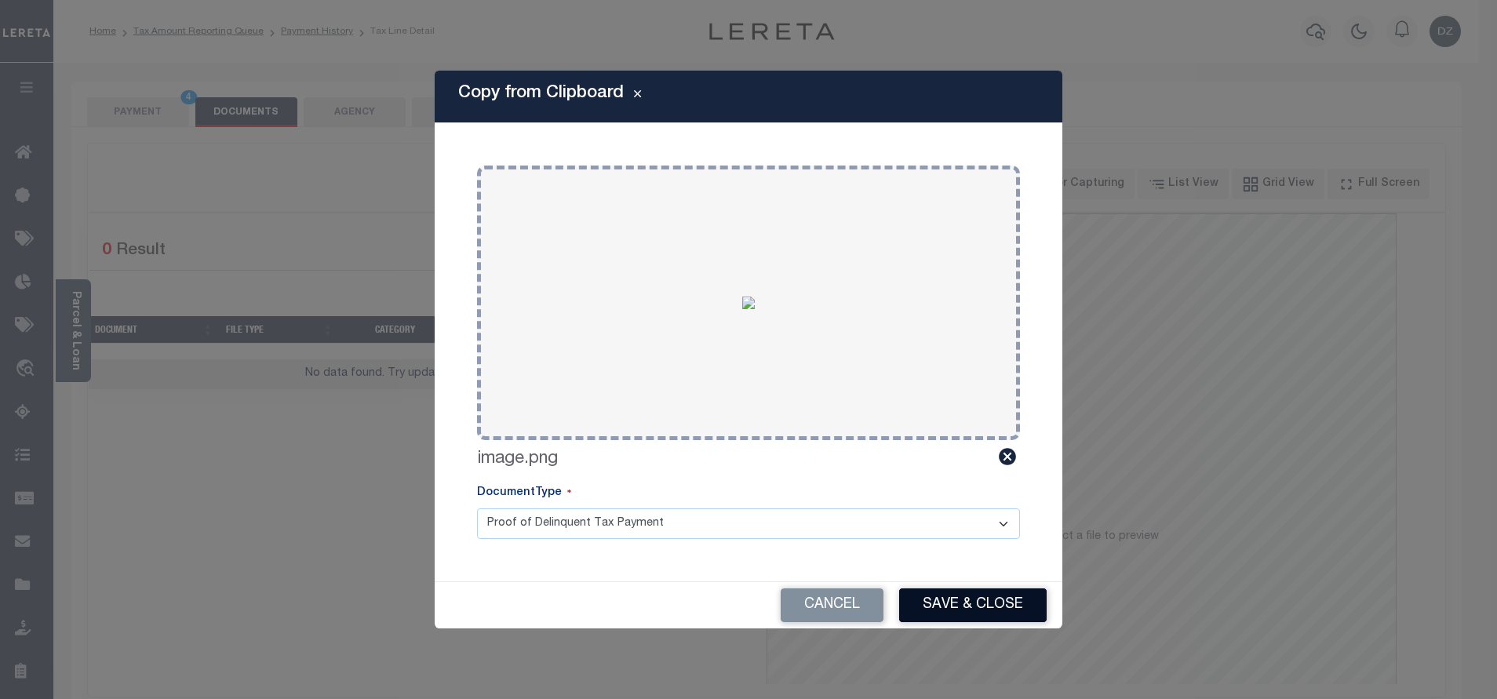
click at [930, 595] on button "Save & Close" at bounding box center [972, 605] width 147 height 34
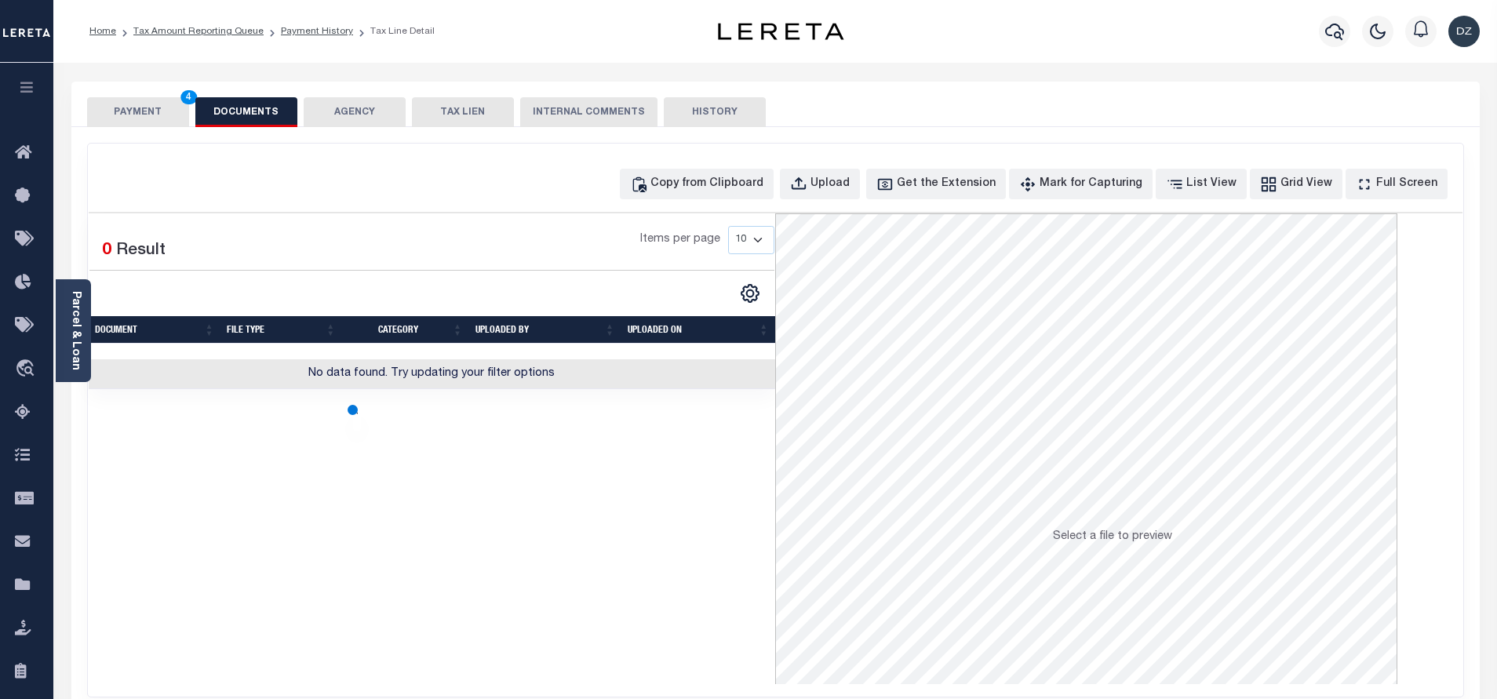
click at [158, 115] on button "PAYMENT 4" at bounding box center [138, 112] width 102 height 30
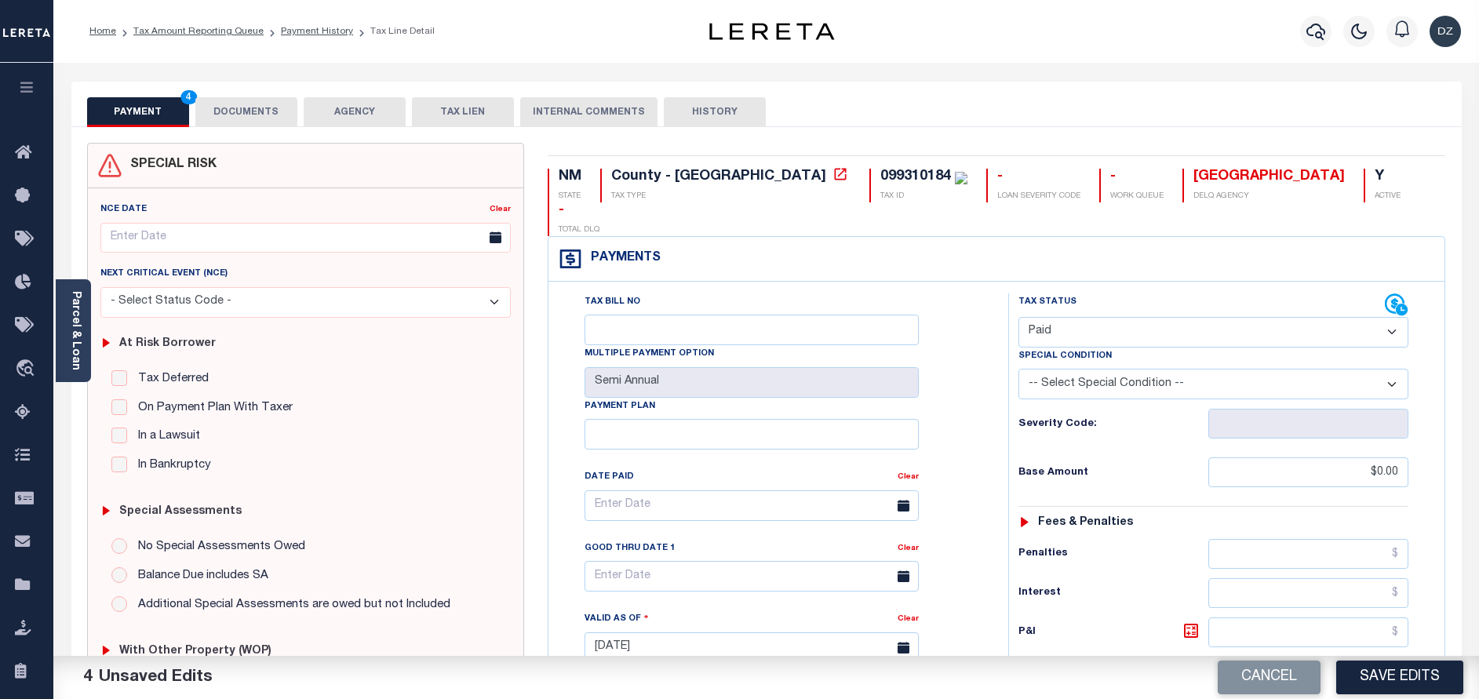
click at [1389, 672] on button "Save Edits" at bounding box center [1399, 678] width 127 height 34
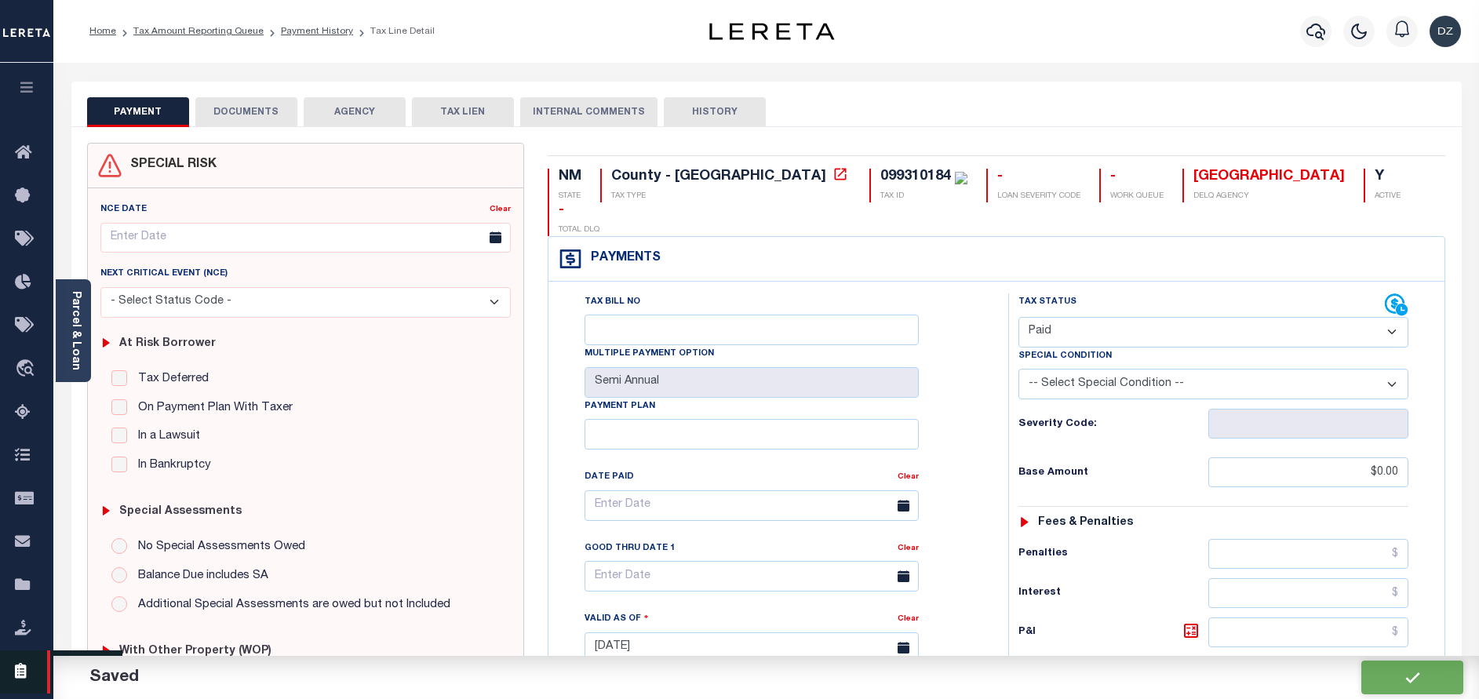
checkbox input "false"
type input "$0"
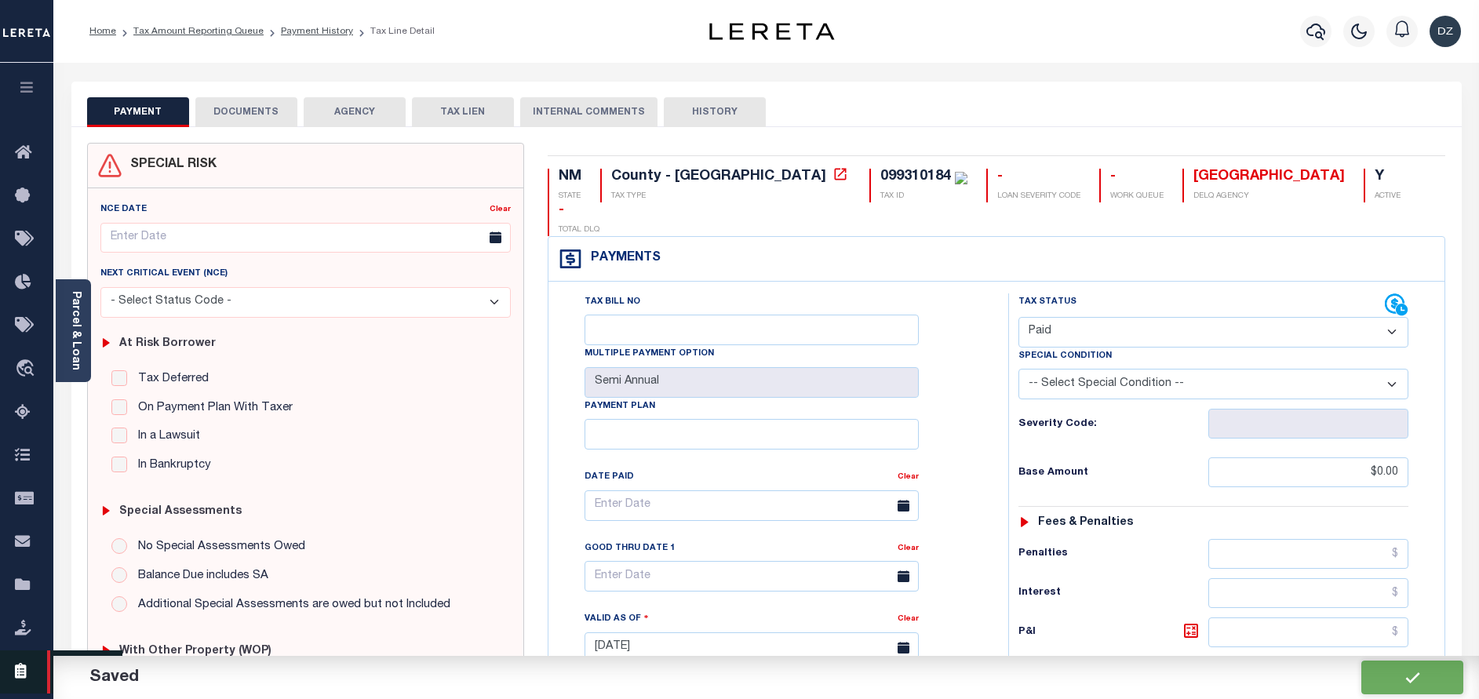
type input "$0"
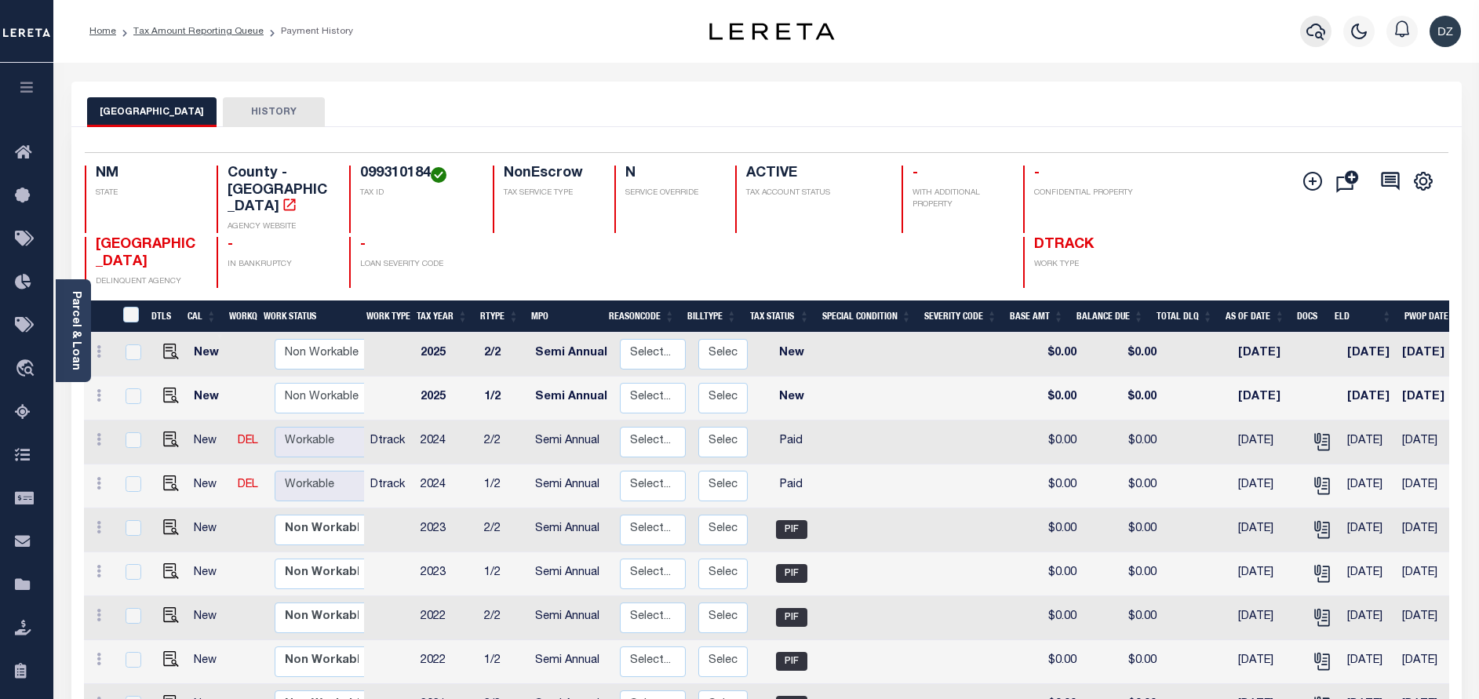
click at [1308, 34] on icon "button" at bounding box center [1315, 32] width 19 height 16
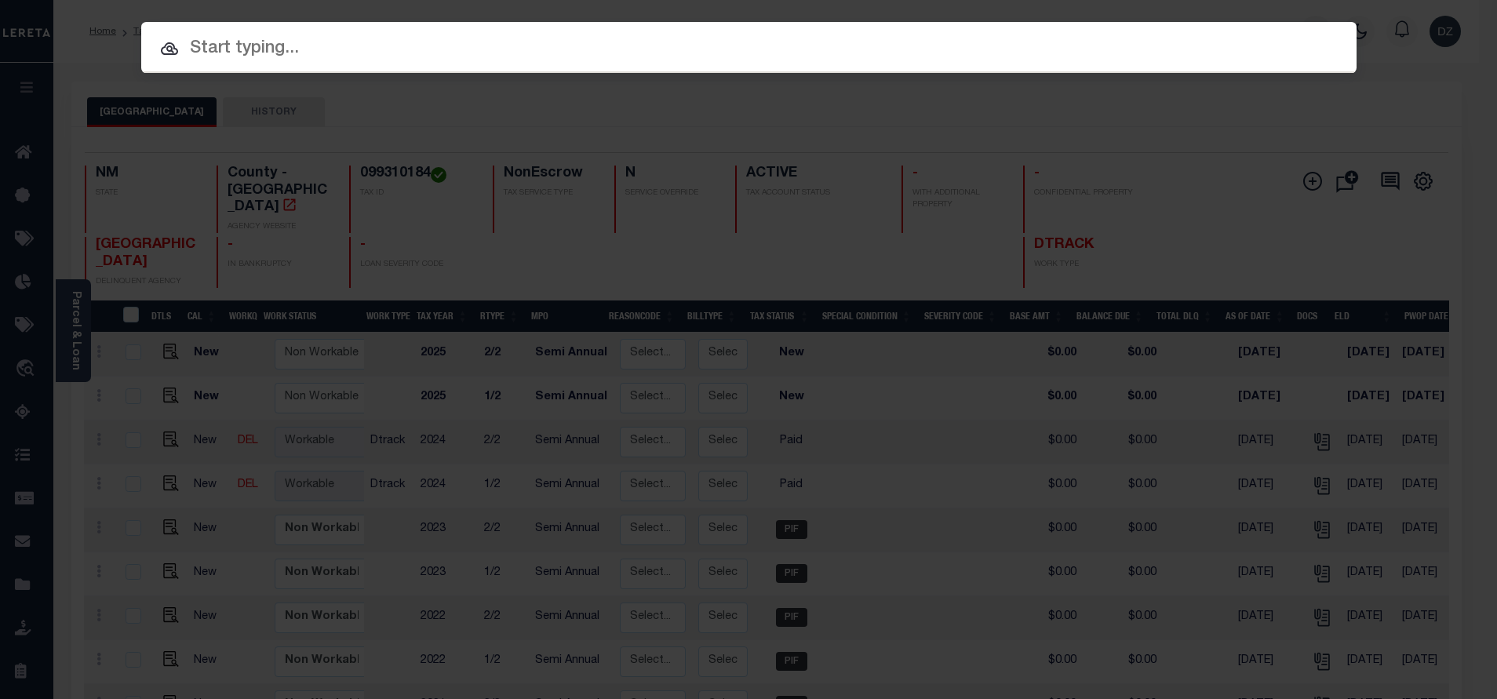
paste input "71985"
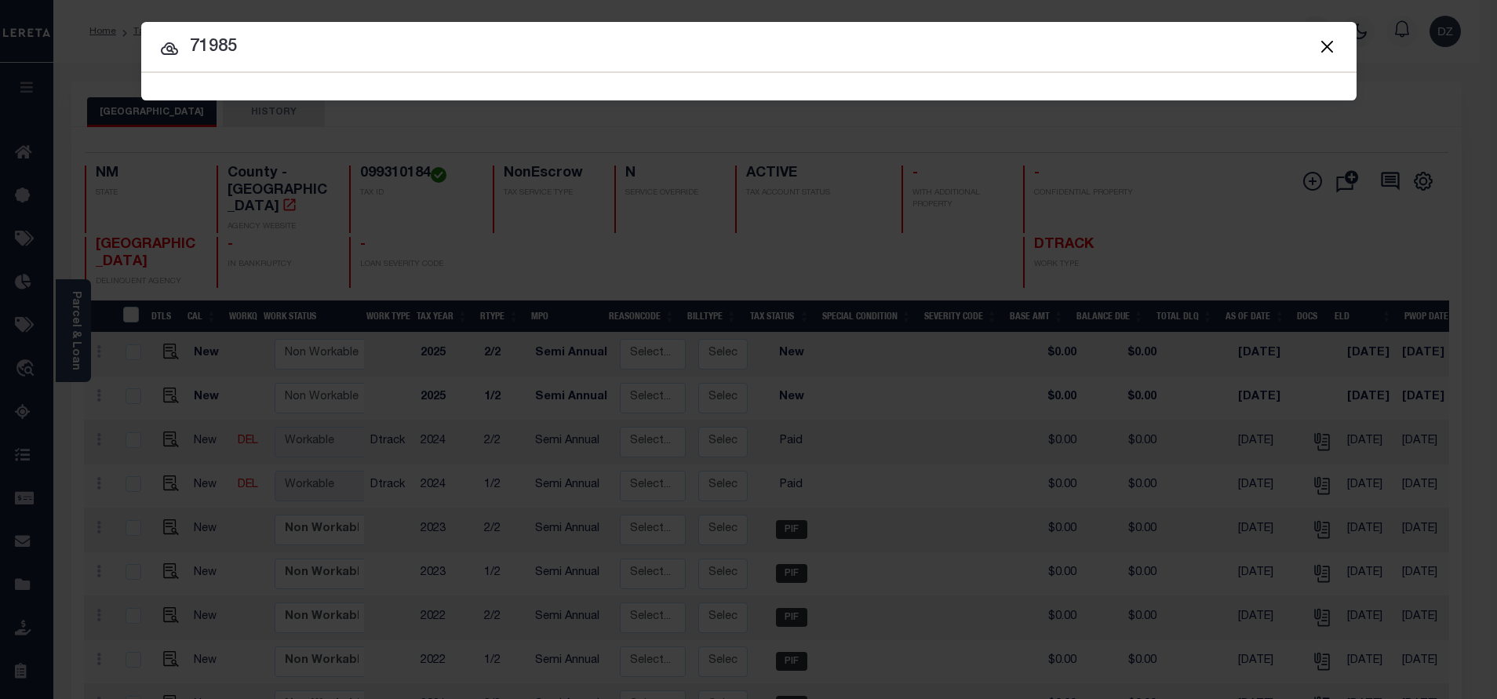
type input "71985"
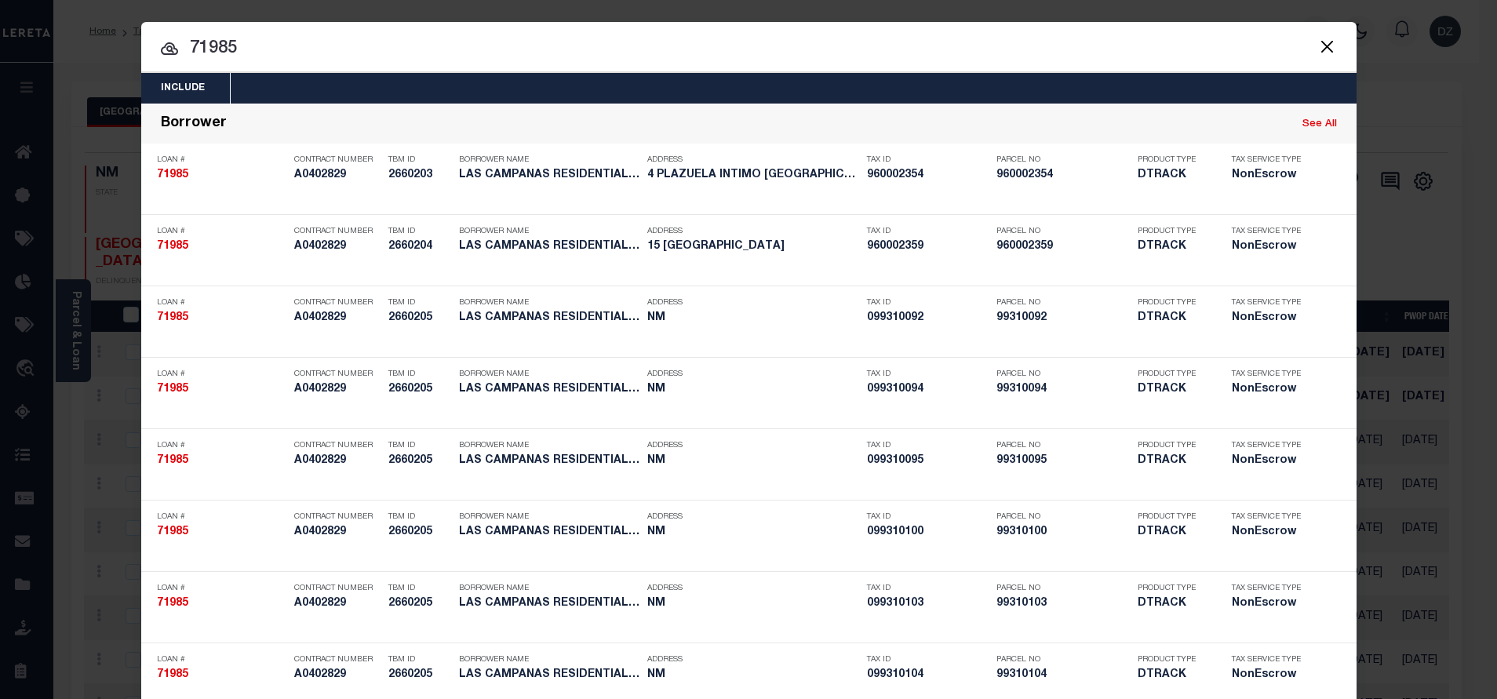
scroll to position [3392, 0]
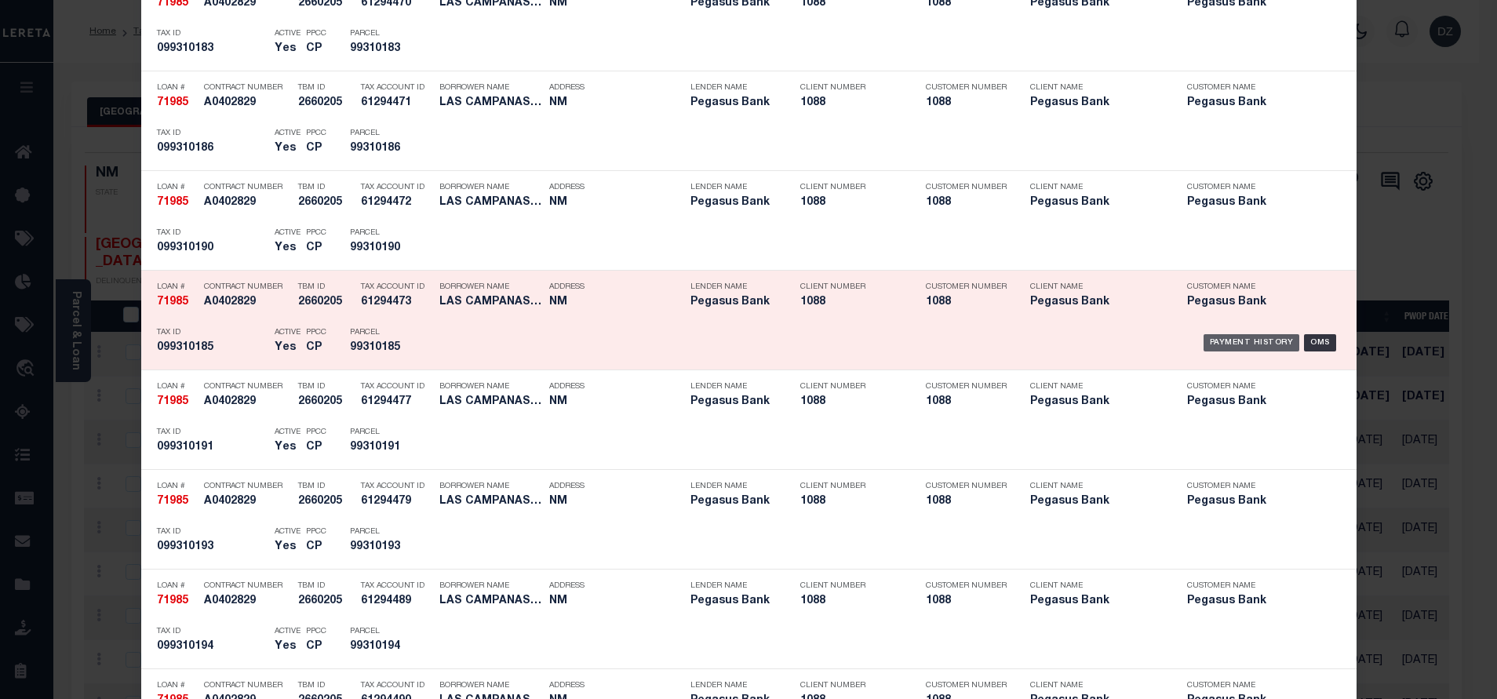
click at [1240, 351] on div "Payment History" at bounding box center [1251, 342] width 96 height 17
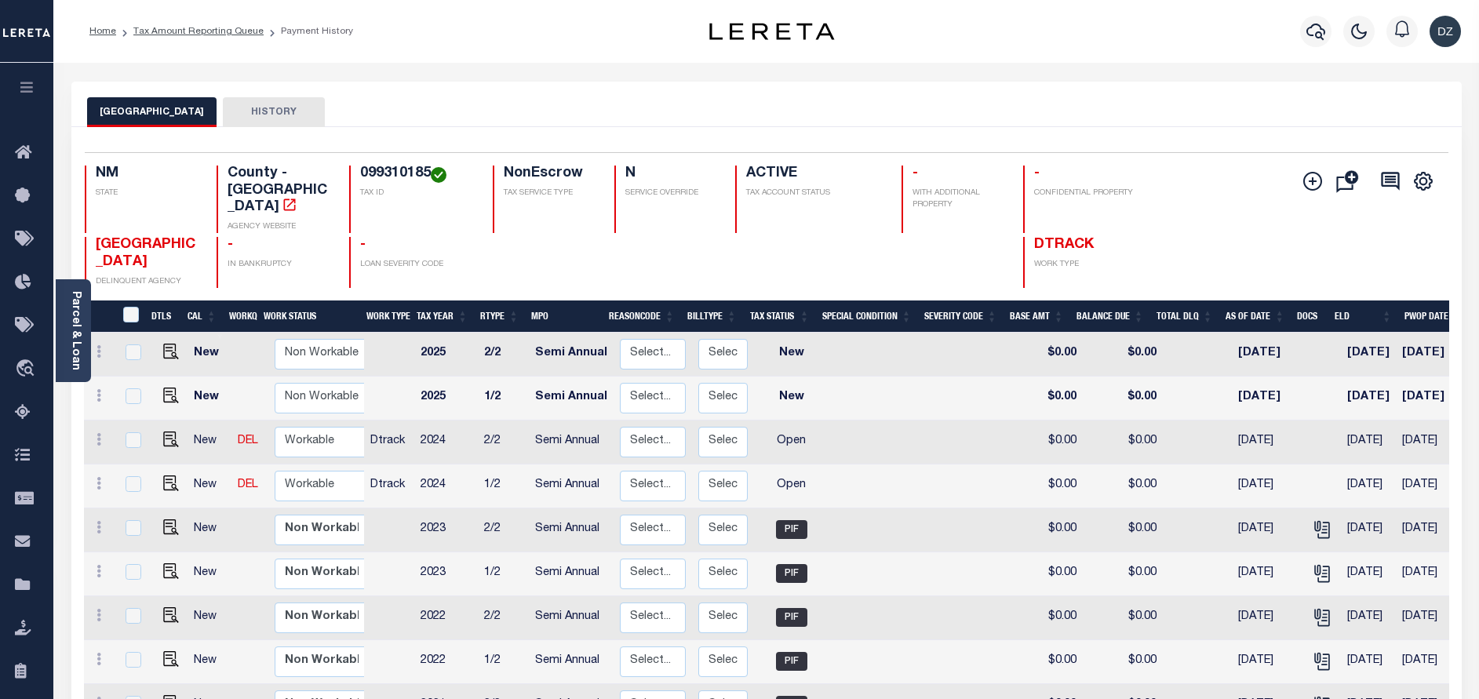
click at [162, 464] on td at bounding box center [168, 486] width 38 height 44
checkbox input "true"
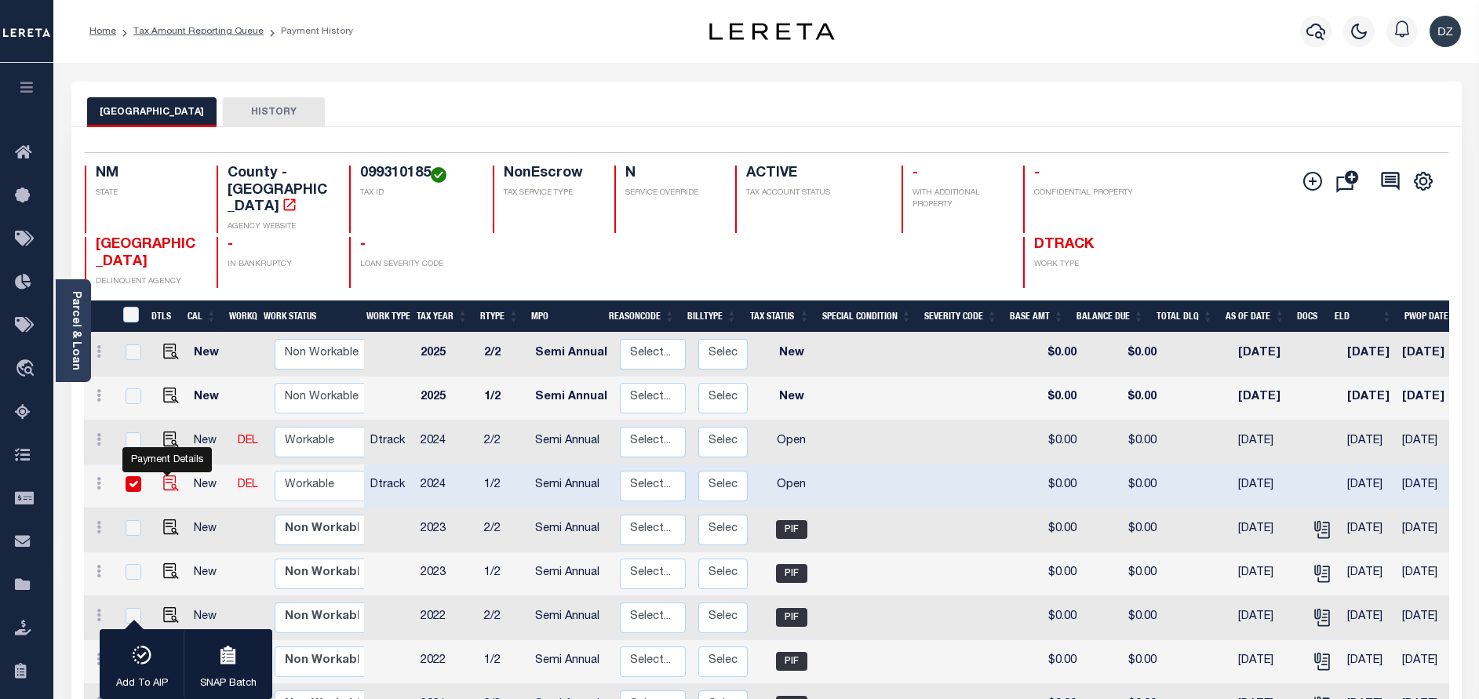
click at [166, 475] on img "" at bounding box center [171, 483] width 16 height 16
checkbox input "false"
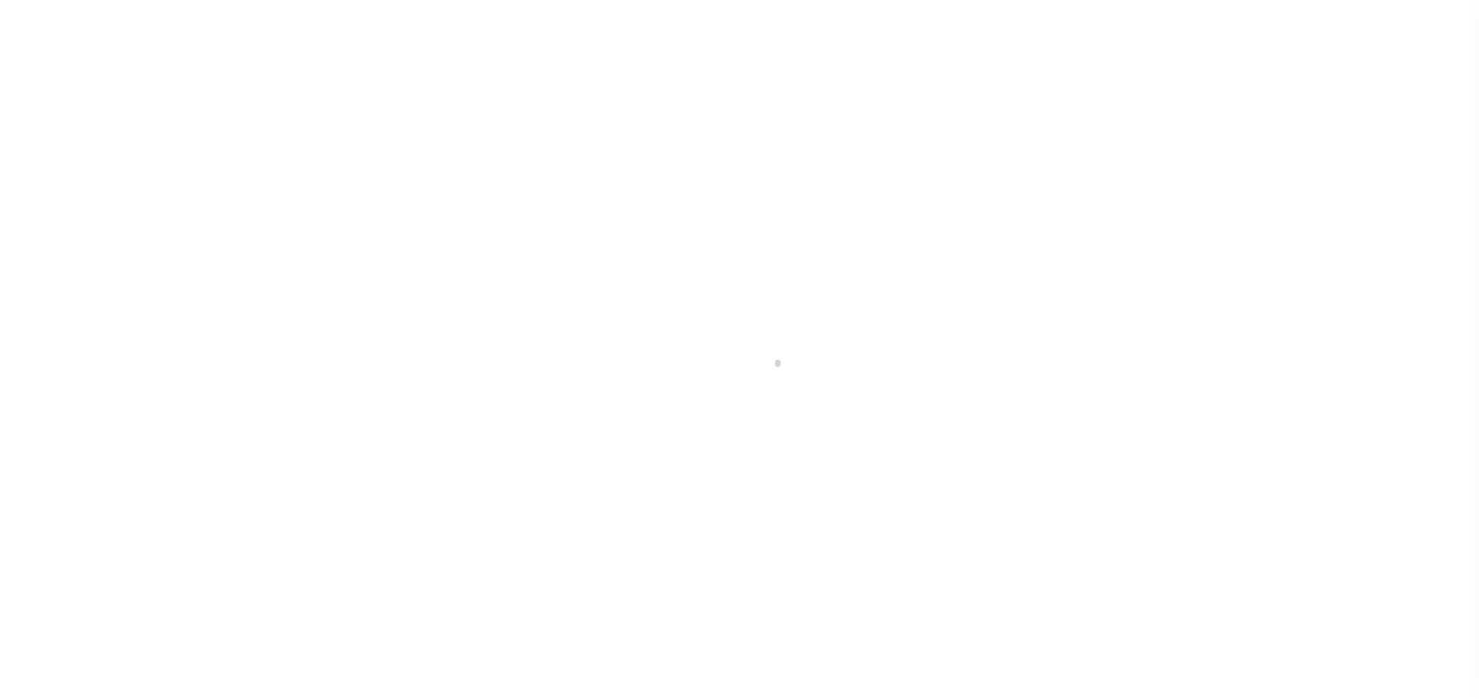
select select "OP2"
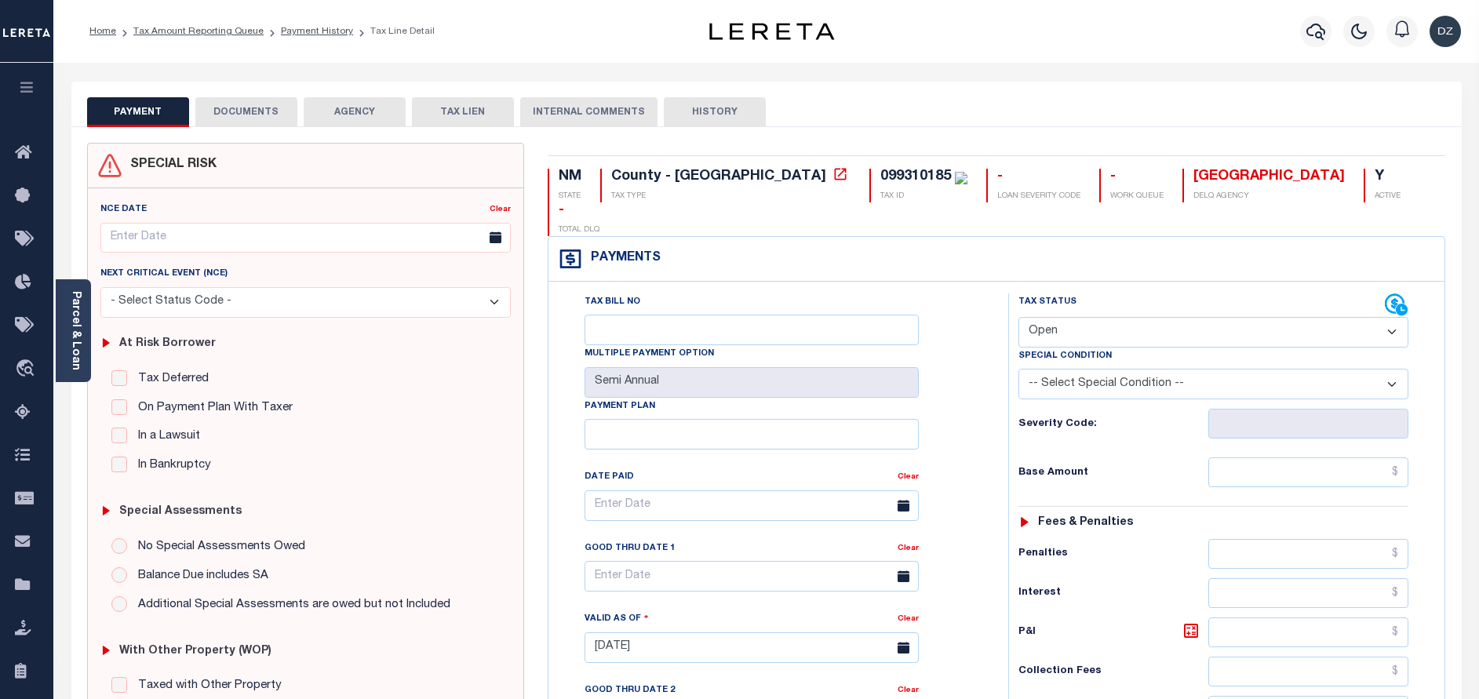
click at [235, 122] on button "DOCUMENTS" at bounding box center [246, 112] width 102 height 30
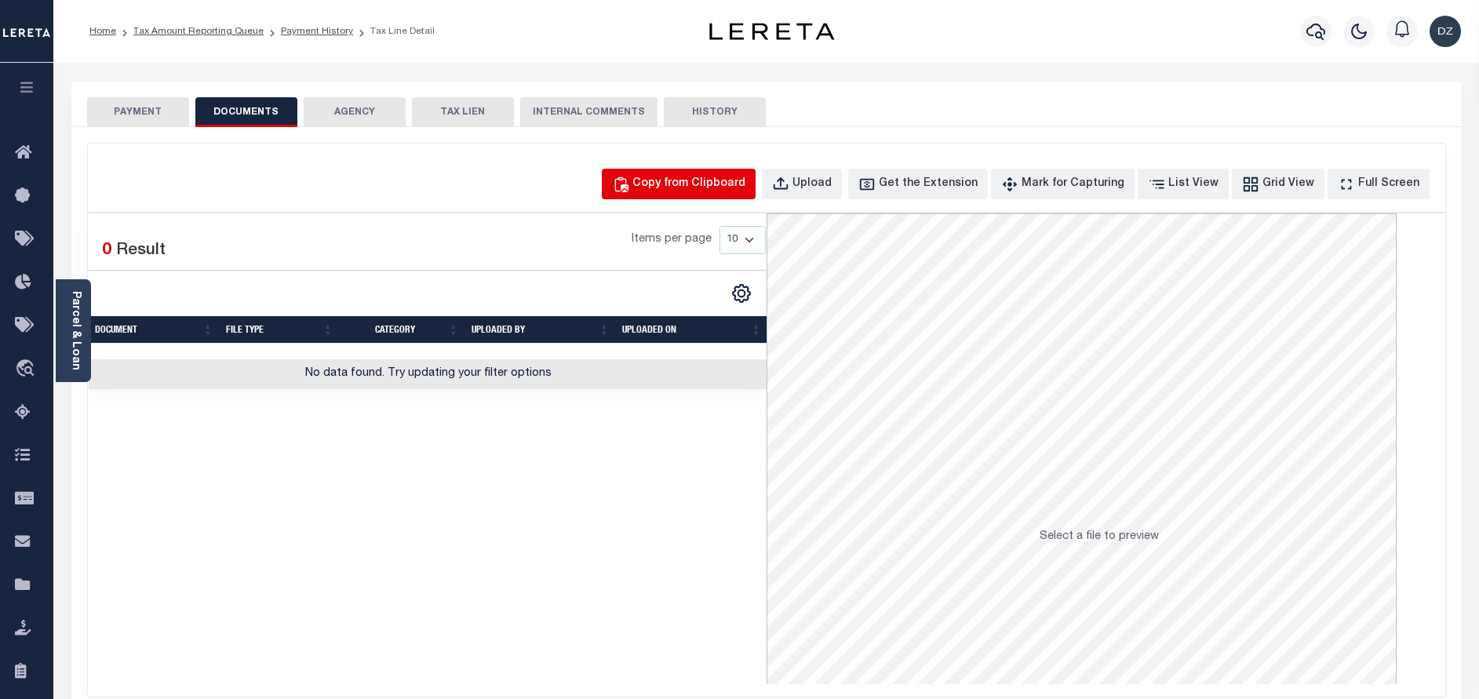
click at [704, 198] on button "Copy from Clipboard" at bounding box center [679, 184] width 154 height 31
select select "POP"
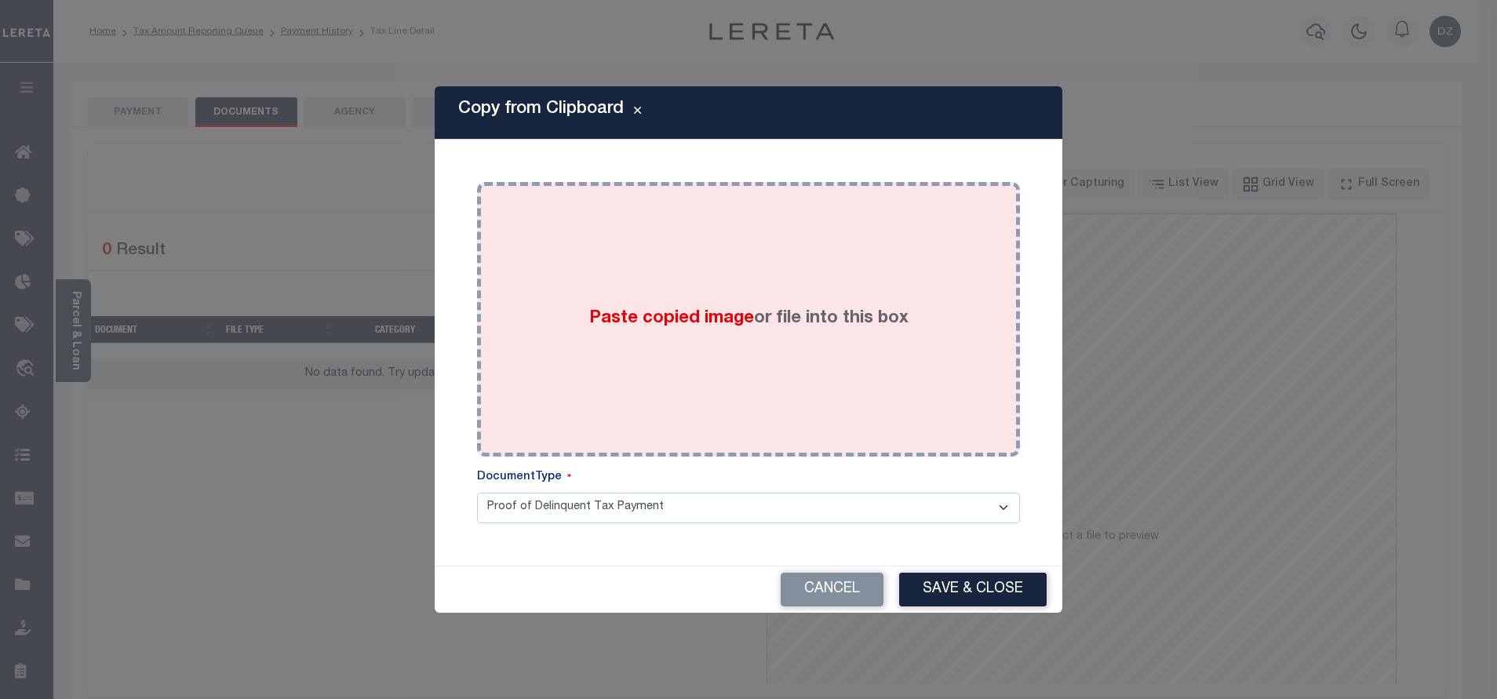
click at [694, 294] on div "Paste copied image or file into this box" at bounding box center [748, 319] width 519 height 251
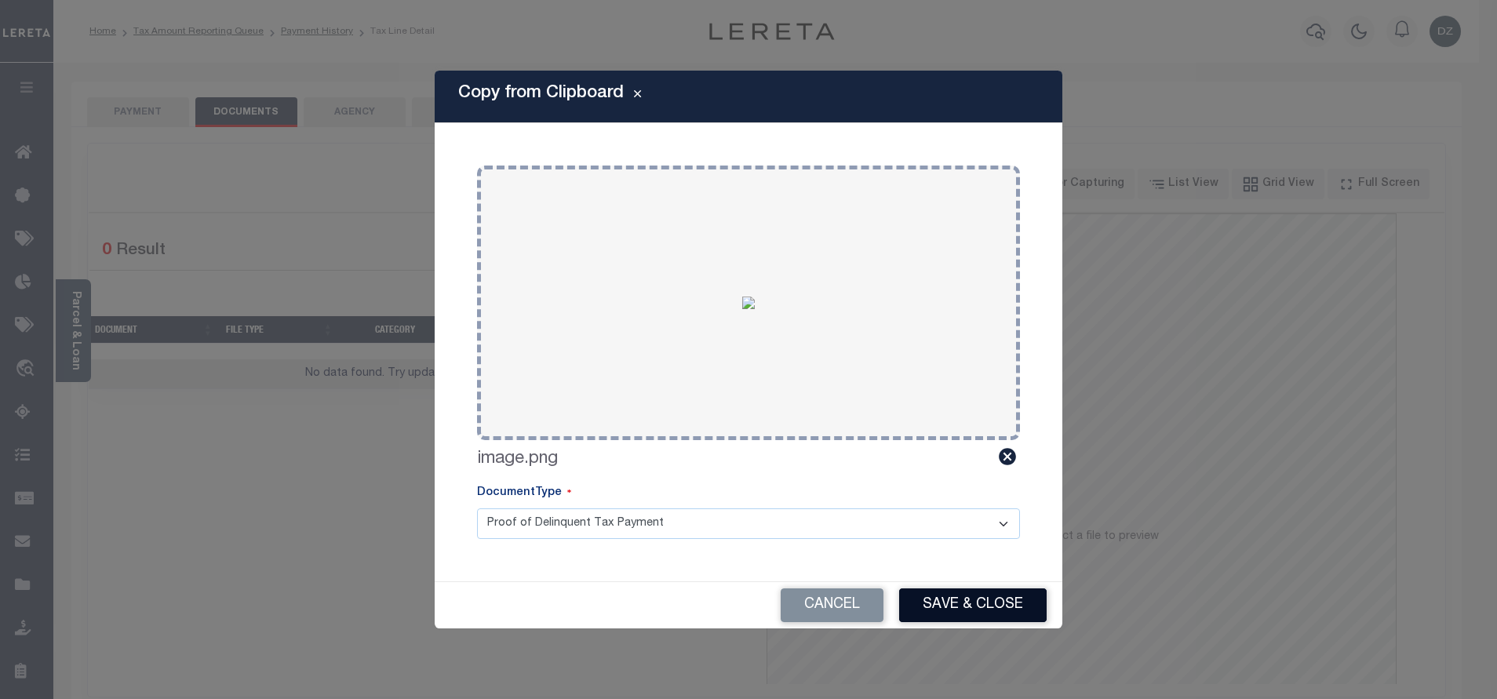
click at [978, 591] on button "Save & Close" at bounding box center [972, 605] width 147 height 34
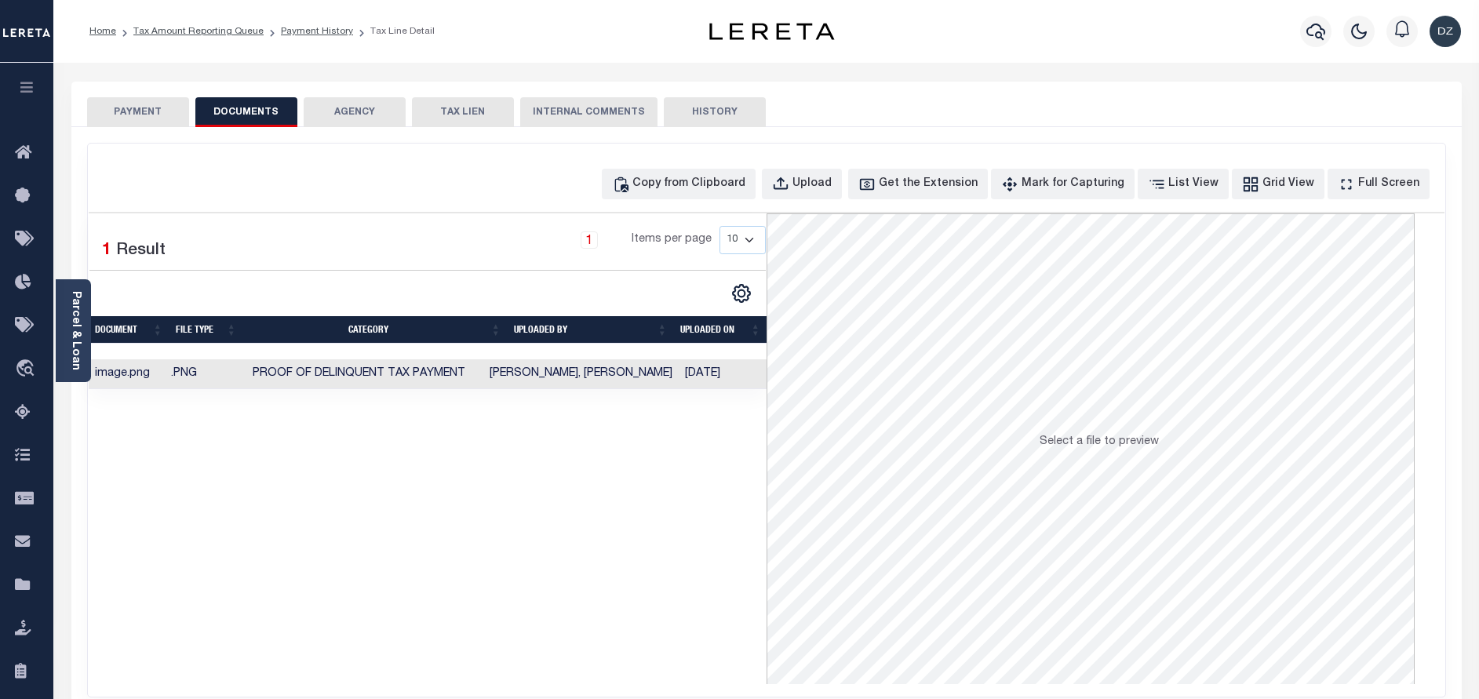
click at [168, 114] on button "PAYMENT" at bounding box center [138, 112] width 102 height 30
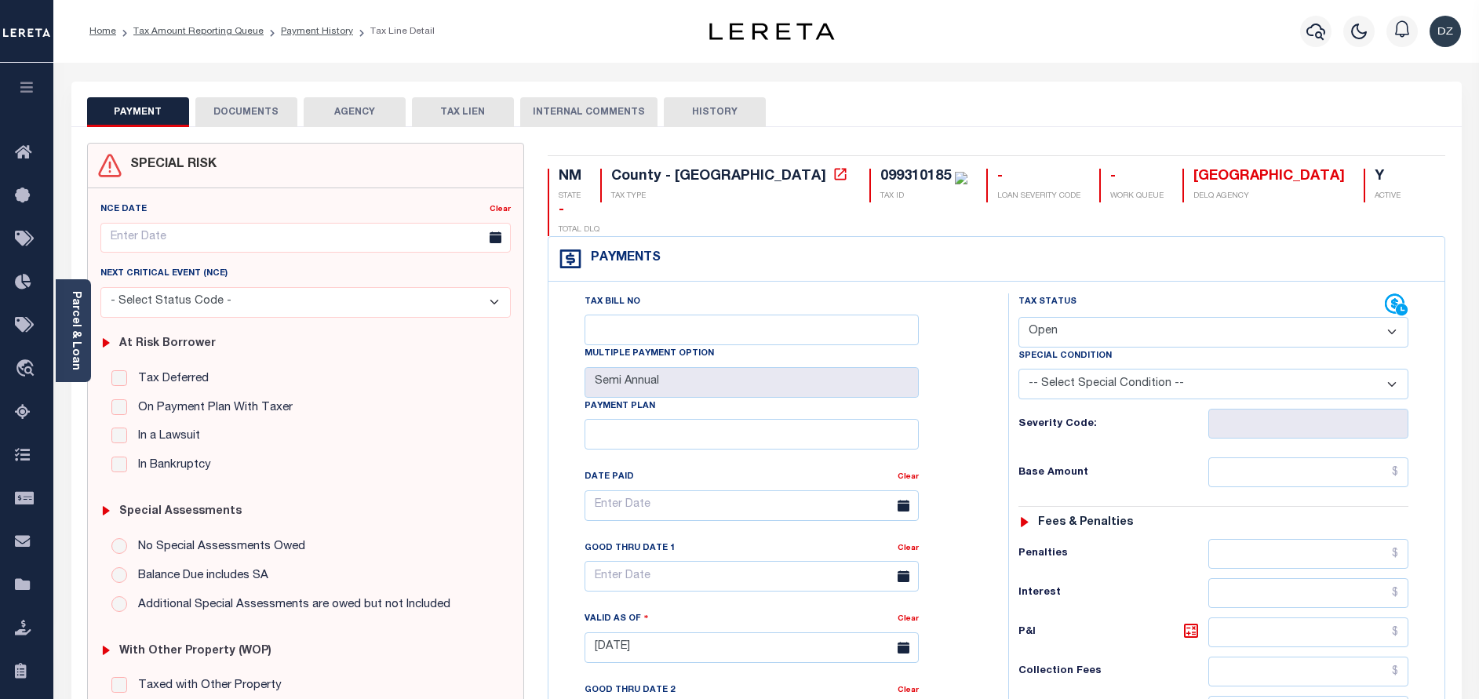
click at [1098, 293] on div "Tax Status Status" at bounding box center [1201, 305] width 366 height 24
click at [1087, 317] on select "- Select Status Code - Open Due/Unpaid Paid Incomplete No Tax Due Internal Refu…" at bounding box center [1213, 332] width 390 height 31
select select "PYD"
click at [1018, 317] on select "- Select Status Code - Open Due/Unpaid Paid Incomplete No Tax Due Internal Refu…" at bounding box center [1213, 332] width 390 height 31
type input "[DATE]"
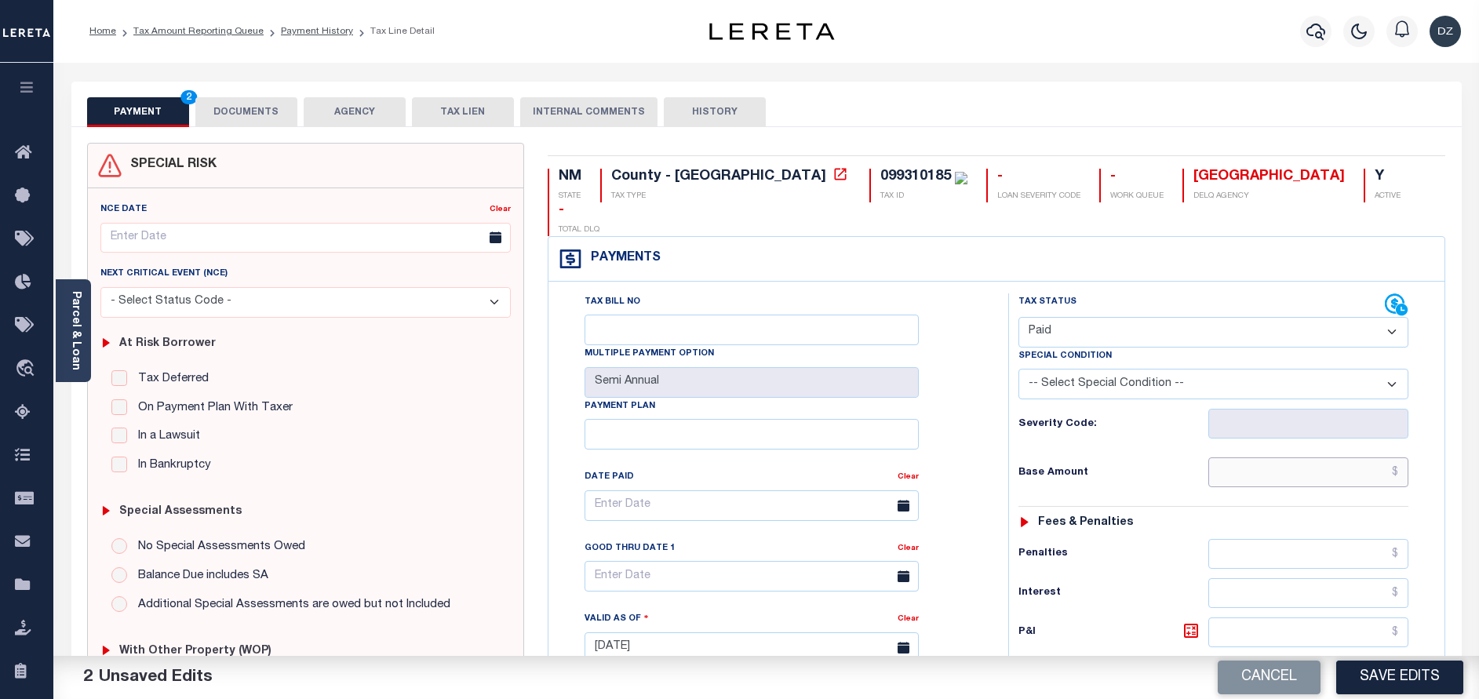
drag, startPoint x: 1338, startPoint y: 452, endPoint x: 1323, endPoint y: 439, distance: 20.6
click at [1338, 457] on input "text" at bounding box center [1308, 472] width 200 height 30
type input "$0.00"
click at [1383, 683] on button "Save Edits" at bounding box center [1399, 678] width 127 height 34
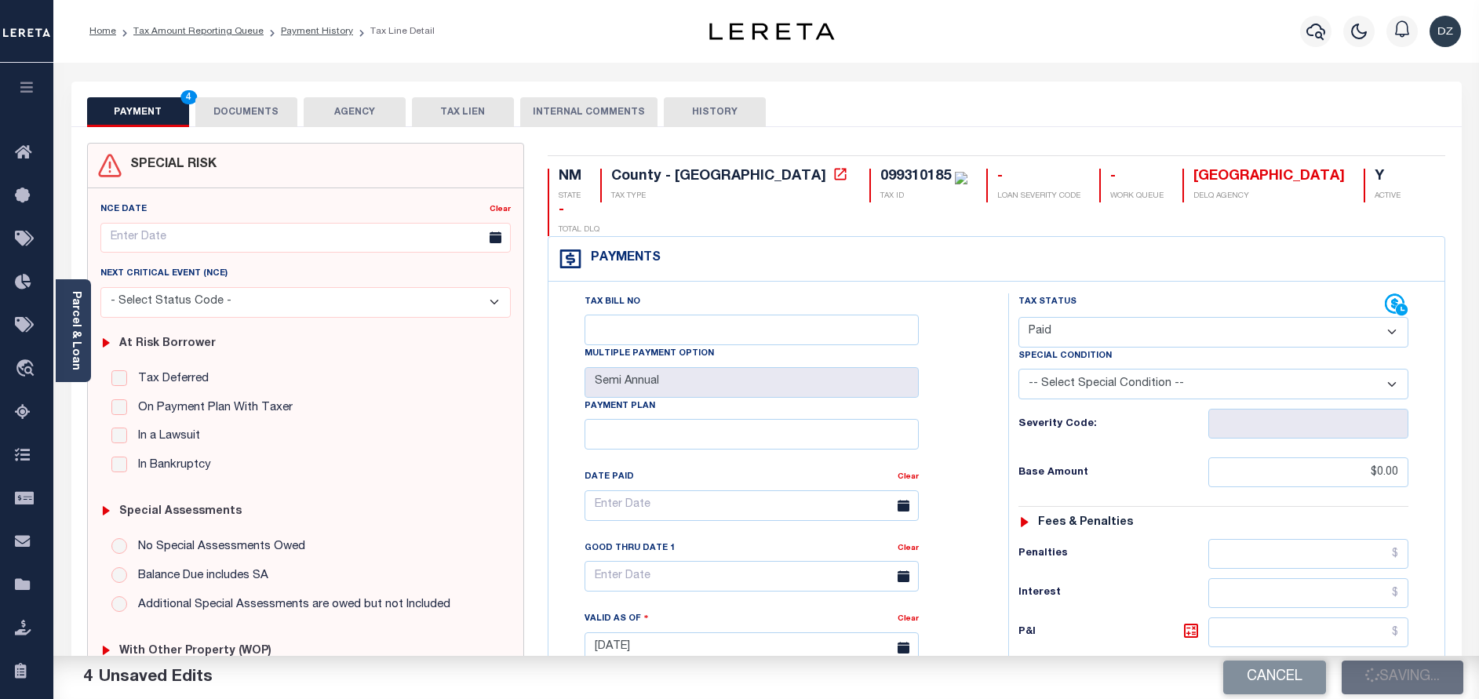
checkbox input "false"
type input "$0"
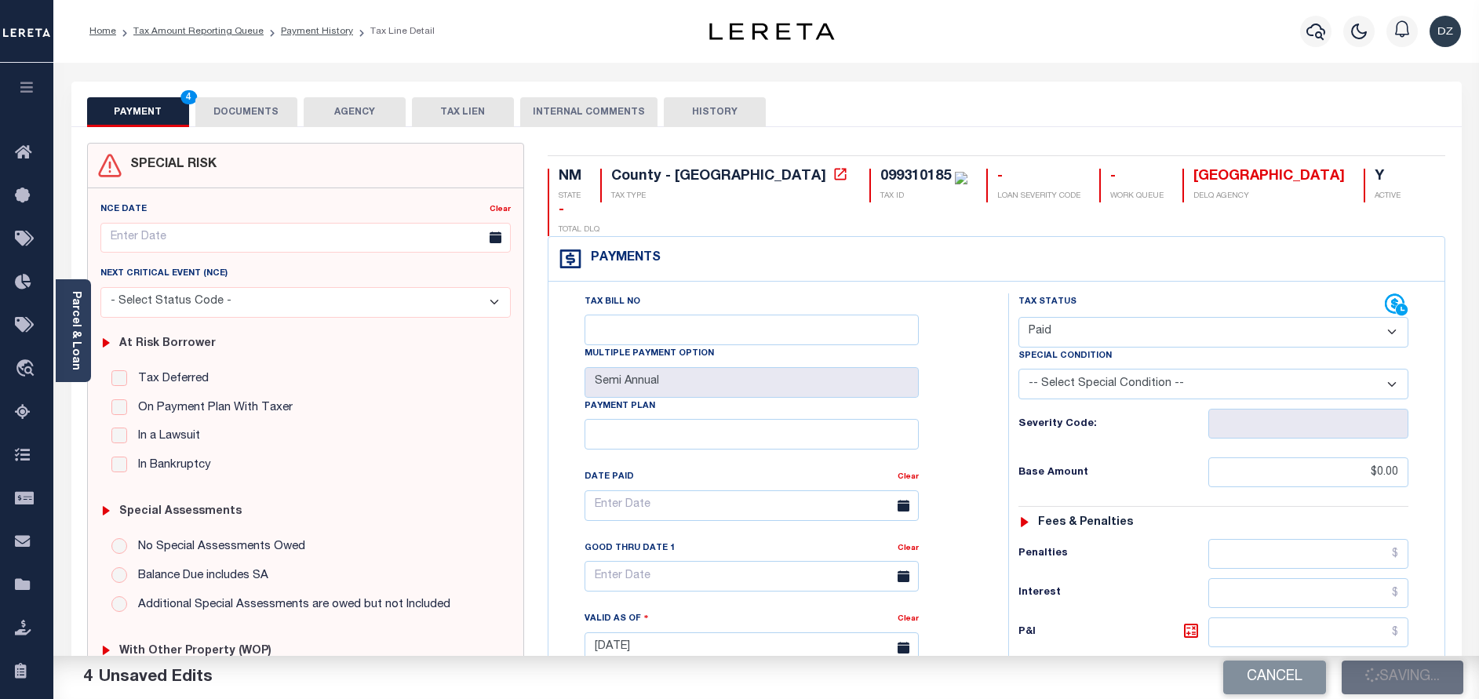
type input "$0"
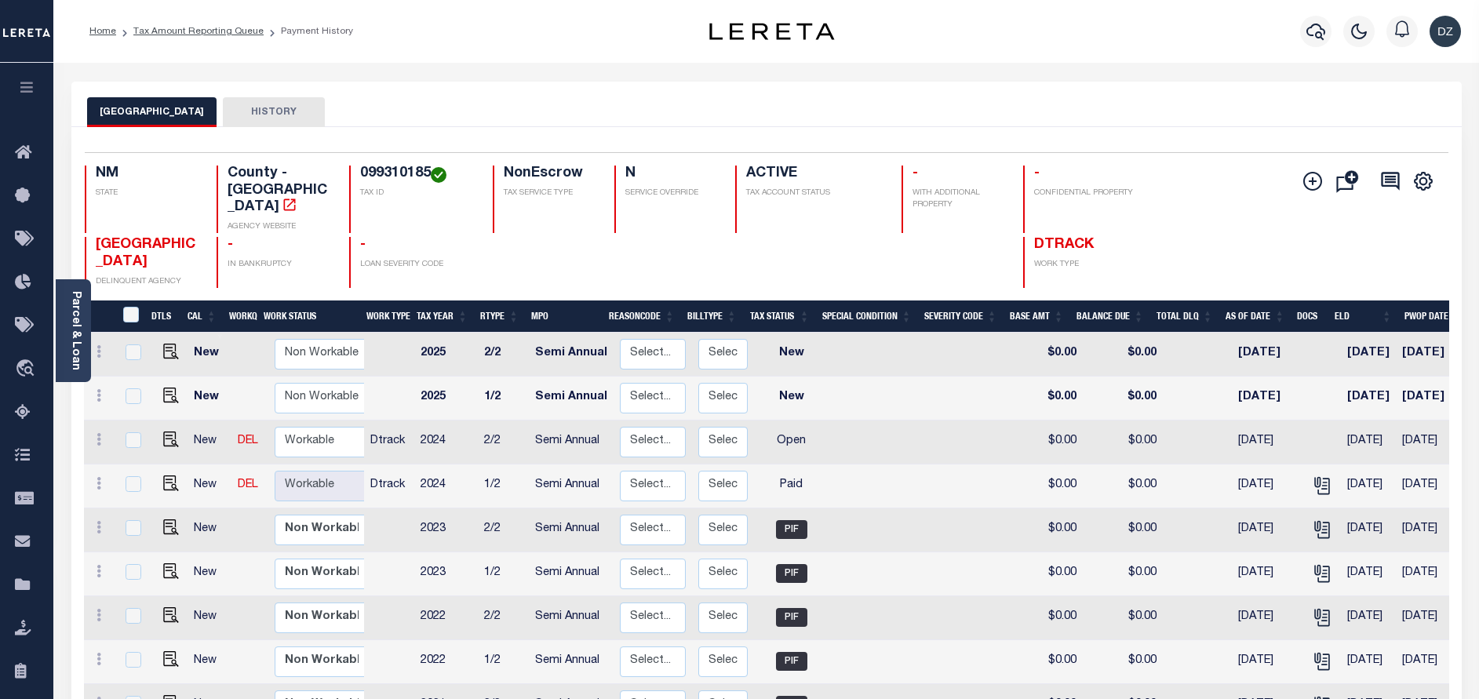
click at [169, 421] on td at bounding box center [168, 443] width 38 height 44
checkbox input "true"
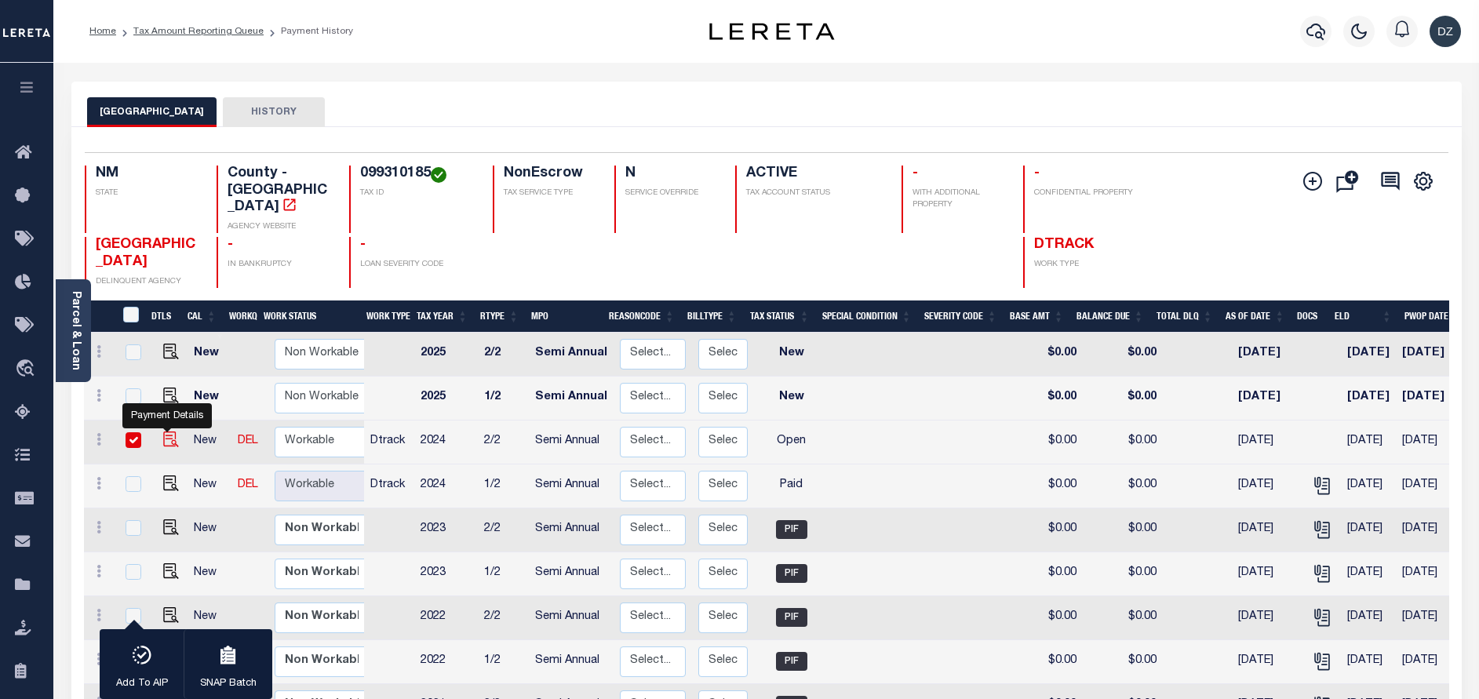
click at [165, 432] on img "" at bounding box center [171, 440] width 16 height 16
checkbox input "false"
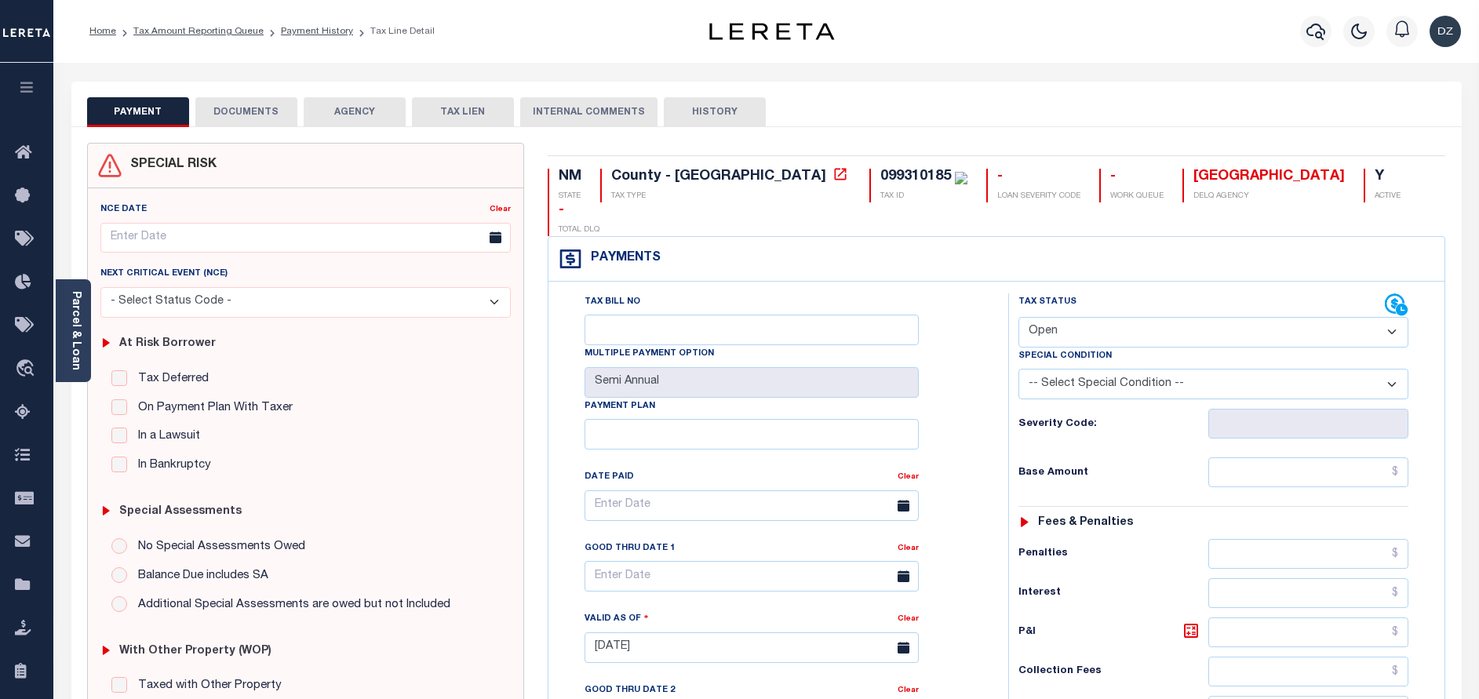
drag, startPoint x: 1127, startPoint y: 301, endPoint x: 1129, endPoint y: 315, distance: 13.4
click at [1127, 317] on select "- Select Status Code - Open Due/Unpaid Paid Incomplete No Tax Due Internal Refu…" at bounding box center [1213, 332] width 390 height 31
select select "PYD"
click at [1018, 317] on select "- Select Status Code - Open Due/Unpaid Paid Incomplete No Tax Due Internal Refu…" at bounding box center [1213, 332] width 390 height 31
type input "[DATE]"
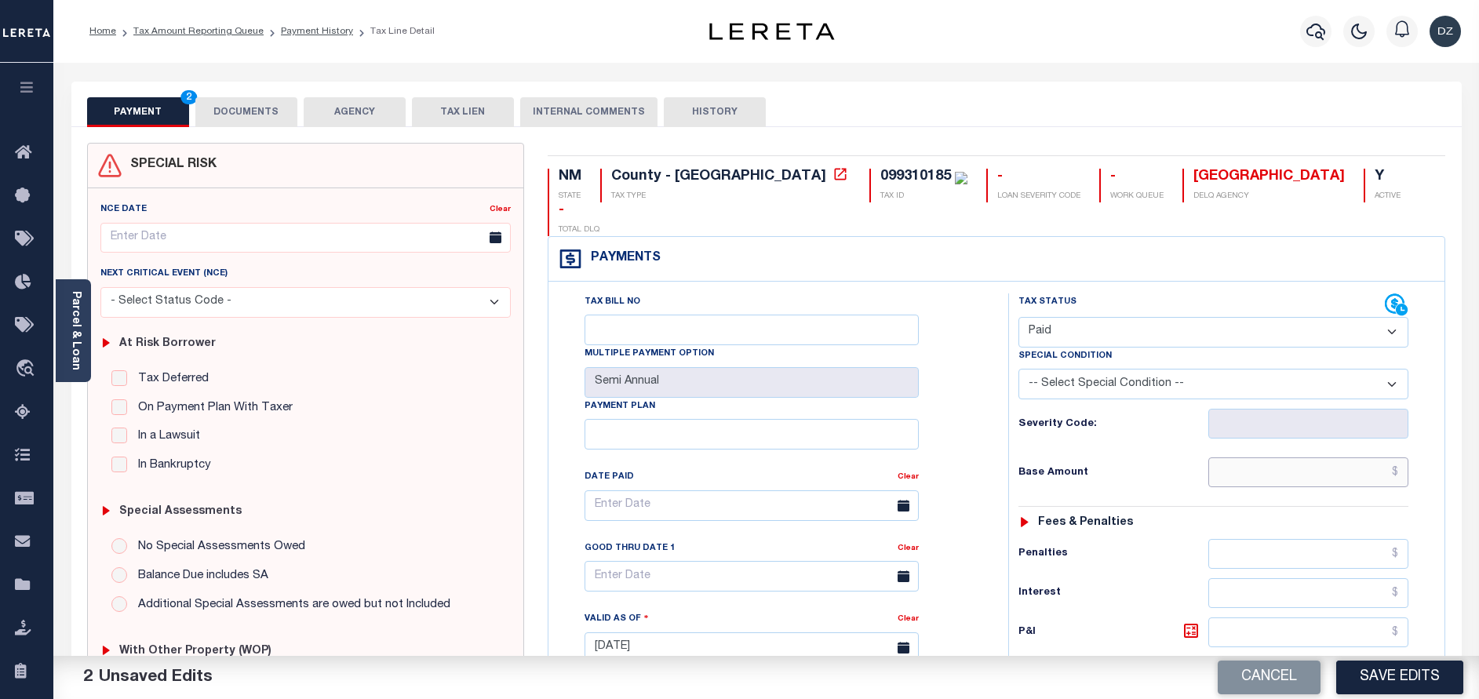
click at [1270, 457] on input "text" at bounding box center [1308, 472] width 200 height 30
type input "$0.00"
click at [255, 122] on button "DOCUMENTS" at bounding box center [246, 112] width 102 height 30
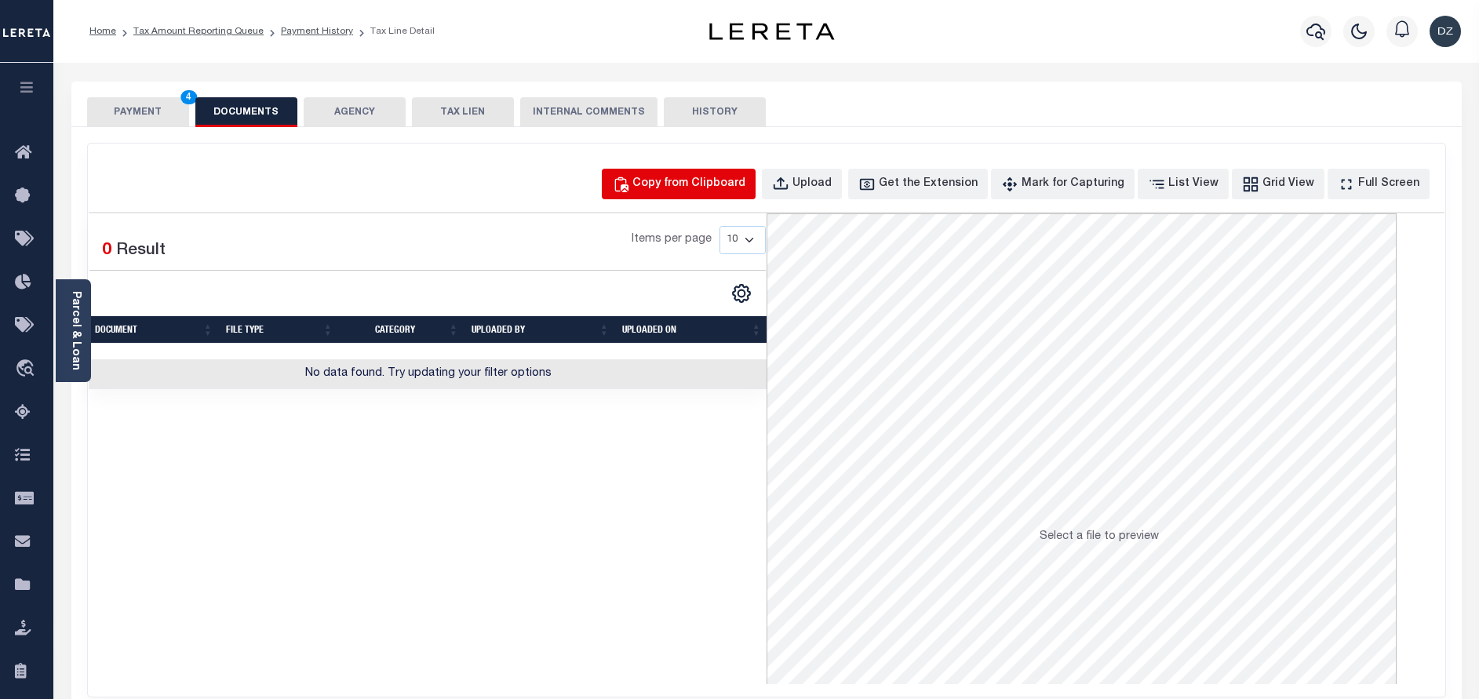
click at [745, 189] on div "Copy from Clipboard" at bounding box center [688, 184] width 113 height 17
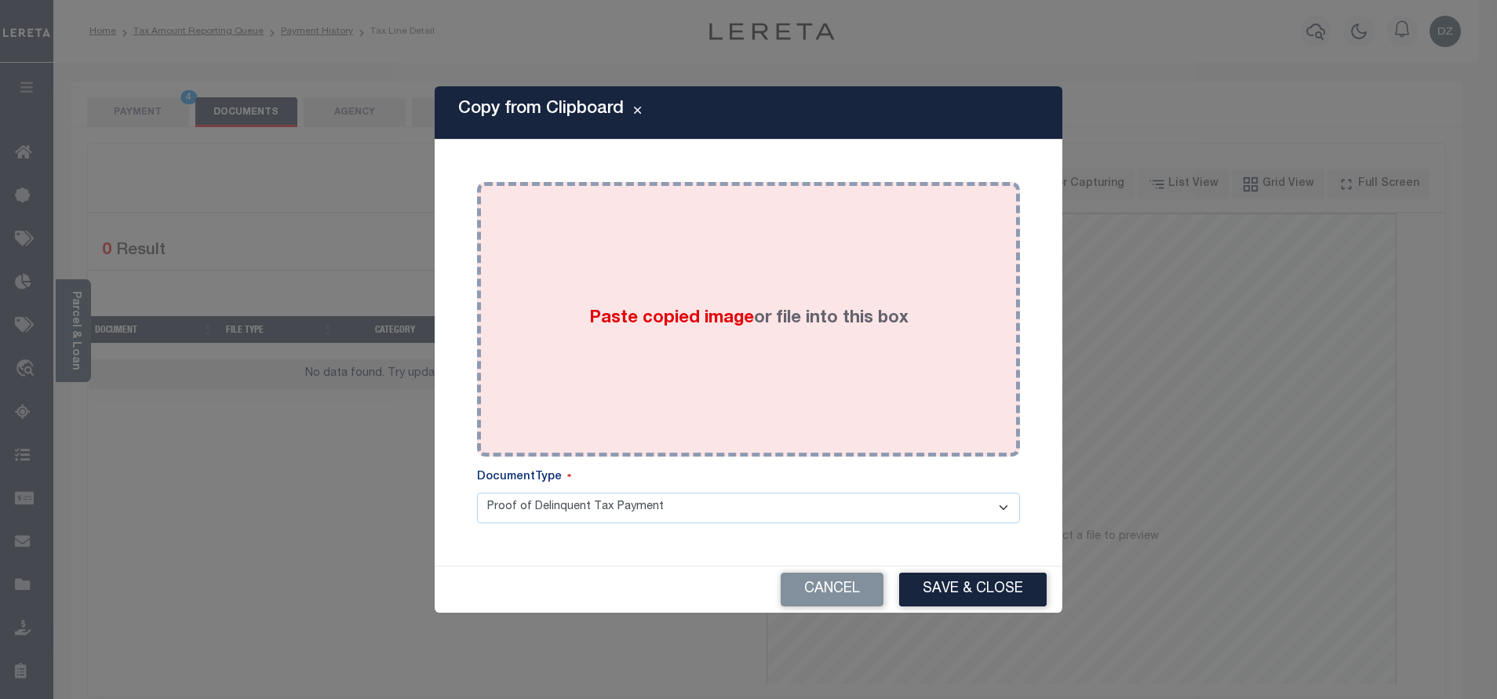
click at [707, 282] on div "Paste copied image or file into this box" at bounding box center [748, 319] width 519 height 251
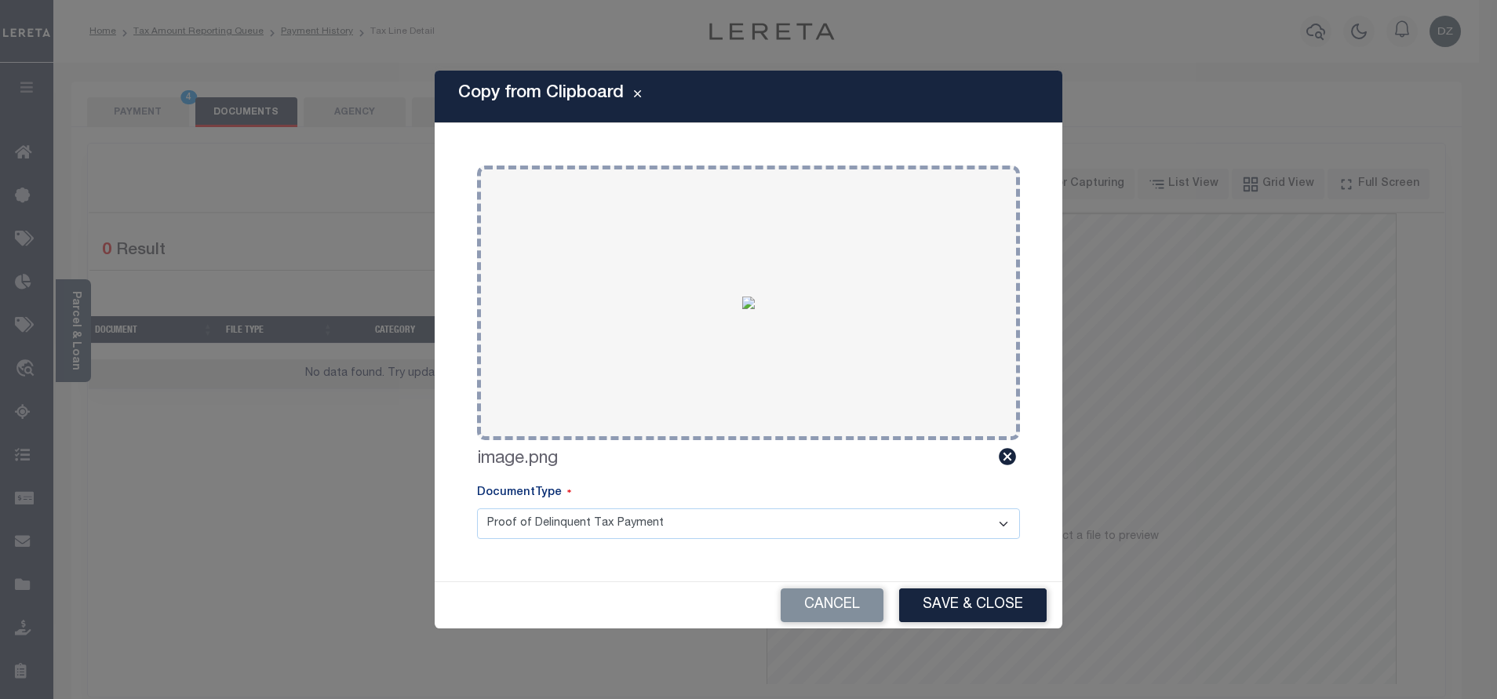
click at [974, 601] on button "Save & Close" at bounding box center [972, 605] width 147 height 34
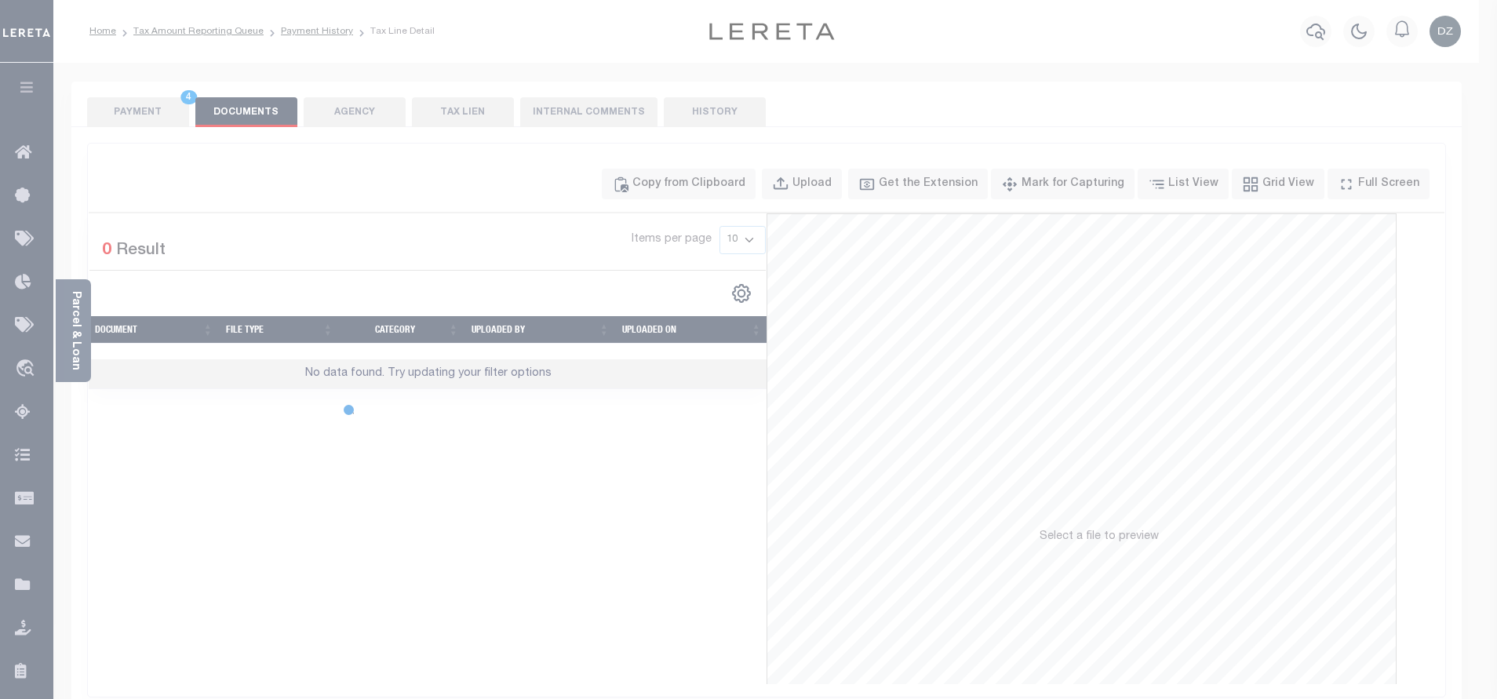
click at [137, 100] on body "Home Tax Amount Reporting Queue Payment History Tax Line Detail Profile" at bounding box center [748, 547] width 1497 height 1094
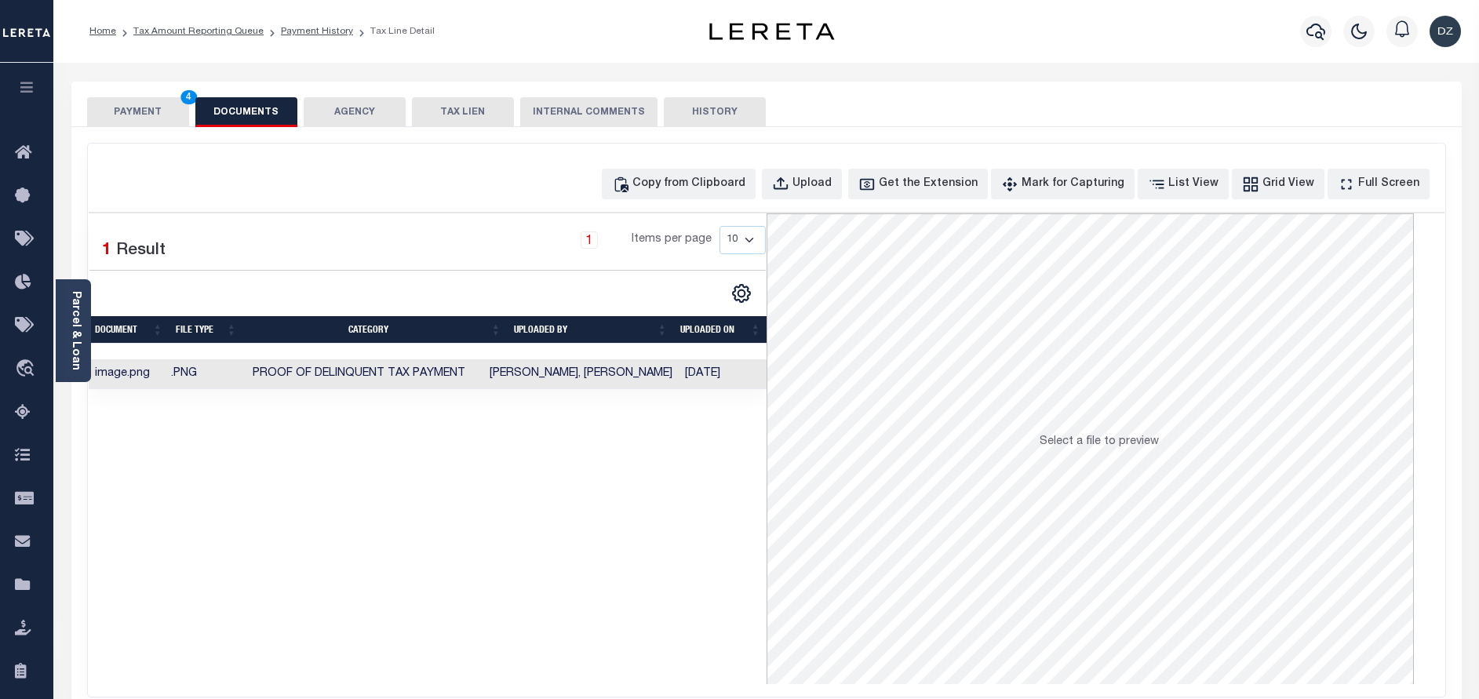
click at [137, 100] on button "PAYMENT 4" at bounding box center [138, 112] width 102 height 30
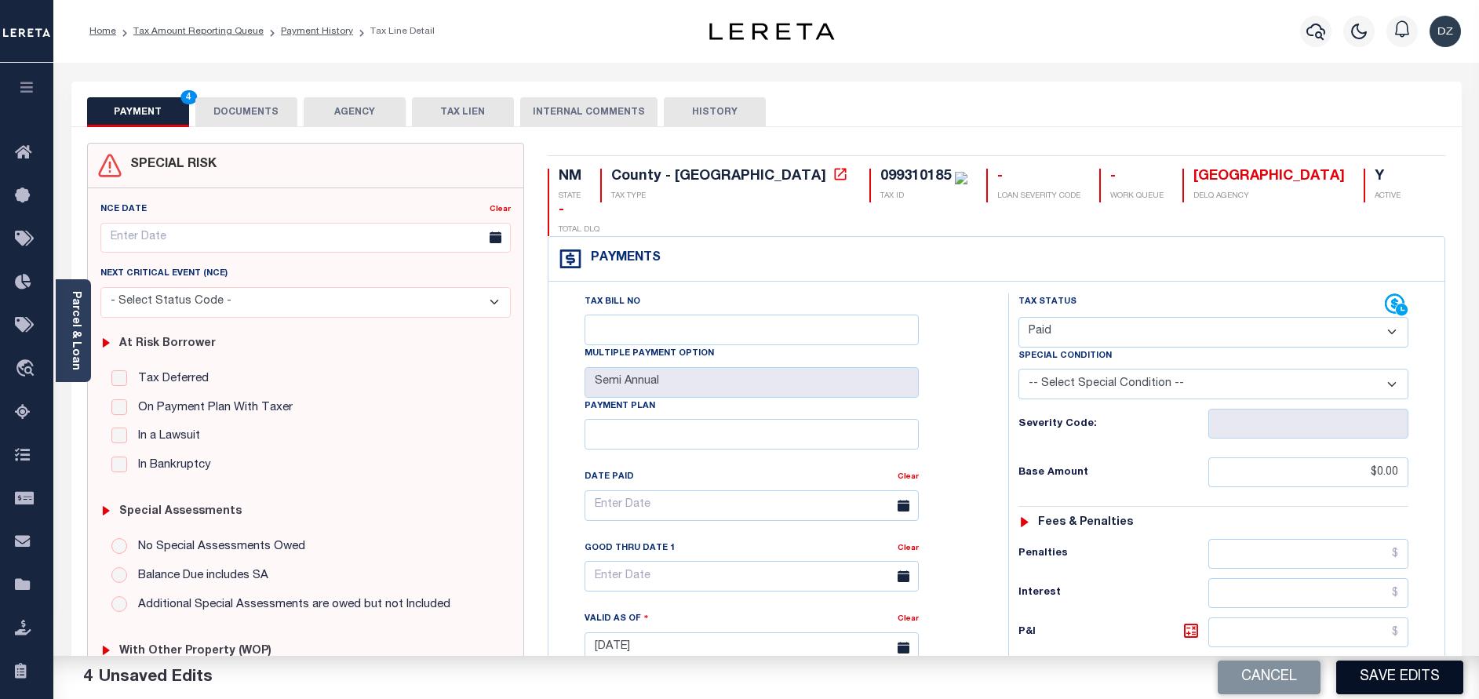
click at [1386, 680] on button "Save Edits" at bounding box center [1399, 678] width 127 height 34
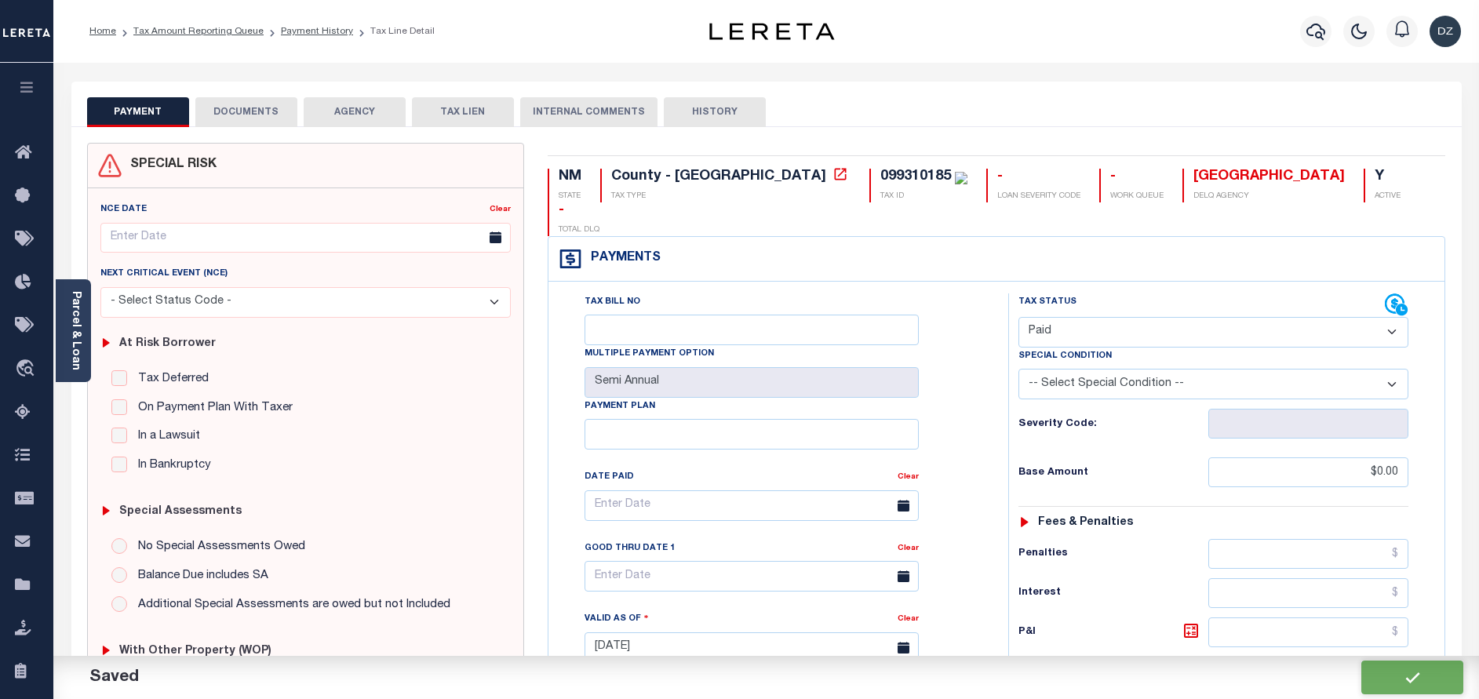
checkbox input "false"
type input "$0"
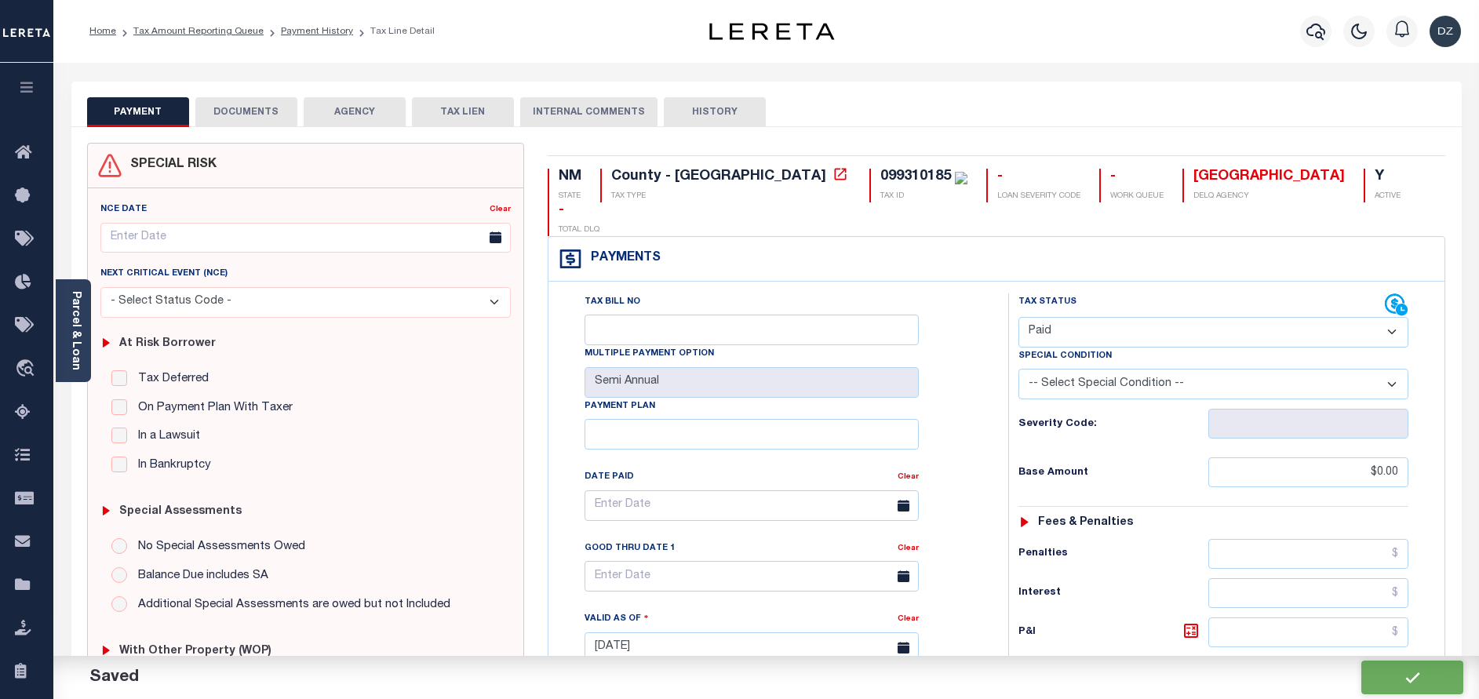
type input "$0"
